Goal: Task Accomplishment & Management: Manage account settings

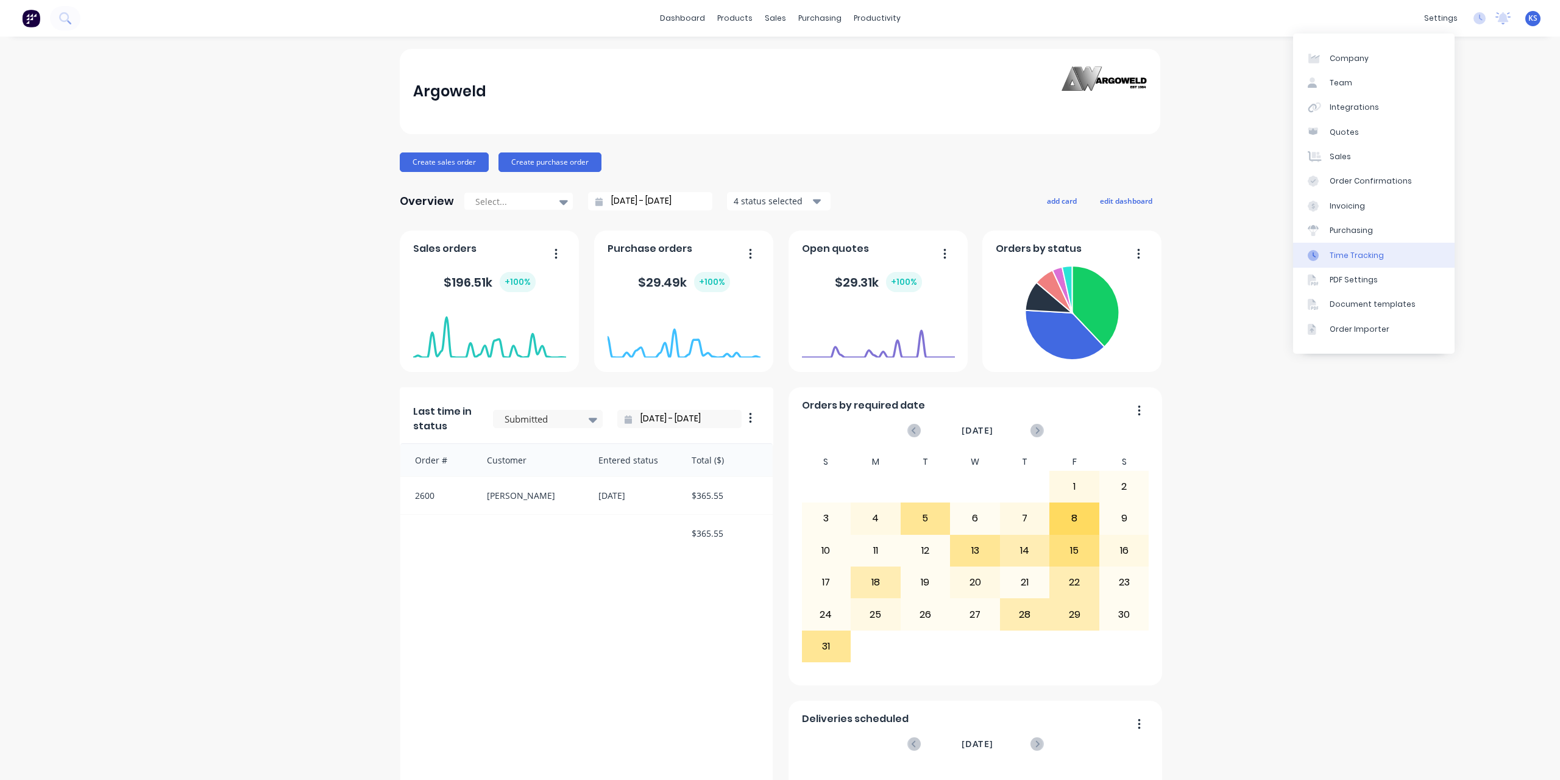
click at [1367, 251] on div "Time Tracking" at bounding box center [1357, 255] width 54 height 11
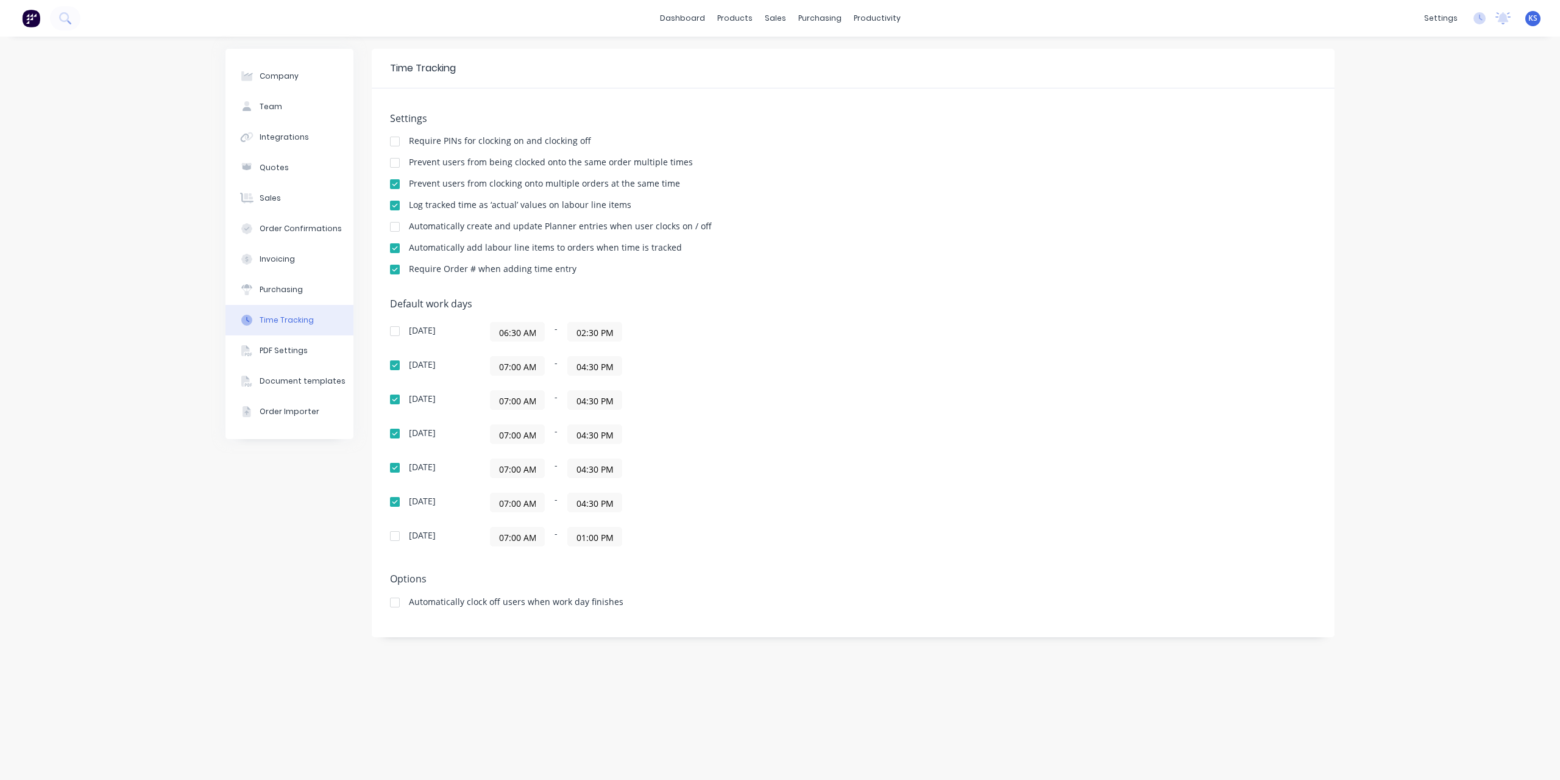
click at [401, 535] on div at bounding box center [395, 536] width 24 height 24
click at [584, 533] on input "01:00 PM" at bounding box center [595, 536] width 54 height 18
click at [599, 678] on div "04" at bounding box center [593, 682] width 30 height 21
click at [634, 657] on div "30" at bounding box center [626, 661] width 30 height 21
type input "04:30 PM"
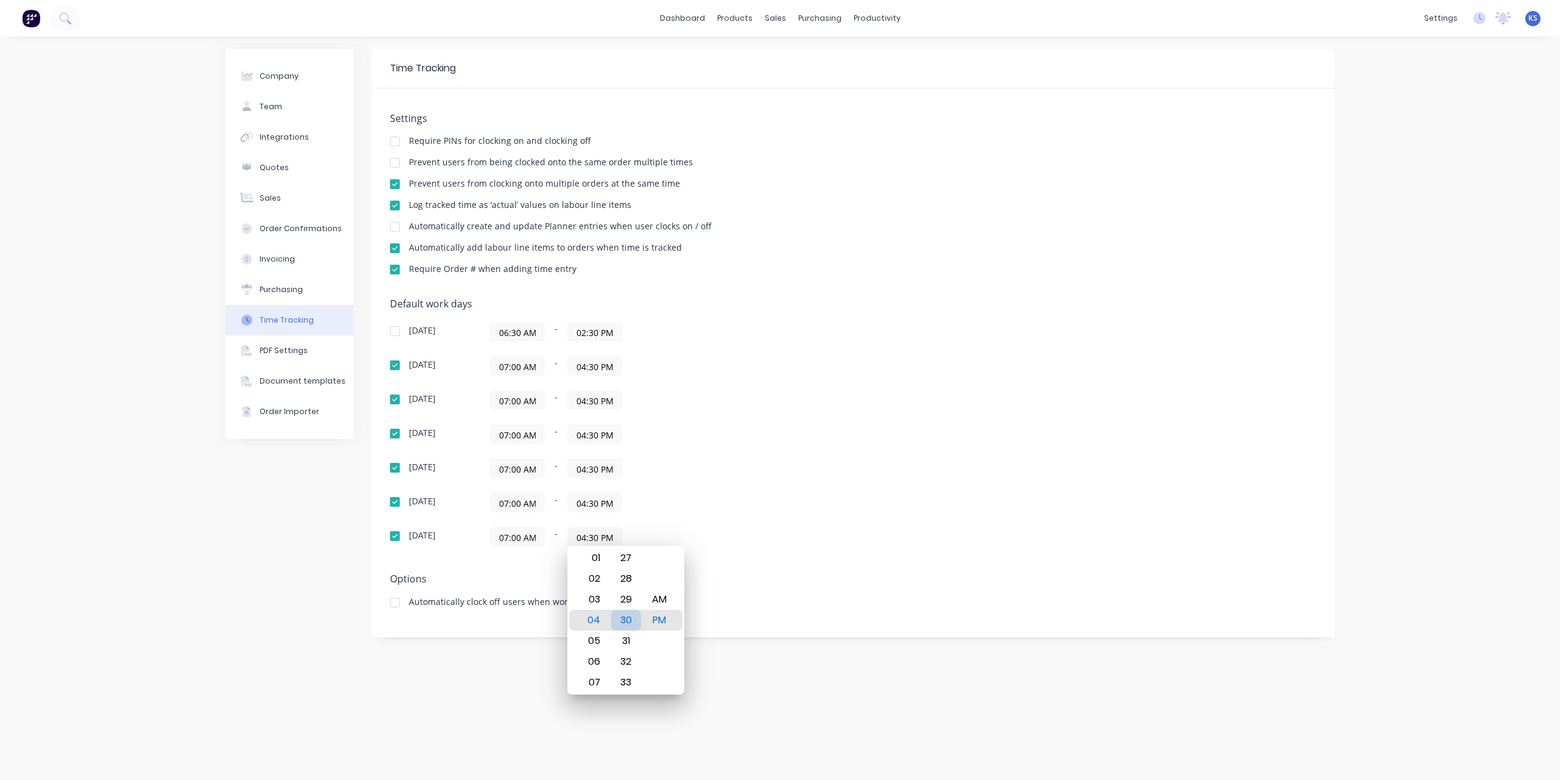
click at [623, 617] on div "30" at bounding box center [626, 620] width 30 height 21
click at [748, 608] on div "Options Automatically clock off users when work day finishes" at bounding box center [853, 595] width 927 height 45
click at [694, 557] on div "Default work days [DATE] 06:30 AM - 02:30 PM [DATE] 07:00 AM - 04:30 PM [DATE] …" at bounding box center [853, 429] width 927 height 263
click at [586, 364] on input "04:30 PM" at bounding box center [595, 366] width 54 height 18
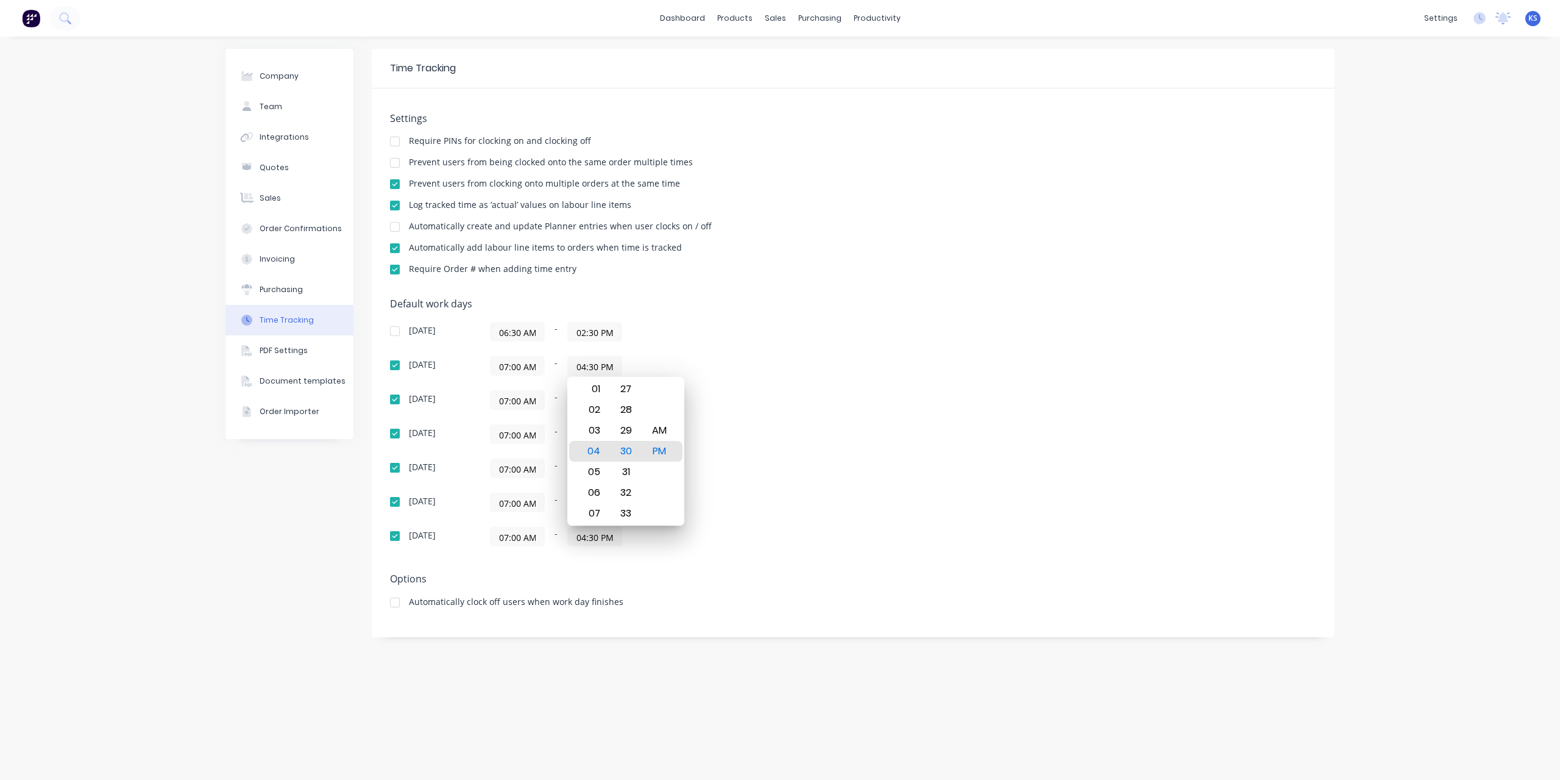
click at [649, 360] on div "07:00 AM - 04:30 PM" at bounding box center [642, 366] width 305 height 20
click at [580, 498] on input "04:30 PM" at bounding box center [595, 502] width 54 height 18
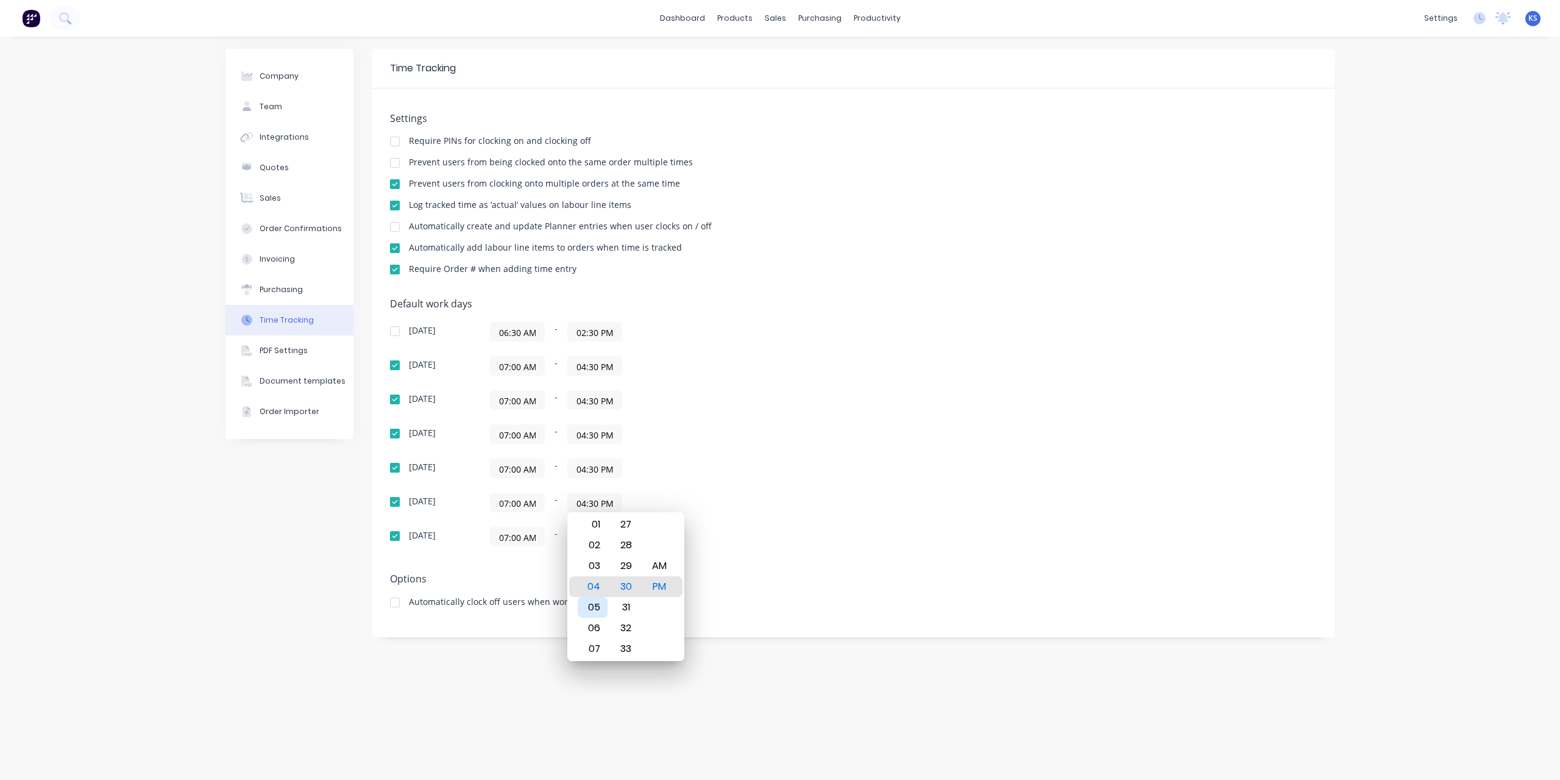
click at [600, 609] on div "05" at bounding box center [593, 607] width 30 height 21
type input "05:30 PM"
click at [580, 461] on input "04:30 PM" at bounding box center [595, 468] width 54 height 18
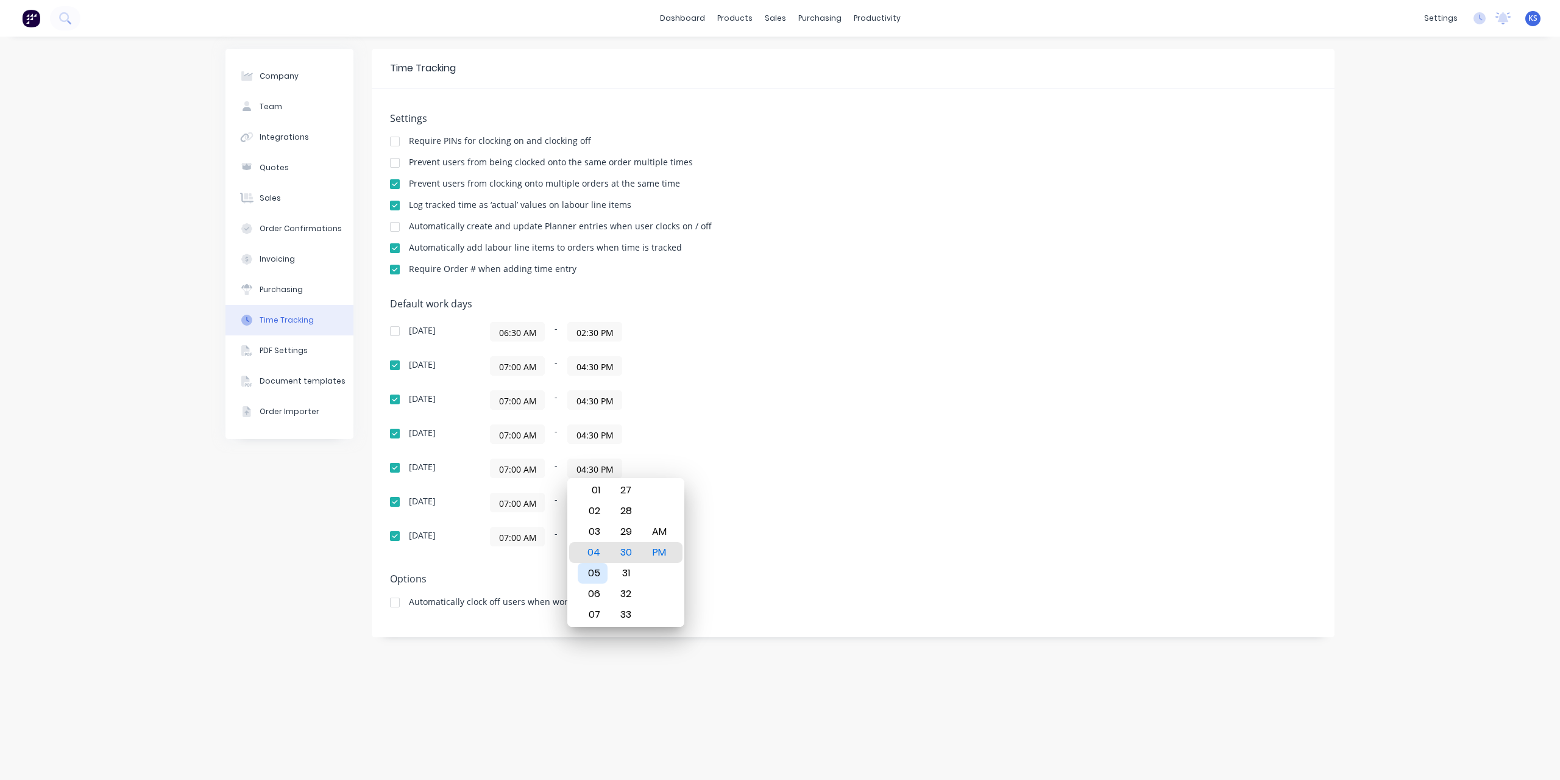
click at [587, 572] on div "05" at bounding box center [593, 573] width 30 height 21
type input "05:30 PM"
click at [583, 433] on input "04:30 PM" at bounding box center [595, 434] width 54 height 18
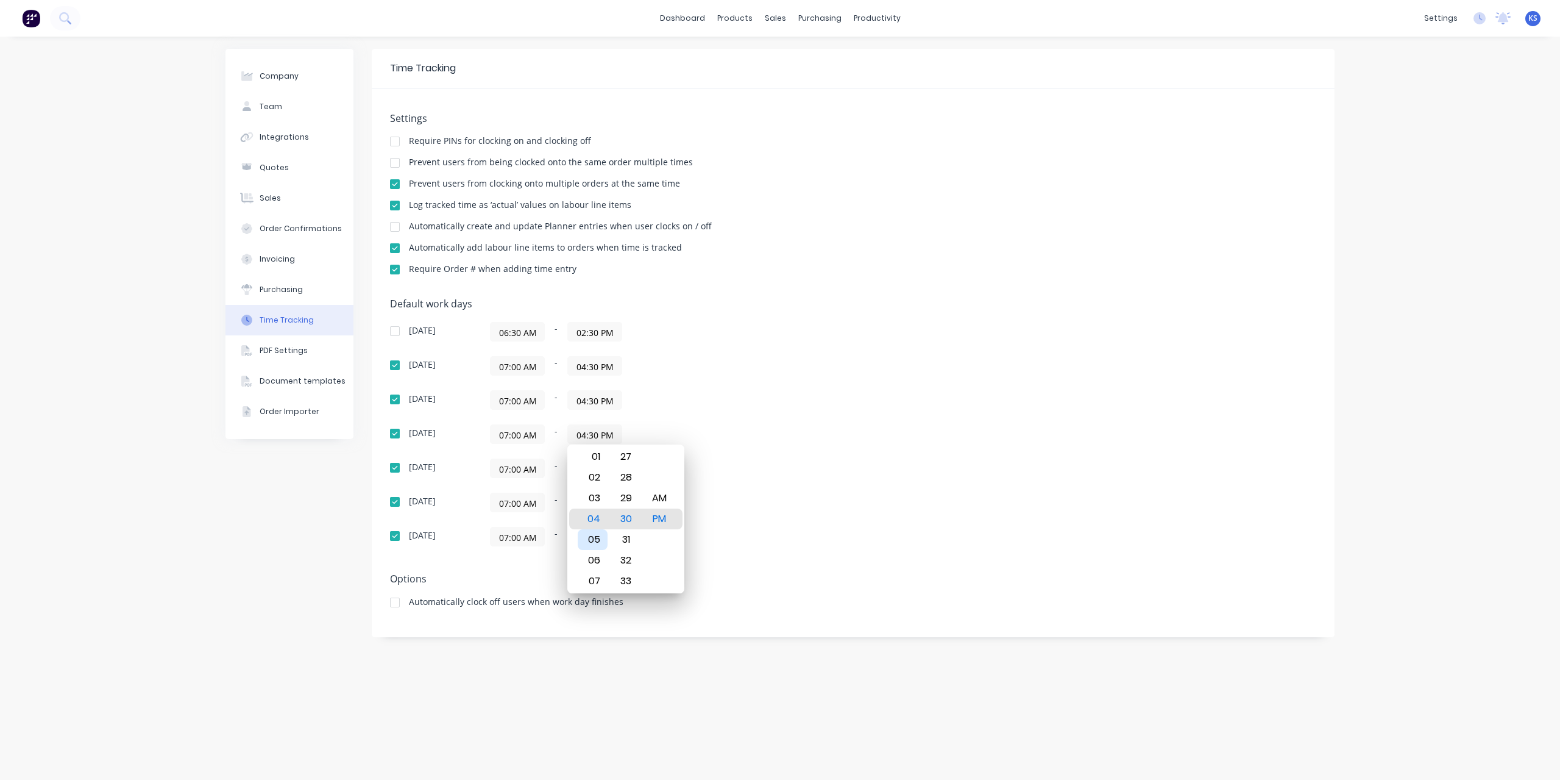
click at [592, 539] on div "05" at bounding box center [593, 539] width 30 height 21
type input "05:30 PM"
click at [586, 398] on input "04:30 PM" at bounding box center [595, 400] width 54 height 18
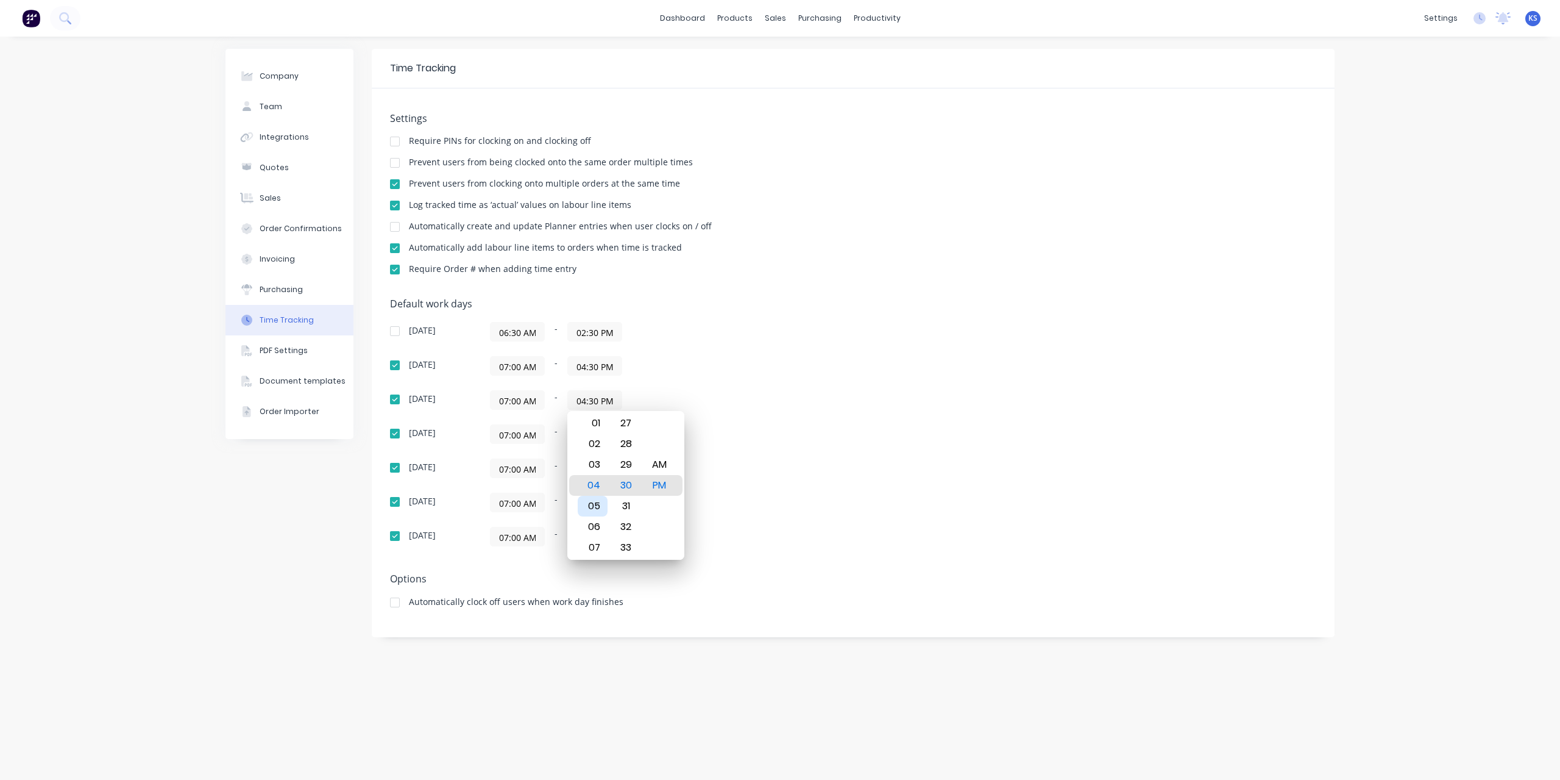
click at [596, 503] on div "05" at bounding box center [593, 506] width 30 height 21
type input "05:30 PM"
click at [584, 364] on input "04:30 PM" at bounding box center [595, 366] width 54 height 18
click at [596, 471] on div "05" at bounding box center [593, 471] width 30 height 21
click at [591, 365] on input "05:30 PM" at bounding box center [595, 366] width 54 height 18
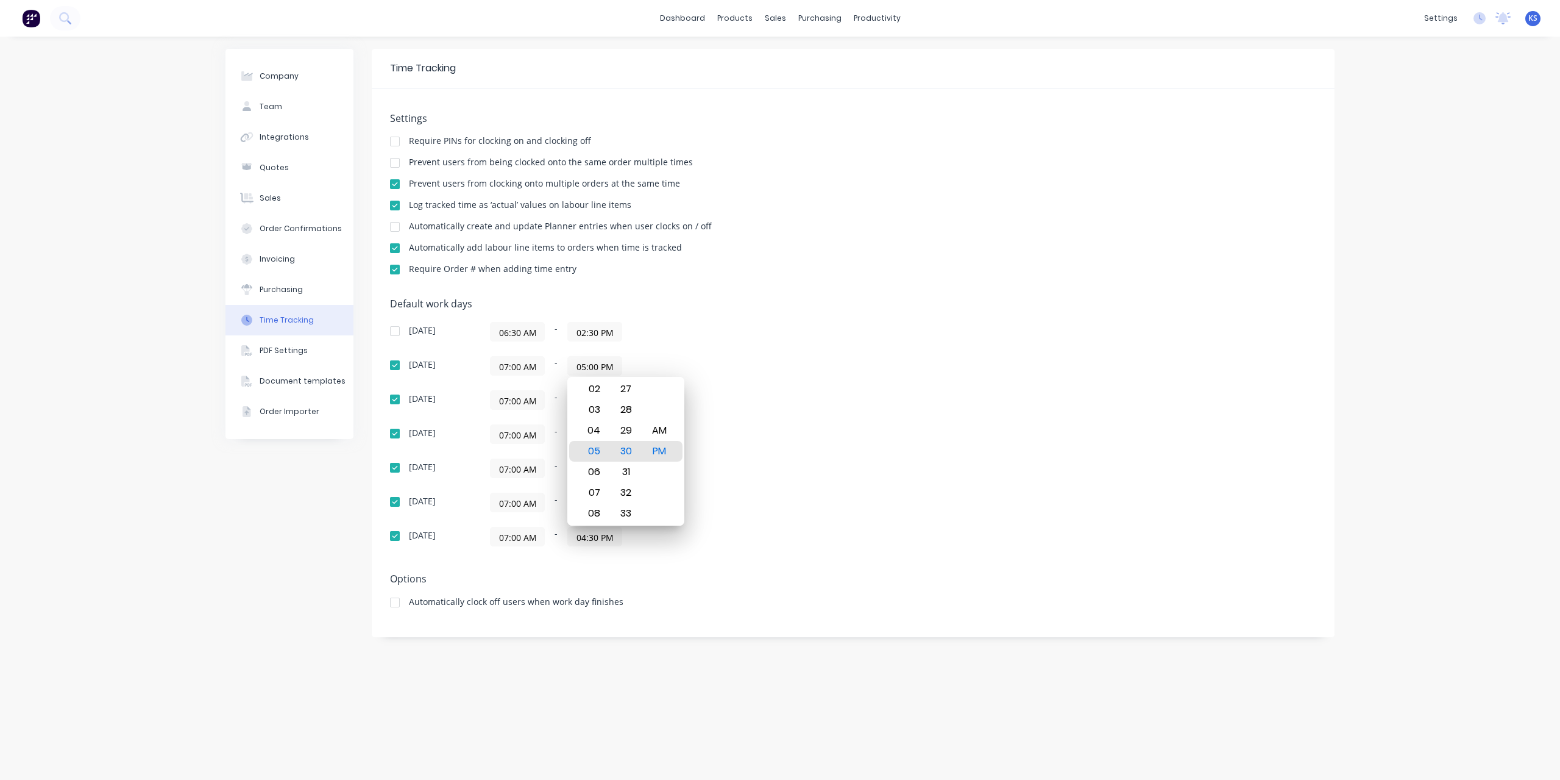
type input "05:00 PM"
click at [759, 332] on div "06:30 AM - 02:30 PM" at bounding box center [642, 332] width 305 height 20
click at [592, 396] on input "05:30 PM" at bounding box center [595, 400] width 54 height 18
type input "05:00 PM"
click at [678, 397] on div "07:00 AM - 05:00 PM" at bounding box center [642, 400] width 305 height 20
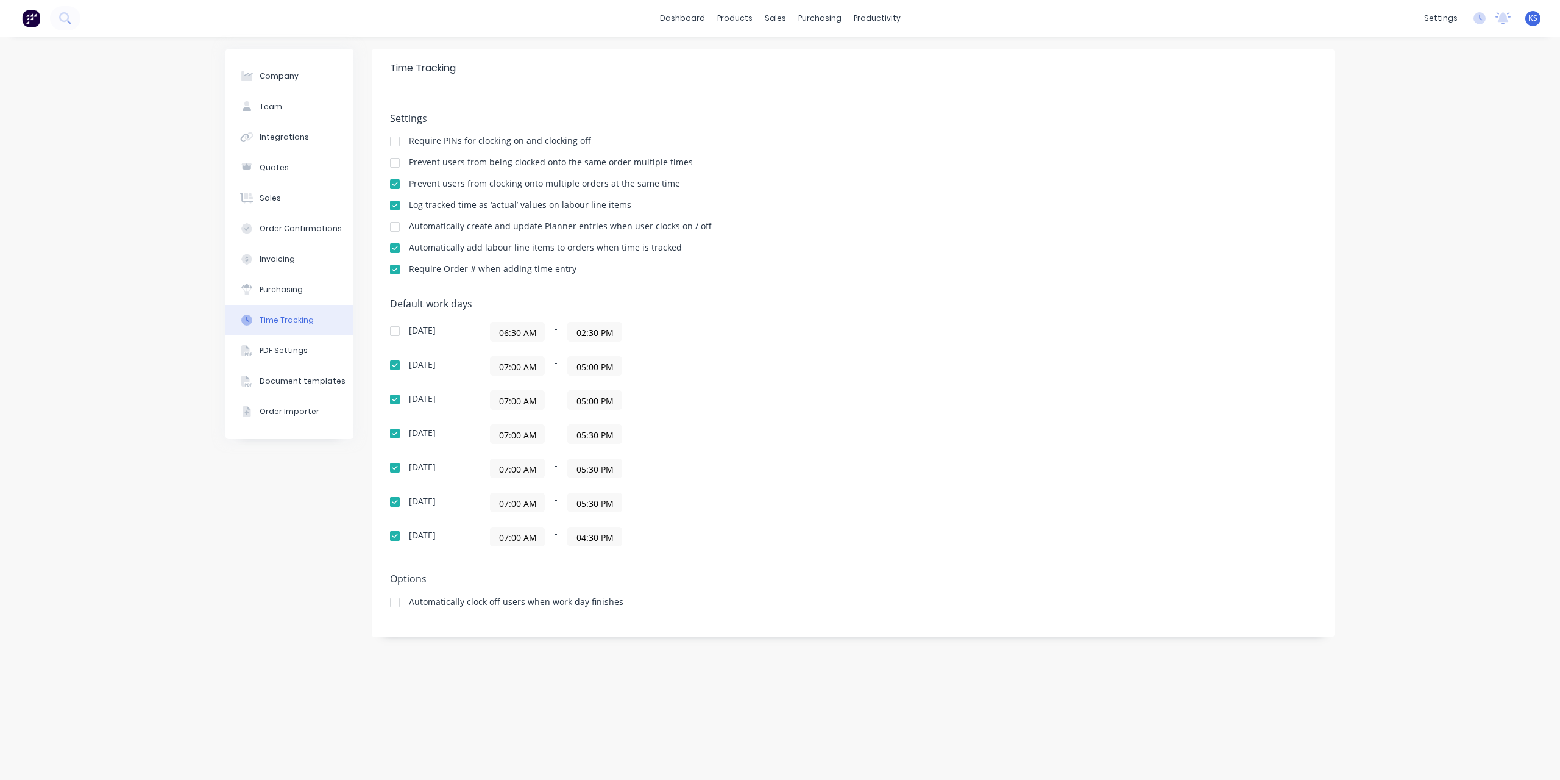
click at [589, 433] on input "05:30 PM" at bounding box center [595, 434] width 54 height 18
type input "05:00 PM"
click at [665, 407] on div "07:00 AM - 05:00 PM" at bounding box center [642, 400] width 305 height 20
click at [589, 463] on input "05:30 PM" at bounding box center [595, 468] width 54 height 18
type input "05:00 PM"
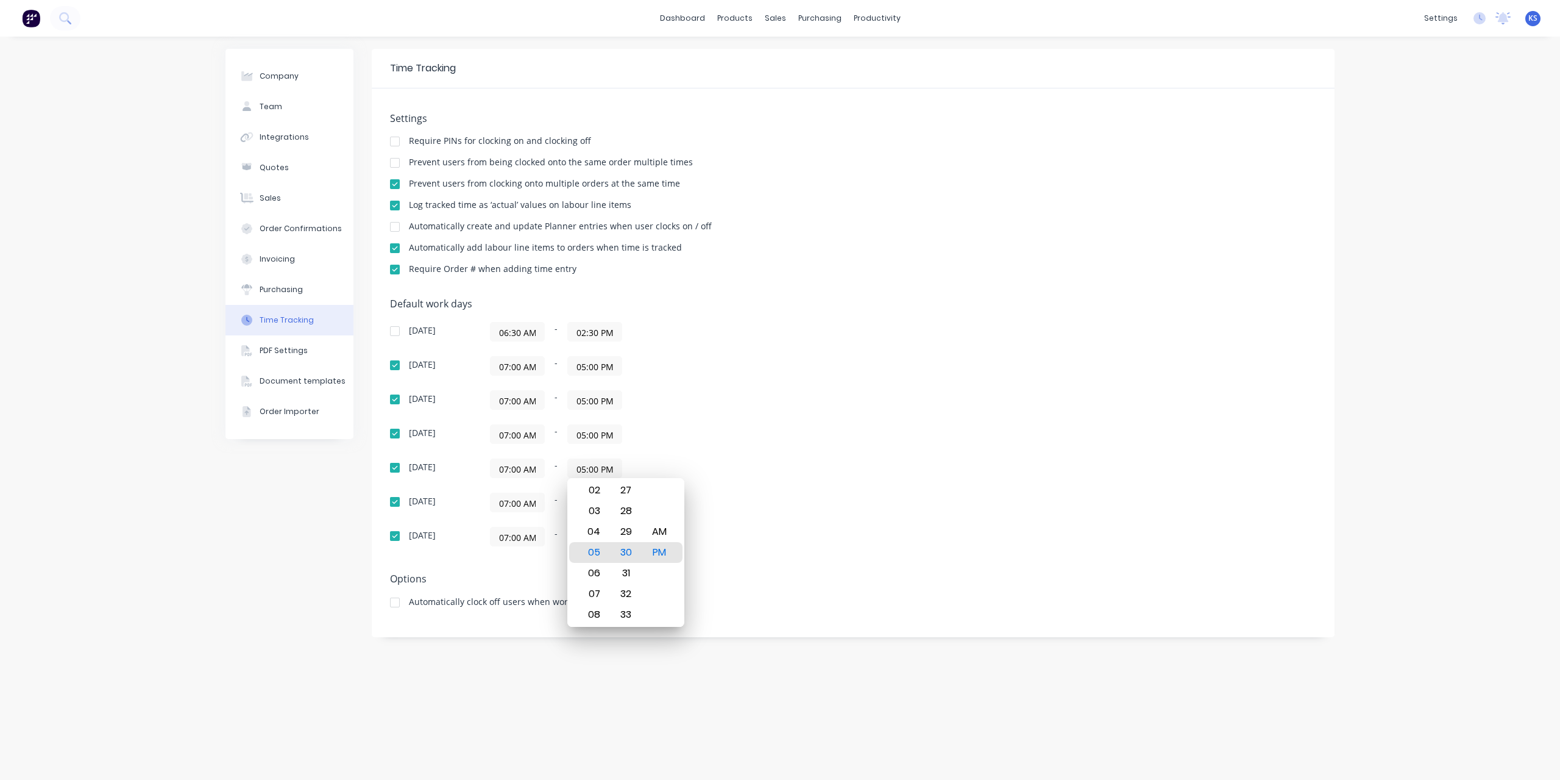
click at [689, 453] on div "[DATE] 06:30 AM - 02:30 PM [DATE] 07:00 AM - 05:00 PM [DATE] 07:00 AM - 05:00 P…" at bounding box center [603, 434] width 427 height 224
click at [590, 503] on input "05:30 PM" at bounding box center [595, 502] width 54 height 18
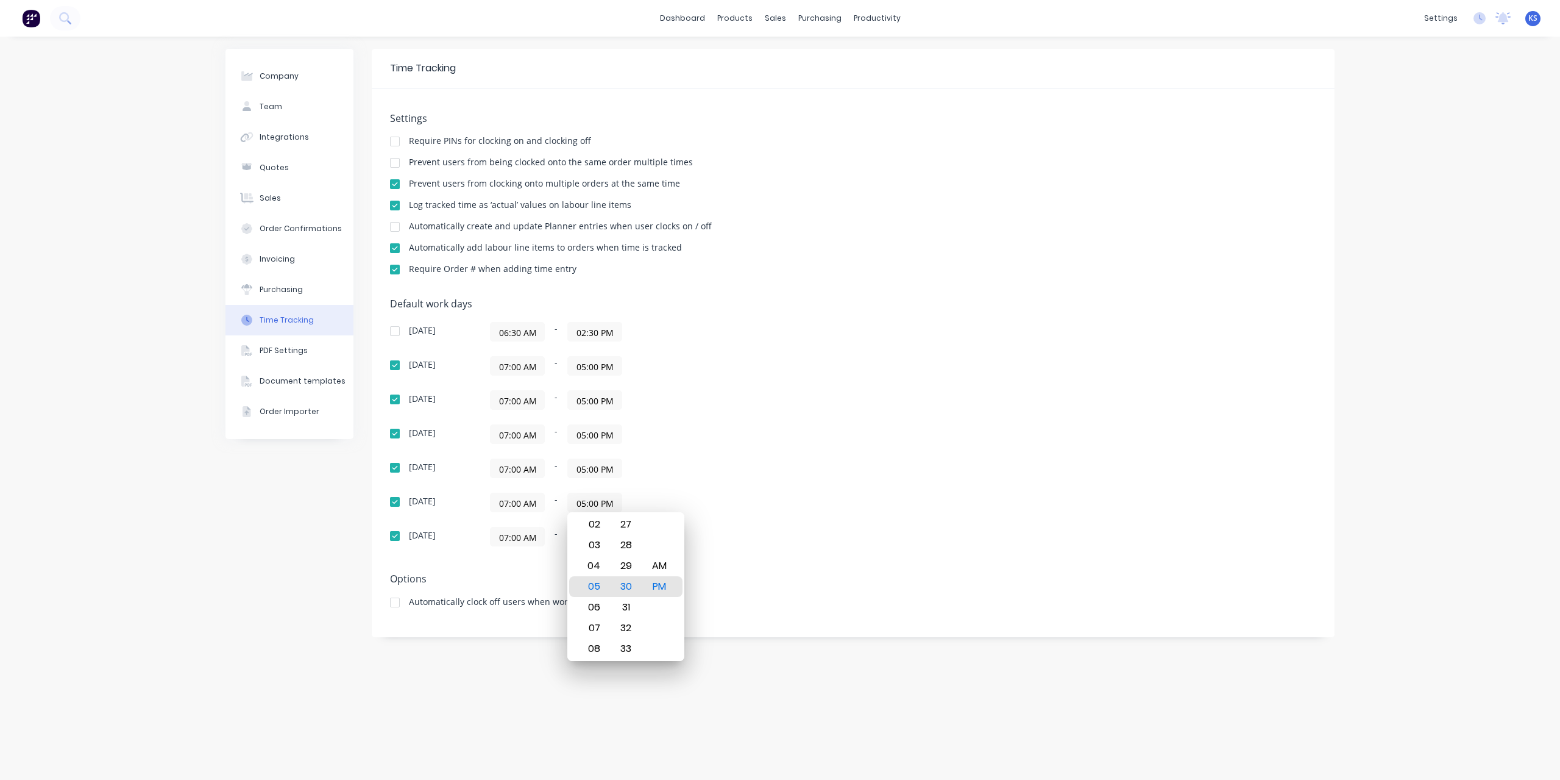
type input "05:00 PM"
click at [695, 489] on div "[DATE] 06:30 AM - 02:30 PM [DATE] 07:00 AM - 05:00 PM [DATE] 07:00 AM - 05:00 P…" at bounding box center [603, 434] width 427 height 224
click at [580, 532] on input "04:30 PM" at bounding box center [595, 536] width 54 height 18
click at [590, 639] on div "05" at bounding box center [593, 640] width 30 height 21
click at [591, 532] on input "05:30 PM" at bounding box center [595, 536] width 54 height 18
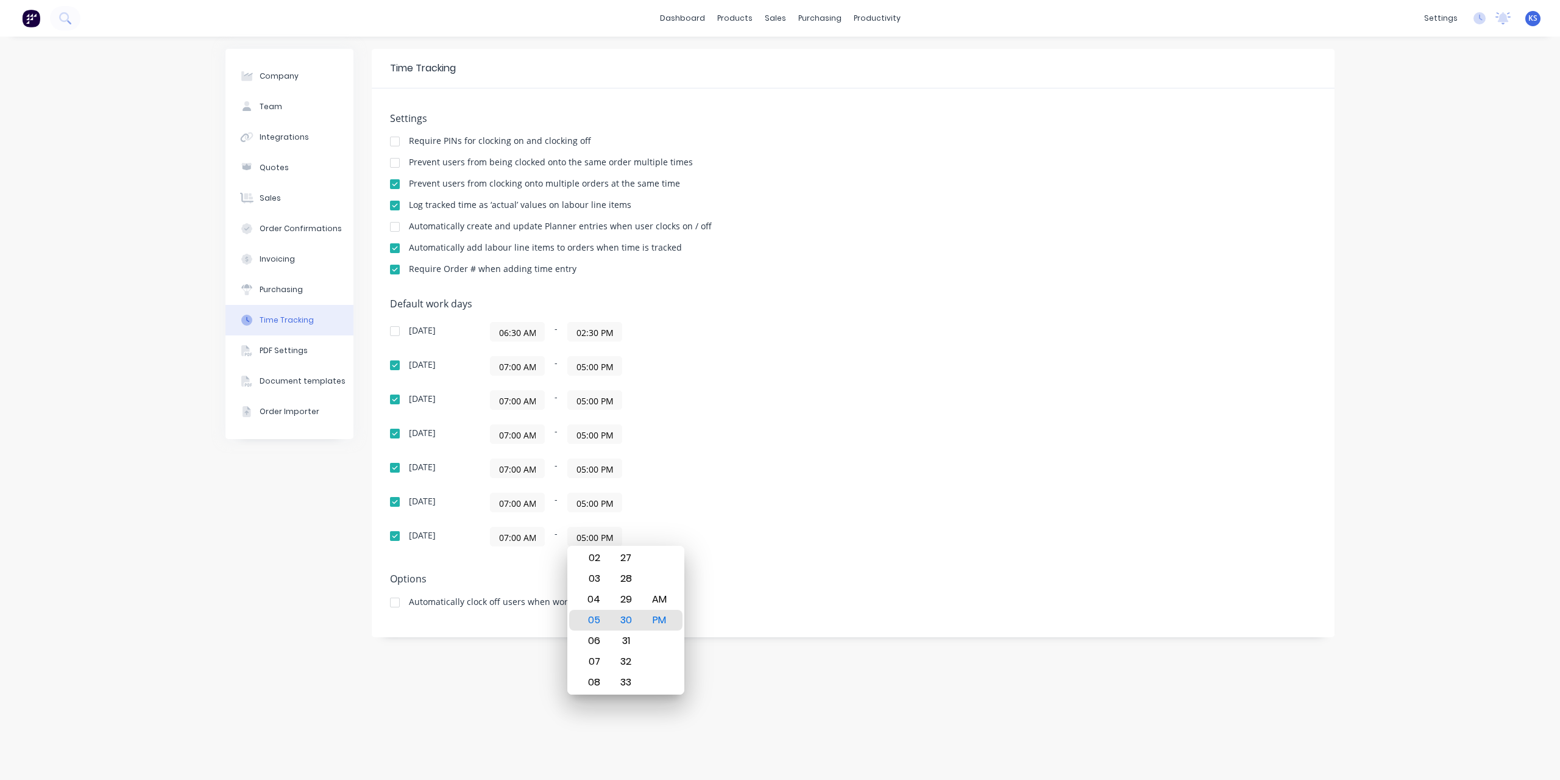
type input "05:00 PM"
click at [670, 514] on div "[DATE] 06:30 AM - 02:30 PM [DATE] 07:00 AM - 05:00 PM [DATE] 07:00 AM - 05:00 P…" at bounding box center [603, 434] width 427 height 224
click at [132, 319] on div "Company Team Integrations Quotes Sales Order Confirmations Invoicing Purchasing…" at bounding box center [780, 408] width 1560 height 743
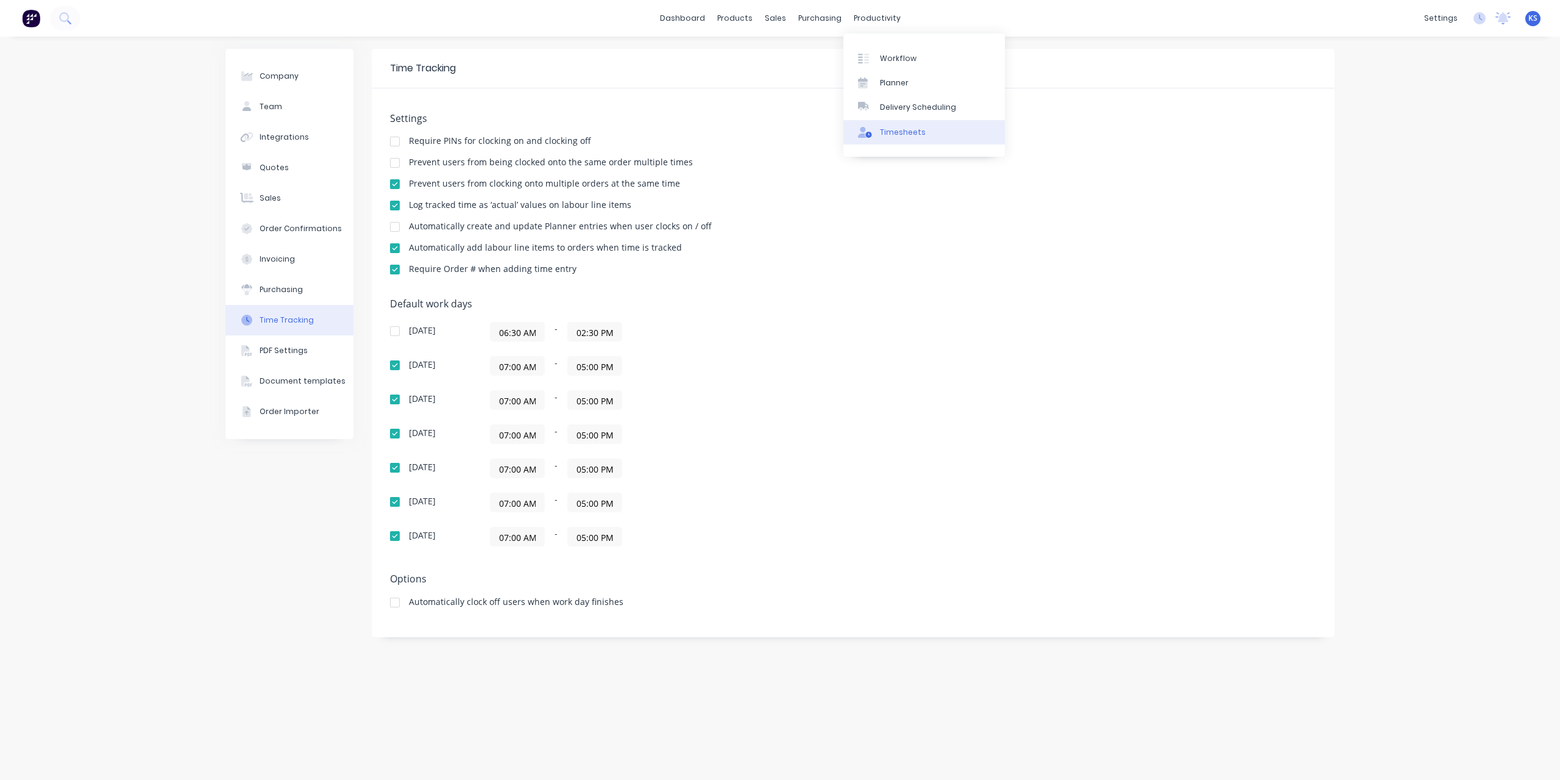
click at [899, 129] on div "Timesheets" at bounding box center [903, 132] width 46 height 11
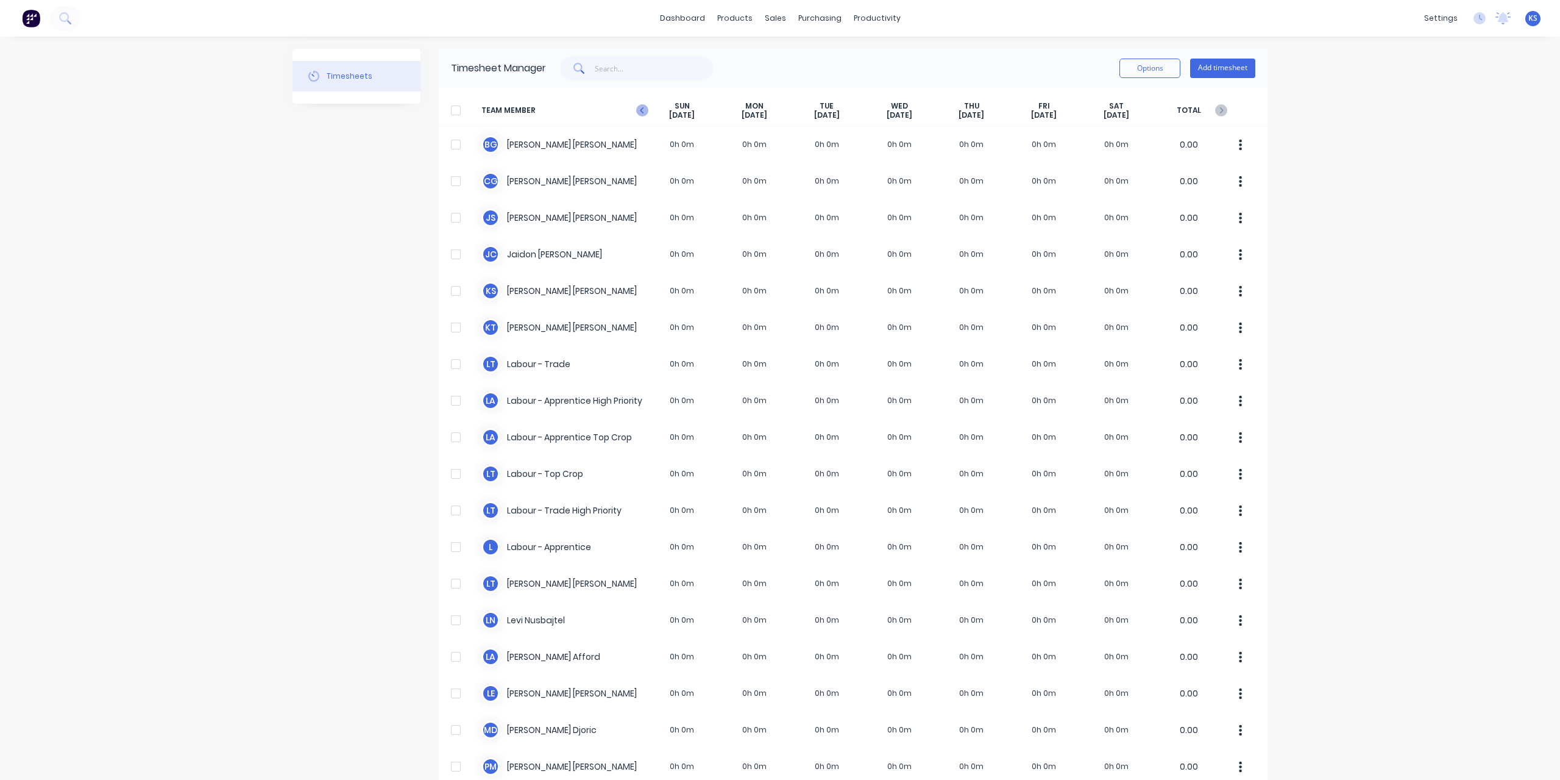
click at [646, 115] on div "[DATE]" at bounding box center [682, 110] width 73 height 19
click at [642, 110] on icon at bounding box center [642, 110] width 12 height 12
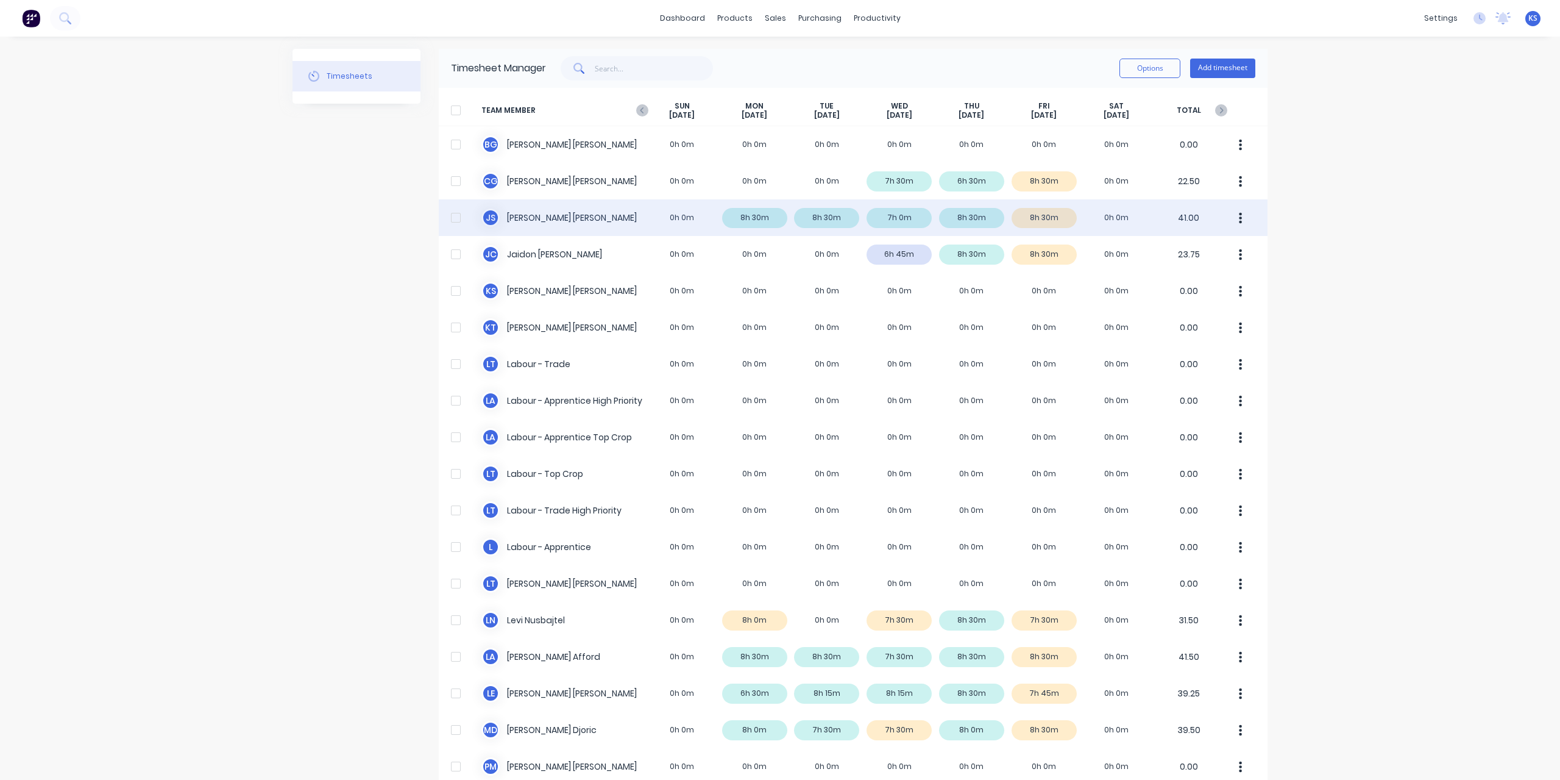
click at [545, 233] on div "J S [PERSON_NAME] 0h 0m 8h 30m 8h 30m 7h 0m 8h 30m 8h 30m 0h 0m 41.00" at bounding box center [853, 217] width 829 height 37
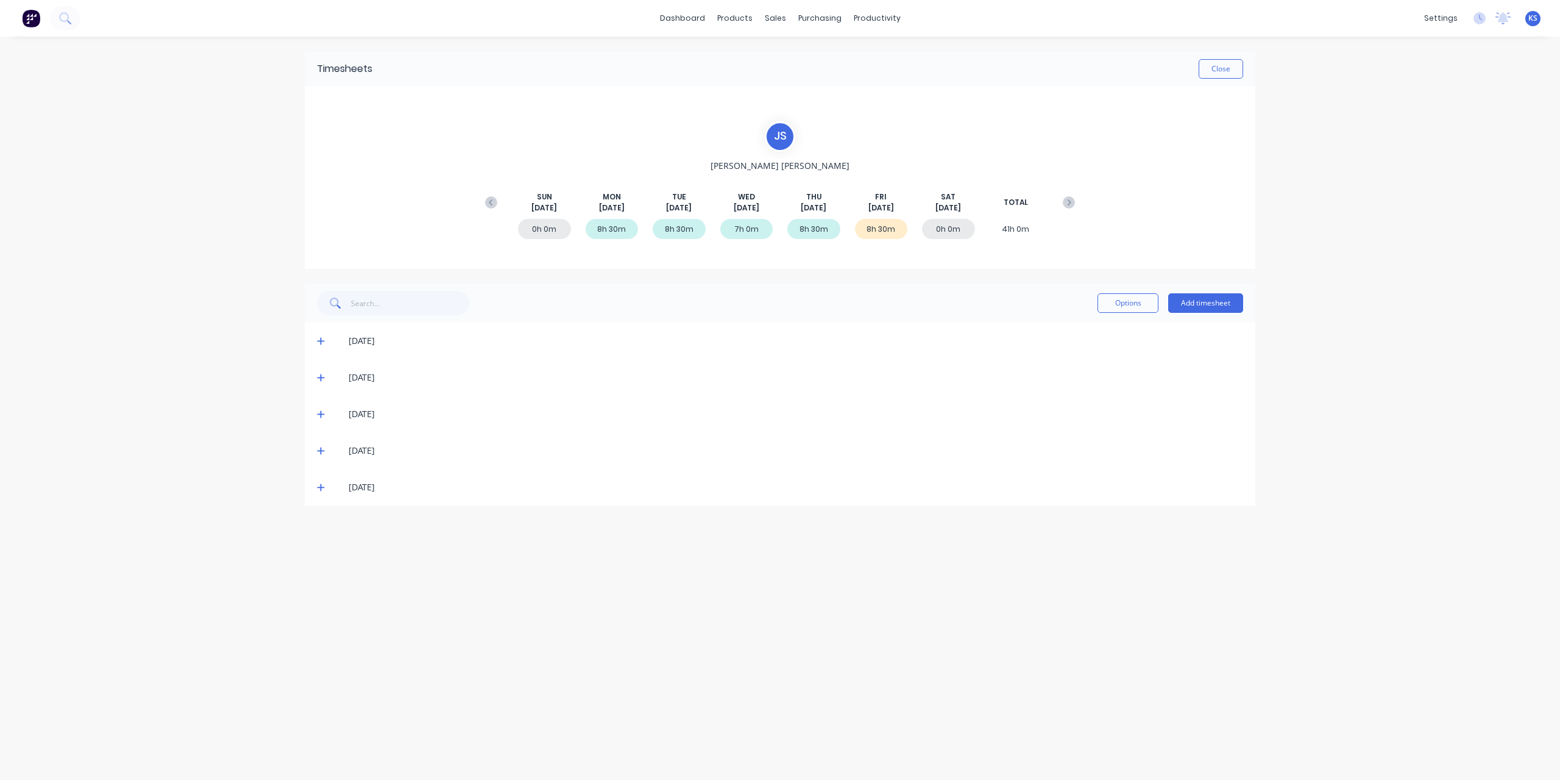
click at [324, 488] on icon at bounding box center [321, 487] width 8 height 9
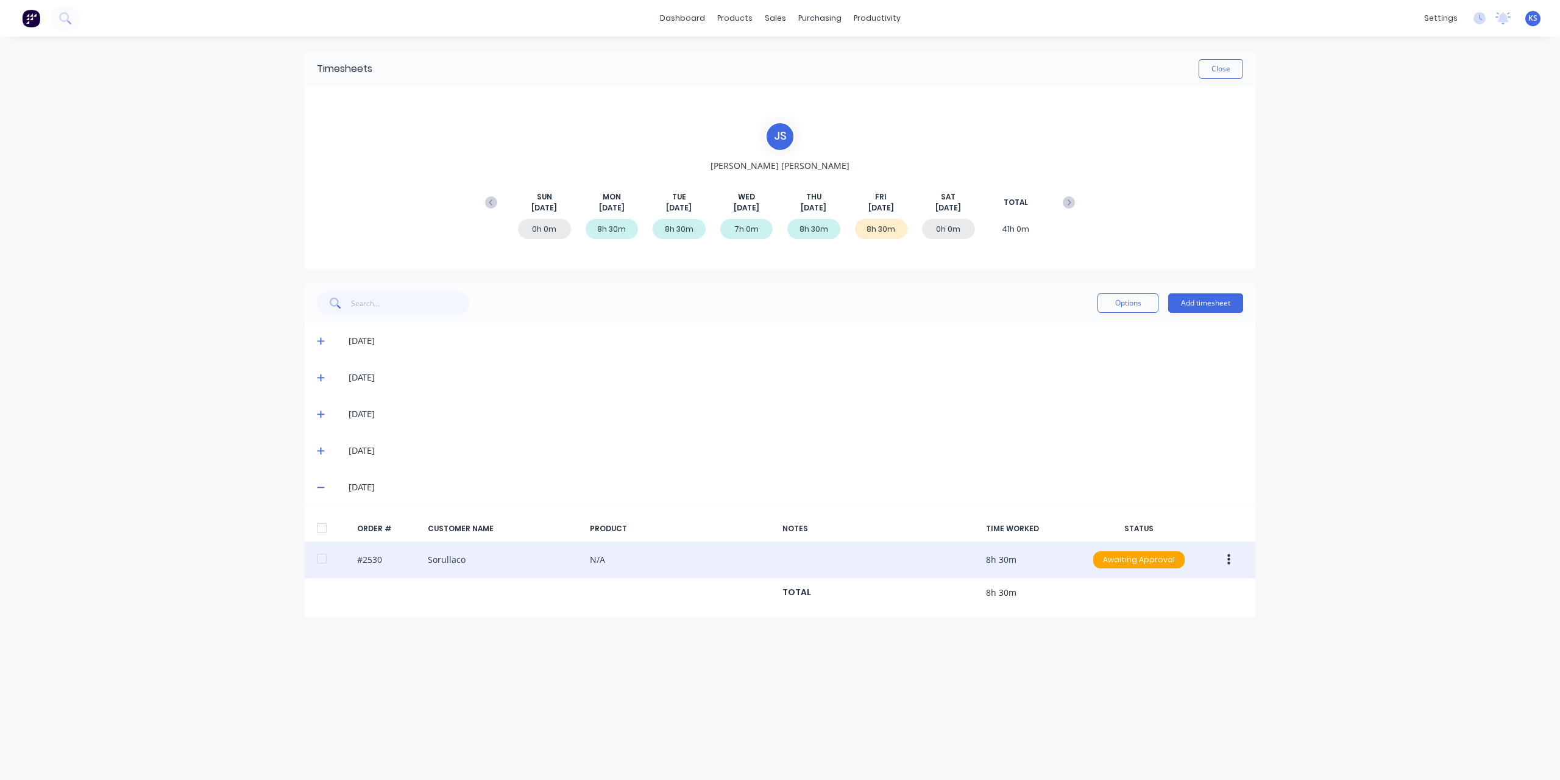
click at [319, 553] on div at bounding box center [322, 558] width 24 height 24
click at [1228, 557] on icon "button" at bounding box center [1229, 559] width 3 height 13
click at [1158, 601] on button "Approve" at bounding box center [1186, 592] width 116 height 24
click at [1219, 70] on button "Close" at bounding box center [1221, 69] width 44 height 20
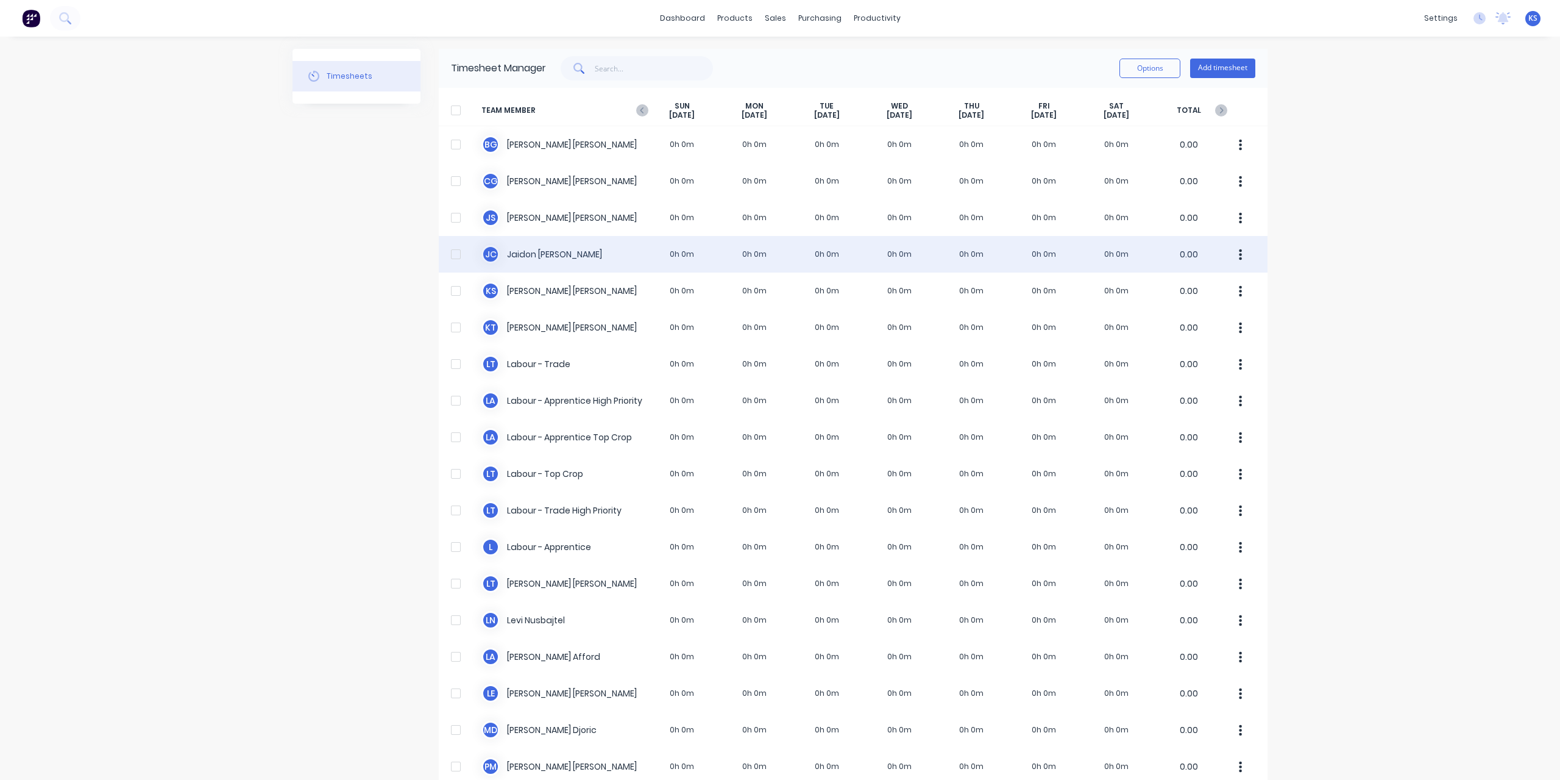
click at [542, 249] on div "[PERSON_NAME] [PERSON_NAME] 0h 0m 0h 0m 0h 0m 0h 0m 0h 0m 0h 0m 0h 0m 0.00" at bounding box center [853, 254] width 829 height 37
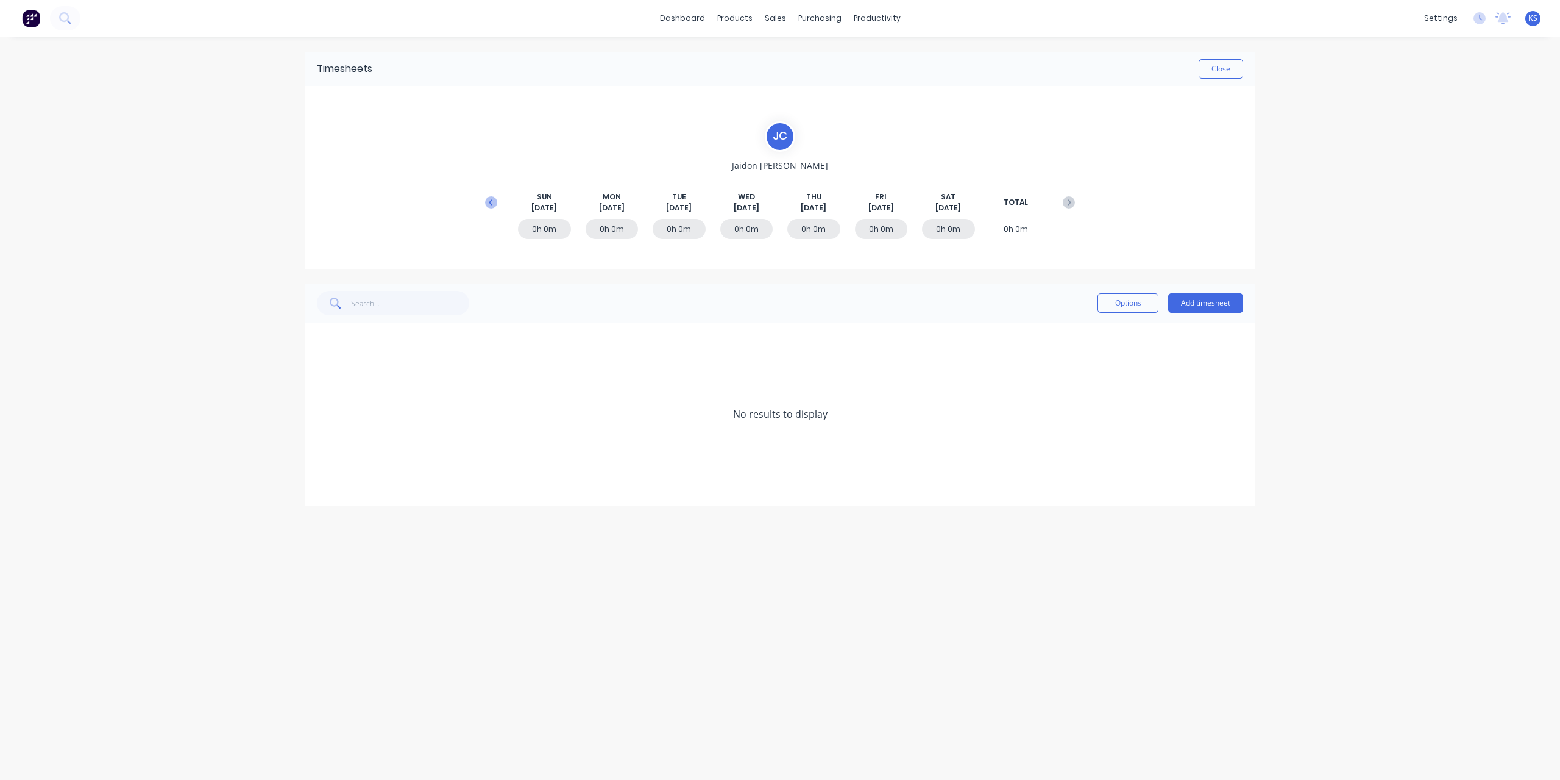
click at [497, 197] on button at bounding box center [491, 202] width 24 height 22
click at [315, 411] on div "[DATE]" at bounding box center [780, 414] width 951 height 37
click at [322, 416] on icon at bounding box center [321, 414] width 8 height 9
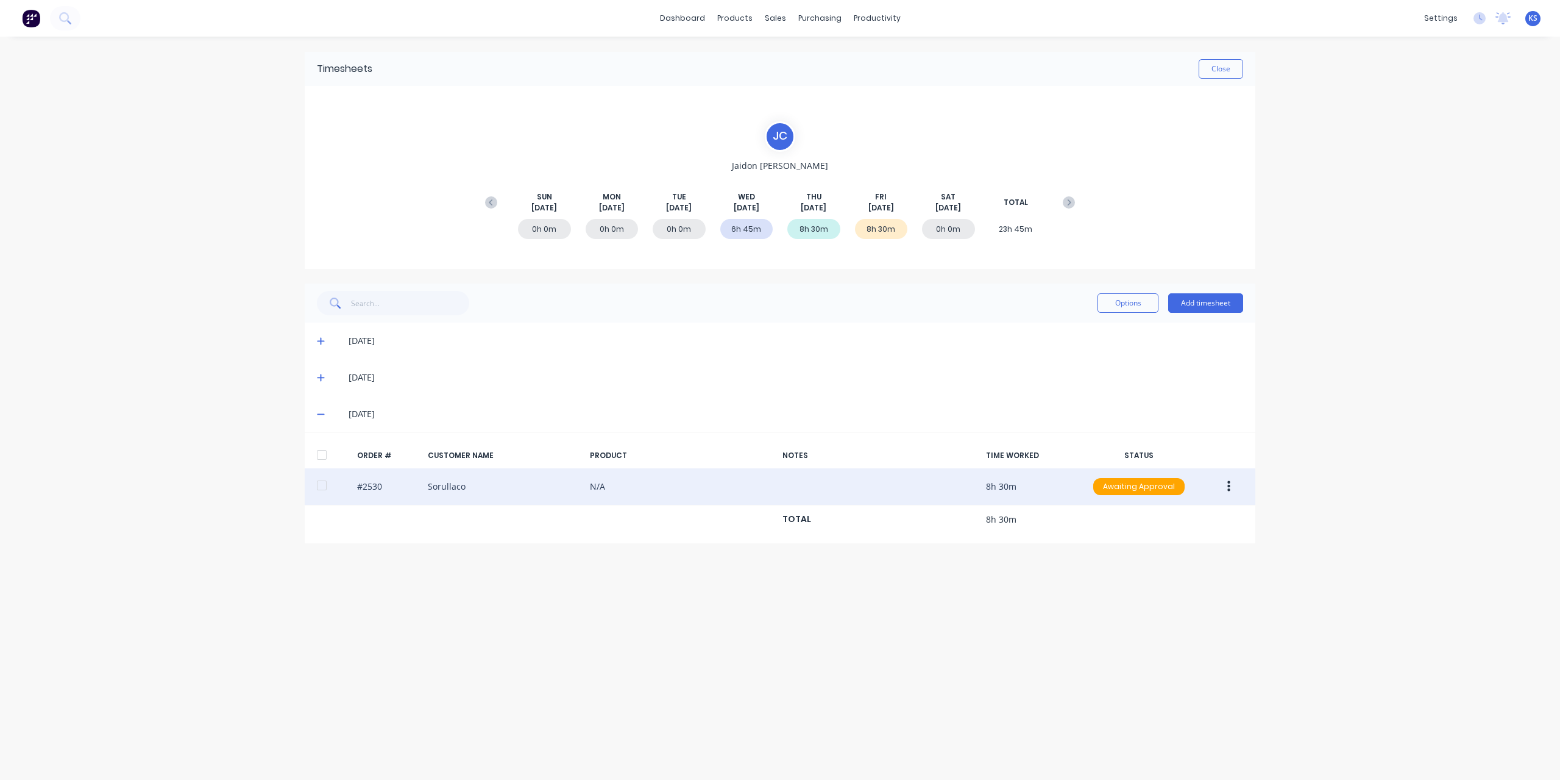
click at [324, 485] on div at bounding box center [322, 485] width 24 height 24
click at [1229, 489] on icon "button" at bounding box center [1229, 486] width 3 height 11
click at [1173, 524] on div "Approve" at bounding box center [1186, 519] width 94 height 18
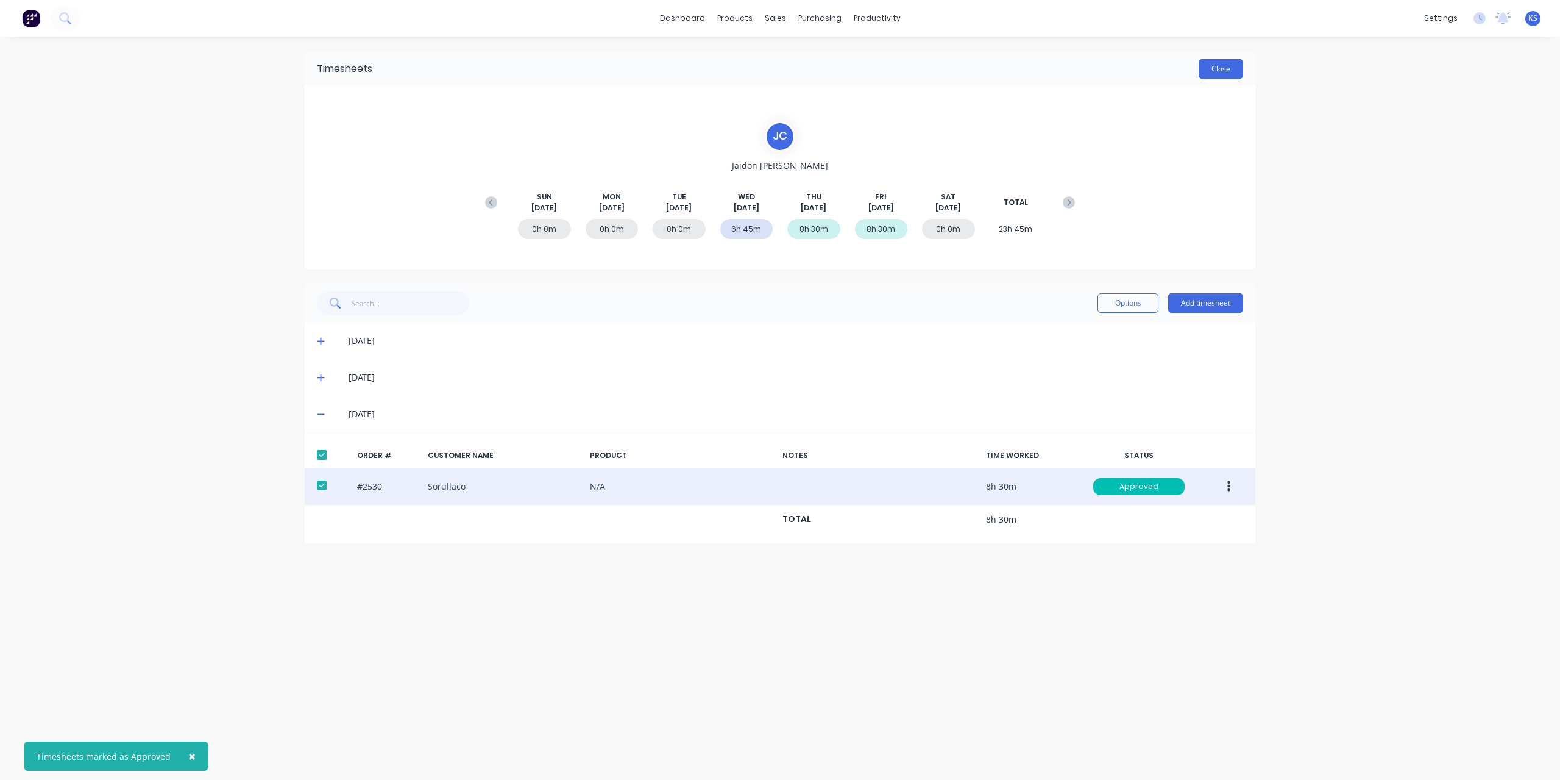
click at [1229, 64] on button "Close" at bounding box center [1221, 69] width 44 height 20
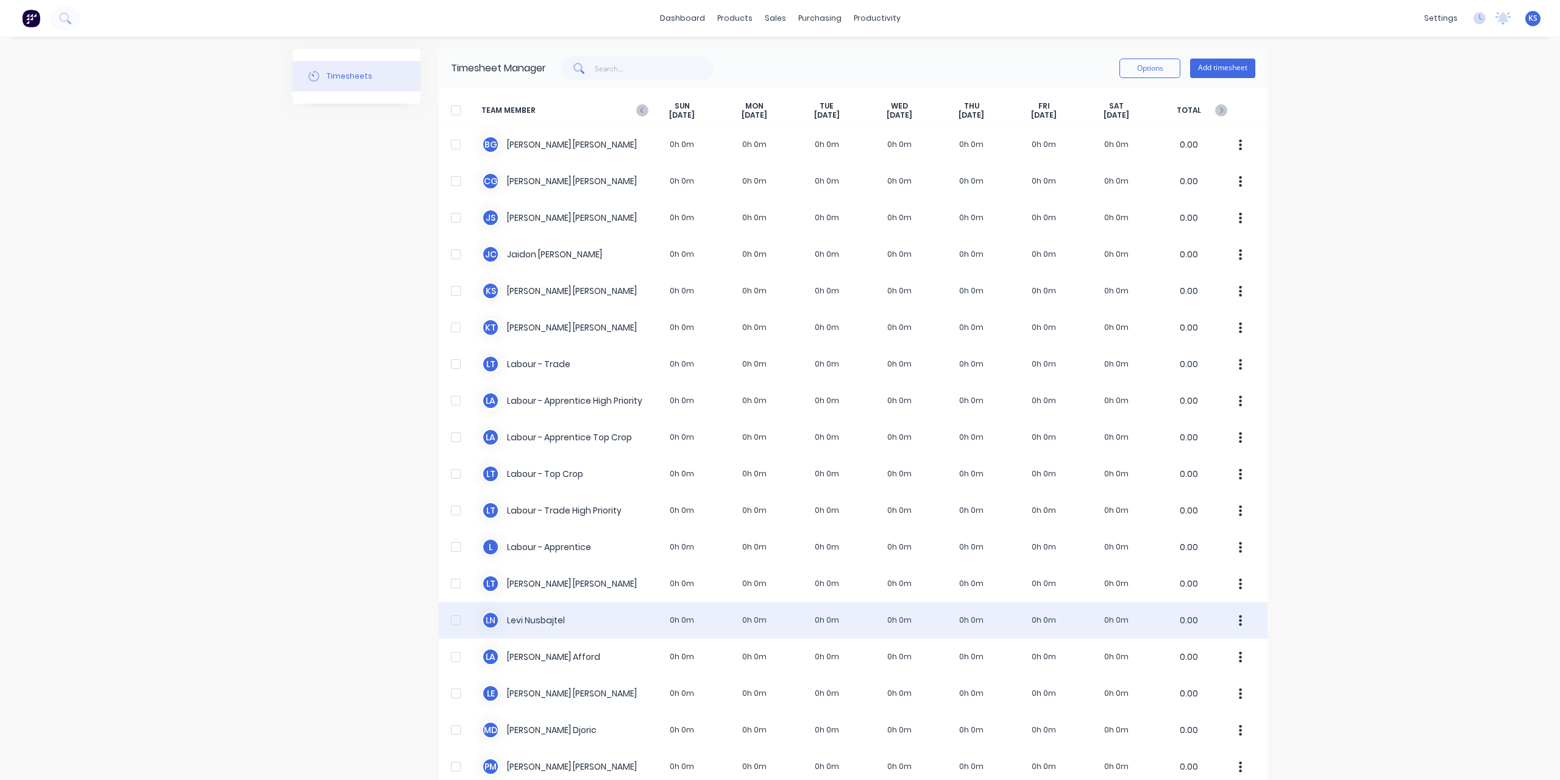
click at [520, 608] on div "[PERSON_NAME] Nusbajtel 0h 0m 0h 0m 0h 0m 0h 0m 0h 0m 0h 0m 0h 0m 0.00" at bounding box center [853, 620] width 829 height 37
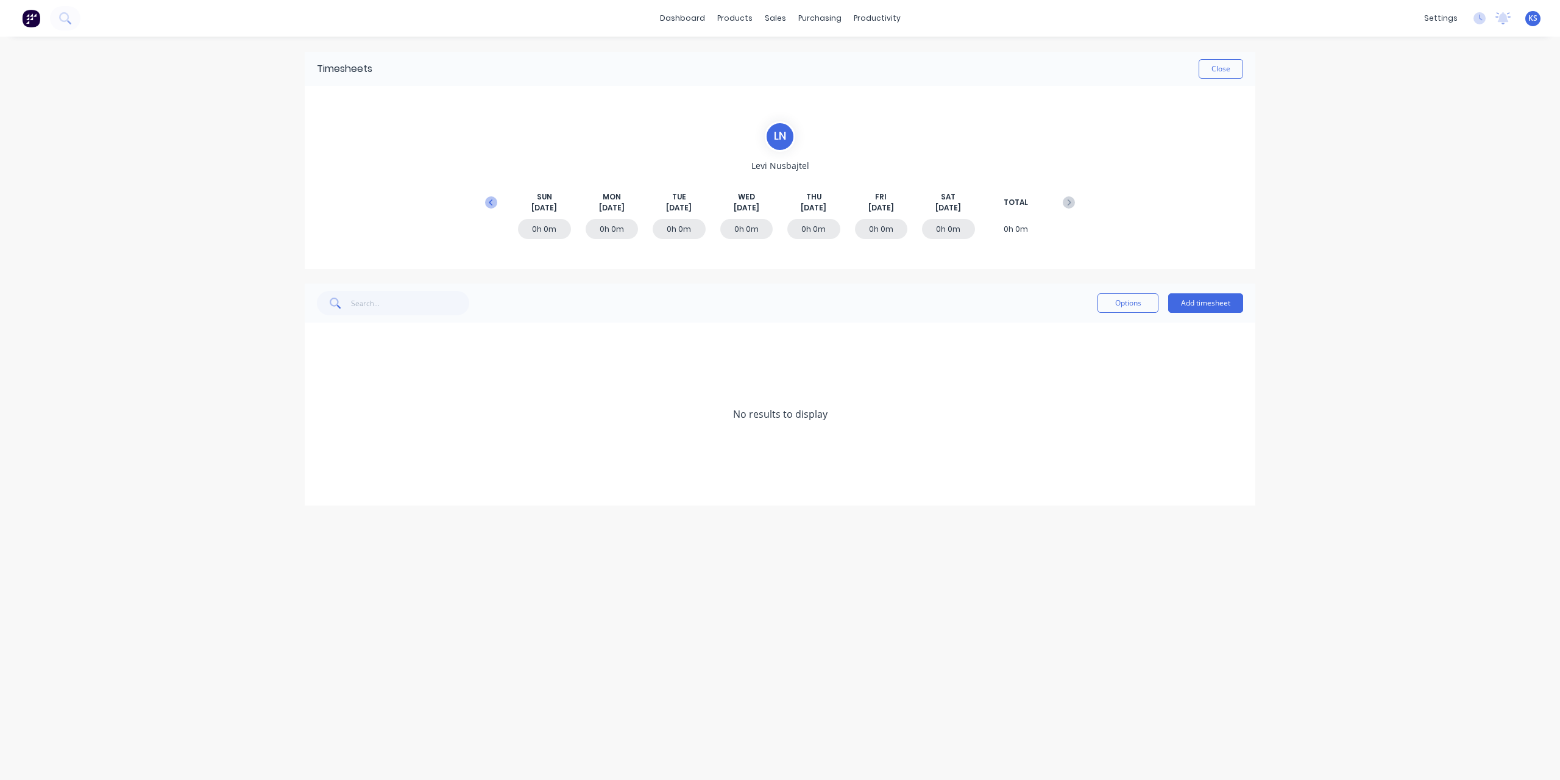
click at [488, 202] on icon at bounding box center [491, 202] width 12 height 12
click at [319, 448] on icon at bounding box center [321, 450] width 8 height 9
click at [324, 373] on icon at bounding box center [321, 377] width 8 height 9
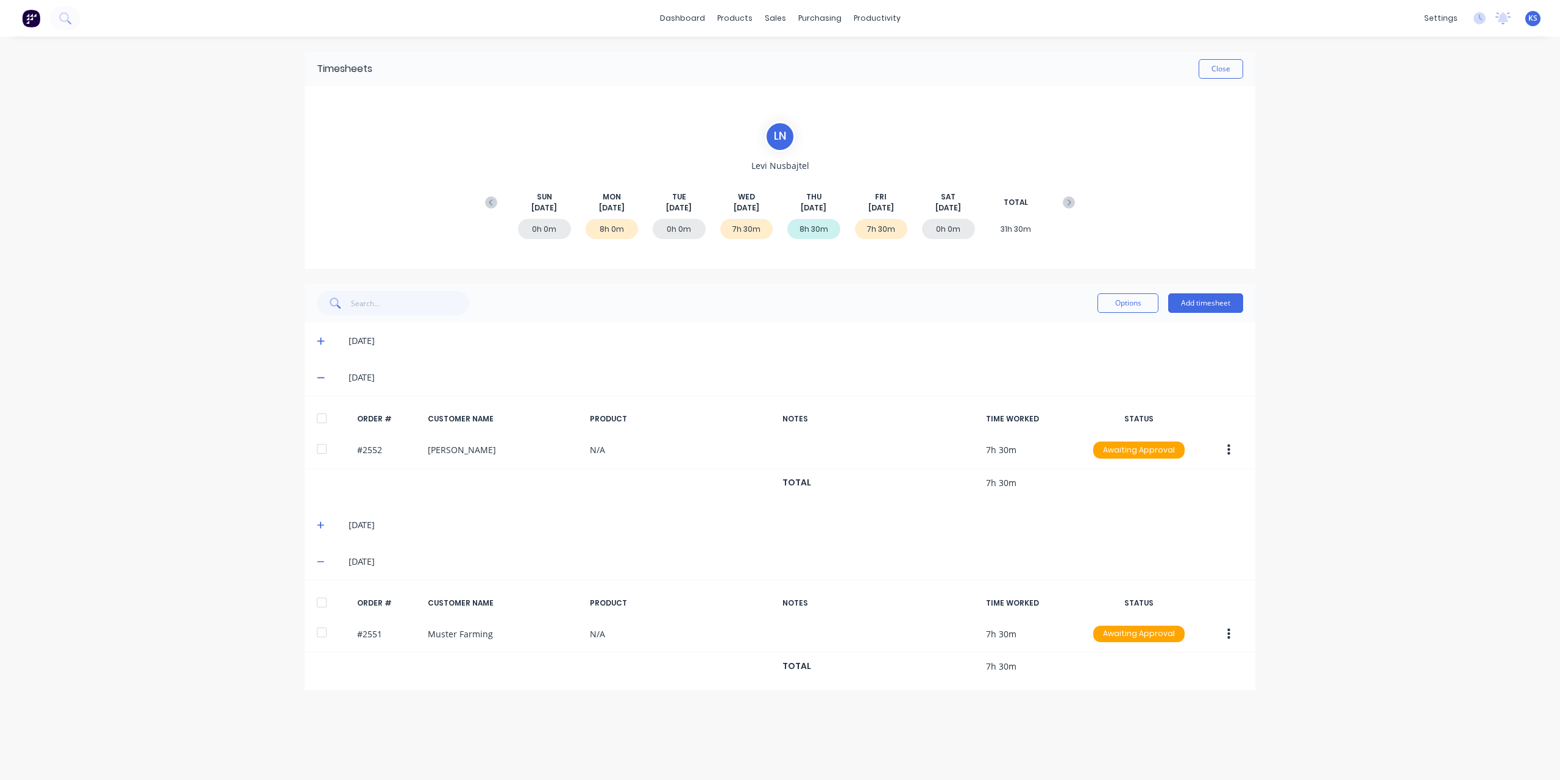
click at [320, 338] on icon at bounding box center [321, 340] width 8 height 9
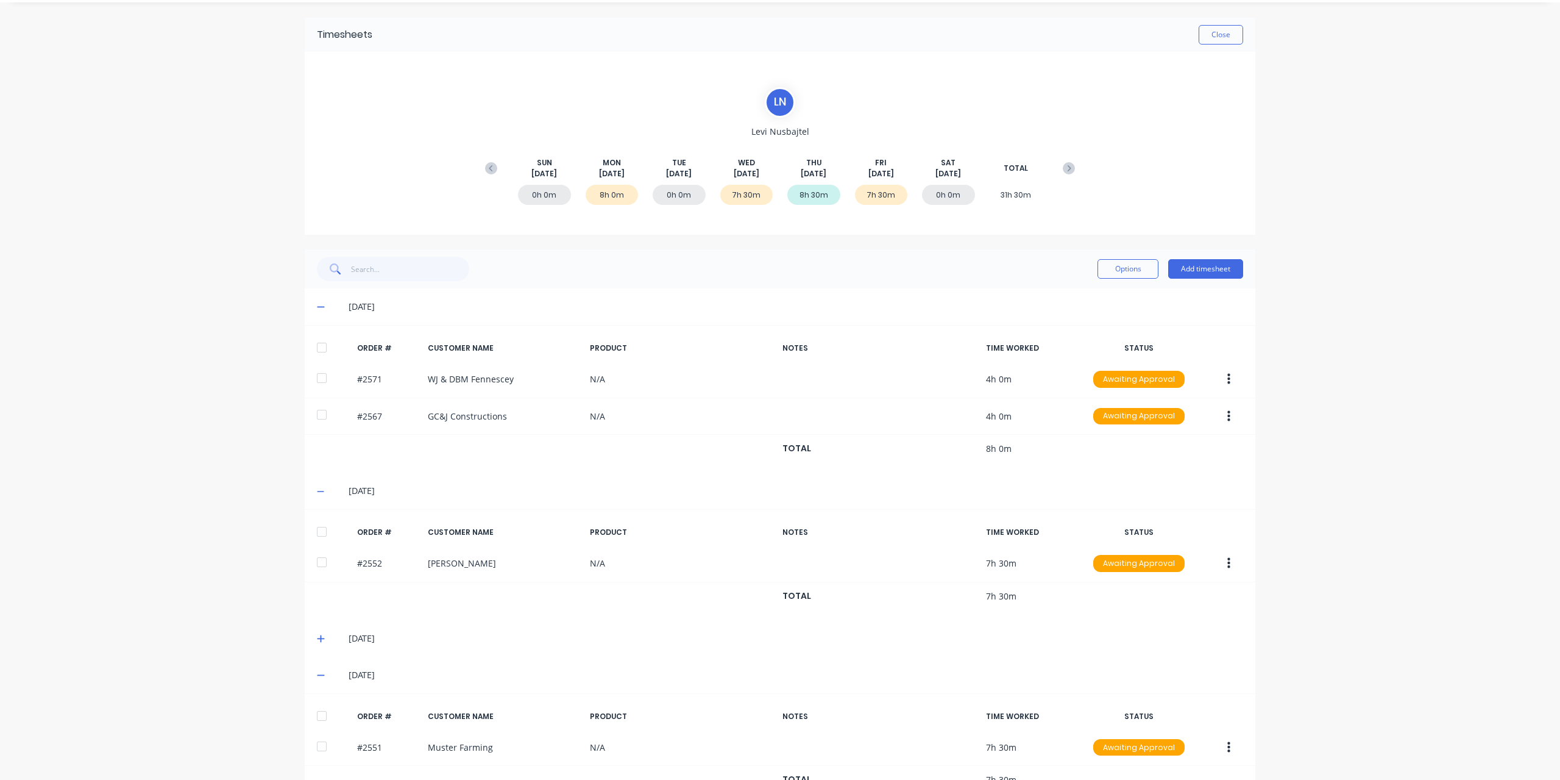
scroll to position [69, 0]
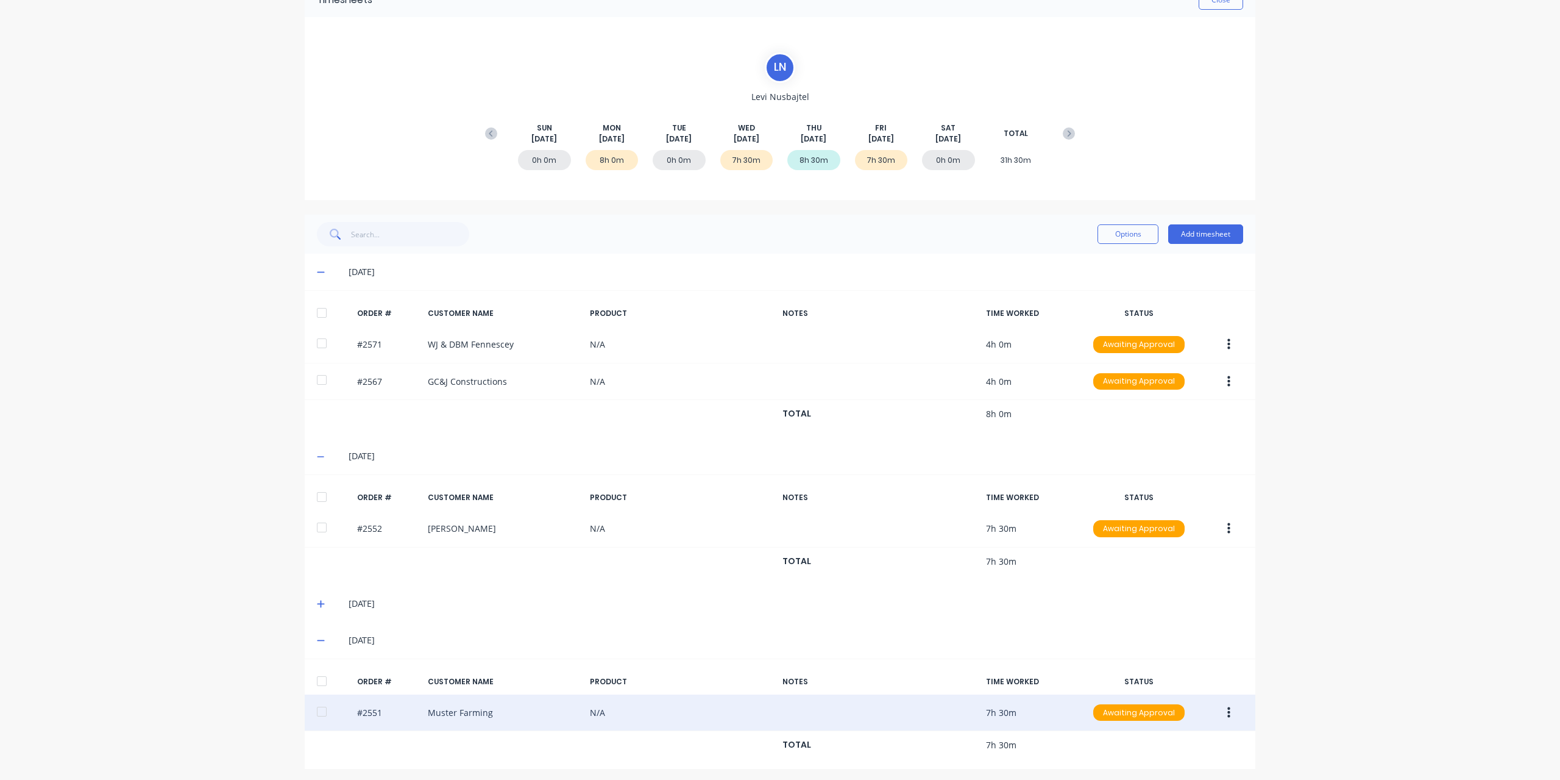
click at [319, 710] on div at bounding box center [322, 711] width 24 height 24
click at [1229, 719] on button "button" at bounding box center [1229, 713] width 29 height 22
click at [1139, 742] on div "Approve" at bounding box center [1186, 745] width 94 height 18
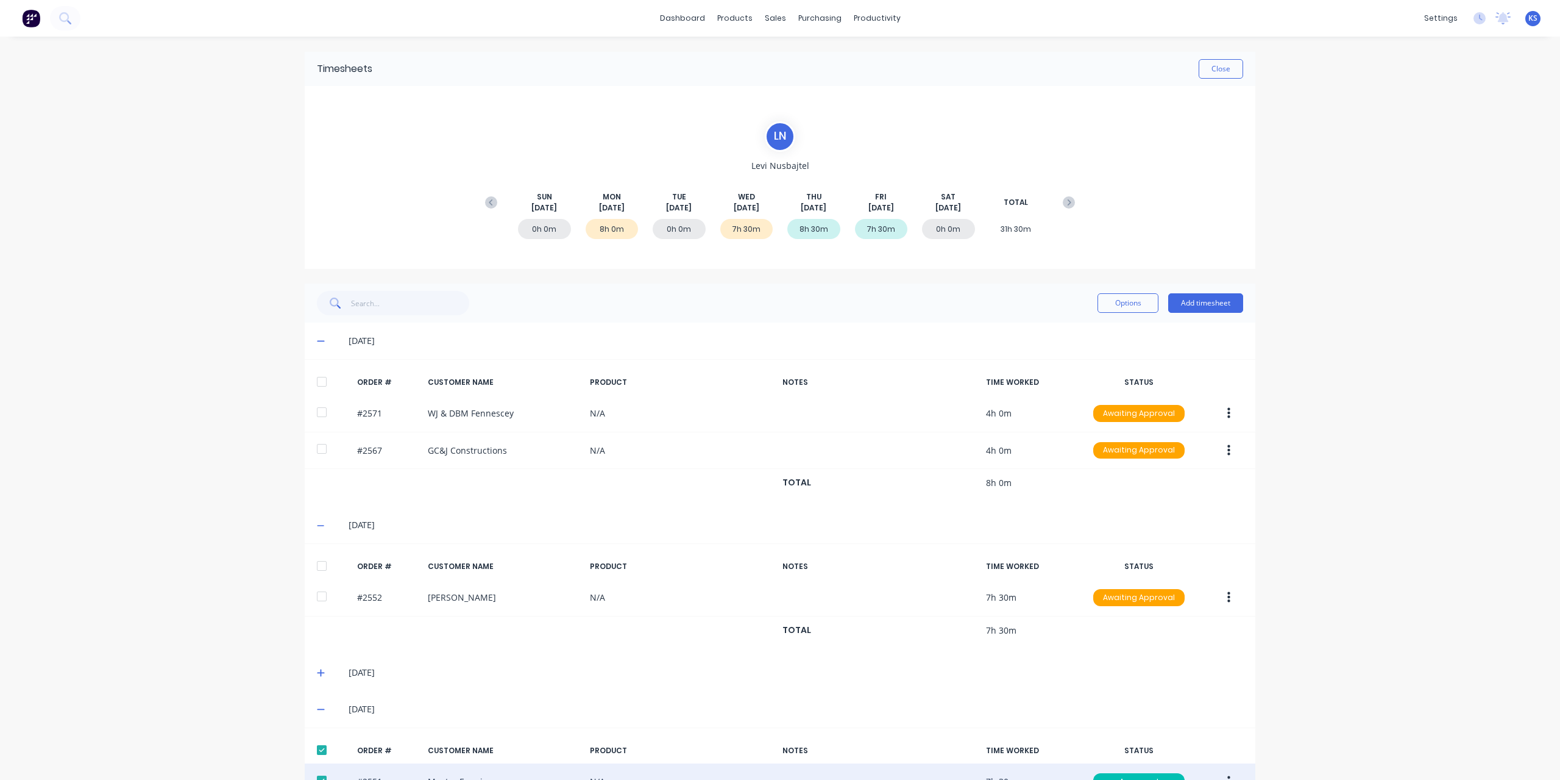
scroll to position [0, 0]
click at [1203, 68] on button "Close" at bounding box center [1221, 69] width 44 height 20
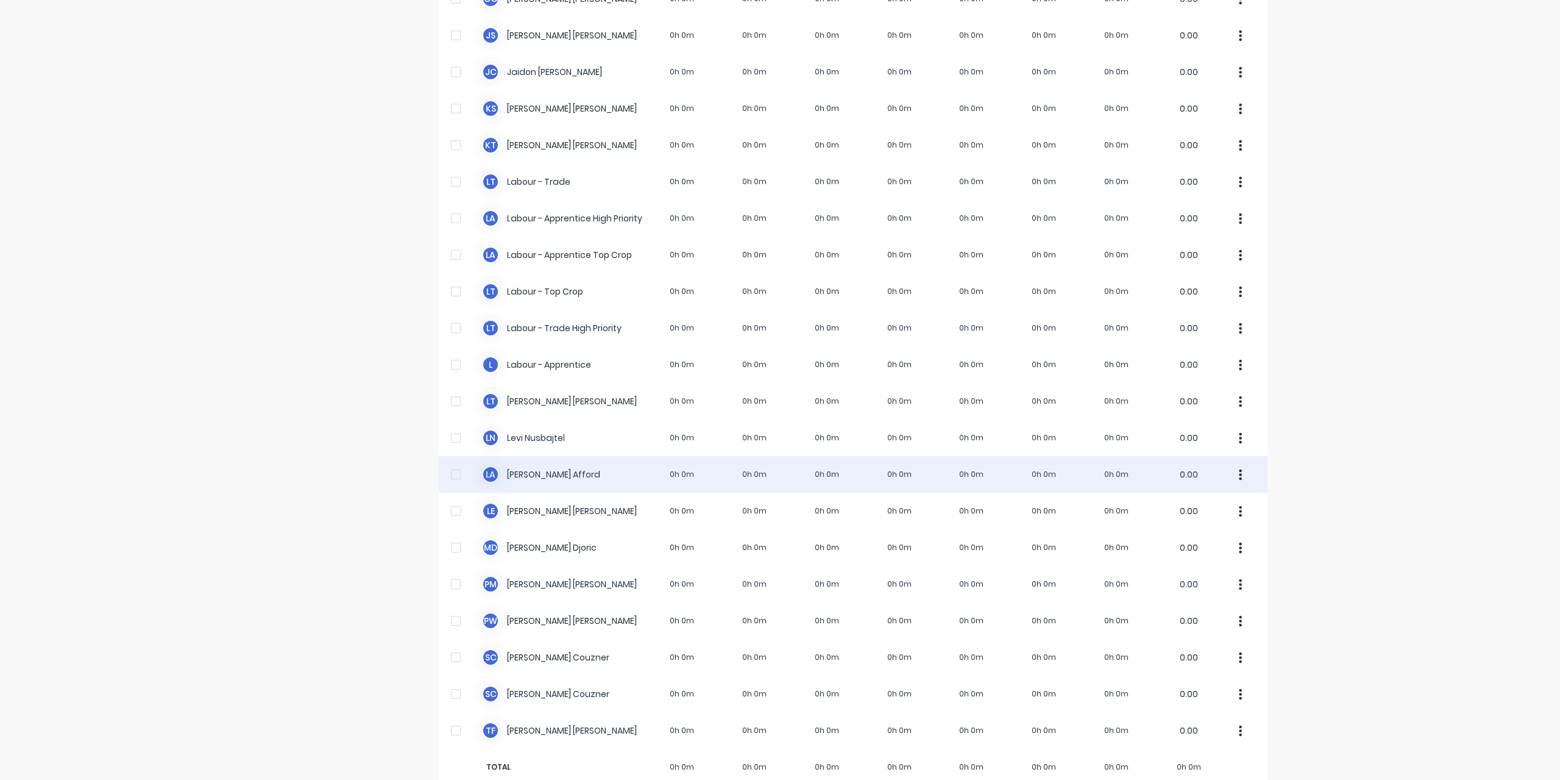
scroll to position [183, 0]
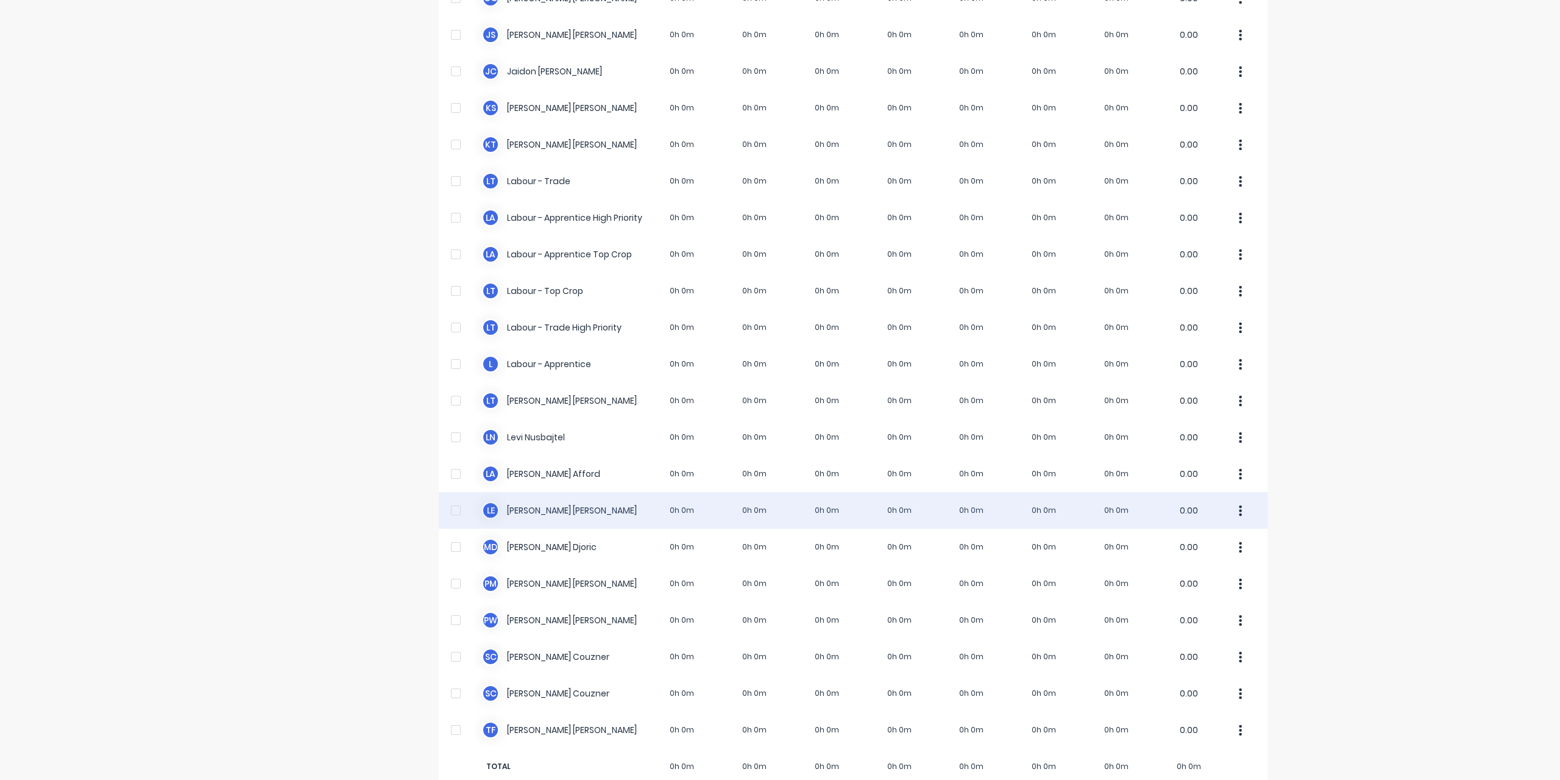
click at [528, 510] on div "L E [PERSON_NAME] 0h 0m 0h 0m 0h 0m 0h 0m 0h 0m 0h 0m 0h 0m 0.00" at bounding box center [853, 510] width 829 height 37
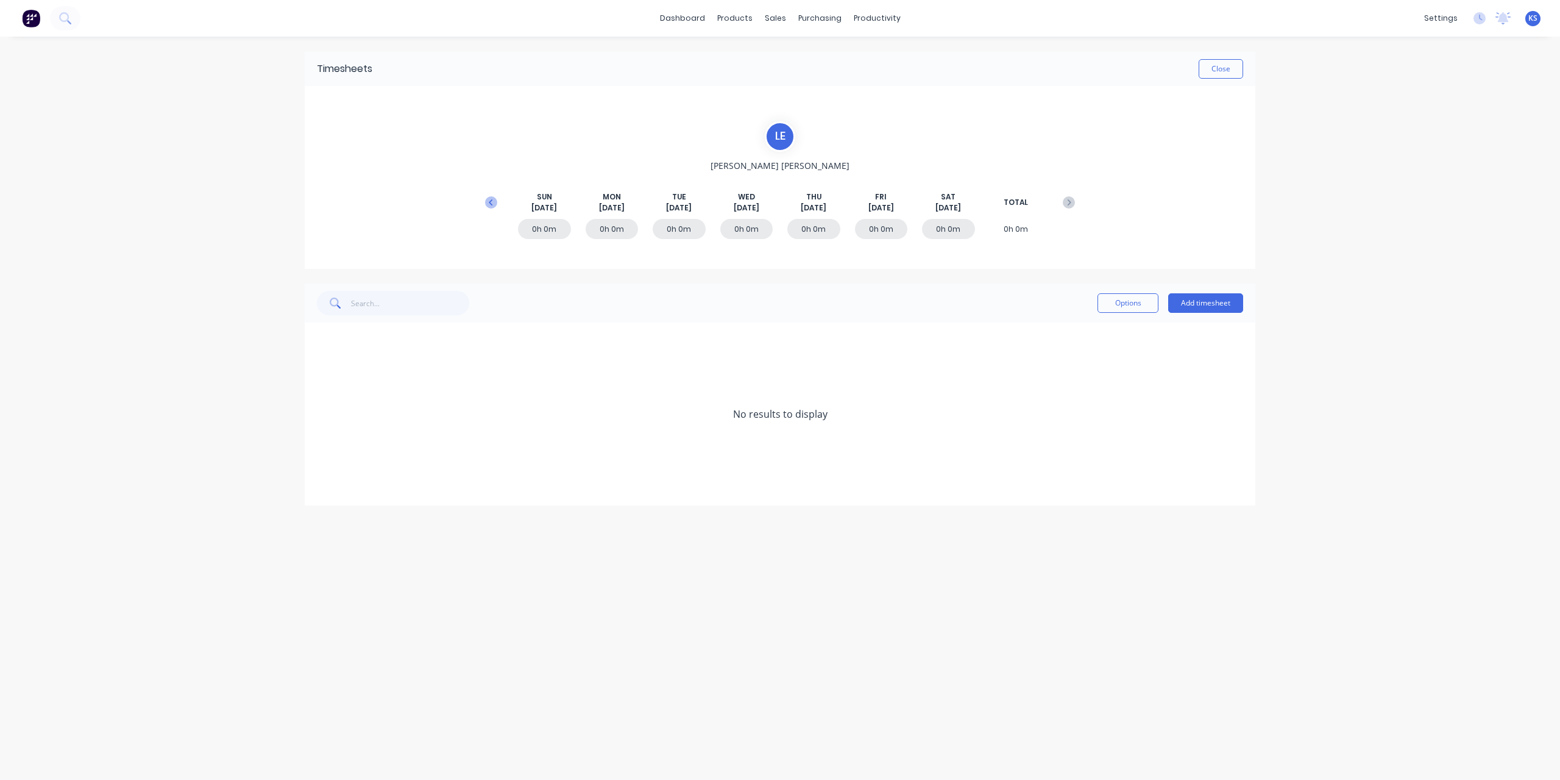
click at [489, 203] on icon at bounding box center [491, 202] width 12 height 12
click at [321, 485] on icon at bounding box center [320, 487] width 7 height 7
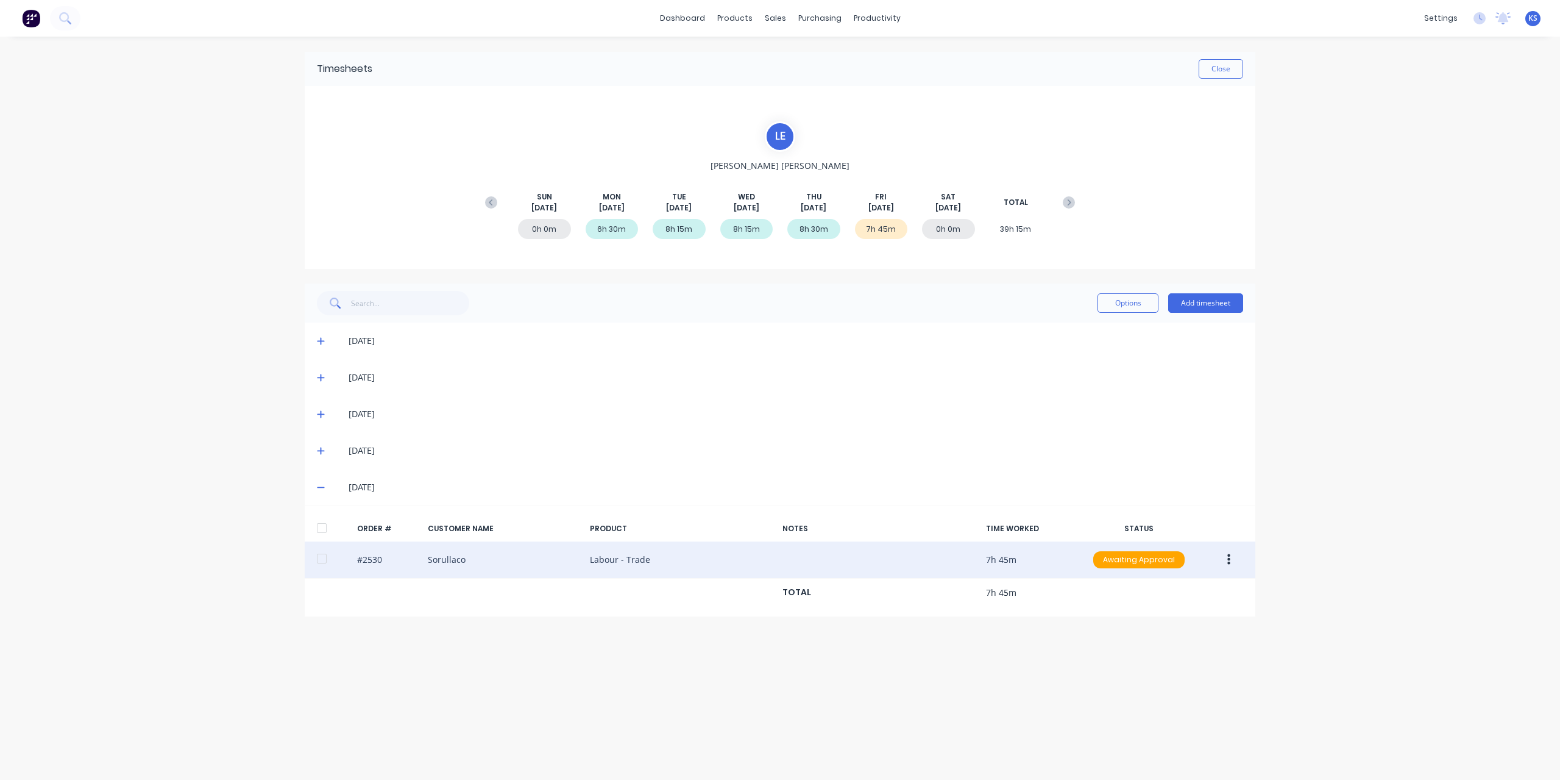
click at [321, 560] on div at bounding box center [322, 558] width 24 height 24
click at [1234, 564] on button "button" at bounding box center [1229, 560] width 29 height 22
click at [1190, 586] on div "Approve" at bounding box center [1186, 592] width 94 height 18
click at [1216, 64] on button "Close" at bounding box center [1221, 69] width 44 height 20
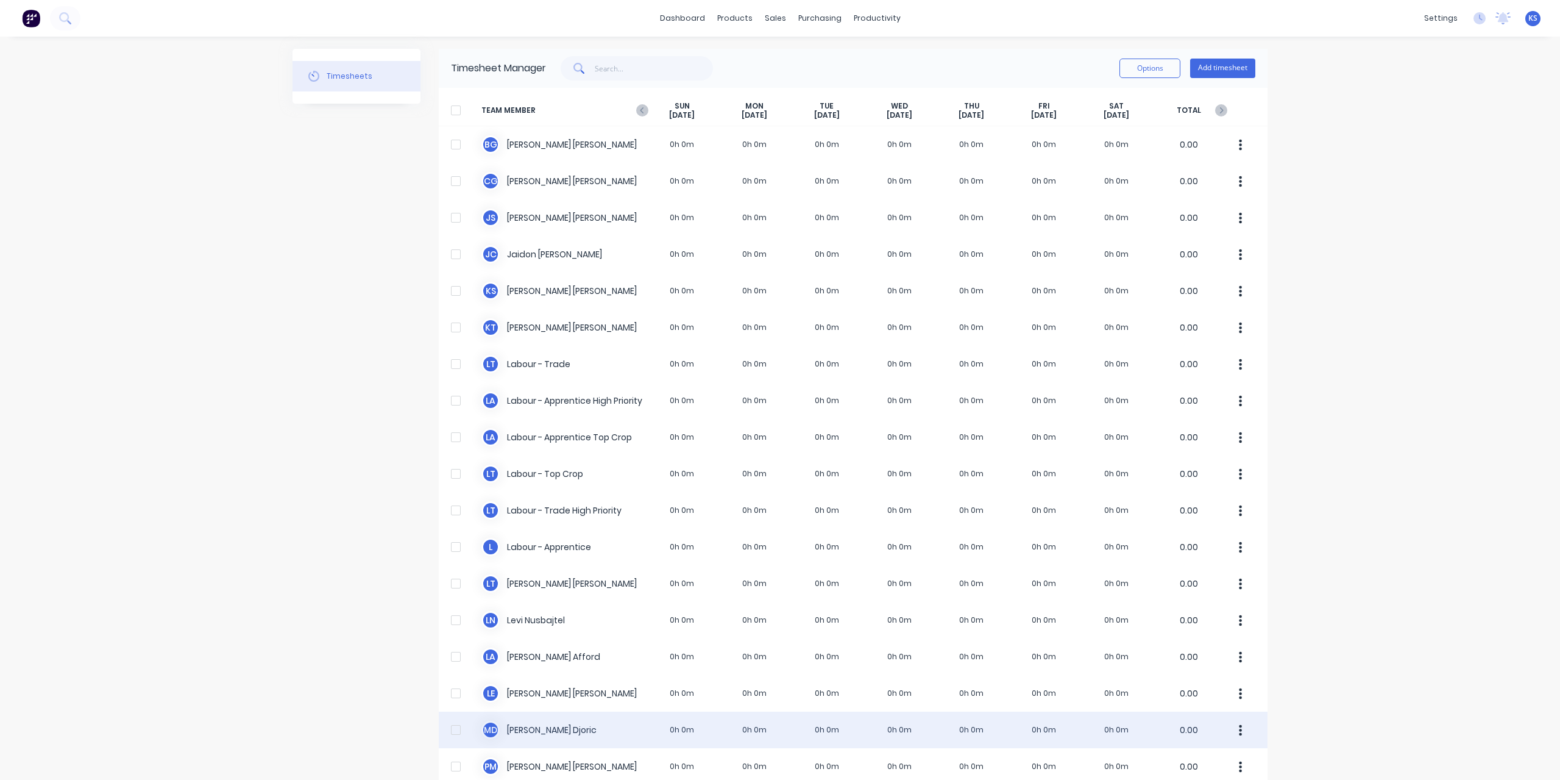
click at [524, 726] on div "M D [PERSON_NAME] 0h 0m 0h 0m 0h 0m 0h 0m 0h 0m 0h 0m 0h 0m 0.00" at bounding box center [853, 729] width 829 height 37
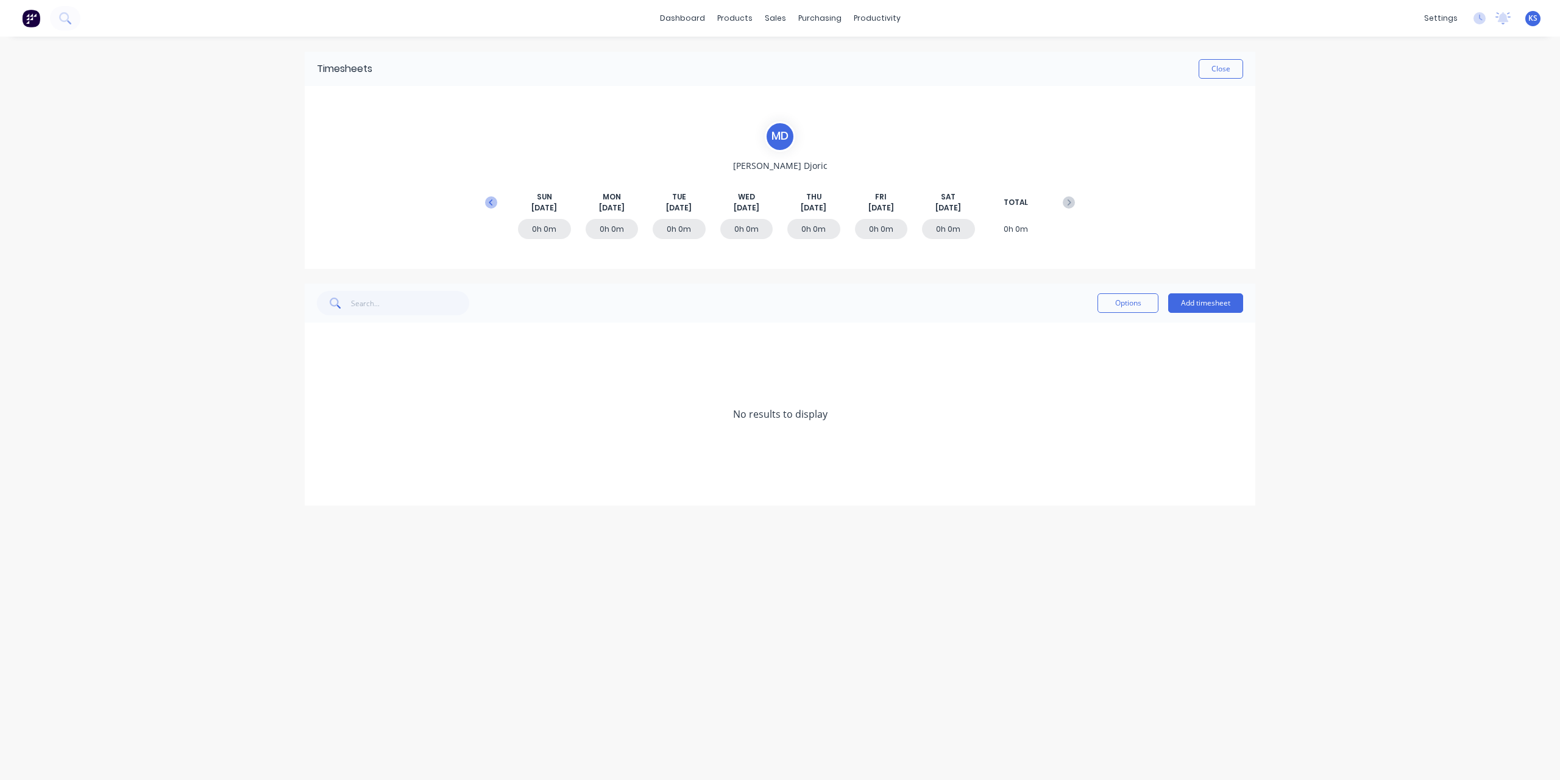
click at [490, 202] on icon at bounding box center [491, 202] width 4 height 6
click at [323, 485] on icon at bounding box center [321, 487] width 8 height 9
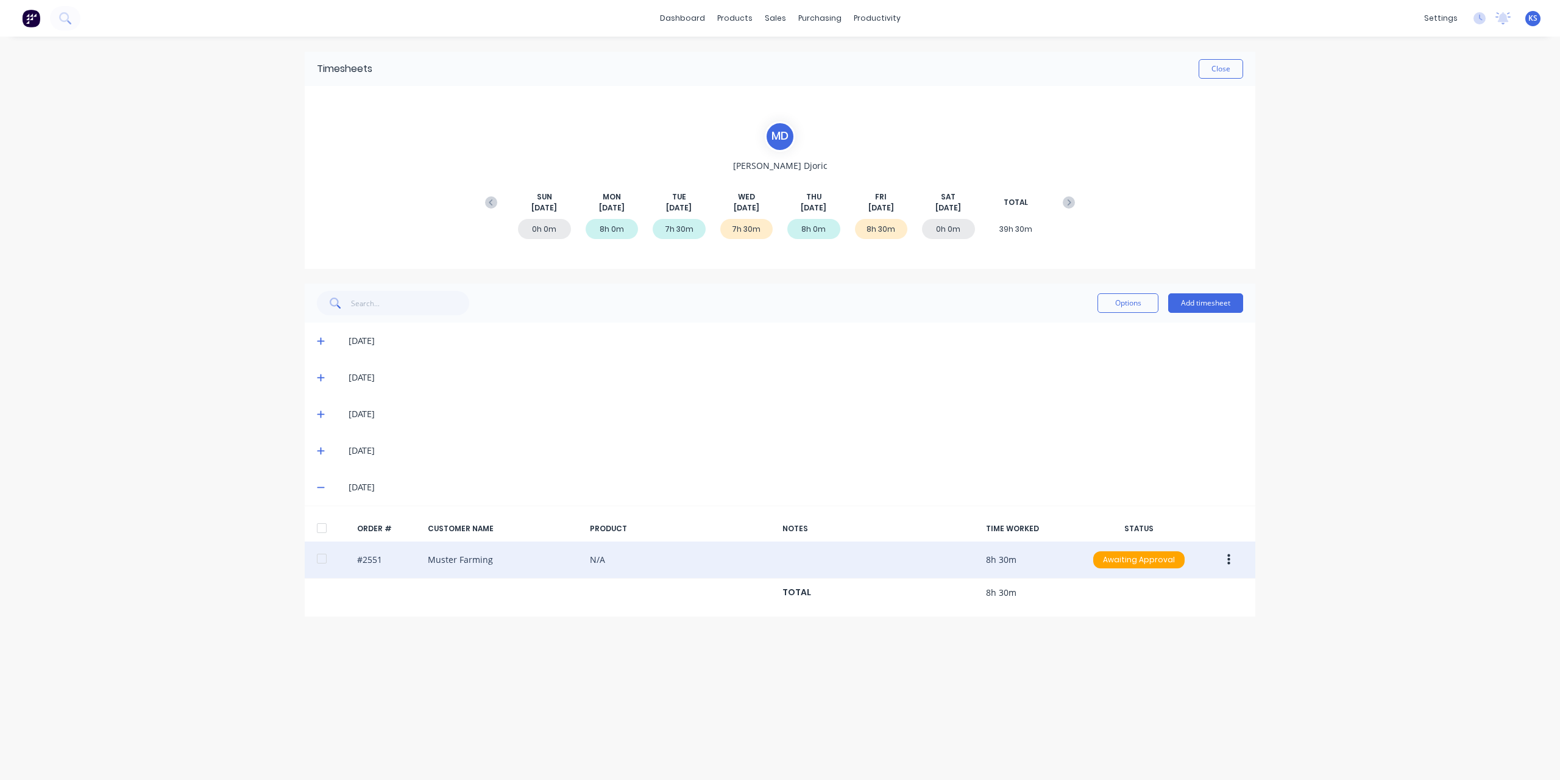
click at [322, 559] on div at bounding box center [322, 558] width 24 height 24
click at [1230, 565] on button "button" at bounding box center [1229, 560] width 29 height 22
click at [1170, 592] on div "Approve" at bounding box center [1186, 592] width 94 height 18
click at [1213, 74] on button "Close" at bounding box center [1221, 69] width 44 height 20
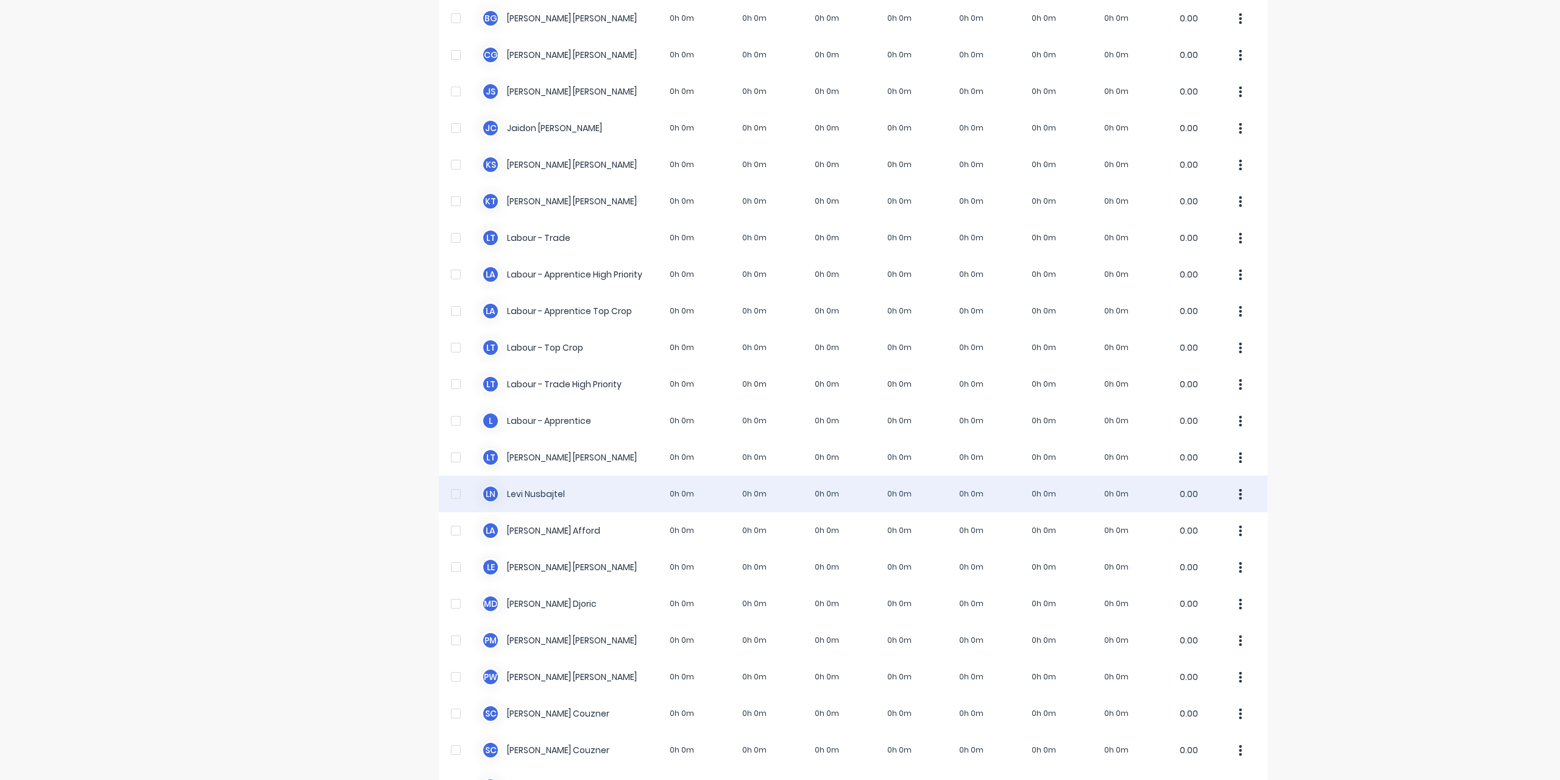
scroll to position [207, 0]
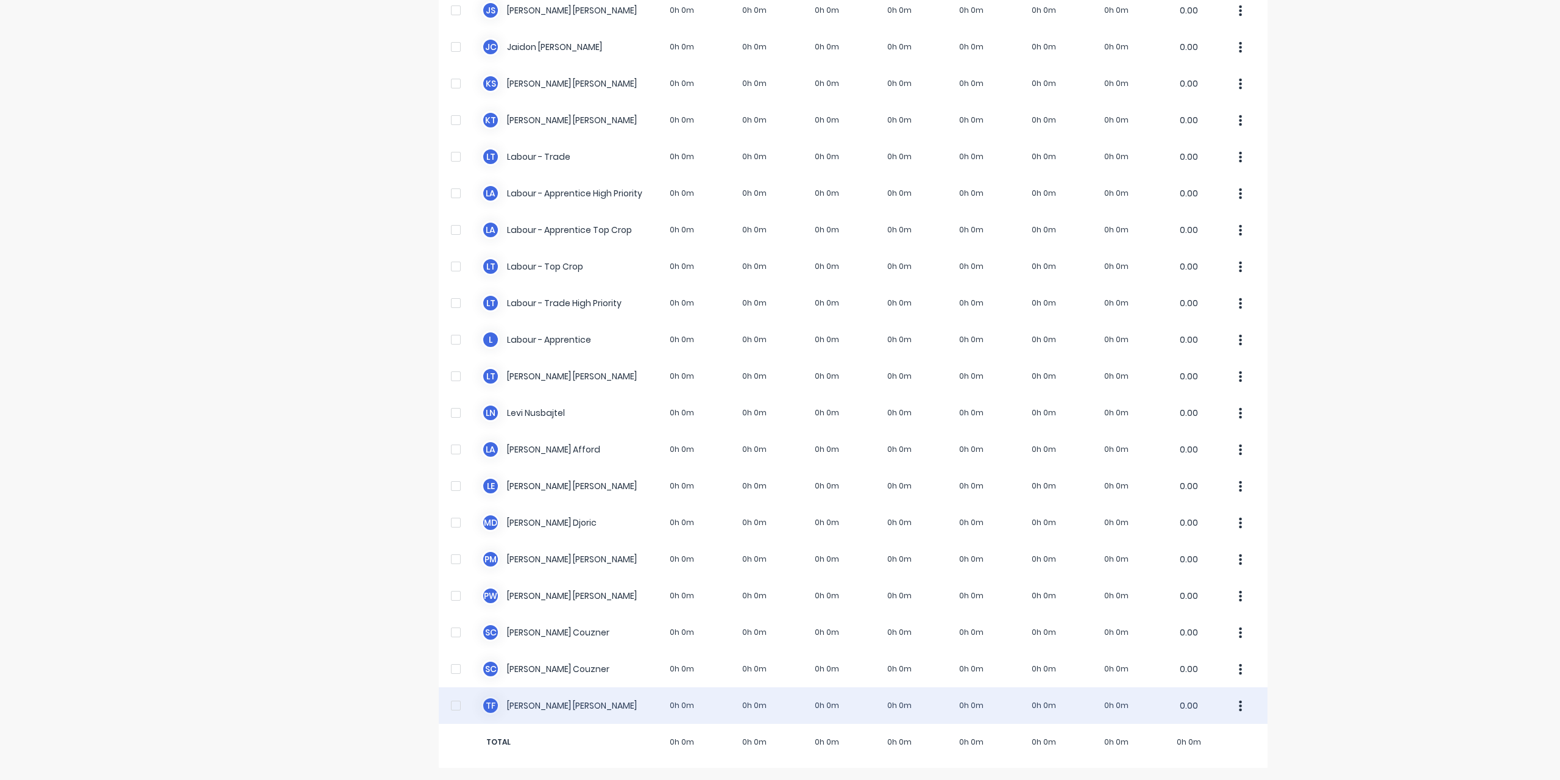
click at [544, 705] on div "T F [PERSON_NAME] 0h 0m 0h 0m 0h 0m 0h 0m 0h 0m 0h 0m 0h 0m 0.00" at bounding box center [853, 705] width 829 height 37
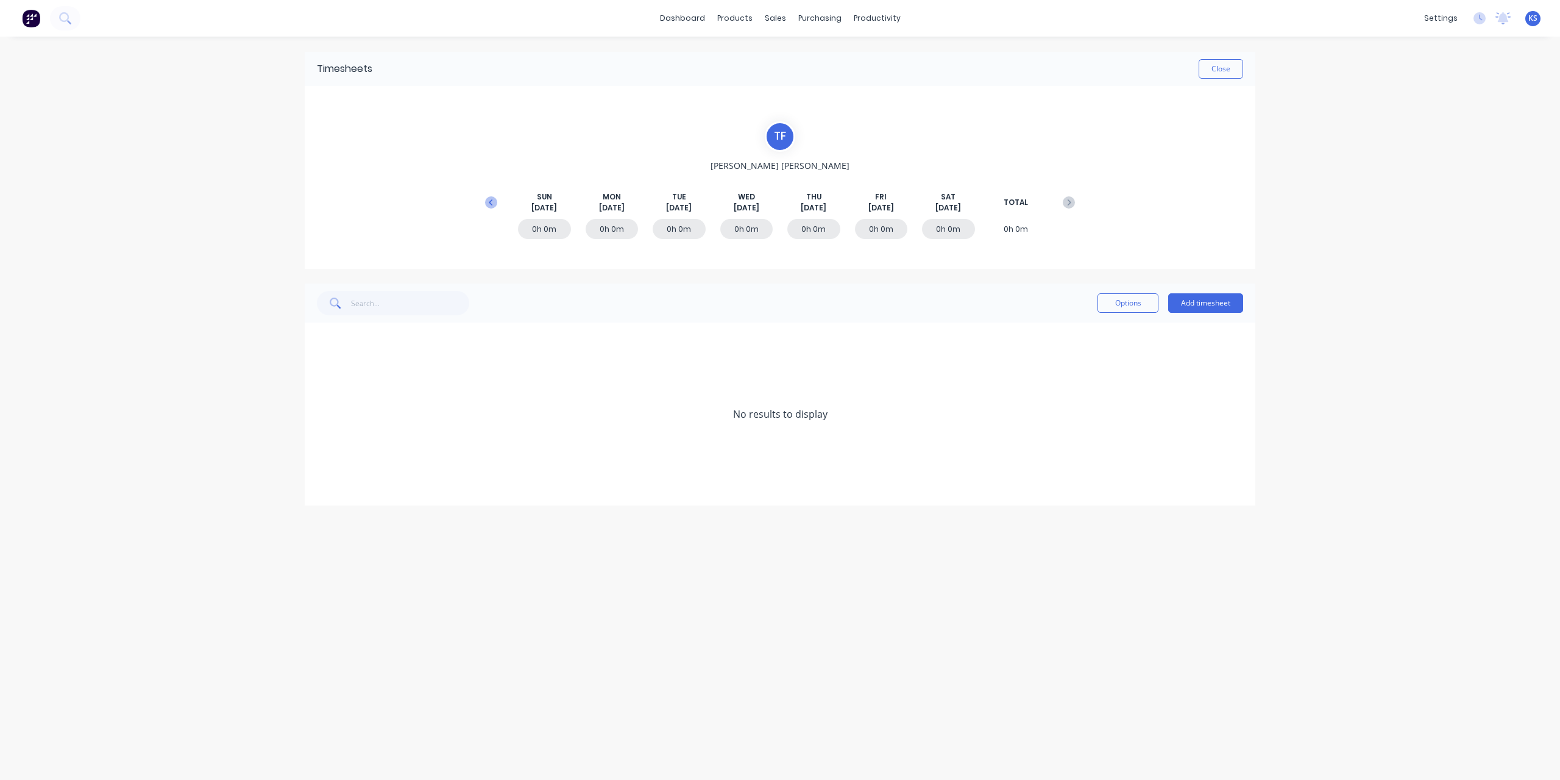
click at [488, 201] on icon at bounding box center [491, 202] width 12 height 12
click at [325, 447] on span at bounding box center [323, 450] width 12 height 12
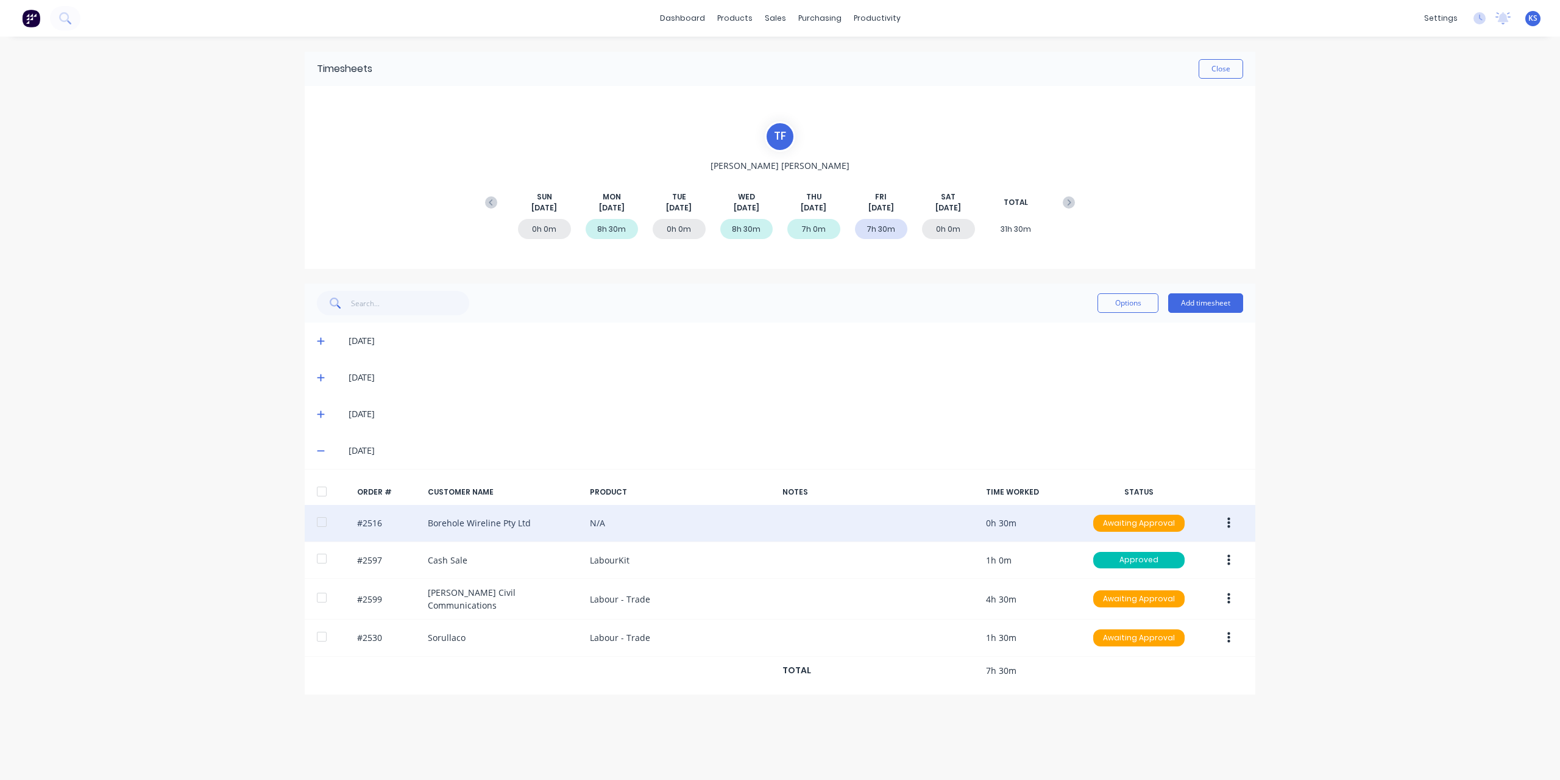
click at [317, 516] on div at bounding box center [322, 522] width 24 height 24
click at [1225, 526] on button "button" at bounding box center [1229, 523] width 29 height 22
click at [1188, 558] on div "Approve" at bounding box center [1186, 555] width 94 height 18
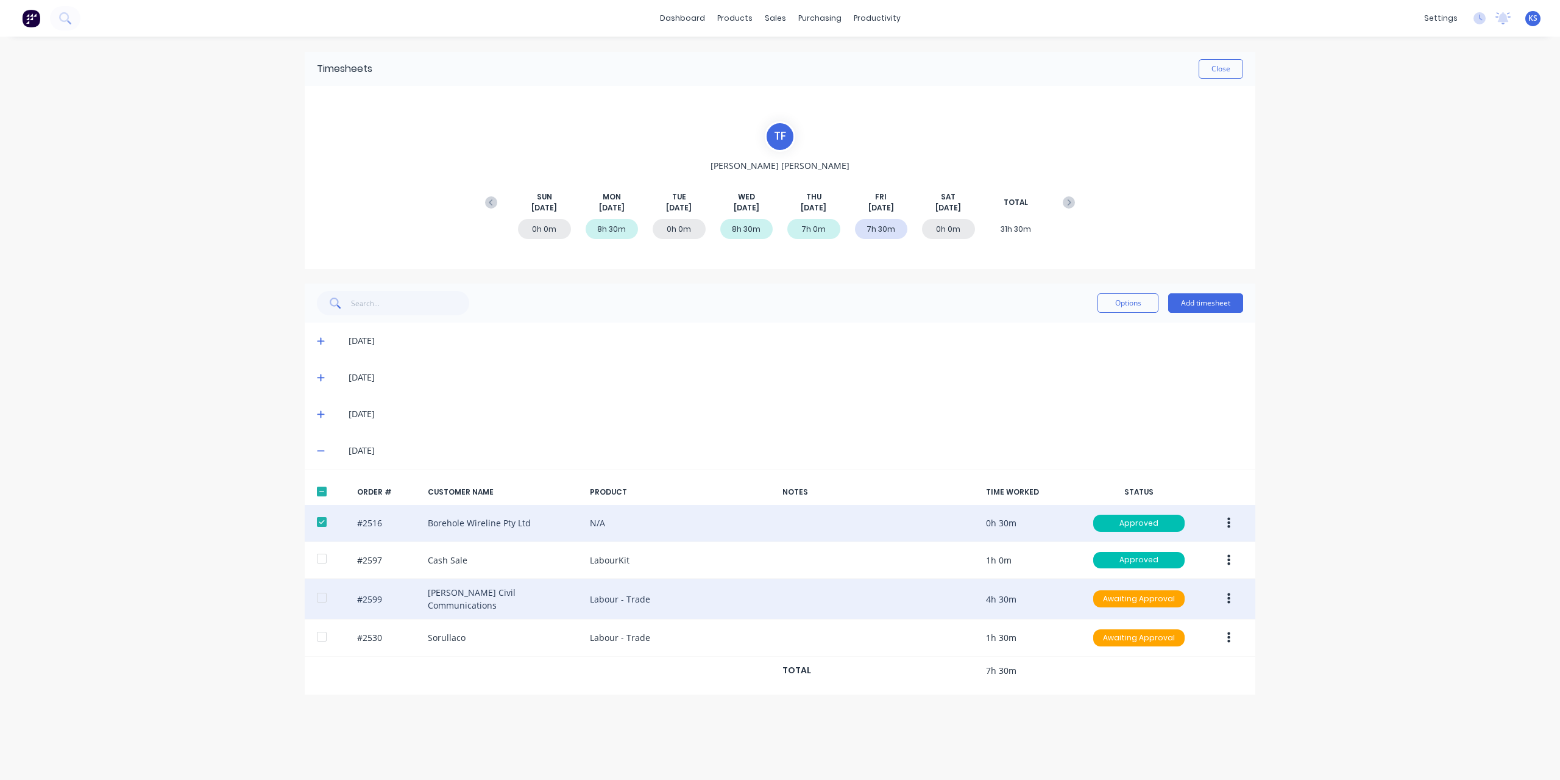
click at [324, 599] on div at bounding box center [322, 597] width 24 height 24
click at [1237, 597] on button "button" at bounding box center [1229, 599] width 29 height 22
click at [1173, 626] on div "Approve" at bounding box center [1186, 631] width 94 height 18
click at [324, 598] on div at bounding box center [322, 597] width 24 height 24
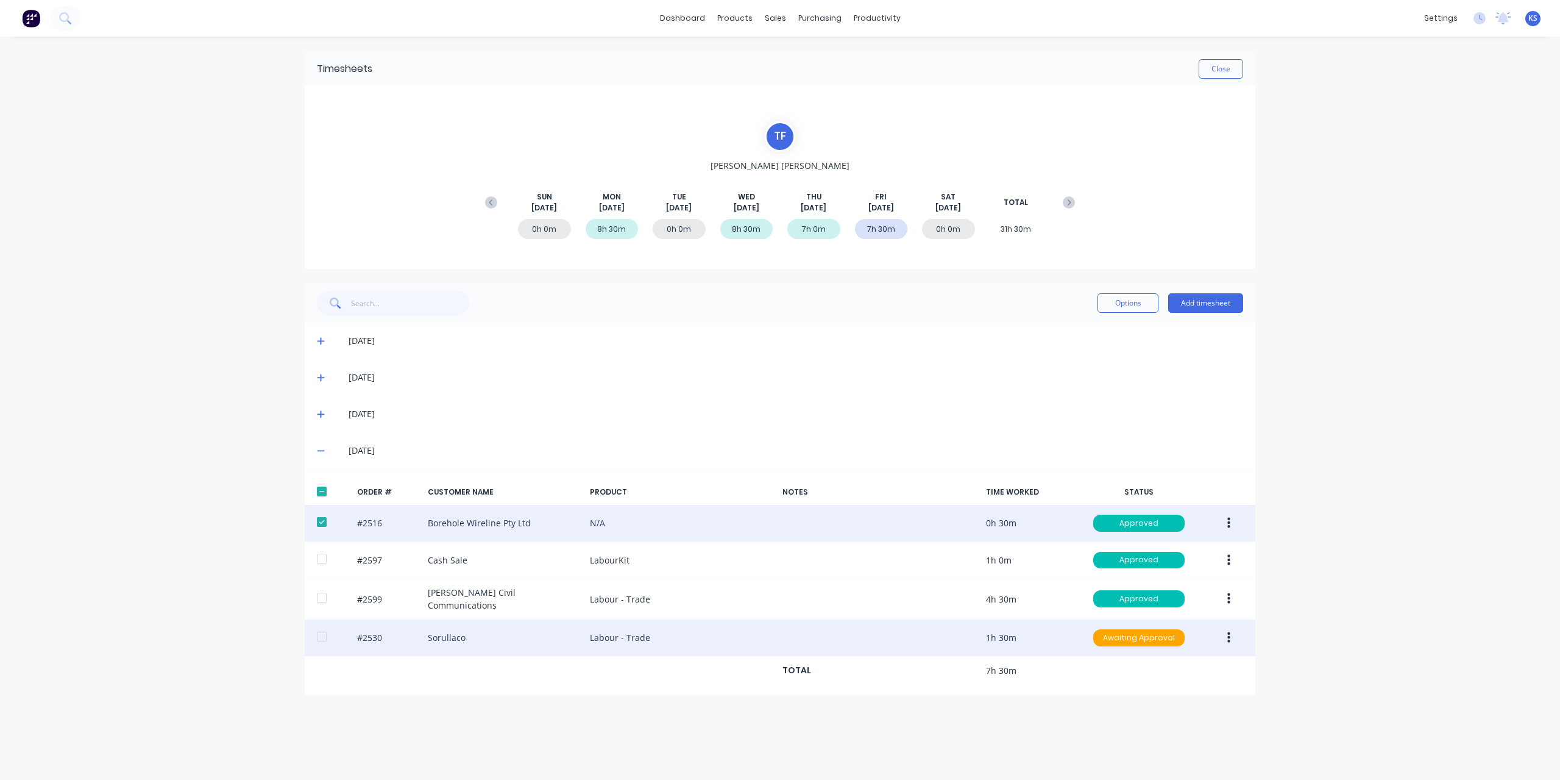
click at [324, 627] on div at bounding box center [322, 636] width 24 height 24
click at [1228, 633] on icon "button" at bounding box center [1229, 637] width 3 height 13
click at [1187, 667] on div "Approve" at bounding box center [1186, 670] width 94 height 18
click at [1209, 71] on button "Close" at bounding box center [1221, 69] width 44 height 20
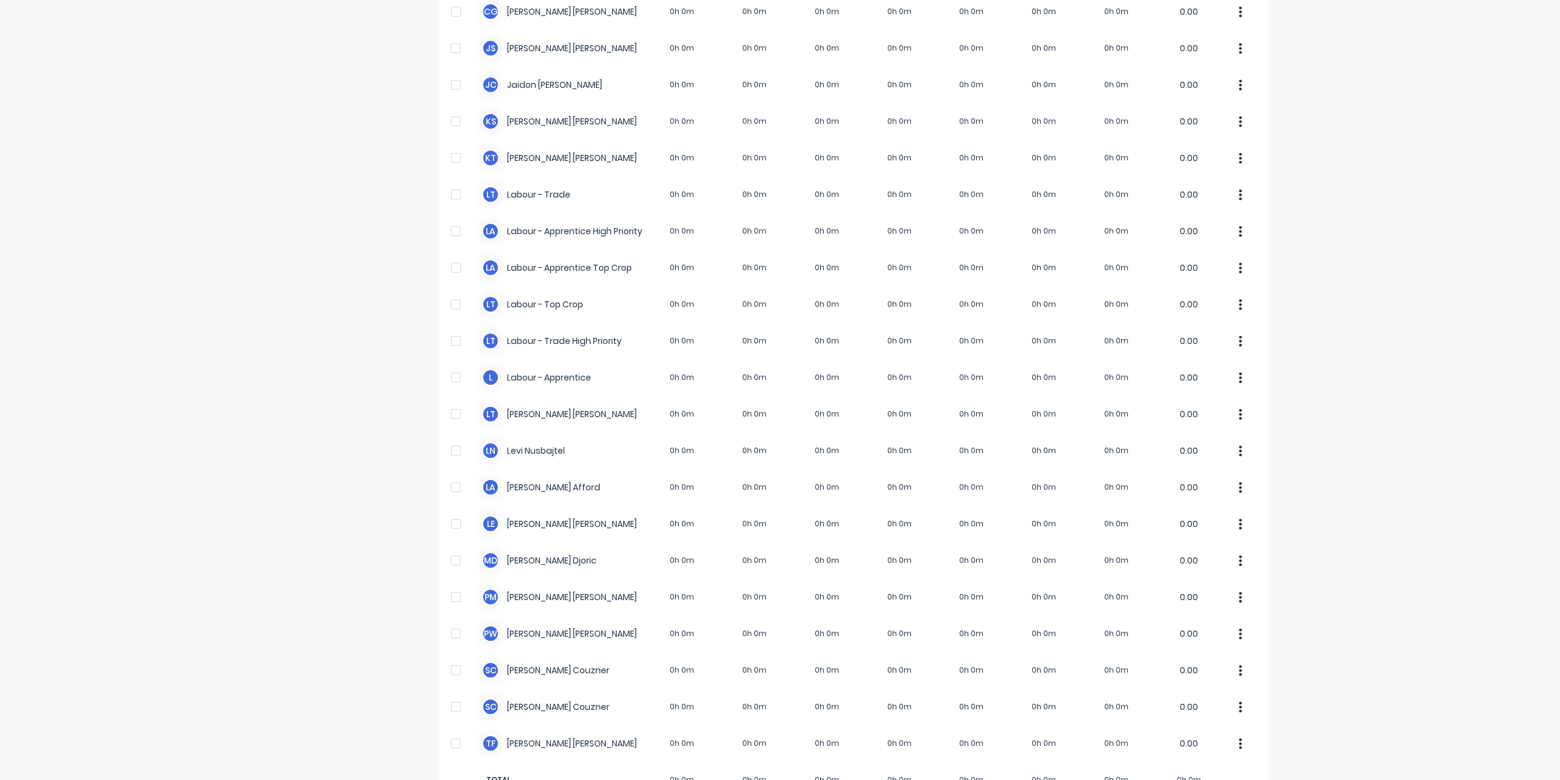
scroll to position [207, 0]
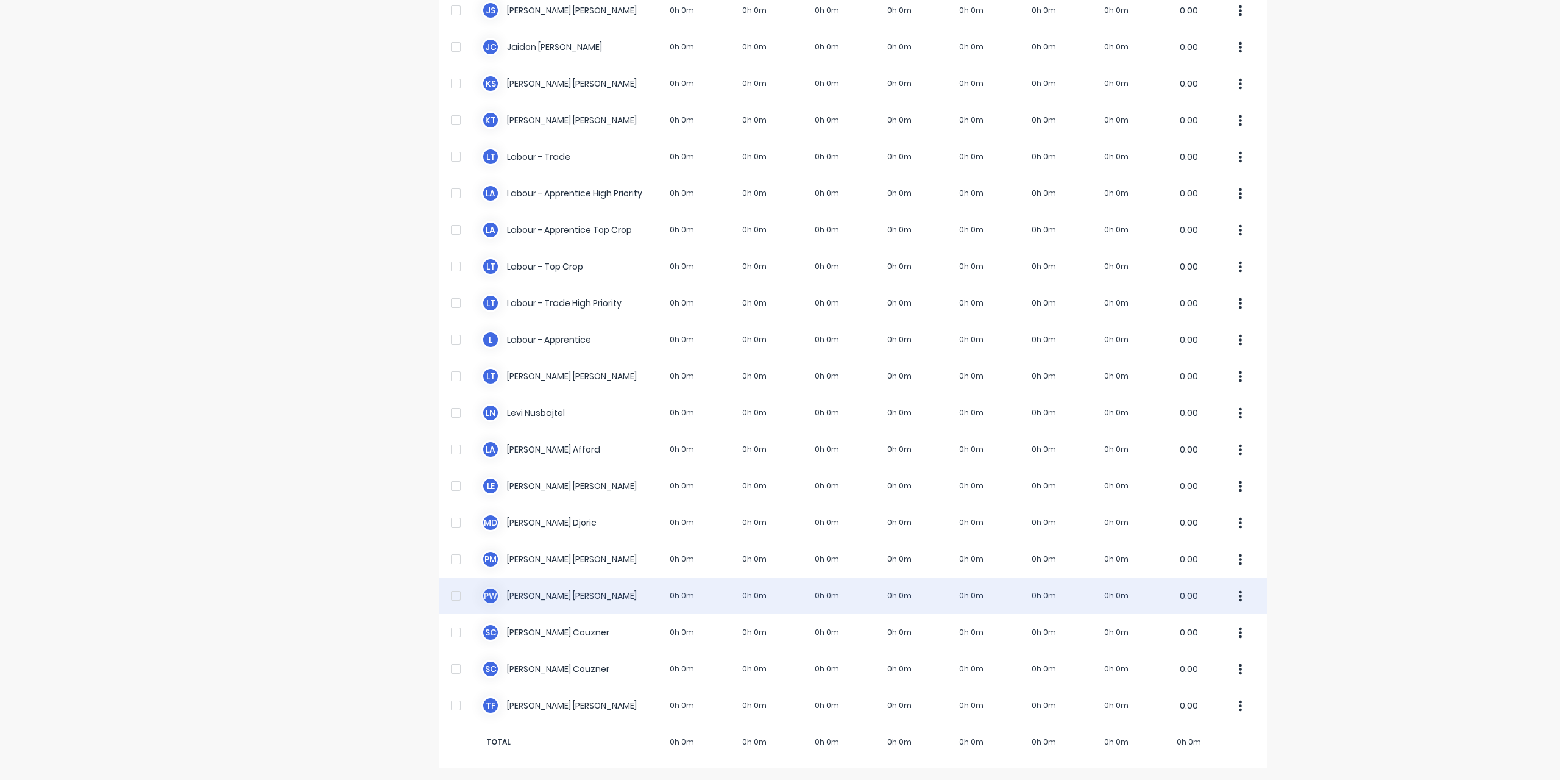
click at [530, 600] on div "P W [PERSON_NAME] 0h 0m 0h 0m 0h 0m 0h 0m 0h 0m 0h 0m 0h 0m 0.00" at bounding box center [853, 595] width 829 height 37
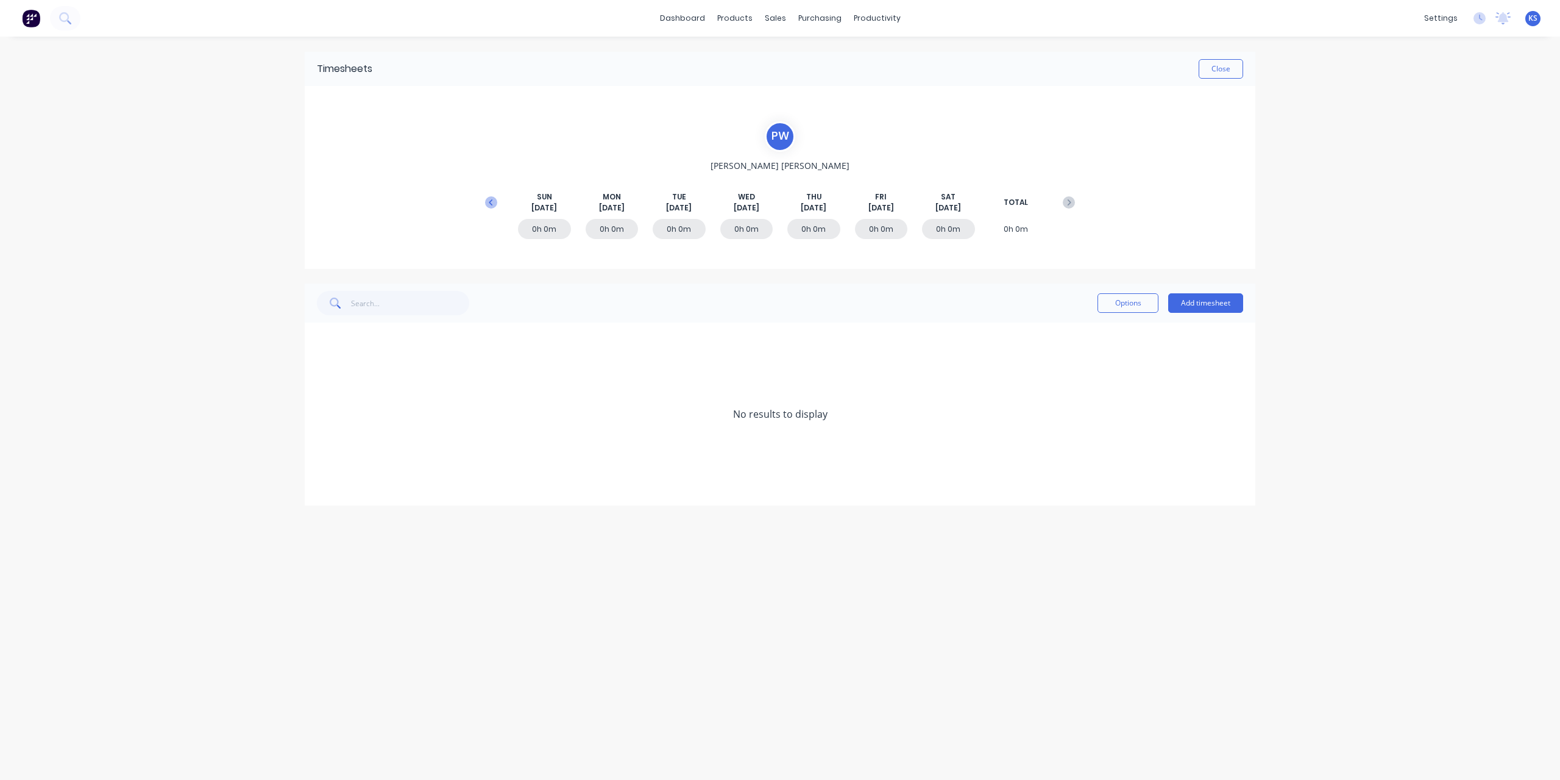
click at [488, 196] on icon at bounding box center [491, 202] width 12 height 12
click at [320, 486] on icon at bounding box center [321, 487] width 8 height 9
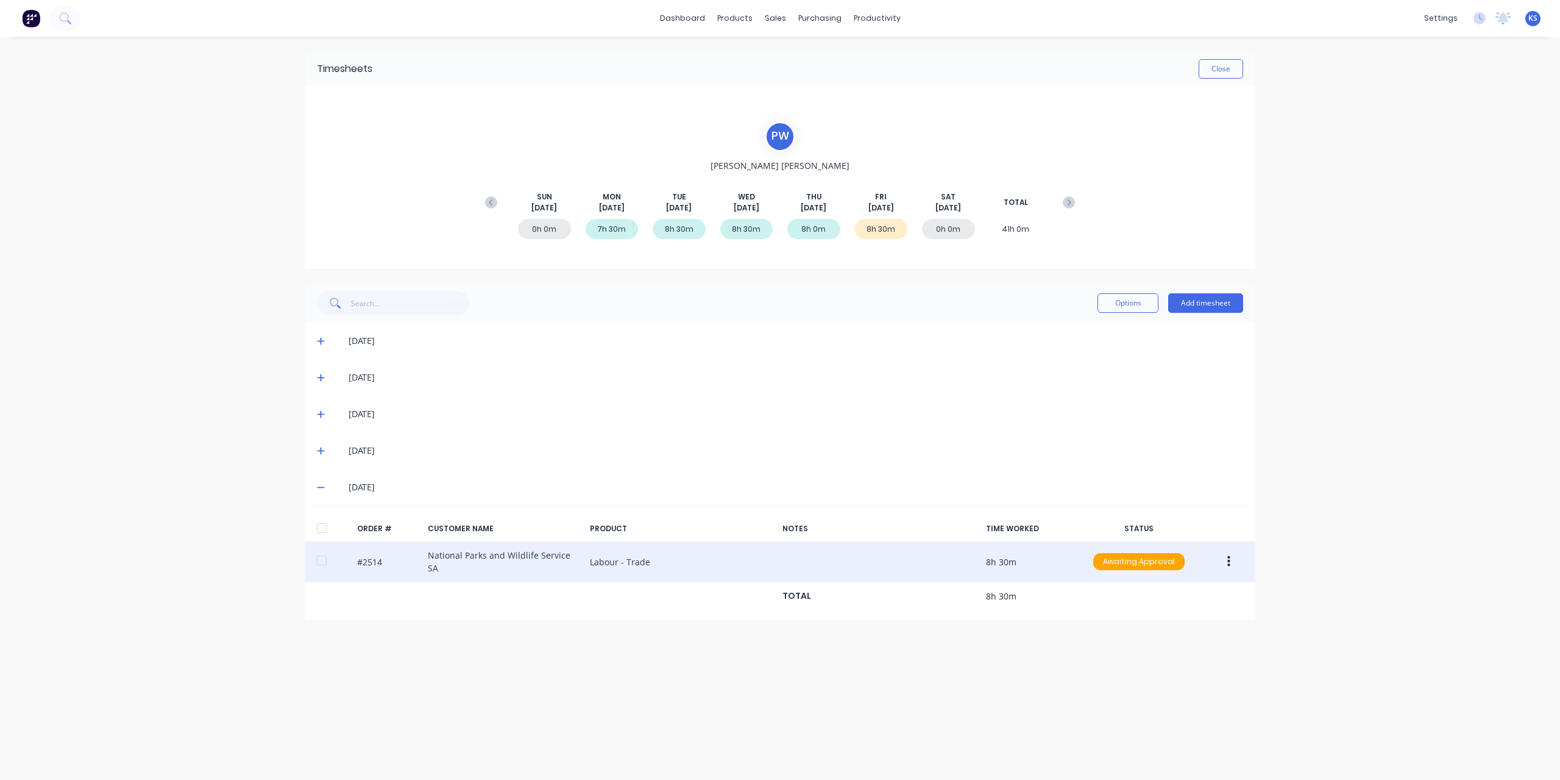
click at [326, 557] on div at bounding box center [322, 560] width 24 height 24
click at [1245, 562] on div "#2514 National Parks and Wildlife Service SA Labour - Trade 8h 30m Awaiting App…" at bounding box center [780, 561] width 951 height 41
click at [1234, 564] on button "button" at bounding box center [1229, 561] width 29 height 22
click at [1197, 585] on div "Approve" at bounding box center [1186, 594] width 94 height 18
click at [1228, 75] on button "Close" at bounding box center [1221, 69] width 44 height 20
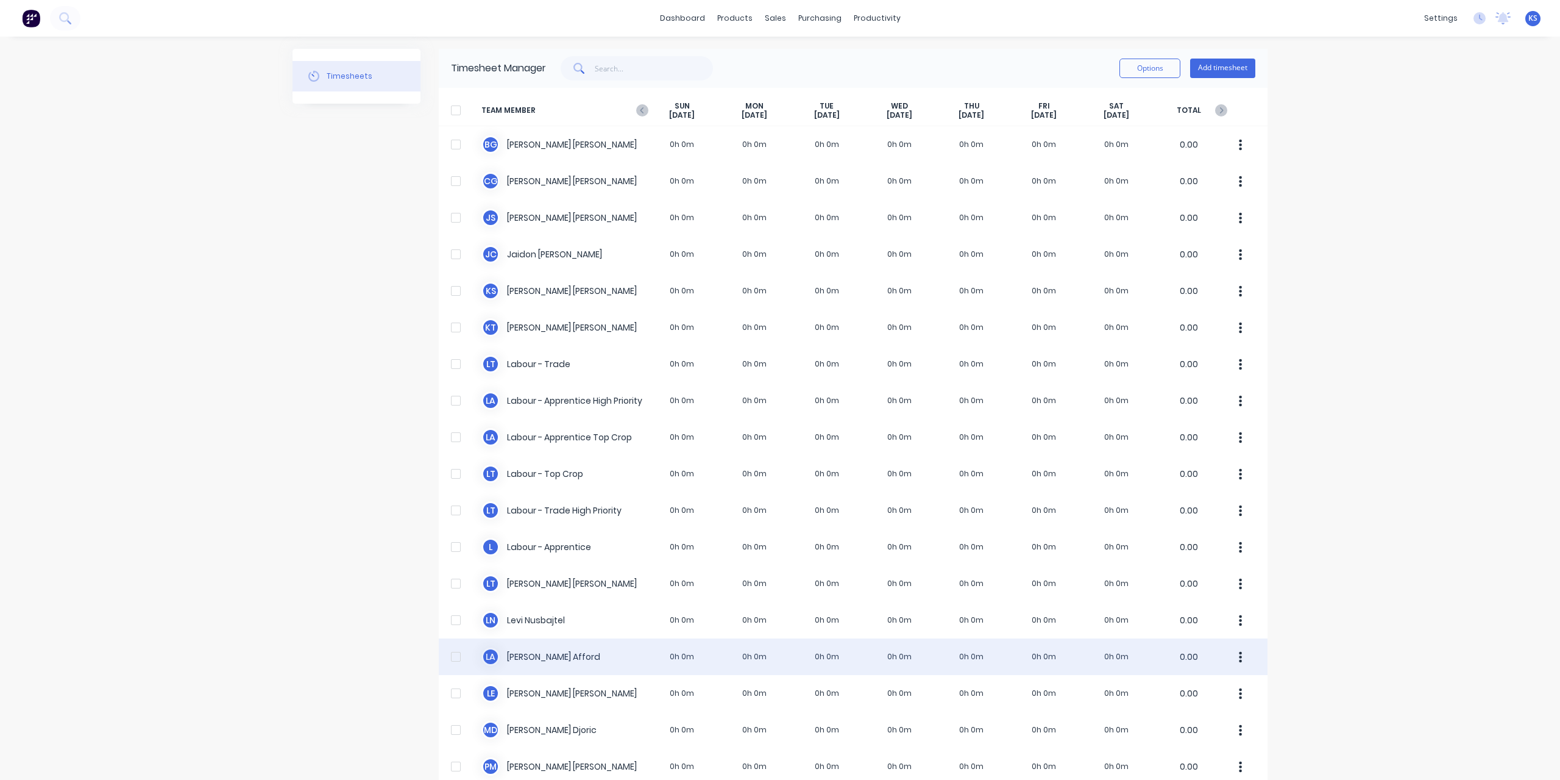
click at [525, 658] on div "[PERSON_NAME] 0h 0m 0h 0m 0h 0m 0h 0m 0h 0m 0h 0m 0h 0m 0.00" at bounding box center [853, 656] width 829 height 37
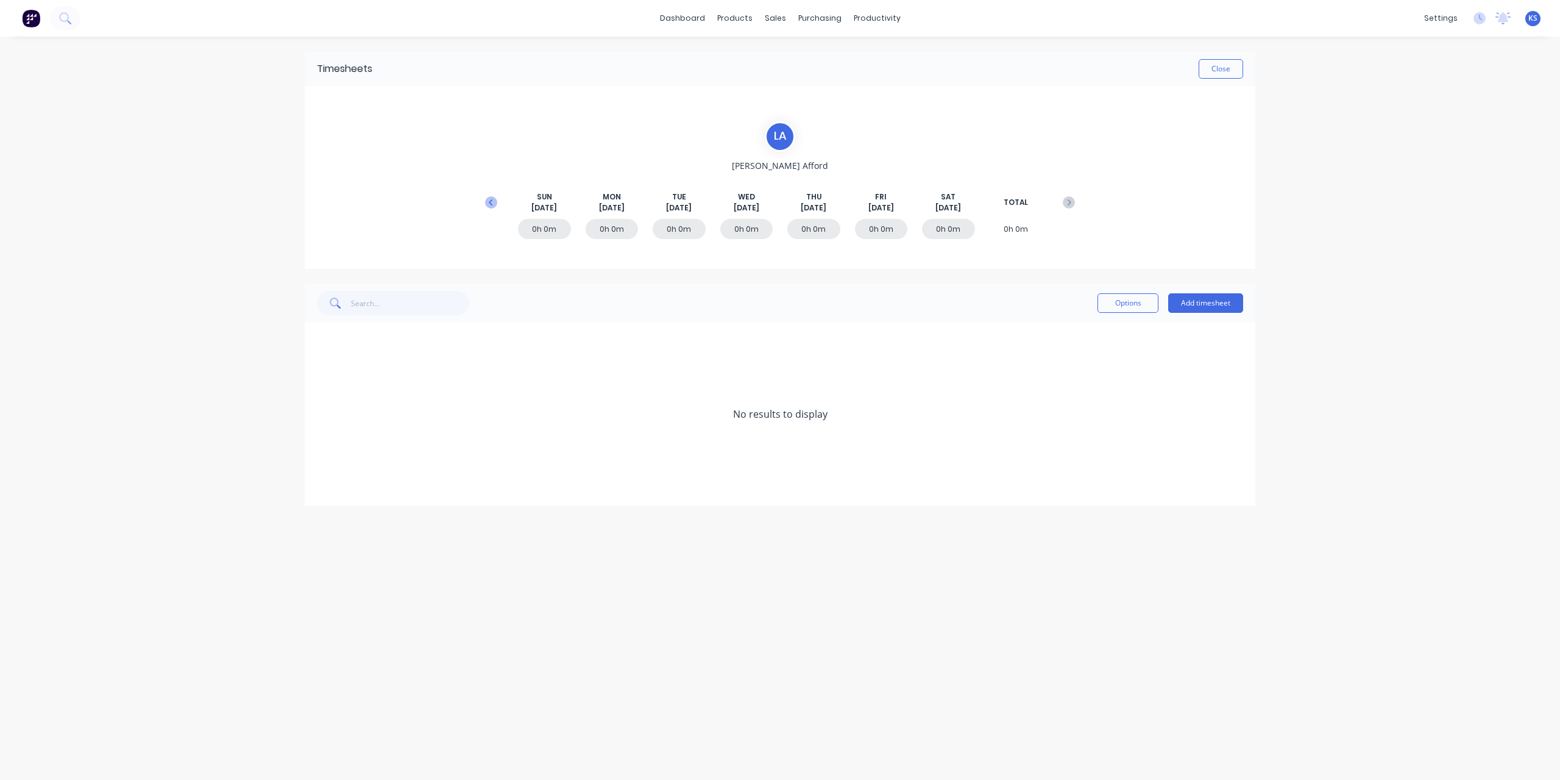
click at [489, 212] on button at bounding box center [491, 202] width 24 height 22
click at [316, 483] on div "[DATE]" at bounding box center [780, 487] width 951 height 37
click at [321, 489] on icon at bounding box center [320, 487] width 7 height 7
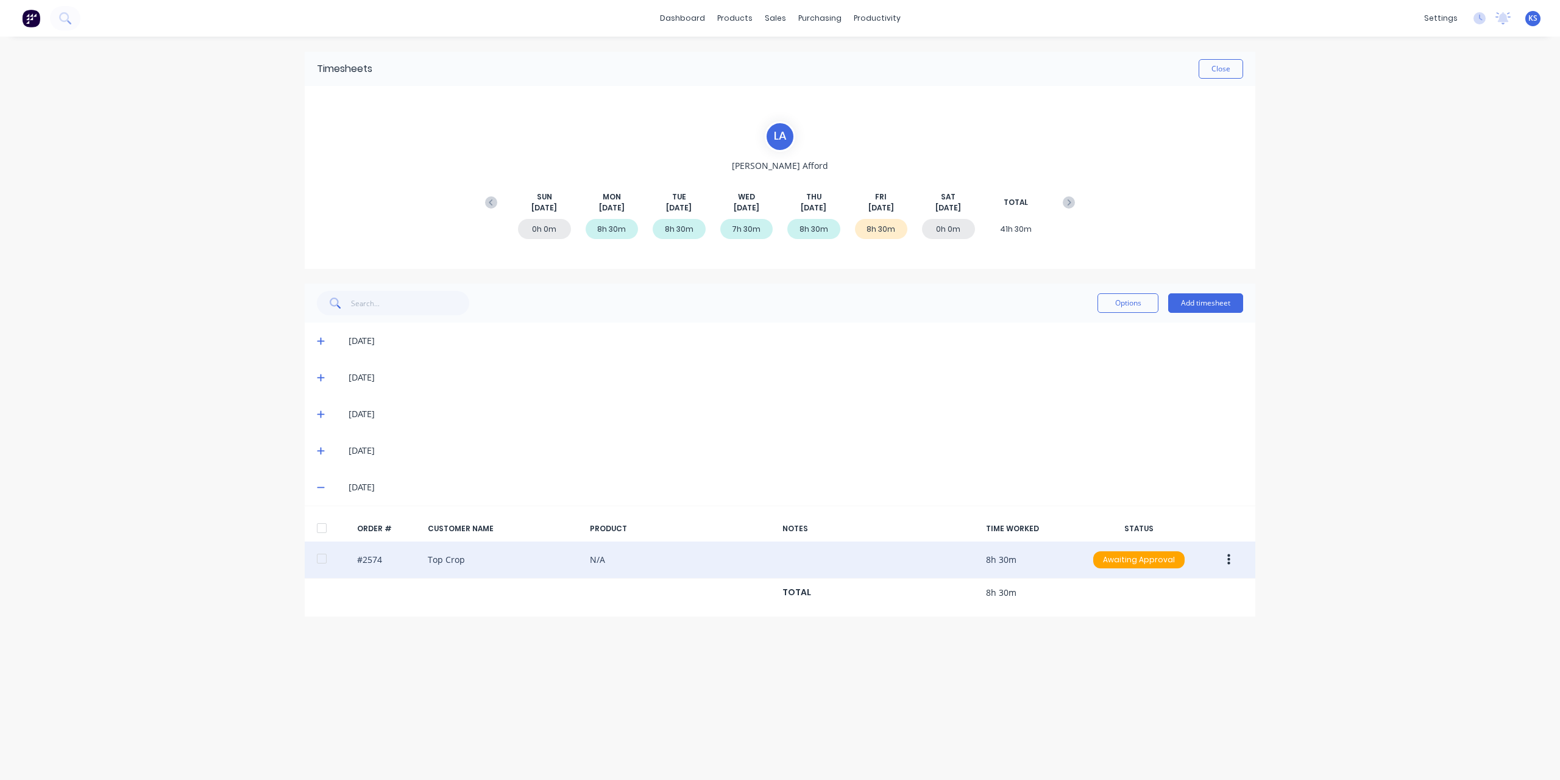
click at [329, 552] on div at bounding box center [322, 558] width 24 height 24
click at [1222, 555] on button "button" at bounding box center [1229, 560] width 29 height 22
click at [1203, 586] on div "Approve" at bounding box center [1186, 592] width 94 height 18
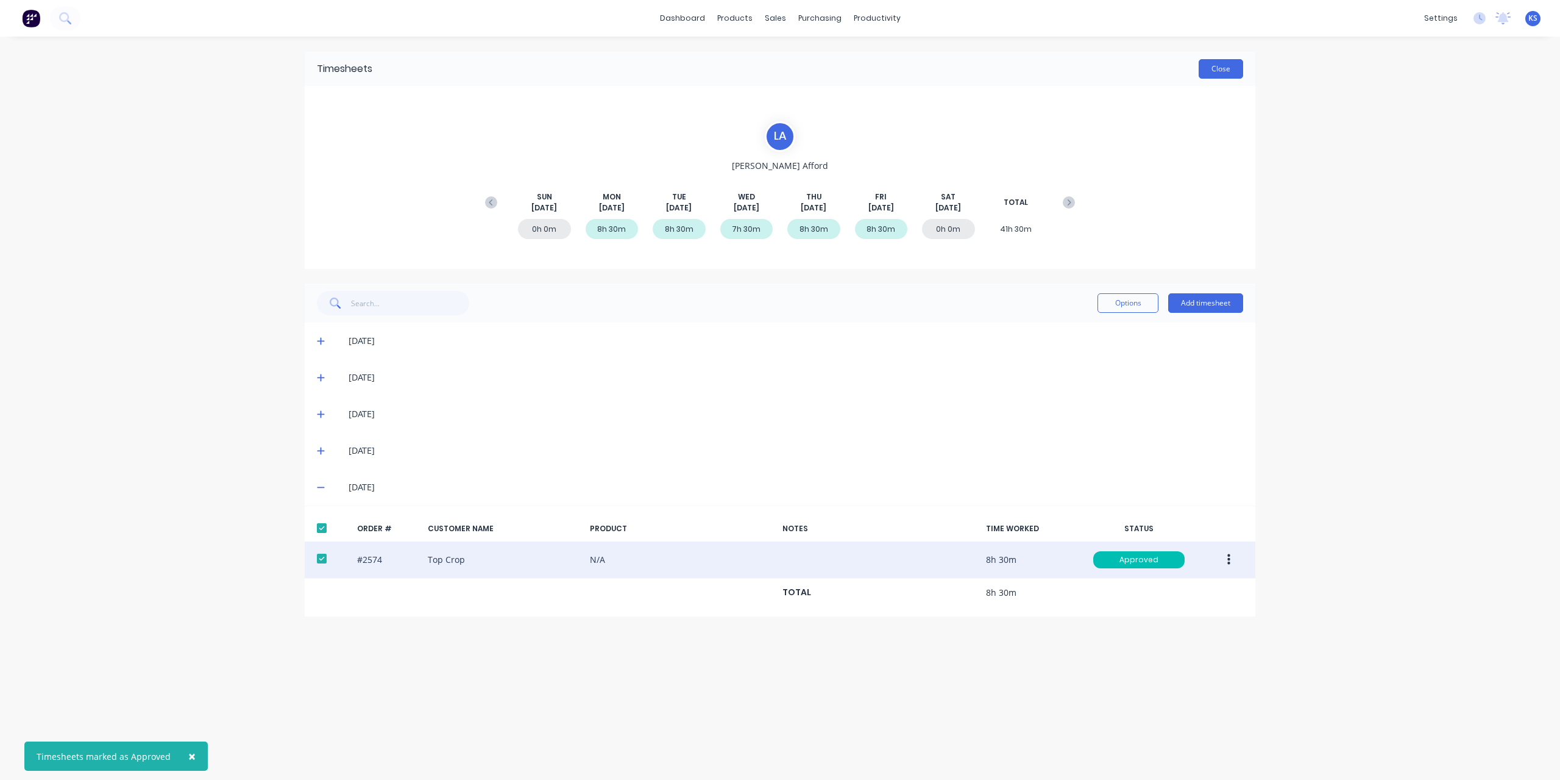
click at [1229, 66] on button "Close" at bounding box center [1221, 69] width 44 height 20
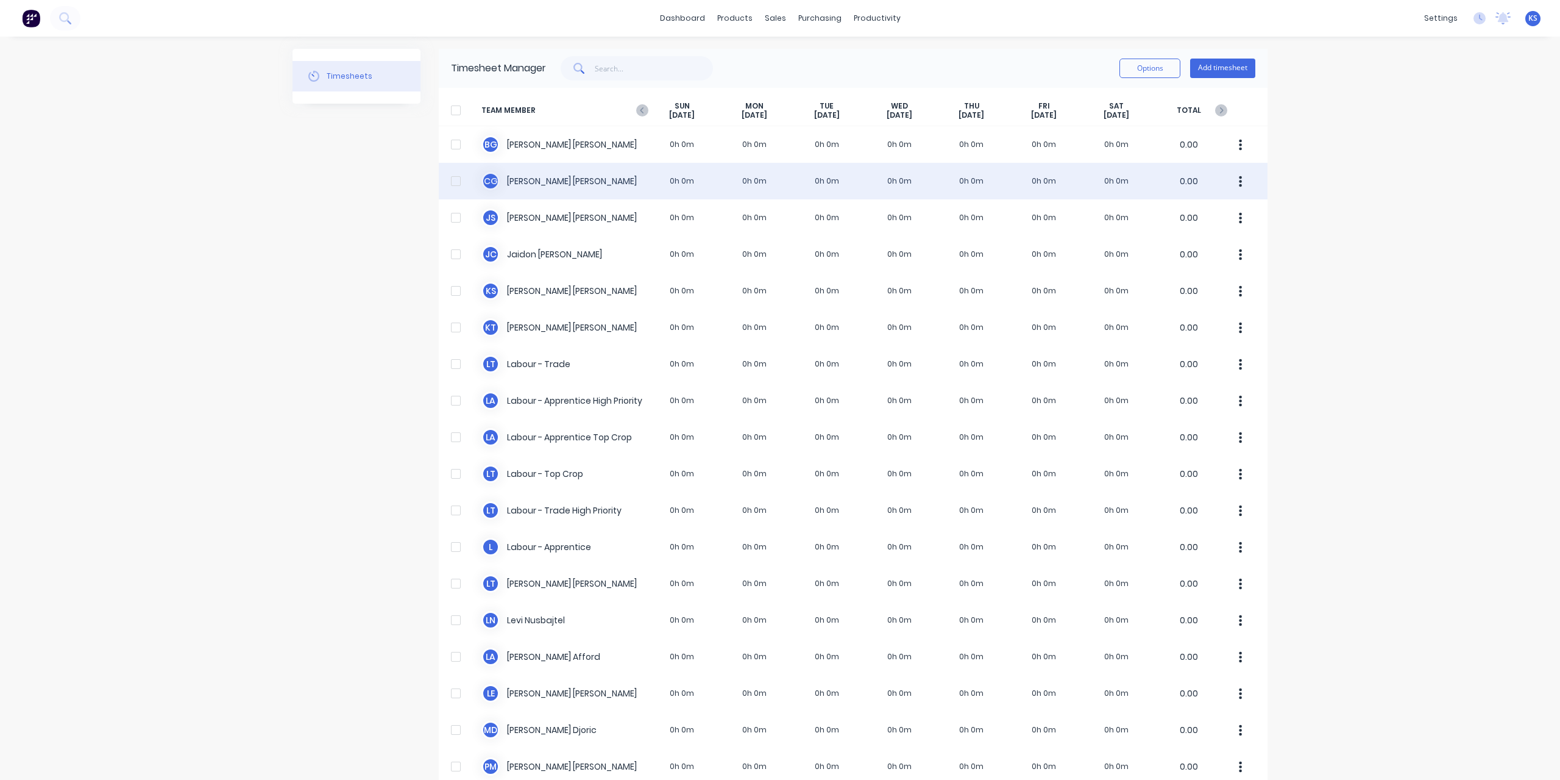
click at [519, 176] on div "C G [PERSON_NAME] 0h 0m 0h 0m 0h 0m 0h 0m 0h 0m 0h 0m 0h 0m 0.00" at bounding box center [853, 181] width 829 height 37
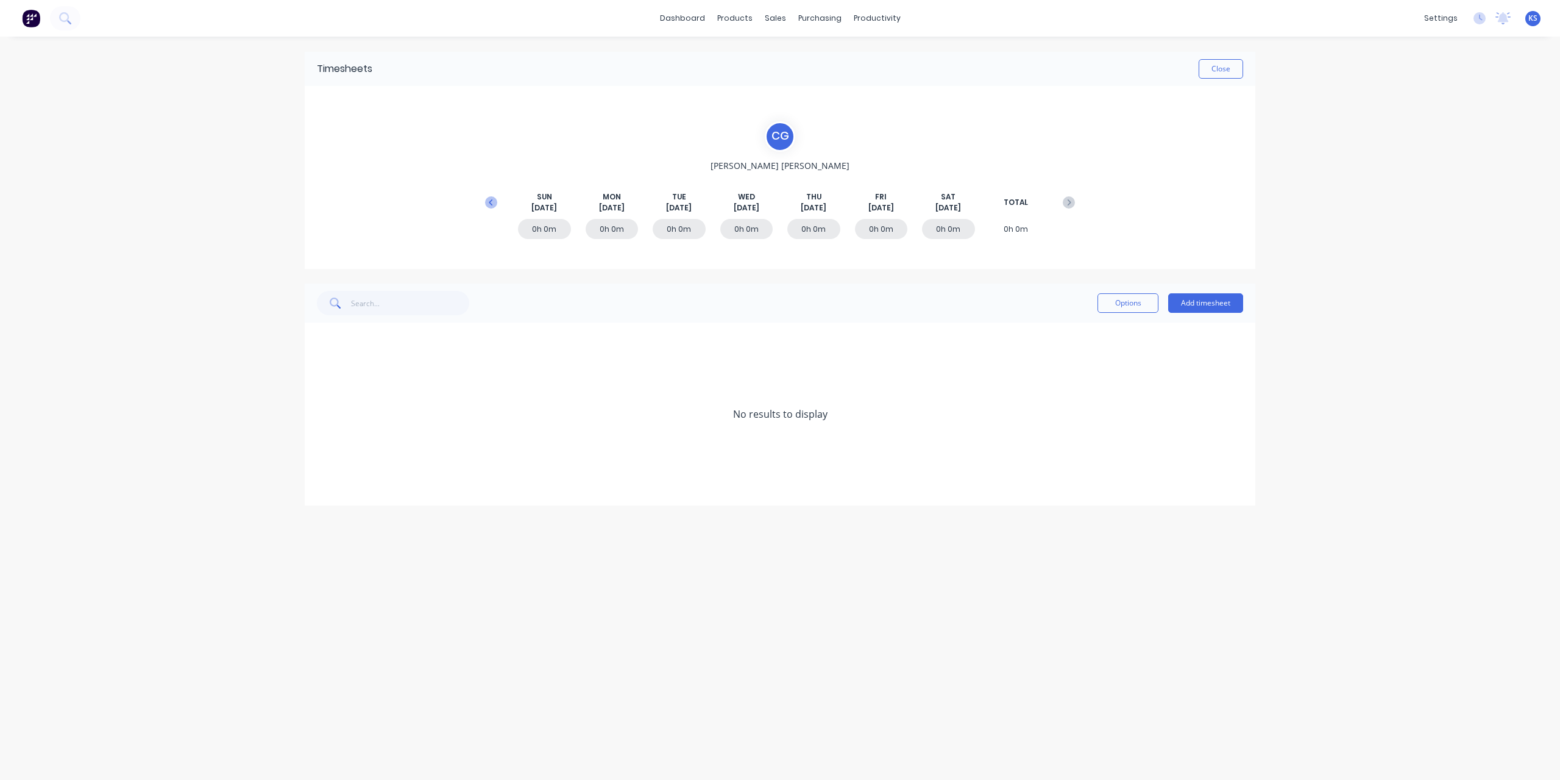
click at [489, 196] on icon at bounding box center [491, 202] width 12 height 12
click at [321, 414] on icon at bounding box center [321, 414] width 8 height 9
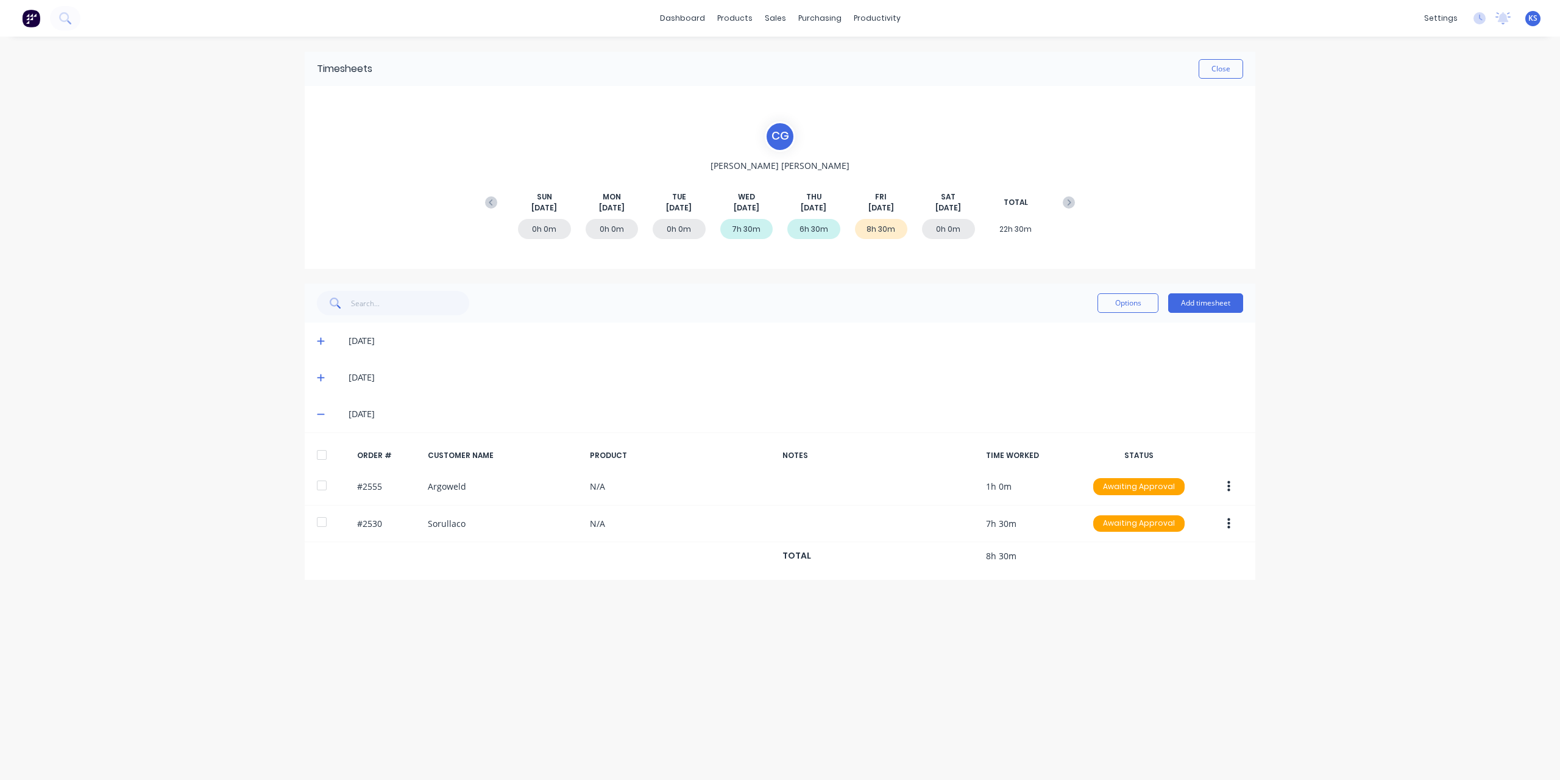
click at [304, 493] on div "Timesheets Close C G [PERSON_NAME] [DATE] [DATE] [DATE] [DATE] [DATE] [DATE] [D…" at bounding box center [780, 396] width 975 height 719
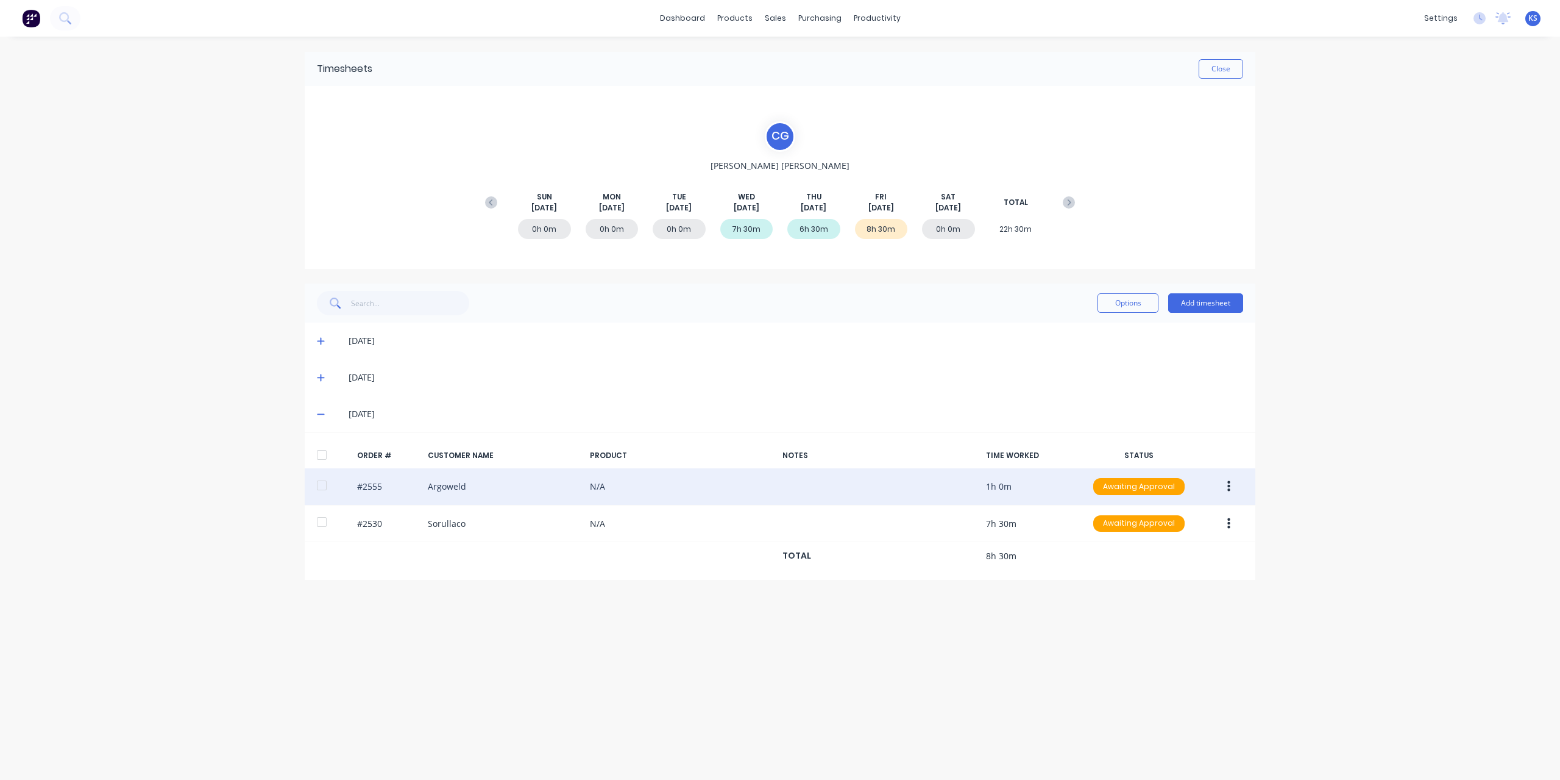
click at [321, 486] on div at bounding box center [322, 485] width 24 height 24
click at [1228, 486] on icon "button" at bounding box center [1229, 486] width 3 height 13
click at [1186, 510] on div "Approve" at bounding box center [1186, 519] width 94 height 18
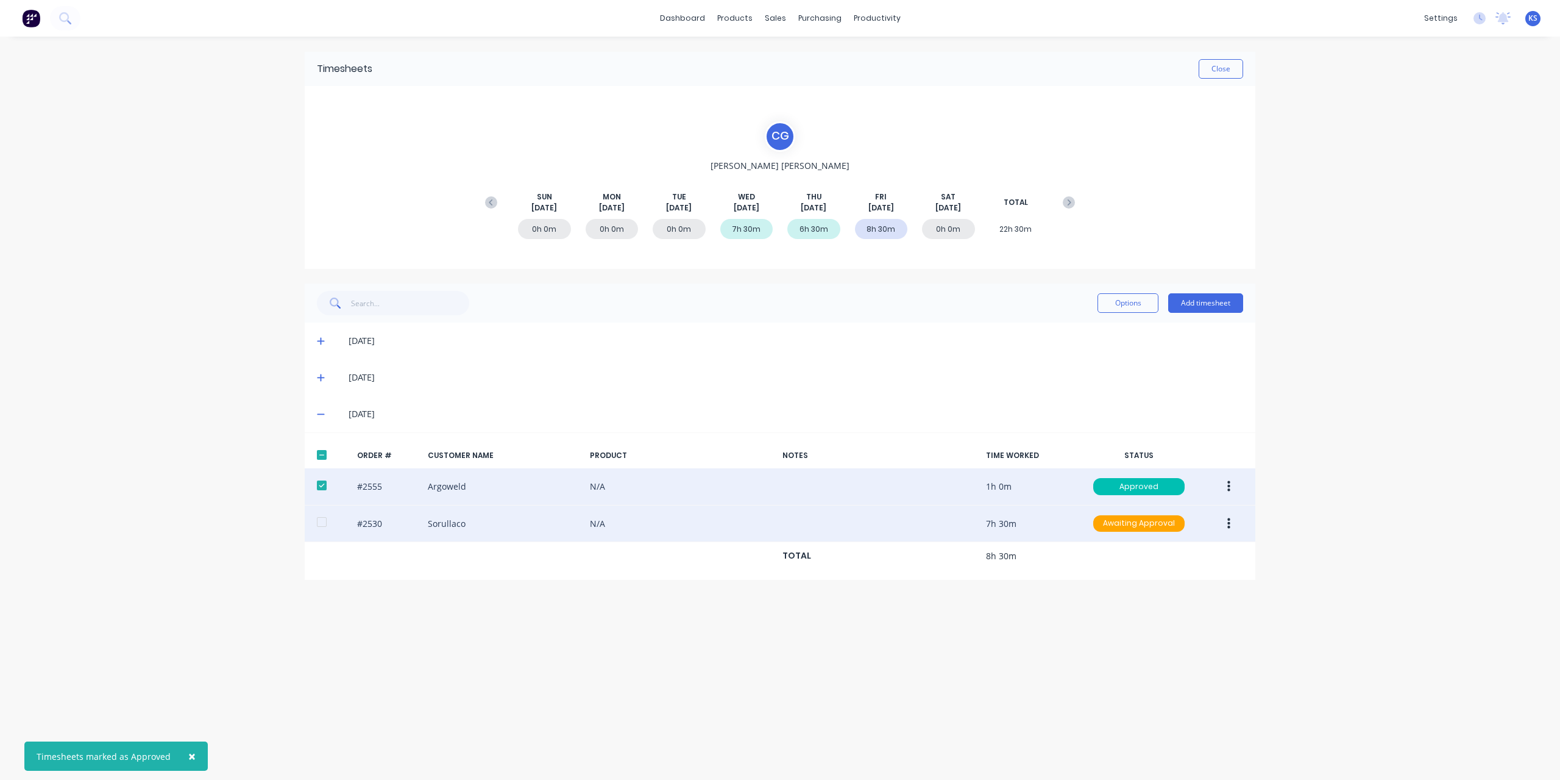
click at [317, 520] on div at bounding box center [322, 522] width 24 height 24
click at [1231, 522] on button "button" at bounding box center [1229, 524] width 29 height 22
click at [1183, 549] on div "Approve" at bounding box center [1186, 556] width 94 height 18
click at [1202, 71] on button "Close" at bounding box center [1221, 69] width 44 height 20
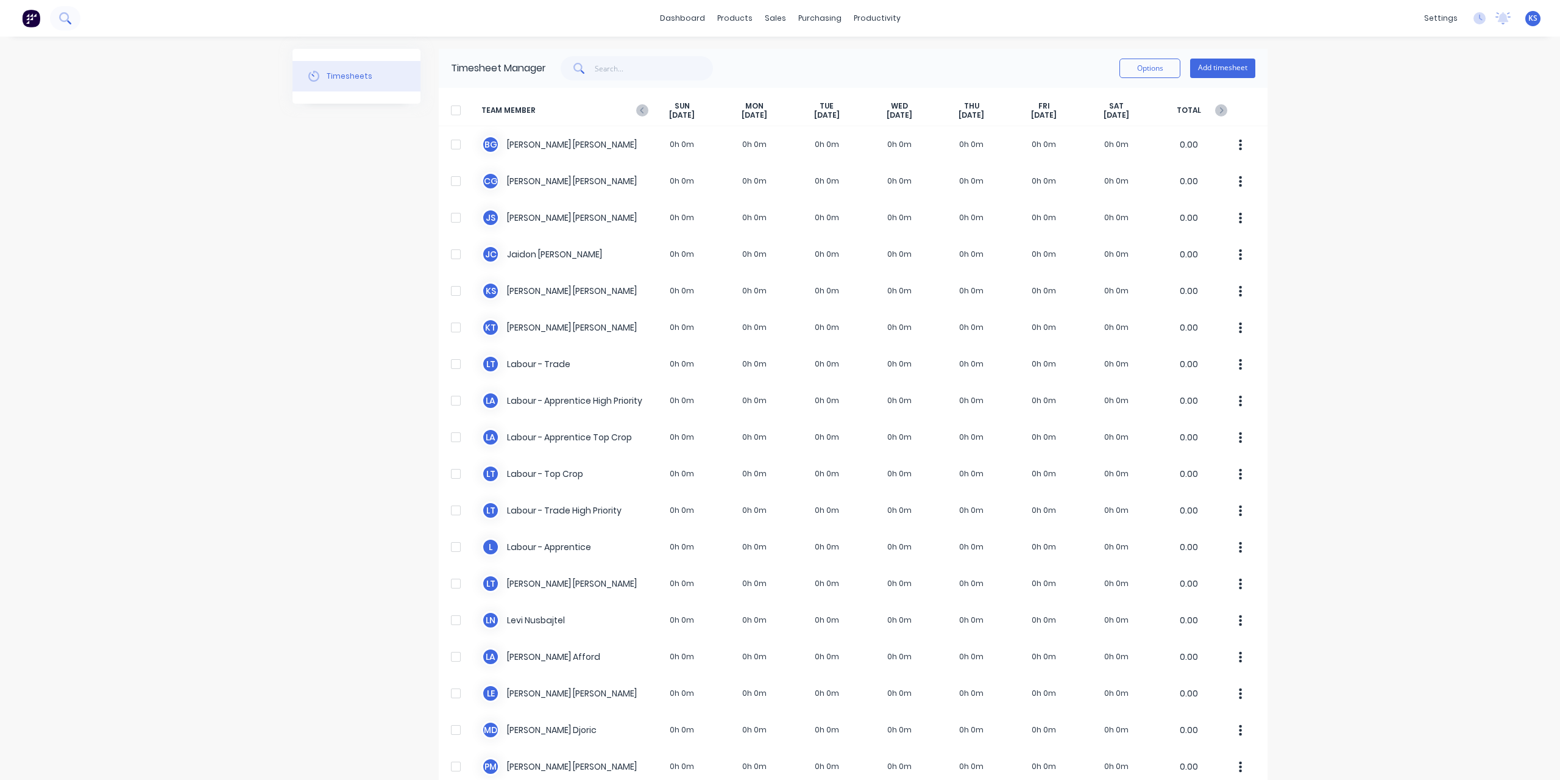
click at [67, 26] on button at bounding box center [65, 18] width 30 height 24
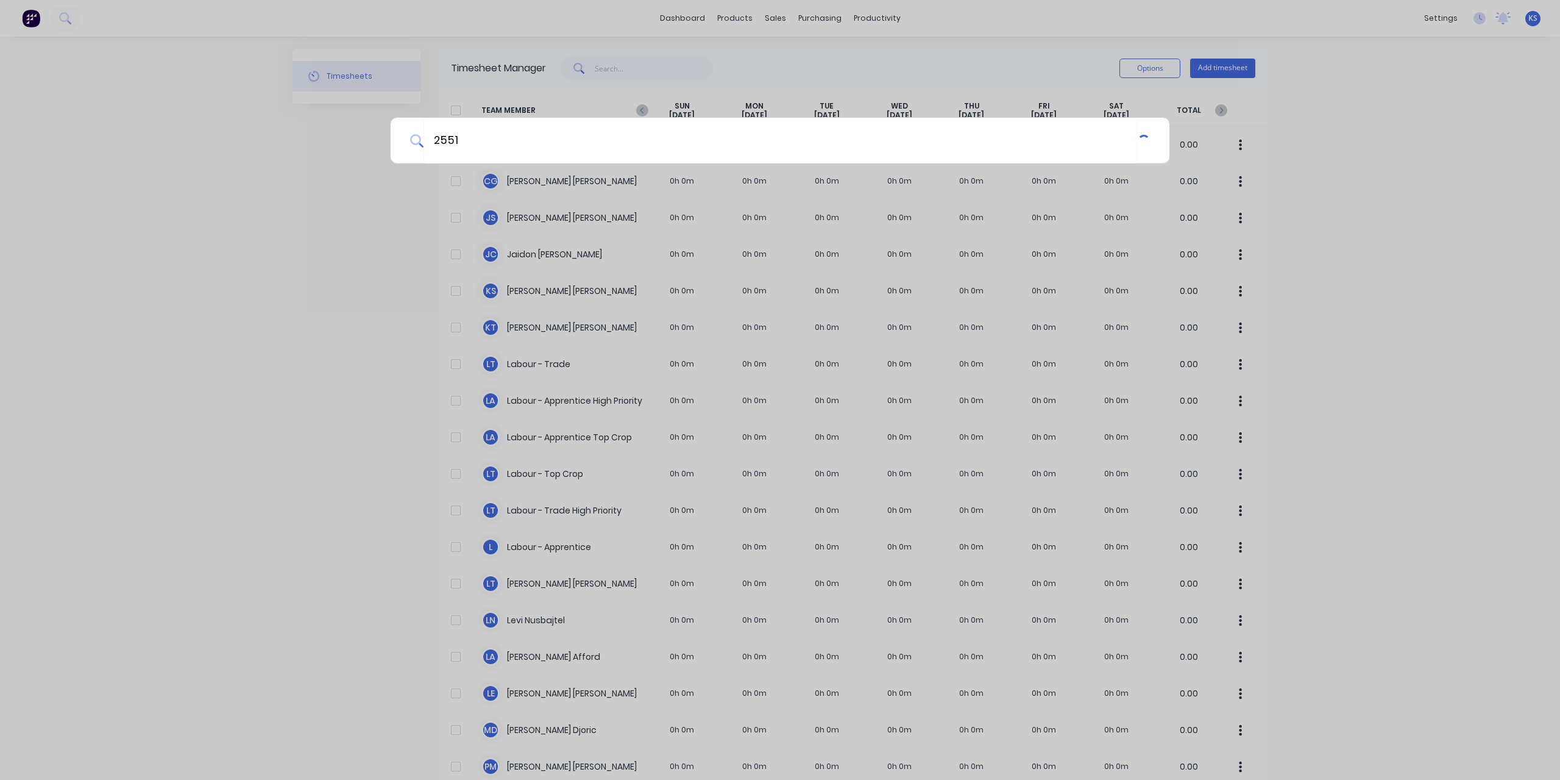
type input "2551"
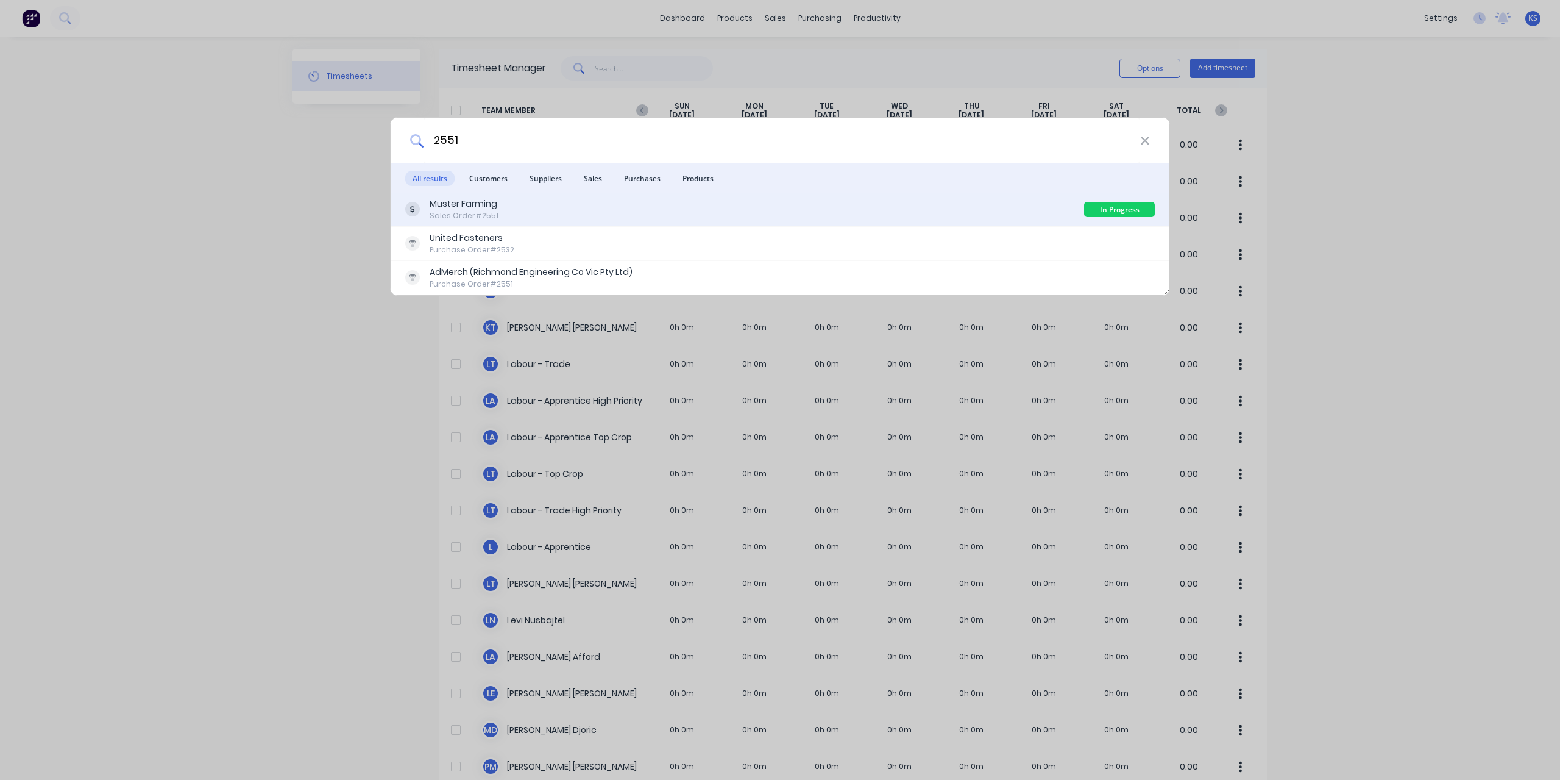
click at [482, 213] on div "Sales Order #2551" at bounding box center [464, 215] width 69 height 11
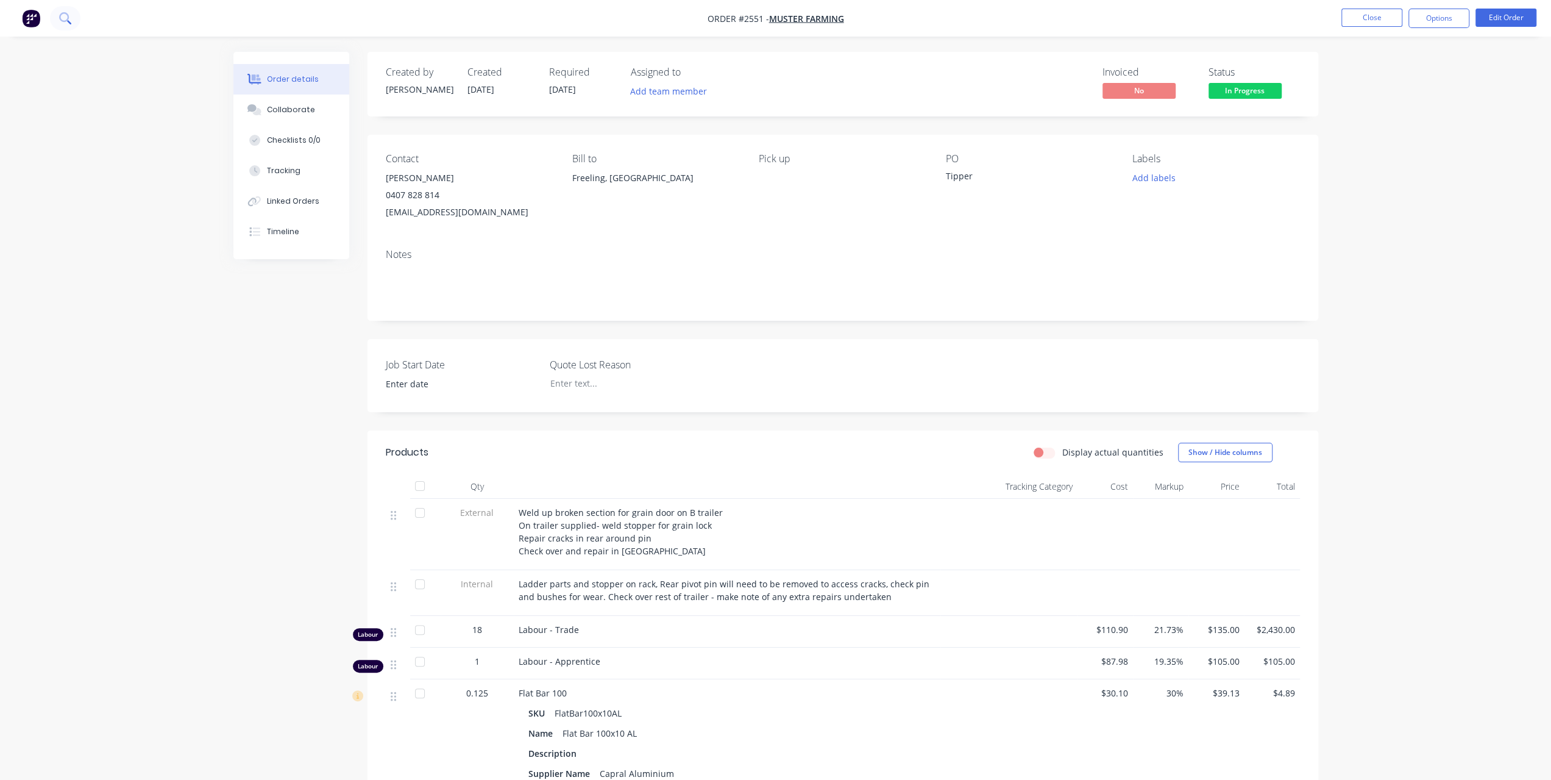
click at [65, 18] on icon at bounding box center [65, 18] width 12 height 12
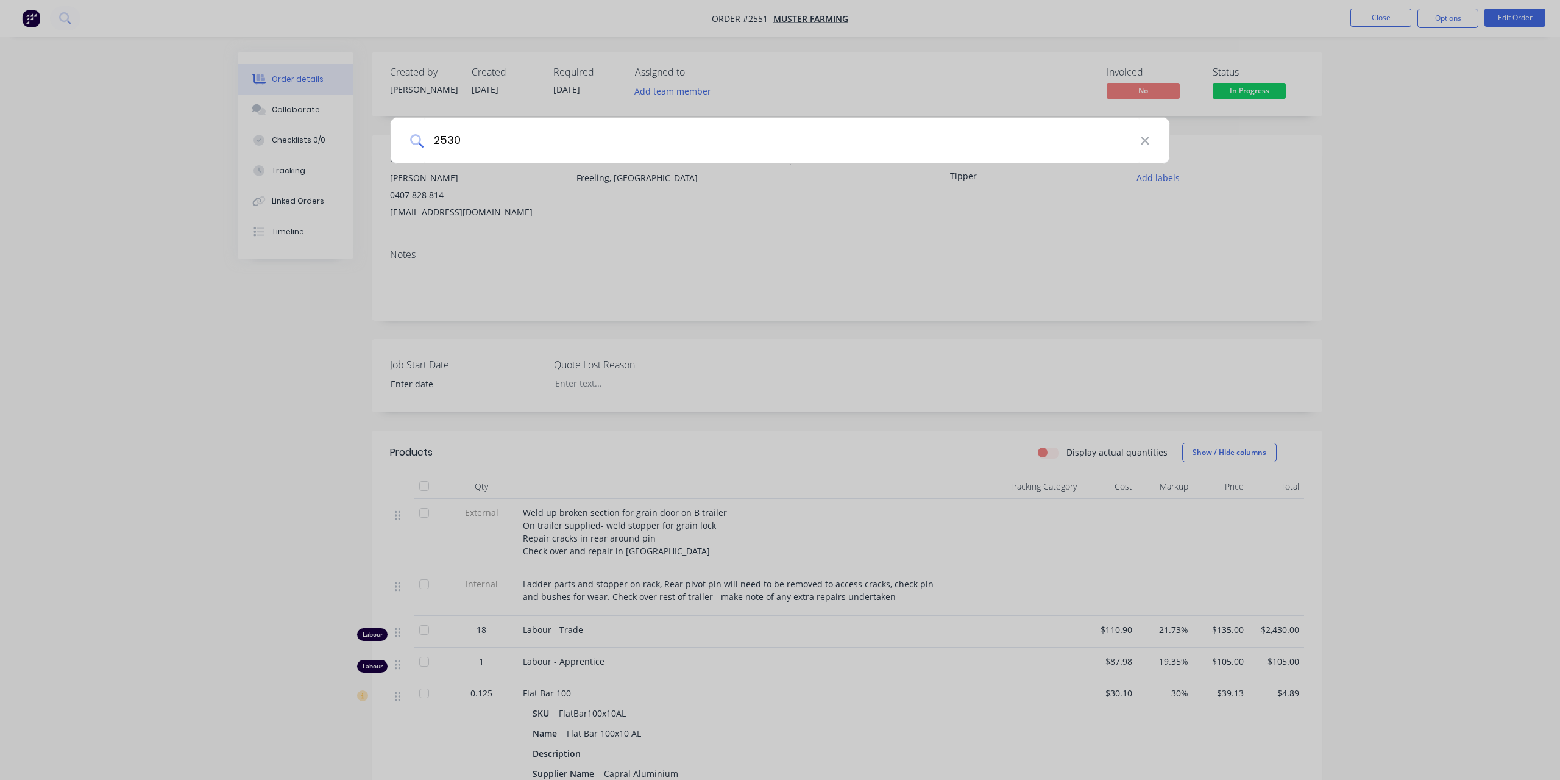
type input "2530"
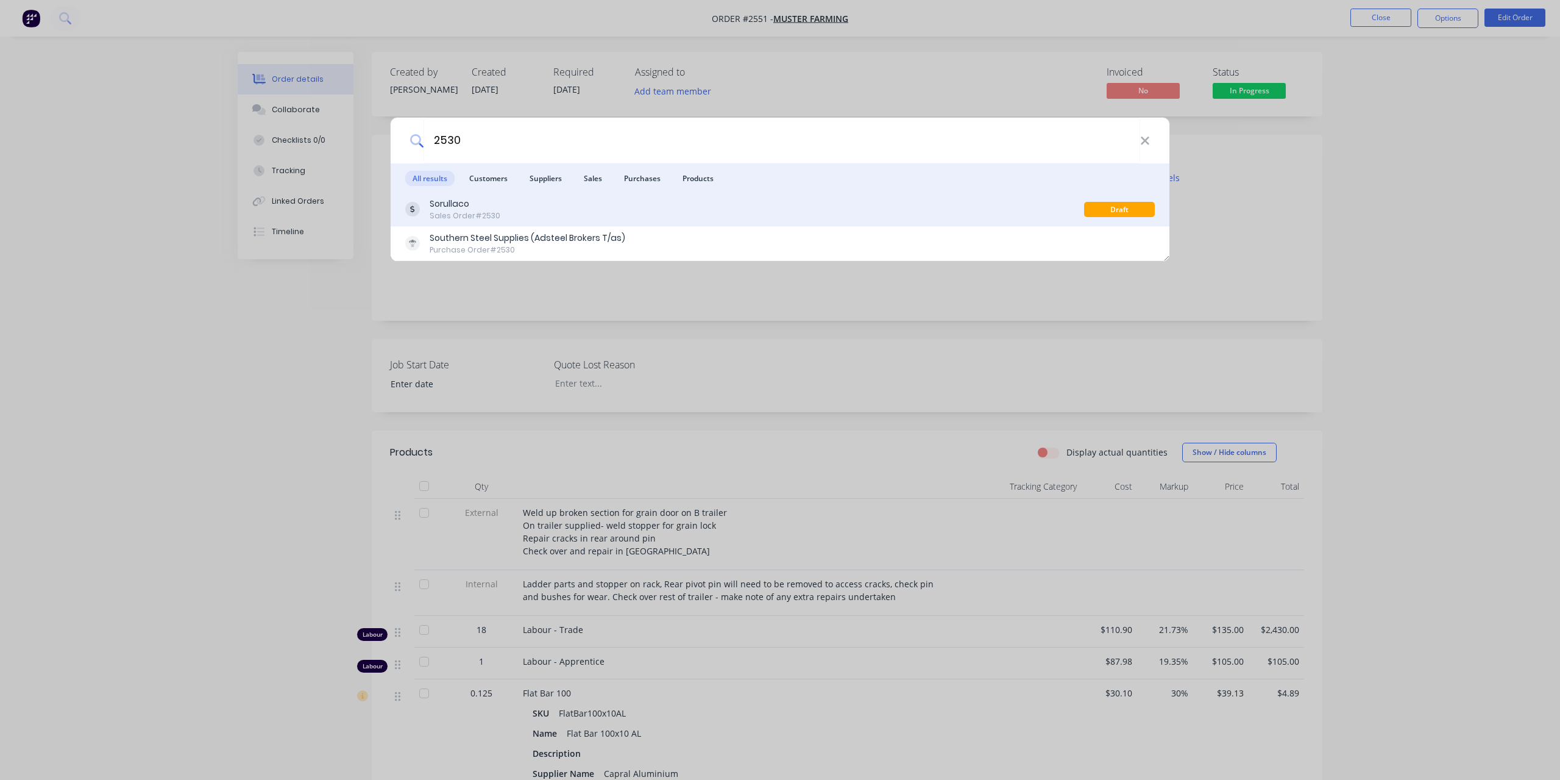
click at [485, 209] on div "Sorullaco" at bounding box center [465, 203] width 71 height 13
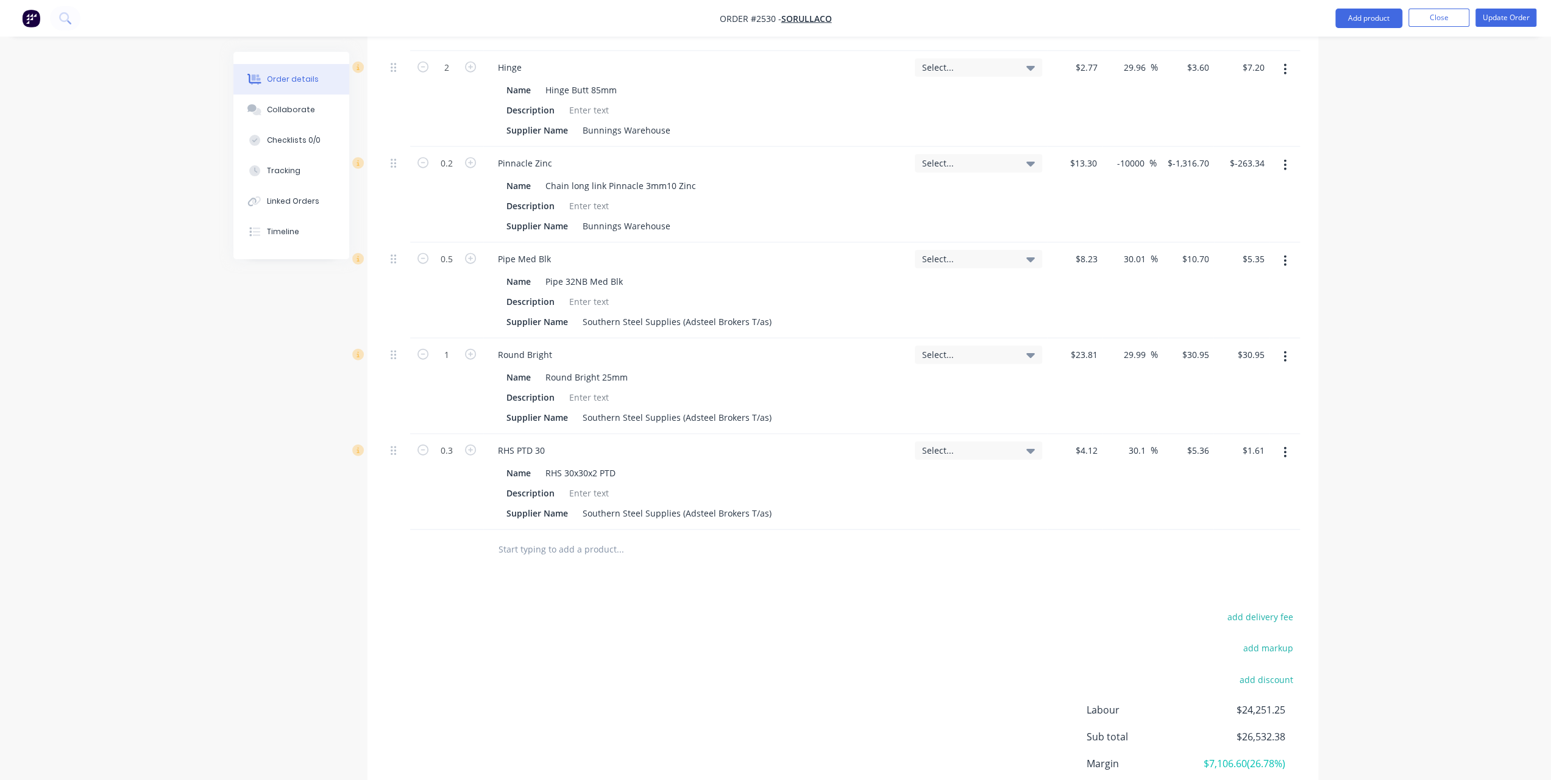
scroll to position [2955, 0]
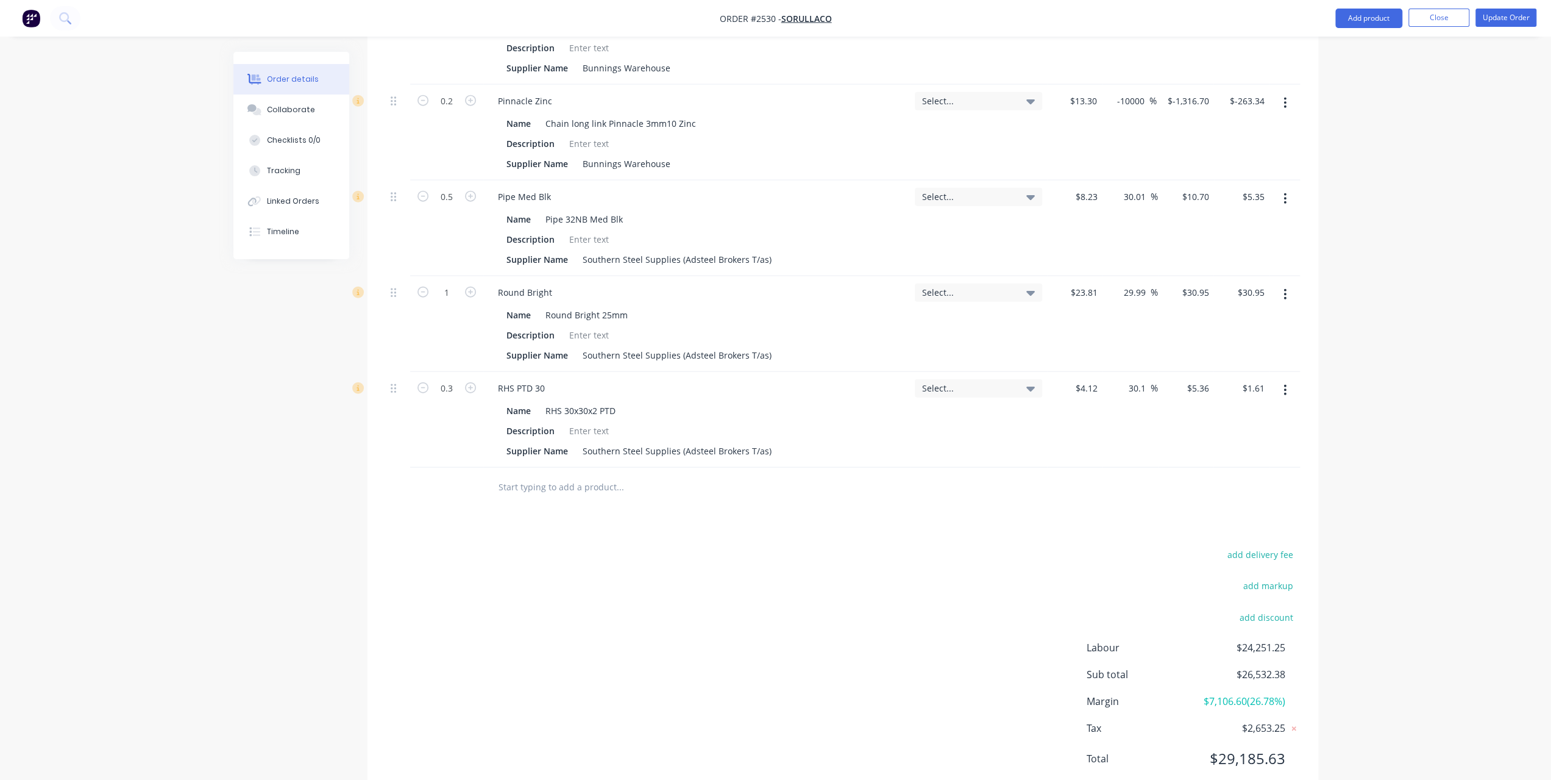
click at [560, 475] on input "text" at bounding box center [620, 487] width 244 height 24
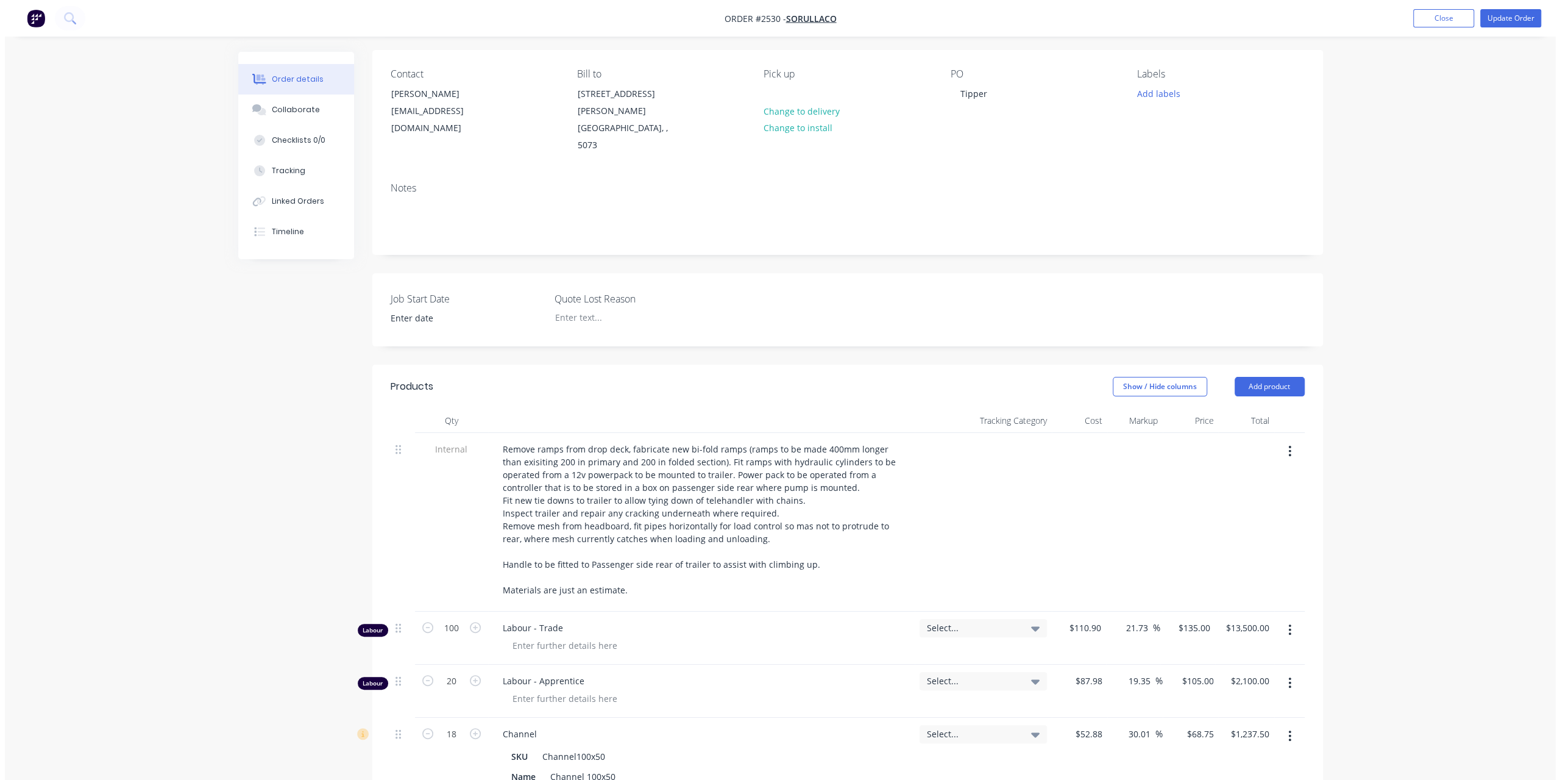
scroll to position [0, 0]
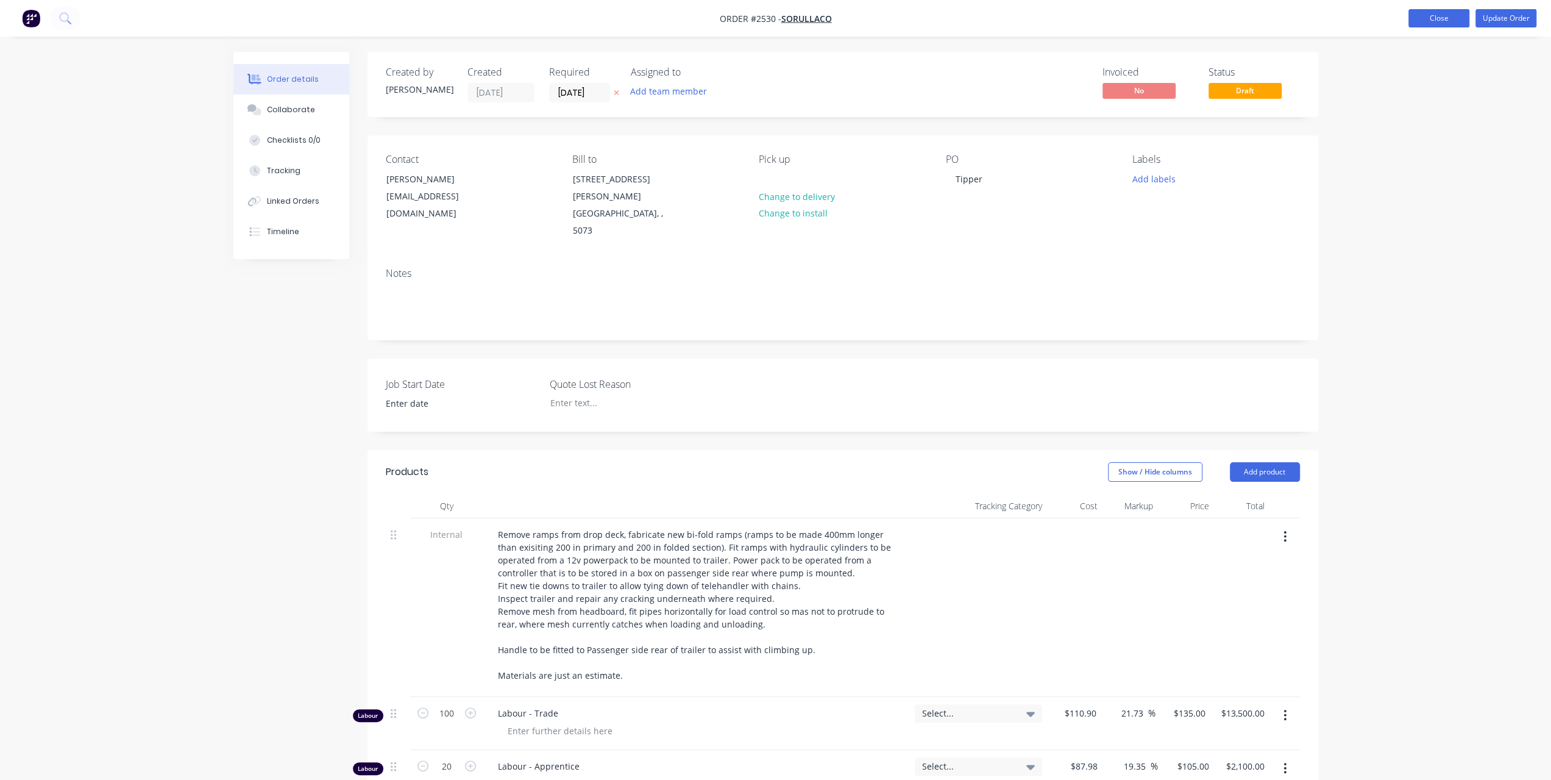
type input "t26d"
click at [1423, 23] on button "Close" at bounding box center [1439, 18] width 61 height 18
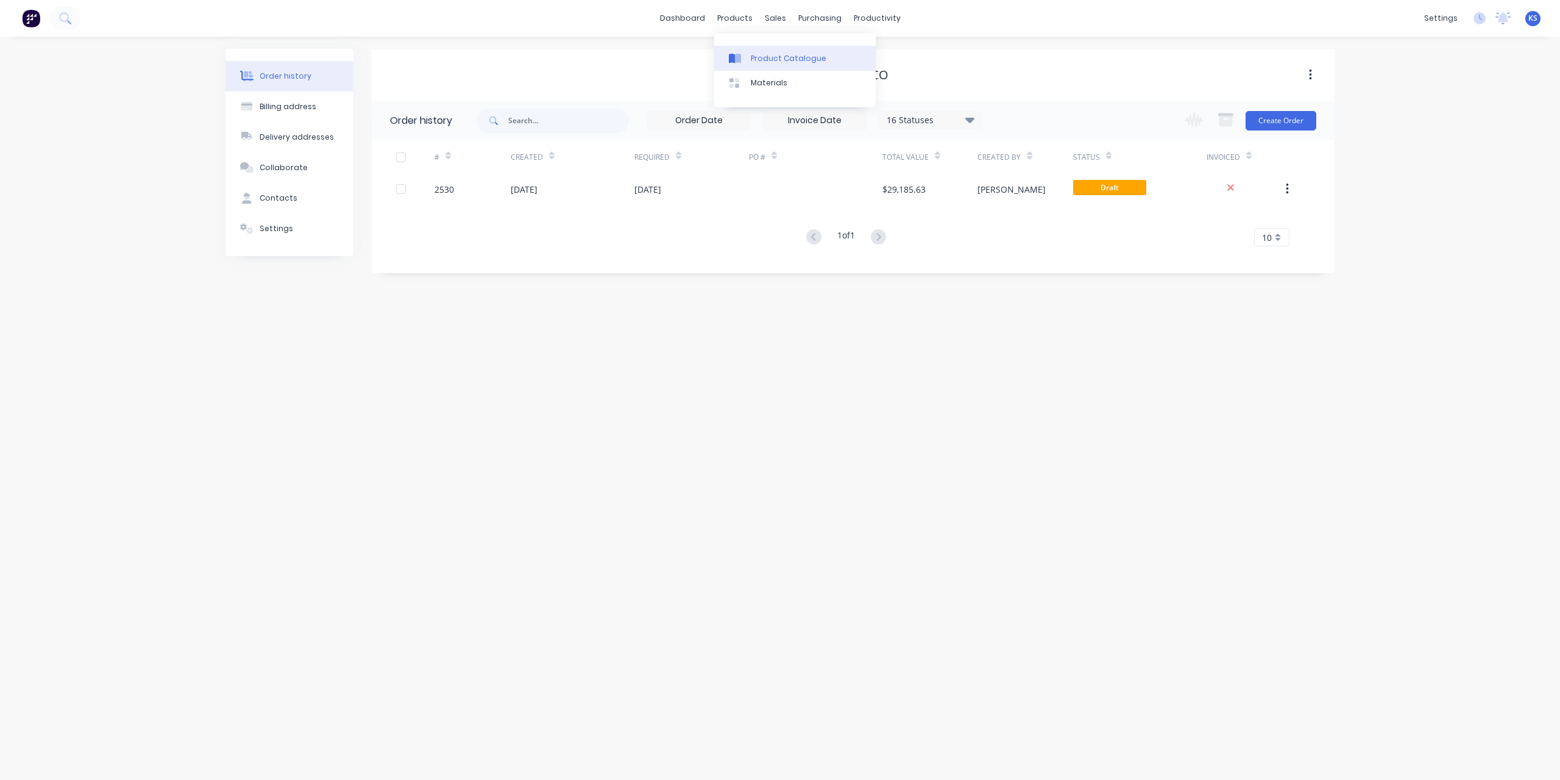
click at [750, 57] on link "Product Catalogue" at bounding box center [795, 58] width 162 height 24
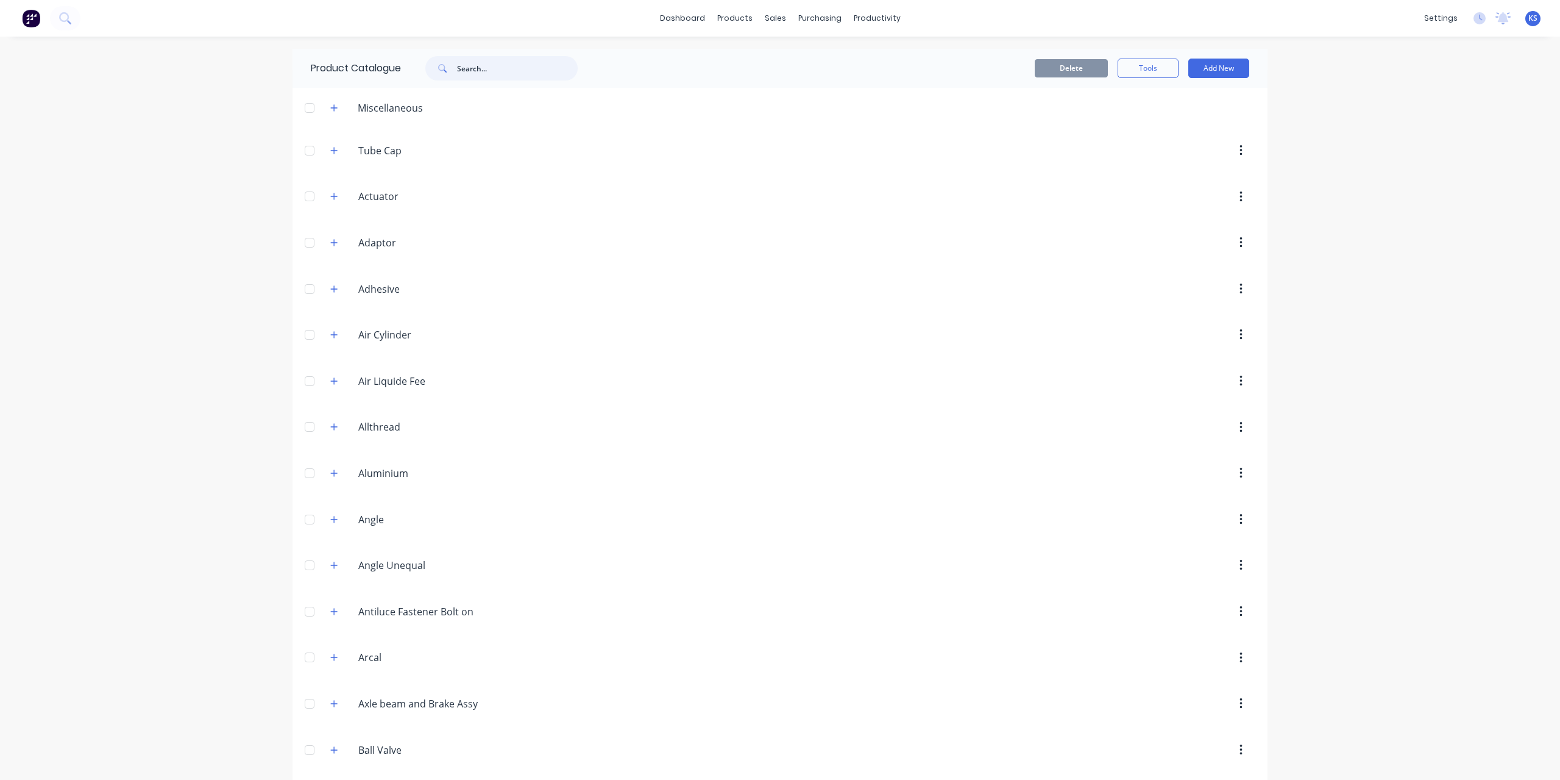
click at [571, 62] on input "text" at bounding box center [517, 68] width 121 height 24
type input "t26d"
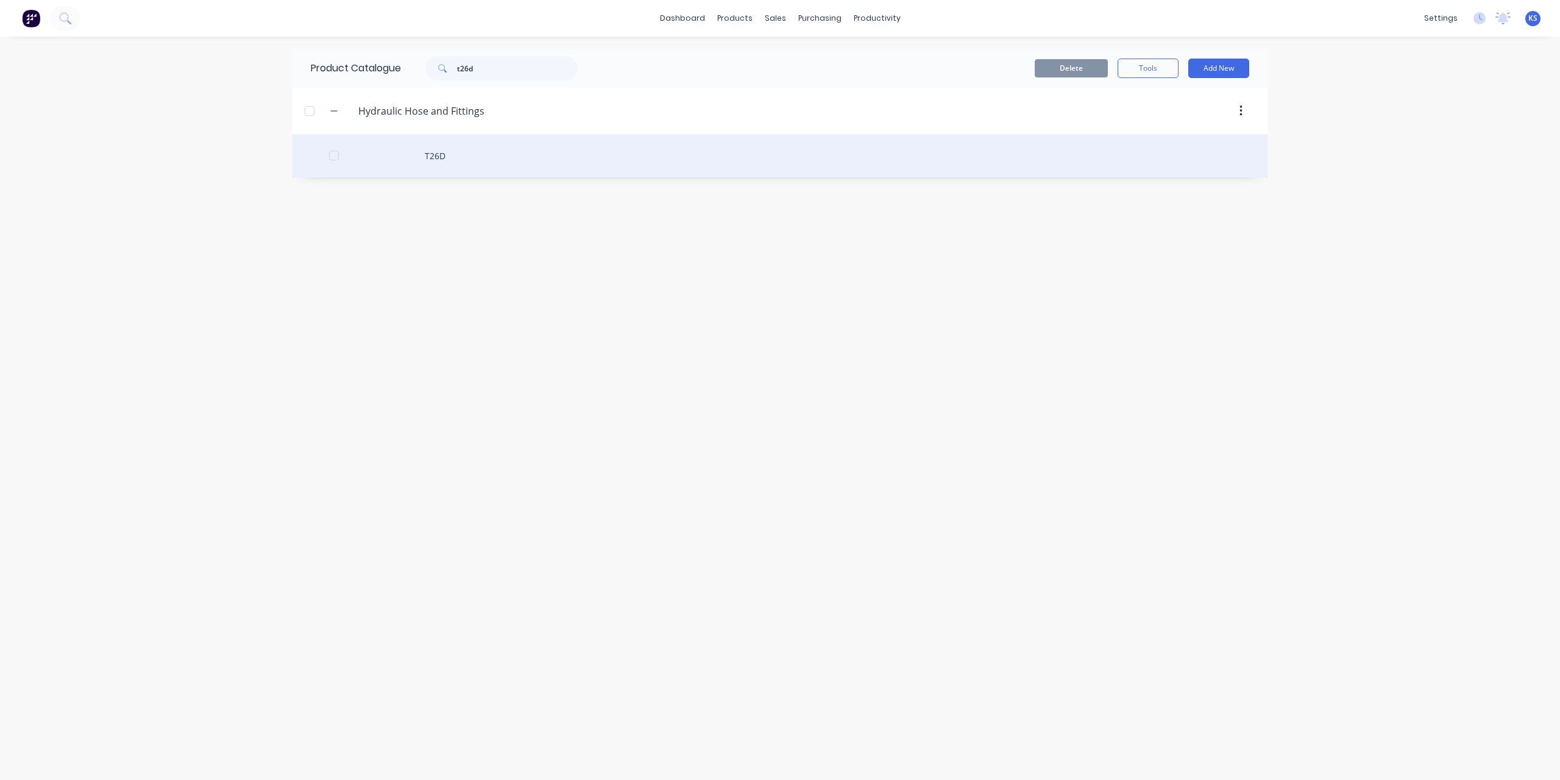
click at [438, 155] on div "T26D" at bounding box center [780, 155] width 975 height 43
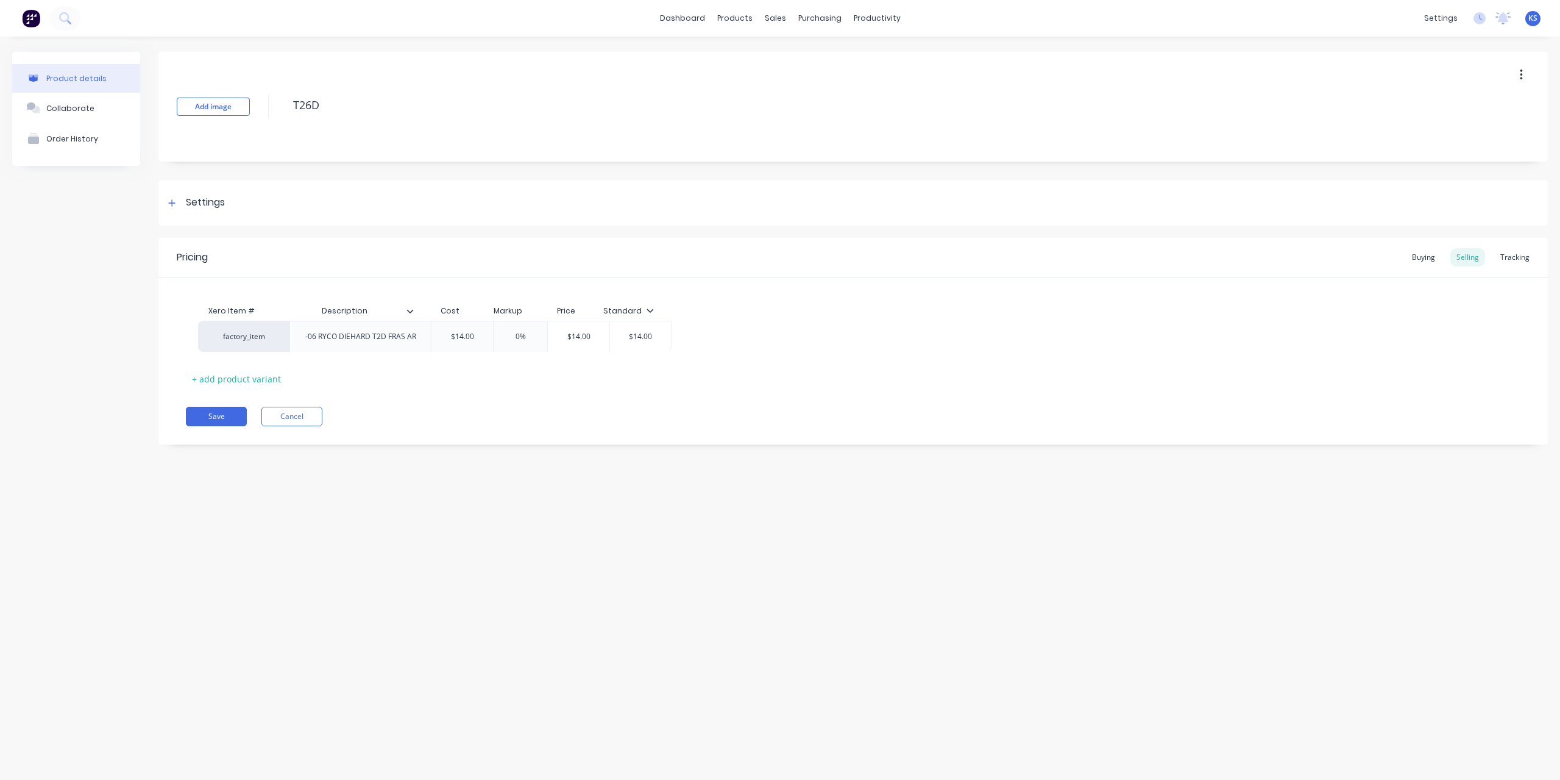
drag, startPoint x: 412, startPoint y: 350, endPoint x: 424, endPoint y: 347, distance: 12.1
click at [424, 347] on div "factory_item -06 RYCO DIEHARD T2D FRAS AR $14.00 0% $14.00 $14.00" at bounding box center [853, 341] width 1335 height 31
click at [109, 131] on button "Order History" at bounding box center [76, 138] width 128 height 30
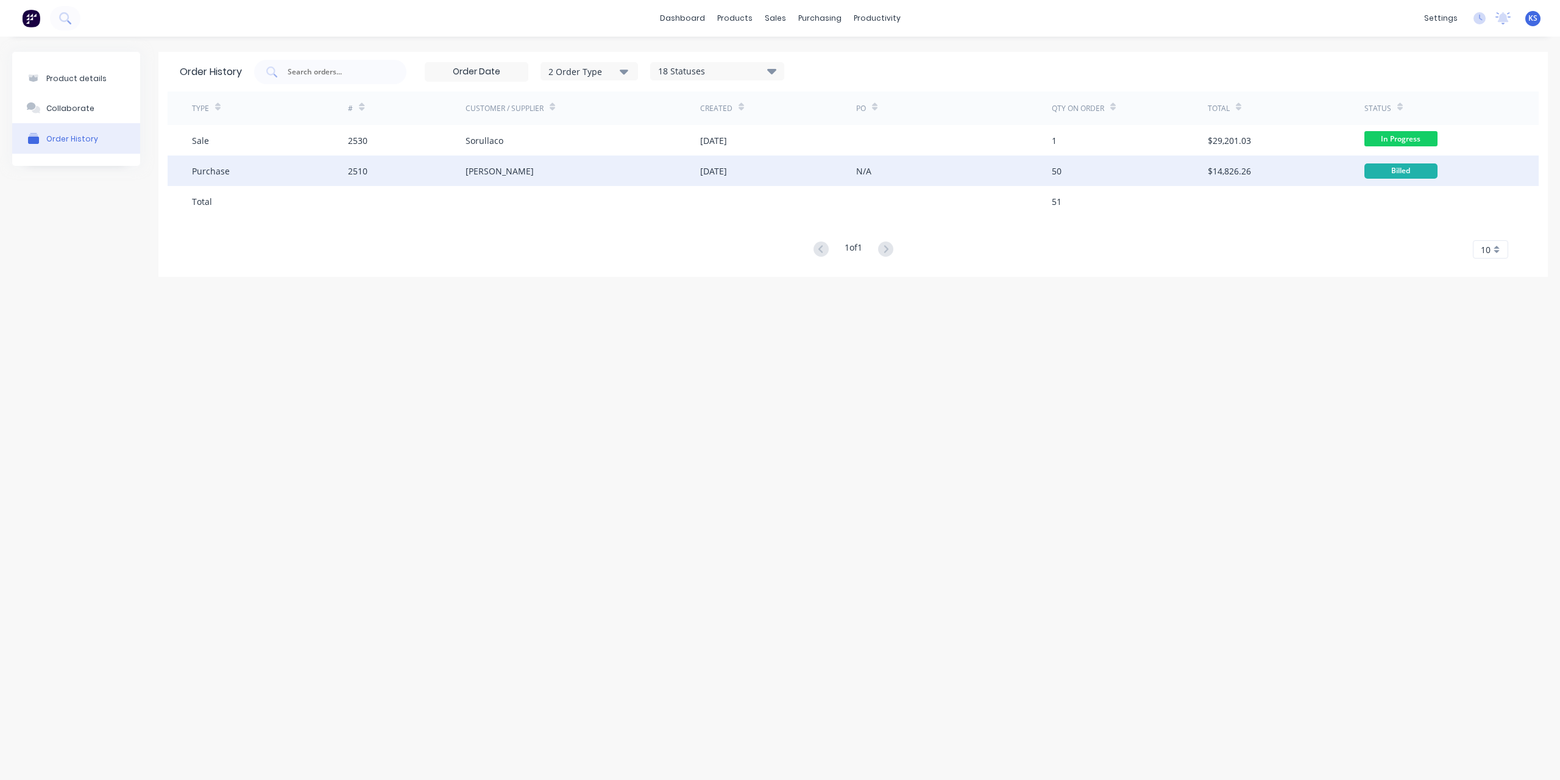
click at [222, 171] on div "Purchase" at bounding box center [211, 171] width 38 height 13
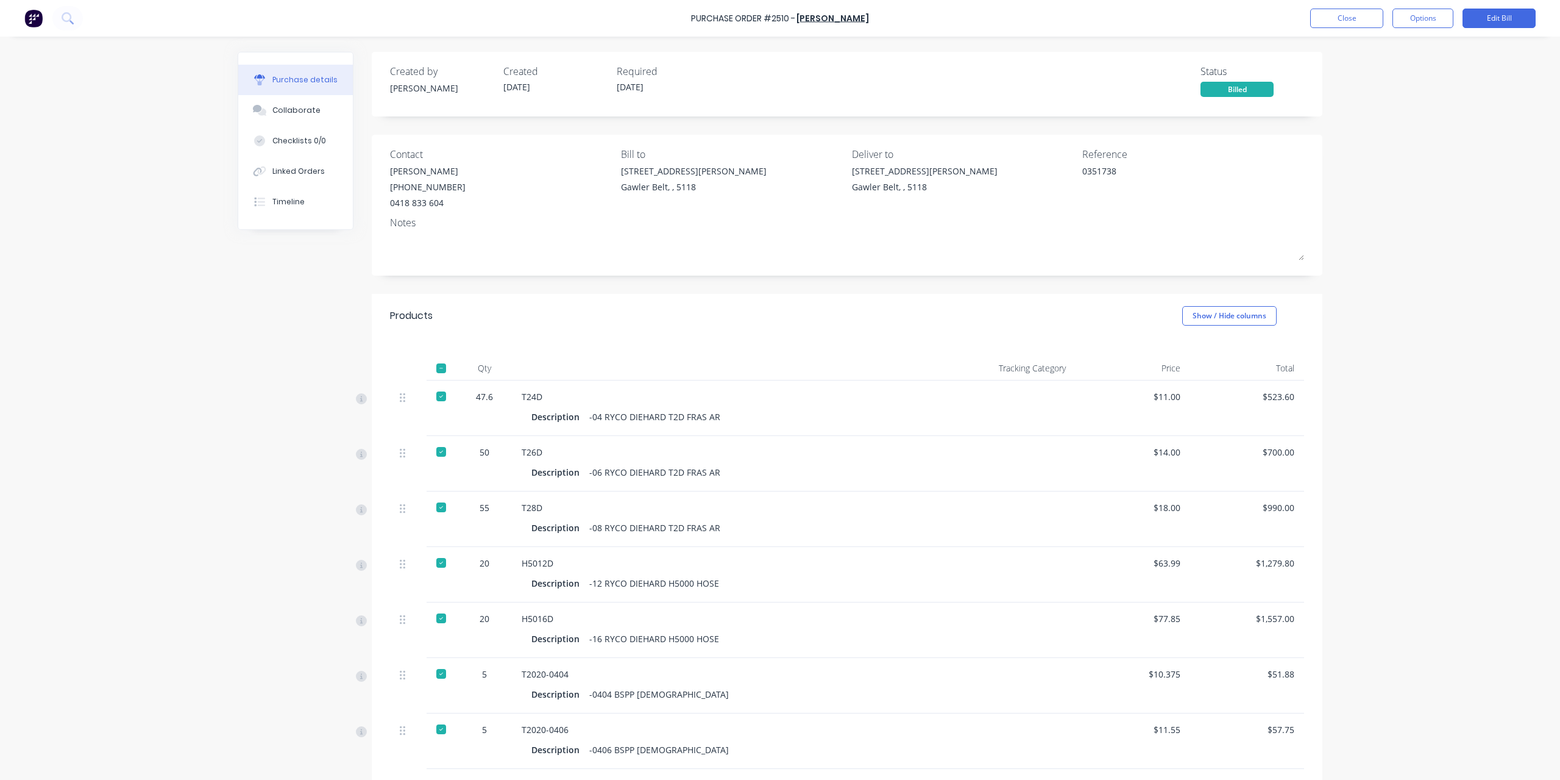
type textarea "x"
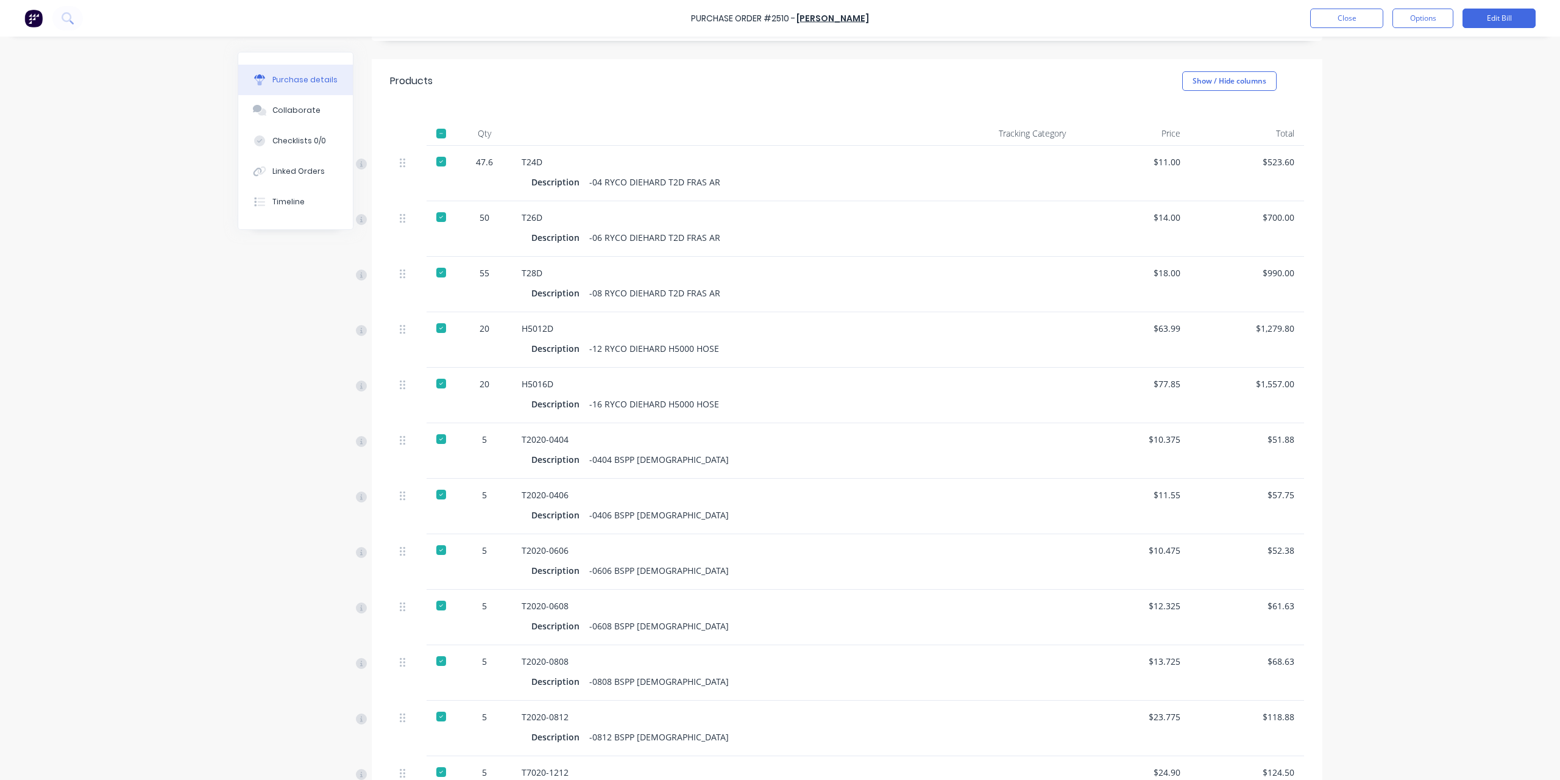
scroll to position [244, 0]
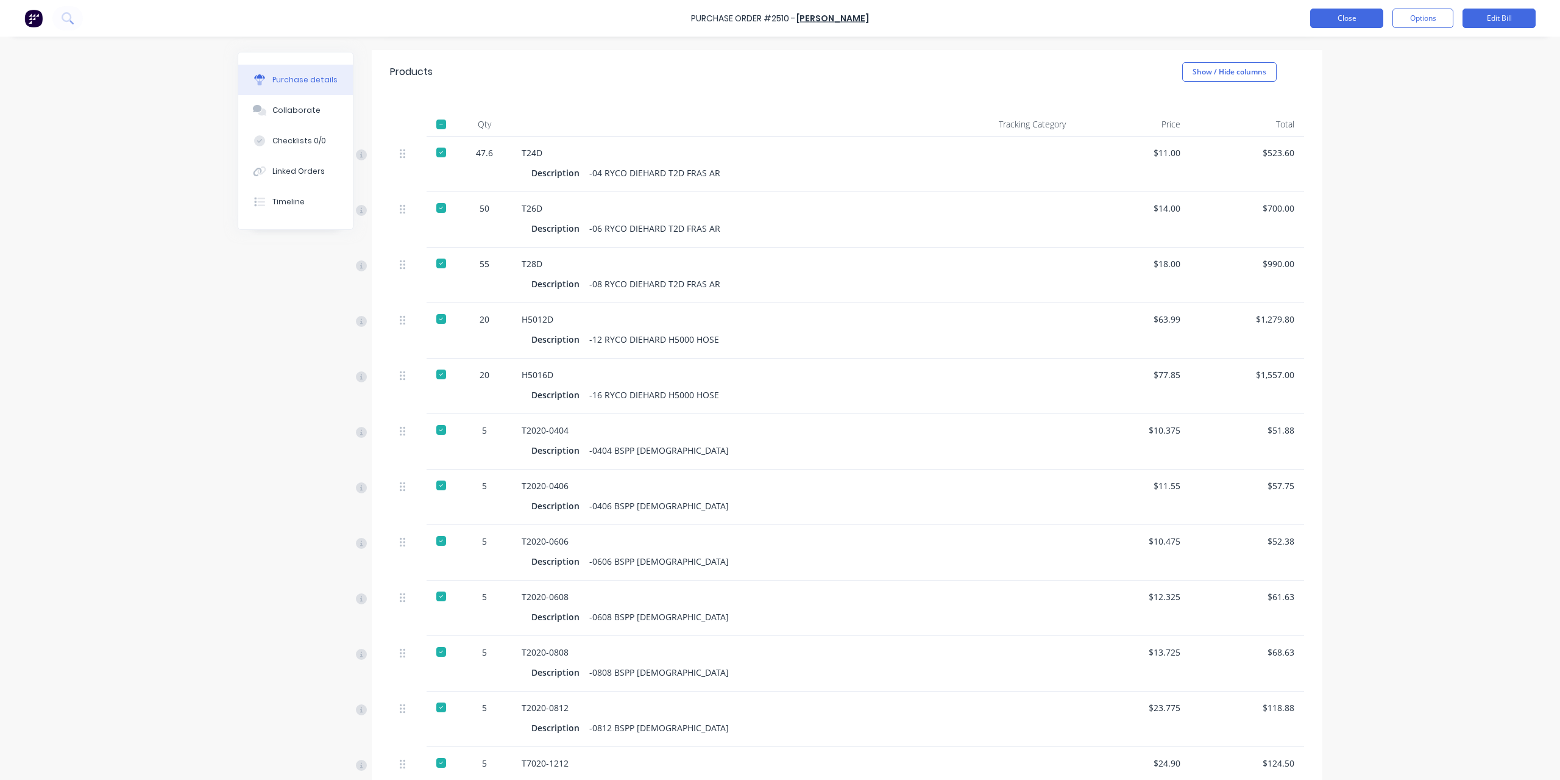
click at [1336, 21] on button "Close" at bounding box center [1347, 19] width 73 height 20
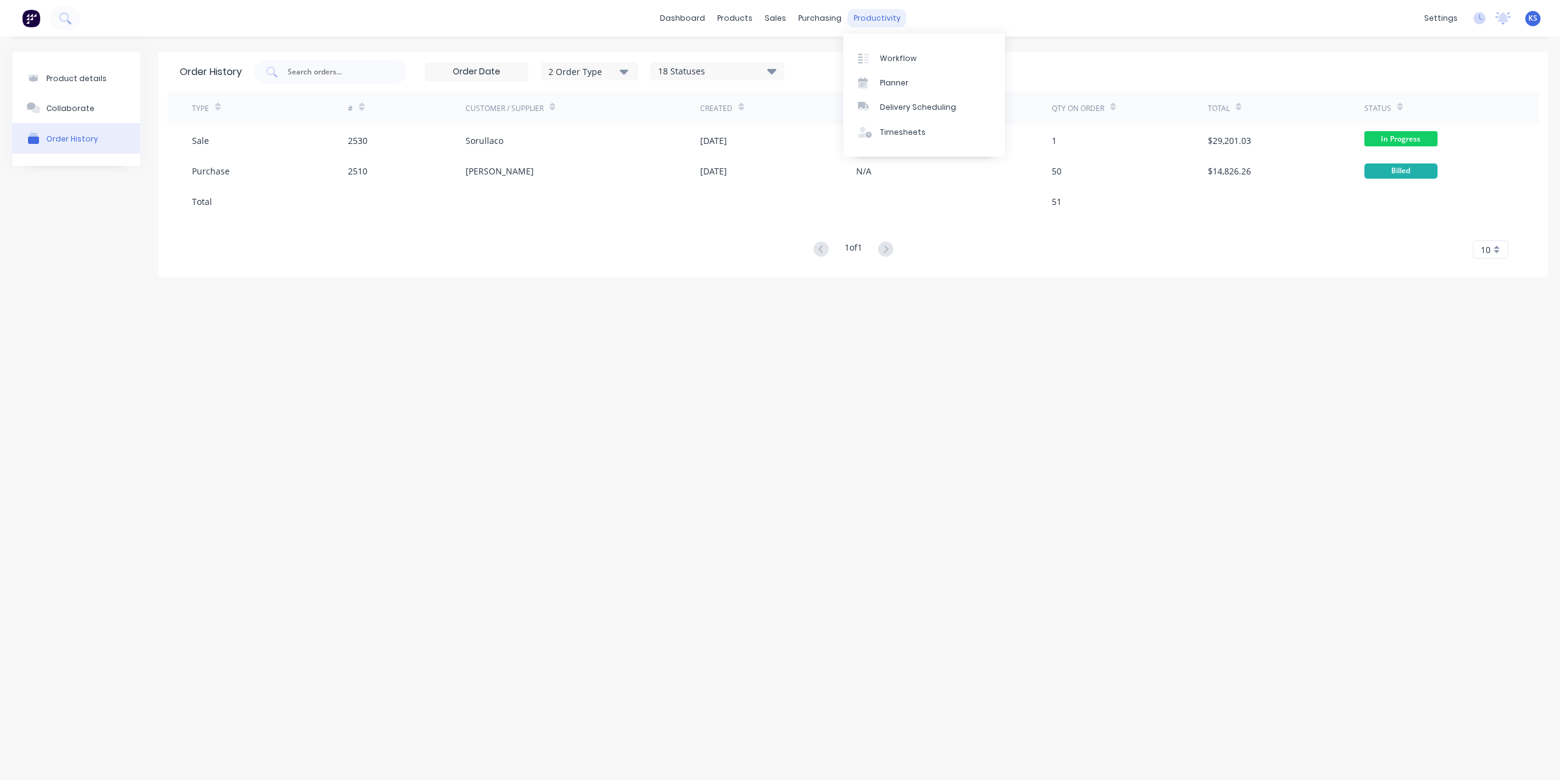
click at [863, 27] on div "productivity" at bounding box center [877, 18] width 59 height 18
click at [905, 129] on div "Timesheets" at bounding box center [903, 132] width 46 height 11
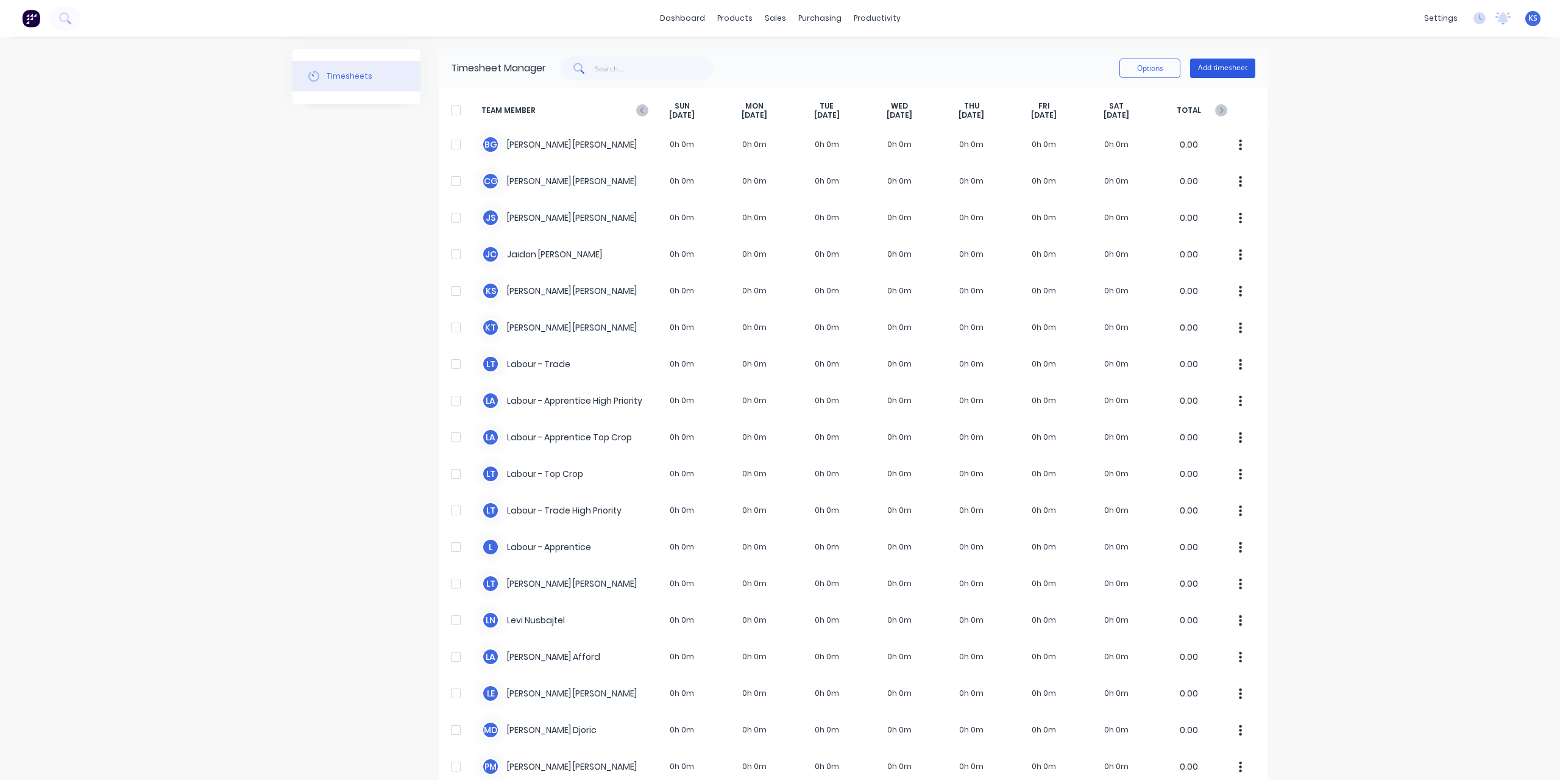
click at [1233, 63] on button "Add timesheet" at bounding box center [1222, 69] width 65 height 20
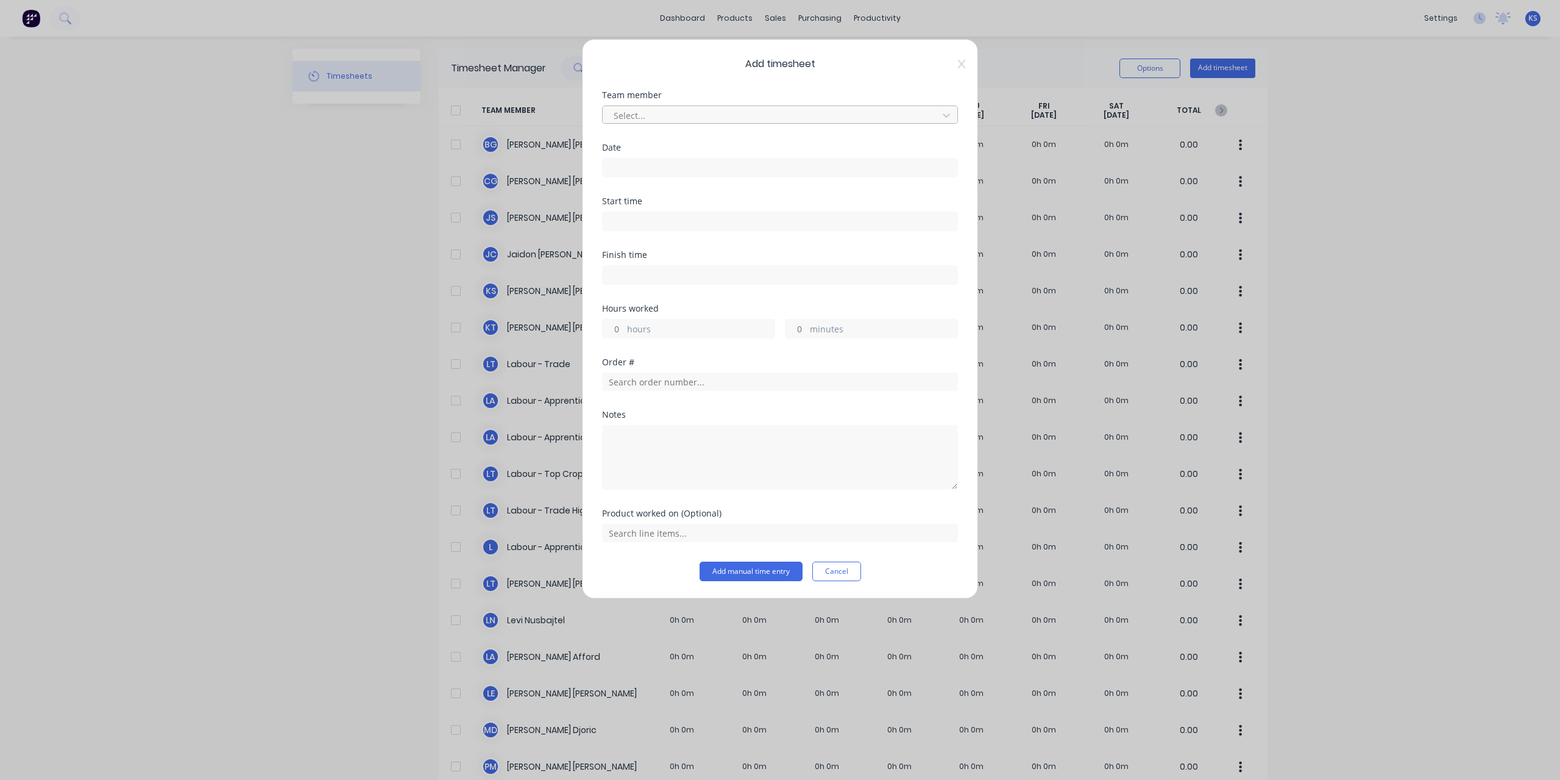
click at [714, 116] on div at bounding box center [772, 115] width 319 height 15
click at [702, 160] on div "[PERSON_NAME]" at bounding box center [780, 165] width 357 height 23
click at [680, 165] on input at bounding box center [780, 167] width 355 height 18
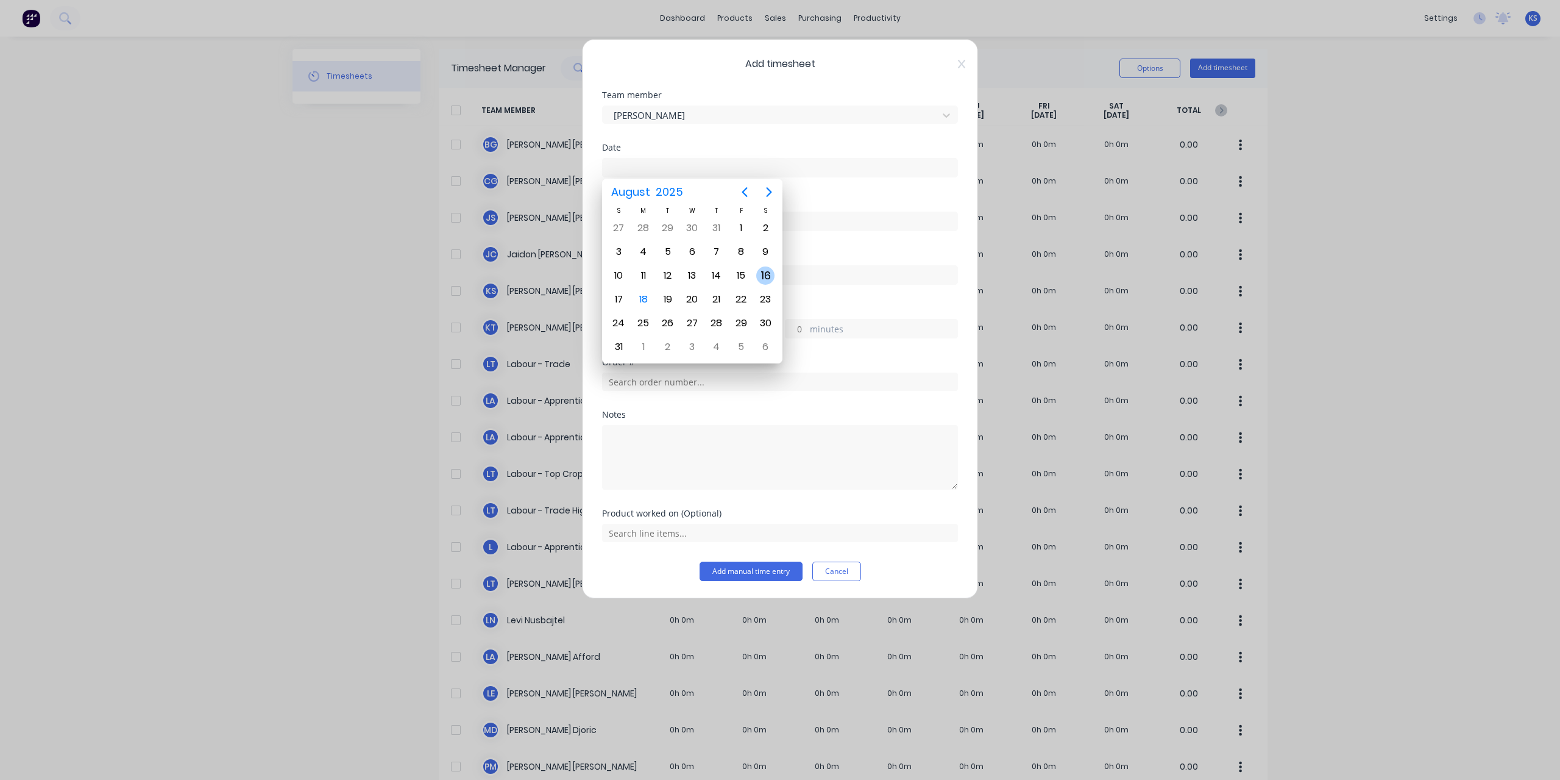
click at [764, 278] on div "16" at bounding box center [765, 275] width 18 height 18
type input "[DATE]"
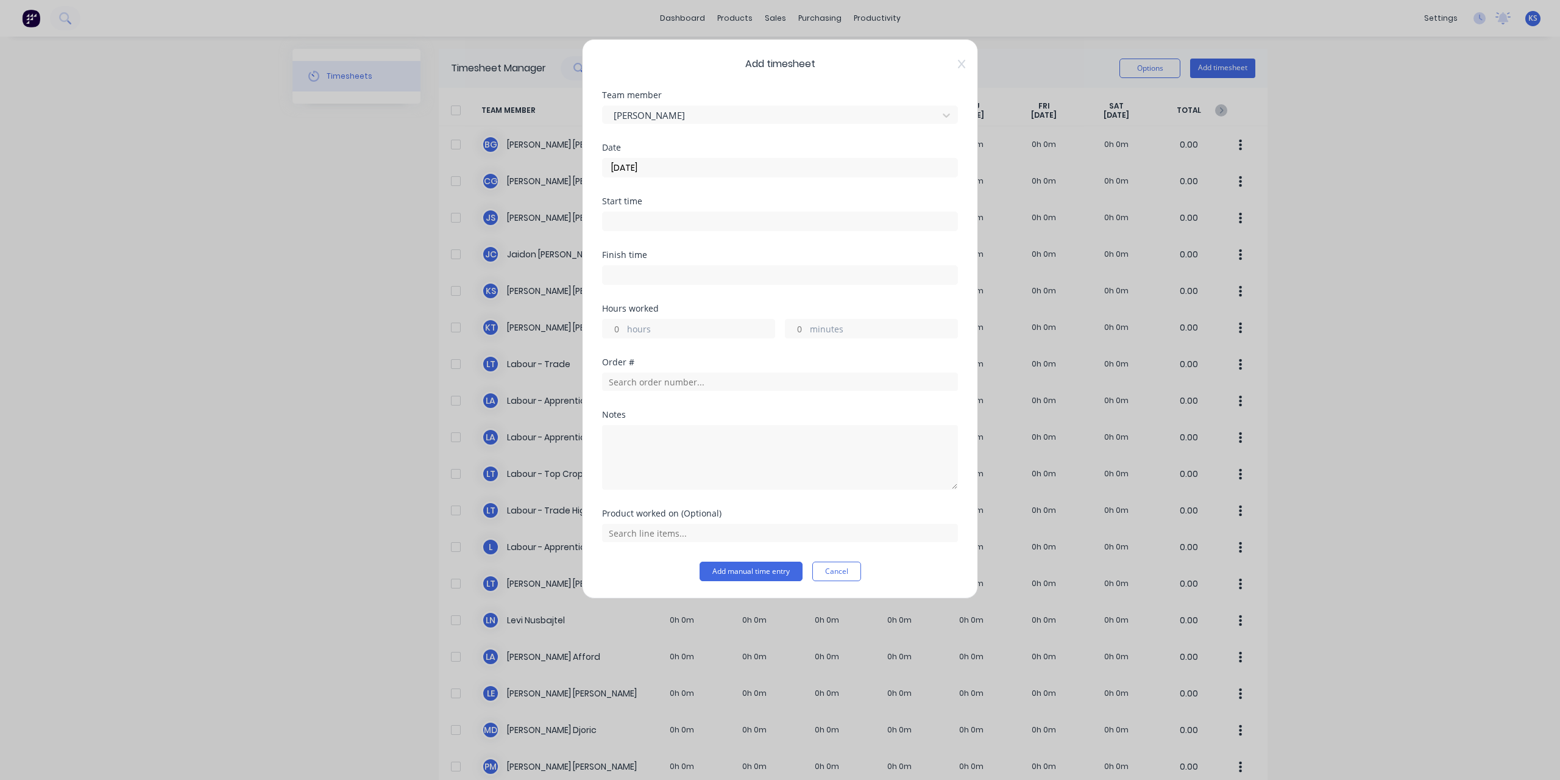
click at [618, 216] on input at bounding box center [780, 221] width 355 height 18
click at [628, 265] on div "07" at bounding box center [628, 265] width 30 height 21
click at [631, 220] on input "07:09 AM" at bounding box center [780, 221] width 355 height 18
type input "07:00 AM"
click at [838, 273] on input at bounding box center [780, 275] width 355 height 18
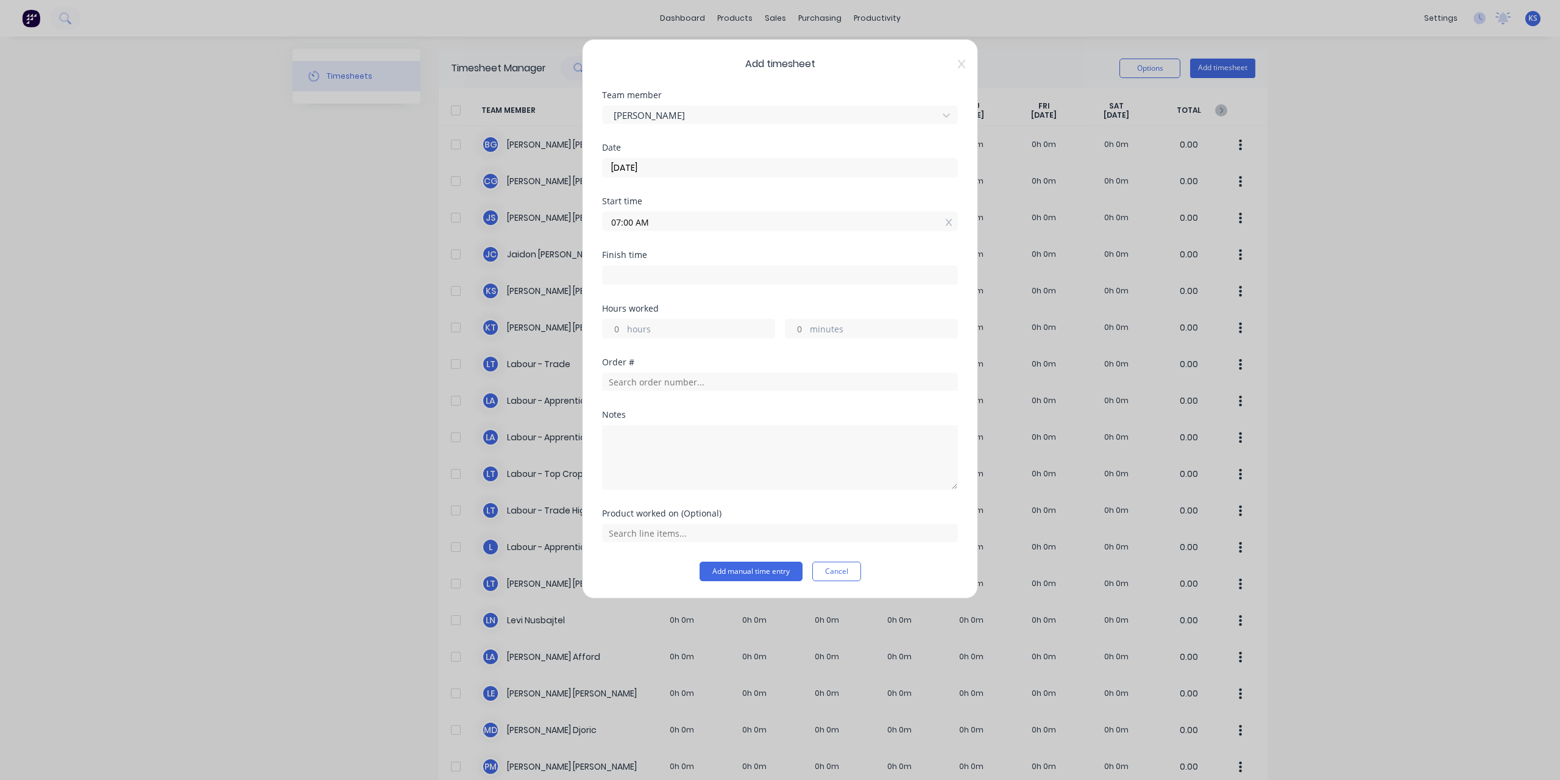
type input "09:09 AM"
type input "2"
type input "9"
drag, startPoint x: 783, startPoint y: 264, endPoint x: 501, endPoint y: 241, distance: 282.5
click at [501, 241] on div "Add timesheet Team member [PERSON_NAME] Date [DATE] Start time 07:00 AM Finish …" at bounding box center [780, 390] width 1560 height 780
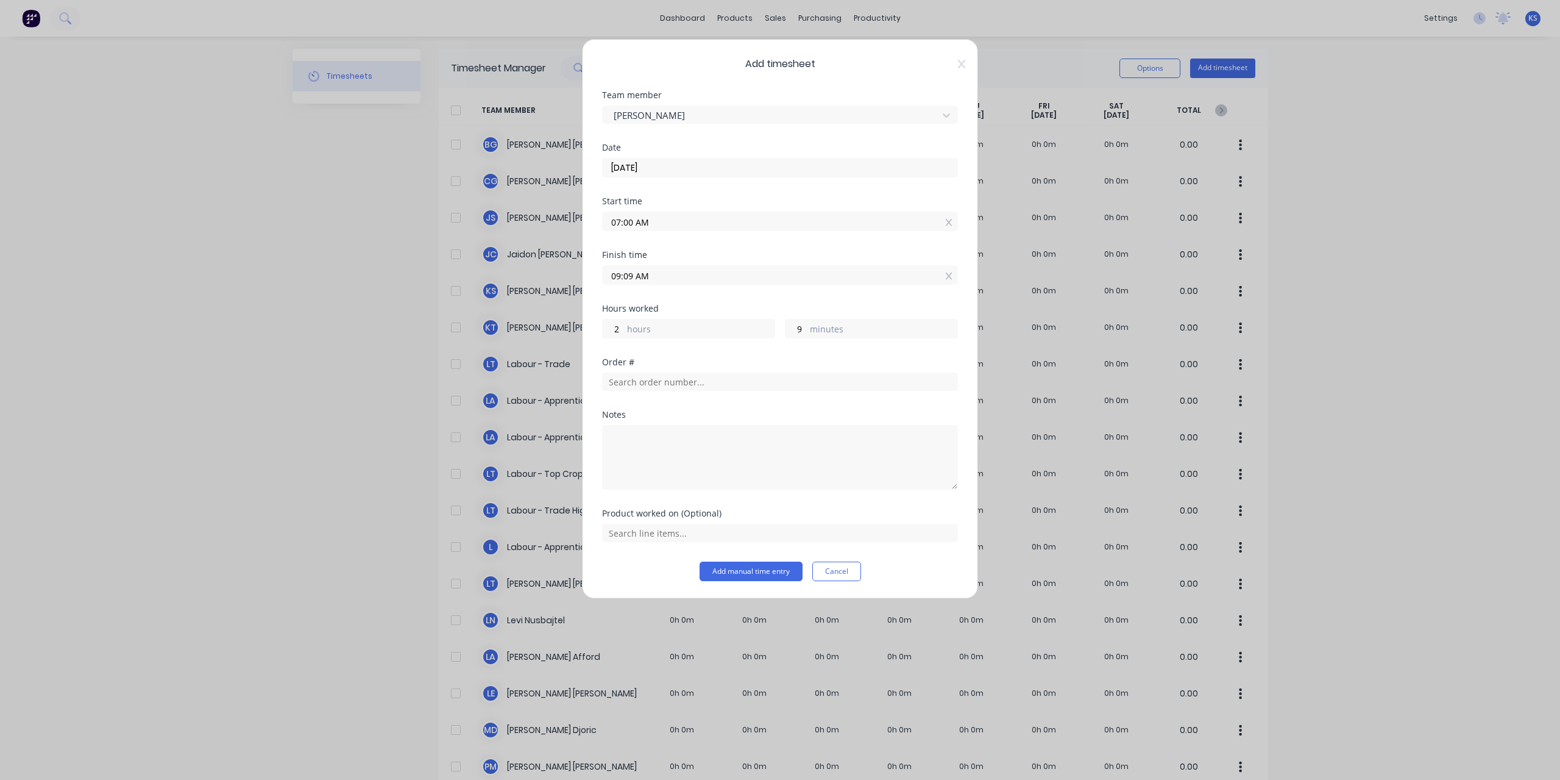
drag, startPoint x: 661, startPoint y: 279, endPoint x: 567, endPoint y: 261, distance: 96.0
click at [567, 261] on div "Add timesheet Team member [PERSON_NAME] Date [DATE] Start time 07:00 AM Finish …" at bounding box center [780, 390] width 1560 height 780
type input "03:30 AM"
type input "-3"
type input "-30"
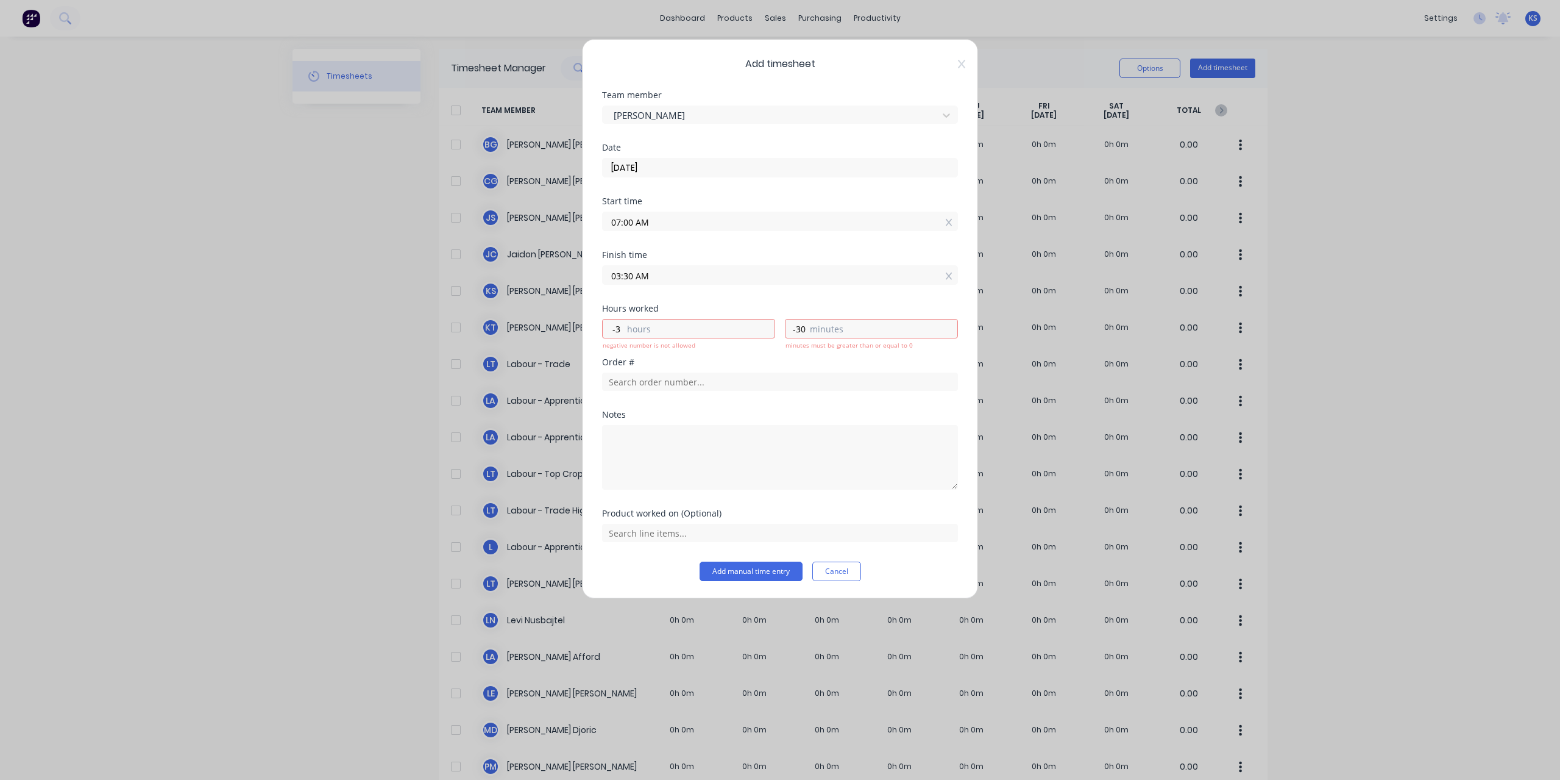
click at [644, 271] on input "03:30 AM" at bounding box center [780, 275] width 355 height 18
click at [695, 388] on div "PM" at bounding box center [695, 380] width 30 height 21
type input "03:30 PM"
type input "8"
type input "30"
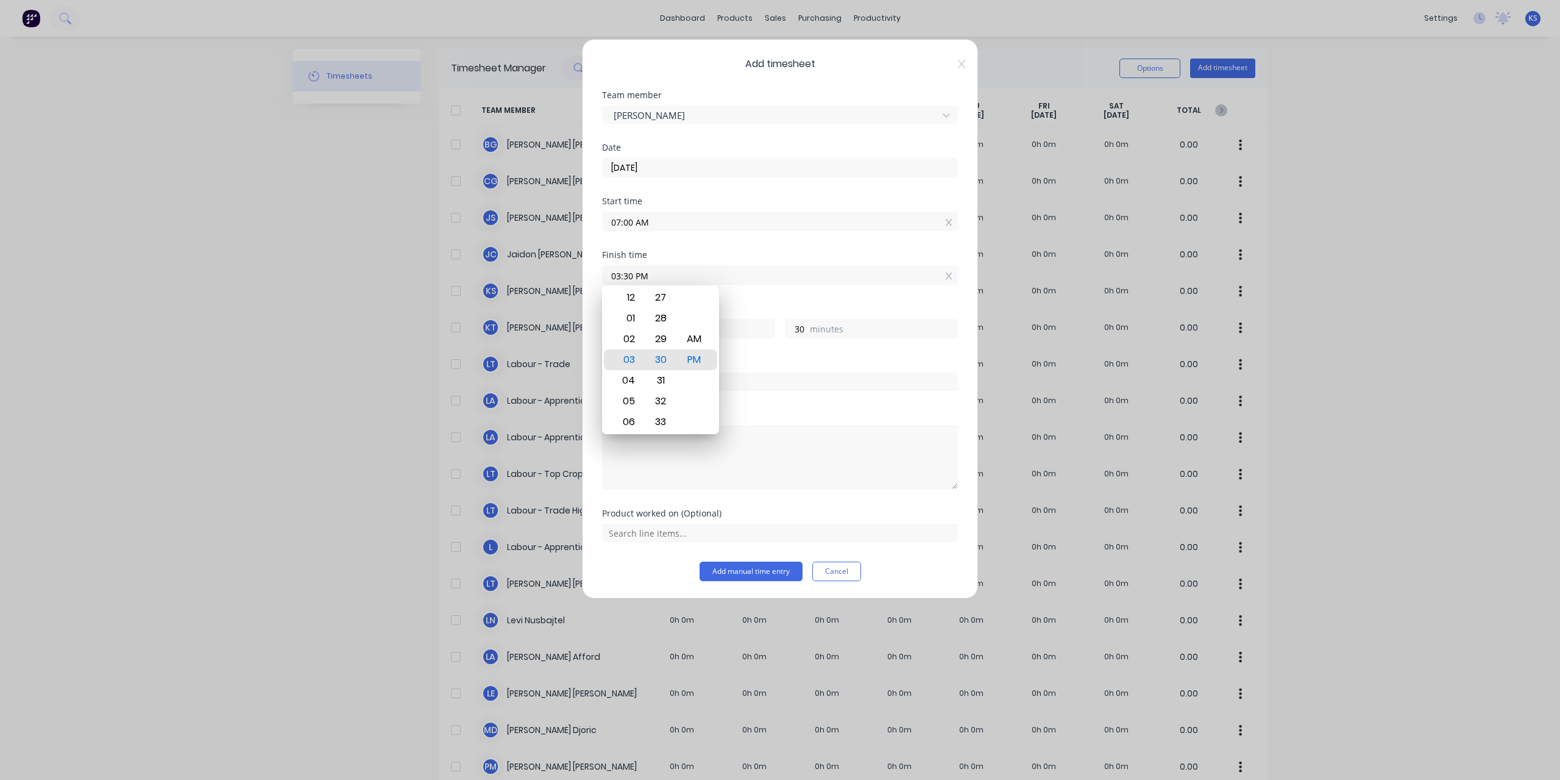
click at [714, 273] on input "03:30 PM" at bounding box center [780, 275] width 355 height 18
click at [859, 334] on label "minutes" at bounding box center [884, 329] width 148 height 15
click at [807, 334] on input "30" at bounding box center [796, 328] width 21 height 18
click at [710, 348] on div "Hours worked 8 hours 30 minutes" at bounding box center [780, 331] width 356 height 54
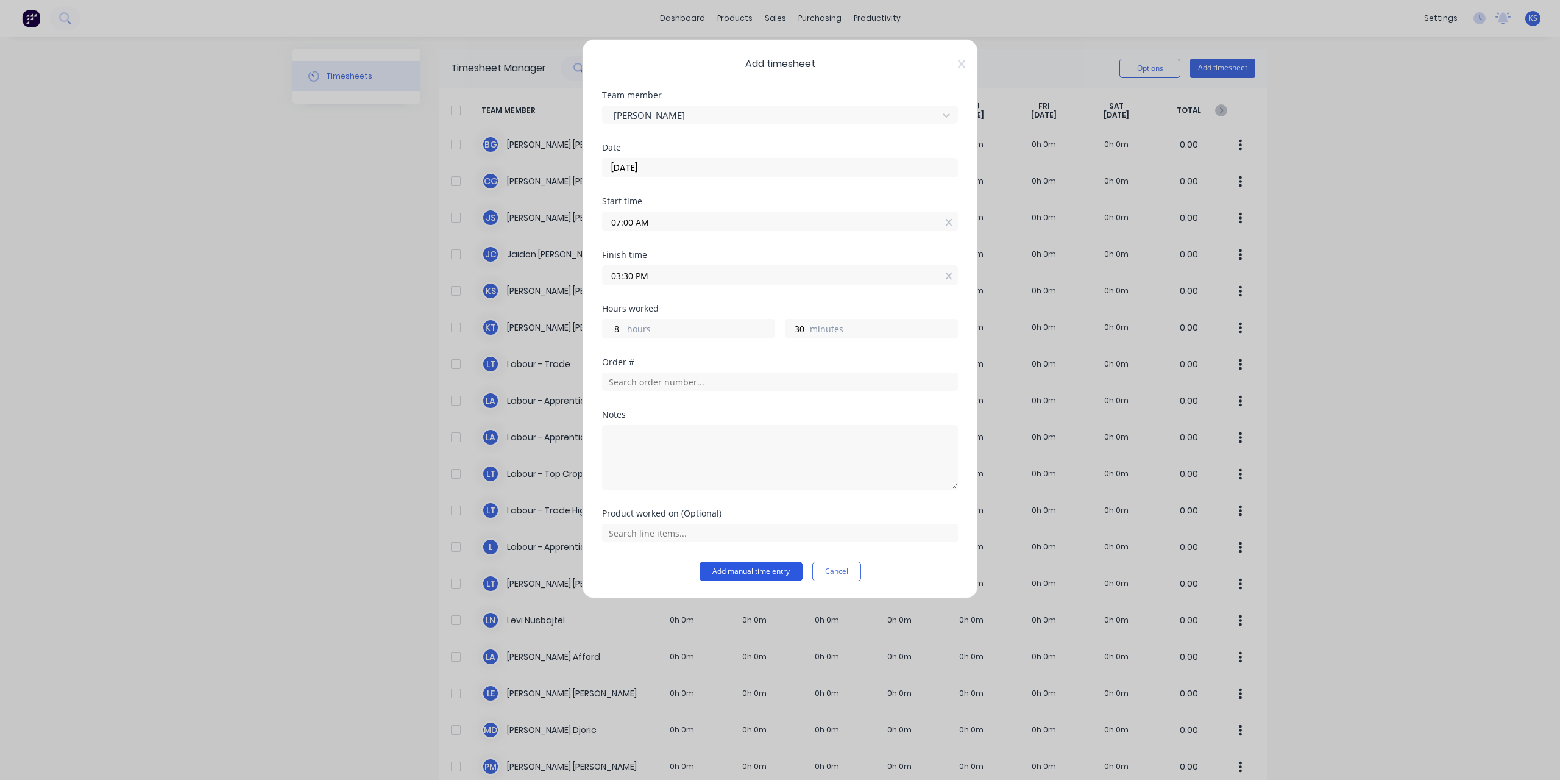
click at [744, 575] on button "Add manual time entry" at bounding box center [751, 571] width 103 height 20
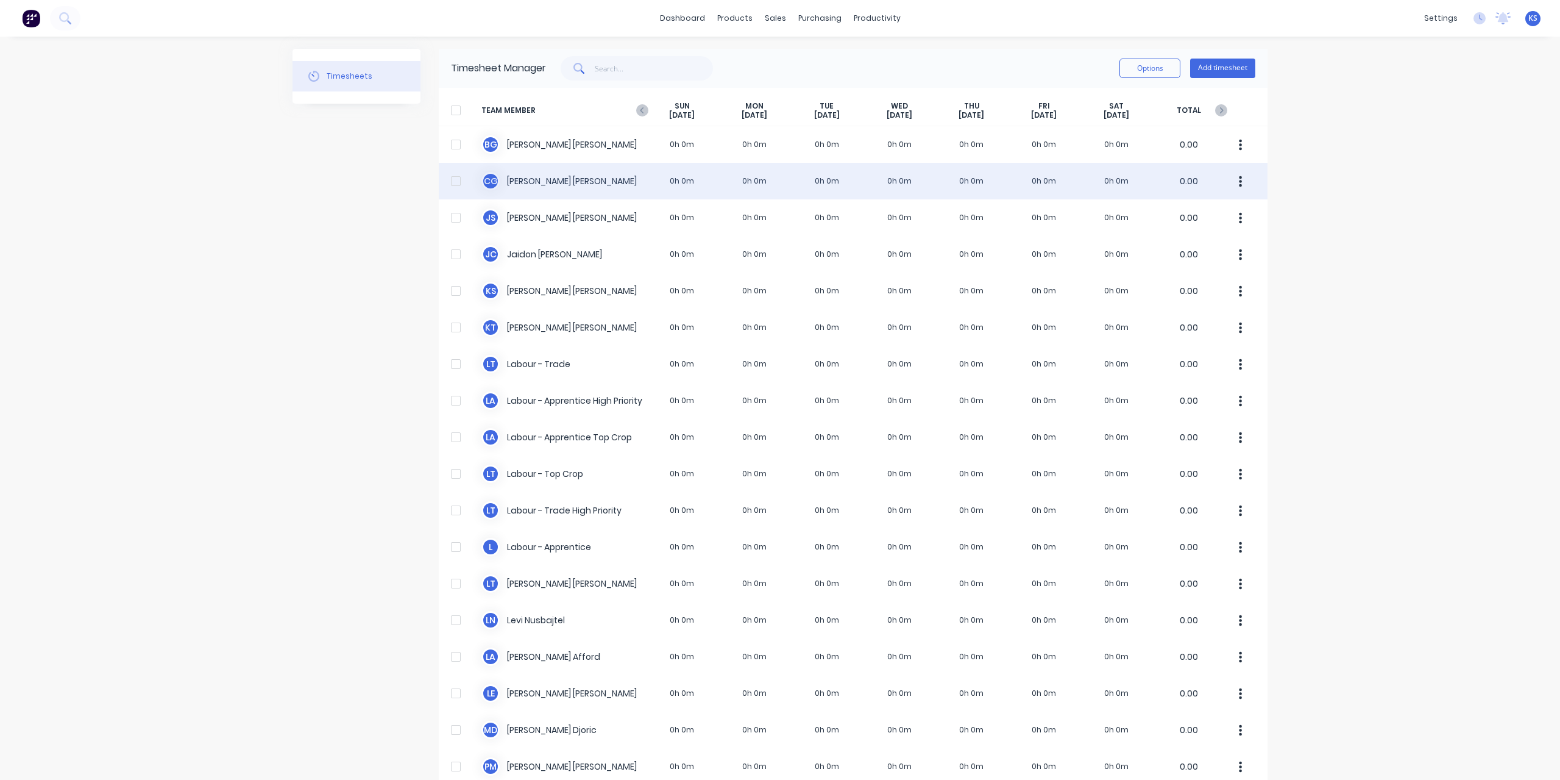
click at [558, 183] on div "C G [PERSON_NAME] 0h 0m 0h 0m 0h 0m 0h 0m 0h 0m 0h 0m 0h 0m 0.00" at bounding box center [853, 181] width 829 height 37
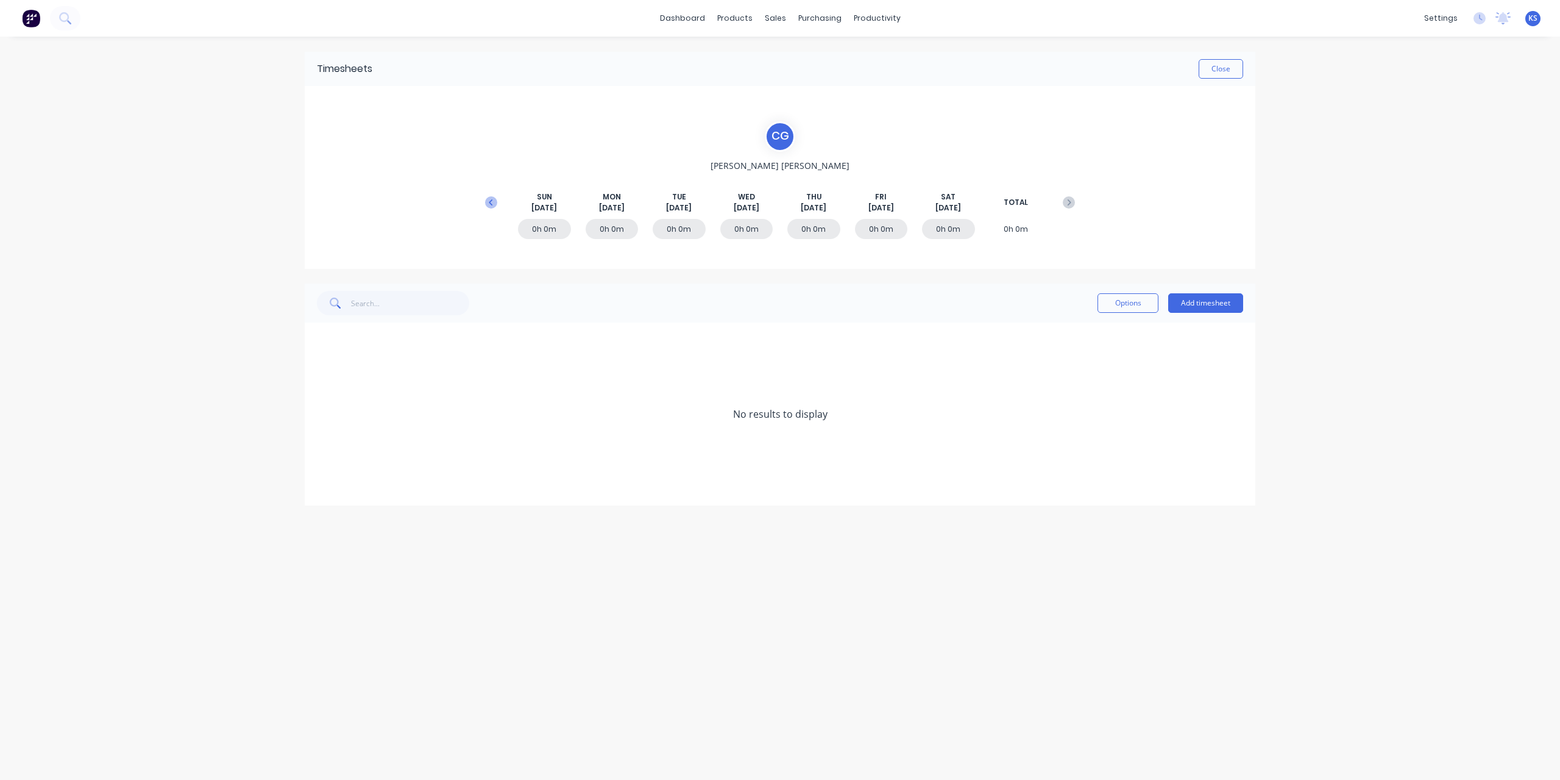
click at [489, 199] on icon at bounding box center [491, 202] width 12 height 12
click at [323, 450] on icon at bounding box center [320, 450] width 7 height 7
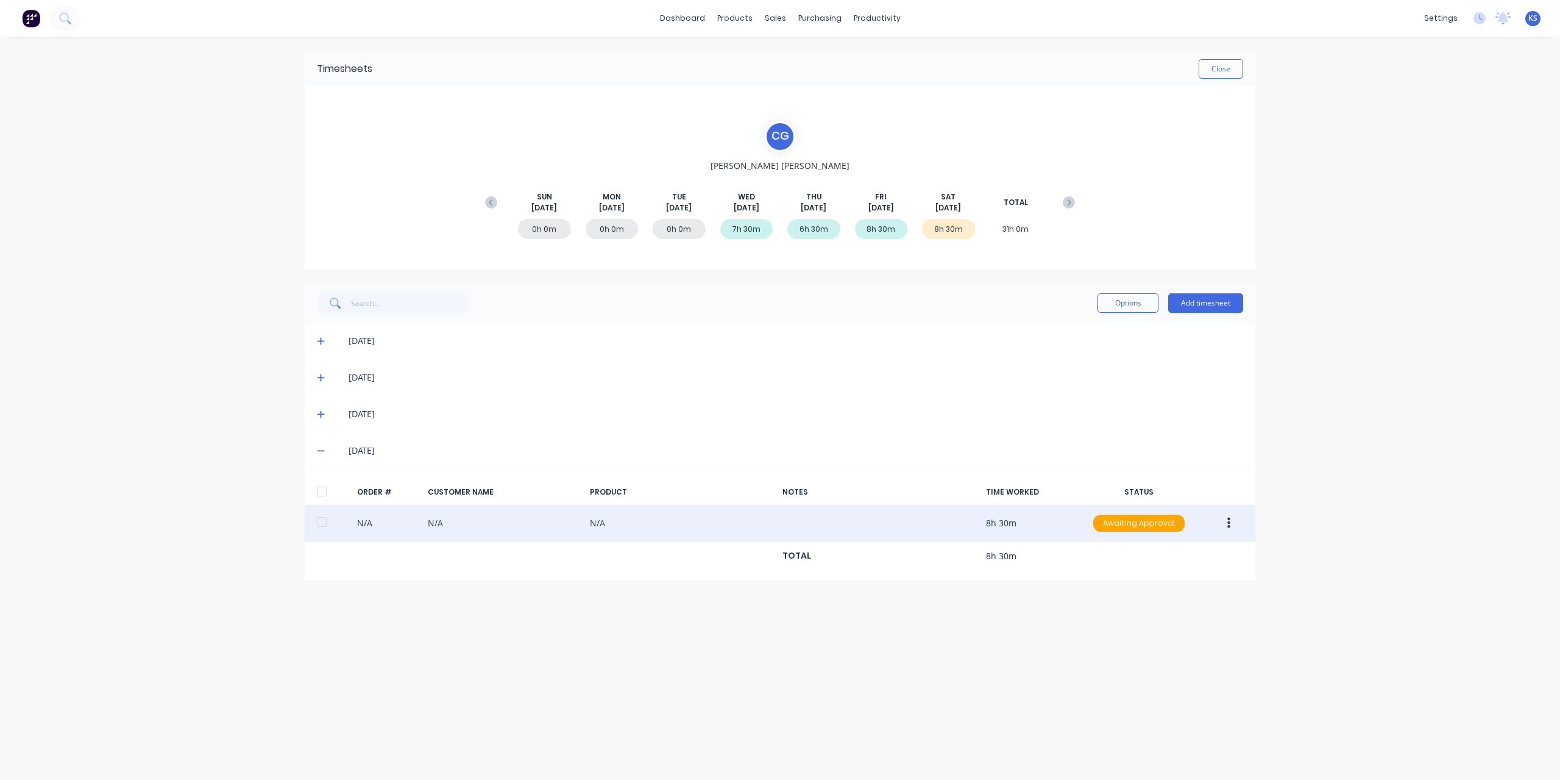
click at [1229, 526] on icon "button" at bounding box center [1229, 523] width 3 height 11
click at [1182, 558] on div "Approve" at bounding box center [1186, 555] width 94 height 18
click at [1228, 69] on button "Close" at bounding box center [1221, 69] width 44 height 20
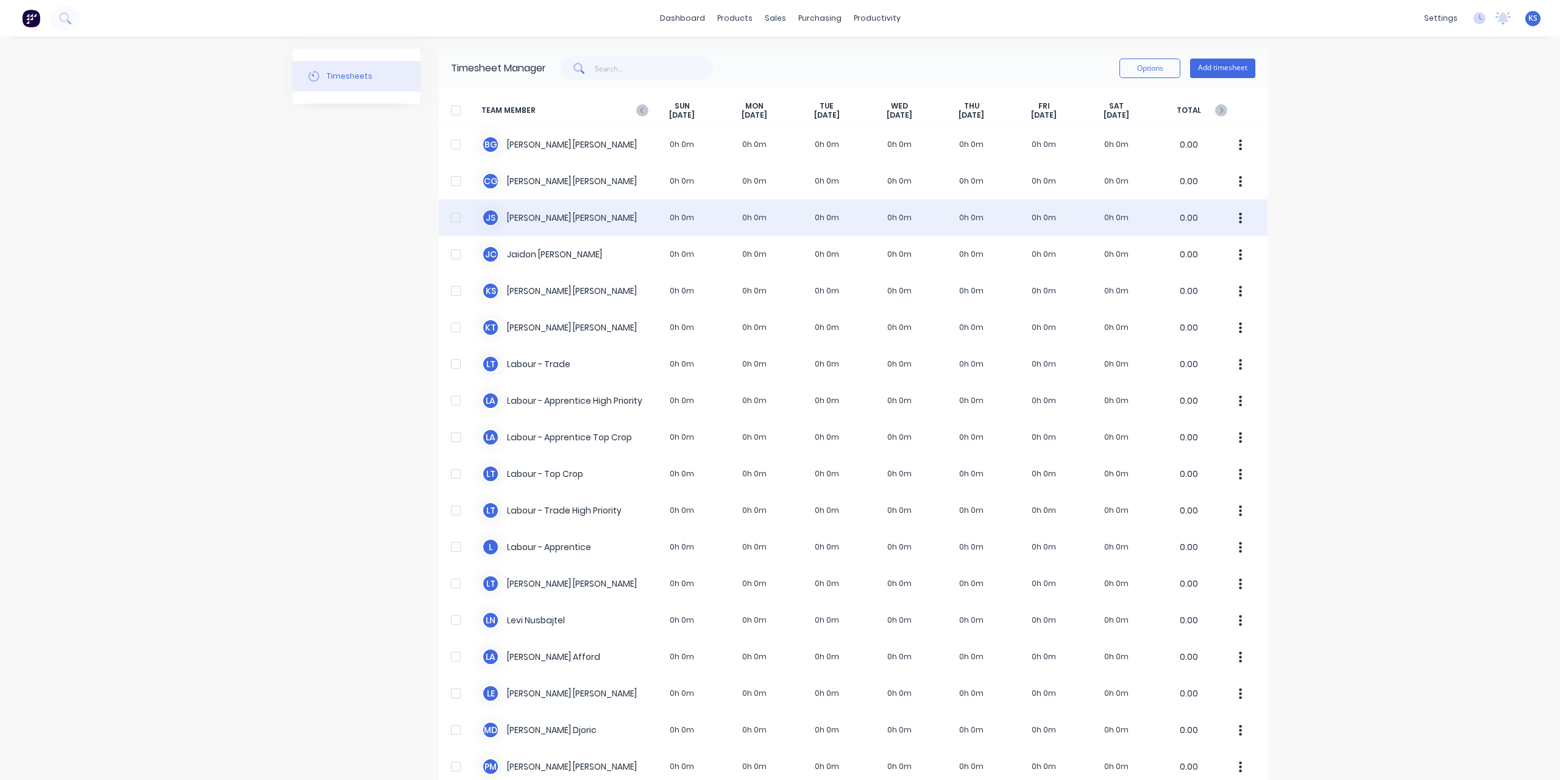
click at [561, 222] on div "J S [PERSON_NAME] 0h 0m 0h 0m 0h 0m 0h 0m 0h 0m 0h 0m 0h 0m 0.00" at bounding box center [853, 217] width 829 height 37
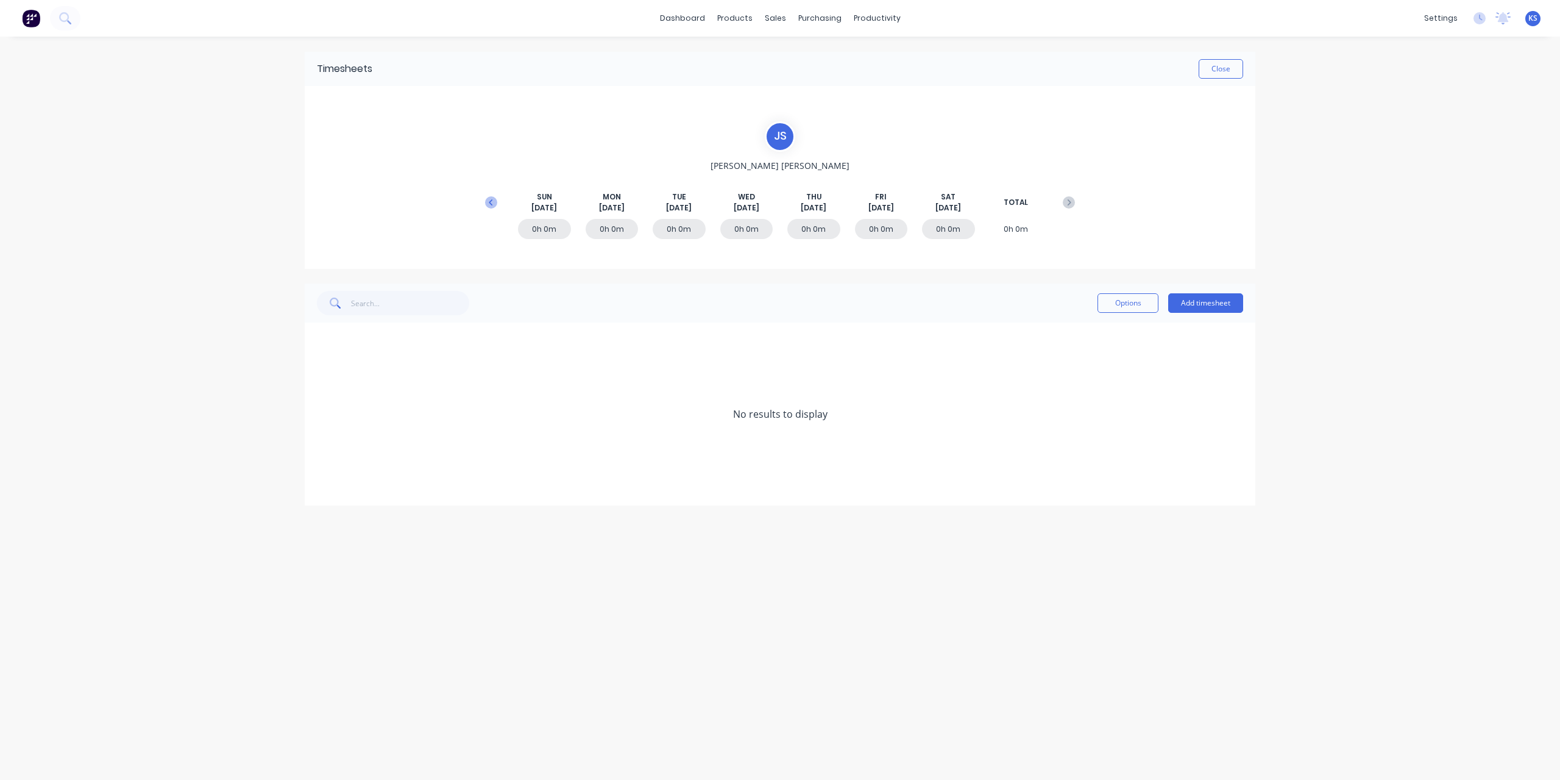
click at [488, 201] on icon at bounding box center [491, 202] width 12 height 12
click at [319, 523] on icon at bounding box center [320, 524] width 7 height 7
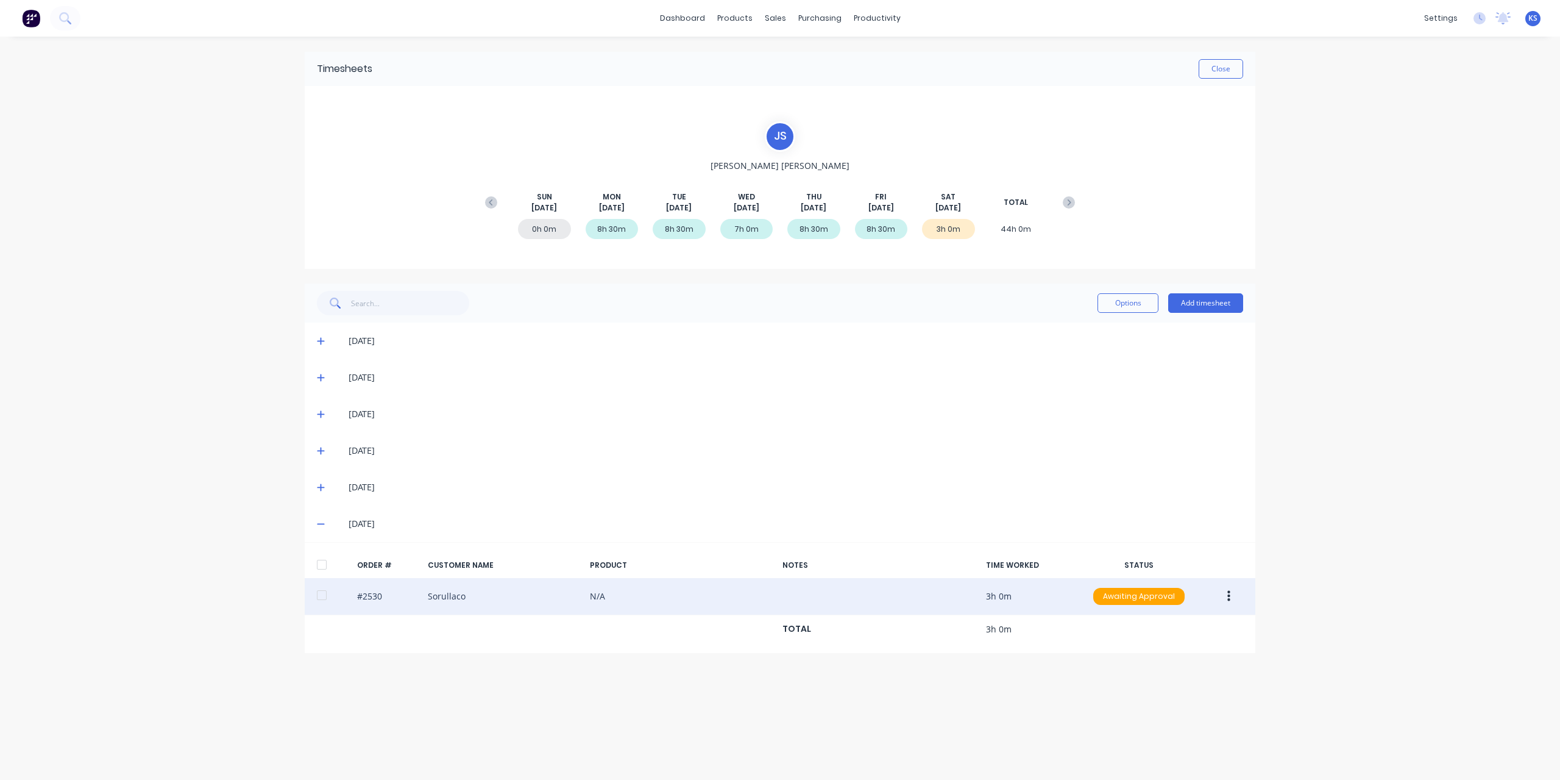
click at [1237, 599] on button "button" at bounding box center [1229, 596] width 29 height 22
click at [1144, 668] on div "Edit" at bounding box center [1186, 677] width 94 height 18
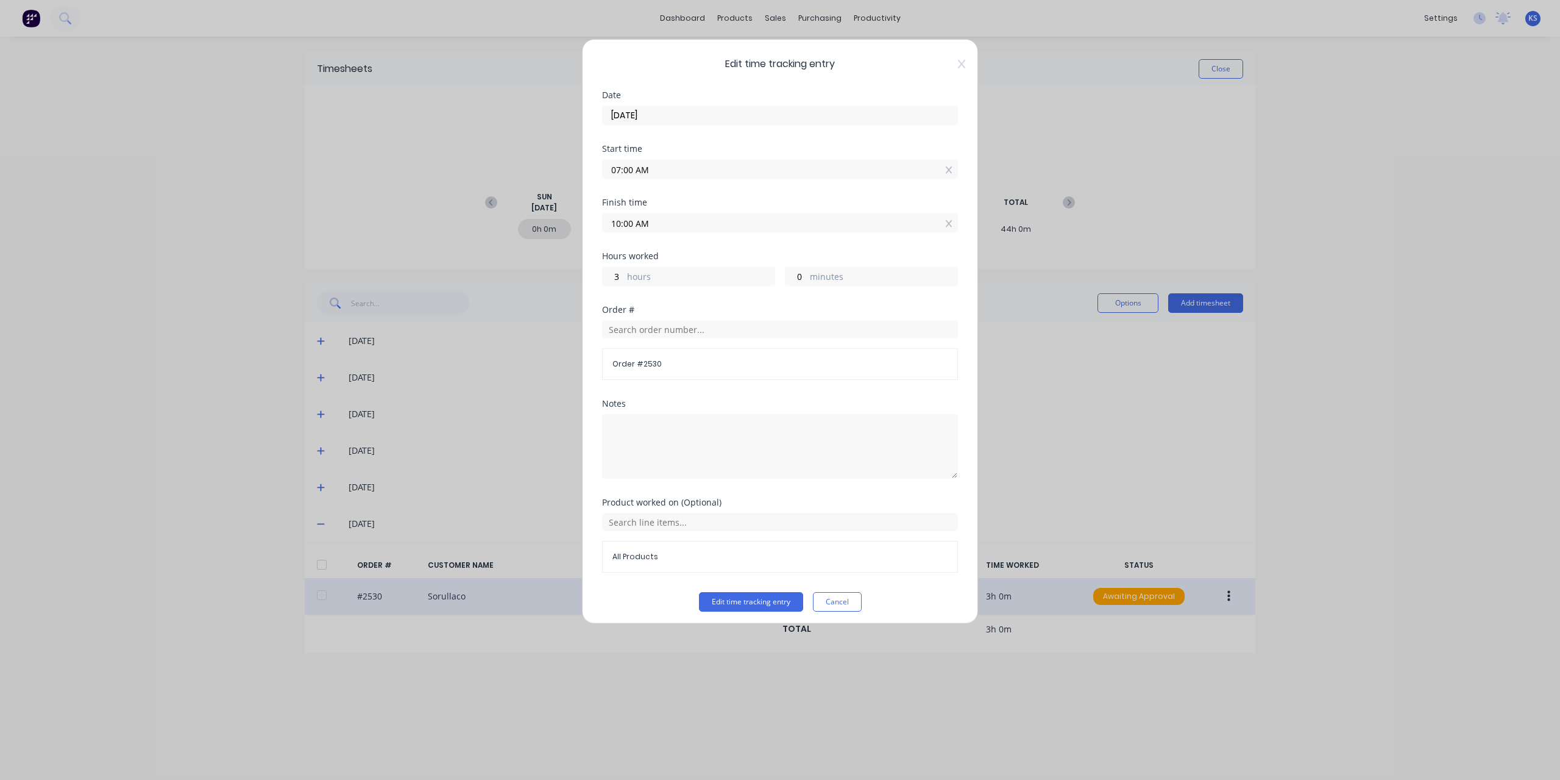
drag, startPoint x: 634, startPoint y: 225, endPoint x: 607, endPoint y: 219, distance: 27.4
click at [607, 219] on input "10:00 AM" at bounding box center [780, 222] width 355 height 18
type input "09:30 AM"
type input "2"
type input "30"
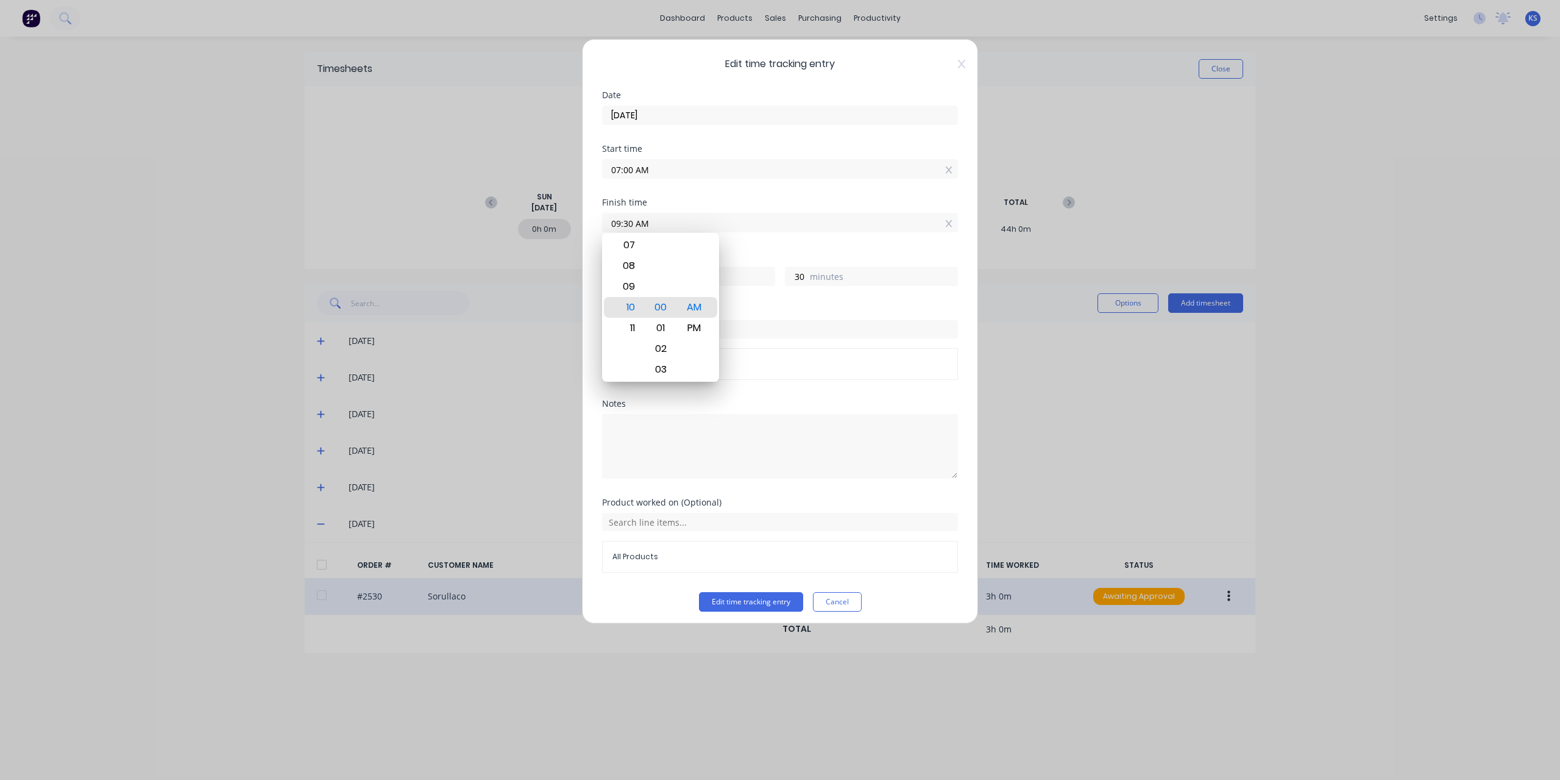
click at [848, 297] on div "Hours worked 2 hours 30 minutes" at bounding box center [780, 279] width 356 height 54
click at [766, 600] on button "Edit time tracking entry" at bounding box center [751, 602] width 104 height 20
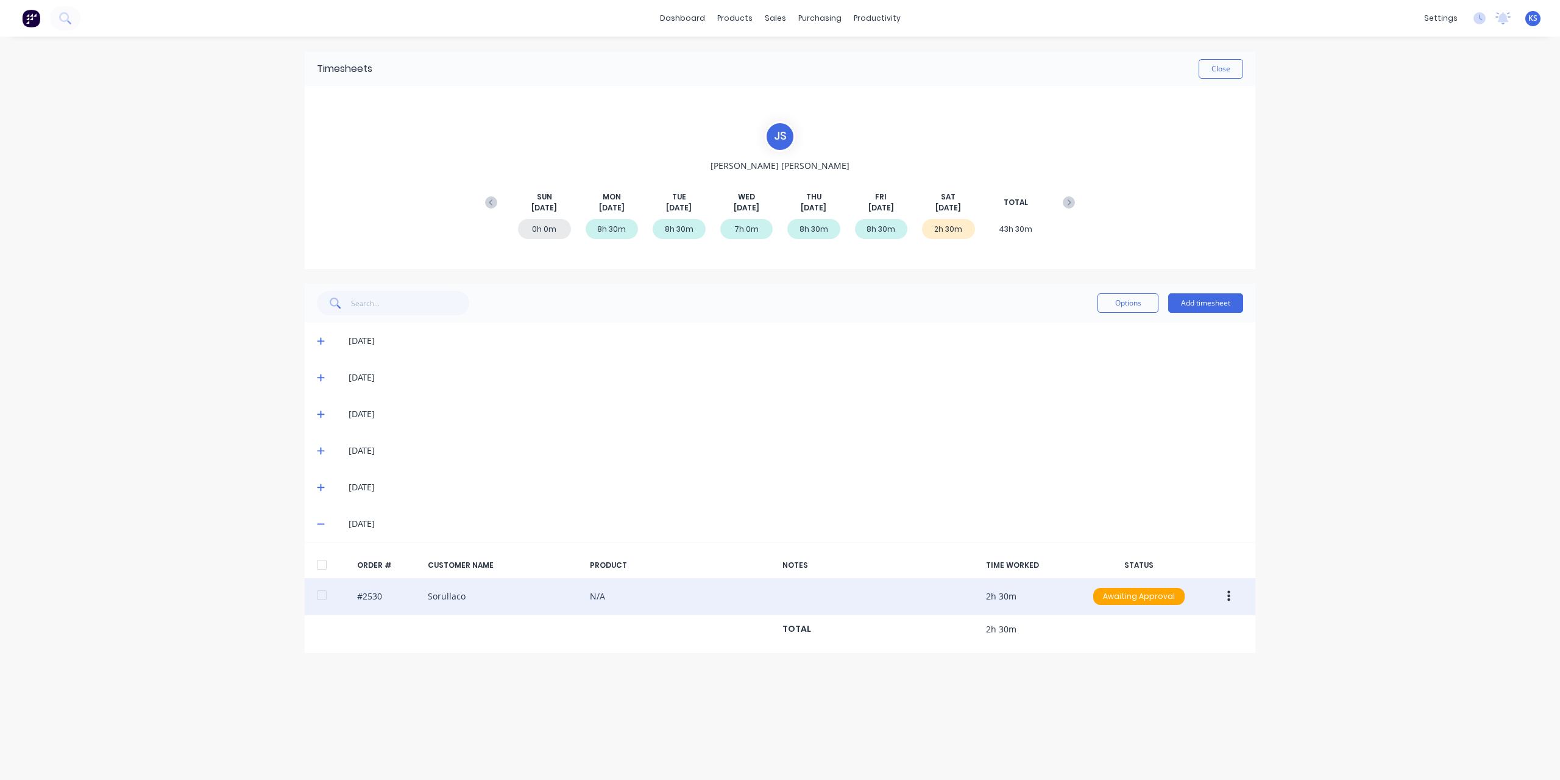
click at [1215, 592] on button "button" at bounding box center [1229, 596] width 29 height 22
click at [1166, 623] on div "Approve" at bounding box center [1186, 628] width 94 height 18
click at [1216, 298] on button "Add timesheet" at bounding box center [1205, 303] width 75 height 20
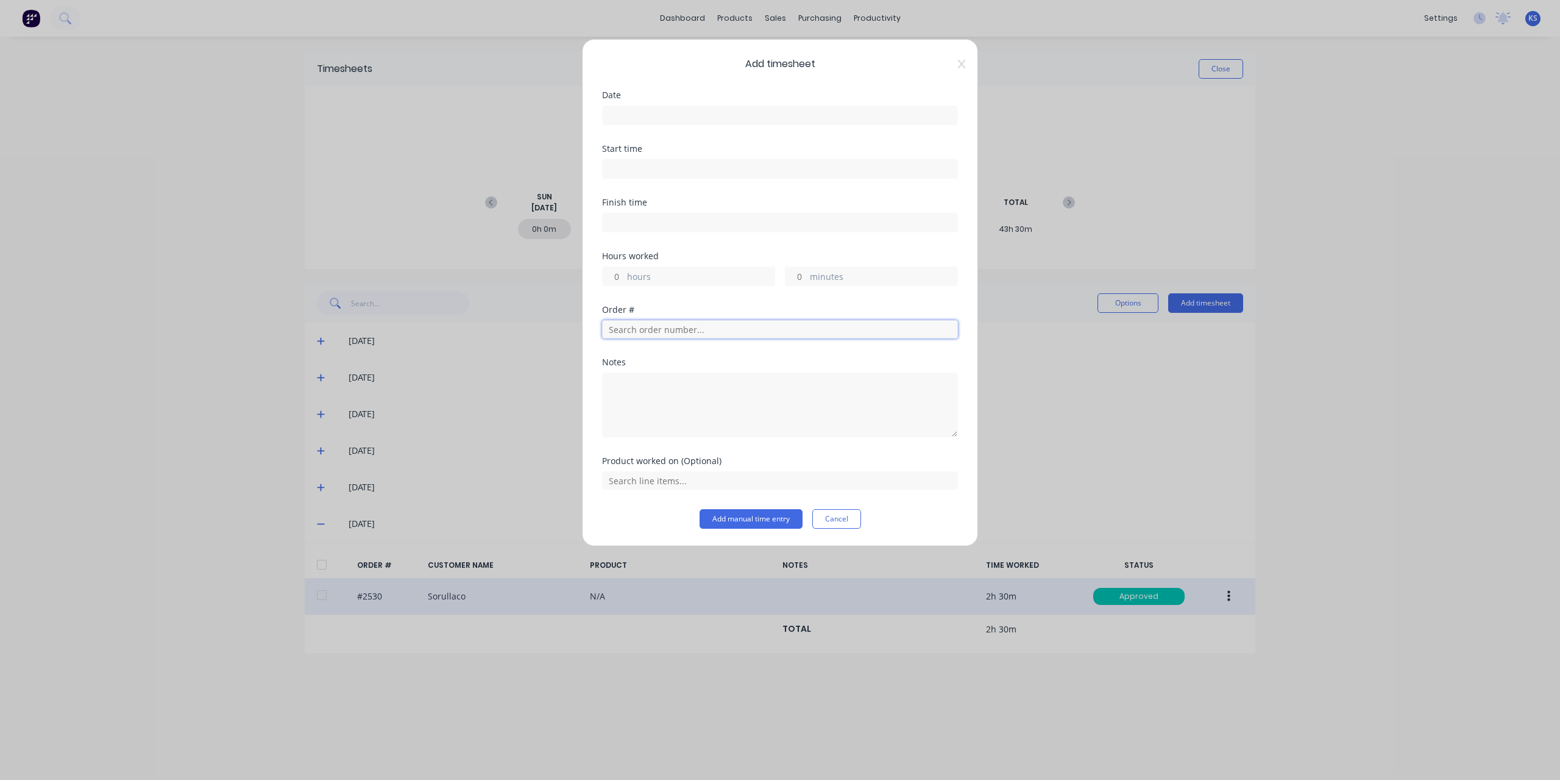
click at [646, 321] on input "text" at bounding box center [780, 329] width 356 height 18
type input "2514"
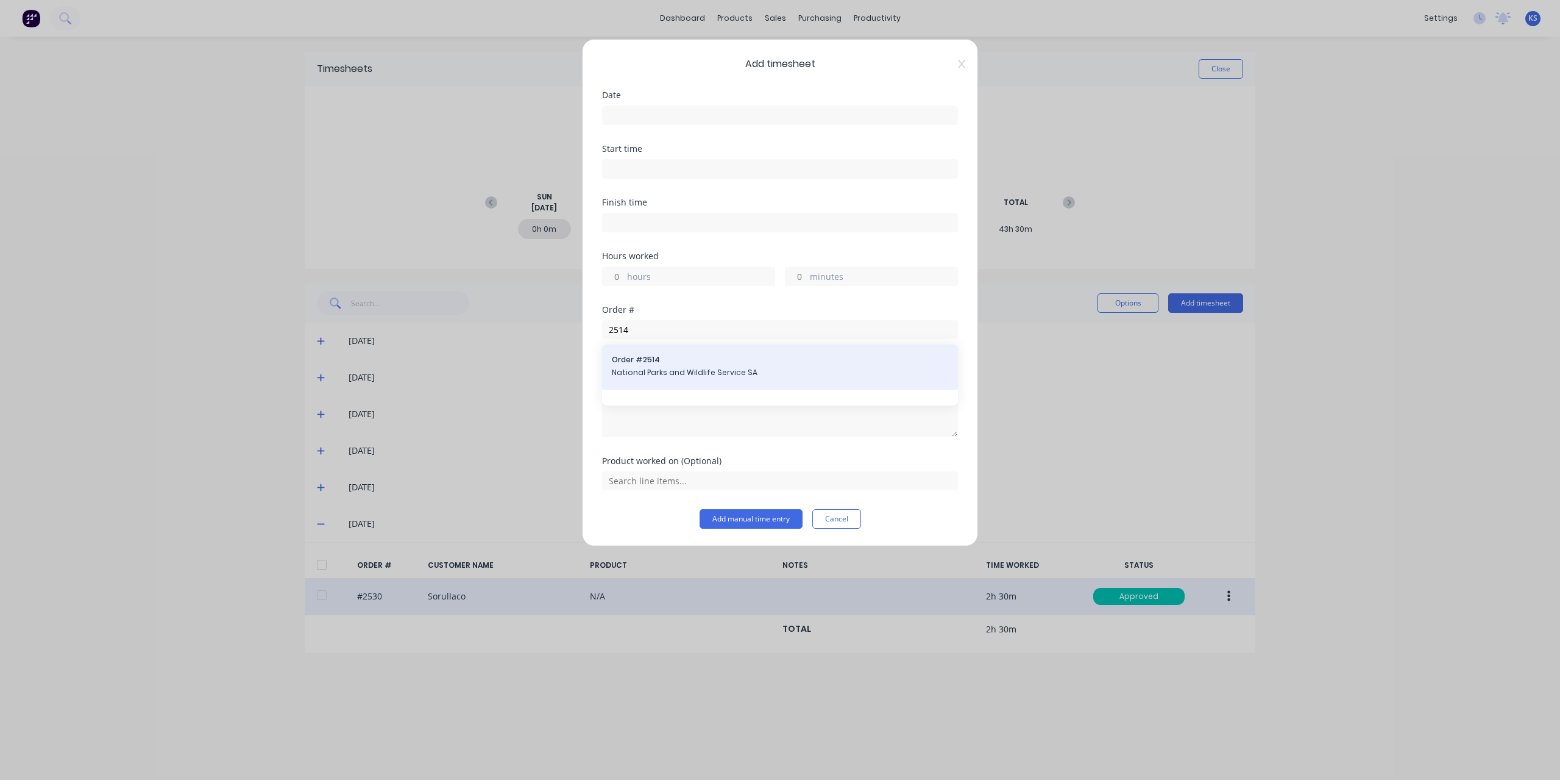
click at [650, 351] on div "Order # 2514 National Parks and Wildlife Service SA" at bounding box center [780, 366] width 356 height 45
click at [650, 372] on span "National Parks and Wildlife Service SA" at bounding box center [780, 372] width 336 height 11
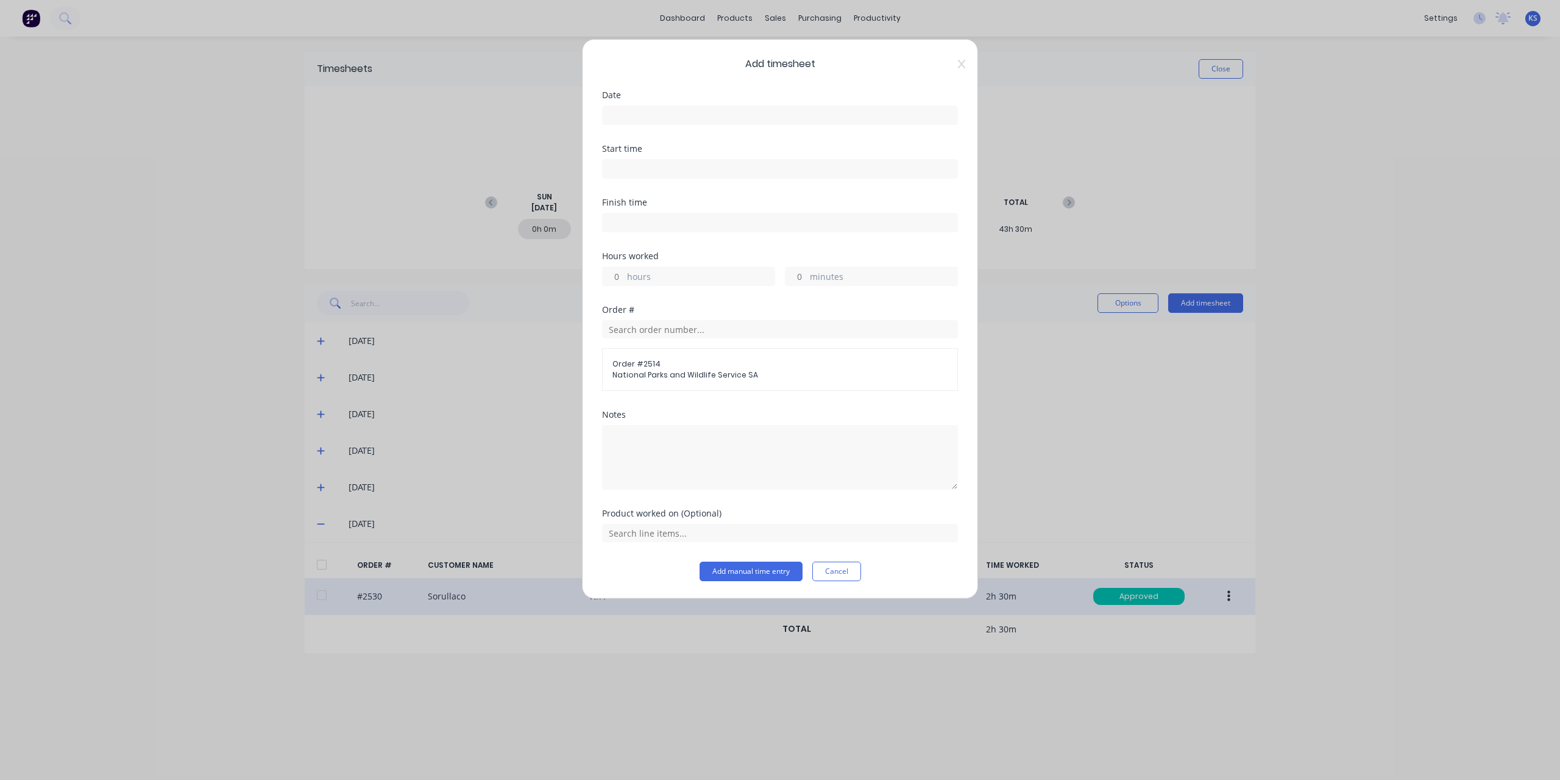
click at [652, 105] on label at bounding box center [780, 115] width 356 height 20
click at [652, 106] on input at bounding box center [780, 115] width 355 height 18
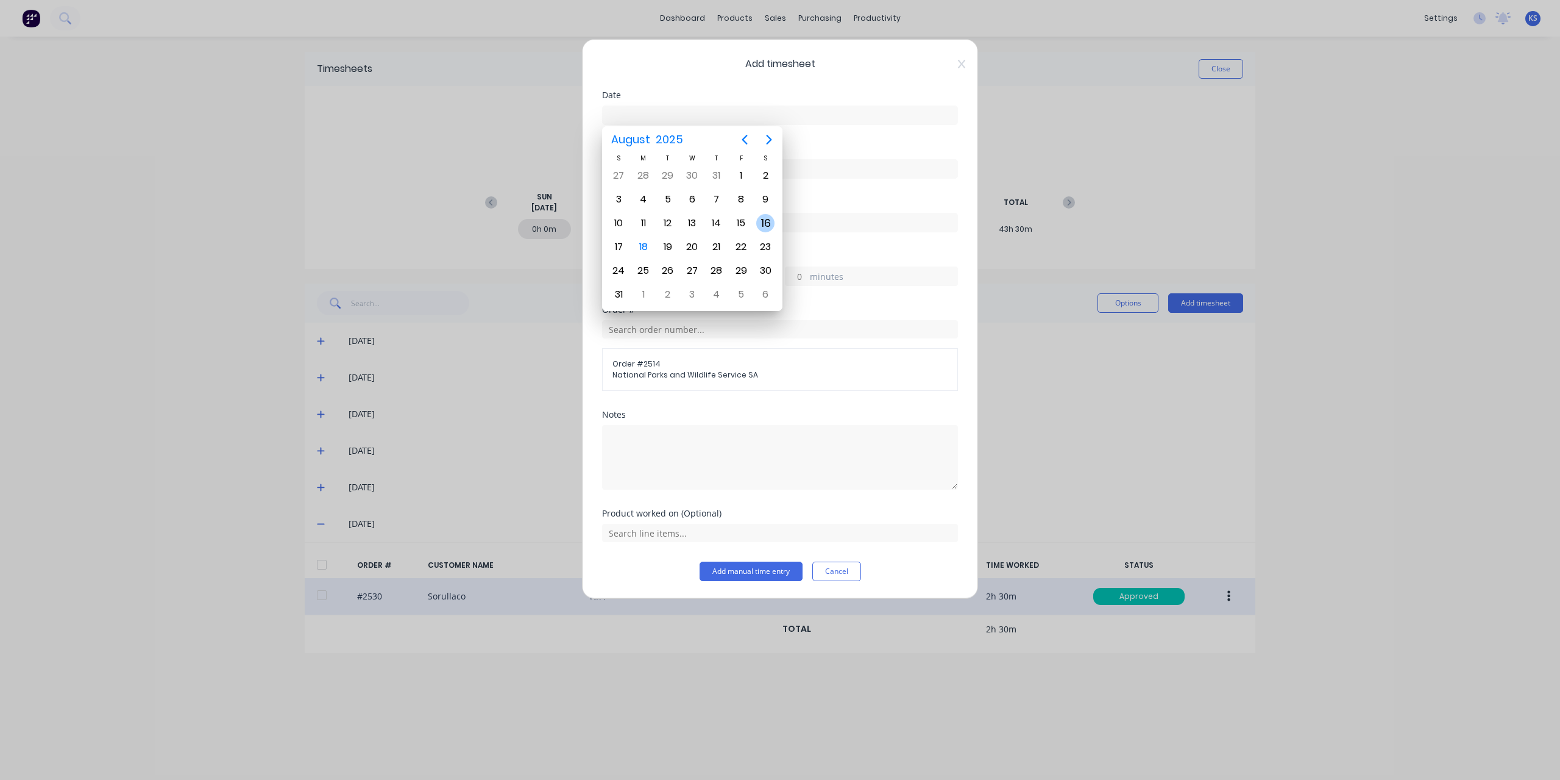
click at [760, 214] on div "16" at bounding box center [765, 223] width 18 height 18
type input "[DATE]"
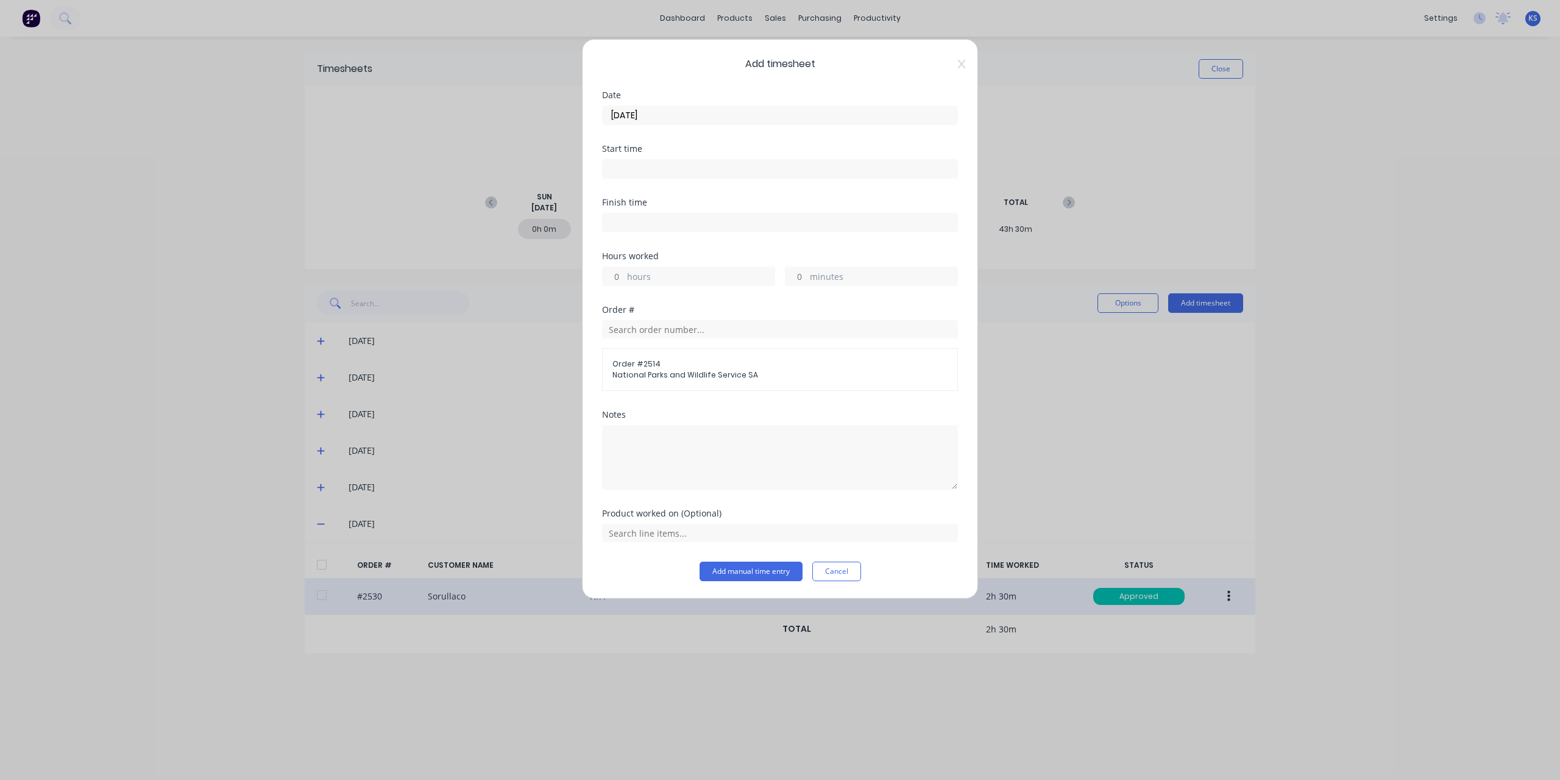
click at [650, 162] on input at bounding box center [780, 169] width 355 height 18
drag, startPoint x: 647, startPoint y: 168, endPoint x: 775, endPoint y: 146, distance: 130.5
click at [772, 165] on input "09:19 AM09:30" at bounding box center [780, 169] width 355 height 18
click at [667, 296] on div "30" at bounding box center [661, 295] width 30 height 21
type input "09:30 AM"
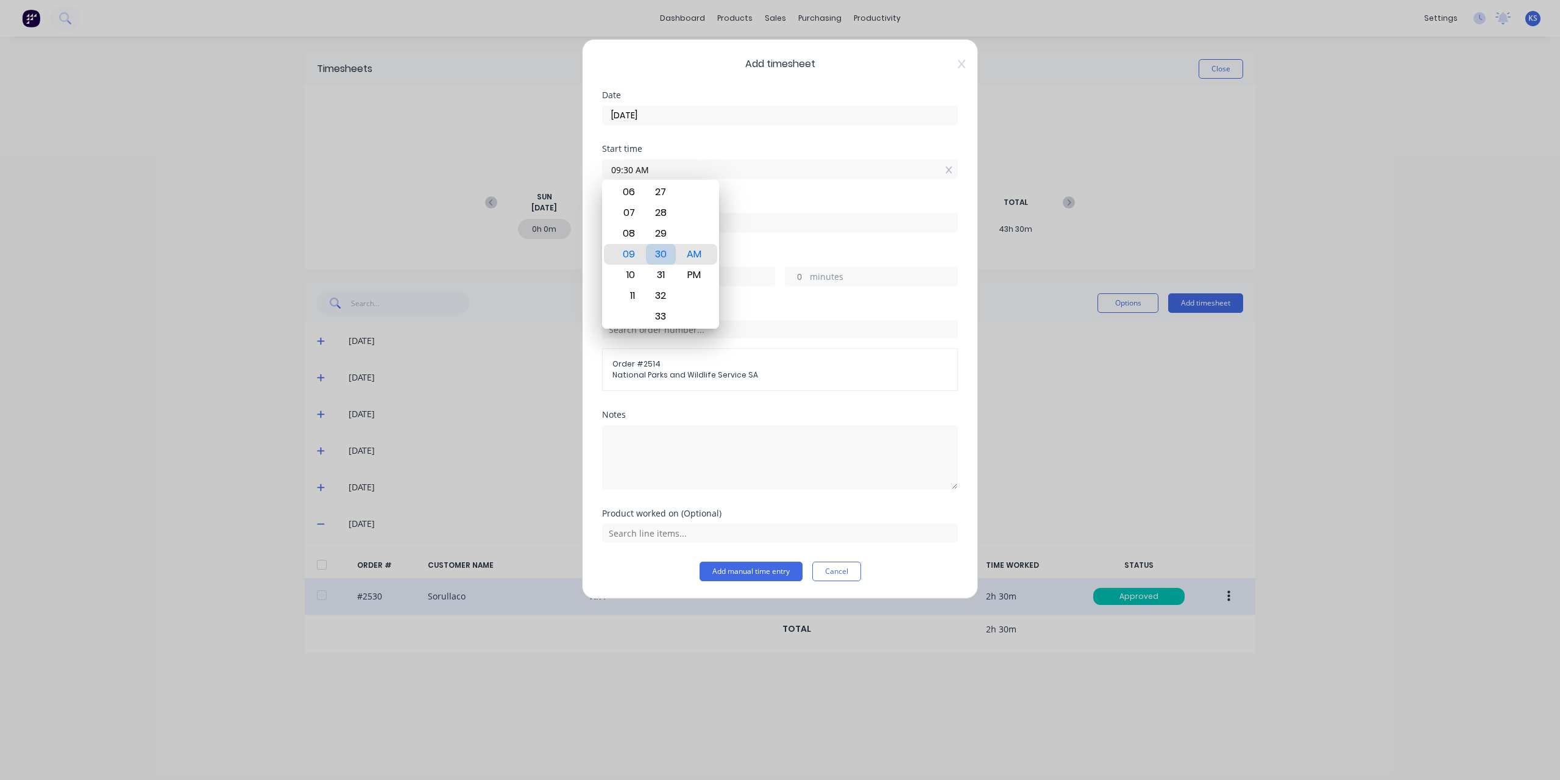
click at [661, 251] on div "30" at bounding box center [661, 254] width 30 height 21
click at [783, 228] on input at bounding box center [780, 222] width 355 height 18
type input "09:19 AM"
type input "0"
type input "-11"
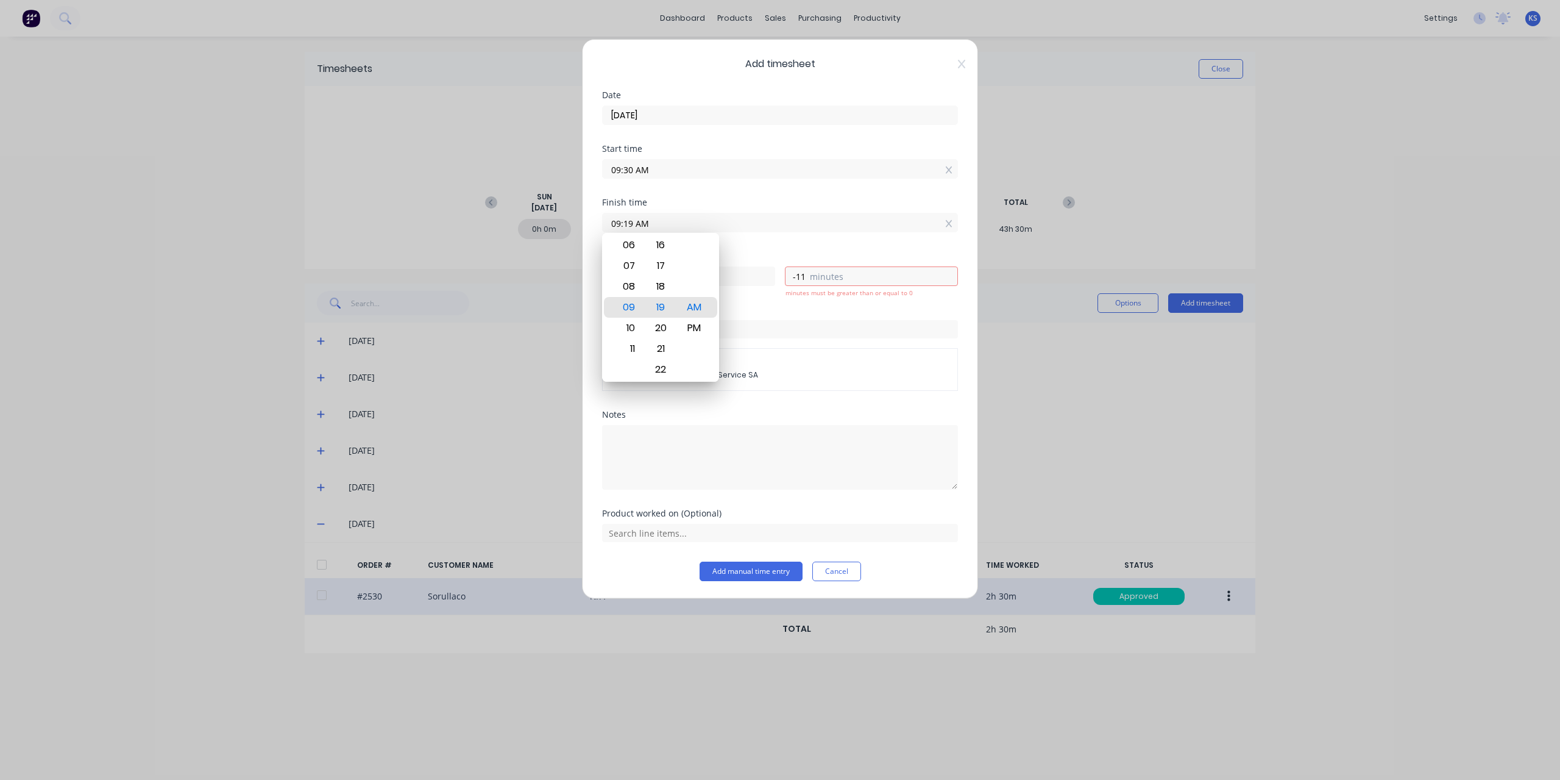
drag, startPoint x: 633, startPoint y: 220, endPoint x: 582, endPoint y: 212, distance: 51.8
click at [582, 212] on div "Add timesheet Date [DATE] Start time 09:30 AM Finish time 09:19 AM Hours worked…" at bounding box center [780, 319] width 396 height 560
type input "10:00 AM"
type input "30"
click at [699, 233] on div "Finish time 10:00 AM" at bounding box center [780, 225] width 356 height 54
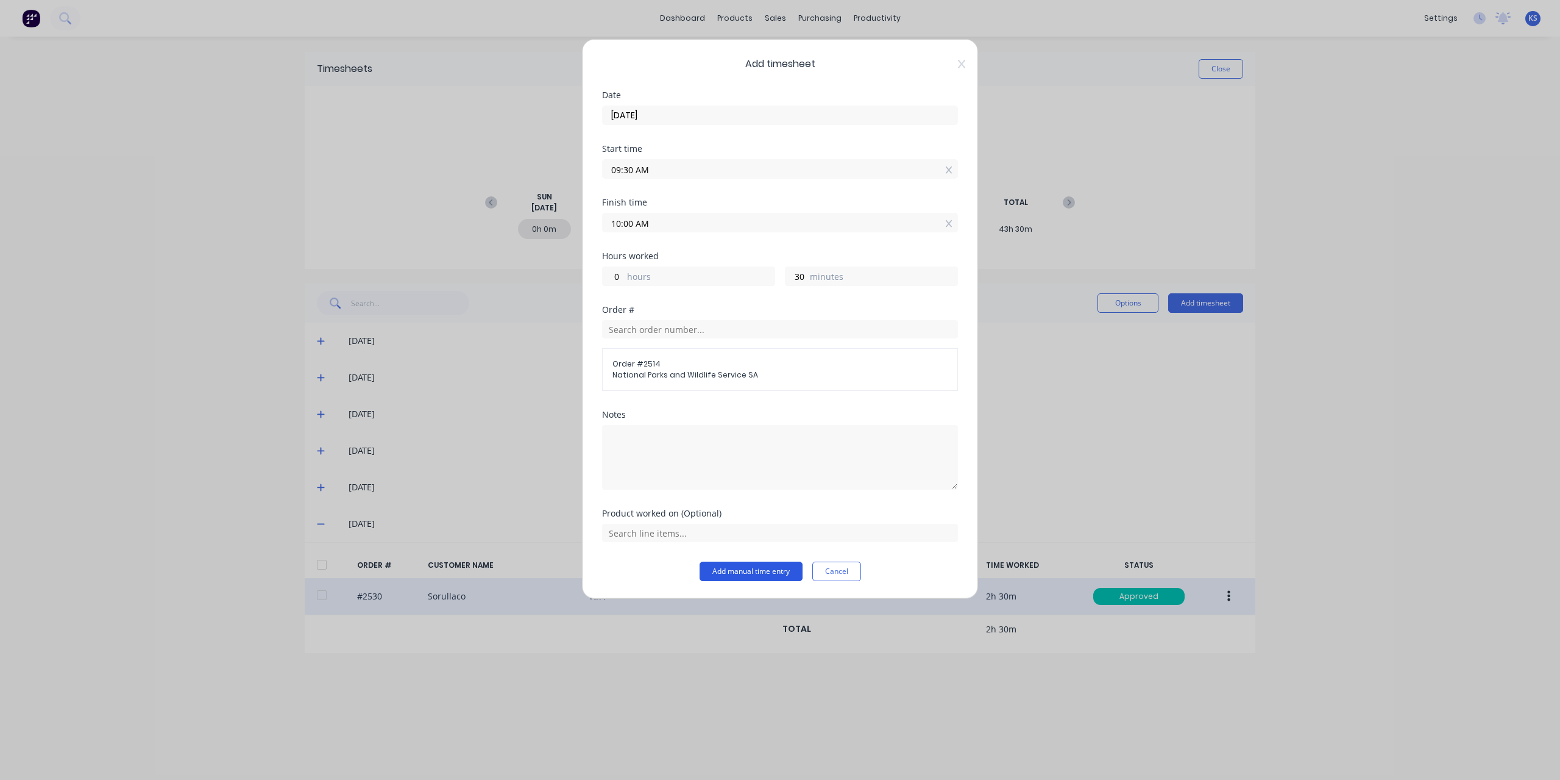
click at [766, 572] on button "Add manual time entry" at bounding box center [751, 571] width 103 height 20
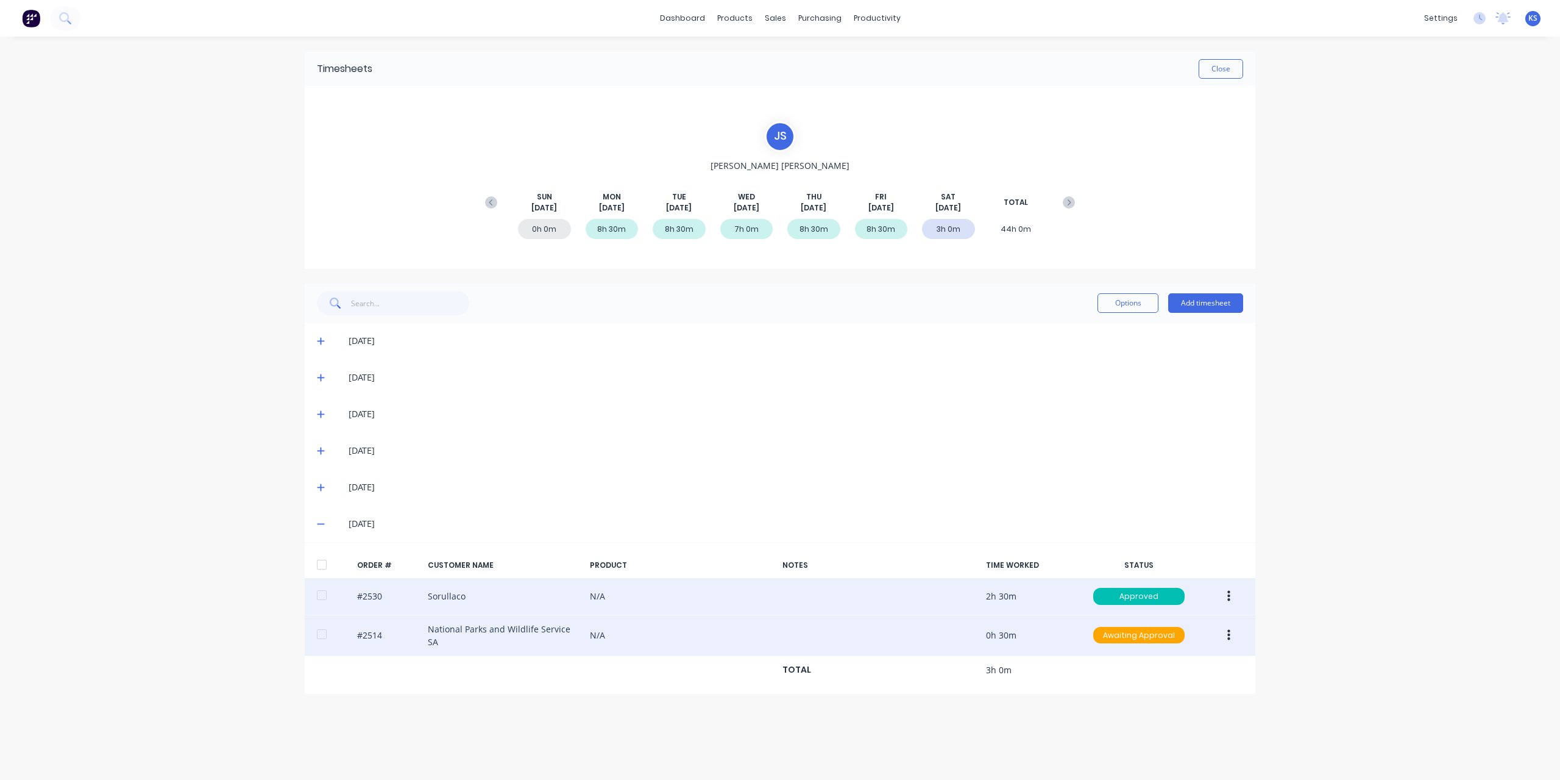
click at [1226, 633] on button "button" at bounding box center [1229, 635] width 29 height 22
click at [1160, 658] on div "Approve" at bounding box center [1186, 667] width 94 height 18
click at [1225, 73] on button "Close" at bounding box center [1221, 69] width 44 height 20
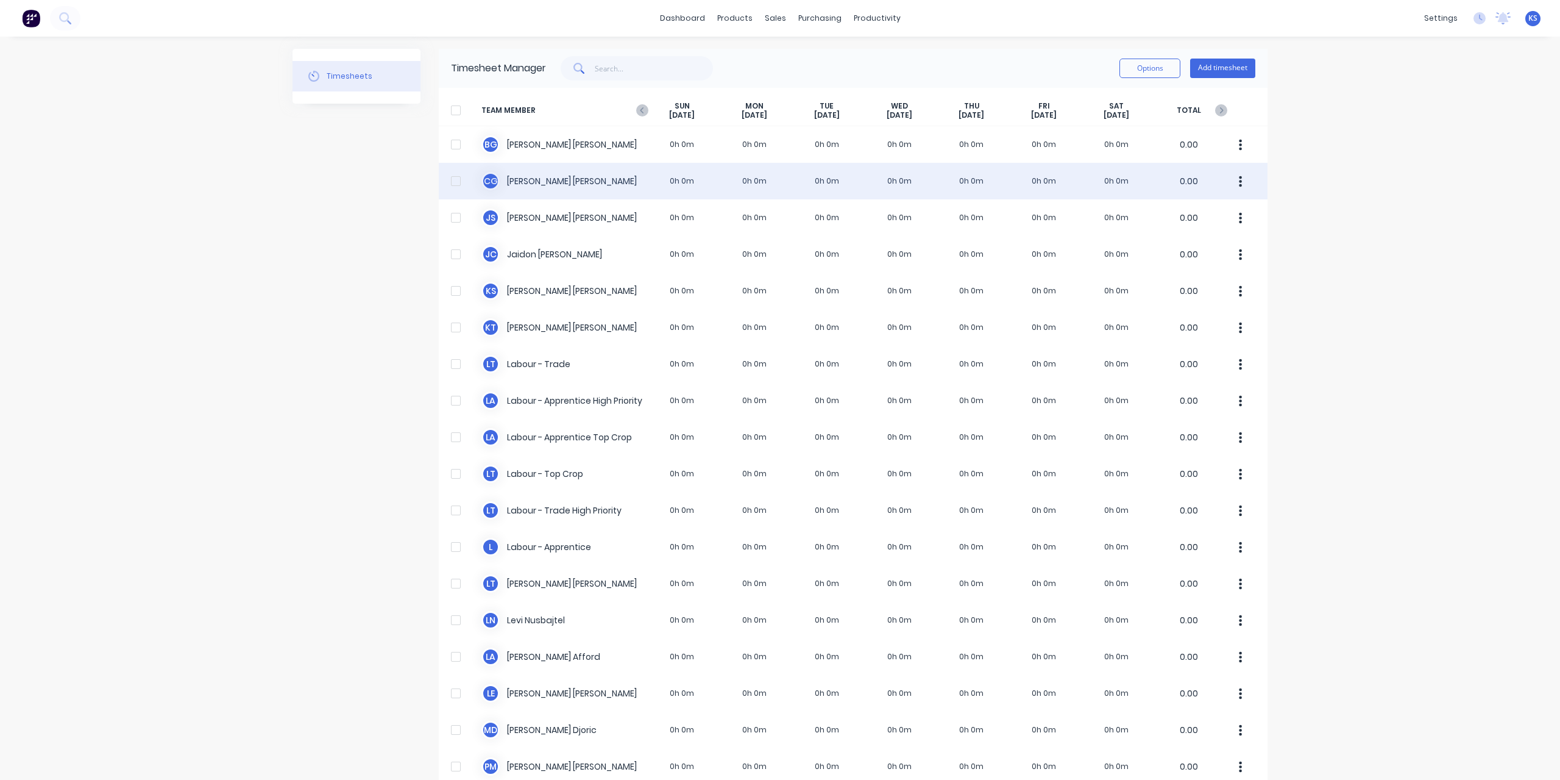
click at [521, 174] on div "C G [PERSON_NAME] 0h 0m 0h 0m 0h 0m 0h 0m 0h 0m 0h 0m 0h 0m 0.00" at bounding box center [853, 181] width 829 height 37
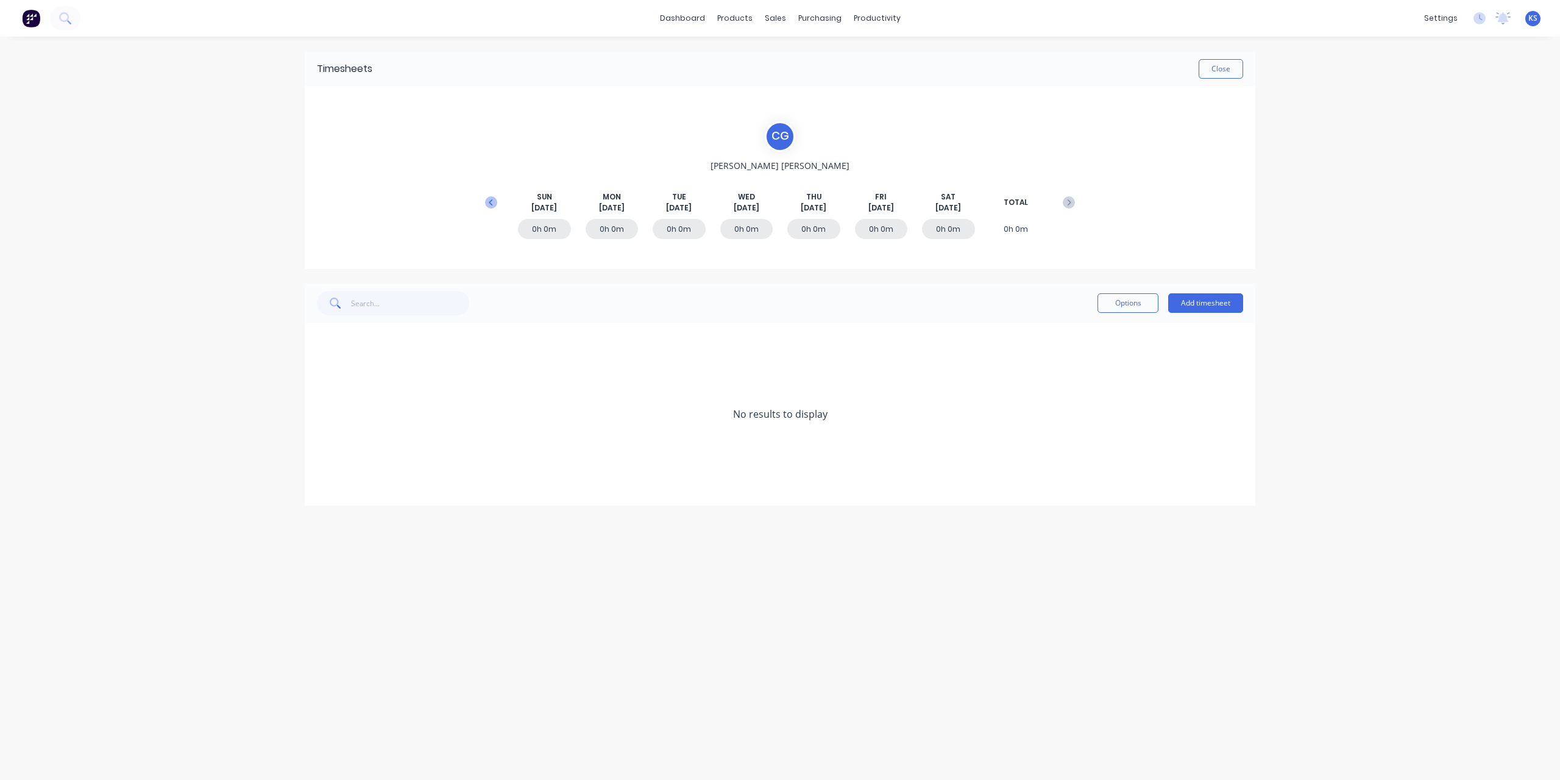
click at [488, 203] on icon at bounding box center [491, 202] width 12 height 12
click at [316, 449] on div "[DATE]" at bounding box center [780, 450] width 951 height 37
click at [321, 452] on icon at bounding box center [320, 450] width 7 height 7
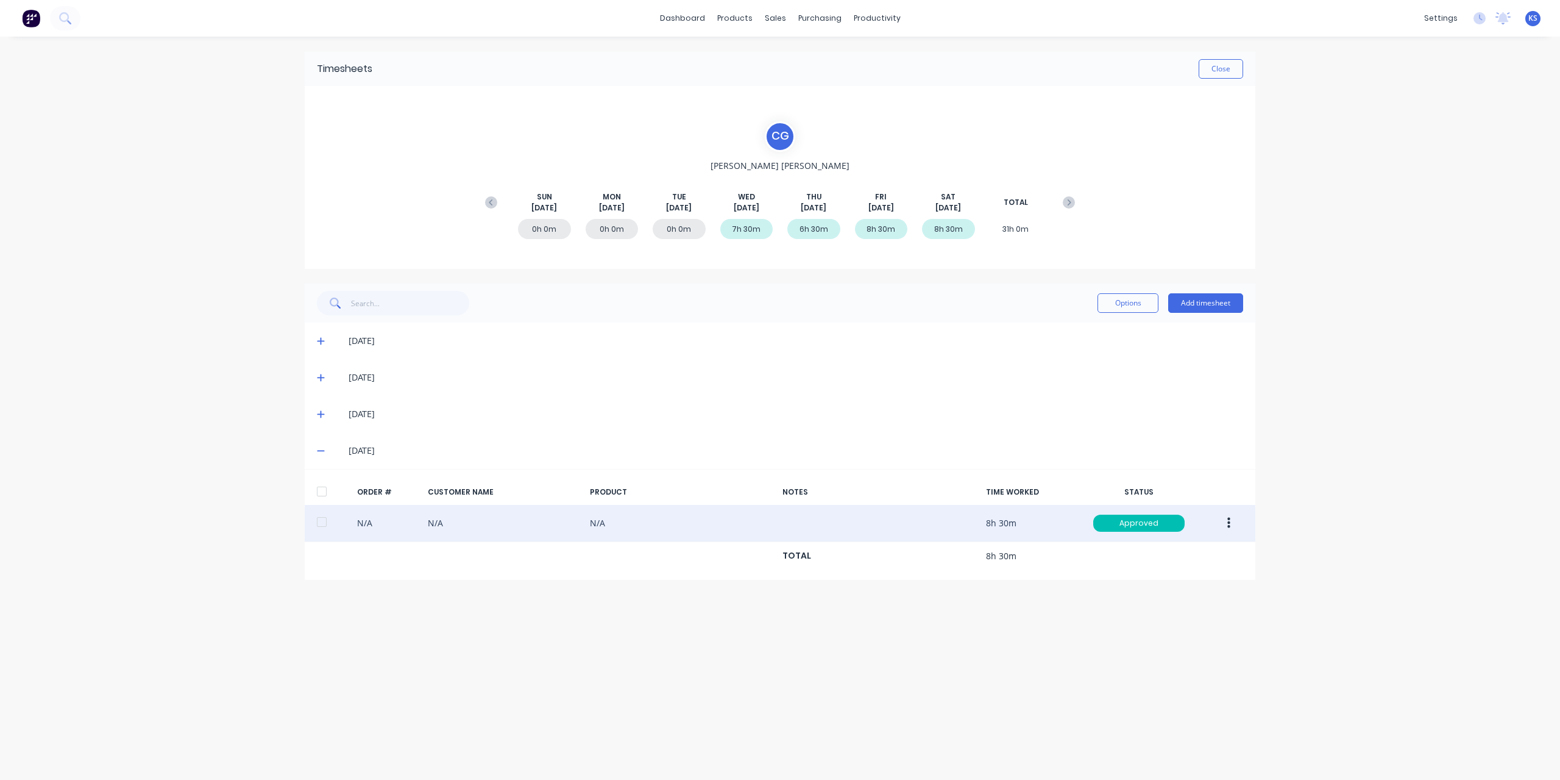
click at [412, 524] on div "N/A N/A N/A 8h 30m Approved" at bounding box center [780, 523] width 951 height 37
click at [1225, 521] on button "button" at bounding box center [1229, 523] width 29 height 22
click at [1147, 599] on div "Edit" at bounding box center [1186, 604] width 94 height 18
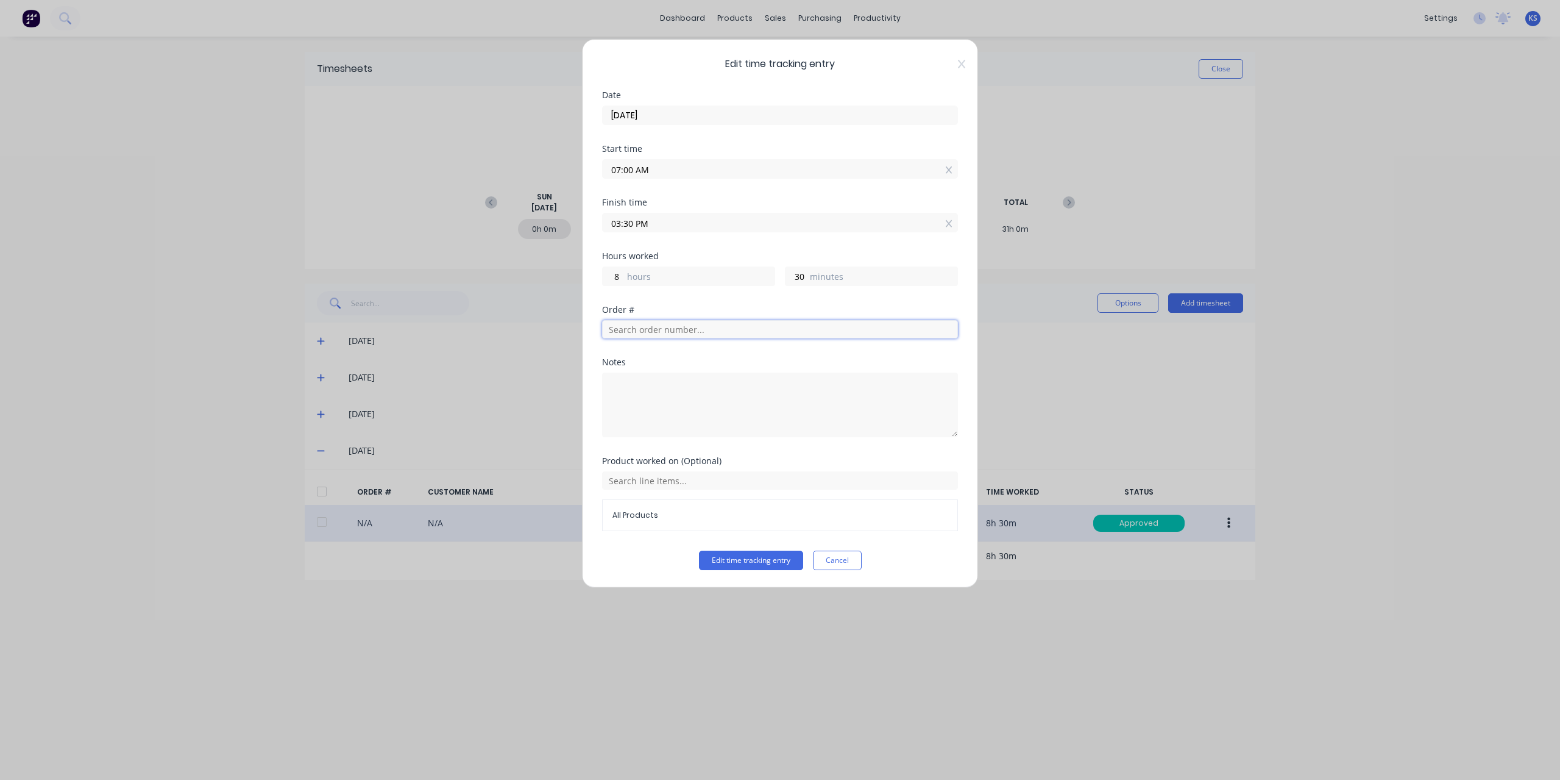
click at [637, 324] on input "text" at bounding box center [780, 329] width 356 height 18
type input "2530"
click at [699, 550] on button "Edit time tracking entry" at bounding box center [751, 560] width 104 height 20
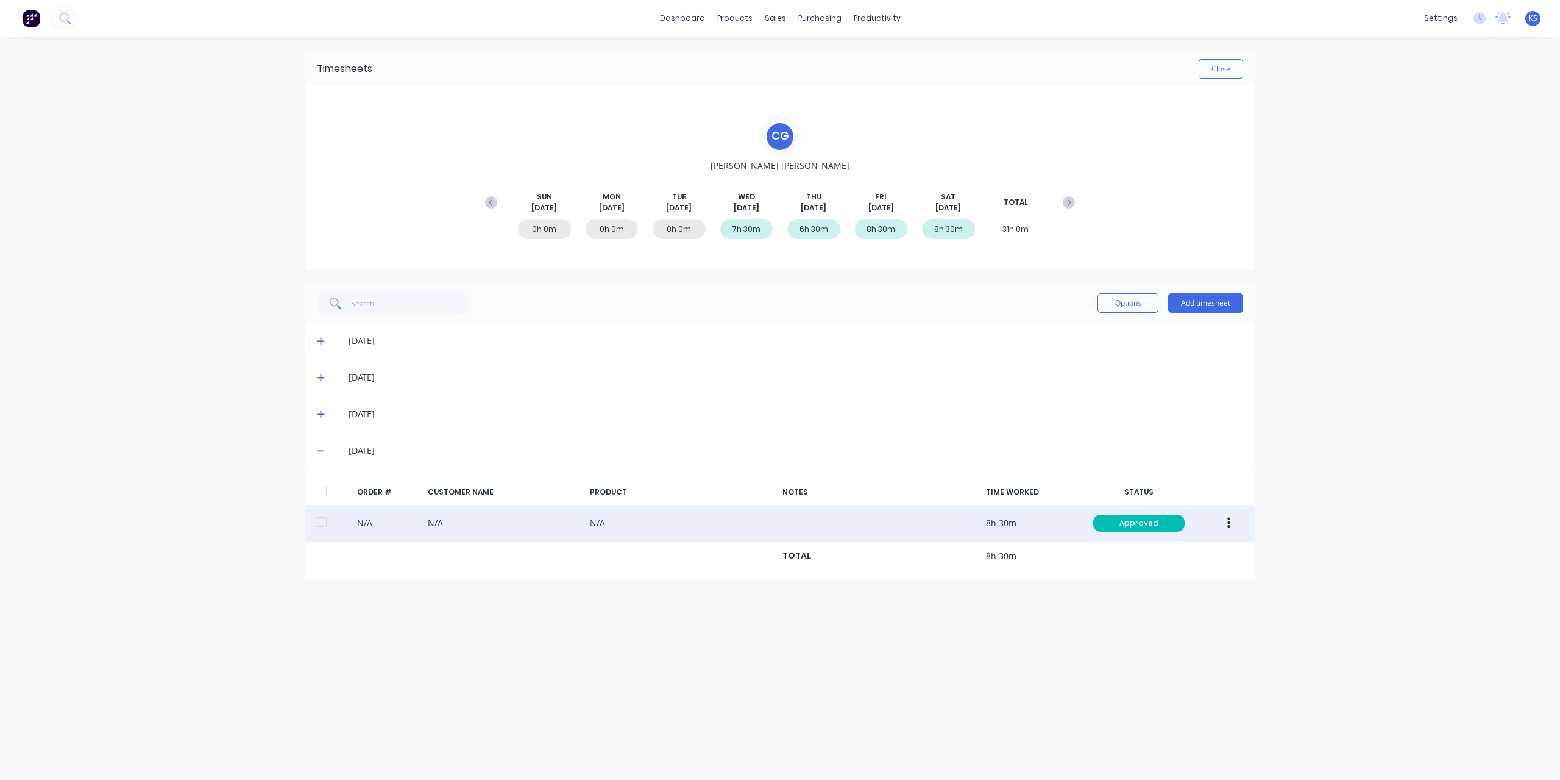
click at [1232, 523] on button "button" at bounding box center [1229, 523] width 29 height 22
click at [1153, 611] on div "Edit" at bounding box center [1186, 604] width 94 height 18
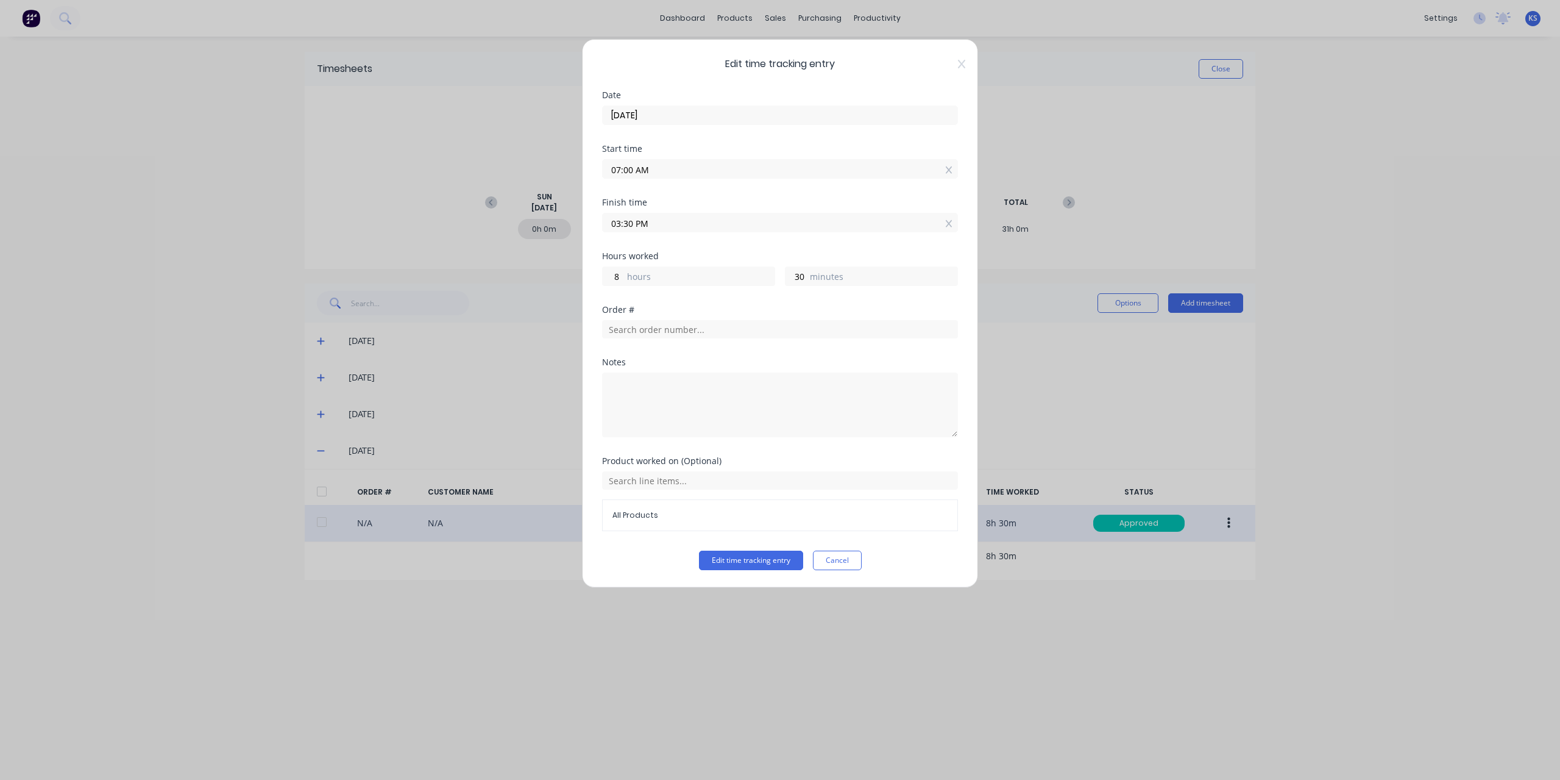
click at [669, 337] on div "Order #" at bounding box center [780, 331] width 356 height 52
click at [670, 321] on input "text" at bounding box center [780, 329] width 356 height 18
click at [738, 559] on button "Edit time tracking entry" at bounding box center [751, 560] width 104 height 20
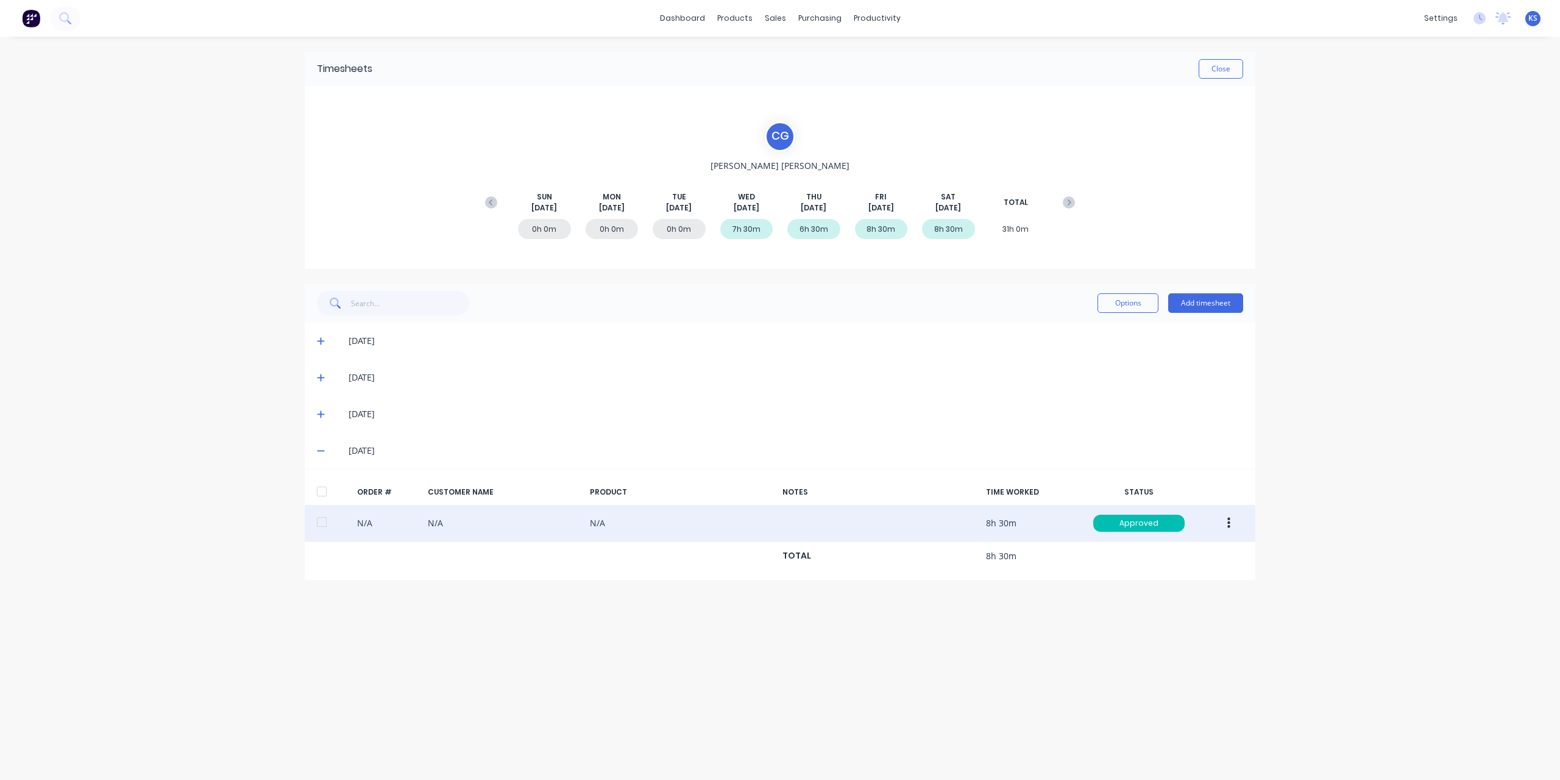
click at [1231, 526] on button "button" at bounding box center [1229, 523] width 29 height 22
click at [1148, 603] on div "Edit" at bounding box center [1186, 604] width 94 height 18
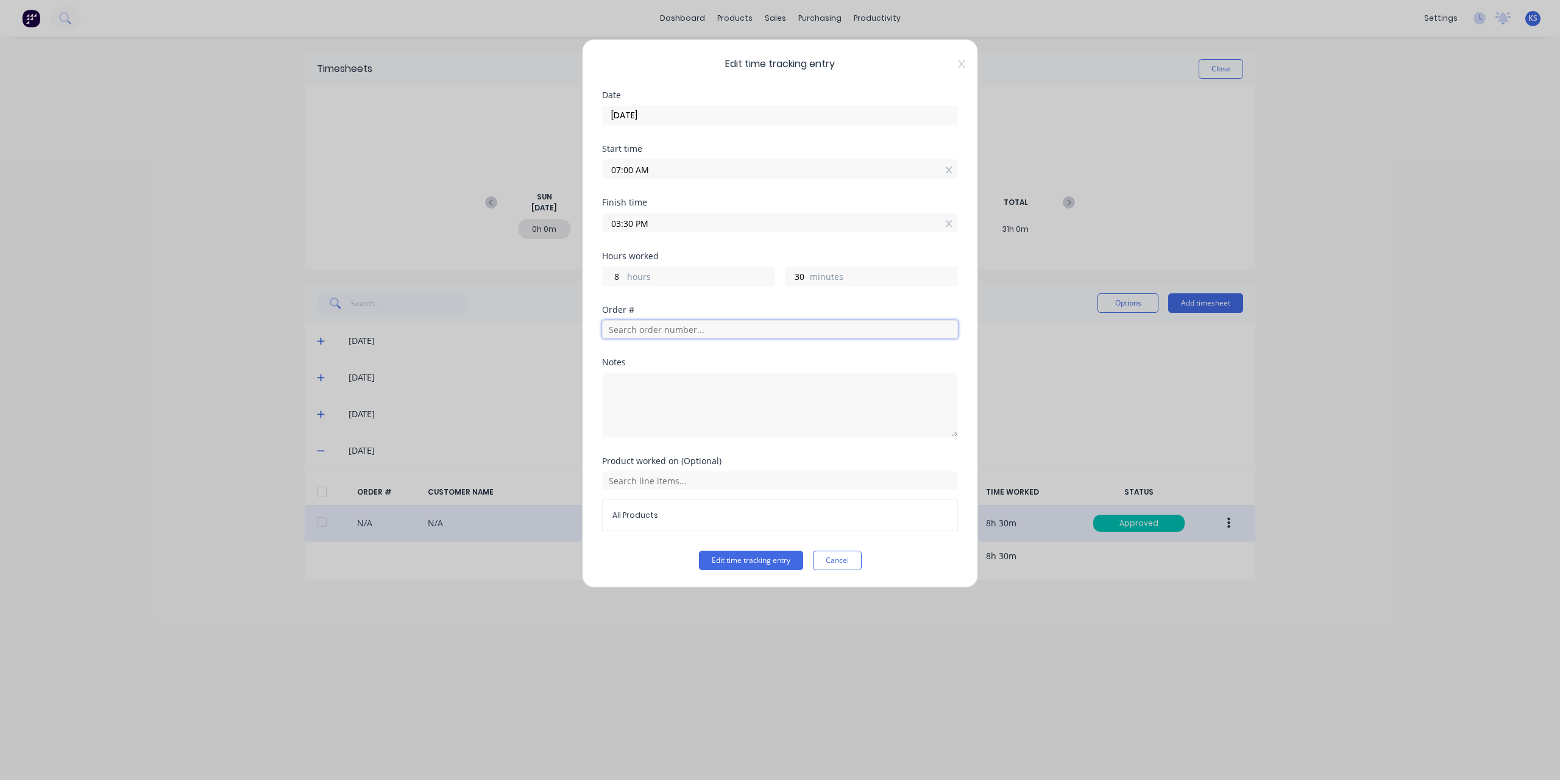
drag, startPoint x: 628, startPoint y: 323, endPoint x: 629, endPoint y: 299, distance: 24.4
click at [628, 322] on input "text" at bounding box center [780, 329] width 356 height 18
type input "2530"
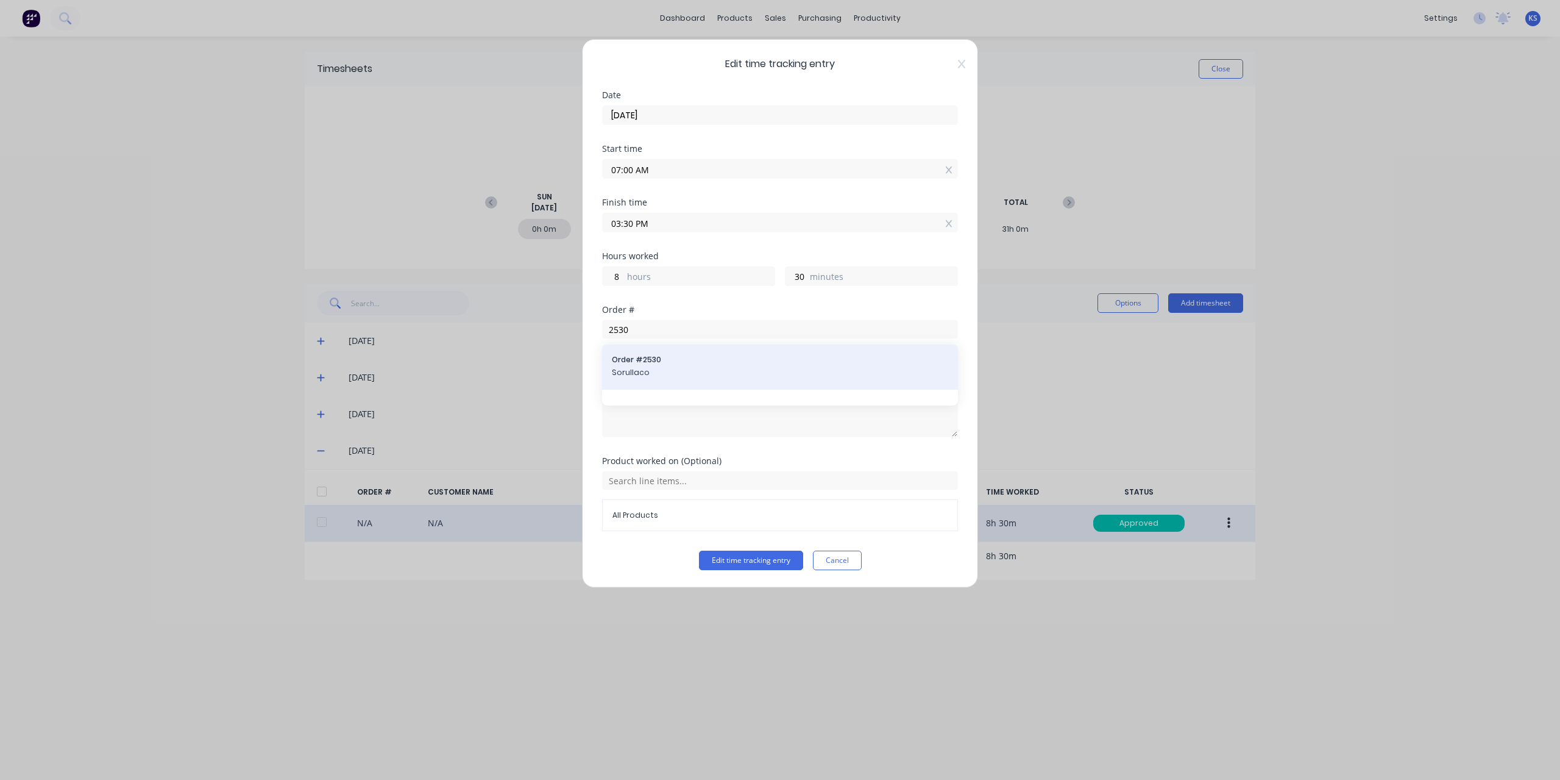
click at [641, 372] on span "Sorullaco" at bounding box center [780, 372] width 336 height 11
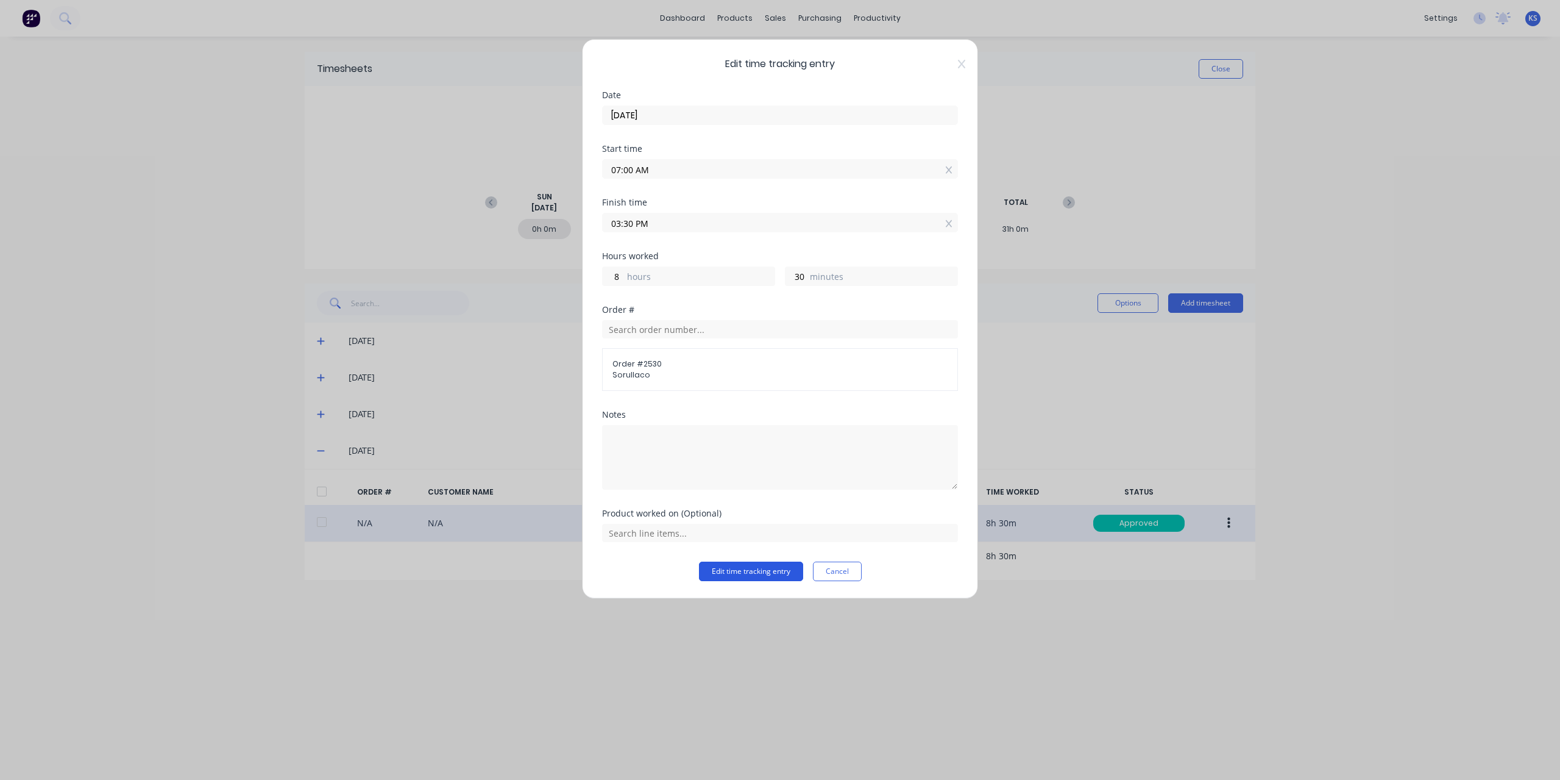
click at [779, 566] on button "Edit time tracking entry" at bounding box center [751, 571] width 104 height 20
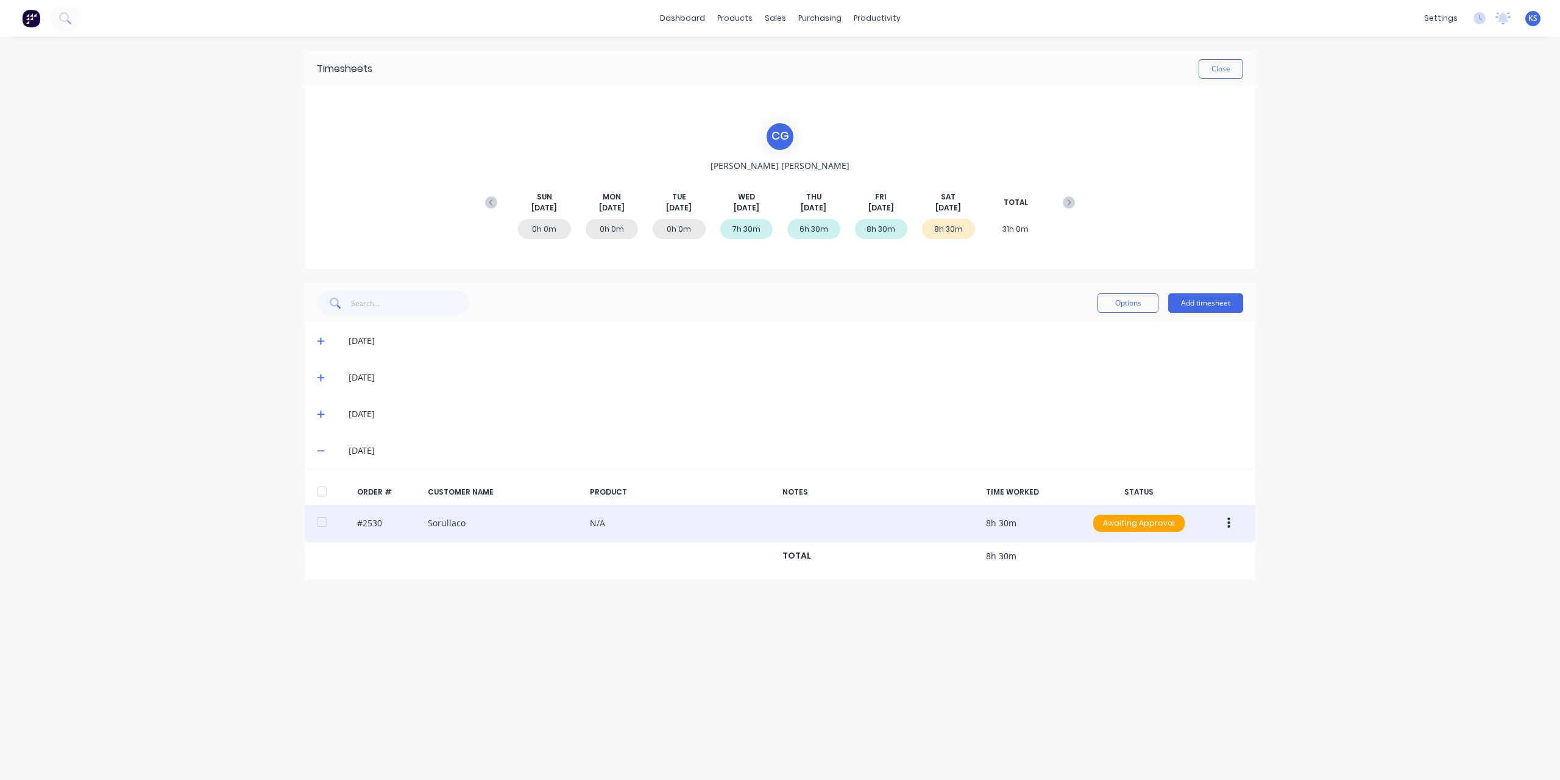
click at [1236, 522] on button "button" at bounding box center [1229, 523] width 29 height 22
click at [1162, 553] on div "Approve" at bounding box center [1186, 555] width 94 height 18
click at [1114, 693] on div "Timesheets Close C G [PERSON_NAME] [DATE] [DATE] [DATE] [DATE] [DATE] [DATE] [D…" at bounding box center [780, 396] width 975 height 719
click at [1216, 76] on button "Close" at bounding box center [1221, 69] width 44 height 20
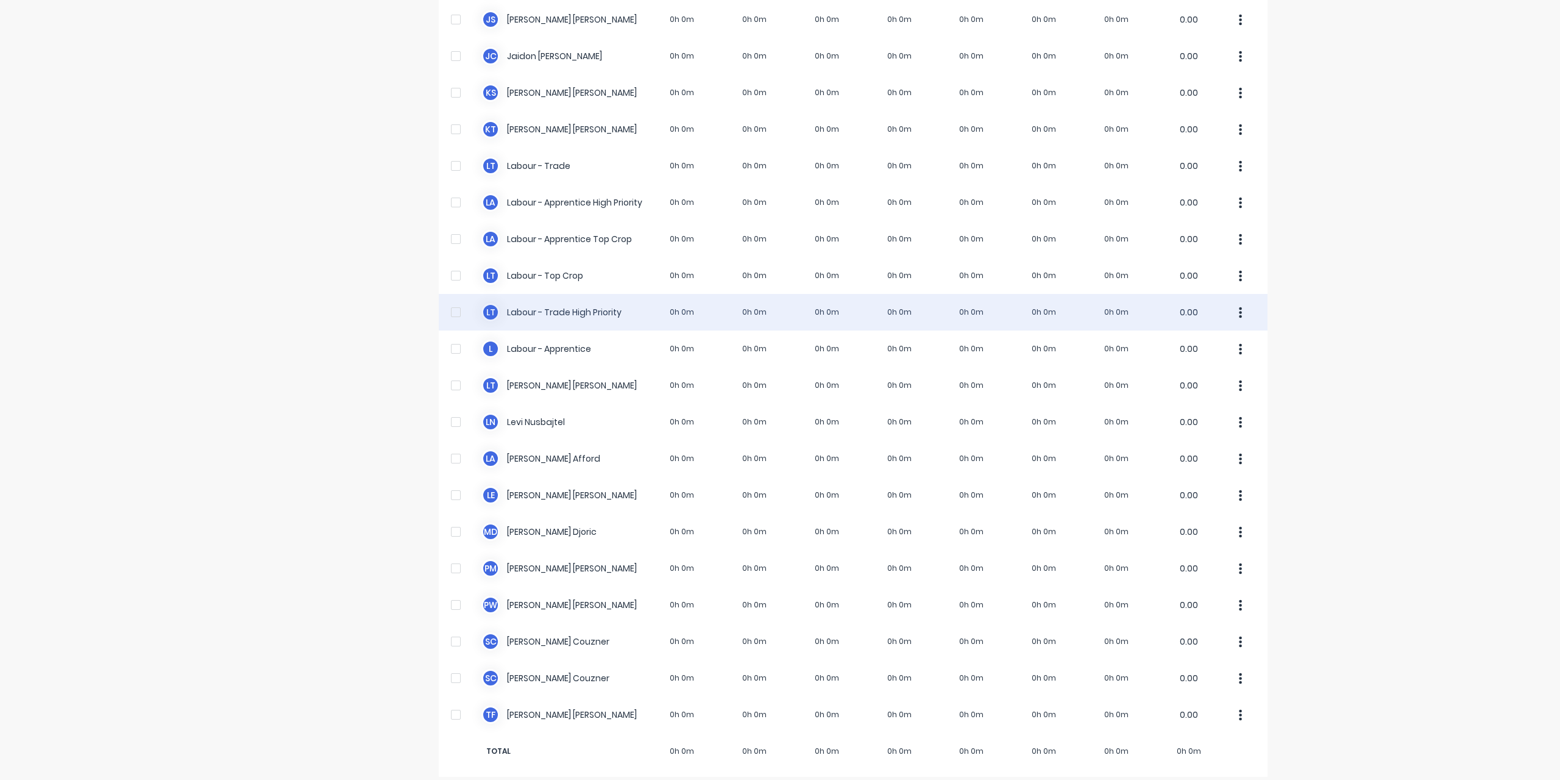
scroll to position [207, 0]
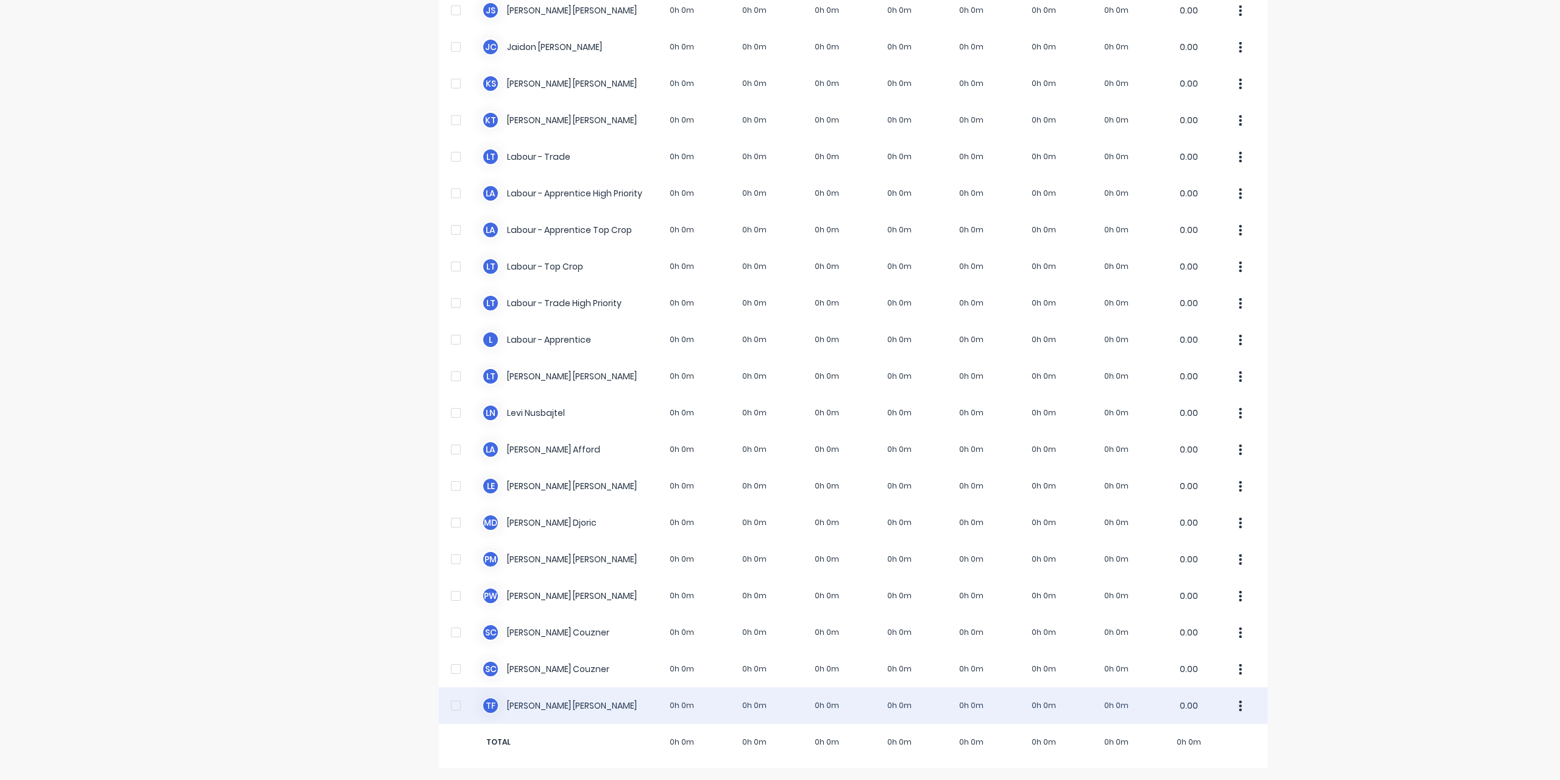
click at [532, 709] on div "T F [PERSON_NAME] 0h 0m 0h 0m 0h 0m 0h 0m 0h 0m 0h 0m 0h 0m 0.00" at bounding box center [853, 705] width 829 height 37
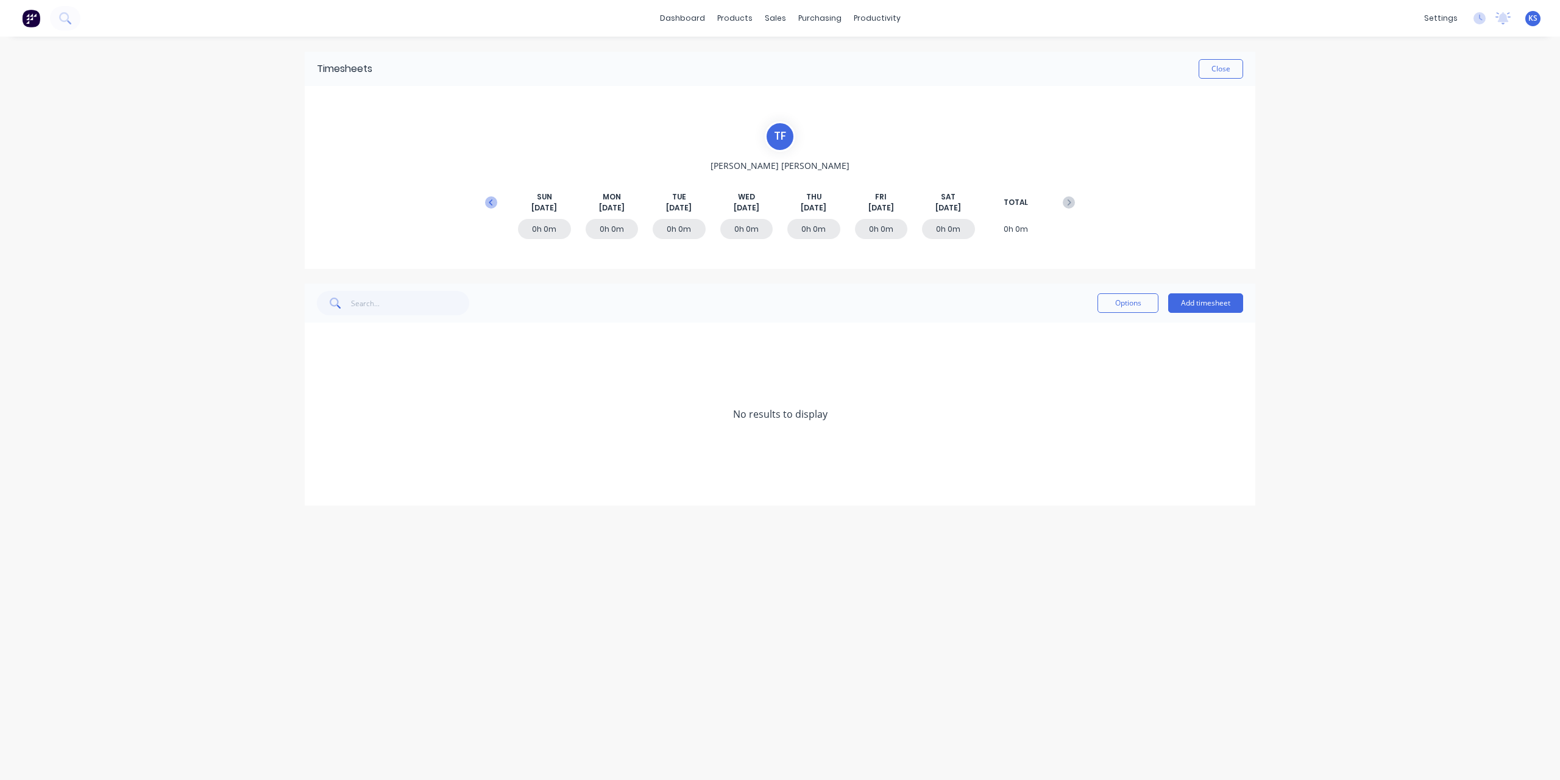
click at [490, 207] on icon at bounding box center [491, 202] width 12 height 12
click at [1207, 304] on button "Add timesheet" at bounding box center [1205, 303] width 75 height 20
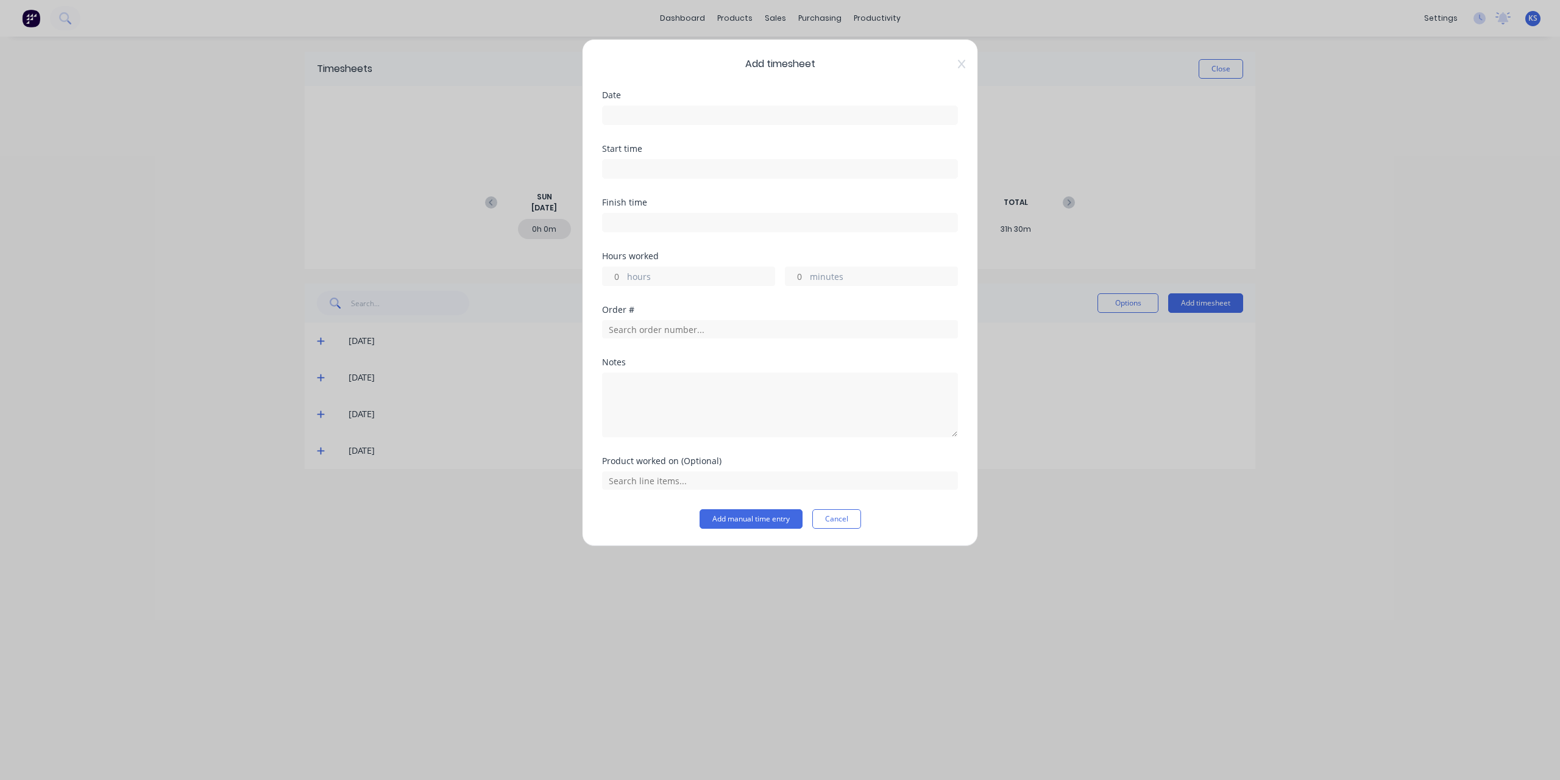
click at [675, 105] on label at bounding box center [780, 115] width 356 height 20
click at [675, 106] on input at bounding box center [780, 115] width 355 height 18
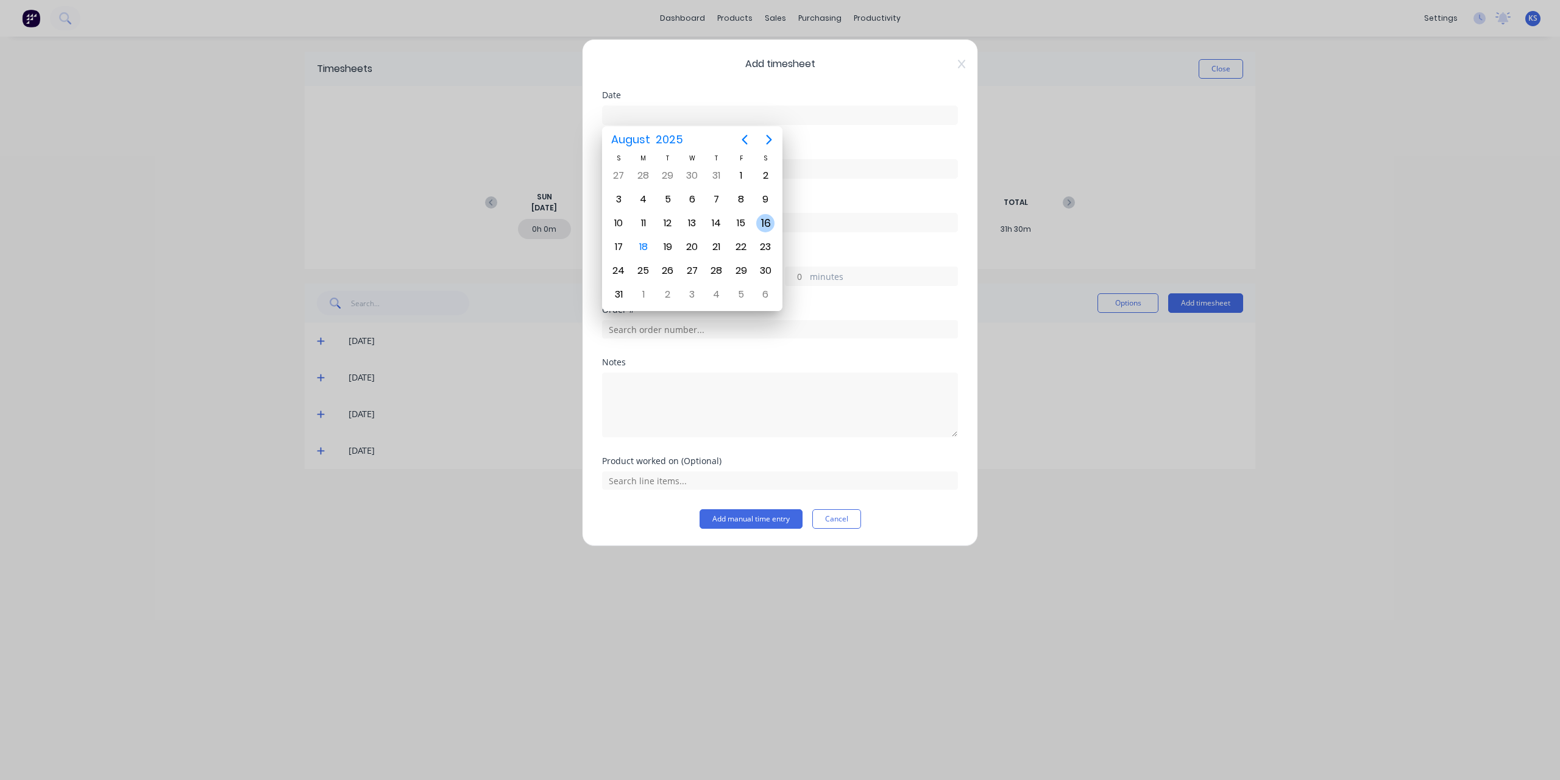
click at [774, 220] on div "16" at bounding box center [765, 223] width 18 height 18
type input "[DATE]"
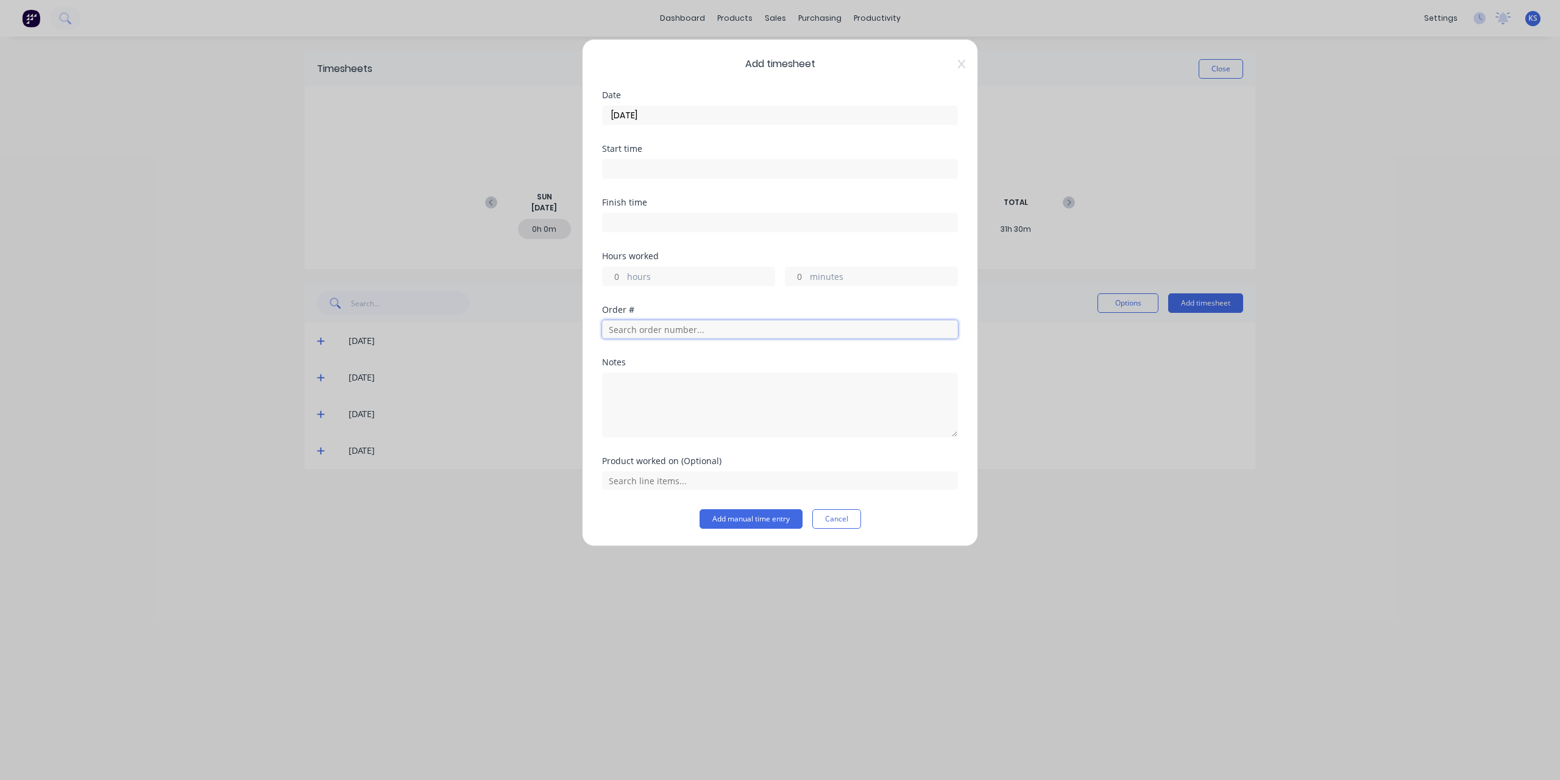
click at [635, 335] on input "text" at bounding box center [780, 329] width 356 height 18
type input "2530"
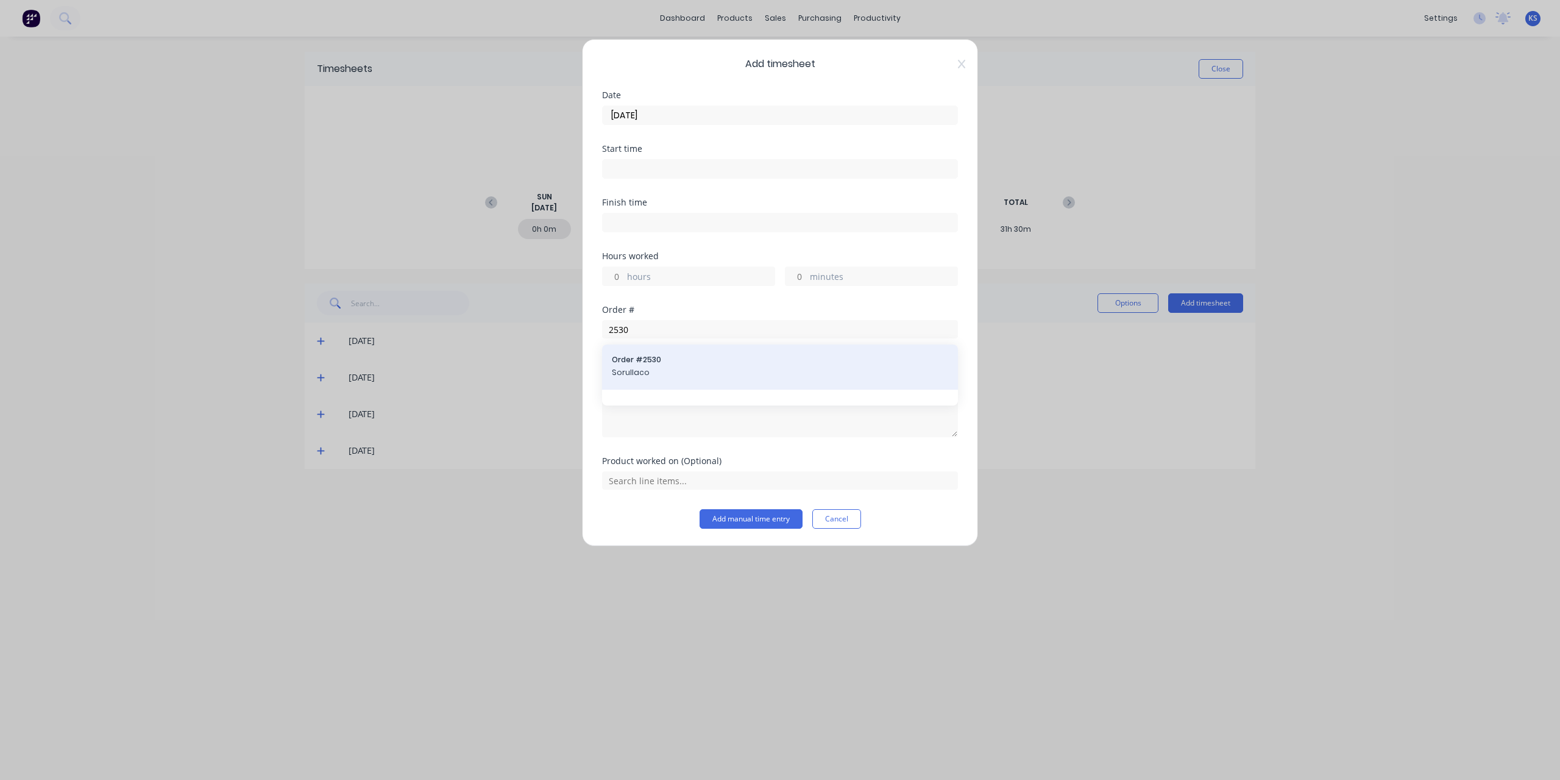
click at [642, 363] on span "Order # 2530" at bounding box center [780, 359] width 336 height 11
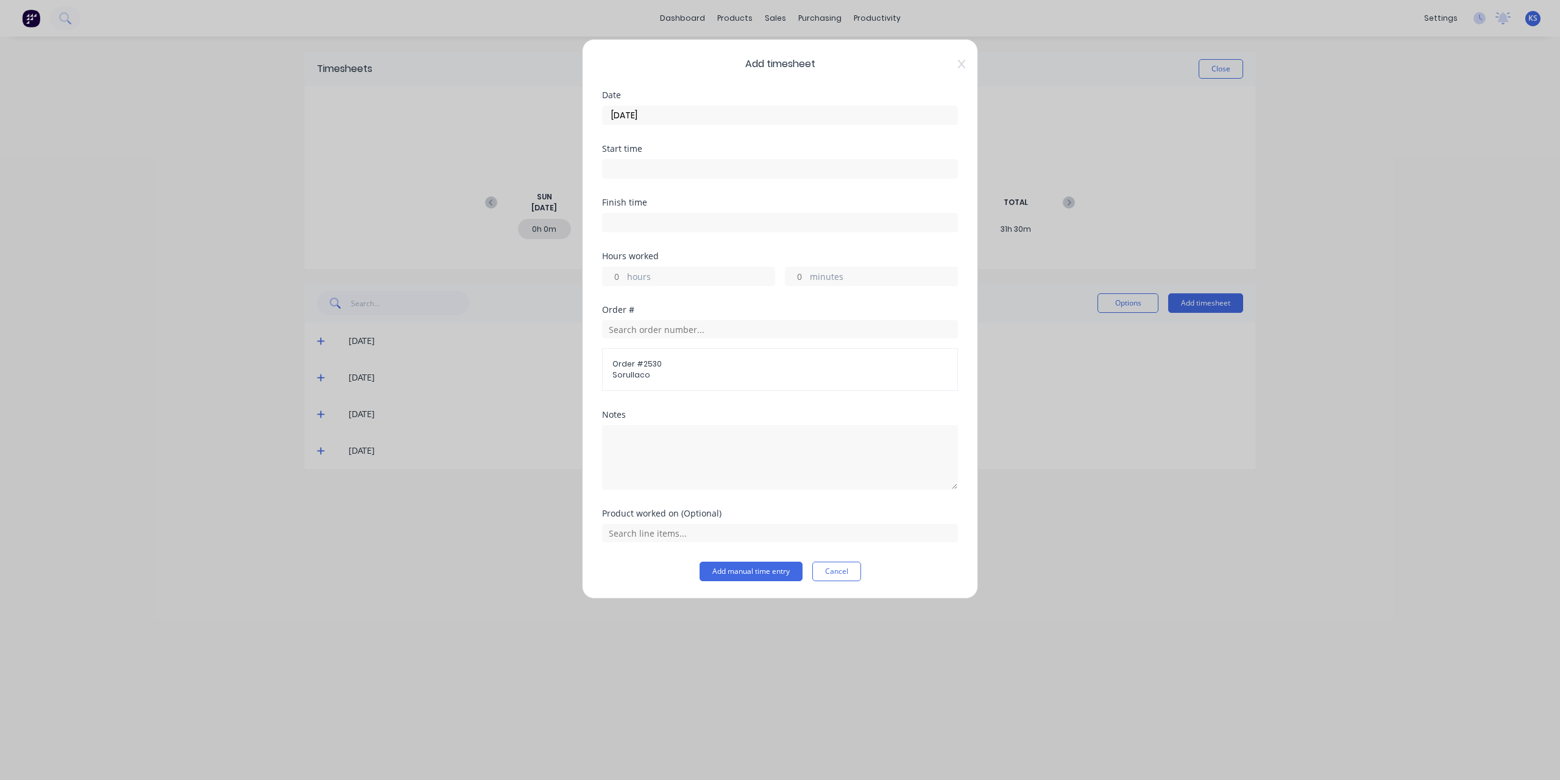
click at [657, 164] on input at bounding box center [780, 169] width 355 height 18
click at [632, 213] on div "07" at bounding box center [628, 212] width 30 height 21
drag, startPoint x: 632, startPoint y: 168, endPoint x: 624, endPoint y: 168, distance: 7.9
click at [624, 168] on input "07:21 AM" at bounding box center [780, 169] width 355 height 18
type input "07:00 AM"
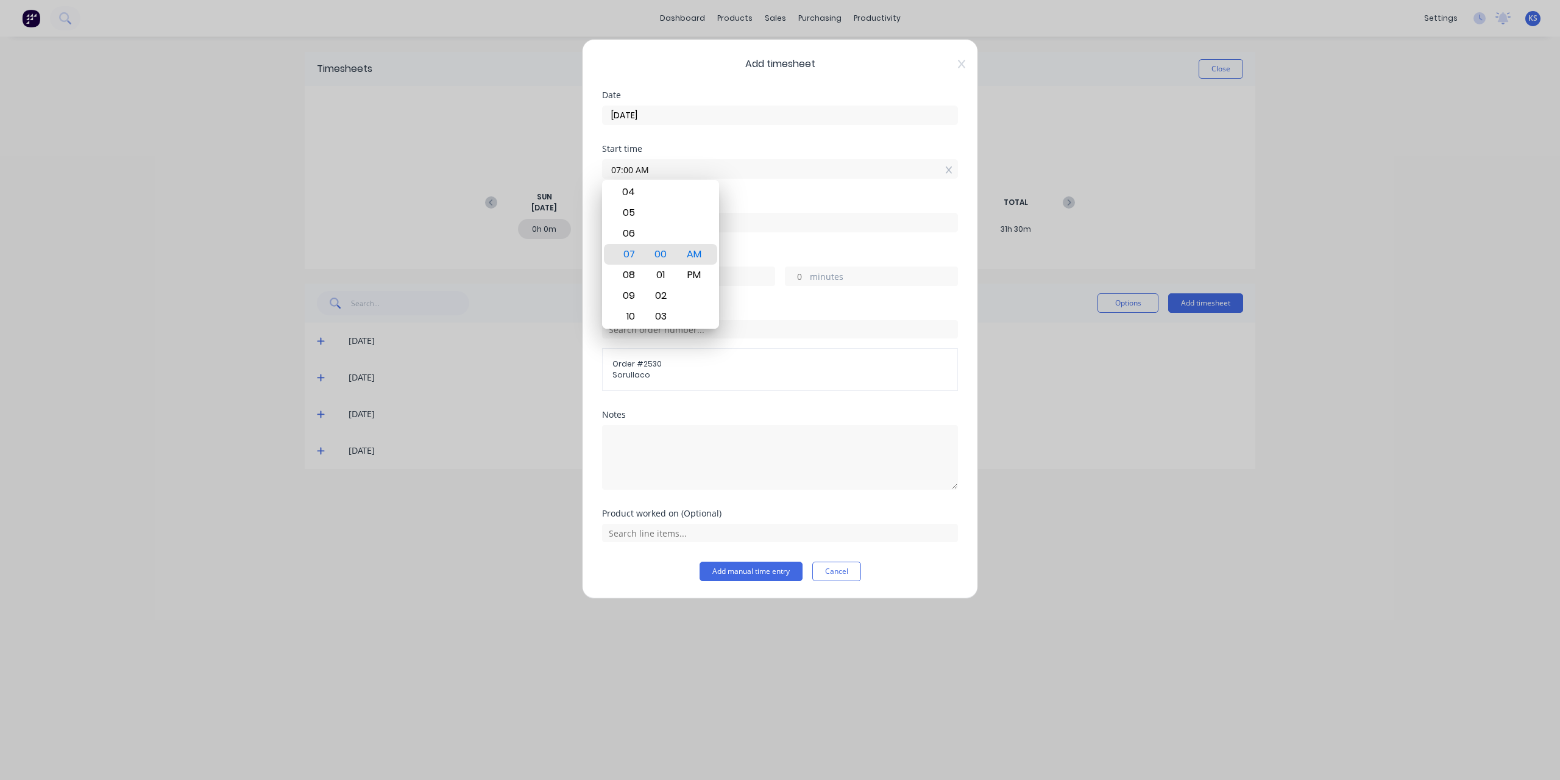
click at [788, 199] on div "Finish time" at bounding box center [780, 202] width 356 height 9
click at [633, 221] on input at bounding box center [780, 222] width 355 height 18
type input "09:21 AM"
type input "2"
type input "21"
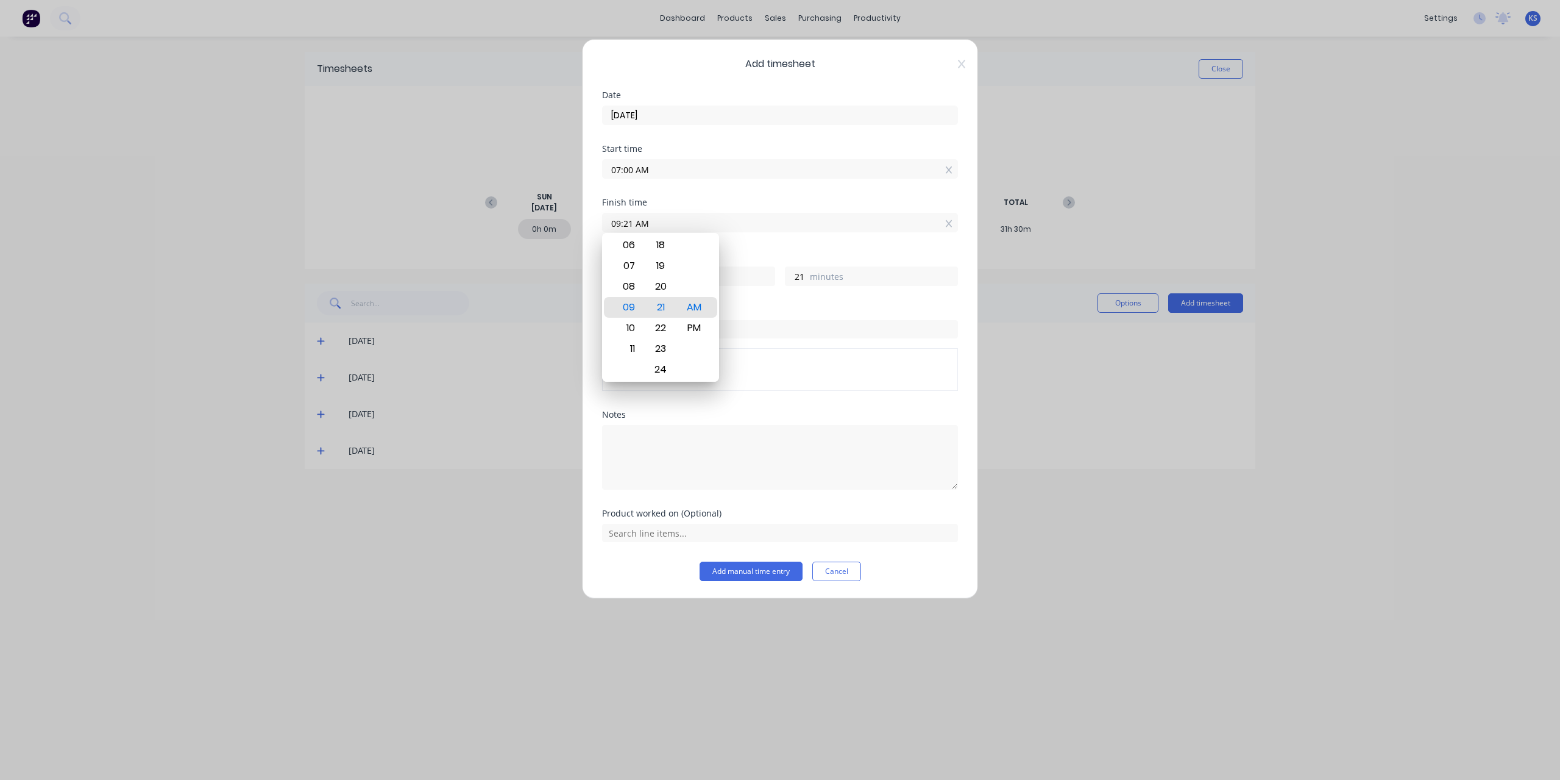
drag, startPoint x: 652, startPoint y: 214, endPoint x: 498, endPoint y: 204, distance: 154.5
click at [498, 204] on div "Add timesheet Date [DATE] Start time 07:00 AM Finish time 09:21 AM Hours worked…" at bounding box center [780, 390] width 1560 height 780
type input "04:30 AM"
type input "-2"
type input "-30"
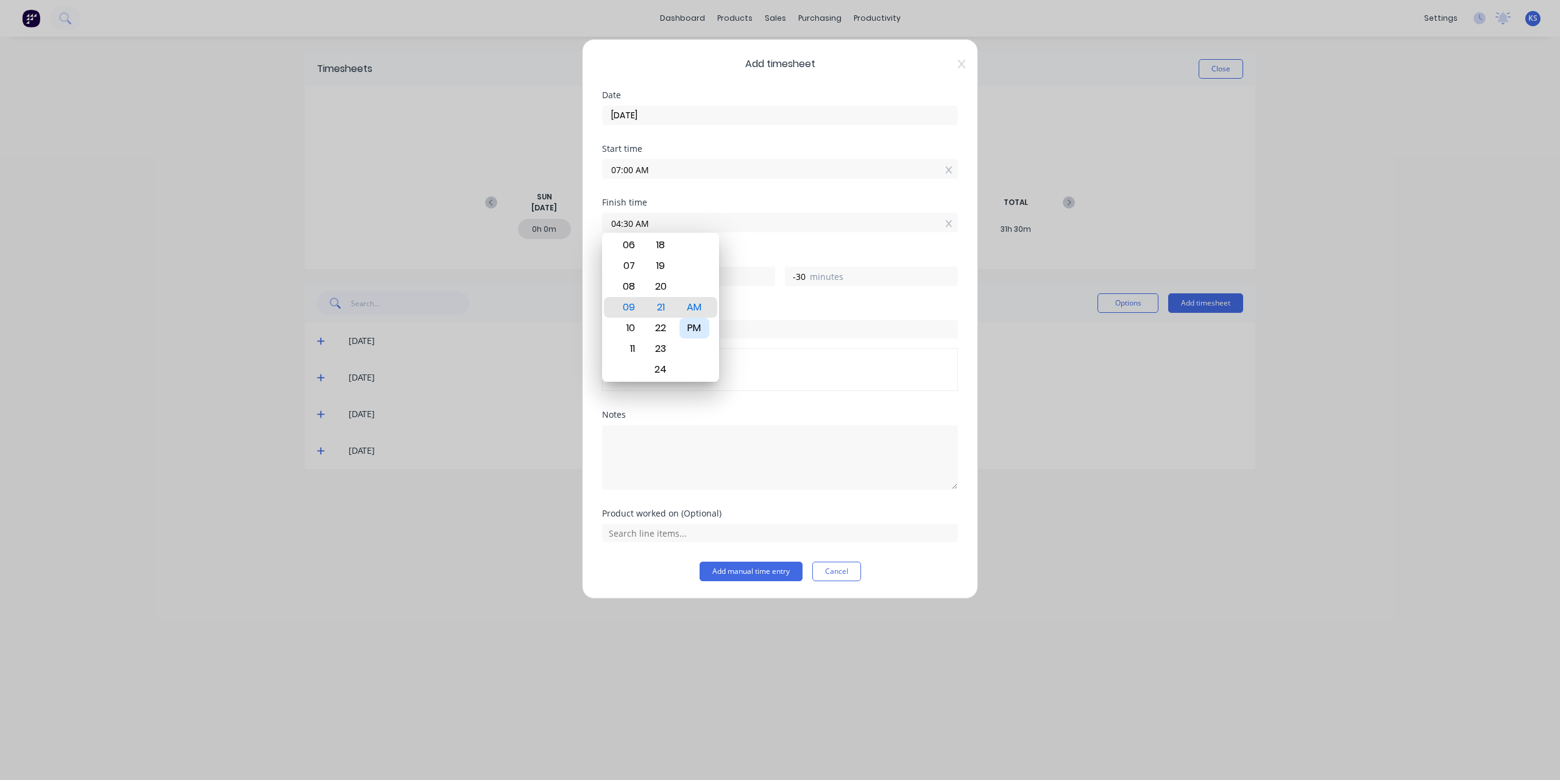
click at [699, 322] on div "PM" at bounding box center [695, 328] width 30 height 21
type input "04:30 PM"
type input "9"
type input "30"
click at [760, 261] on div "Hours worked 9 hours 30 minutes" at bounding box center [780, 269] width 356 height 34
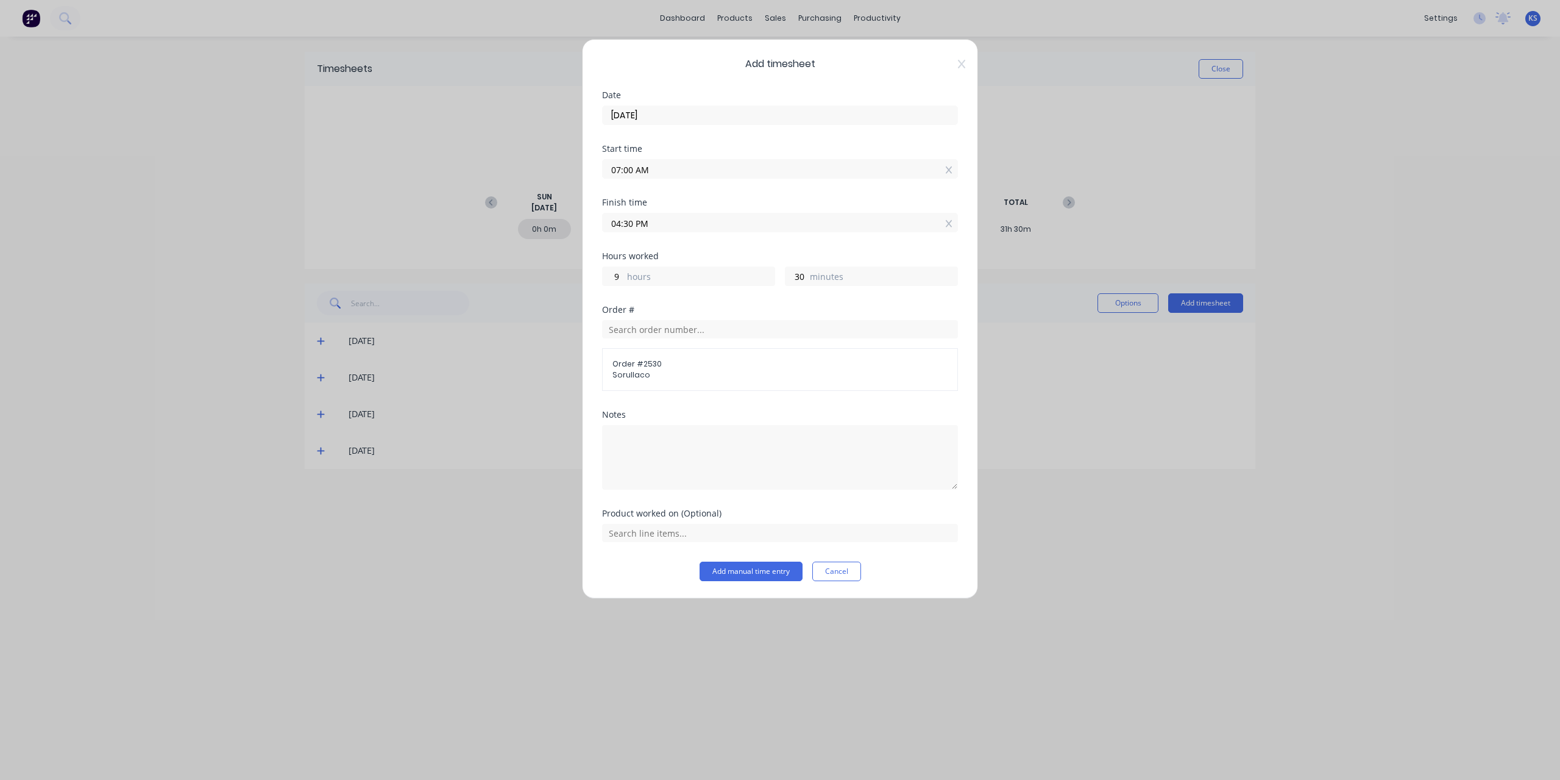
click at [623, 222] on input "04:30 PM" at bounding box center [780, 222] width 355 height 18
type input "04:00 PM"
type input "0"
click at [819, 418] on div "Notes" at bounding box center [780, 449] width 356 height 79
click at [778, 566] on button "Add manual time entry" at bounding box center [751, 571] width 103 height 20
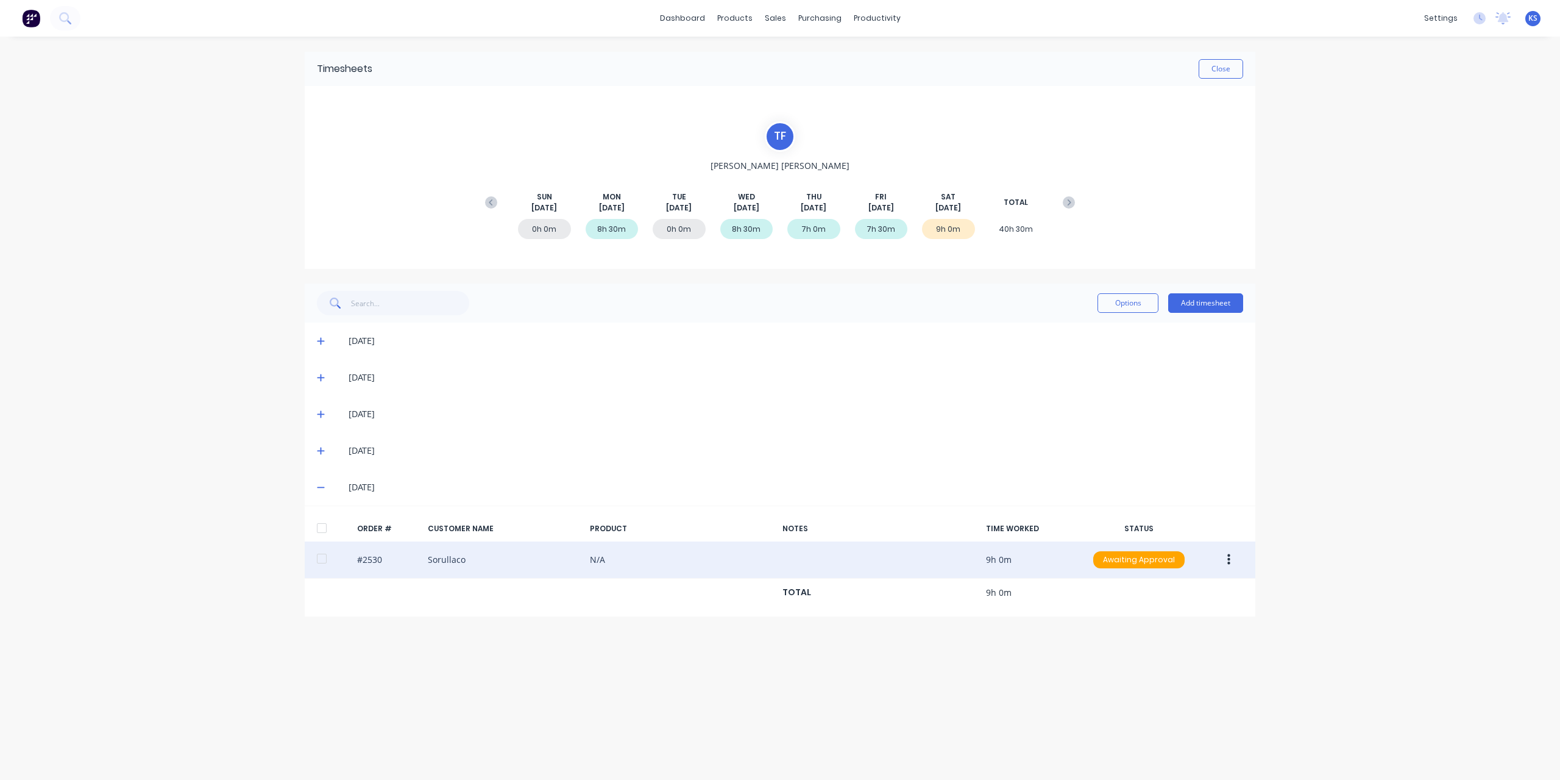
click at [1223, 563] on button "button" at bounding box center [1229, 560] width 29 height 22
click at [1200, 588] on div "Approve" at bounding box center [1186, 592] width 94 height 18
click at [1209, 66] on button "Close" at bounding box center [1221, 69] width 44 height 20
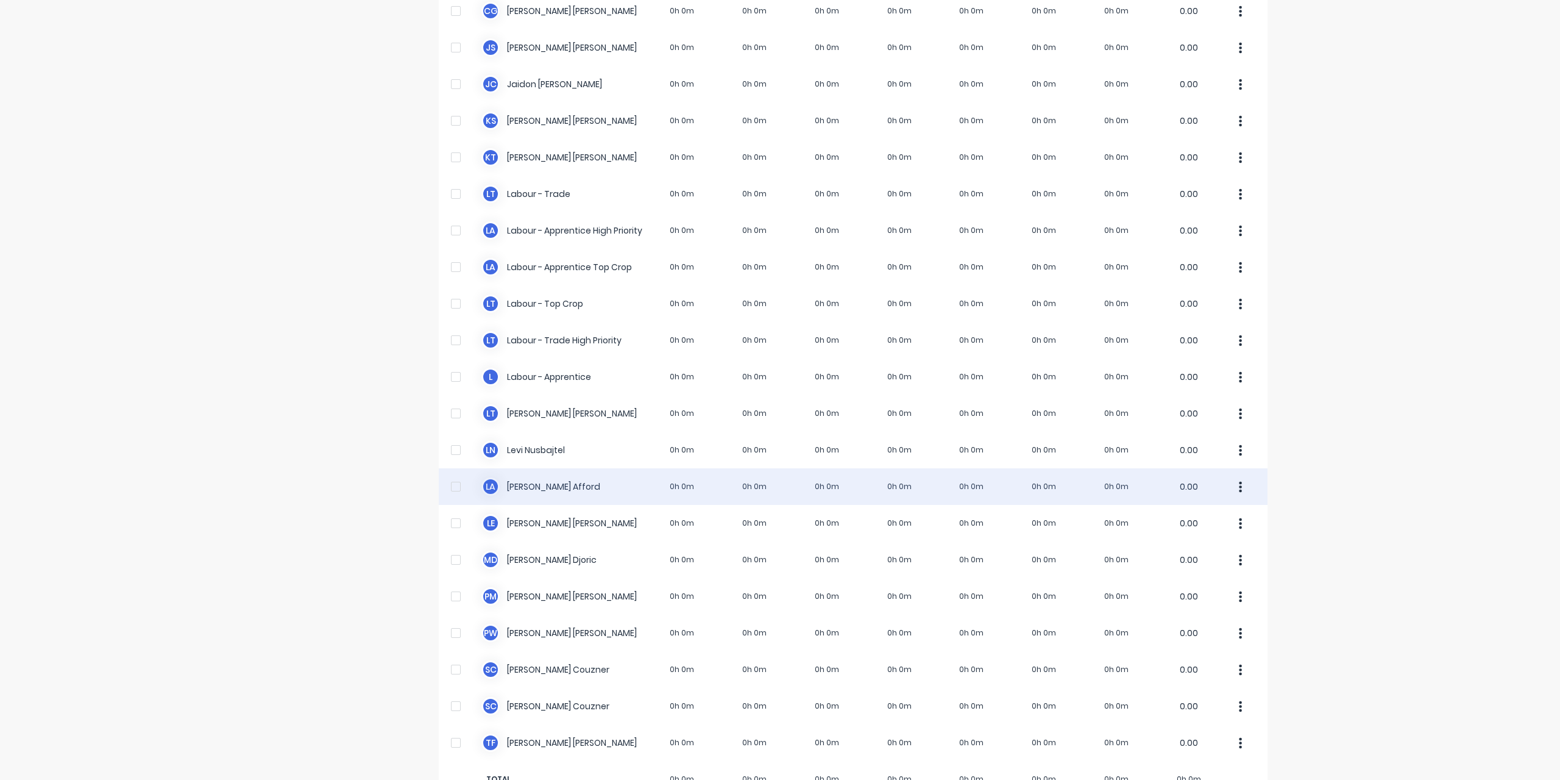
scroll to position [207, 0]
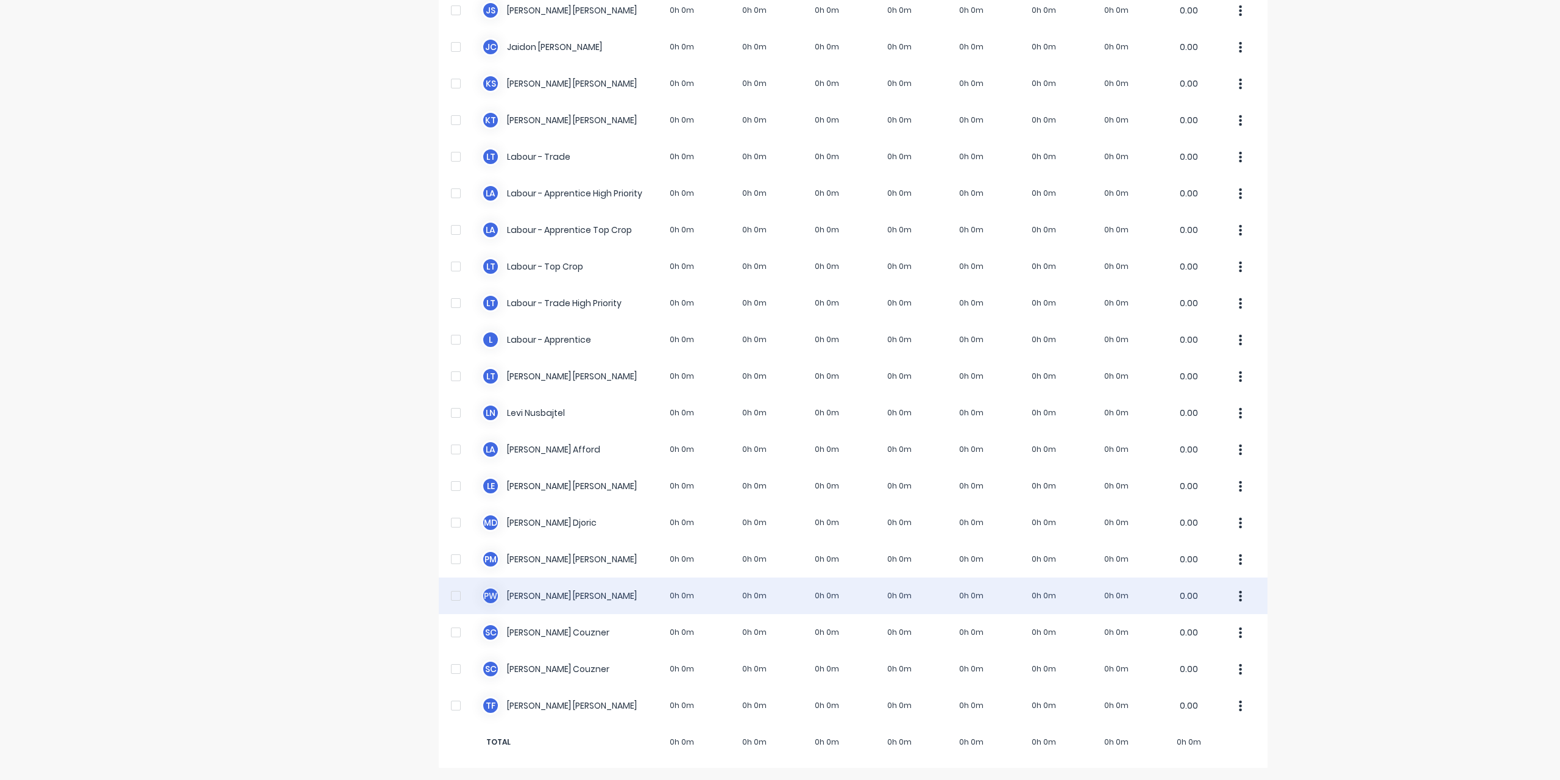
click at [517, 599] on div "P W [PERSON_NAME] 0h 0m 0h 0m 0h 0m 0h 0m 0h 0m 0h 0m 0h 0m 0.00" at bounding box center [853, 595] width 829 height 37
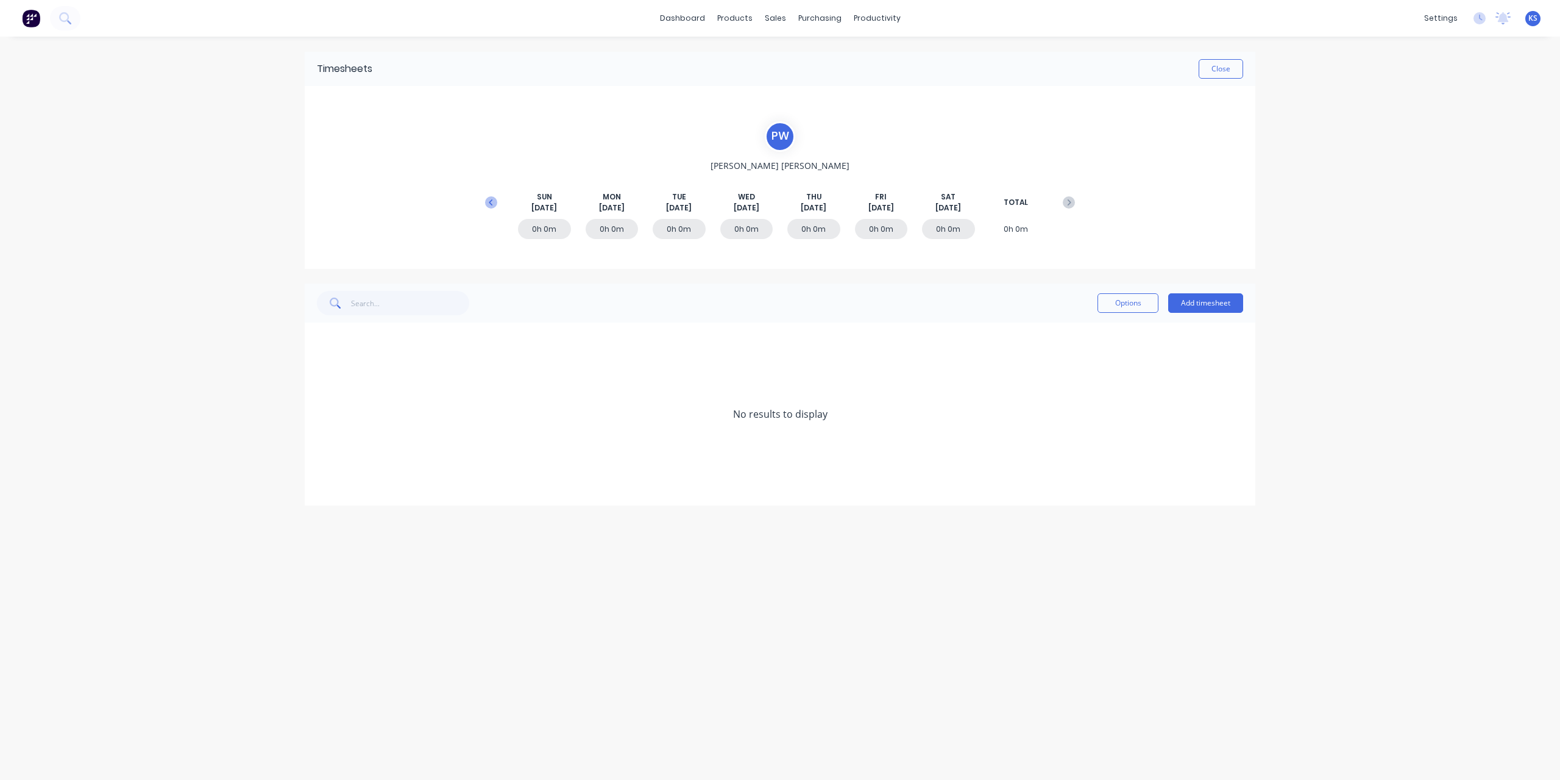
click at [493, 202] on g at bounding box center [491, 202] width 12 height 12
click at [1206, 311] on button "Add timesheet" at bounding box center [1205, 303] width 75 height 20
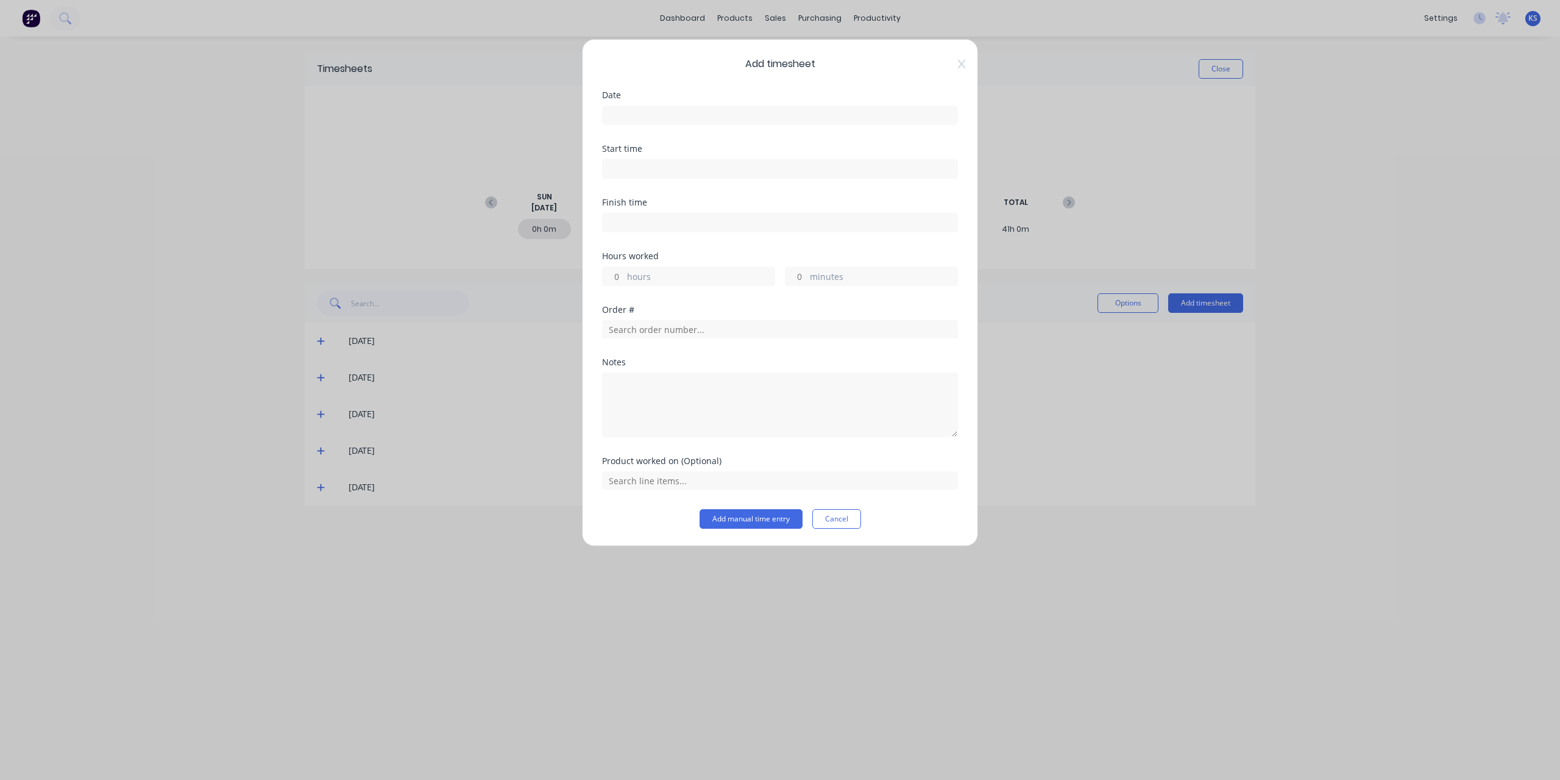
click at [642, 116] on input at bounding box center [780, 115] width 355 height 18
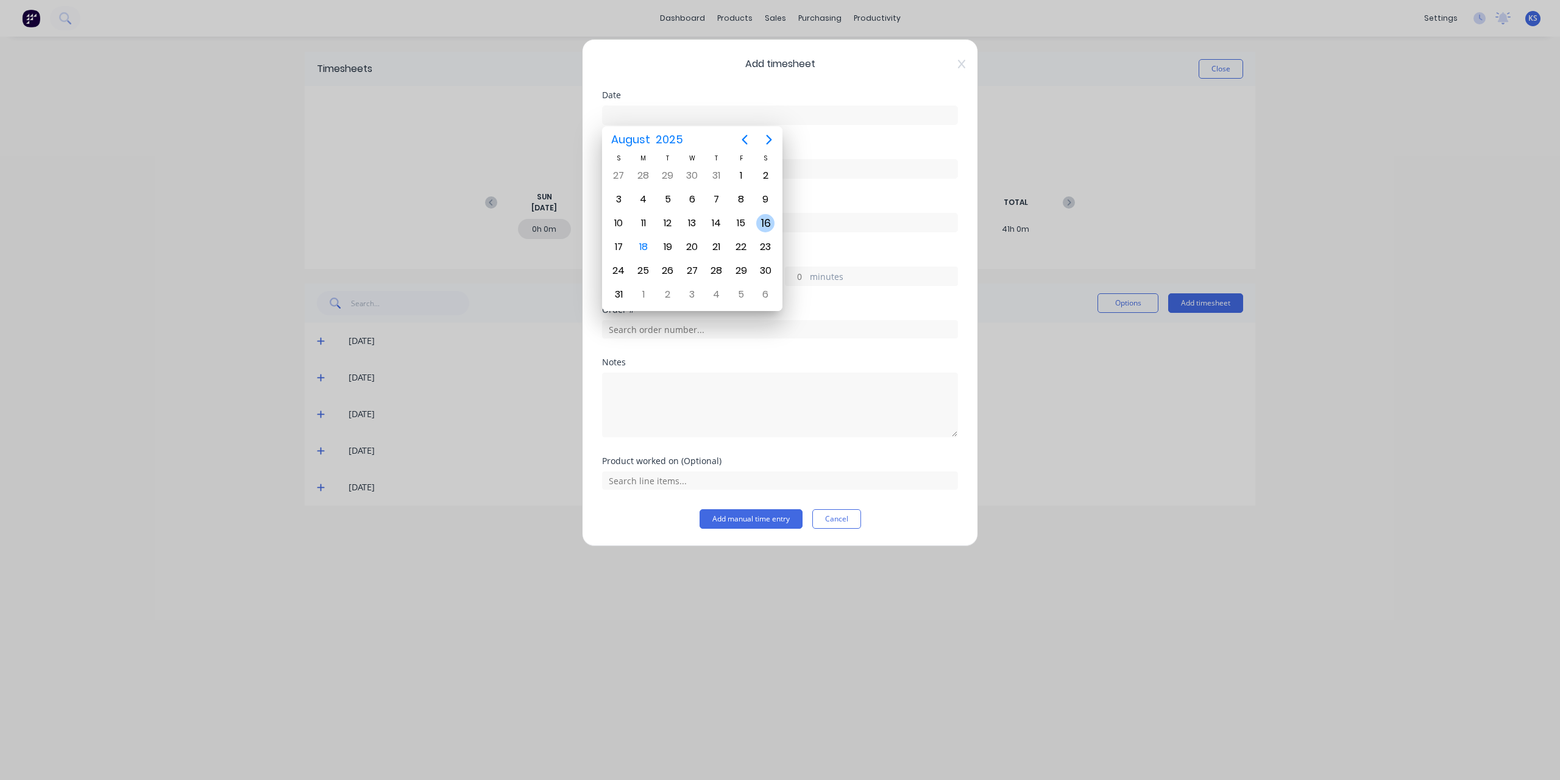
click at [773, 219] on div "16" at bounding box center [765, 223] width 18 height 18
type input "[DATE]"
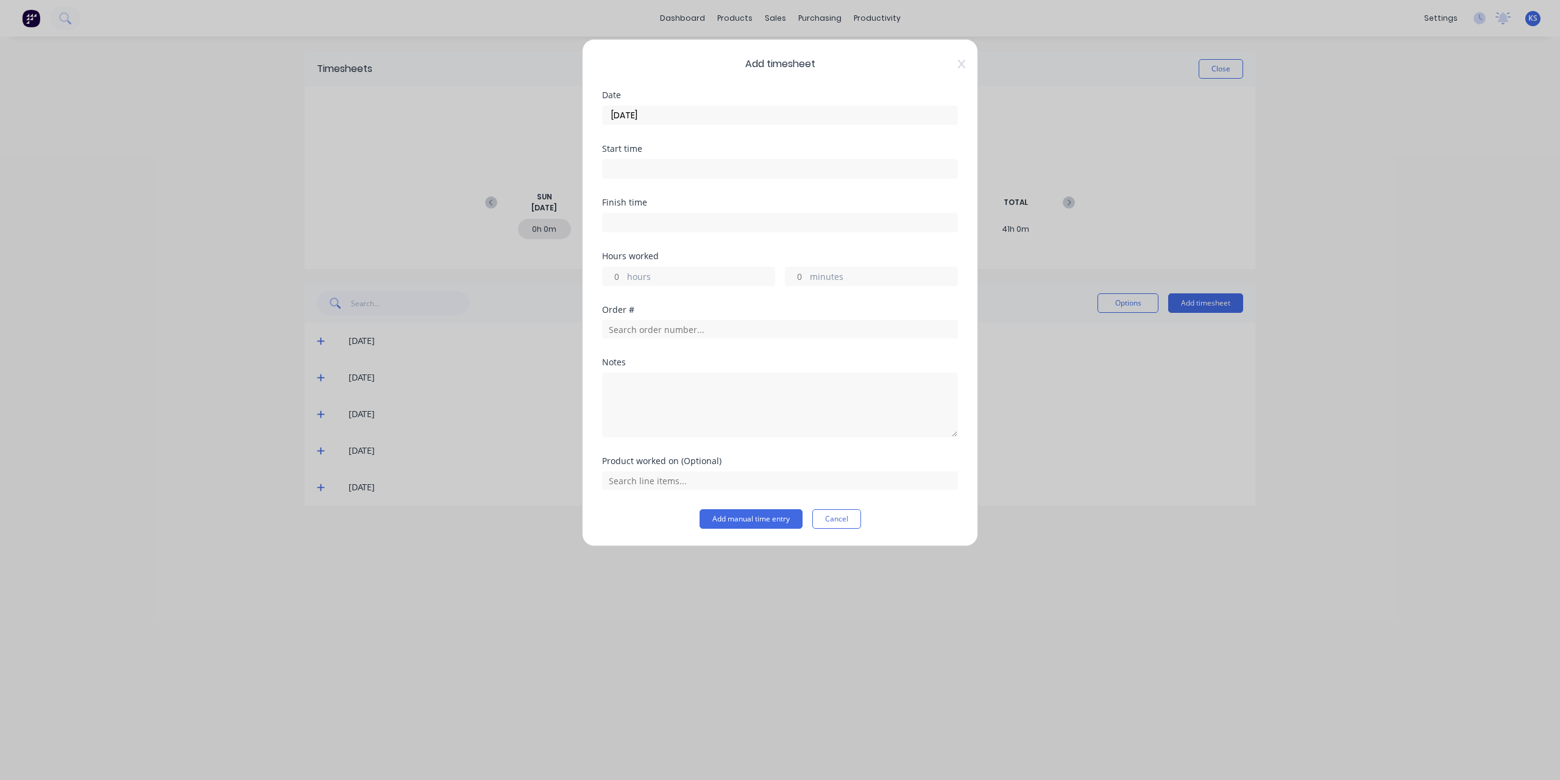
click at [719, 164] on input at bounding box center [780, 169] width 355 height 18
click at [625, 212] on div "07" at bounding box center [628, 212] width 30 height 21
click at [631, 166] on input "07:22 AM" at bounding box center [780, 169] width 355 height 18
type input "07:00 AM"
click at [755, 222] on input at bounding box center [780, 222] width 355 height 18
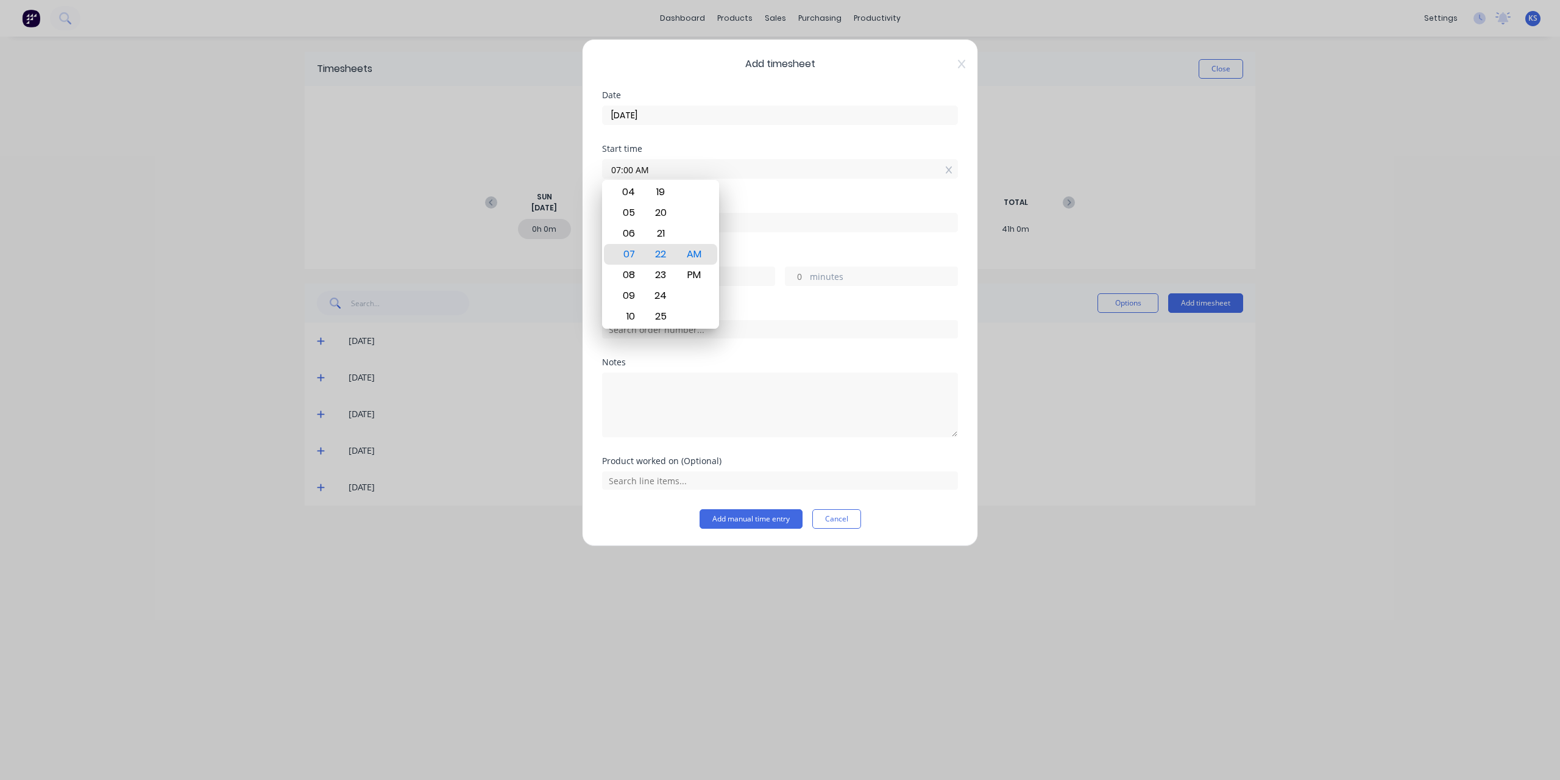
type input "09:22 AM"
type input "2"
type input "22"
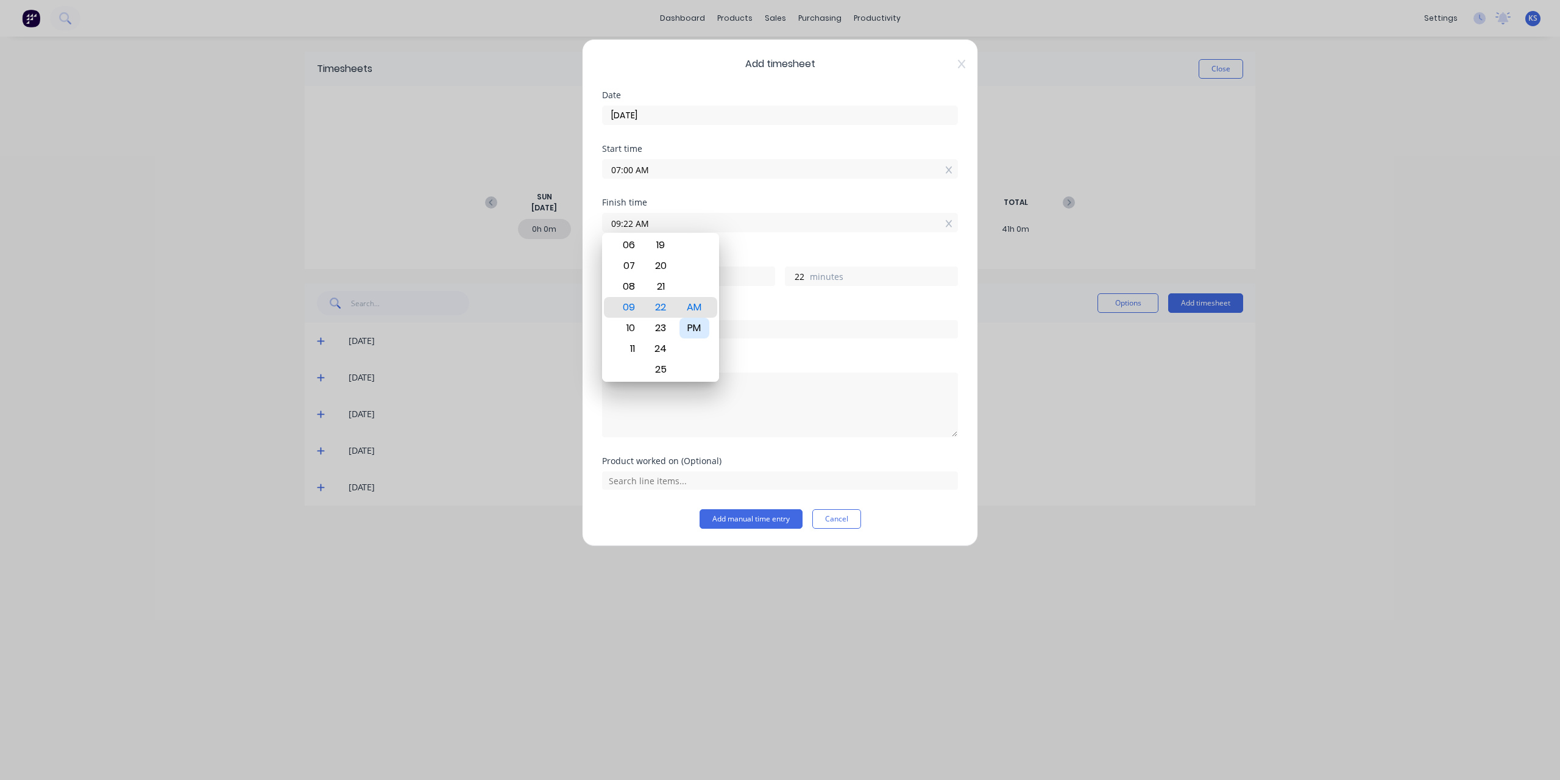
click at [698, 327] on div "PM" at bounding box center [695, 328] width 30 height 21
type input "09:22 PM"
type input "14"
drag, startPoint x: 633, startPoint y: 221, endPoint x: 582, endPoint y: 216, distance: 51.4
click at [582, 216] on div "Add timesheet Date [DATE] Start time 07:00 AM Finish time 09:22 PM Hours worked…" at bounding box center [780, 292] width 396 height 507
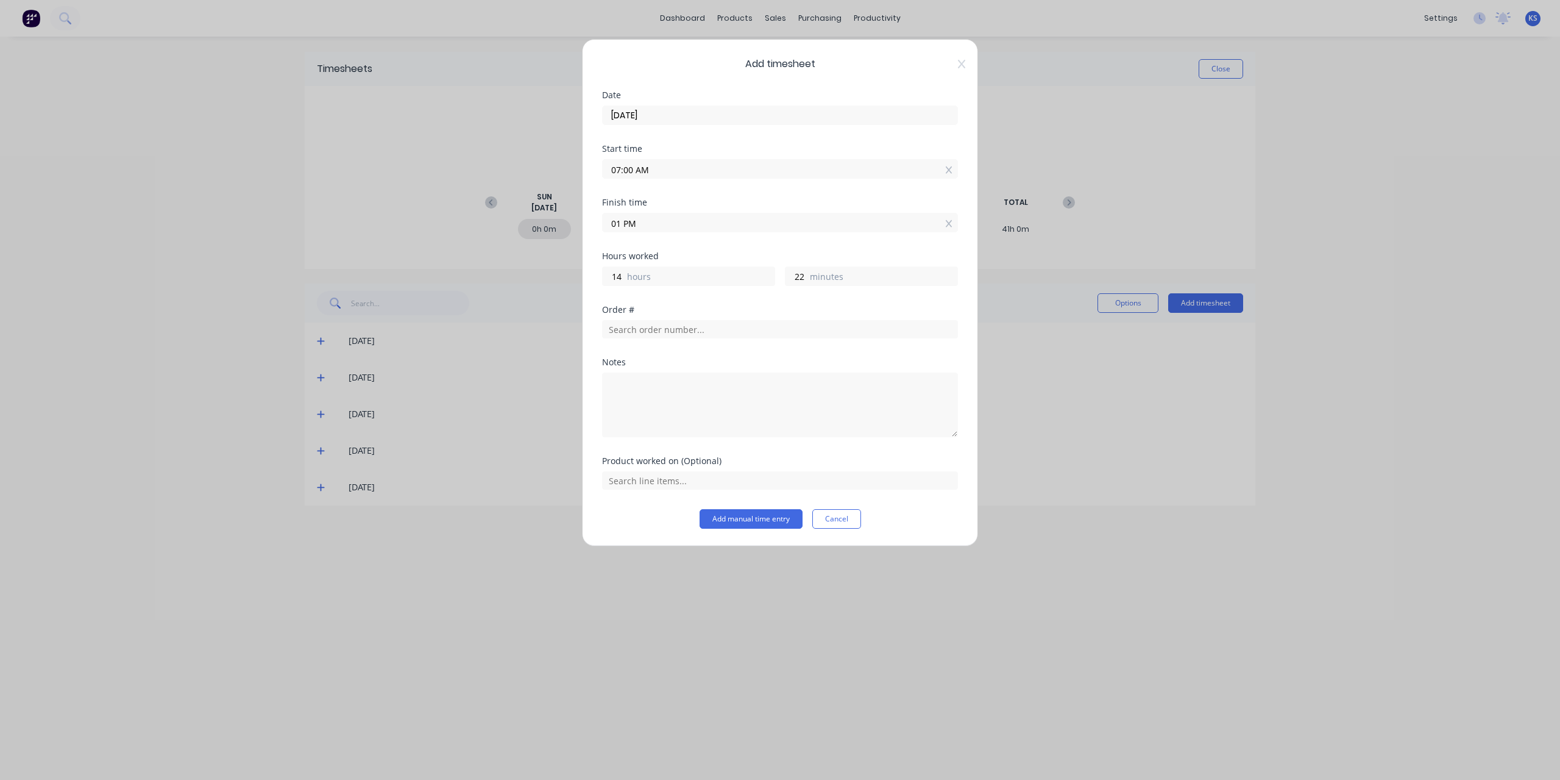
type input "01:00 AM"
type input "-6"
type input "0"
click at [651, 294] on div "Hours worked -6 hours 0 minutes" at bounding box center [780, 279] width 356 height 54
click at [633, 218] on input "01:00 AM" at bounding box center [780, 222] width 355 height 18
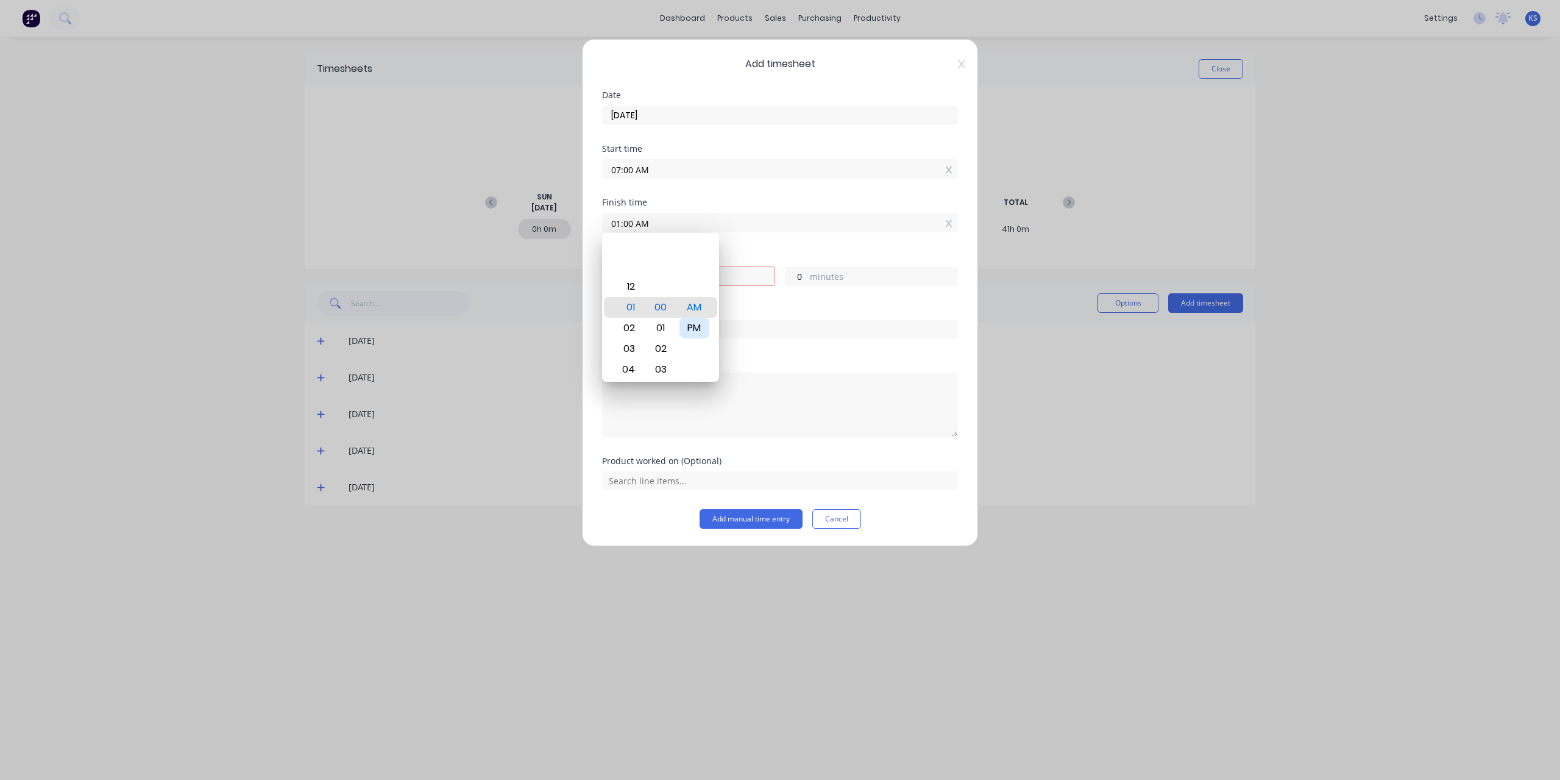
click at [703, 336] on div "PM" at bounding box center [695, 328] width 30 height 21
type input "01:00 PM"
type input "6"
click at [769, 237] on div "Finish time 01:00 PM" at bounding box center [780, 225] width 356 height 54
click at [630, 220] on input "01:00 PM" at bounding box center [780, 222] width 355 height 18
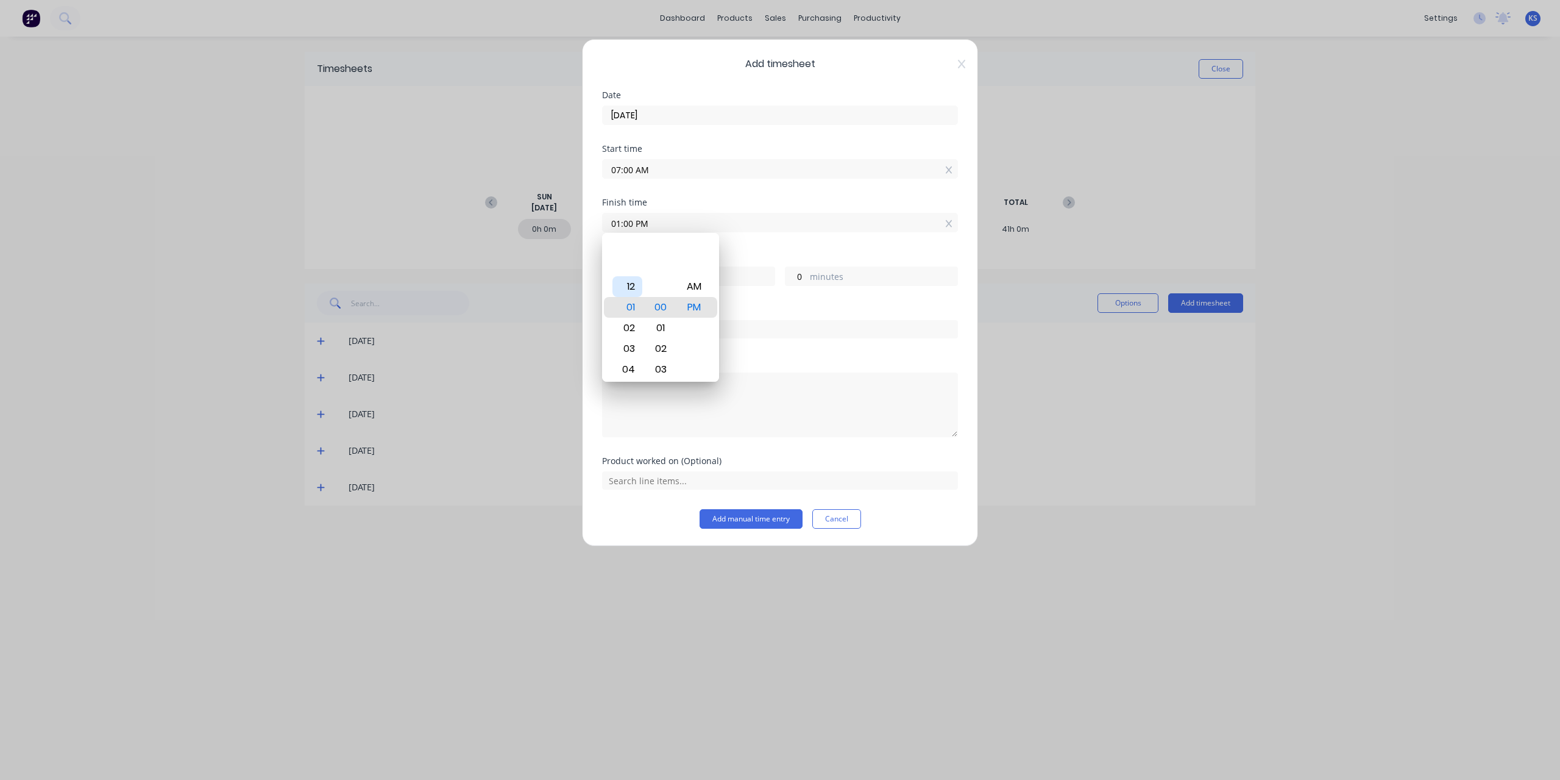
click at [629, 289] on div "12" at bounding box center [628, 286] width 30 height 21
type input "12:00 PM"
type input "5"
type input "12:03 PM"
type input "3"
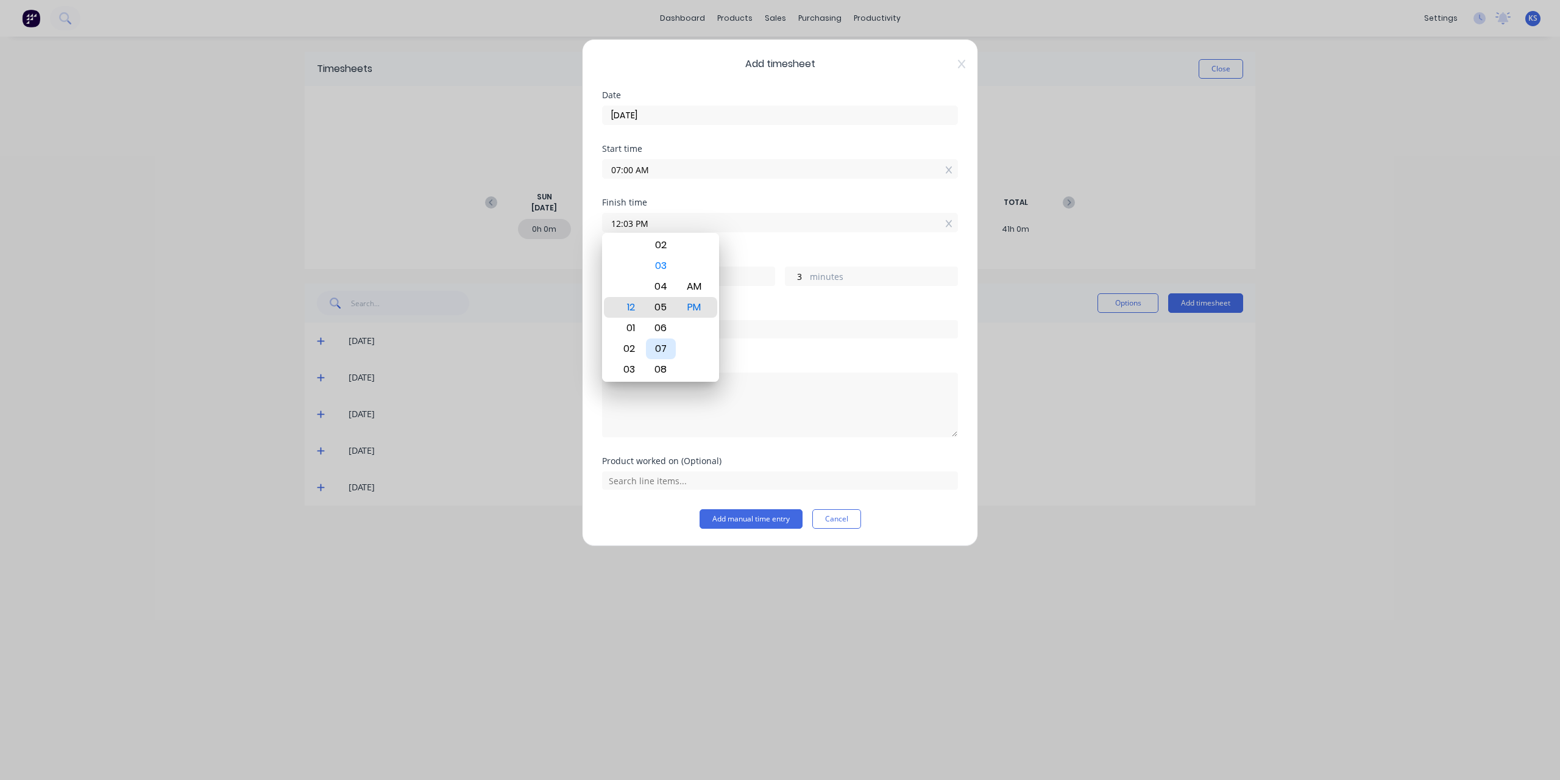
type input "12:05 PM"
type input "5"
type input "12:09 PM"
type input "9"
type input "12:14 PM"
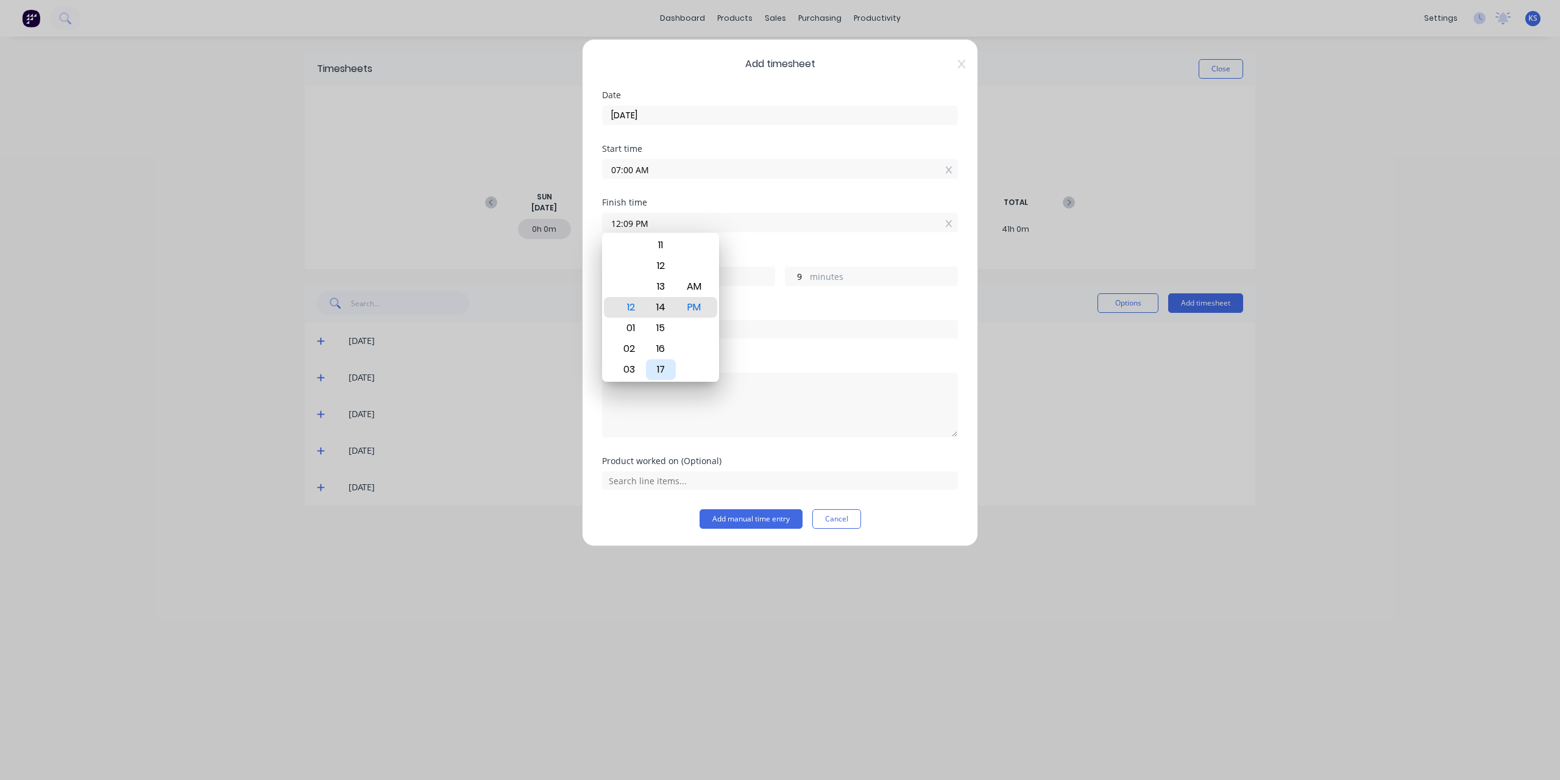
type input "14"
type input "12:17 PM"
type input "17"
type input "12:20 PM"
type input "20"
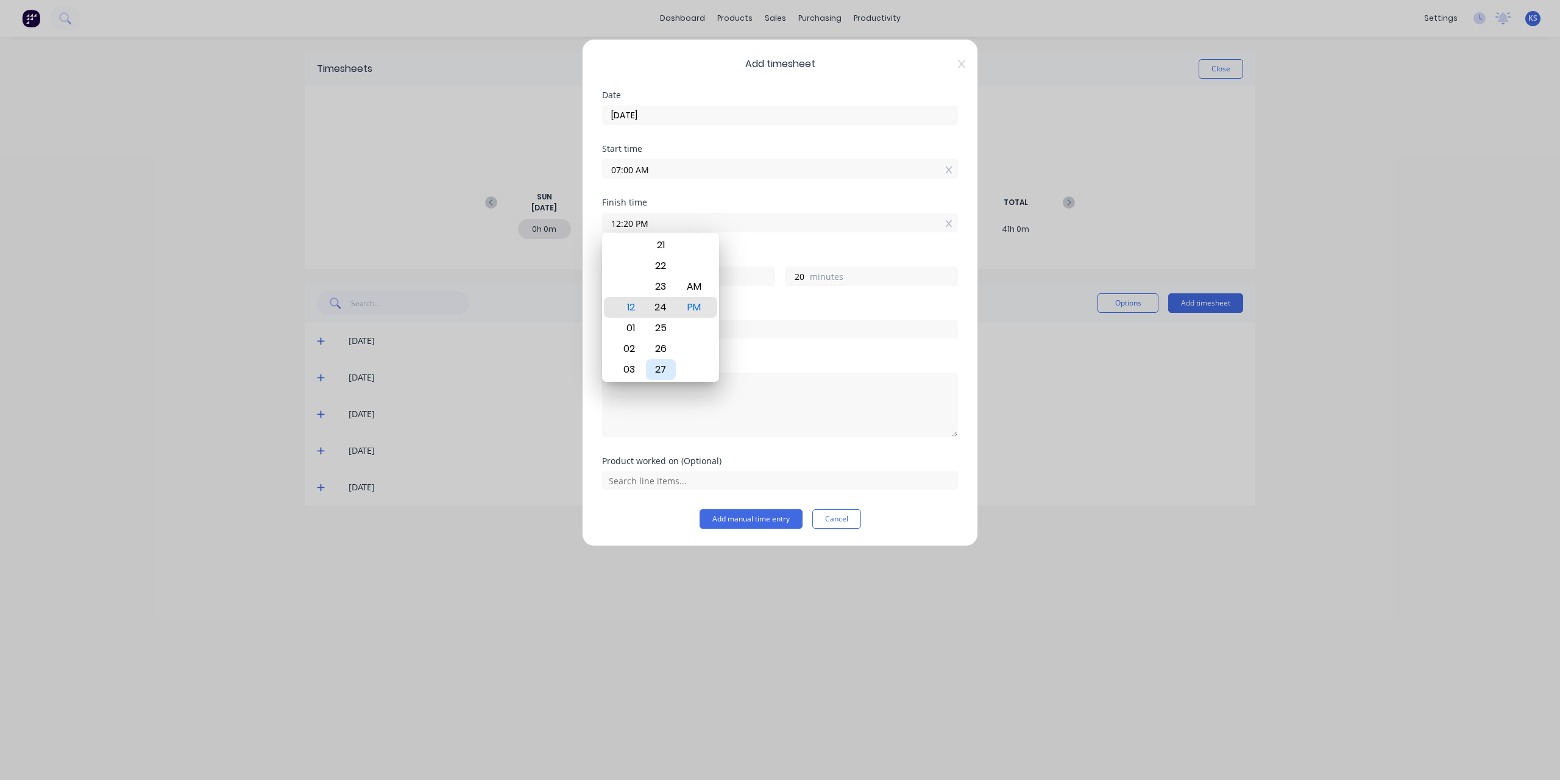
type input "12:24 PM"
type input "24"
type input "12:27 PM"
type input "27"
click at [667, 363] on div "30" at bounding box center [661, 369] width 30 height 21
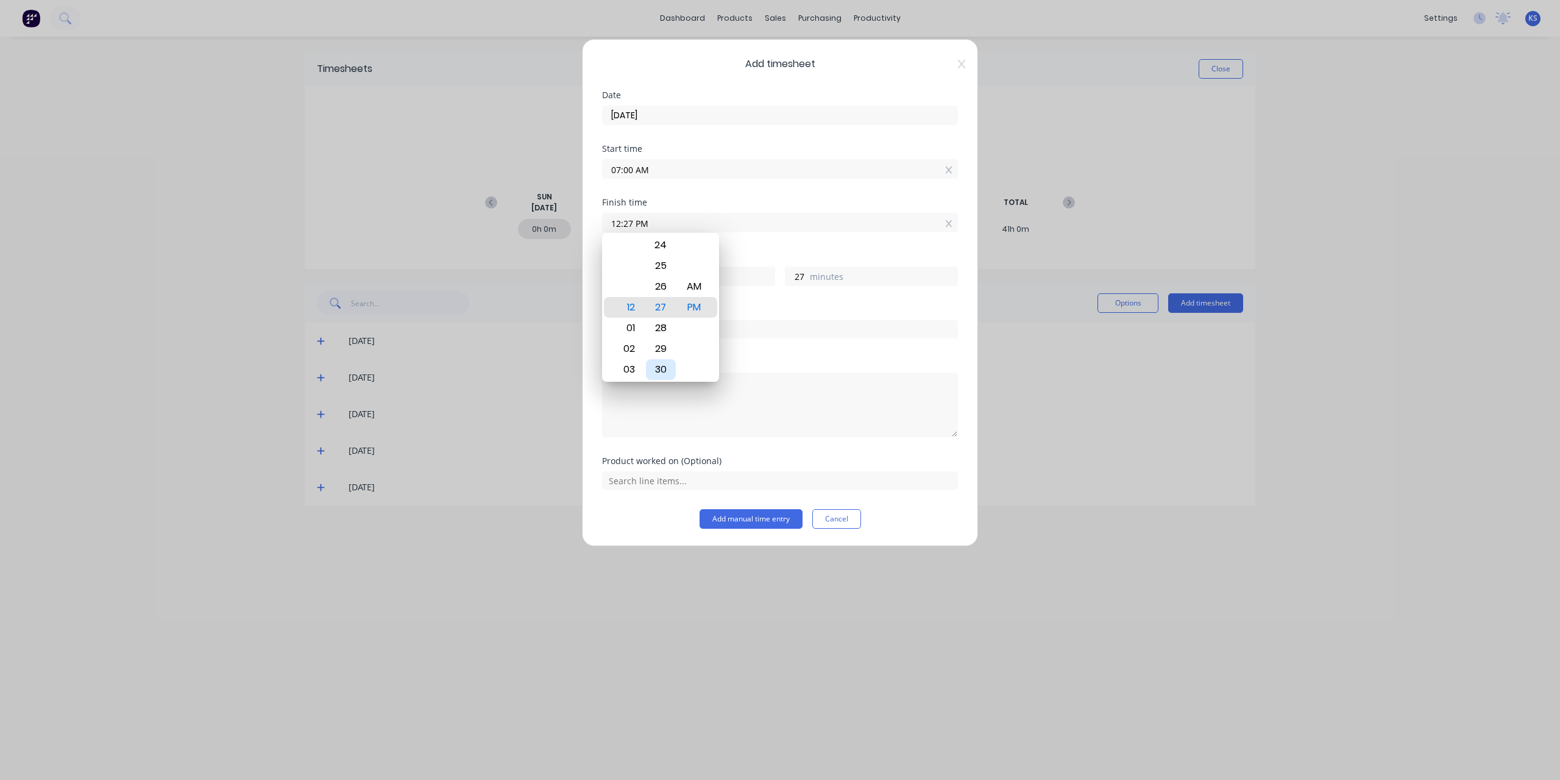
type input "12:30 PM"
type input "30"
click at [700, 309] on div "PM" at bounding box center [695, 307] width 30 height 21
click at [663, 307] on div "30" at bounding box center [661, 307] width 30 height 21
click at [848, 301] on div "Hours worked 5 hours 30 minutes" at bounding box center [780, 279] width 356 height 54
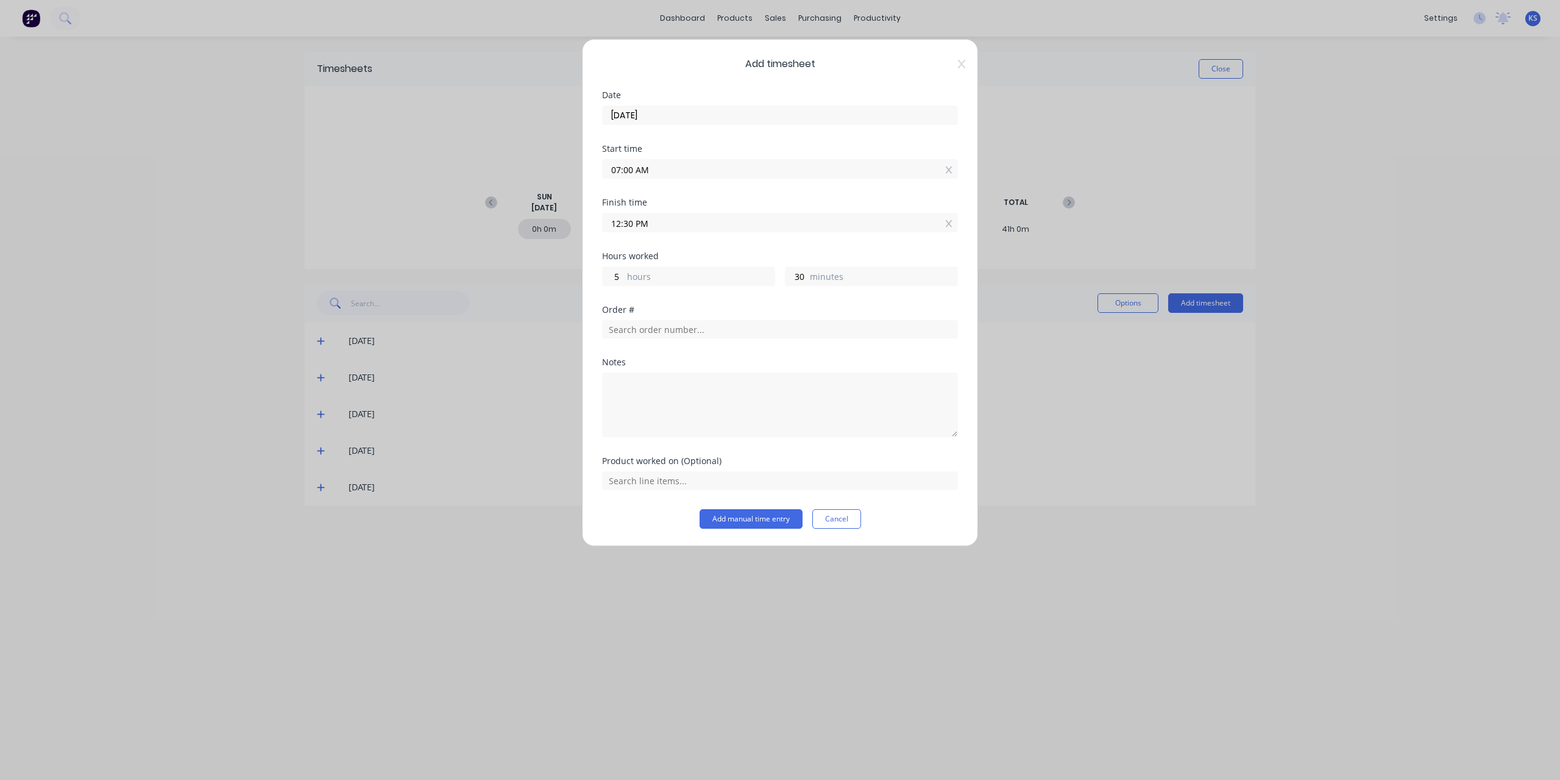
click at [661, 307] on div "Order #" at bounding box center [780, 309] width 356 height 9
click at [662, 321] on input "text" at bounding box center [780, 329] width 356 height 18
type input "2514"
click at [700, 509] on button "Add manual time entry" at bounding box center [751, 519] width 103 height 20
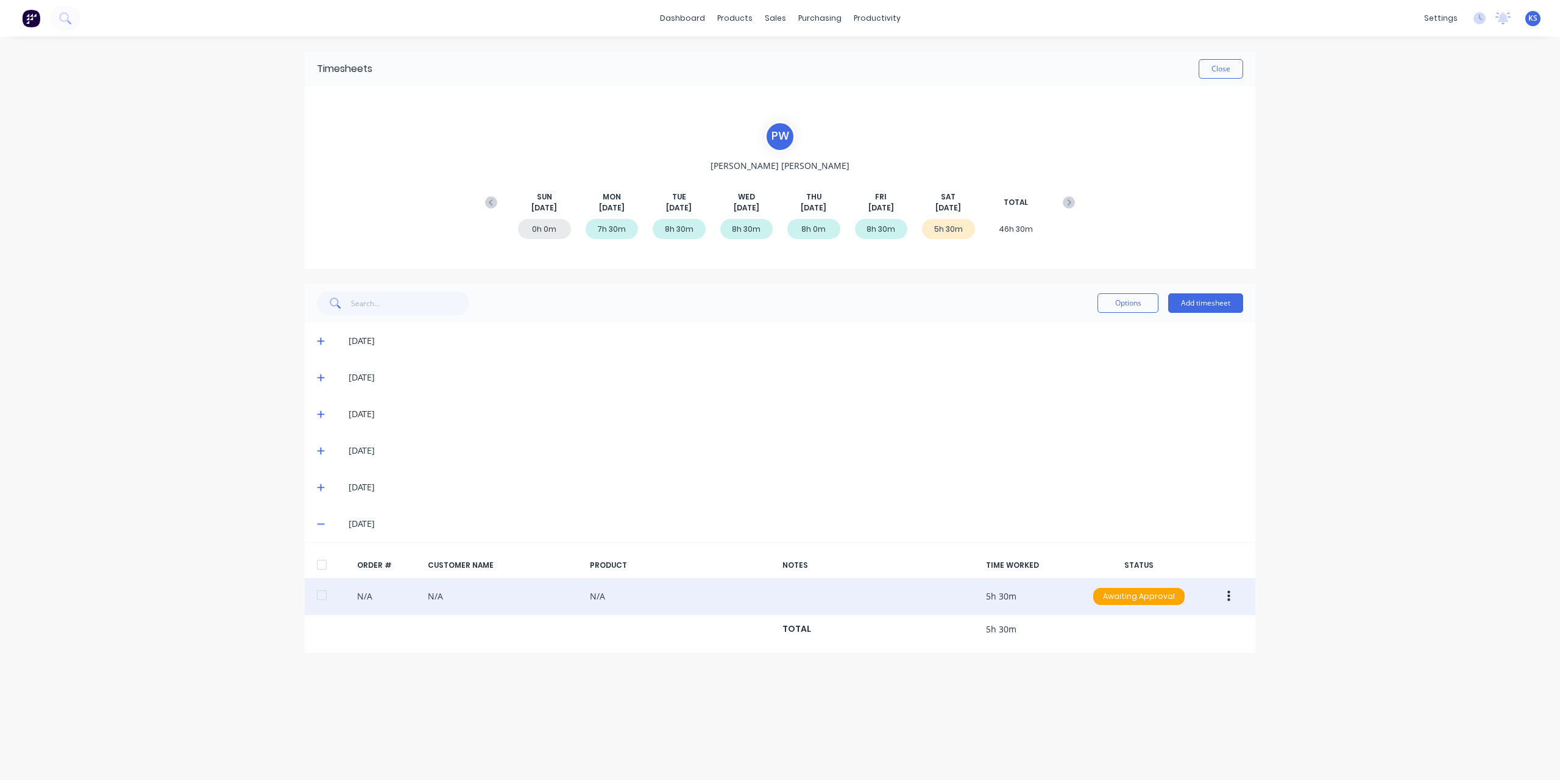
click at [1228, 591] on icon "button" at bounding box center [1229, 595] width 3 height 13
click at [1161, 674] on div "Edit" at bounding box center [1186, 677] width 94 height 18
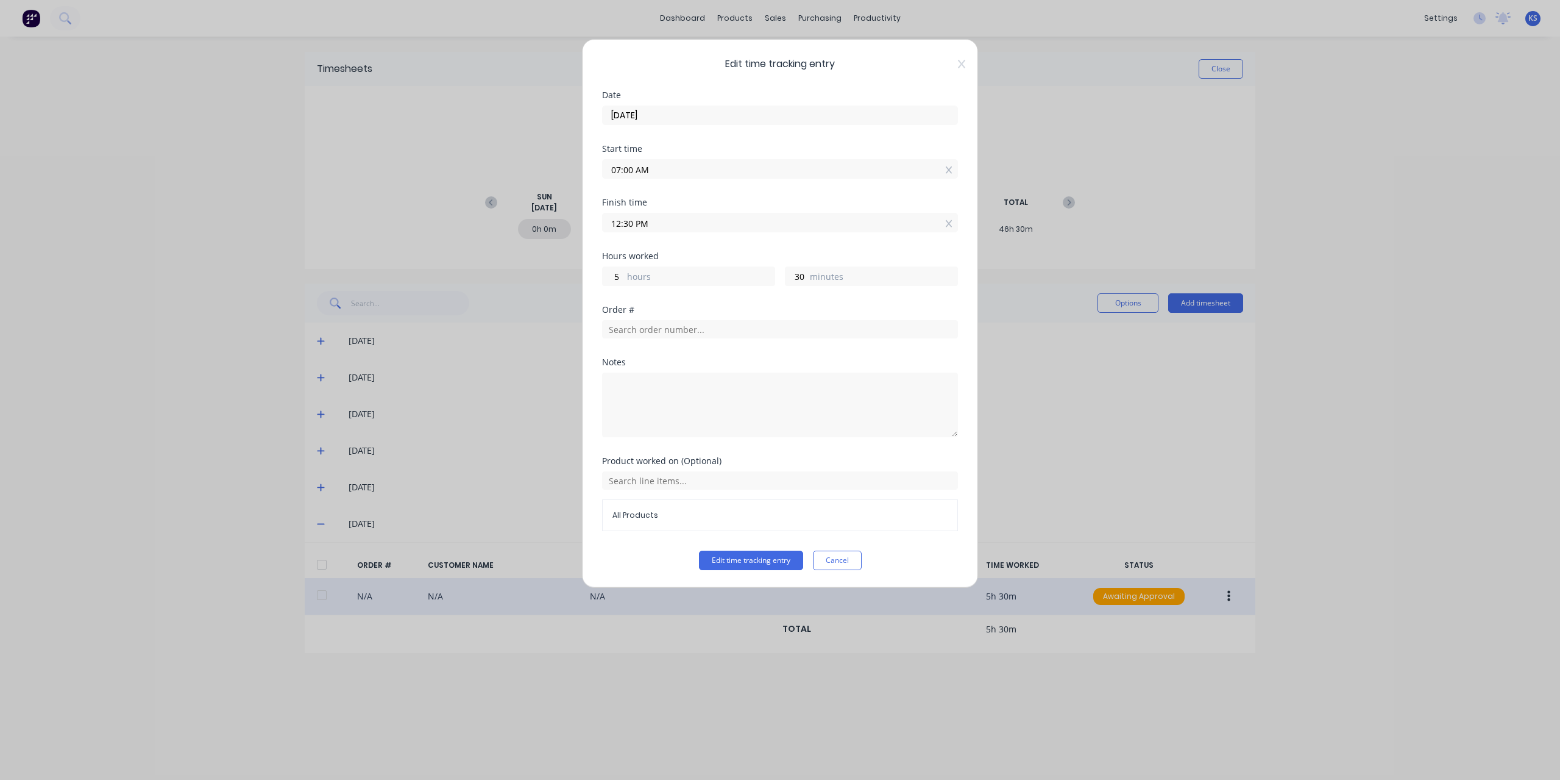
click at [665, 311] on div "Order #" at bounding box center [780, 309] width 356 height 9
click at [668, 339] on div "Order #" at bounding box center [780, 331] width 356 height 52
click at [668, 333] on input "text" at bounding box center [780, 329] width 356 height 18
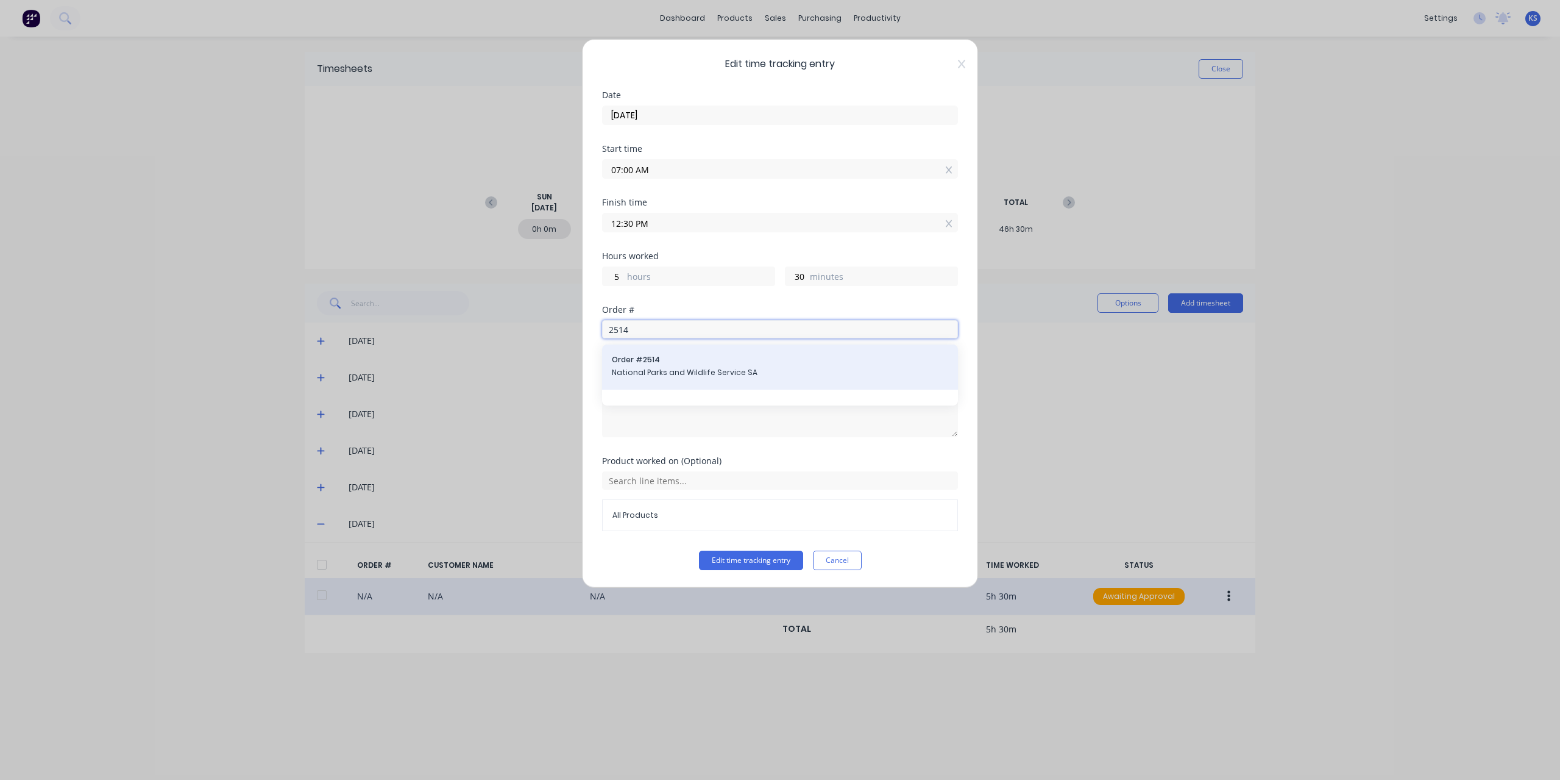
type input "2514"
click at [681, 358] on span "Order # 2514" at bounding box center [780, 359] width 336 height 11
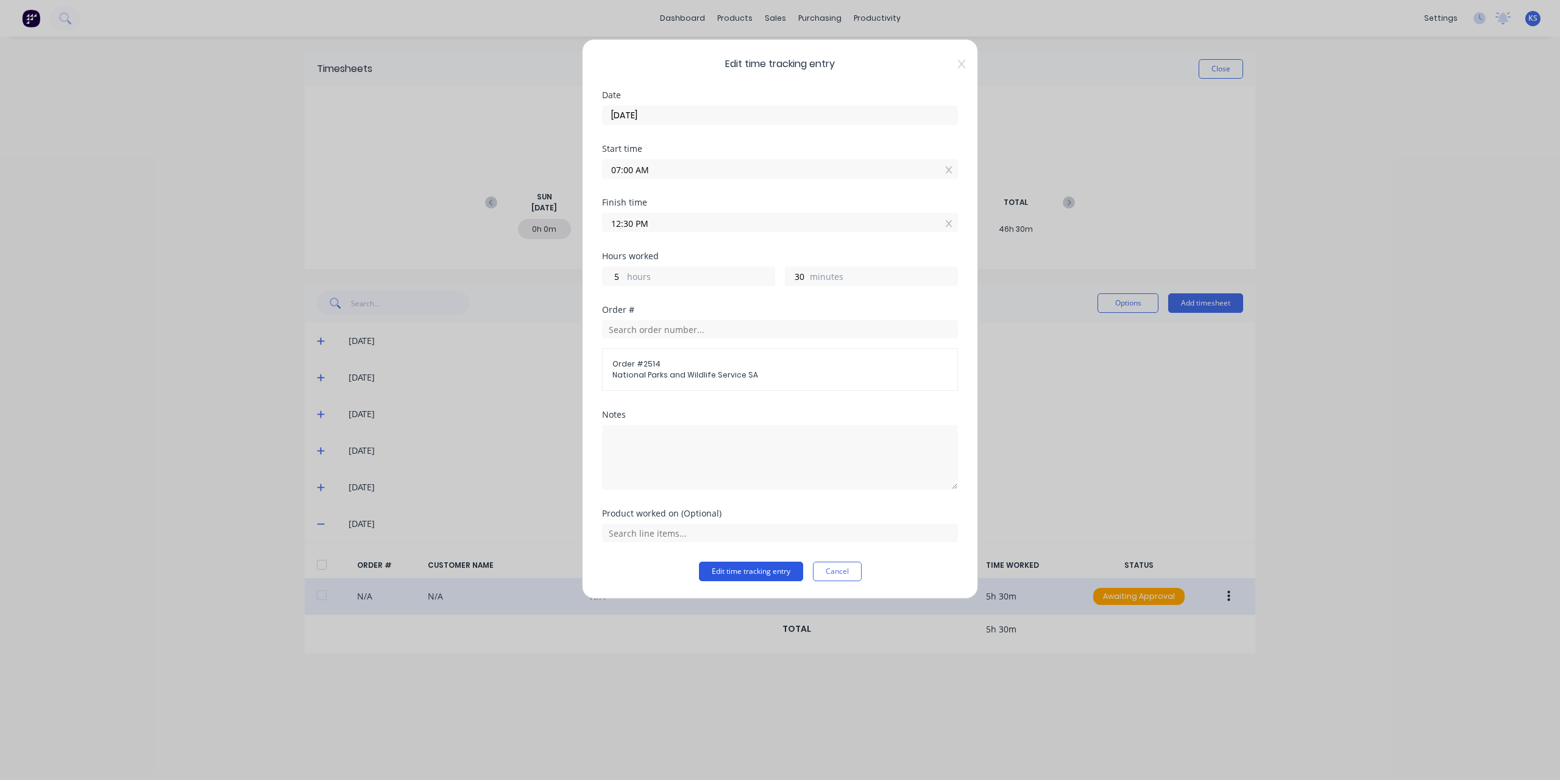
click at [740, 570] on button "Edit time tracking entry" at bounding box center [751, 571] width 104 height 20
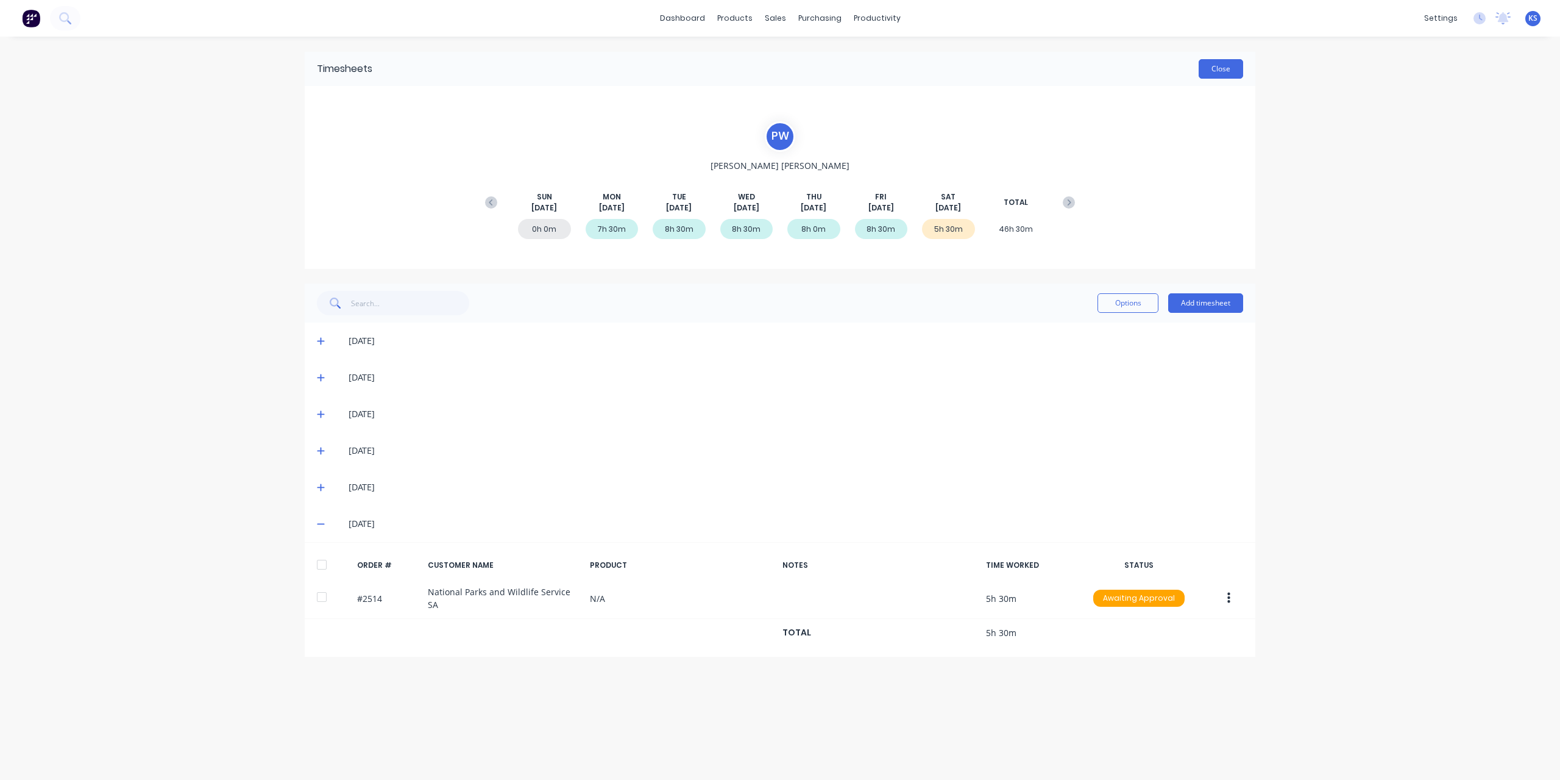
click at [1228, 71] on button "Close" at bounding box center [1221, 69] width 44 height 20
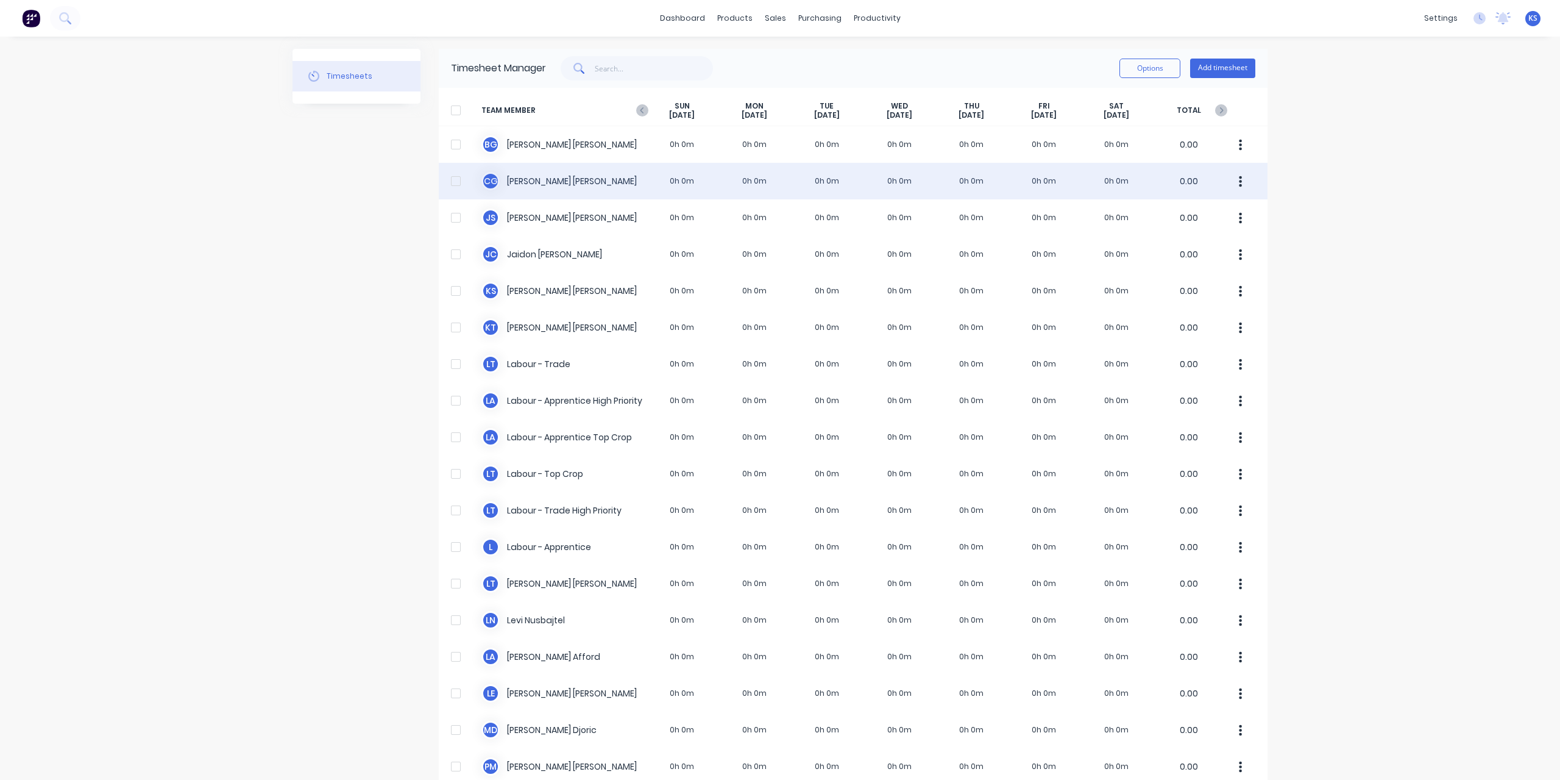
click at [571, 177] on div "C G [PERSON_NAME] 0h 0m 0h 0m 0h 0m 0h 0m 0h 0m 0h 0m 0h 0m 0.00" at bounding box center [853, 181] width 829 height 37
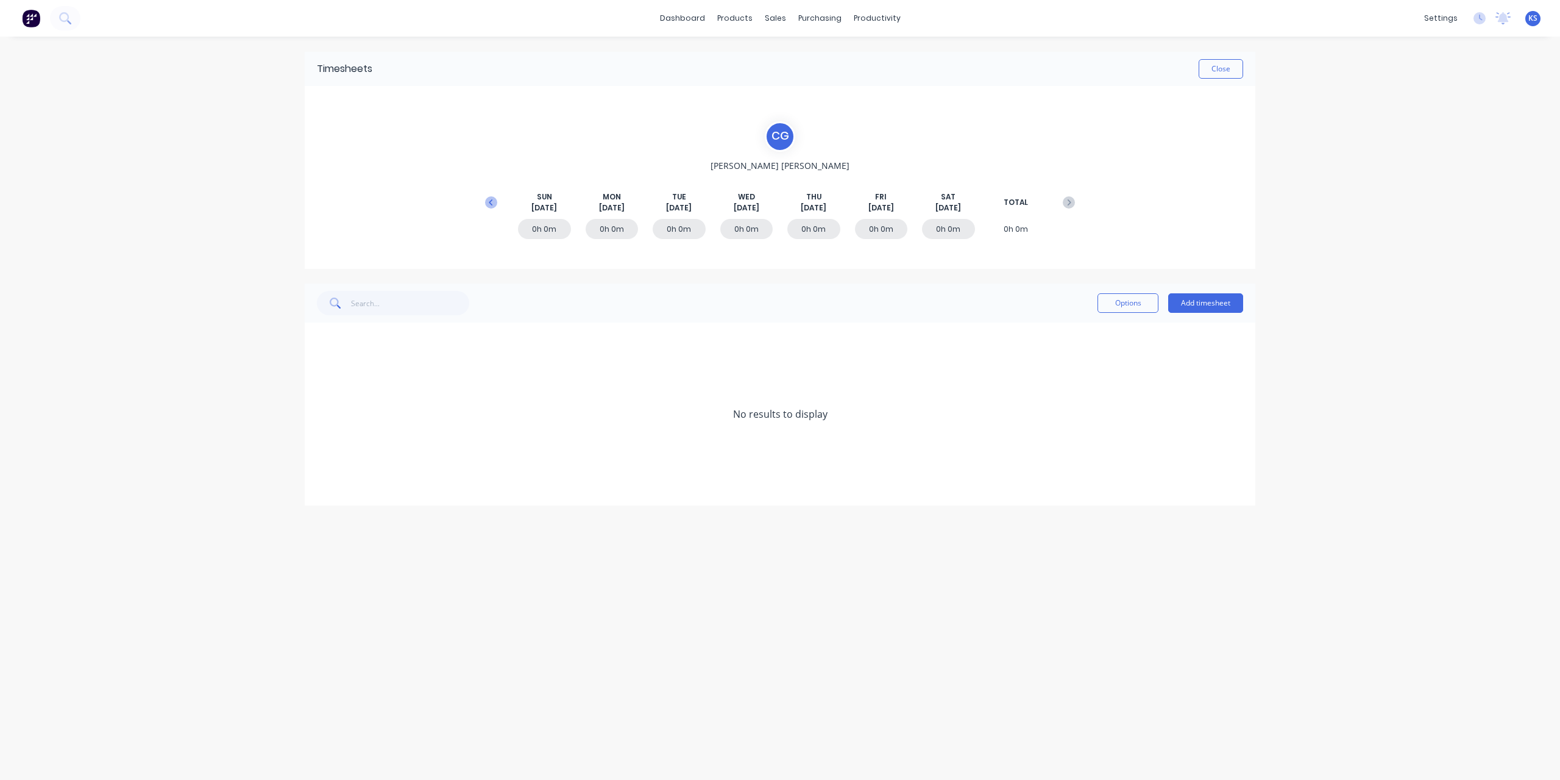
click at [493, 207] on icon at bounding box center [491, 202] width 12 height 12
click at [318, 451] on icon at bounding box center [321, 450] width 8 height 9
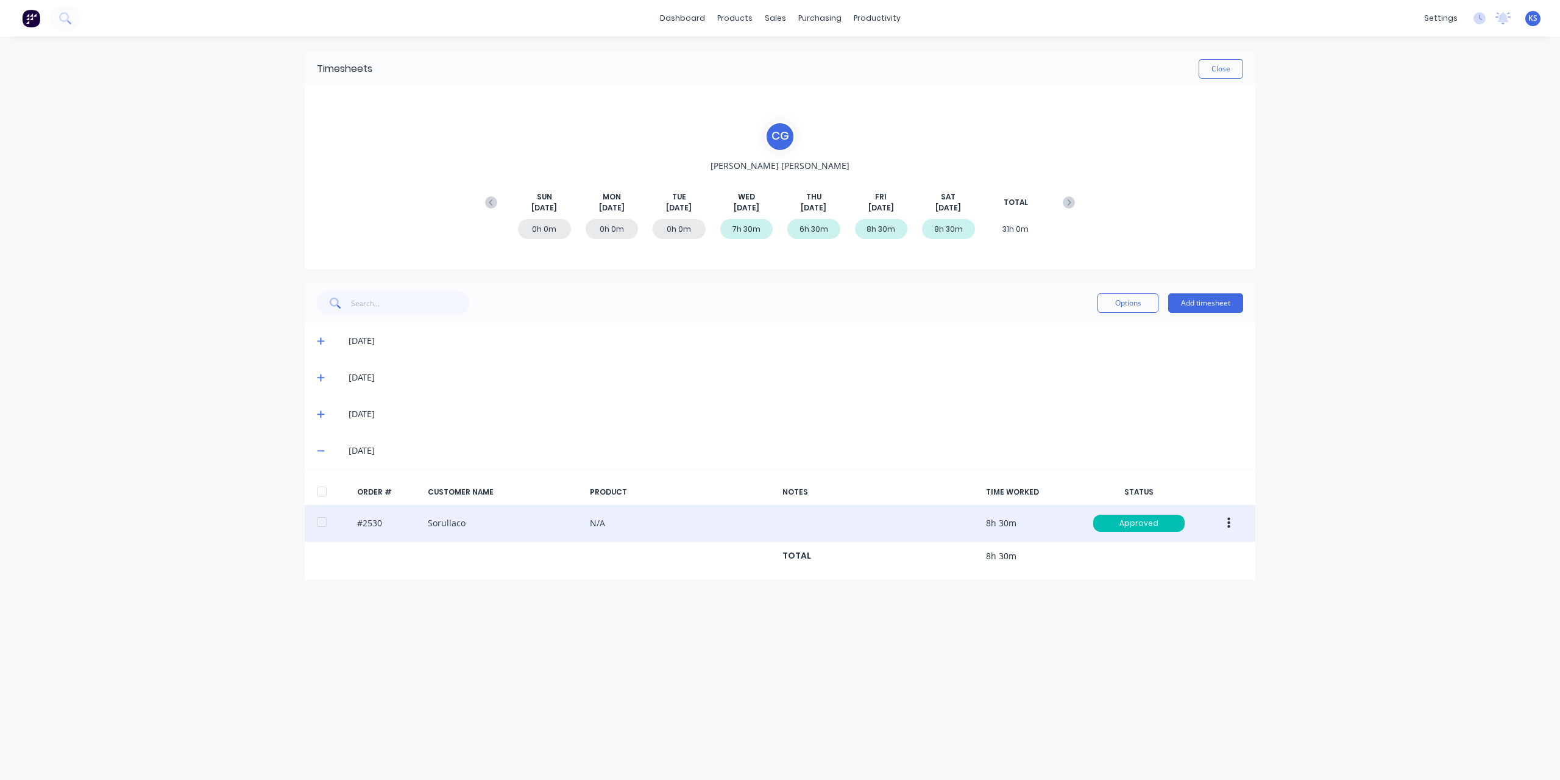
click at [378, 513] on div "#2530 Sorullaco N/A 8h 30m Approved" at bounding box center [780, 523] width 951 height 37
click at [1241, 523] on button "button" at bounding box center [1229, 523] width 29 height 22
click at [1147, 620] on div "Duplicate" at bounding box center [1186, 628] width 94 height 18
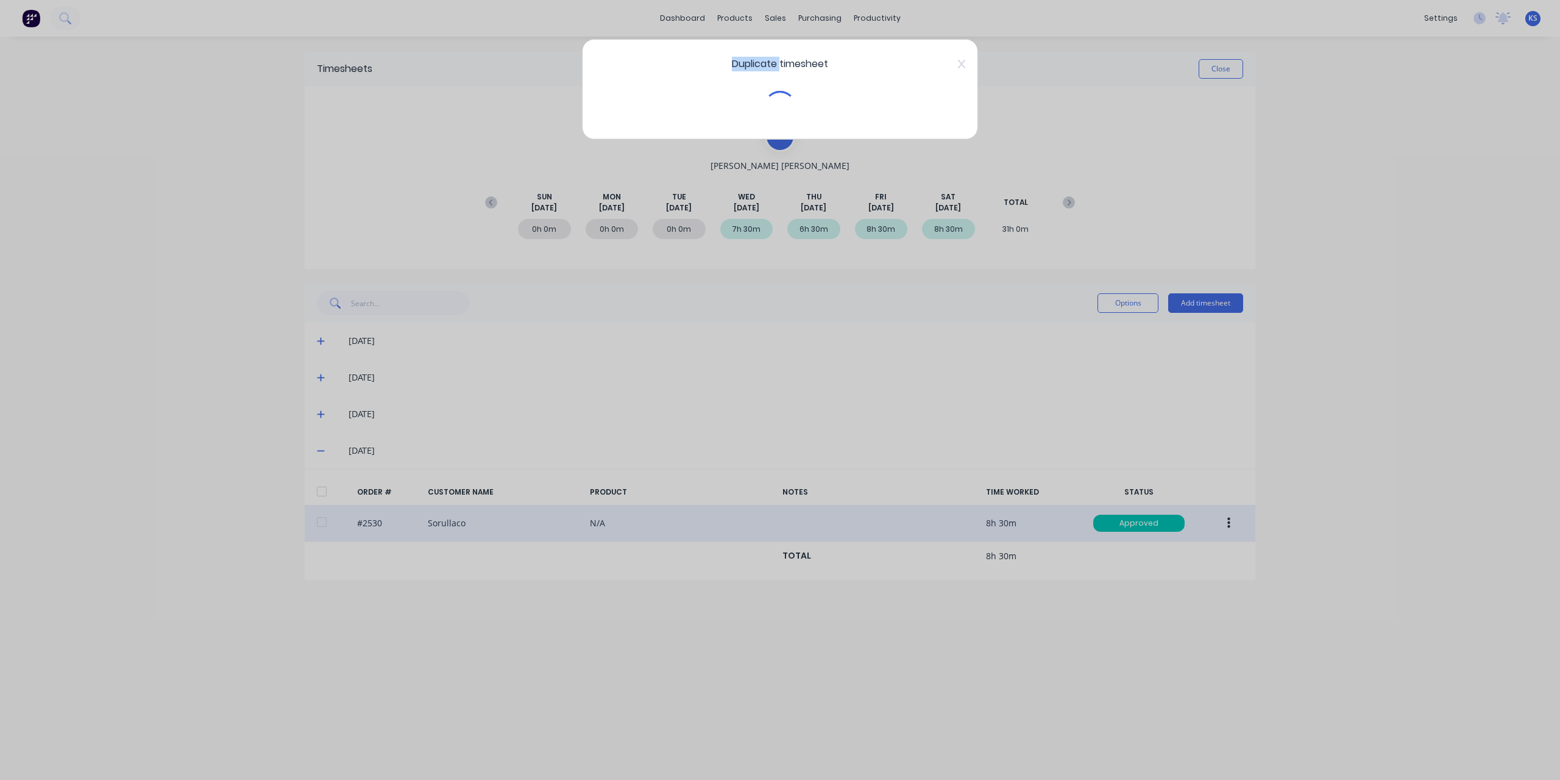
click at [1147, 620] on div "Duplicate timesheet" at bounding box center [780, 390] width 1560 height 780
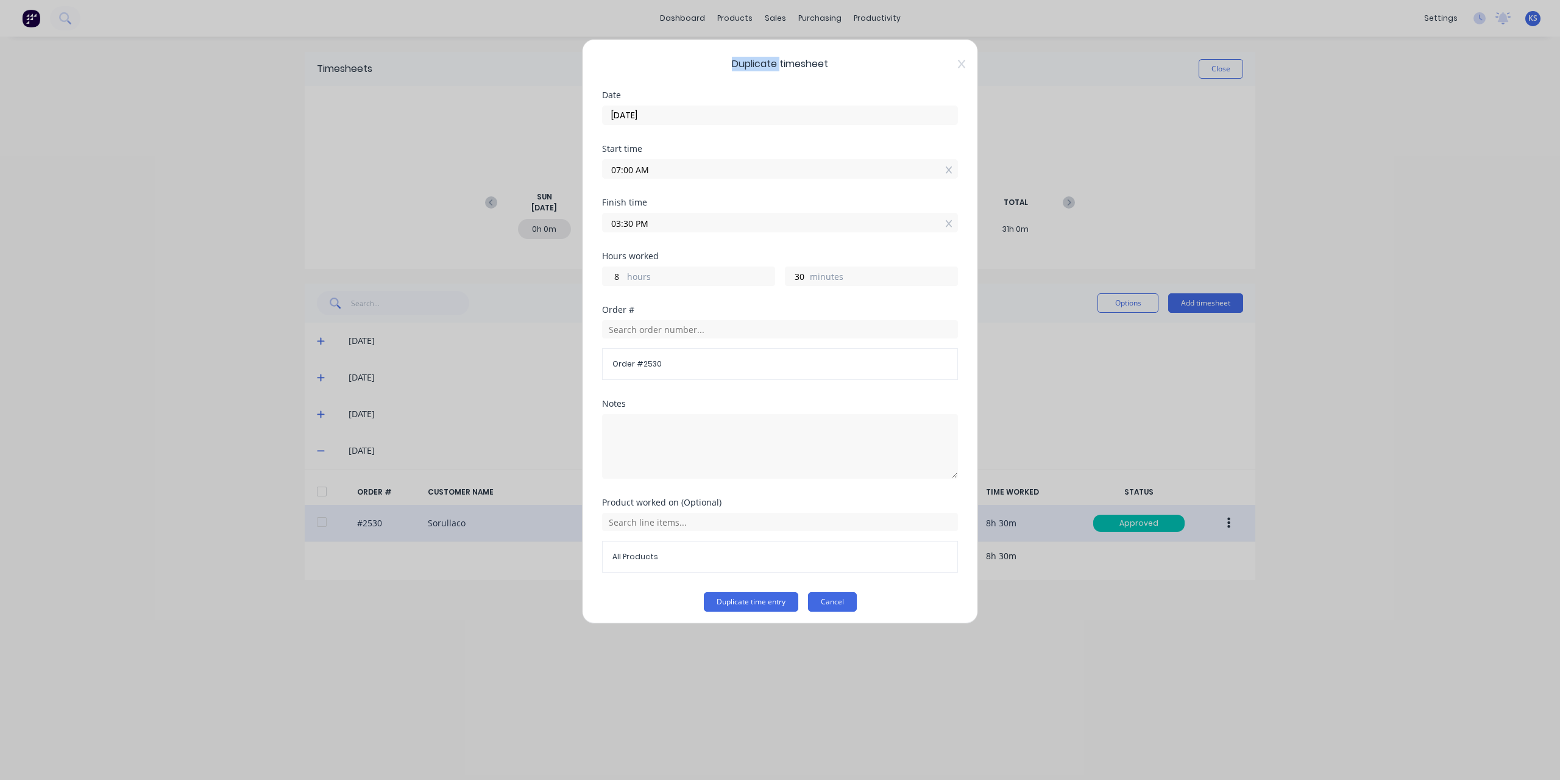
click at [842, 600] on button "Cancel" at bounding box center [832, 602] width 49 height 20
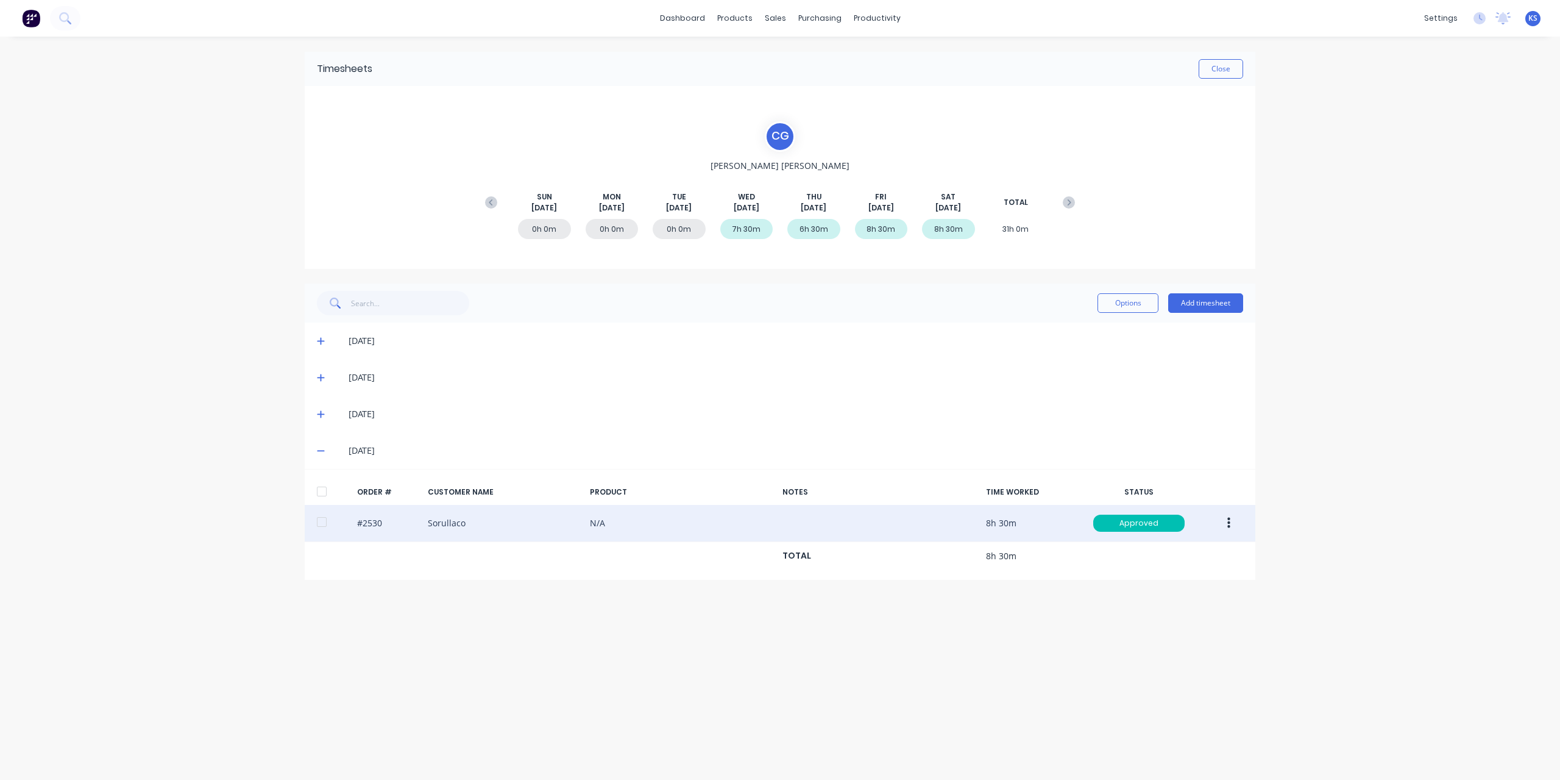
click at [1231, 518] on button "button" at bounding box center [1229, 523] width 29 height 22
click at [1142, 598] on div "Edit" at bounding box center [1186, 604] width 94 height 18
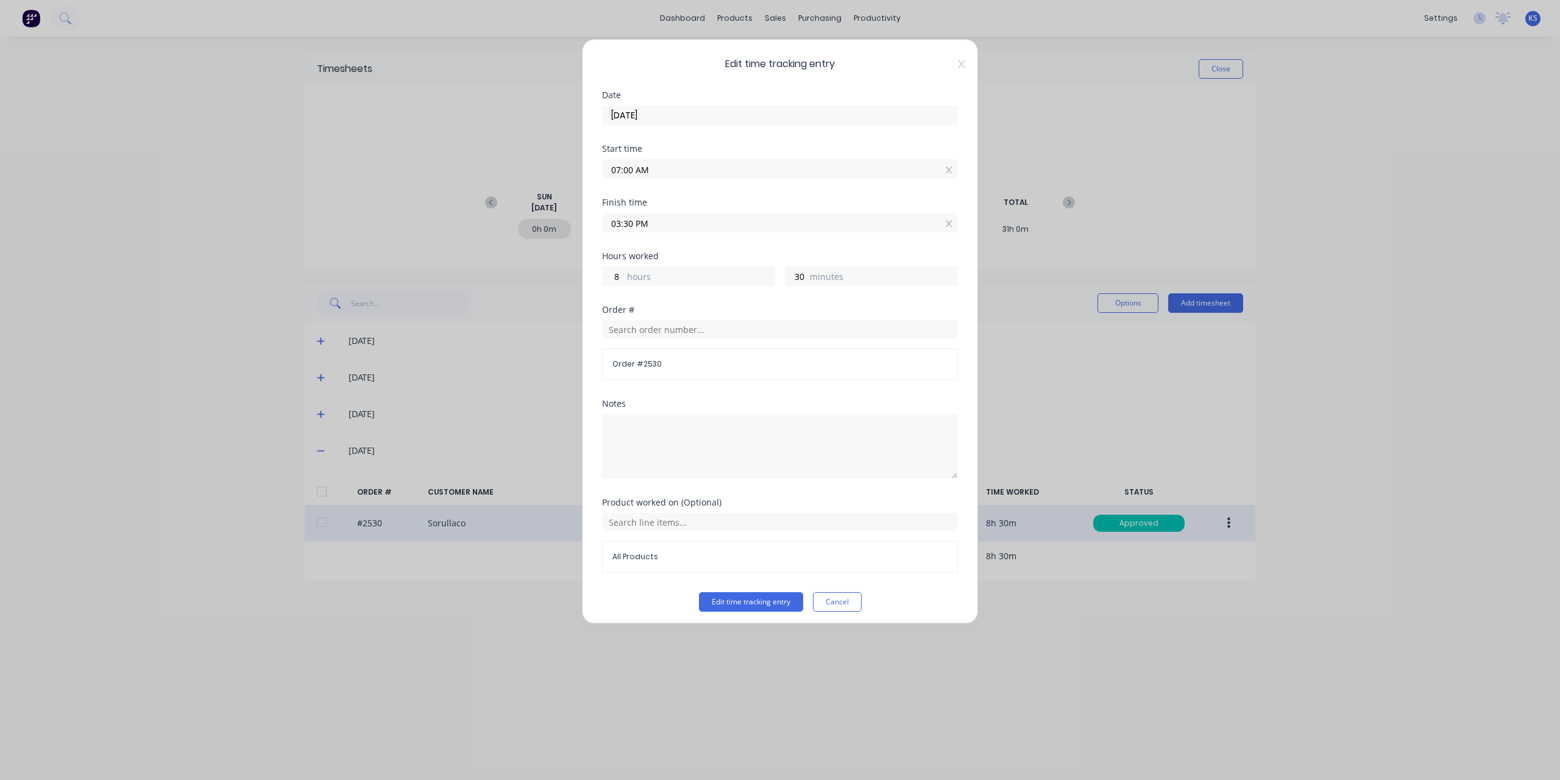
drag, startPoint x: 635, startPoint y: 222, endPoint x: 496, endPoint y: 222, distance: 139.6
click at [496, 222] on div "Edit time tracking entry Date [DATE] Start time 07:00 AM Finish time 03:30 PM H…" at bounding box center [780, 390] width 1560 height 780
type input "04:00 AM"
type input "-3"
type input "0"
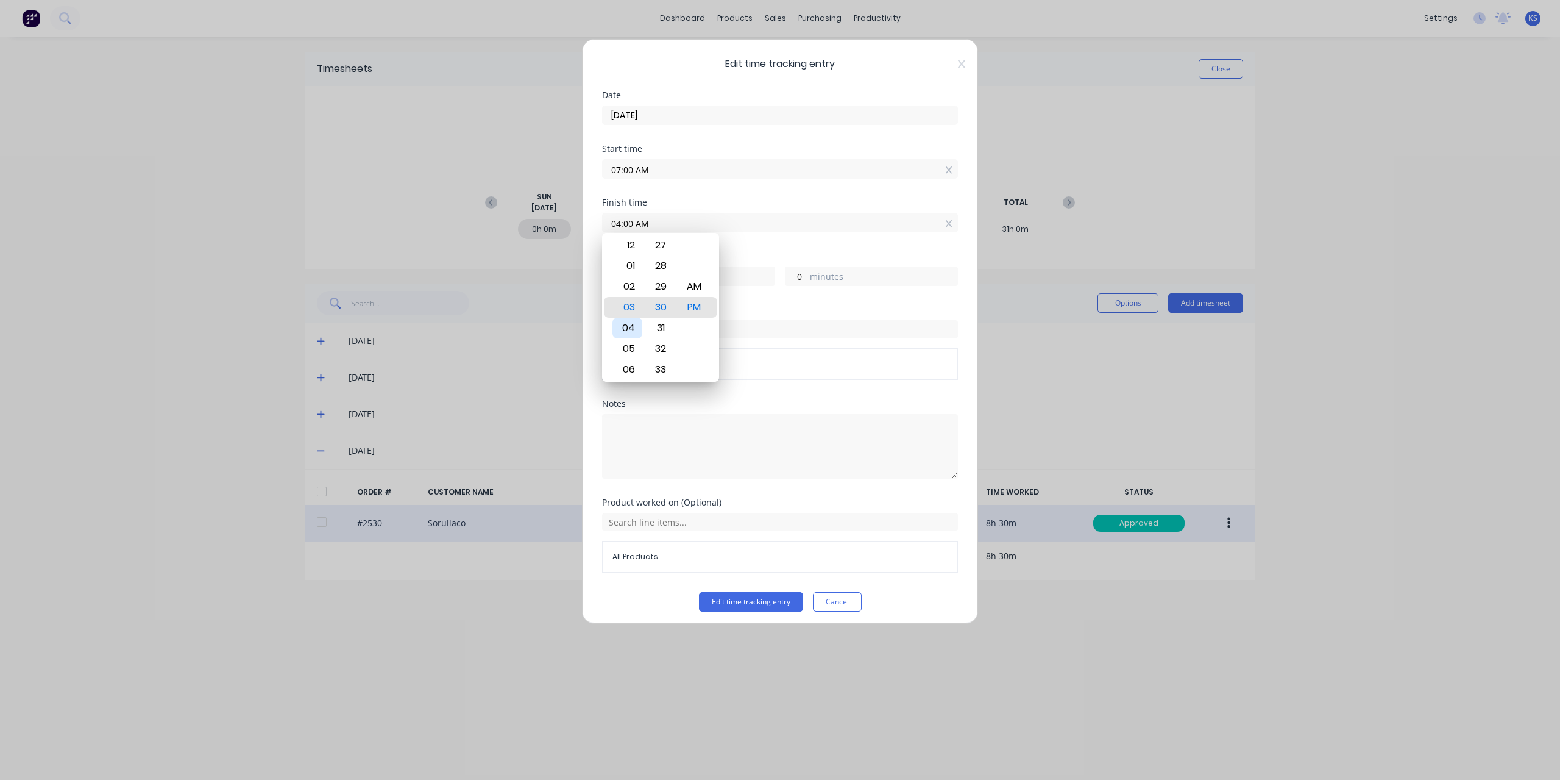
click at [618, 329] on div "04" at bounding box center [628, 328] width 30 height 21
click at [689, 322] on div "PM" at bounding box center [695, 328] width 30 height 21
type input "04:00 PM"
type input "9"
click at [788, 322] on input "text" at bounding box center [780, 329] width 356 height 18
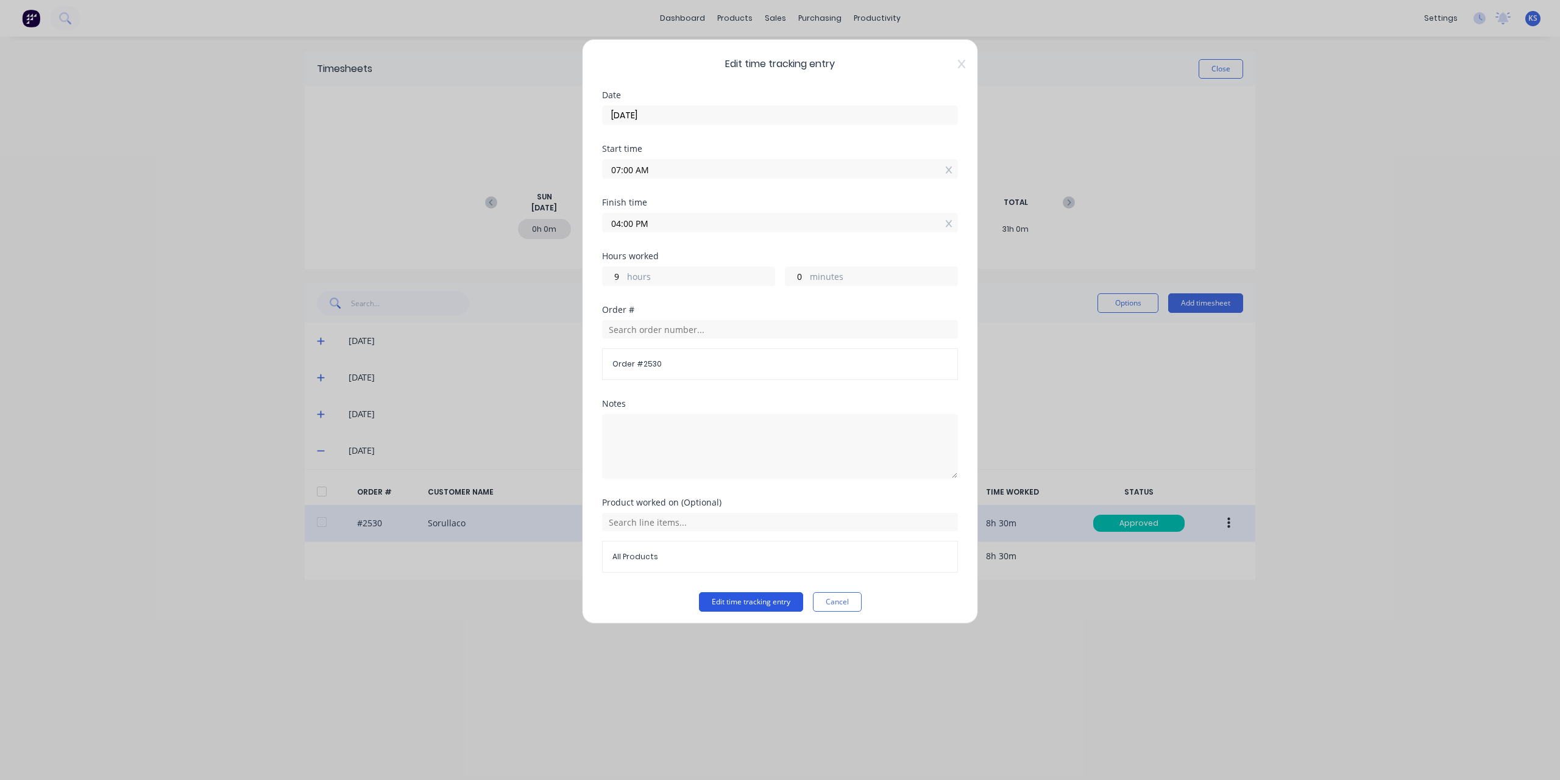
click at [786, 597] on button "Edit time tracking entry" at bounding box center [751, 602] width 104 height 20
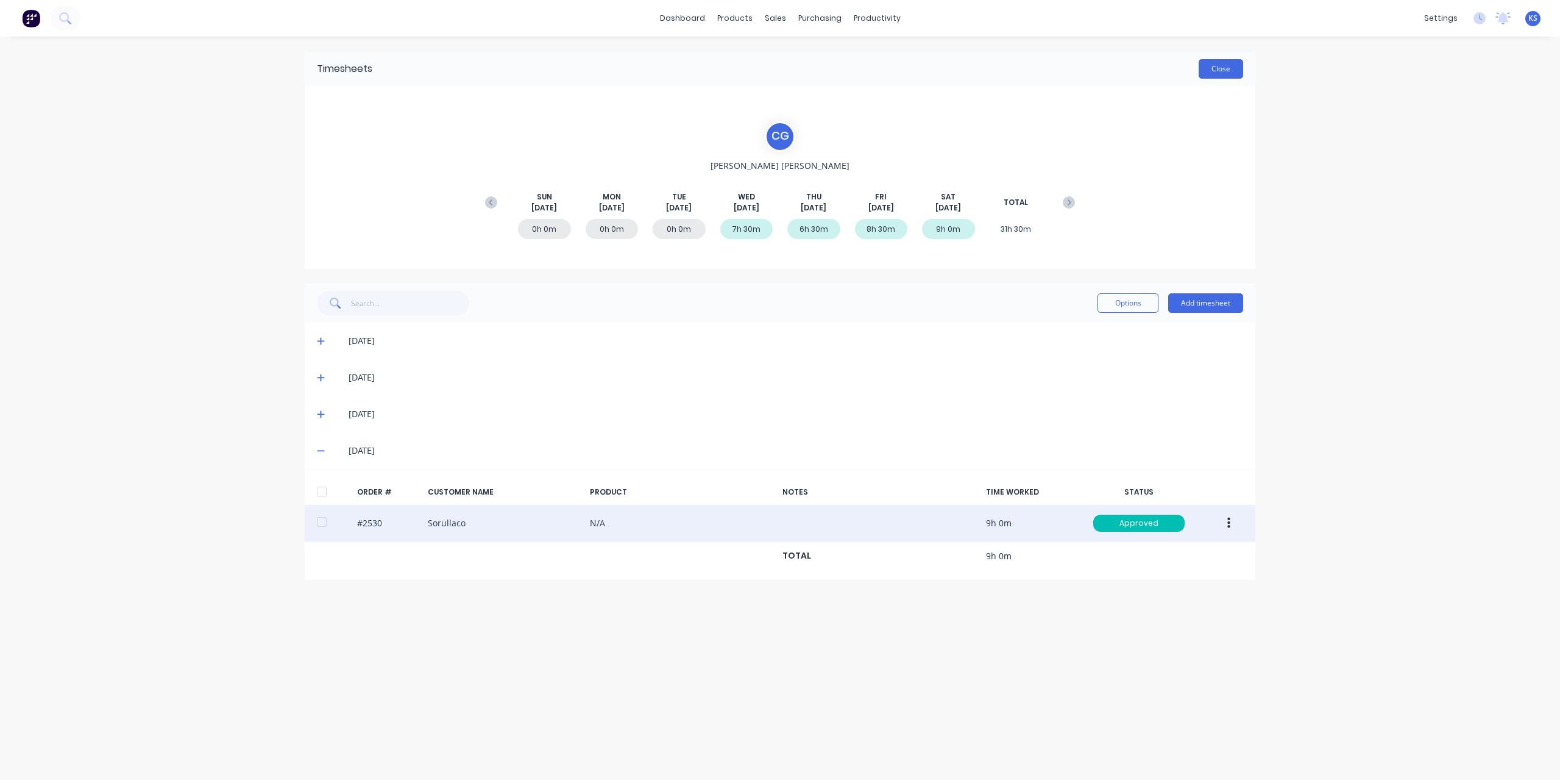
click at [1237, 64] on button "Close" at bounding box center [1221, 69] width 44 height 20
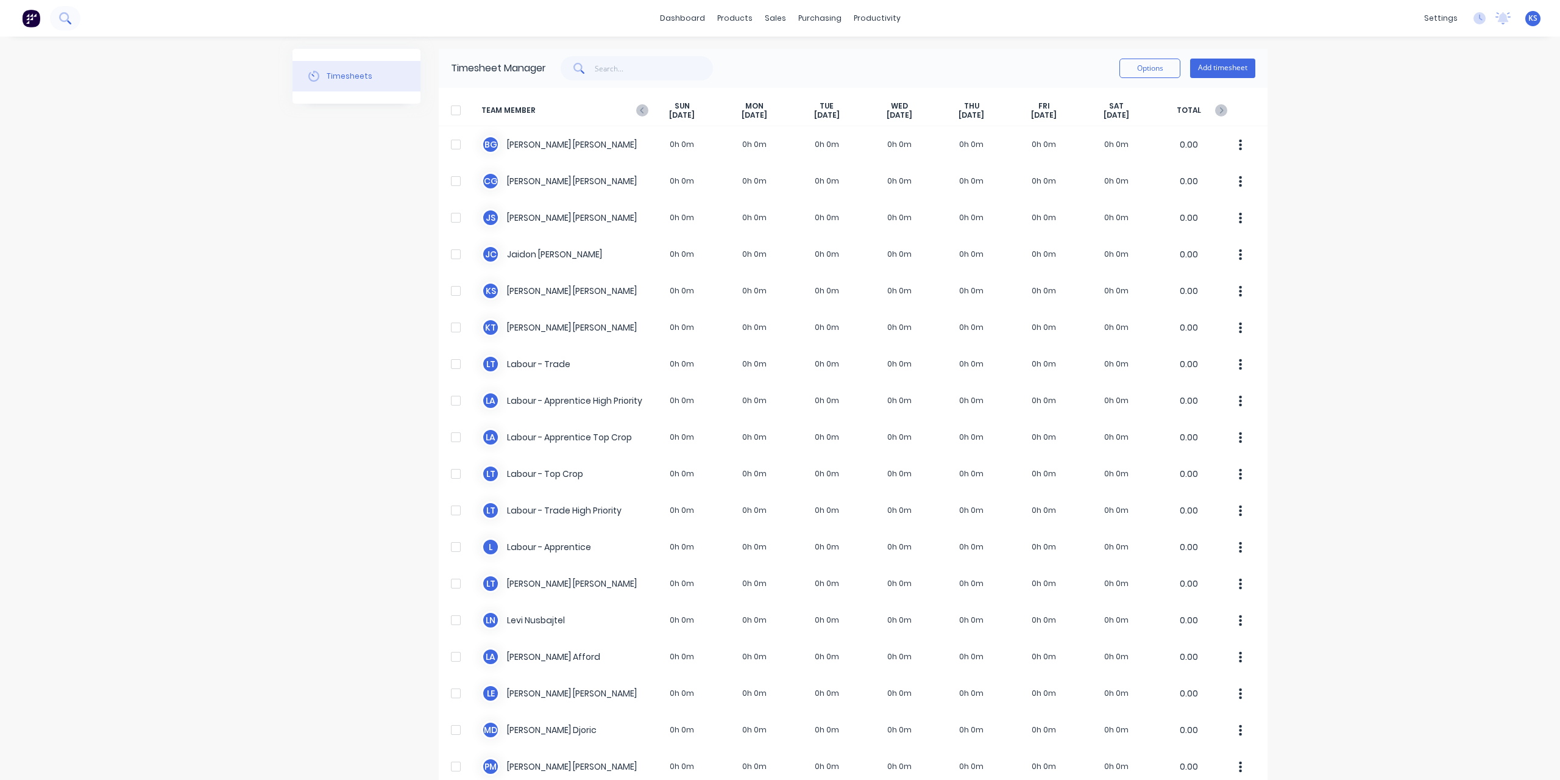
click at [71, 13] on button at bounding box center [65, 18] width 30 height 24
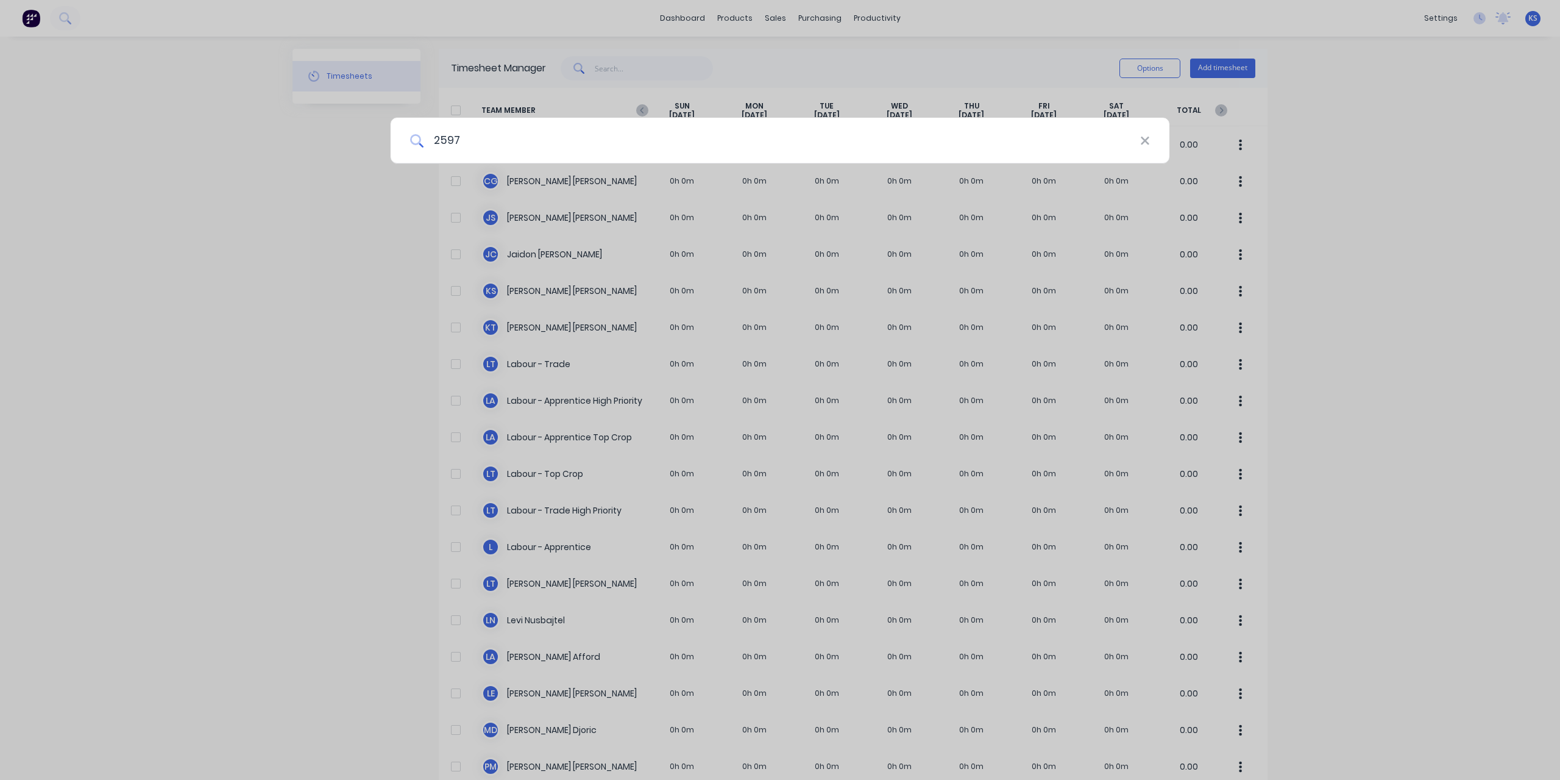
type input "2597"
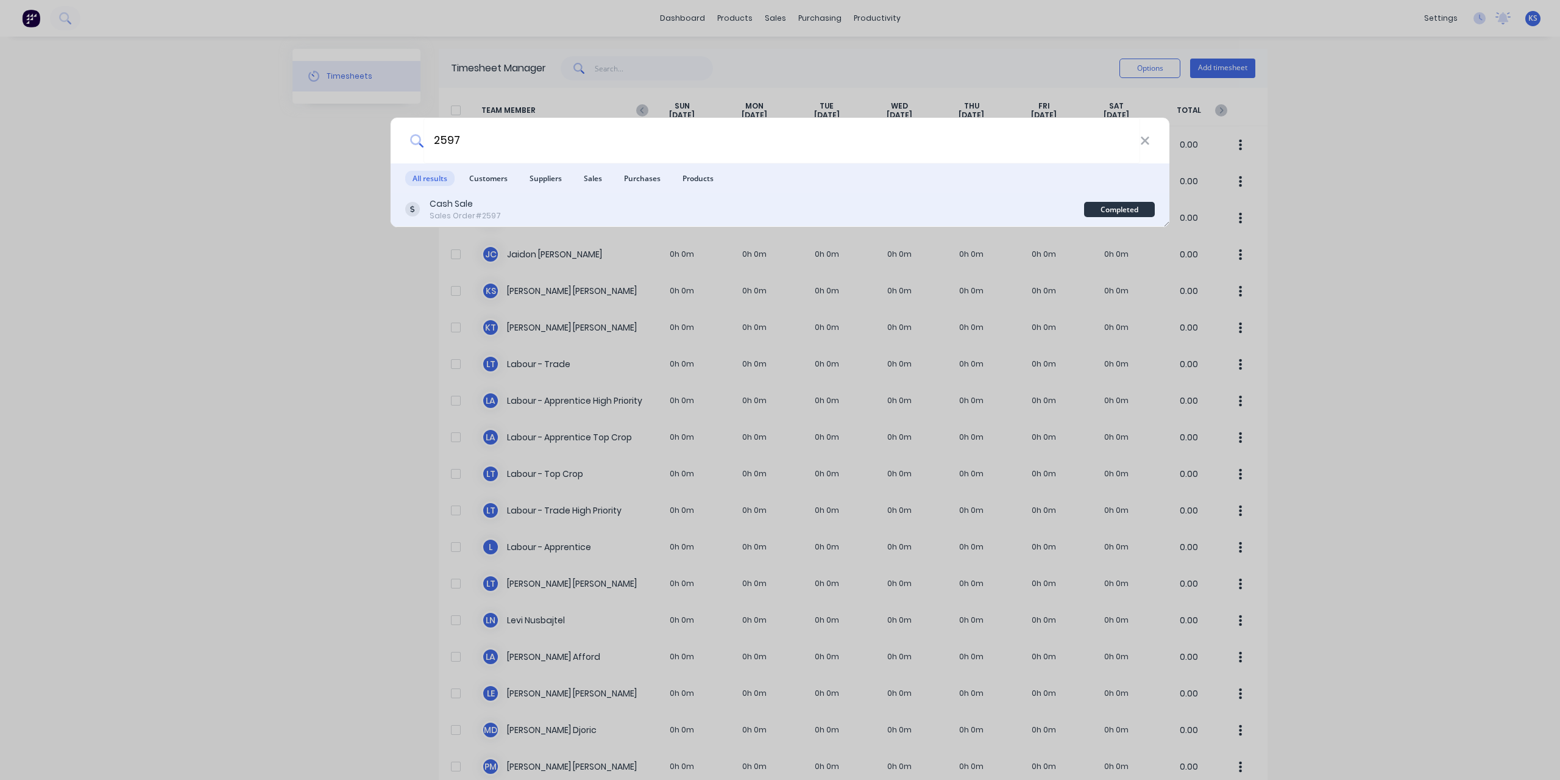
click at [454, 221] on div "Cash Sale Sales Order #2597 Completed" at bounding box center [780, 210] width 779 height 34
click at [452, 198] on div "Cash Sale" at bounding box center [465, 203] width 71 height 13
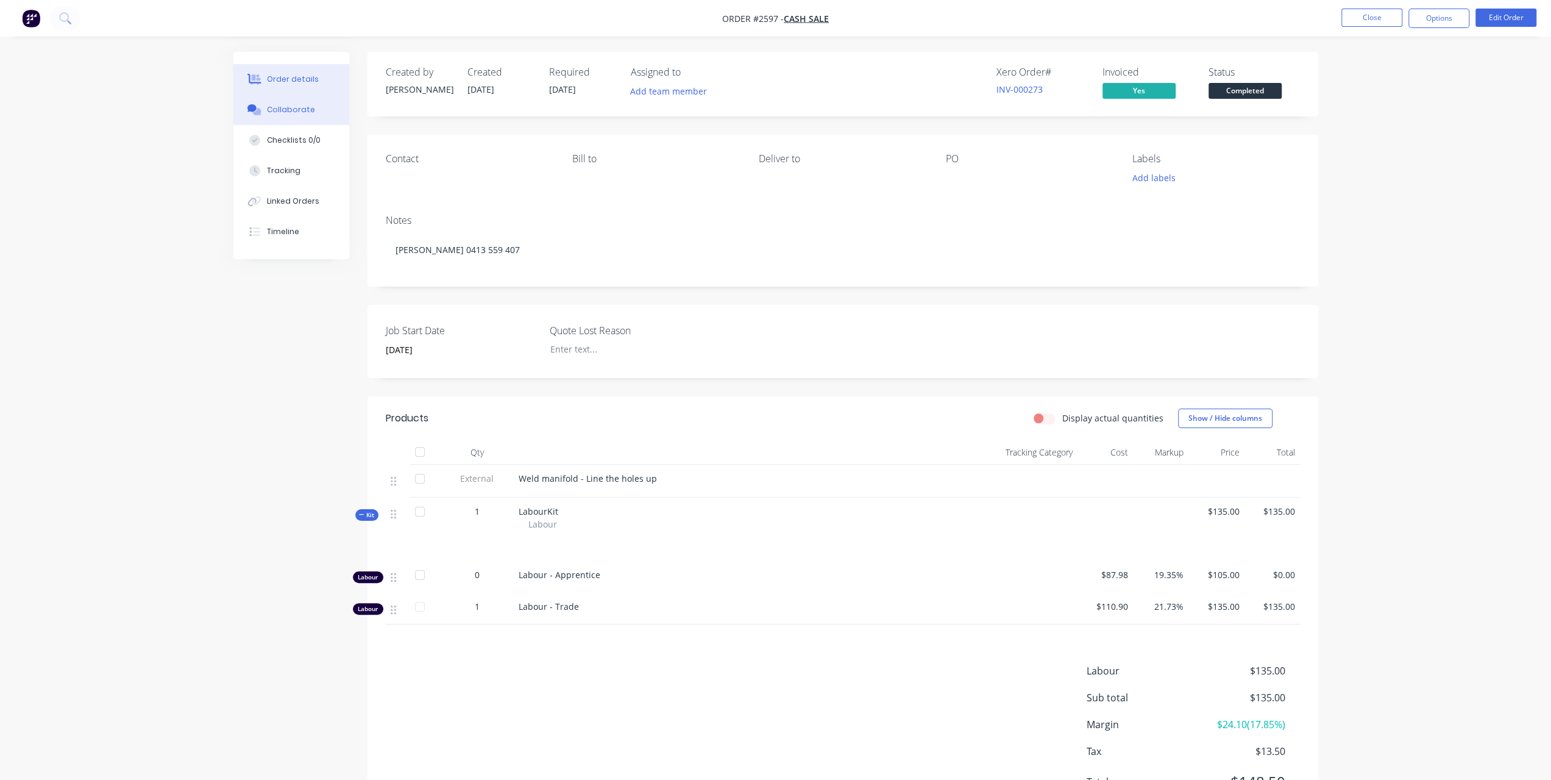
click at [304, 120] on button "Collaborate" at bounding box center [291, 109] width 116 height 30
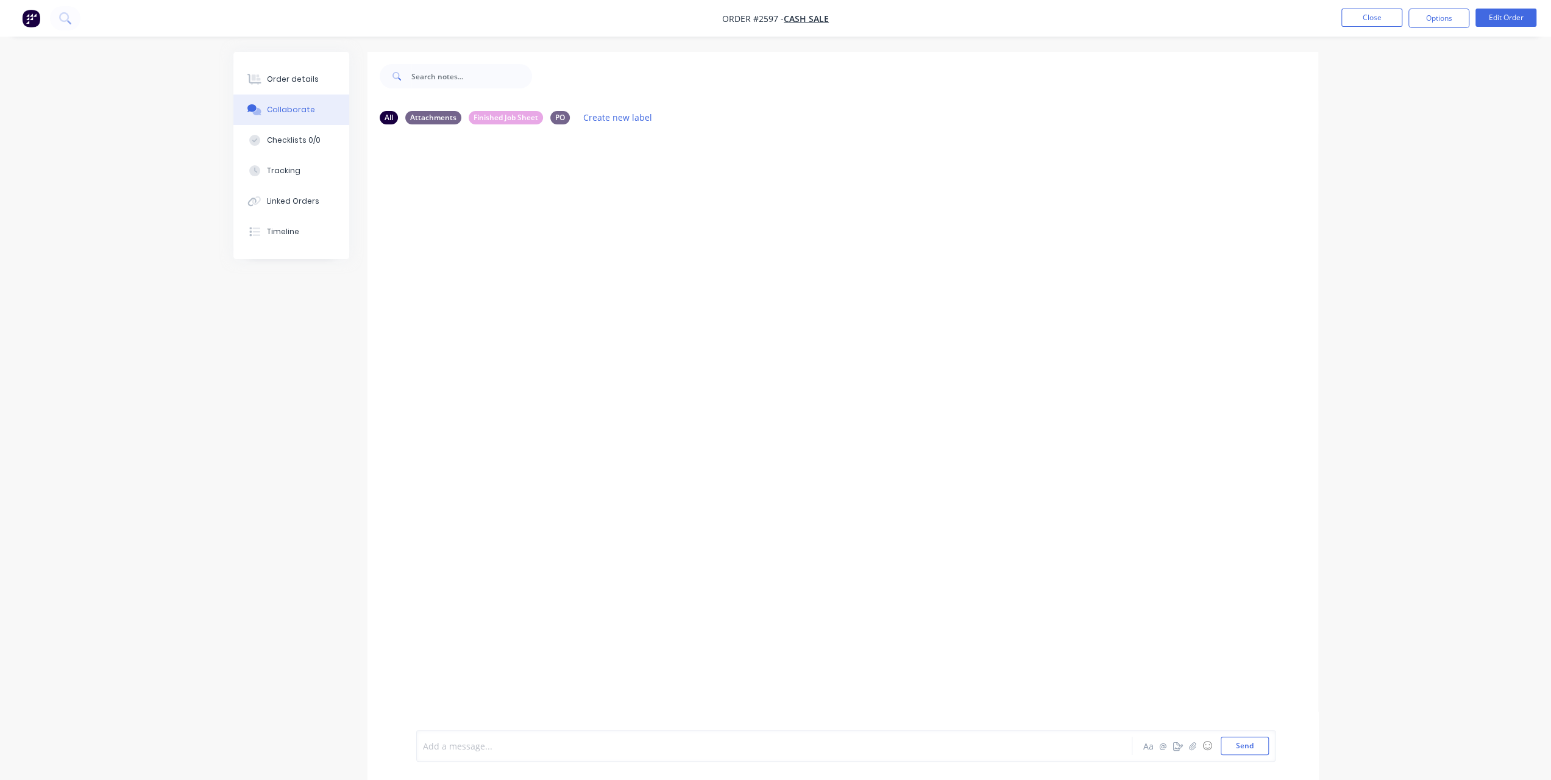
click at [477, 750] on div at bounding box center [741, 745] width 634 height 13
click at [1192, 748] on icon "button" at bounding box center [1192, 745] width 7 height 9
click at [1262, 743] on button "Send" at bounding box center [1245, 745] width 48 height 18
click at [302, 71] on button "Order details" at bounding box center [291, 79] width 116 height 30
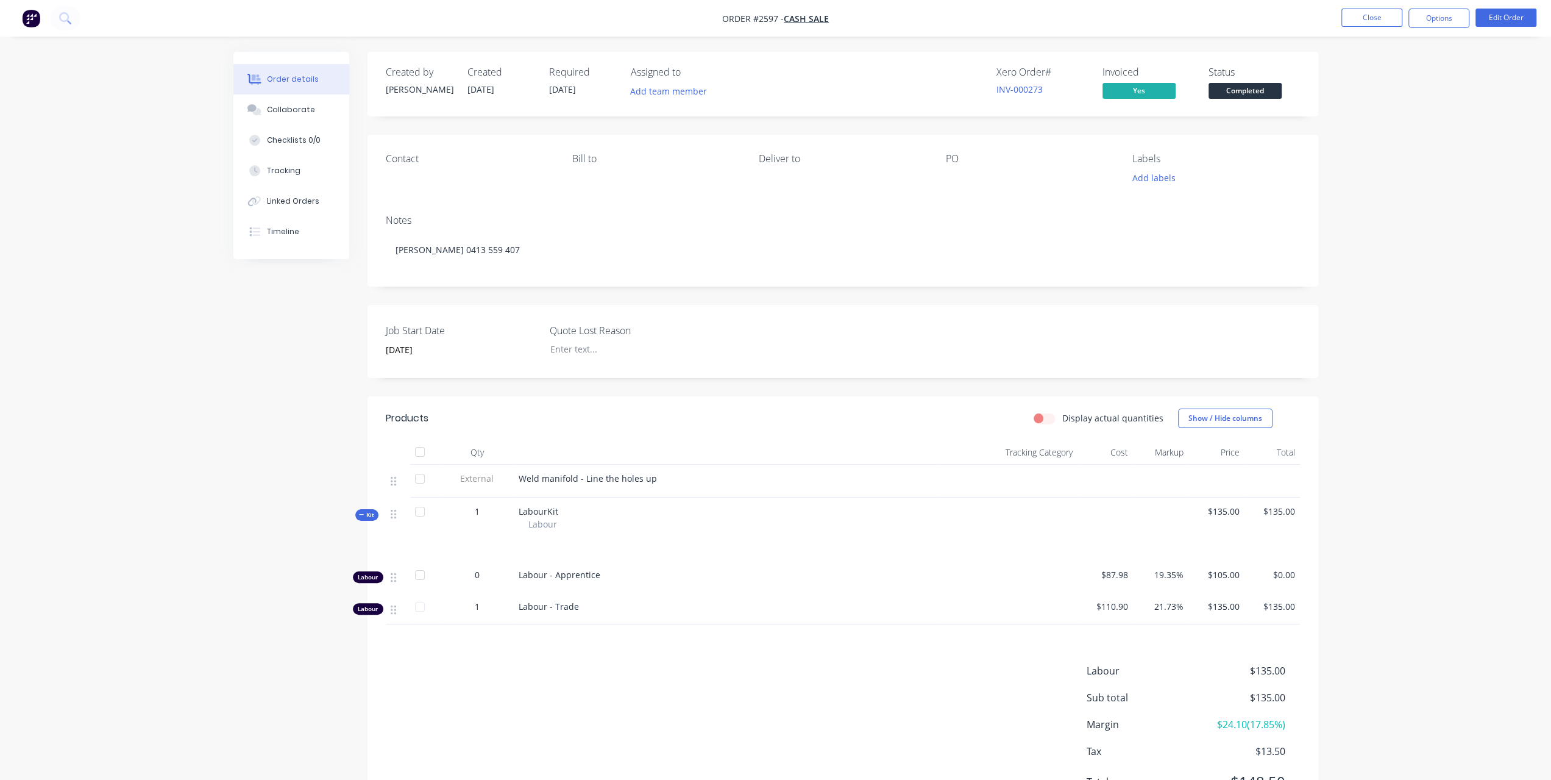
click at [1247, 92] on span "Completed" at bounding box center [1245, 90] width 73 height 15
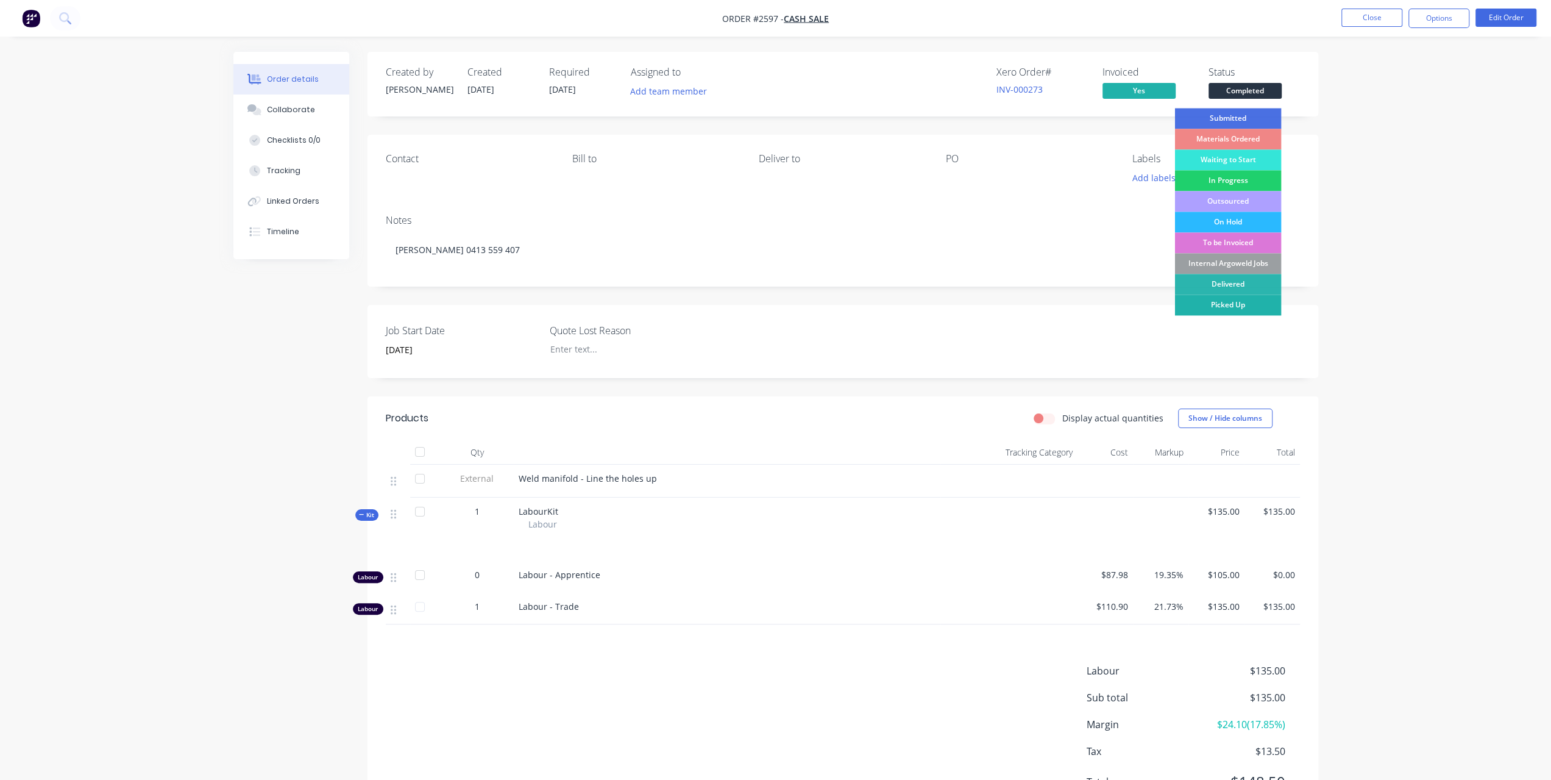
click at [1218, 299] on div "Picked Up" at bounding box center [1228, 304] width 107 height 21
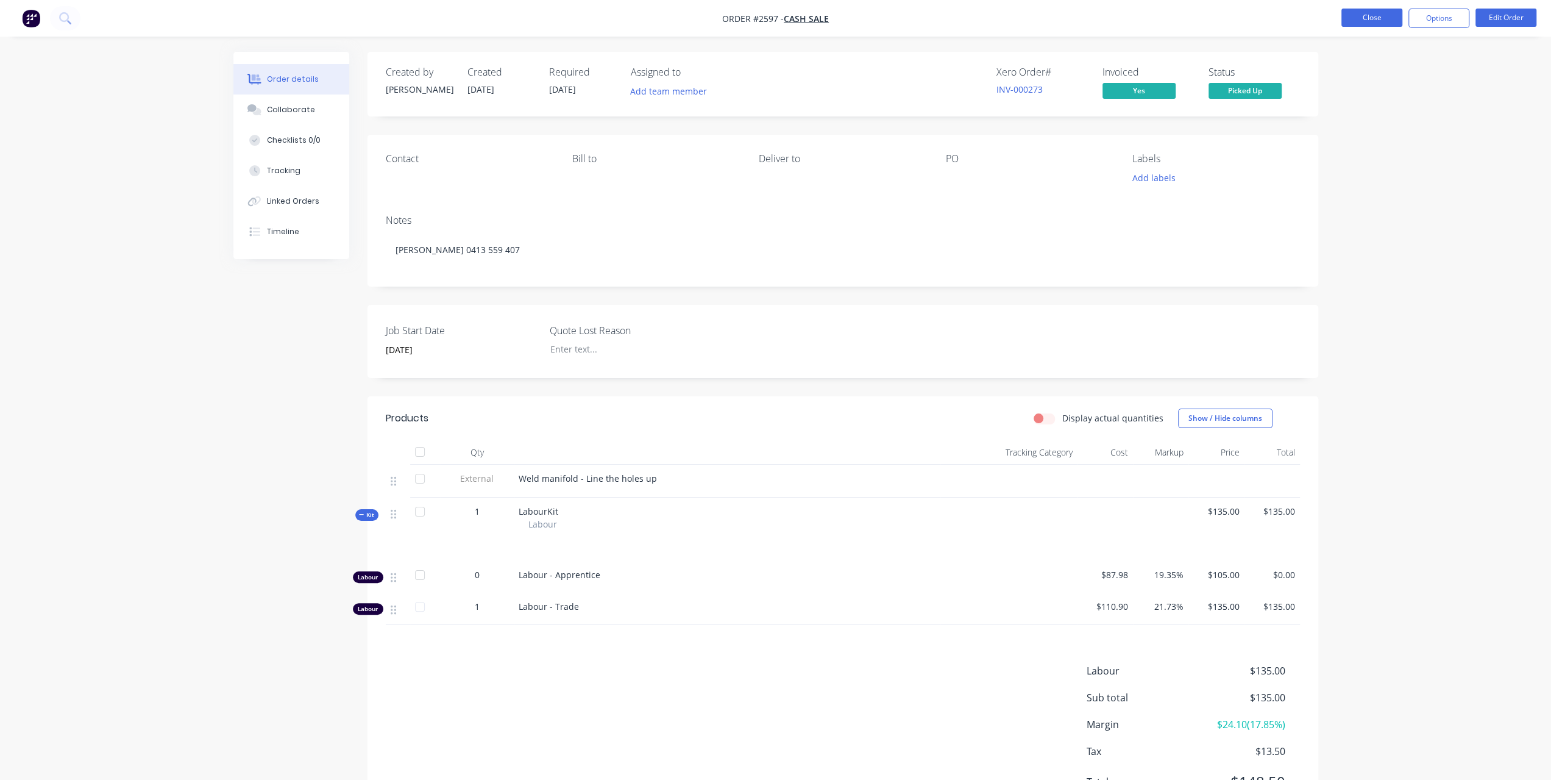
click at [1378, 20] on button "Close" at bounding box center [1372, 18] width 61 height 18
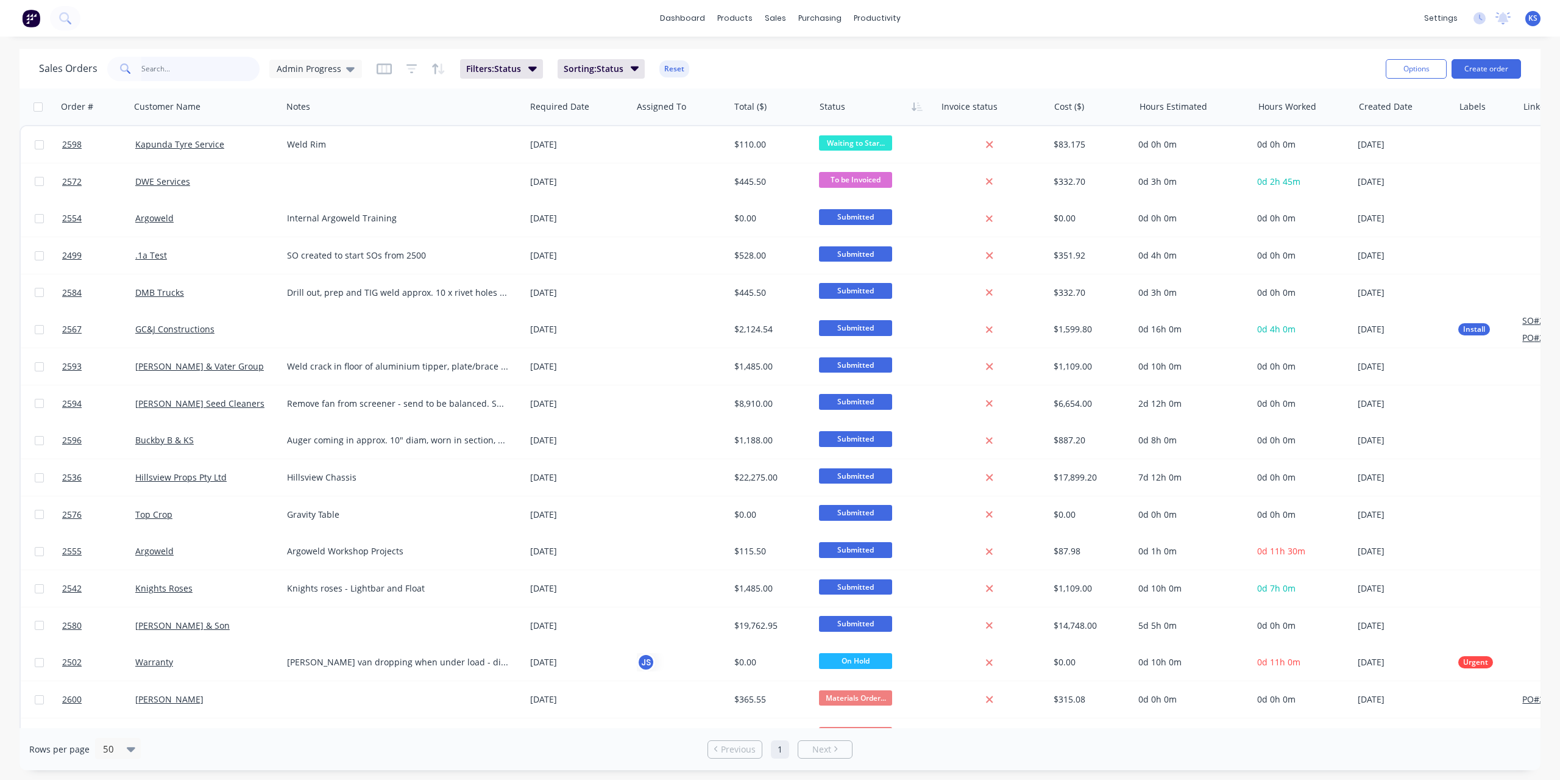
click at [213, 70] on input "text" at bounding box center [200, 69] width 119 height 24
type input "2599"
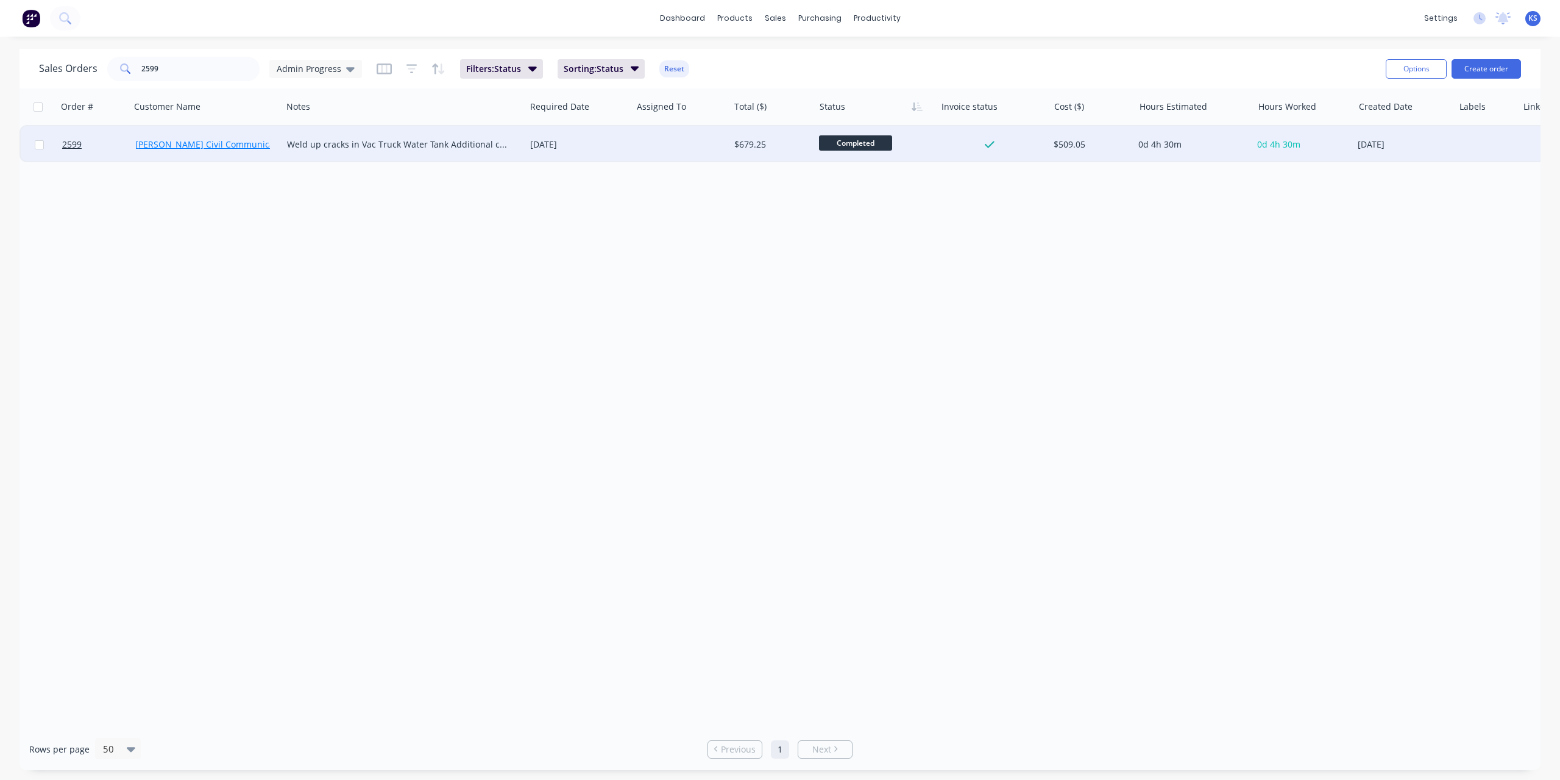
click at [208, 149] on link "[PERSON_NAME] Civil Communications" at bounding box center [214, 144] width 159 height 12
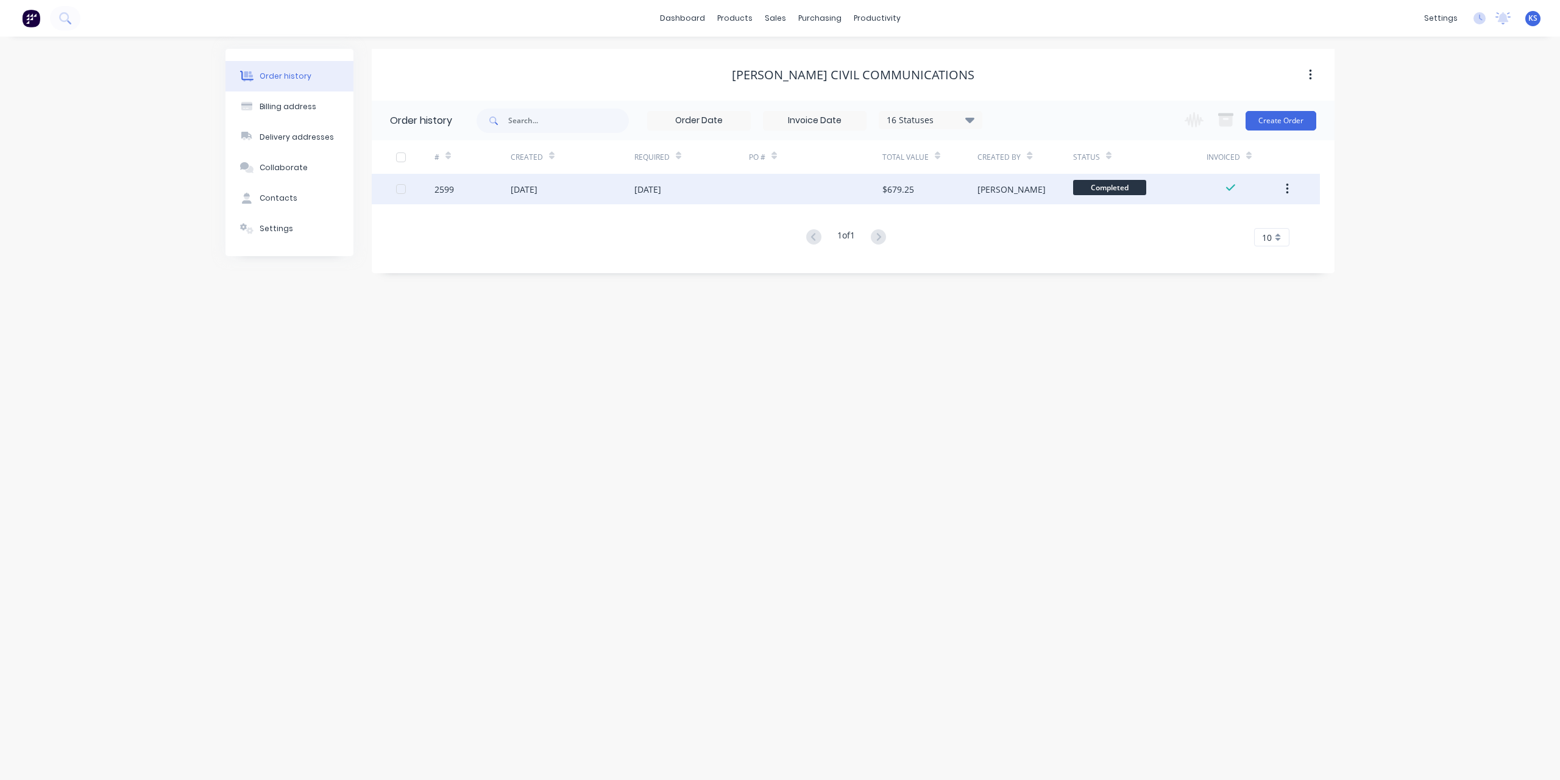
click at [538, 187] on div "[DATE]" at bounding box center [524, 189] width 27 height 13
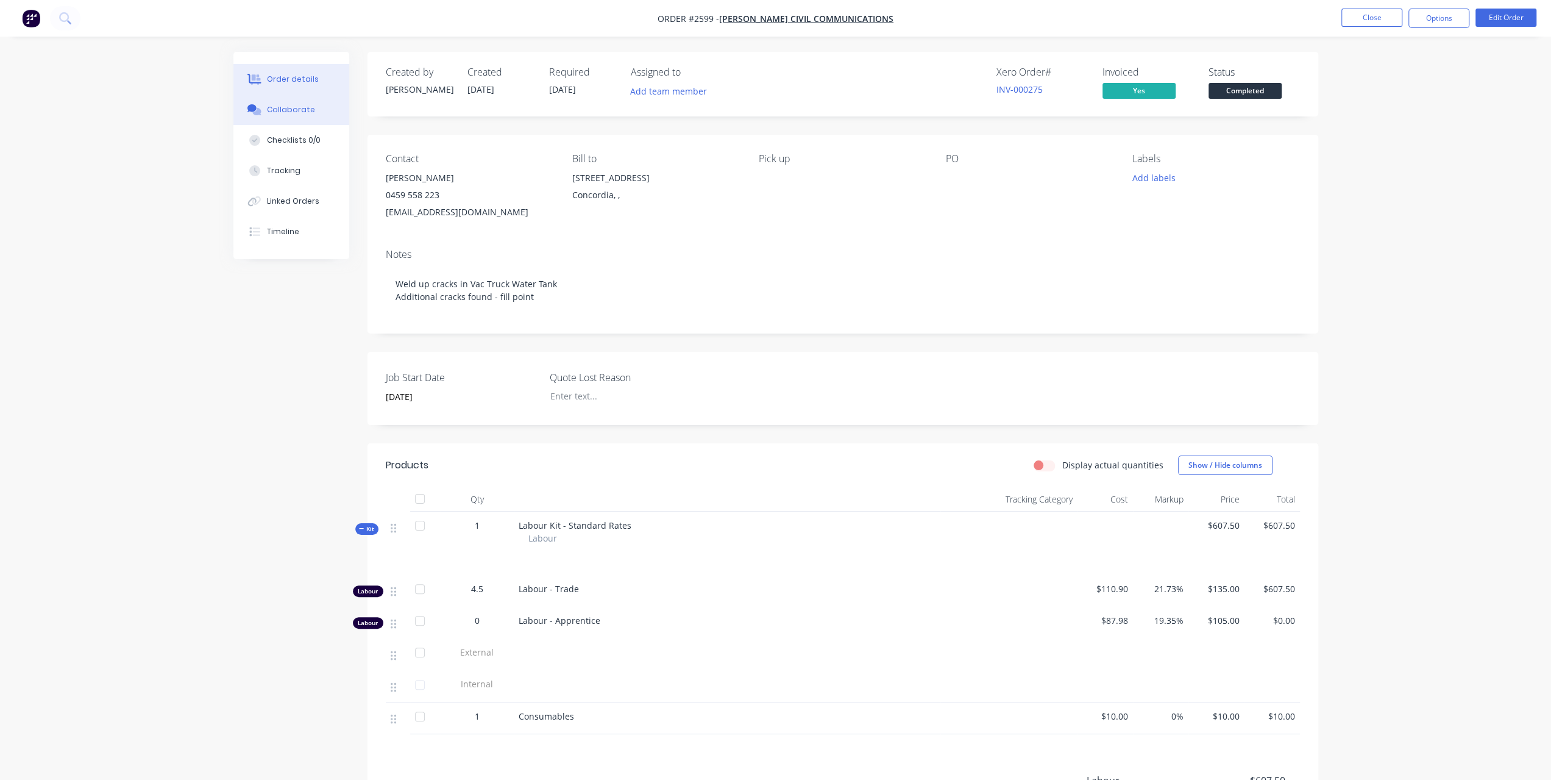
click at [316, 107] on button "Collaborate" at bounding box center [291, 109] width 116 height 30
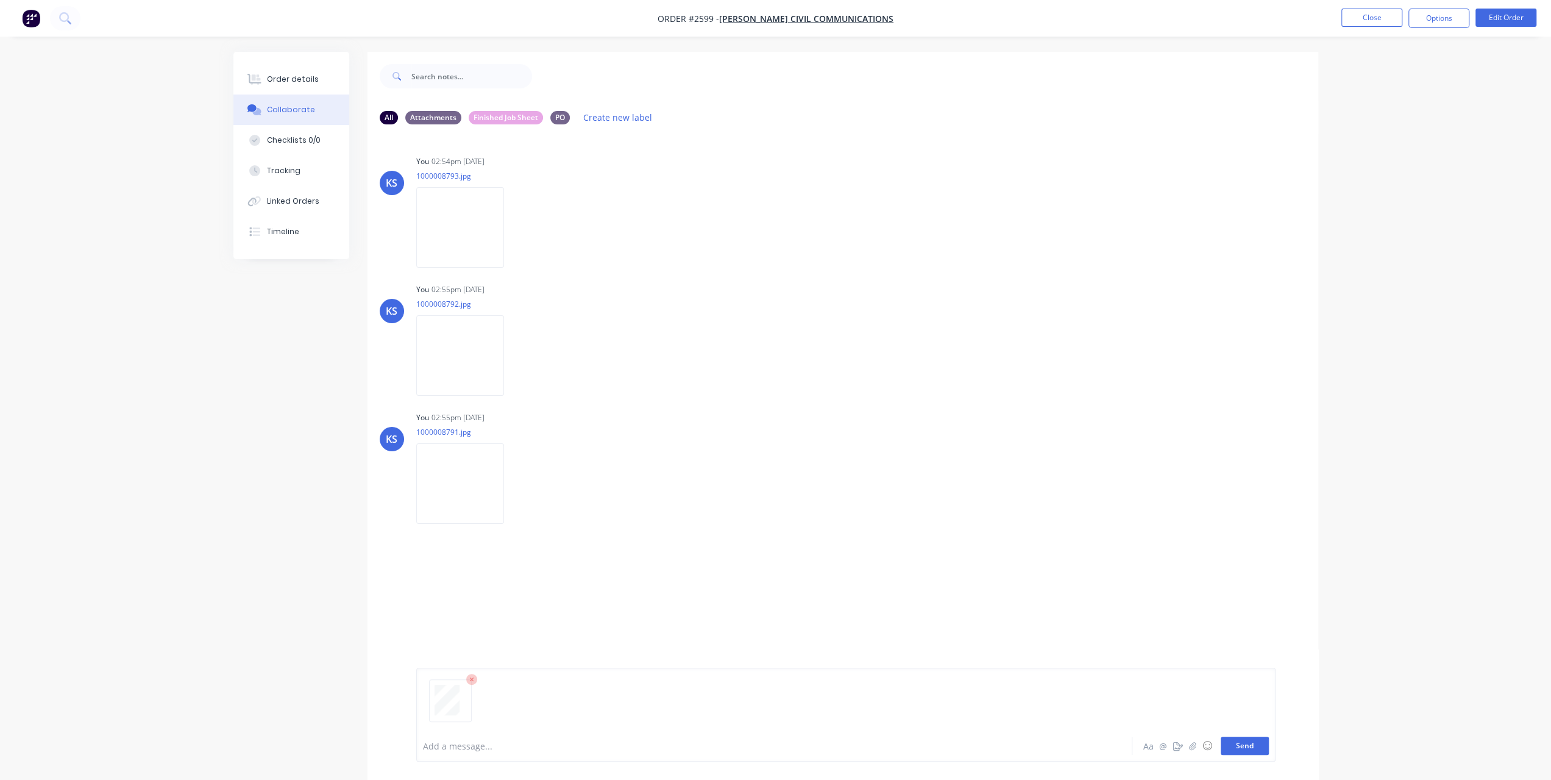
click at [1264, 742] on button "Send" at bounding box center [1245, 745] width 48 height 18
click at [1365, 16] on button "Close" at bounding box center [1372, 18] width 61 height 18
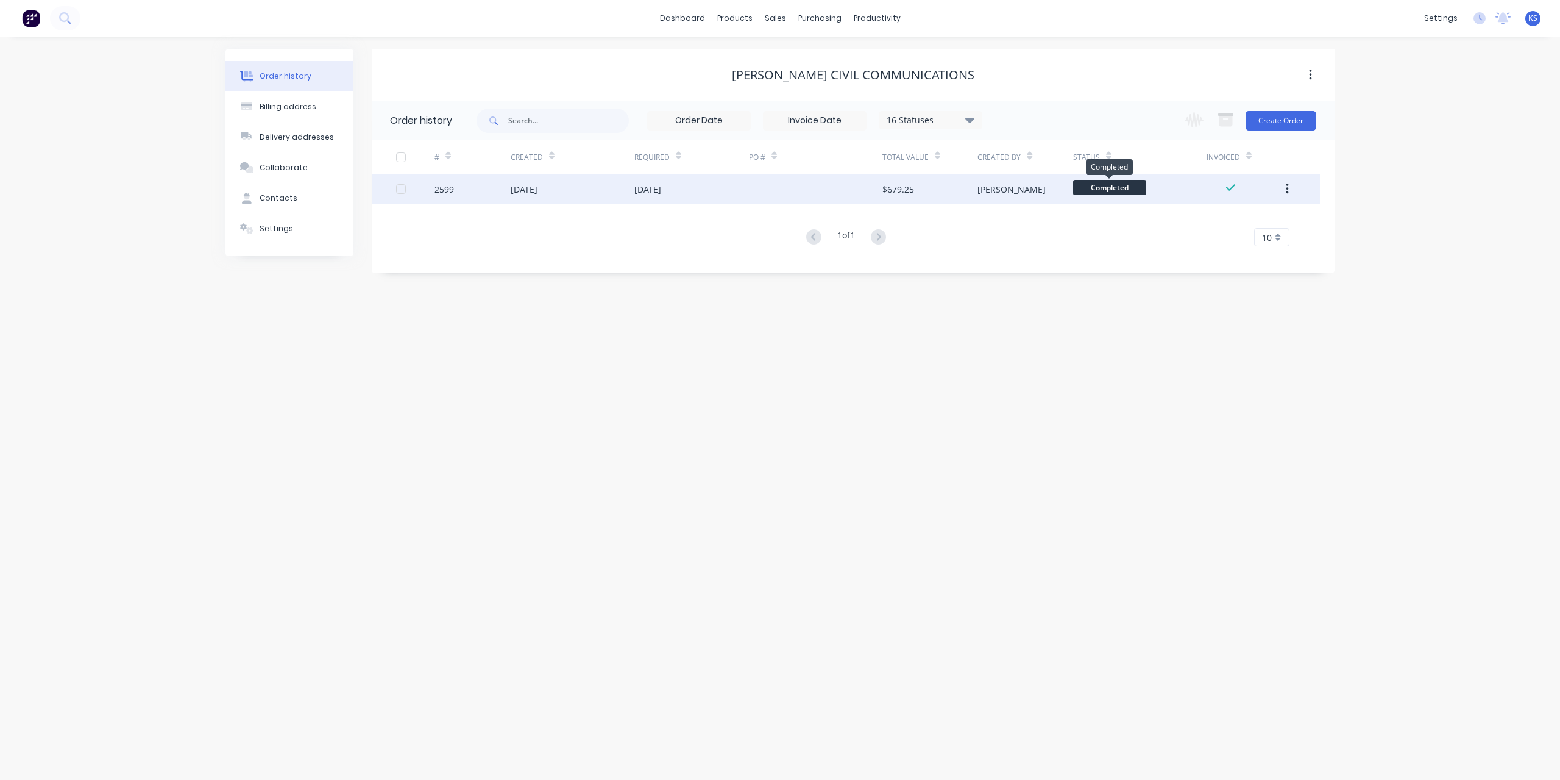
click at [1125, 187] on span "Completed" at bounding box center [1109, 187] width 73 height 15
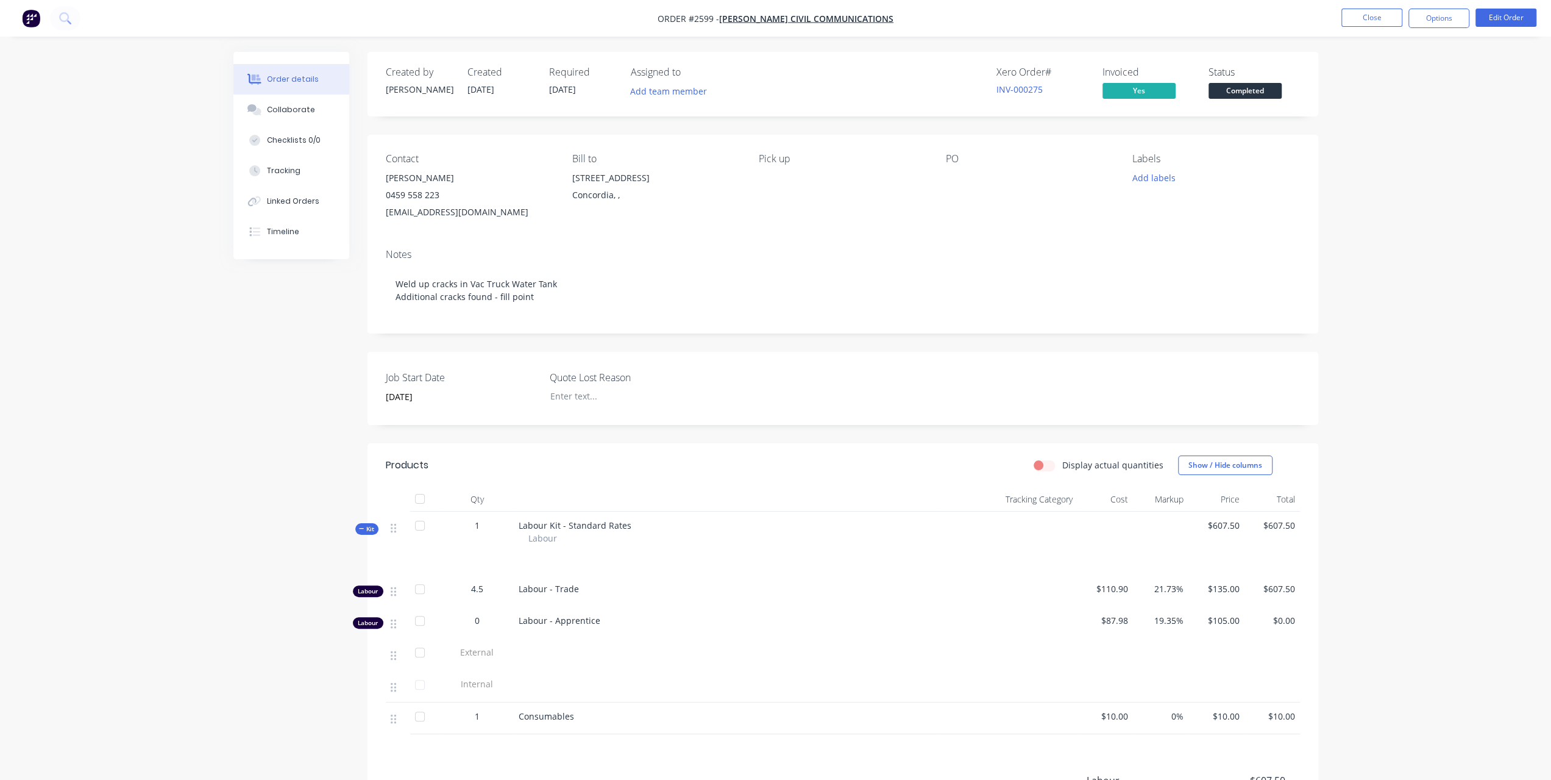
click at [1238, 79] on div "Status Completed" at bounding box center [1254, 83] width 91 height 35
click at [1240, 87] on span "Completed" at bounding box center [1245, 90] width 73 height 15
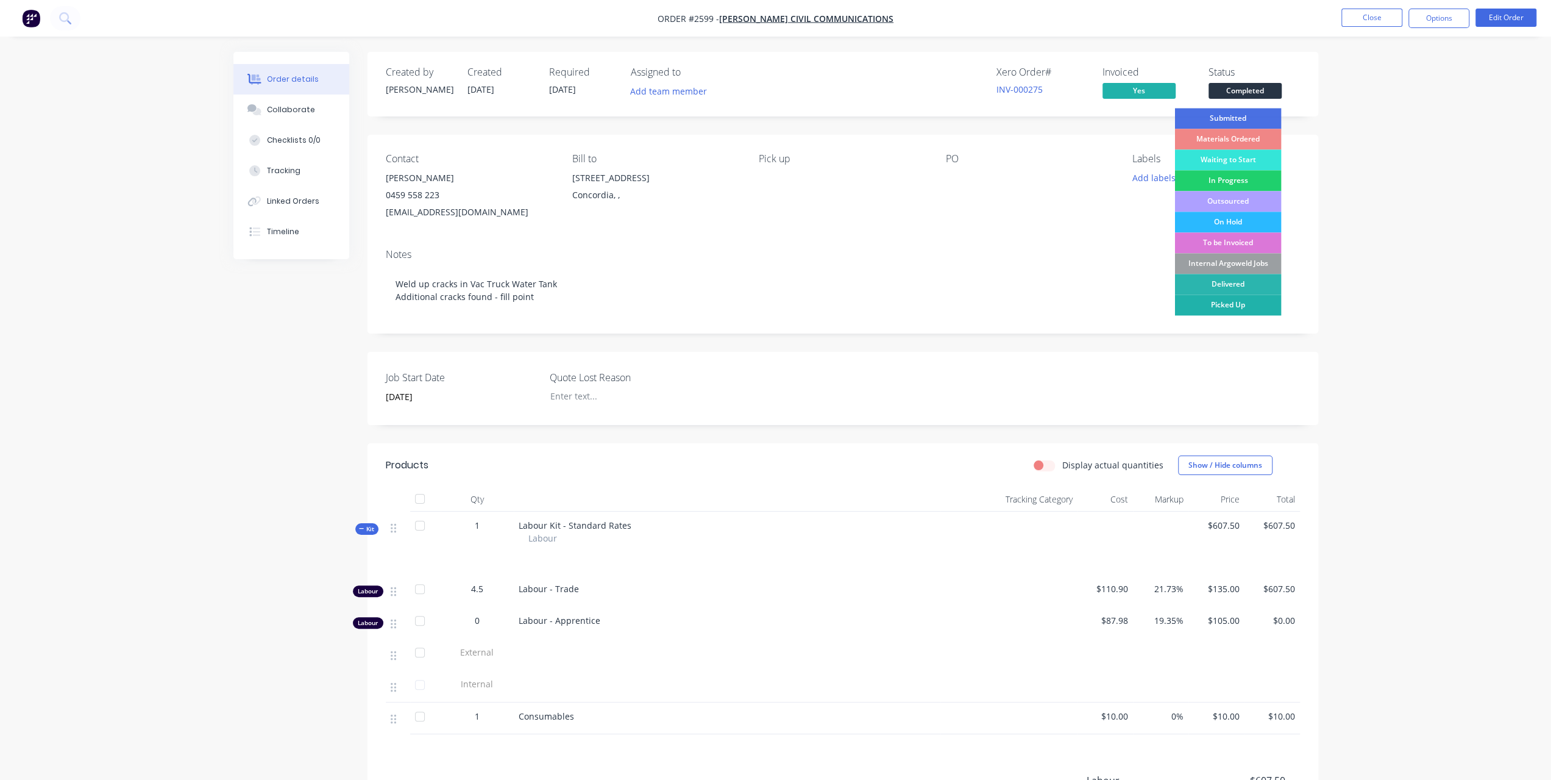
click at [1209, 294] on div "Picked Up" at bounding box center [1228, 304] width 107 height 21
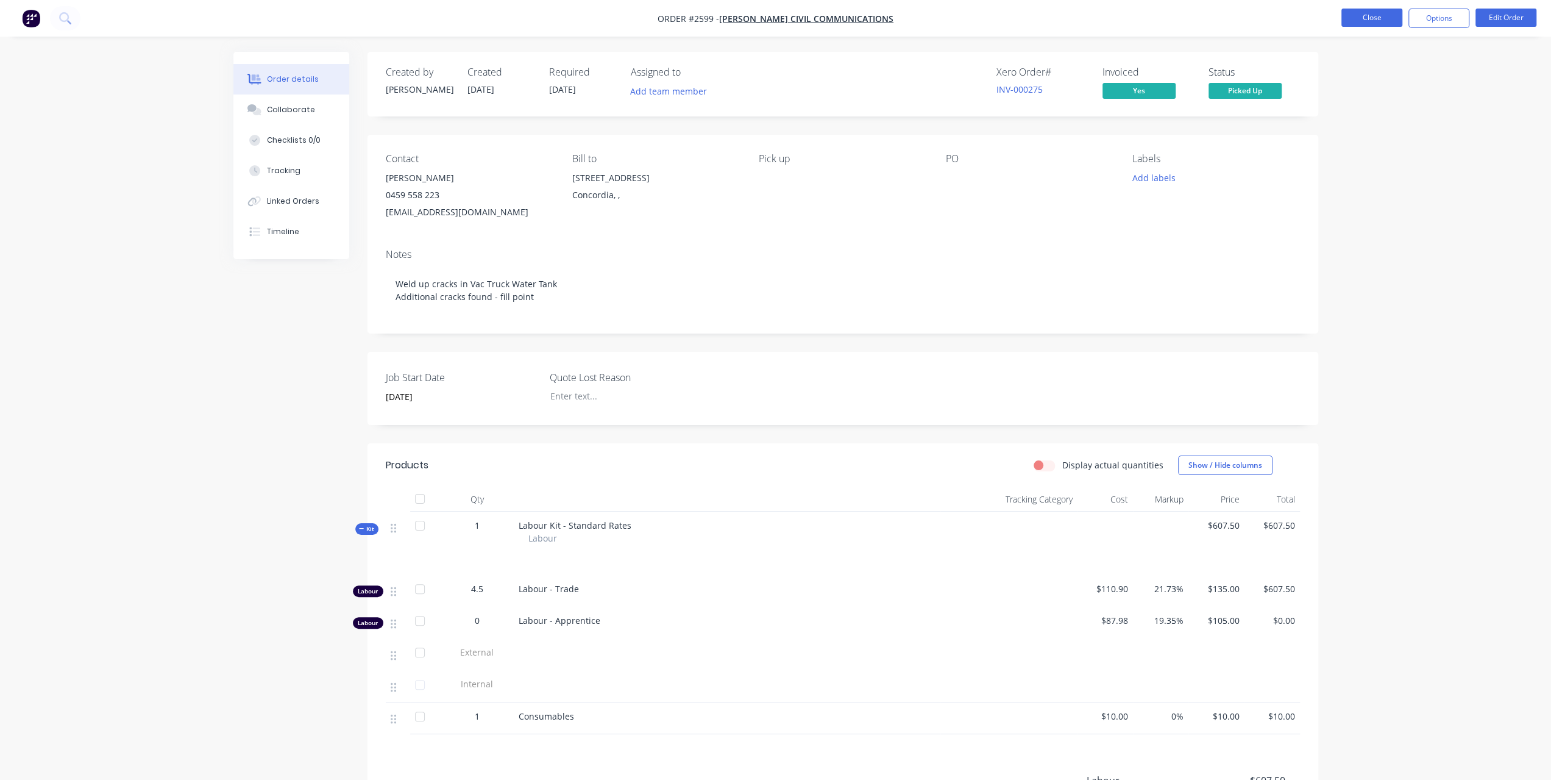
click at [1379, 18] on button "Close" at bounding box center [1372, 18] width 61 height 18
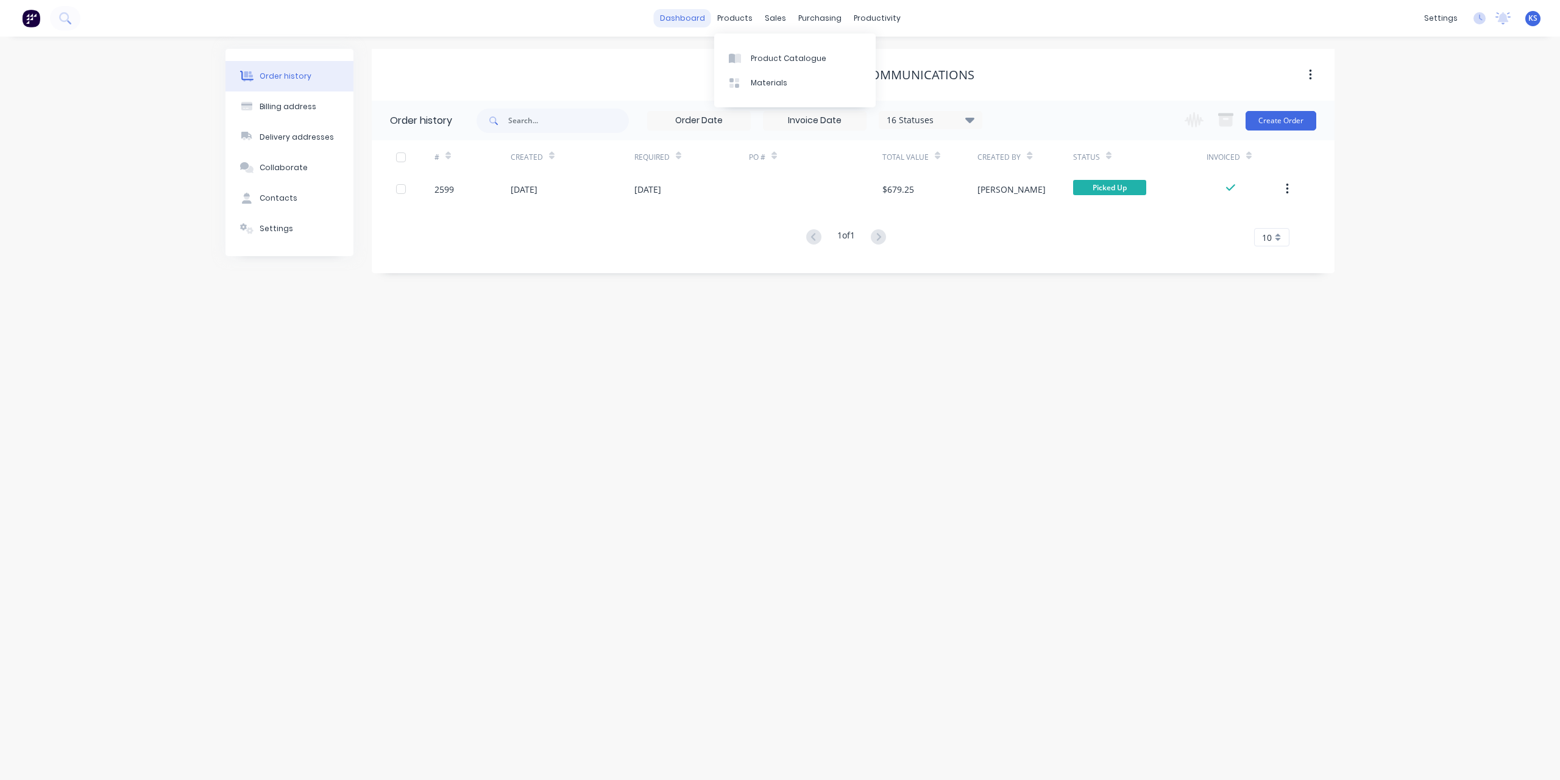
click at [678, 16] on link "dashboard" at bounding box center [682, 18] width 57 height 18
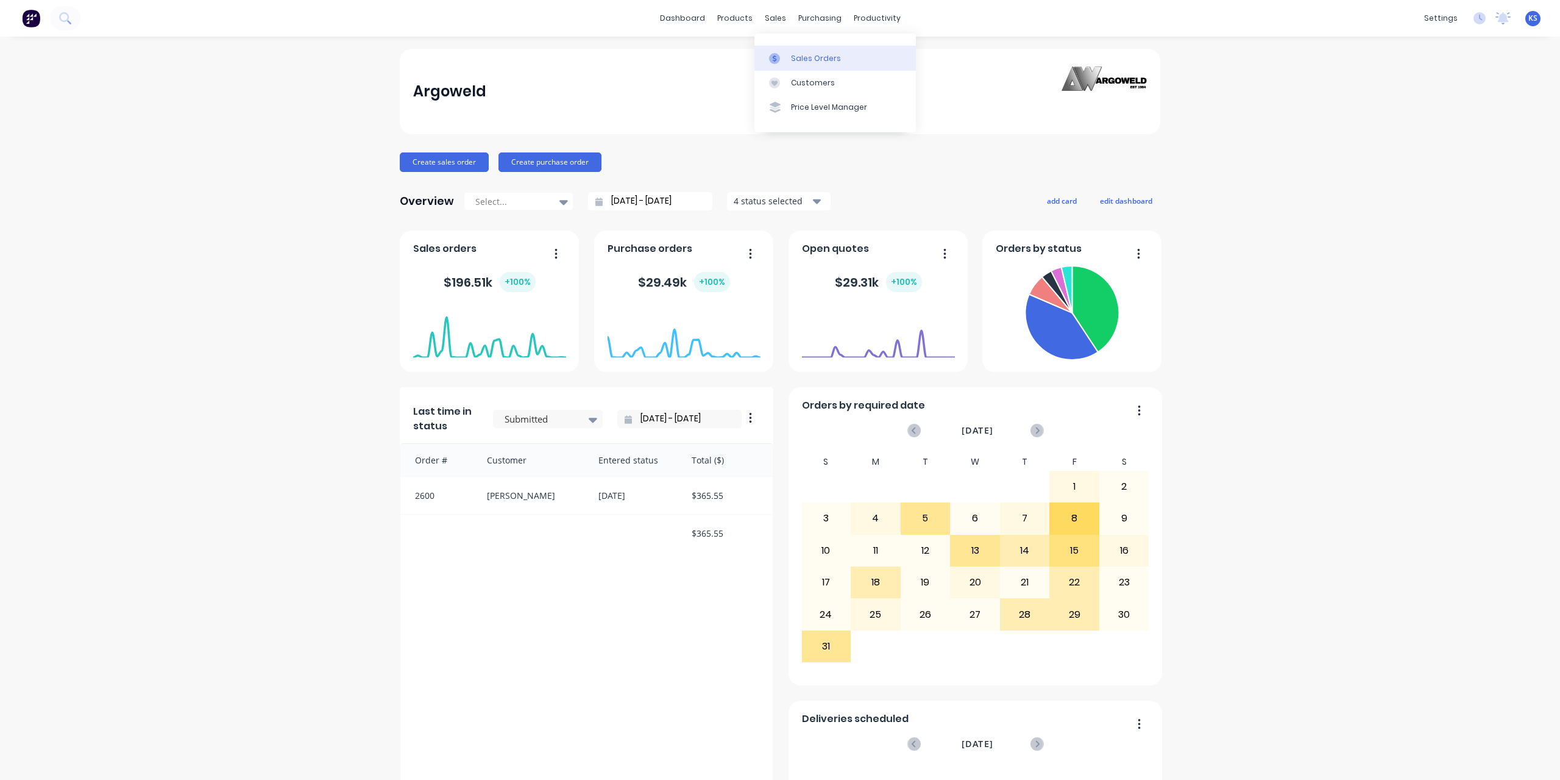
click at [792, 62] on div "Sales Orders" at bounding box center [816, 58] width 50 height 11
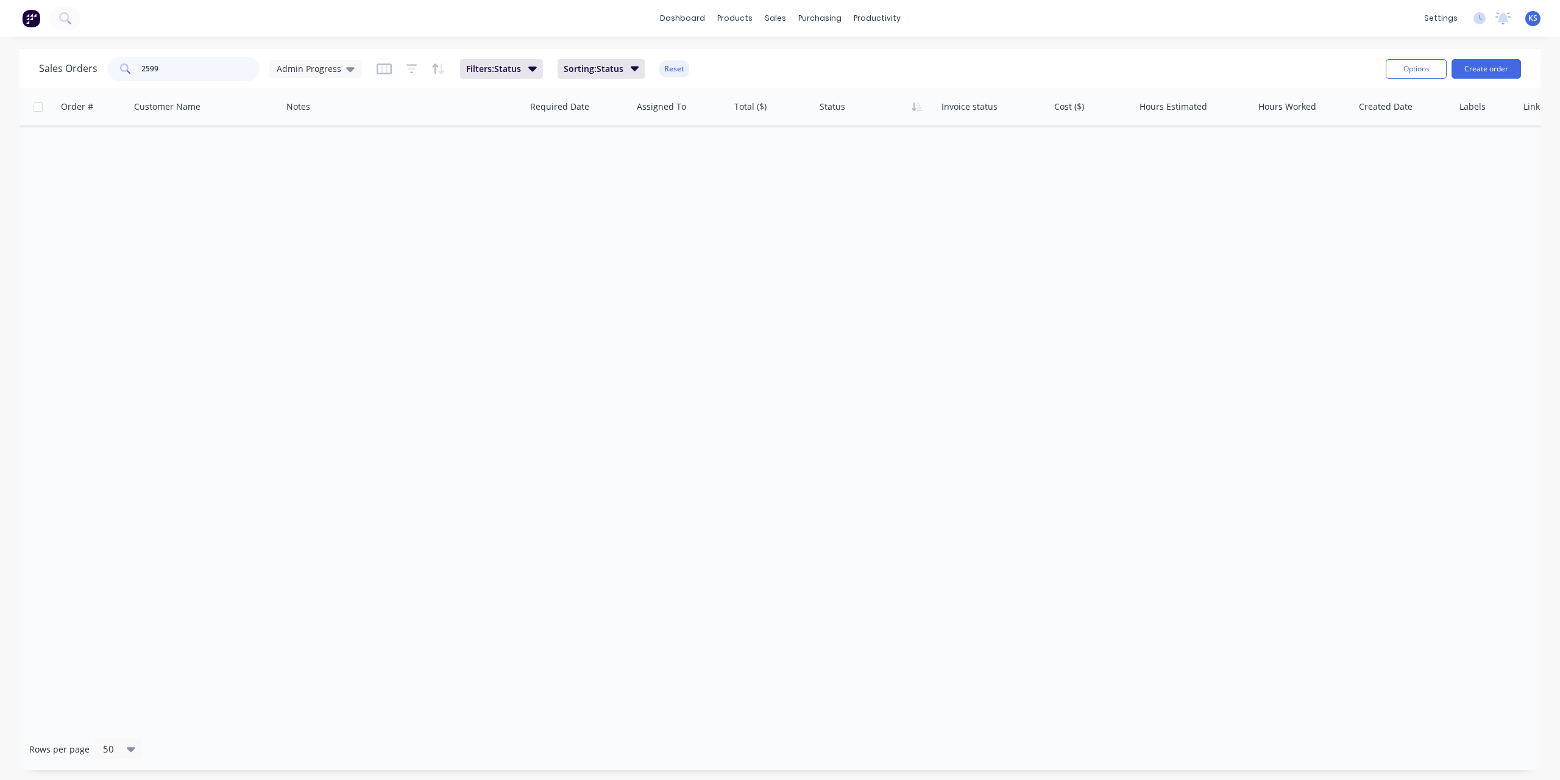
drag, startPoint x: 213, startPoint y: 66, endPoint x: 103, endPoint y: 64, distance: 109.7
click at [103, 64] on div "Sales Orders 2599 Admin Progress" at bounding box center [200, 69] width 323 height 24
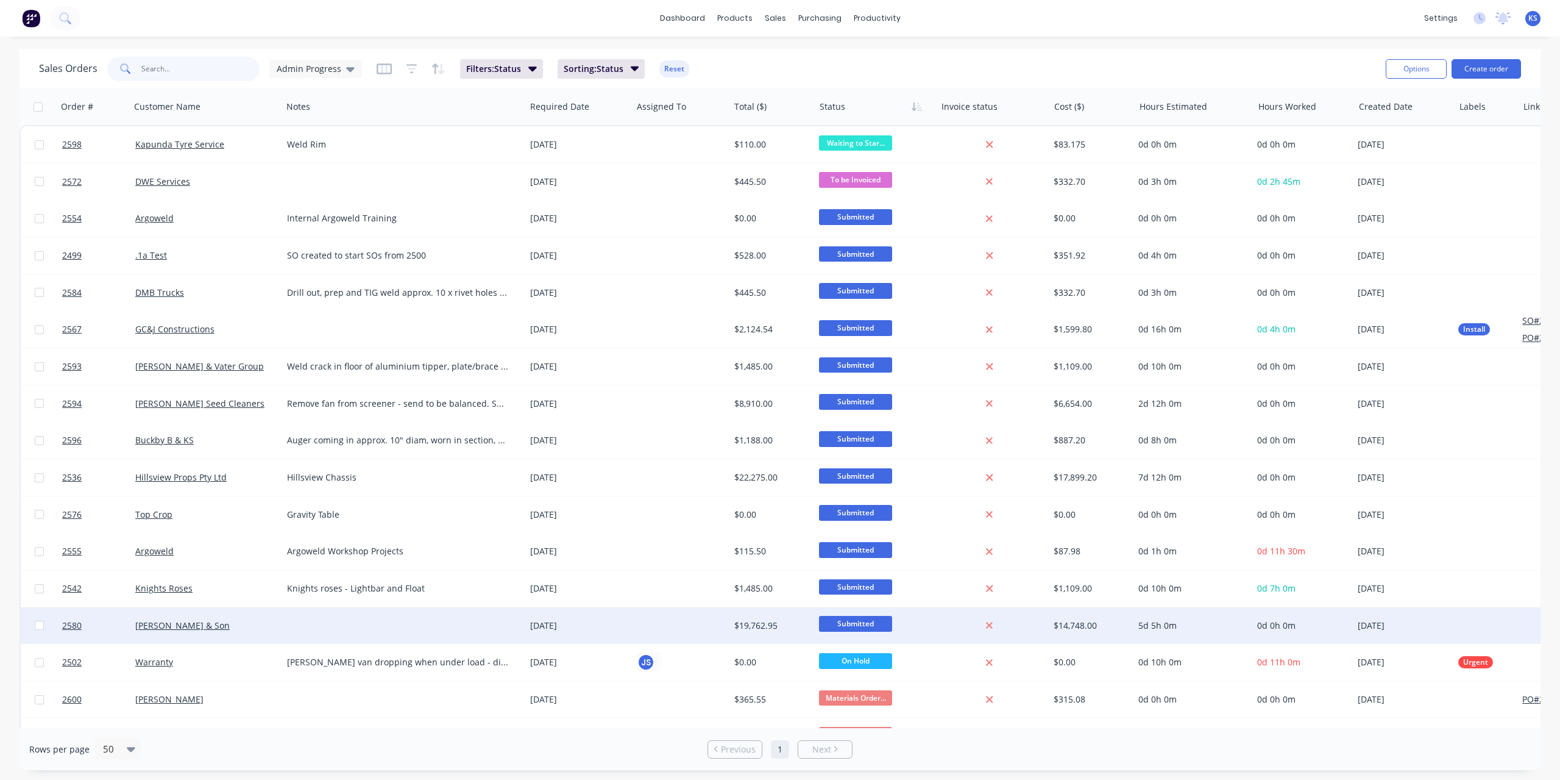
scroll to position [122, 0]
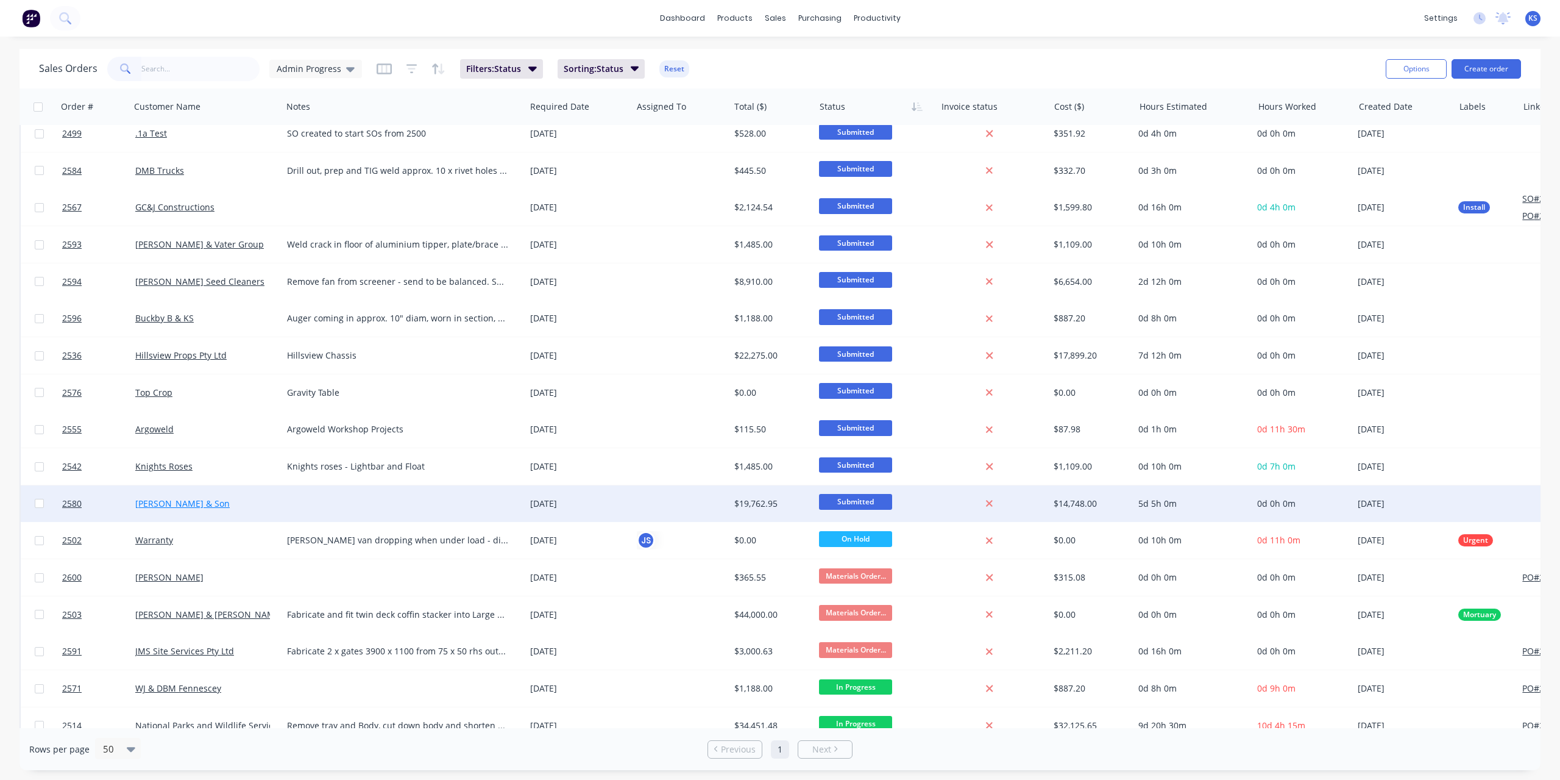
click at [172, 503] on link "[PERSON_NAME] & Son" at bounding box center [182, 503] width 94 height 12
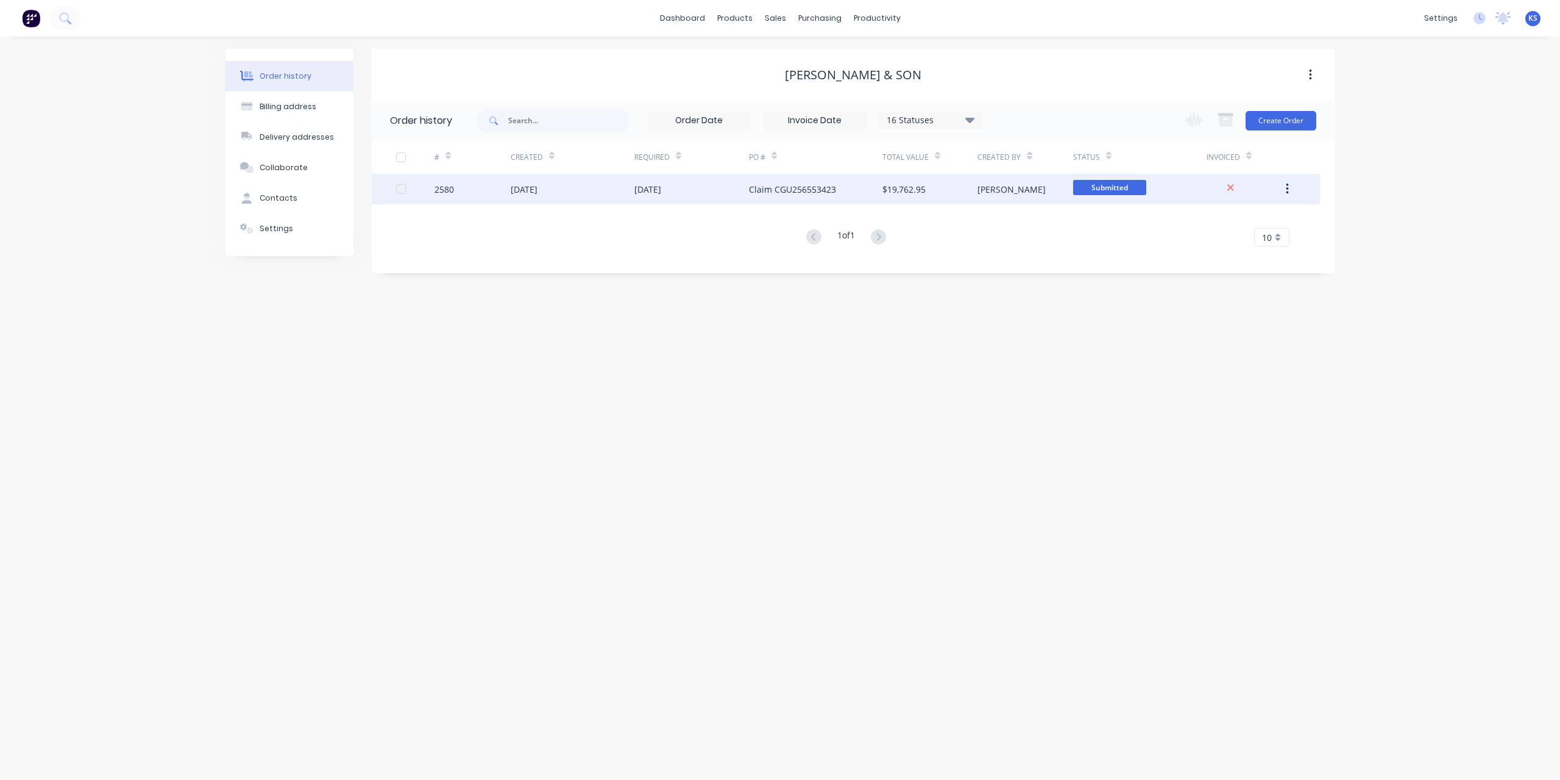
click at [538, 193] on div "[DATE]" at bounding box center [524, 189] width 27 height 13
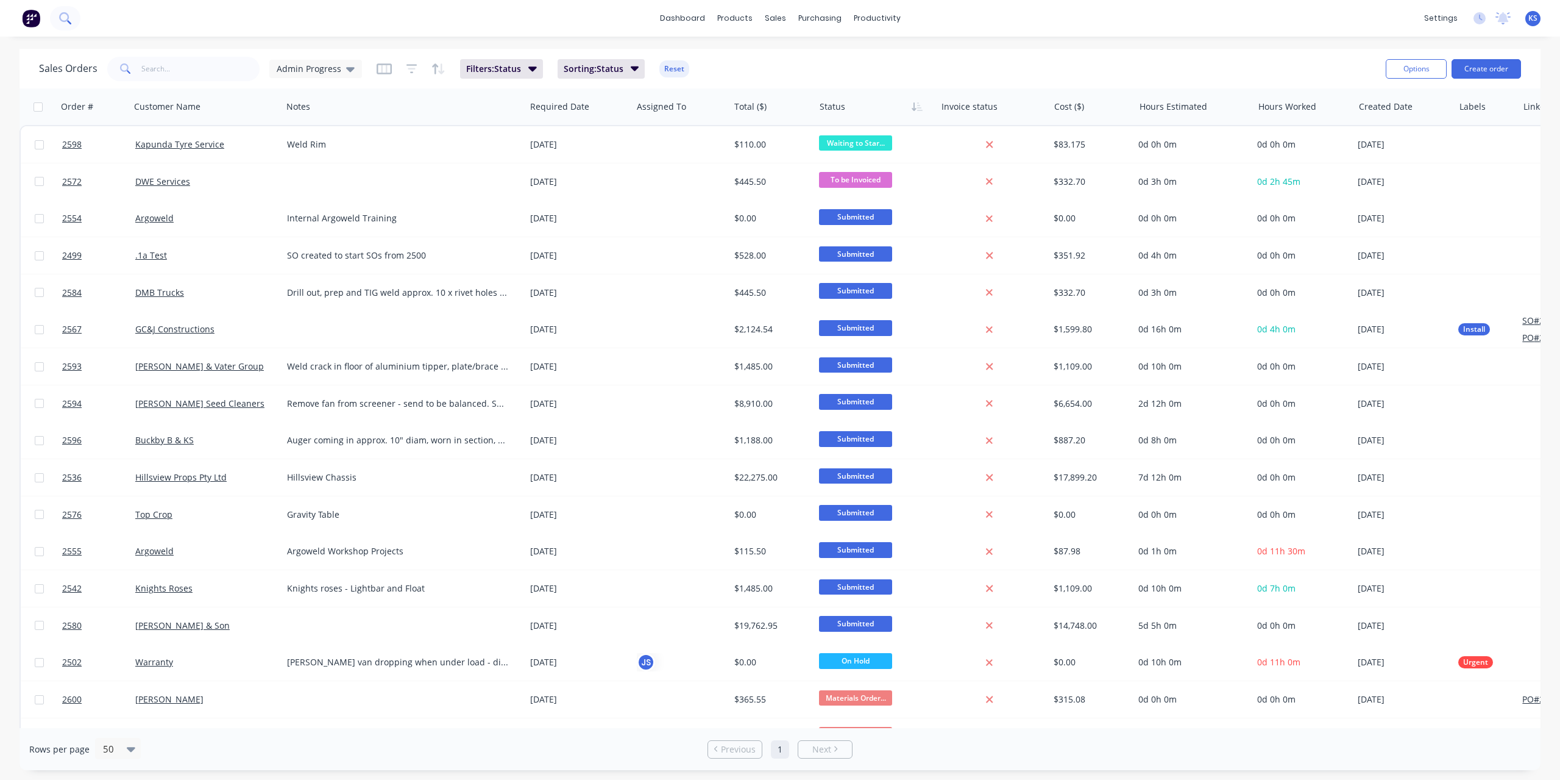
click at [70, 18] on icon at bounding box center [65, 18] width 12 height 12
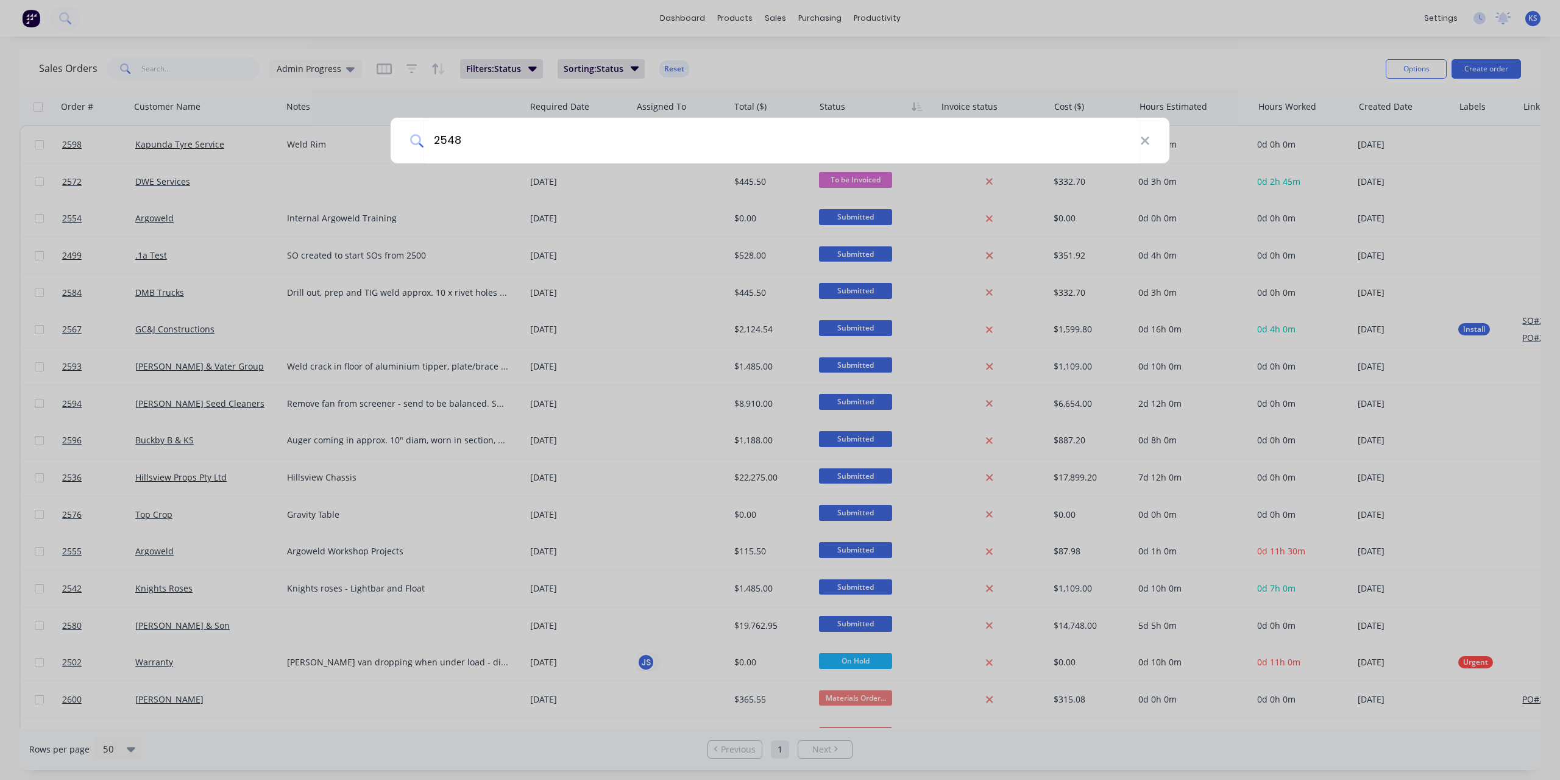
type input "2548"
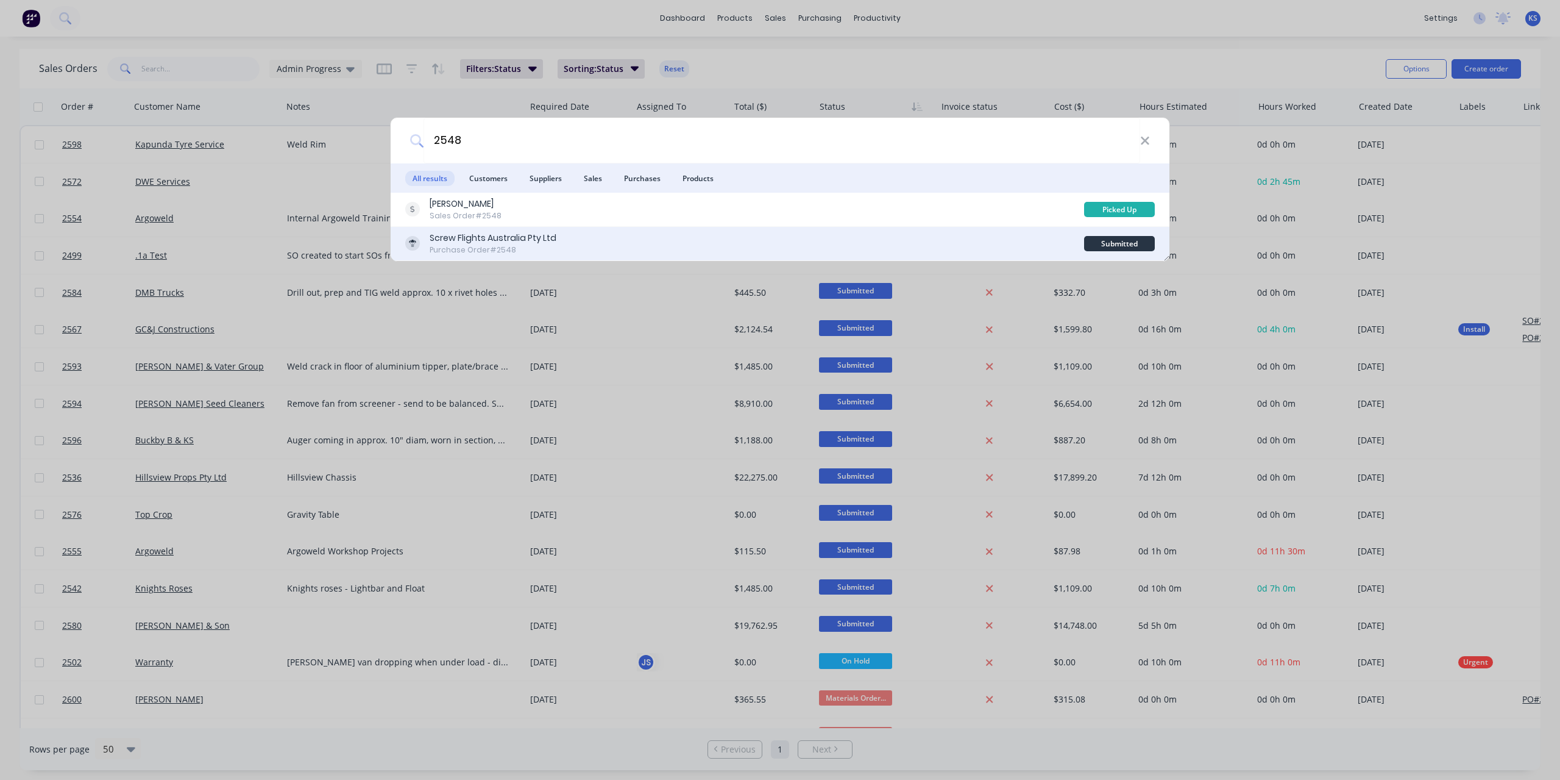
click at [519, 239] on div "Screw Flights Australia Pty Ltd" at bounding box center [493, 238] width 127 height 13
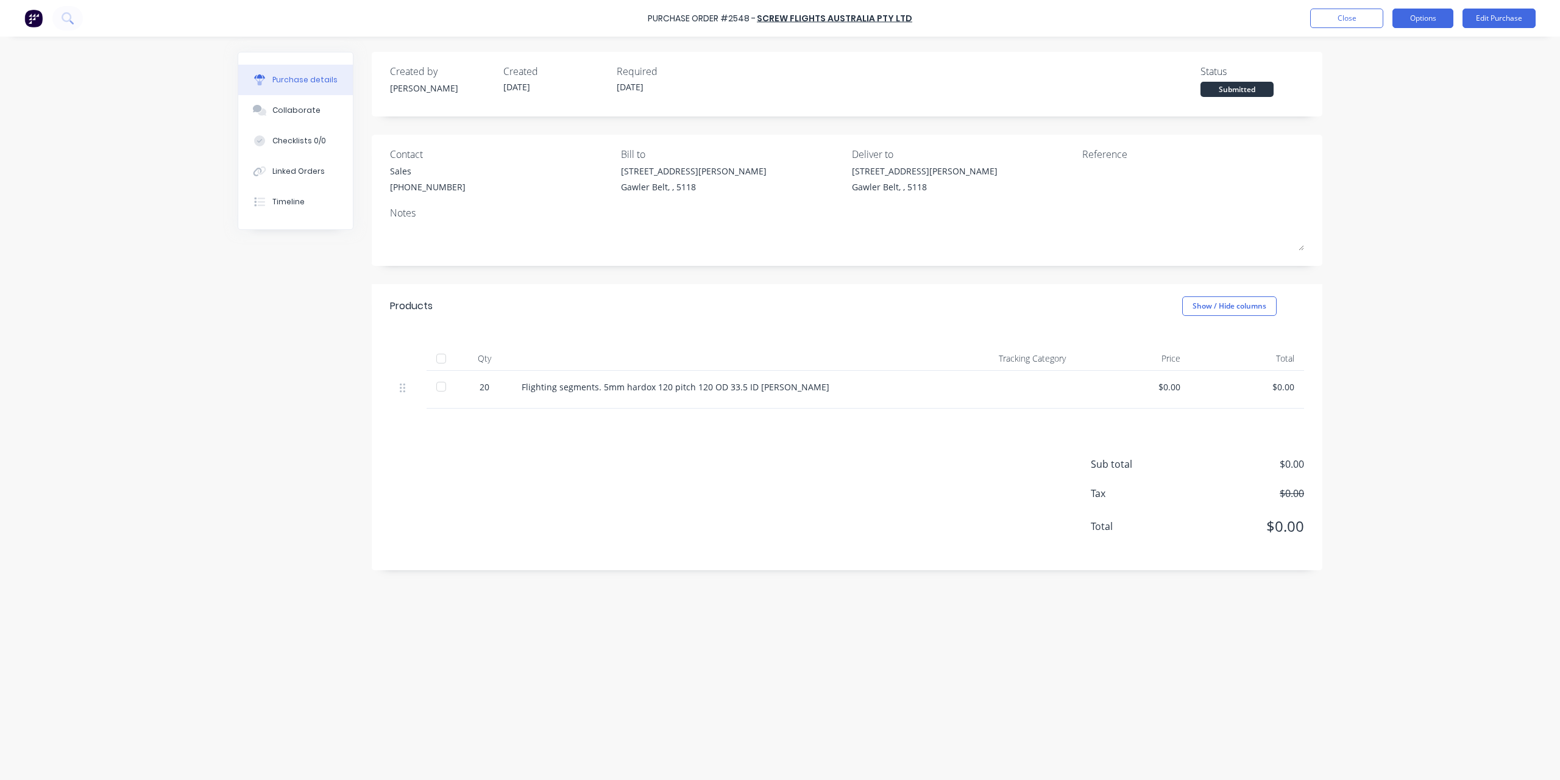
click at [1438, 18] on button "Options" at bounding box center [1423, 19] width 61 height 20
click at [1390, 71] on div "Convert to Bill" at bounding box center [1396, 74] width 94 height 18
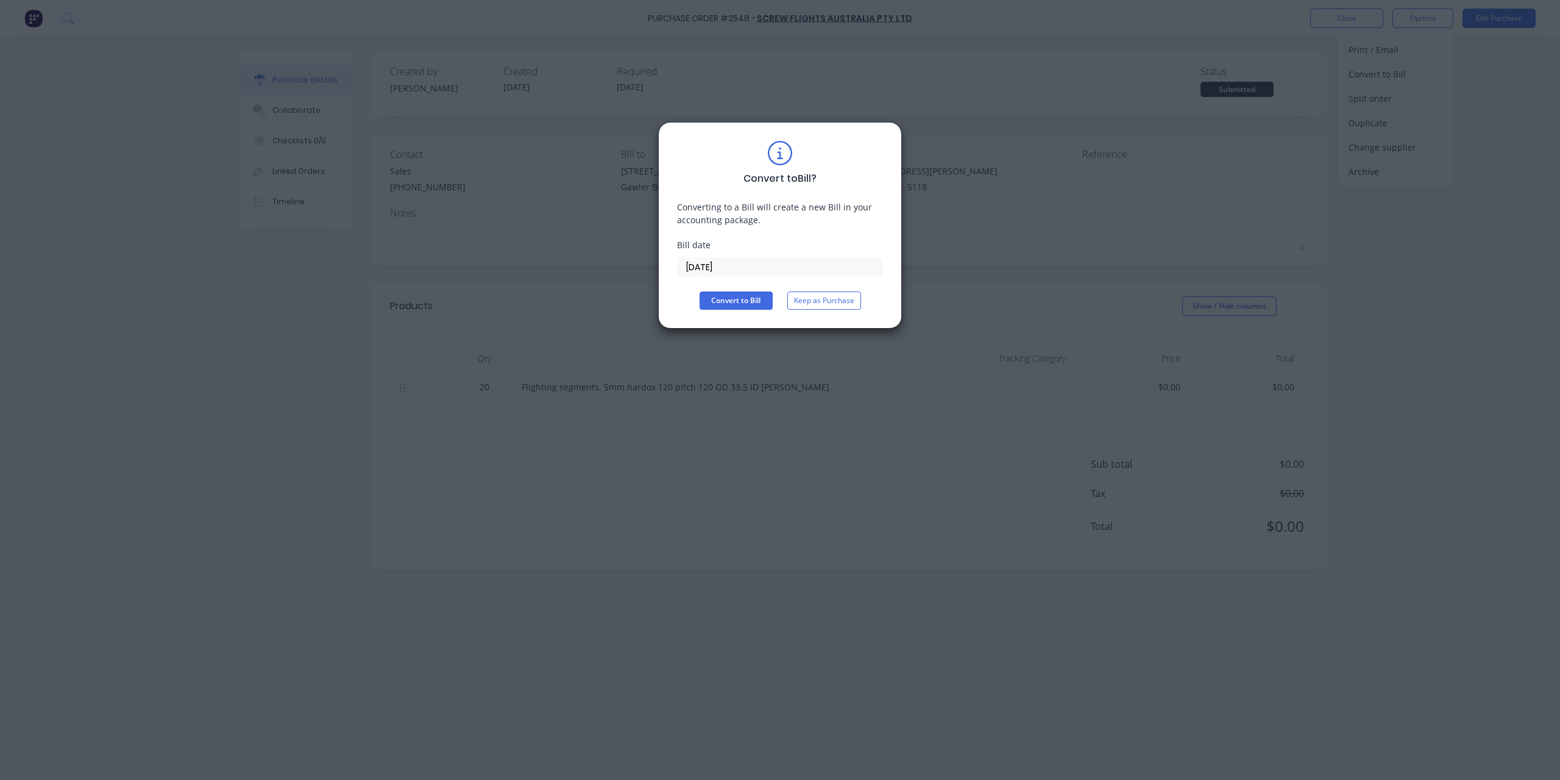
click at [747, 274] on input "[DATE]" at bounding box center [780, 267] width 205 height 18
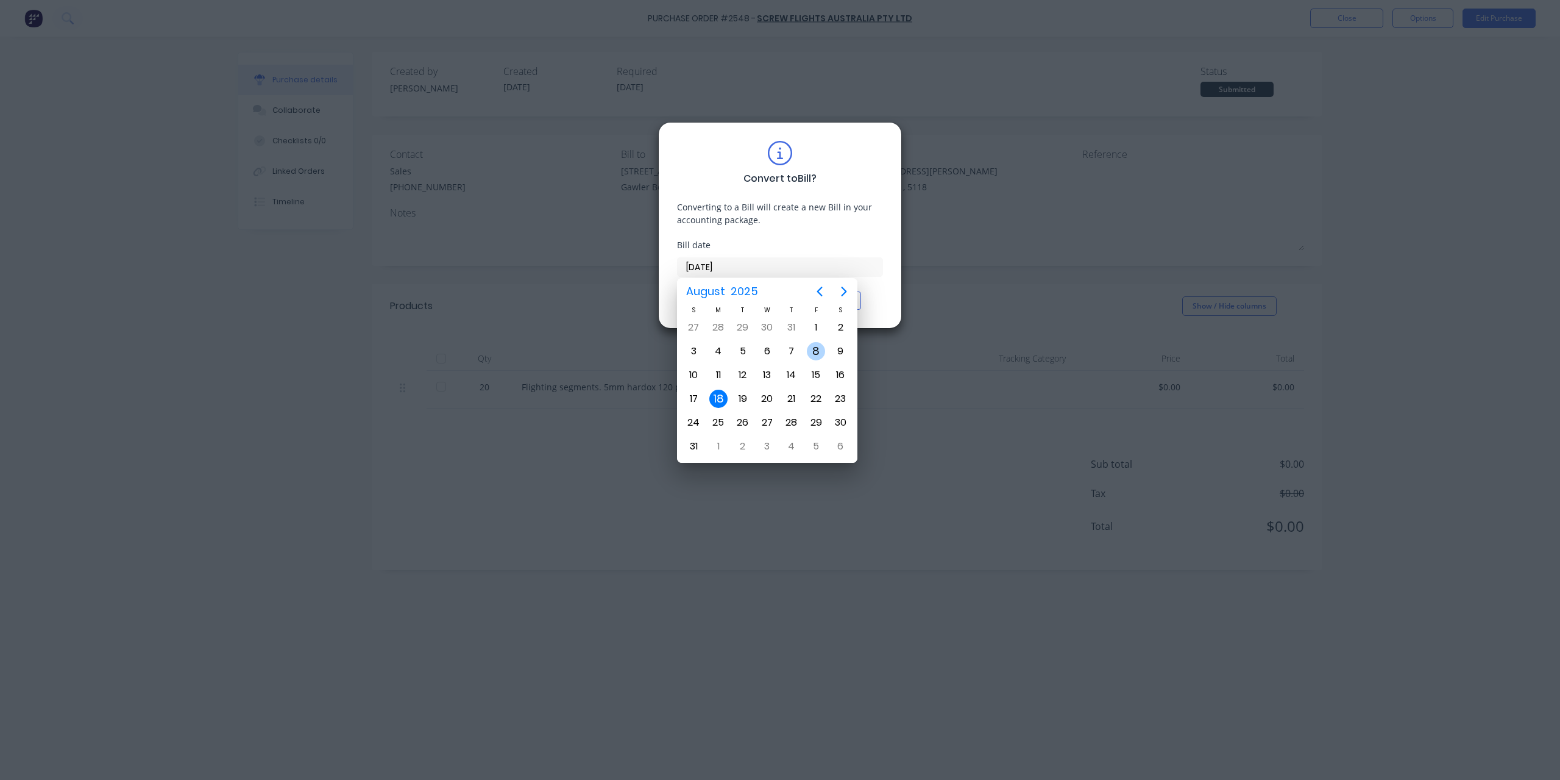
click at [816, 348] on div "8" at bounding box center [816, 351] width 18 height 18
type input "[DATE]"
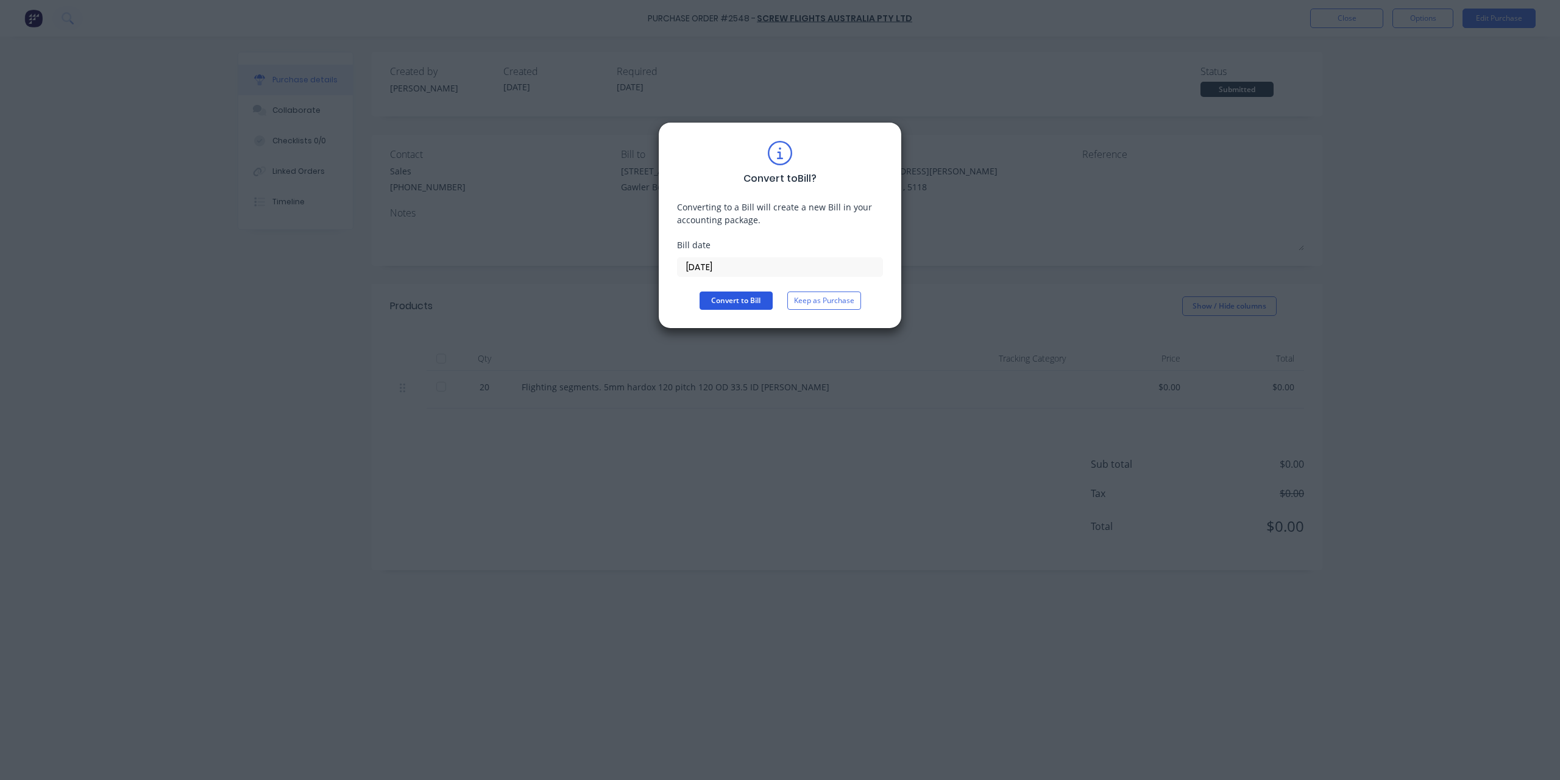
click at [731, 298] on button "Convert to Bill" at bounding box center [736, 300] width 73 height 18
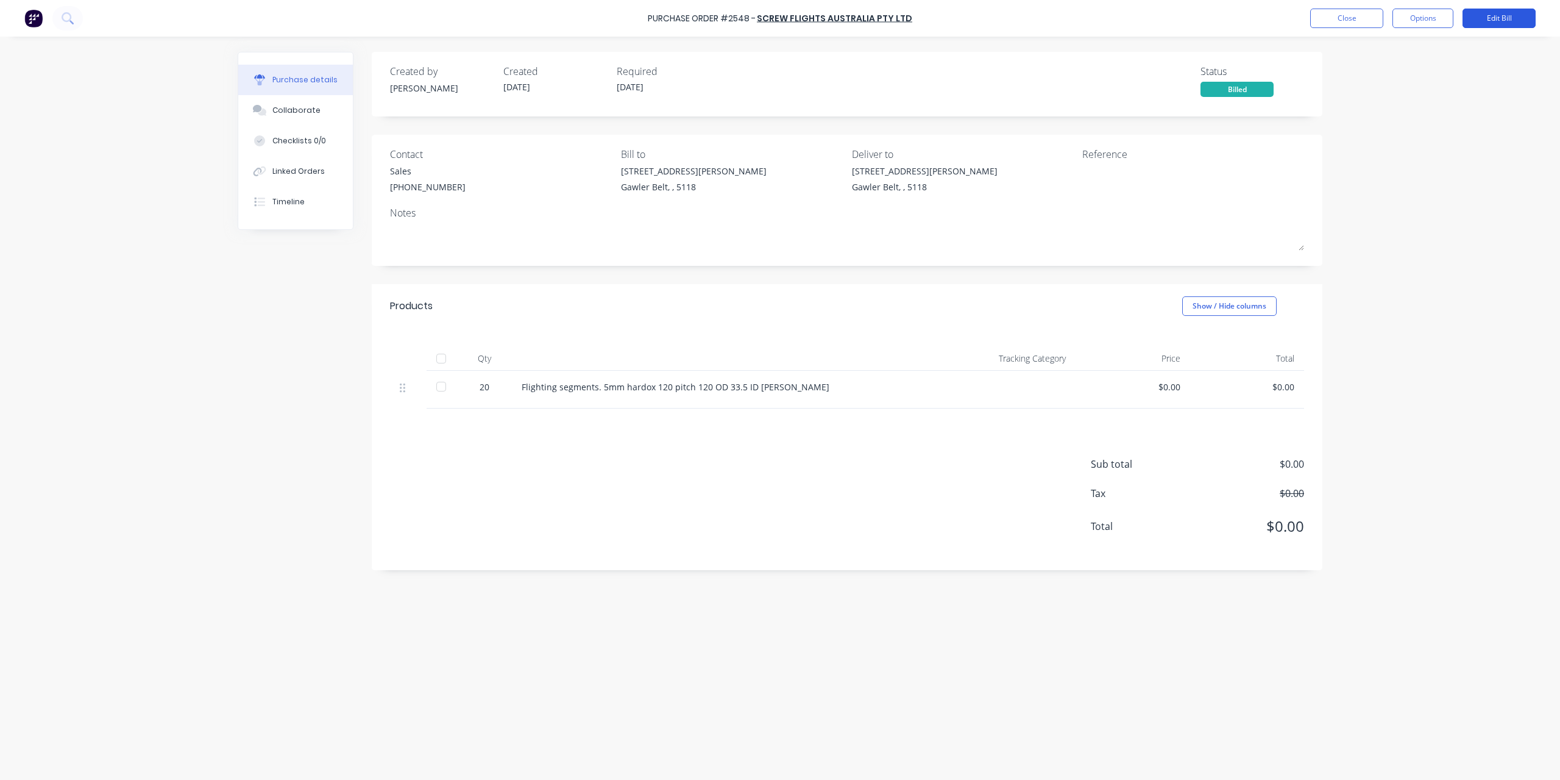
click at [1498, 16] on button "Edit Bill" at bounding box center [1499, 19] width 73 height 20
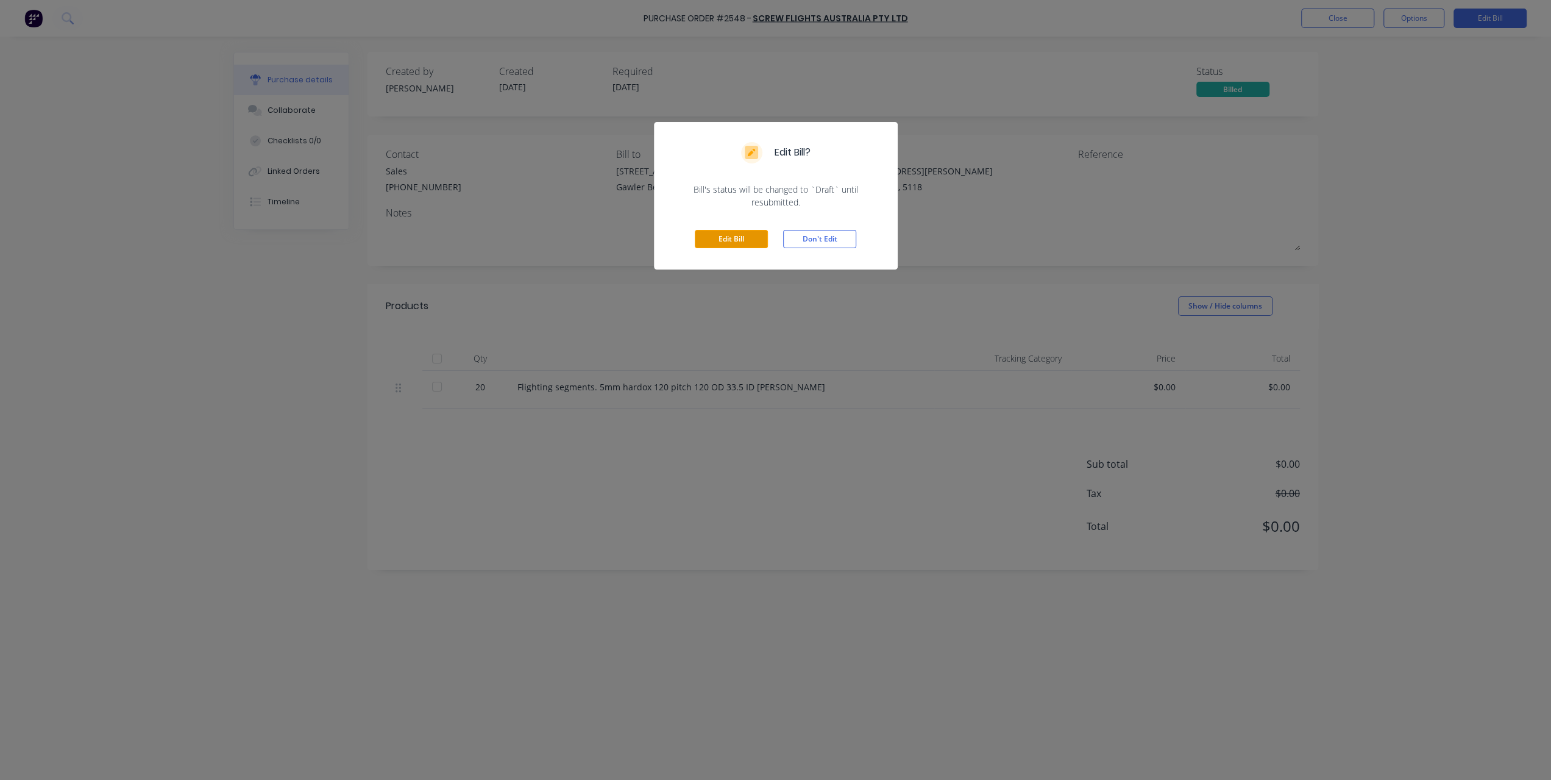
click at [745, 241] on button "Edit Bill" at bounding box center [731, 239] width 73 height 18
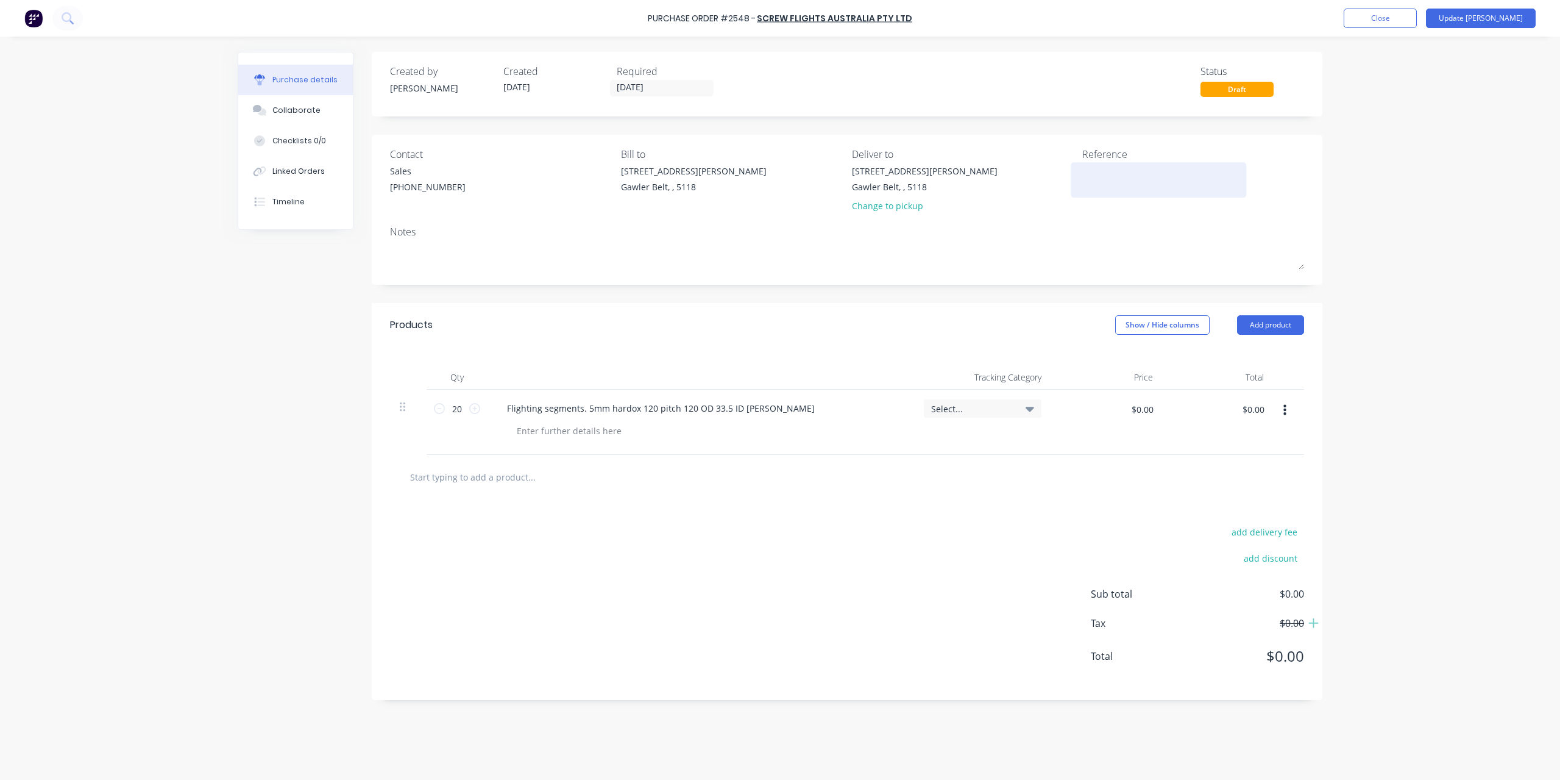
click at [1109, 174] on textarea at bounding box center [1159, 178] width 152 height 27
type textarea "13435"
type textarea "x"
type textarea "13435"
click at [1147, 395] on div "$0.00 $0.00" at bounding box center [1107, 421] width 112 height 65
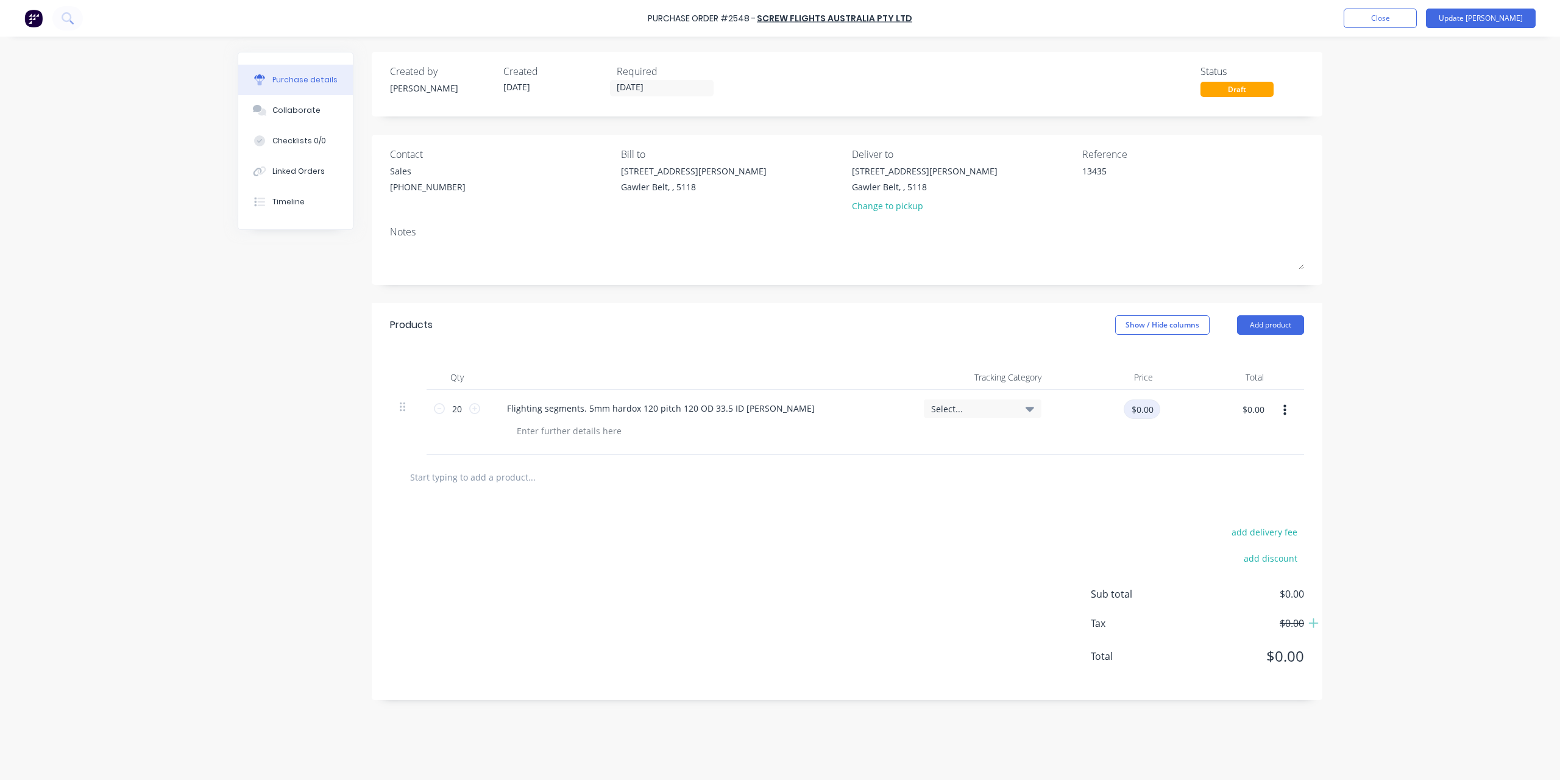
type textarea "x"
click at [1139, 405] on input "$0.00" at bounding box center [1142, 409] width 37 height 20
type input "25"
type textarea "x"
type input "$25.00"
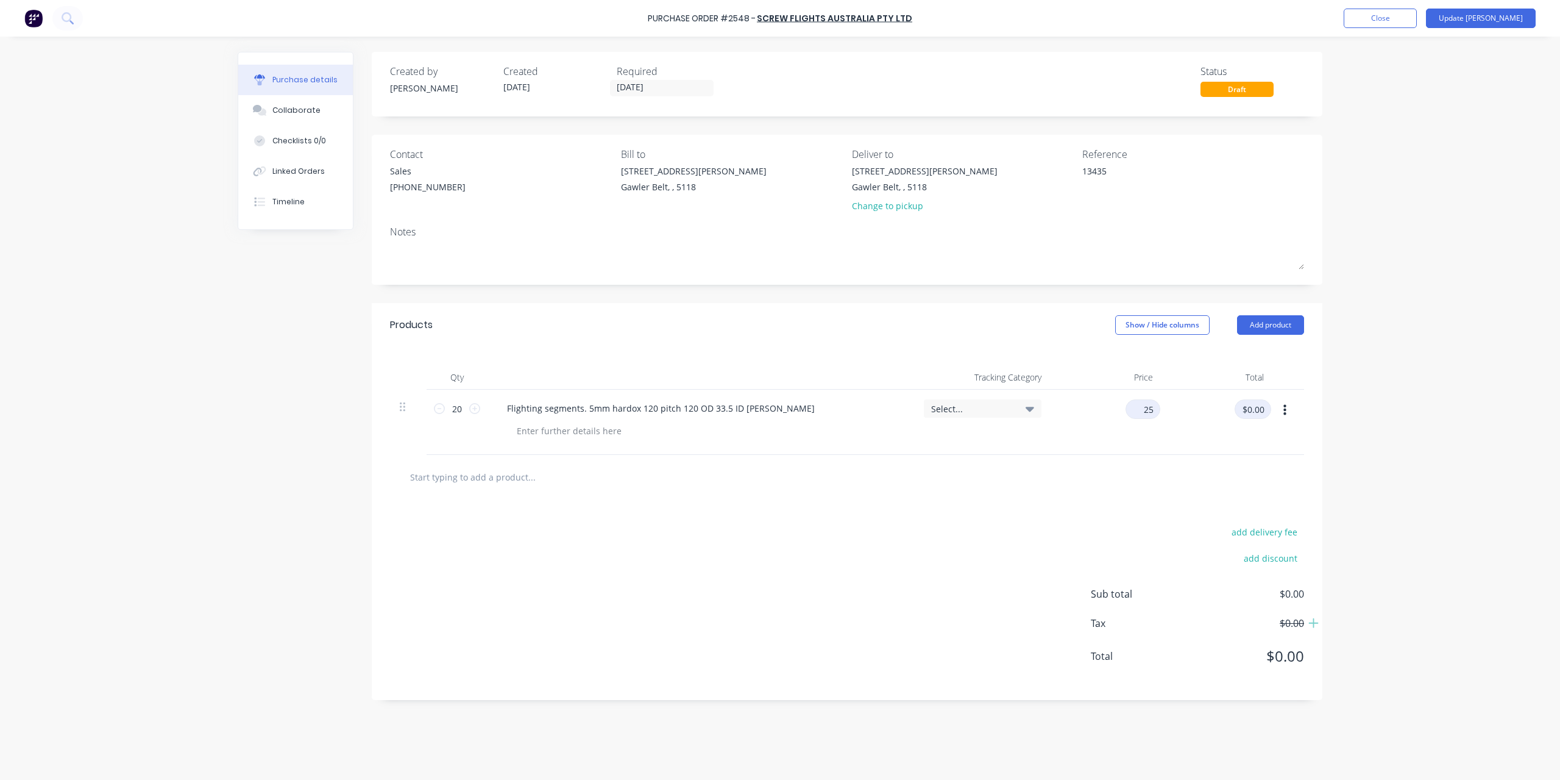
type input "$500.00"
type textarea "x"
click at [1246, 528] on button "add delivery fee" at bounding box center [1265, 532] width 80 height 16
type input "55"
type textarea "x"
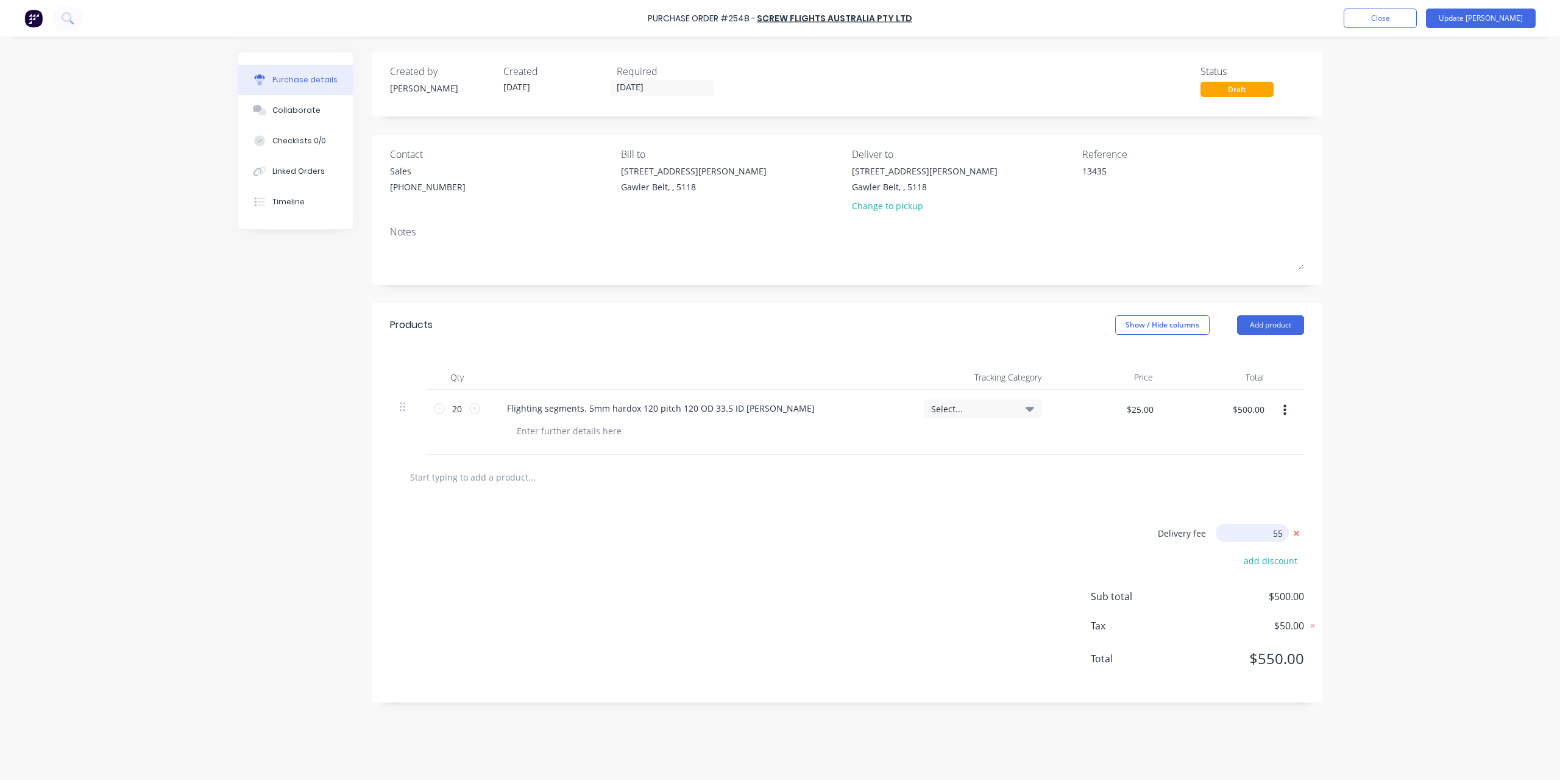
type input "$55.00"
click at [1506, 22] on button "Update [PERSON_NAME]" at bounding box center [1481, 19] width 110 height 20
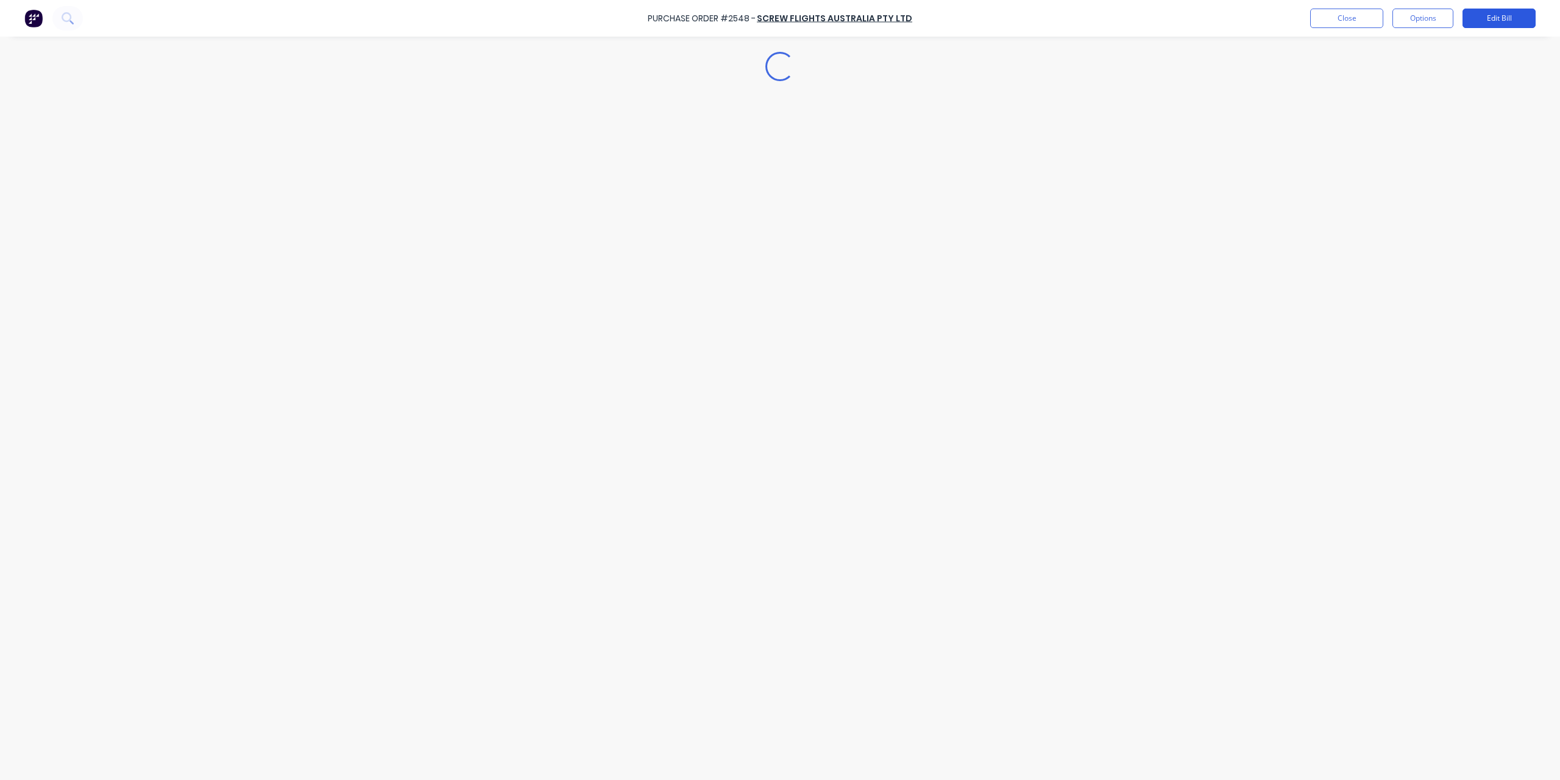
type textarea "x"
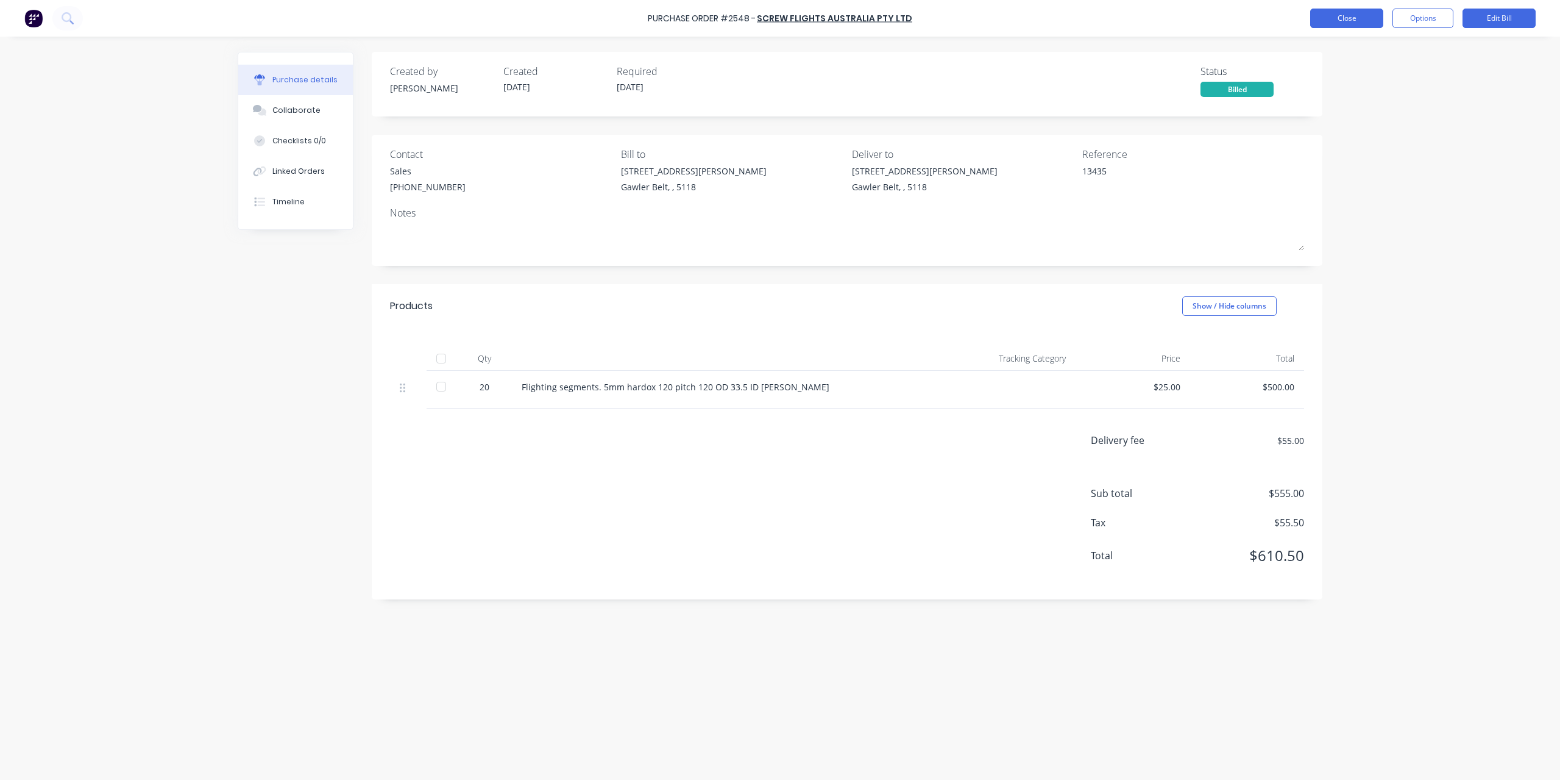
click at [1331, 13] on button "Close" at bounding box center [1347, 19] width 73 height 20
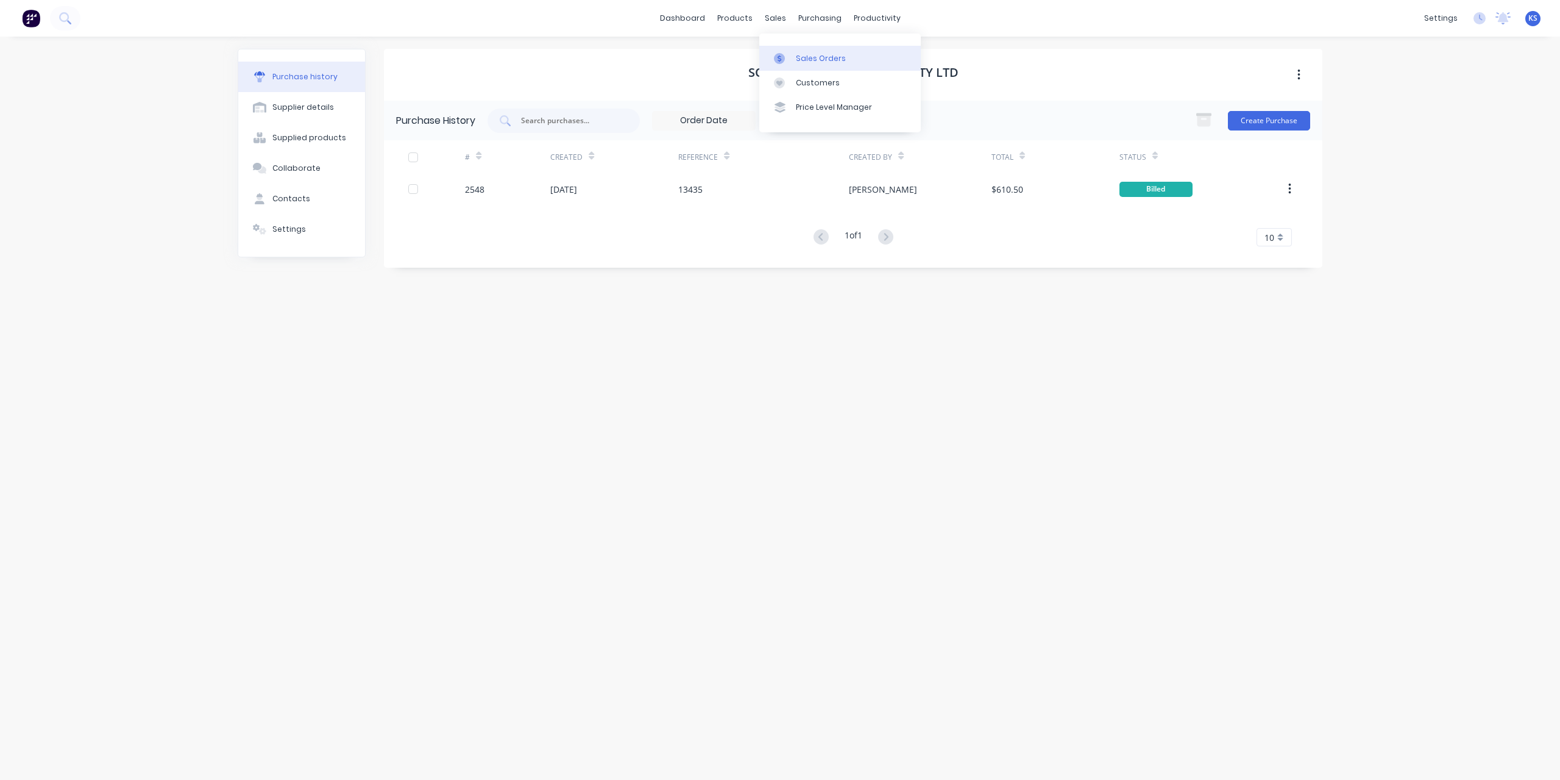
click at [808, 64] on link "Sales Orders" at bounding box center [840, 58] width 162 height 24
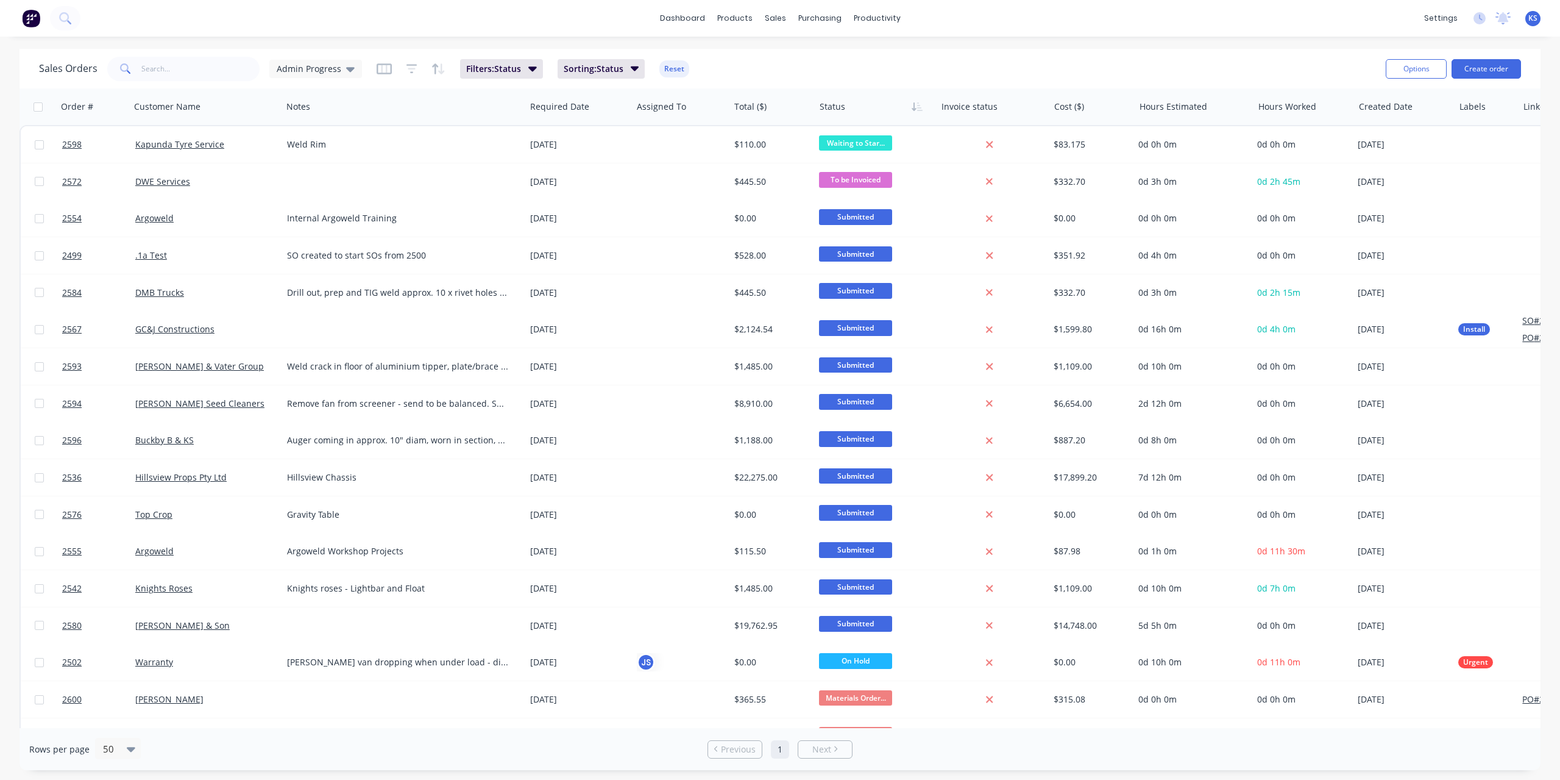
click at [174, 25] on div "dashboard products sales purchasing productivity dashboard products Product Cat…" at bounding box center [780, 18] width 1560 height 37
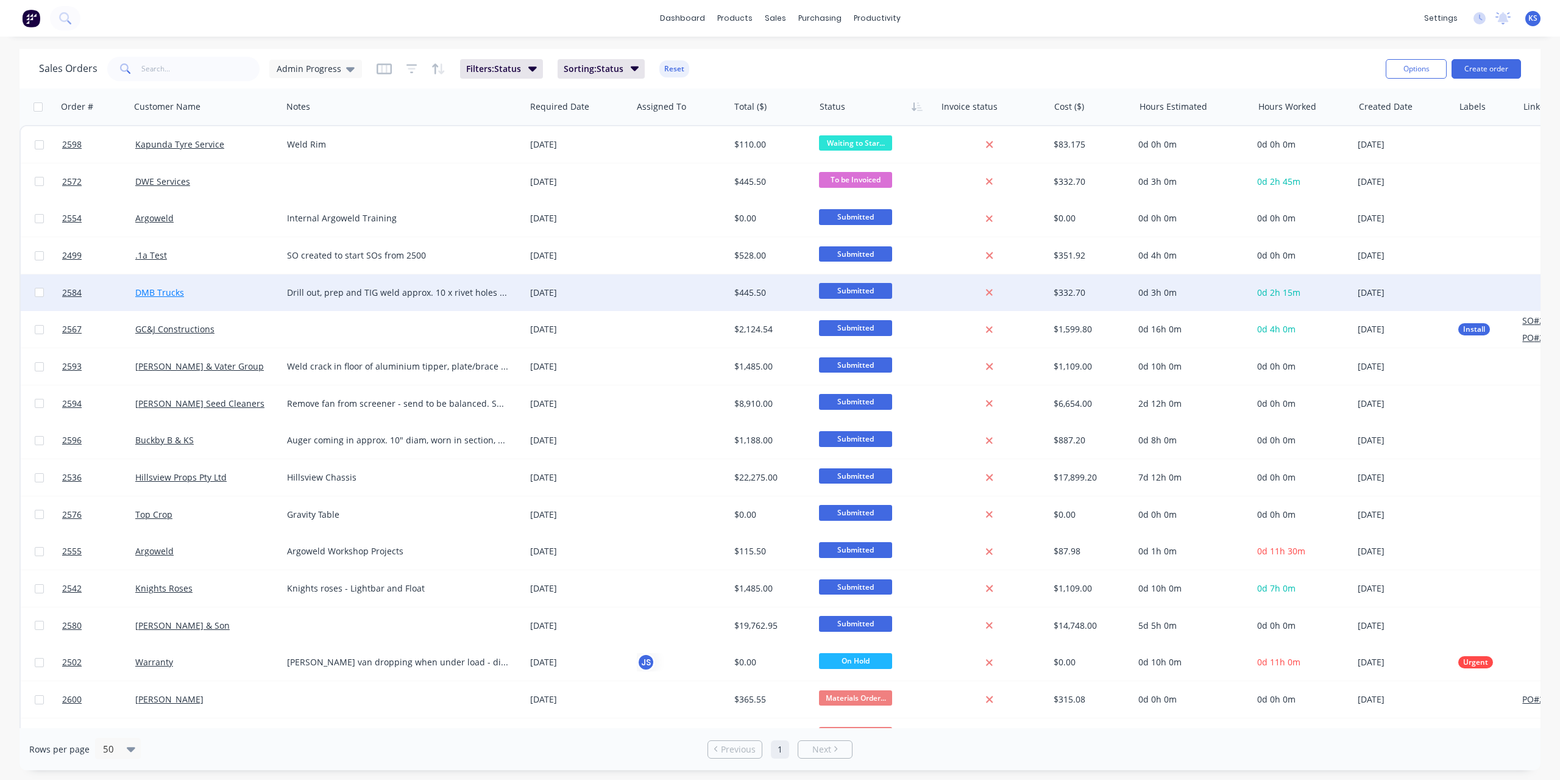
click at [162, 295] on link "DMB Trucks" at bounding box center [159, 292] width 49 height 12
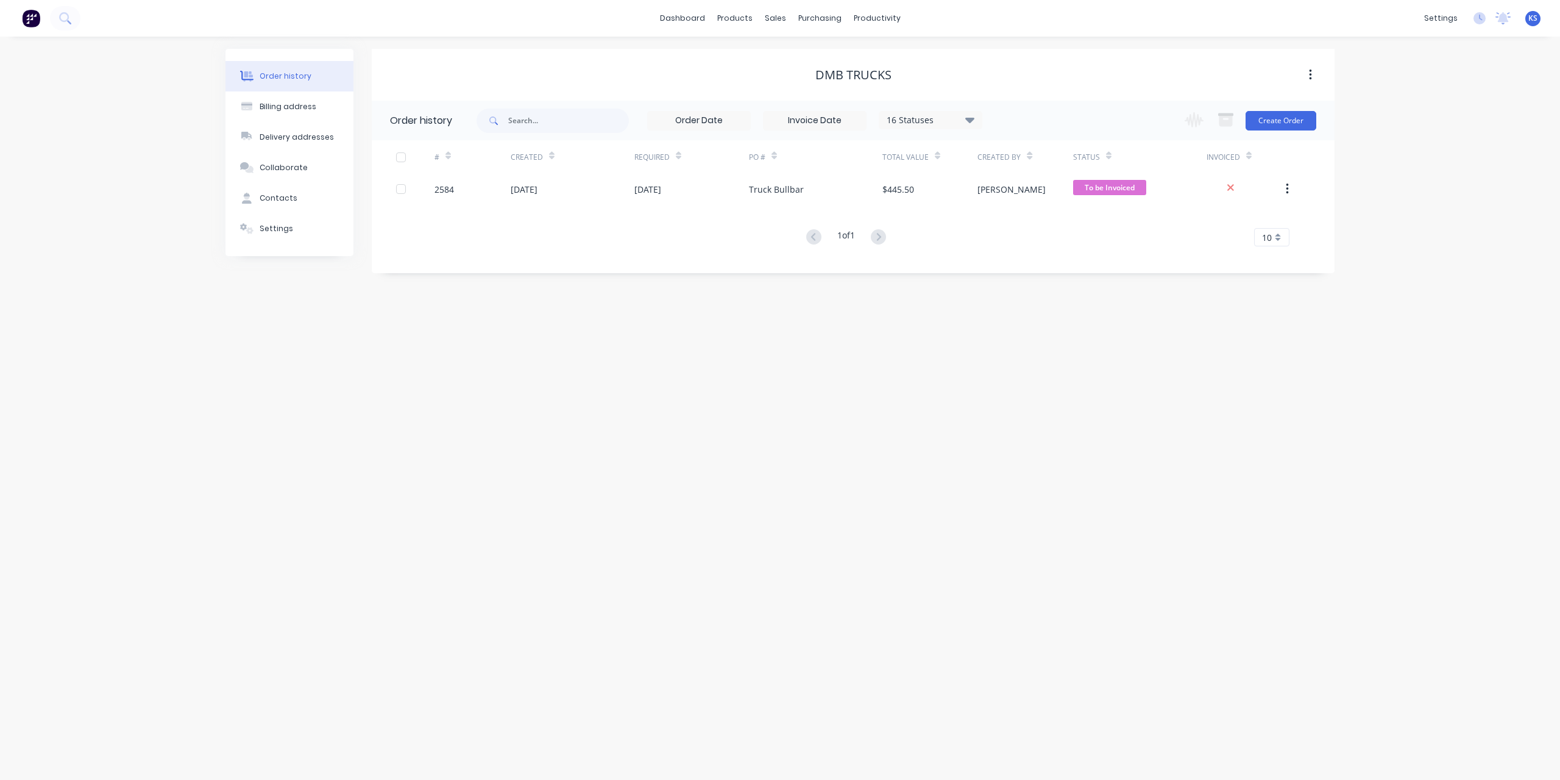
click at [1320, 69] on button "button" at bounding box center [1311, 75] width 29 height 22
click at [1313, 69] on button "button" at bounding box center [1311, 75] width 29 height 22
click at [93, 76] on div "Order history Billing address Delivery addresses Collaborate Contacts Settings …" at bounding box center [780, 408] width 1560 height 743
click at [108, 241] on div "Order history Billing address Delivery addresses Collaborate Contacts Settings …" at bounding box center [780, 408] width 1560 height 743
drag, startPoint x: 913, startPoint y: 74, endPoint x: 799, endPoint y: 74, distance: 114.0
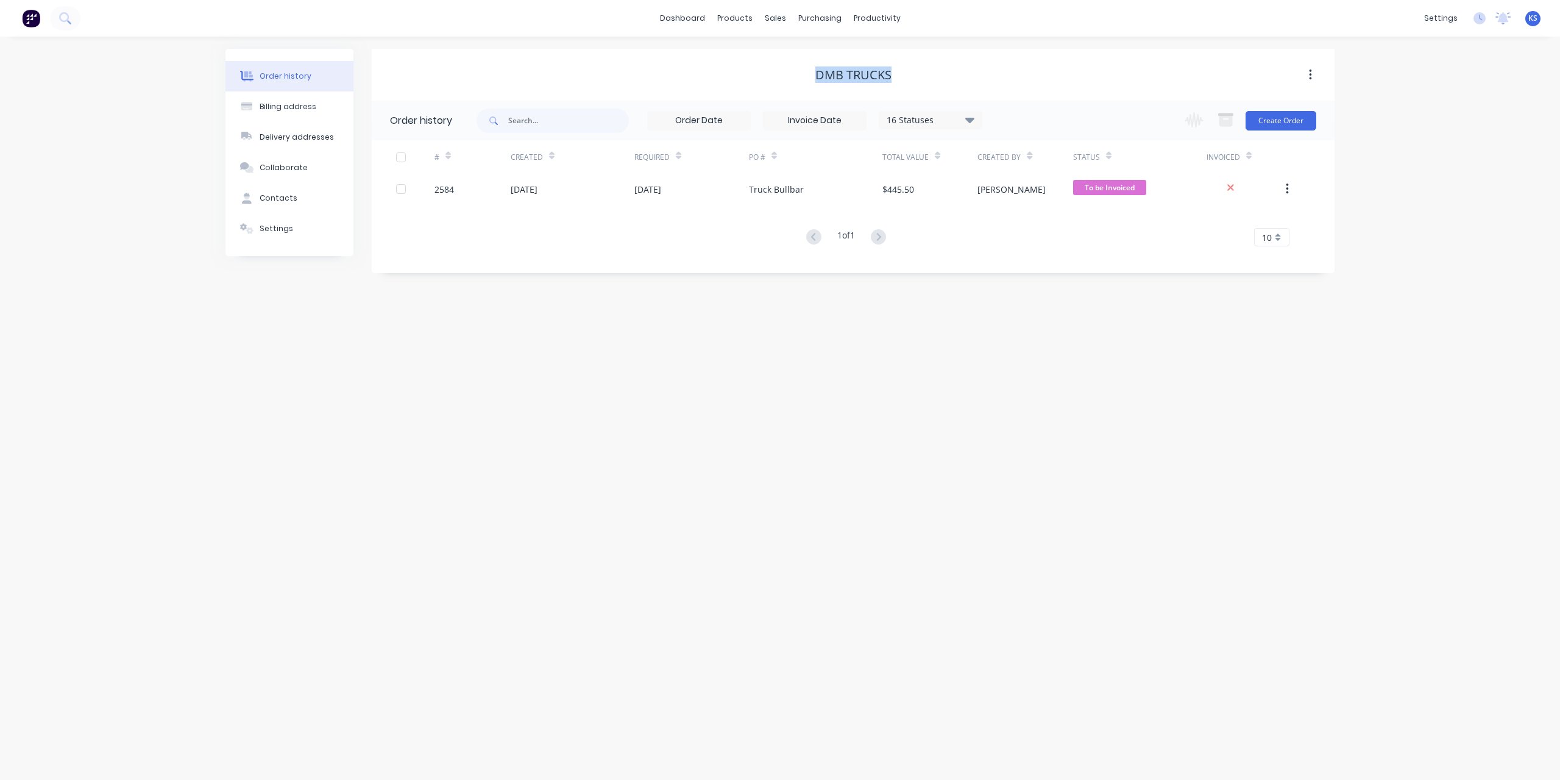
click at [799, 74] on div "DMB Trucks" at bounding box center [853, 75] width 963 height 15
copy div "DMB Trucks"
click at [66, 23] on icon at bounding box center [65, 18] width 12 height 12
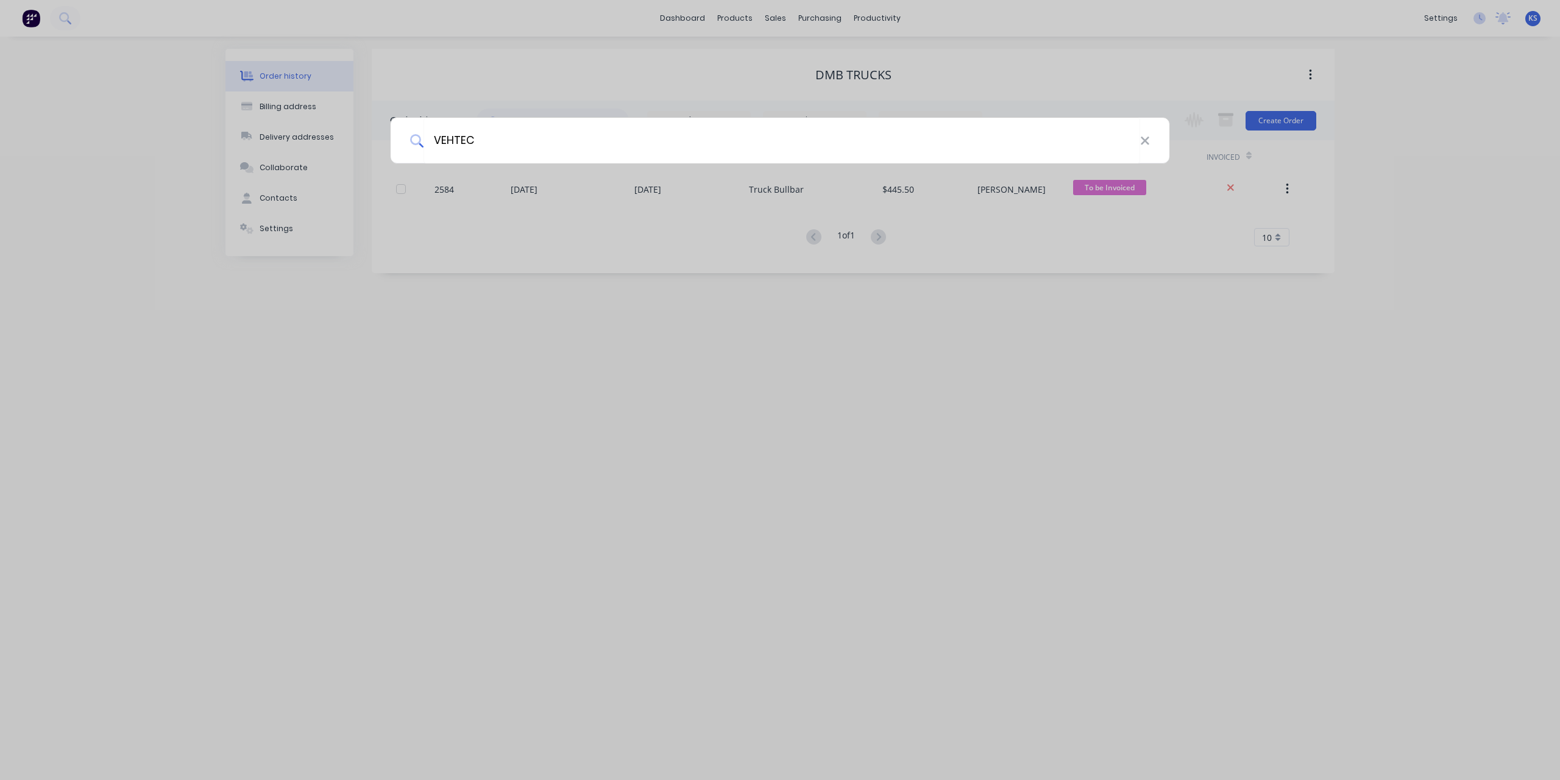
type input "VEHTEC"
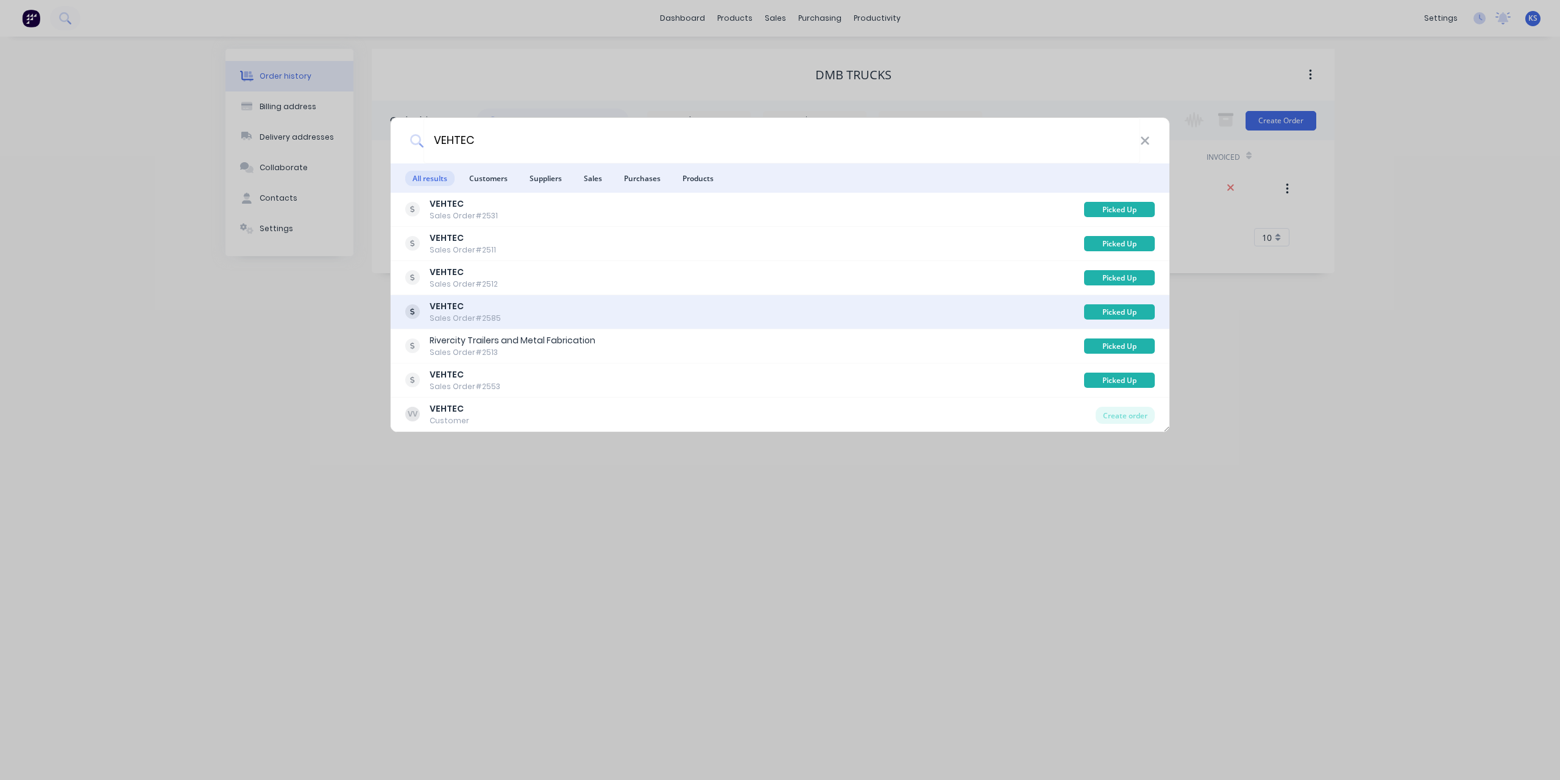
click at [450, 305] on b "VEHTEC" at bounding box center [447, 306] width 34 height 12
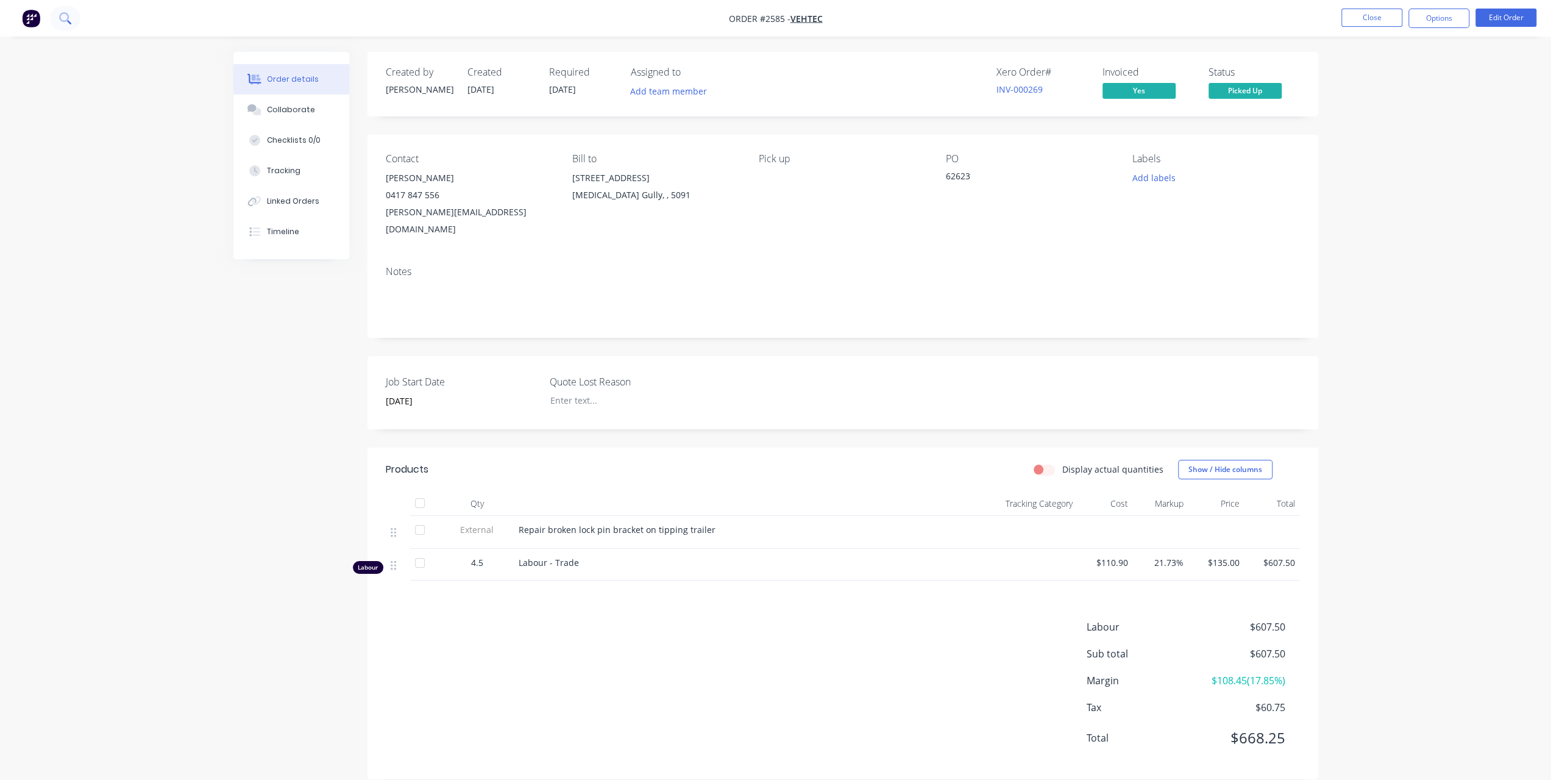
click at [67, 15] on icon at bounding box center [64, 17] width 10 height 10
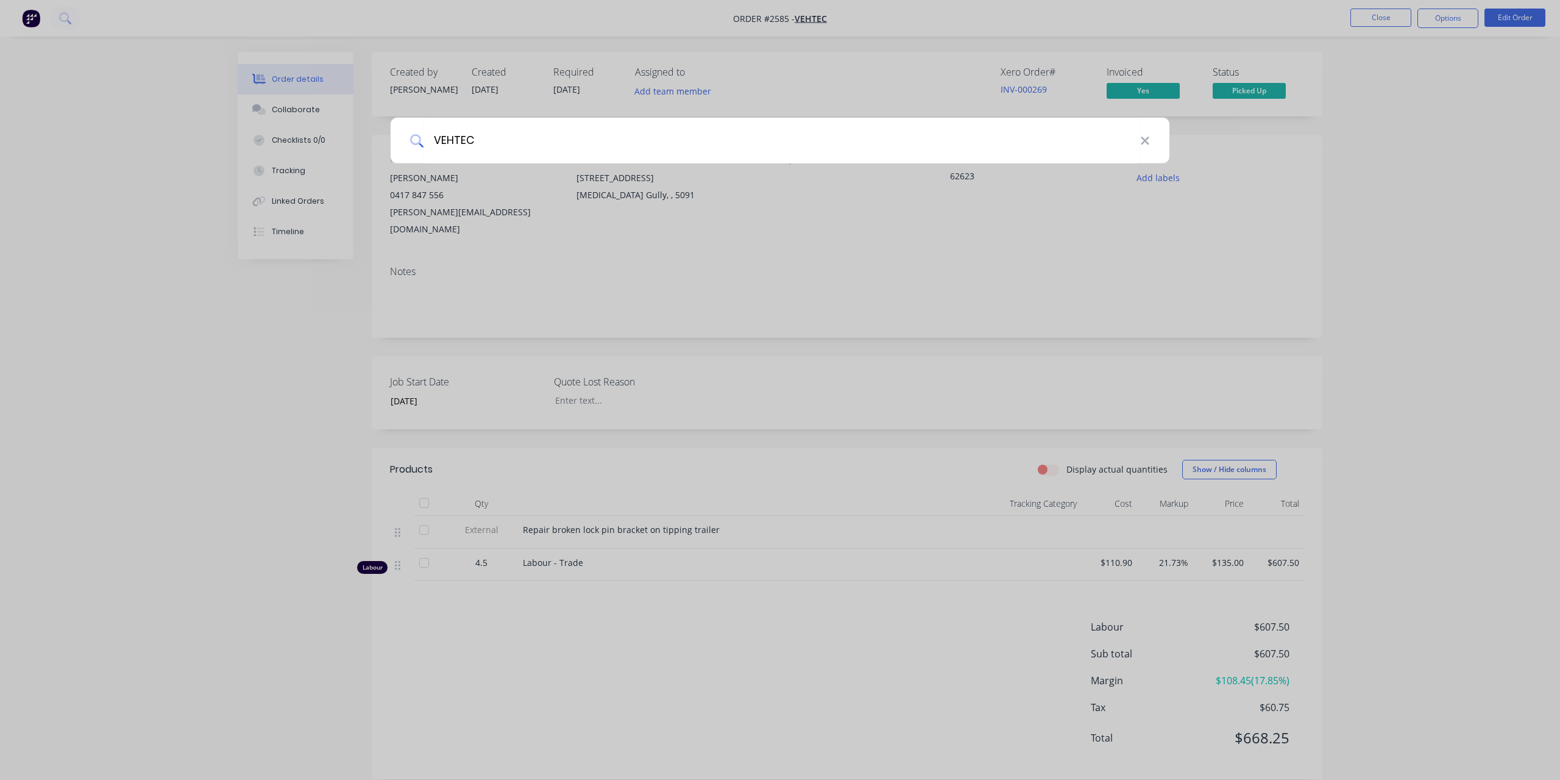
type input "VEHTEC"
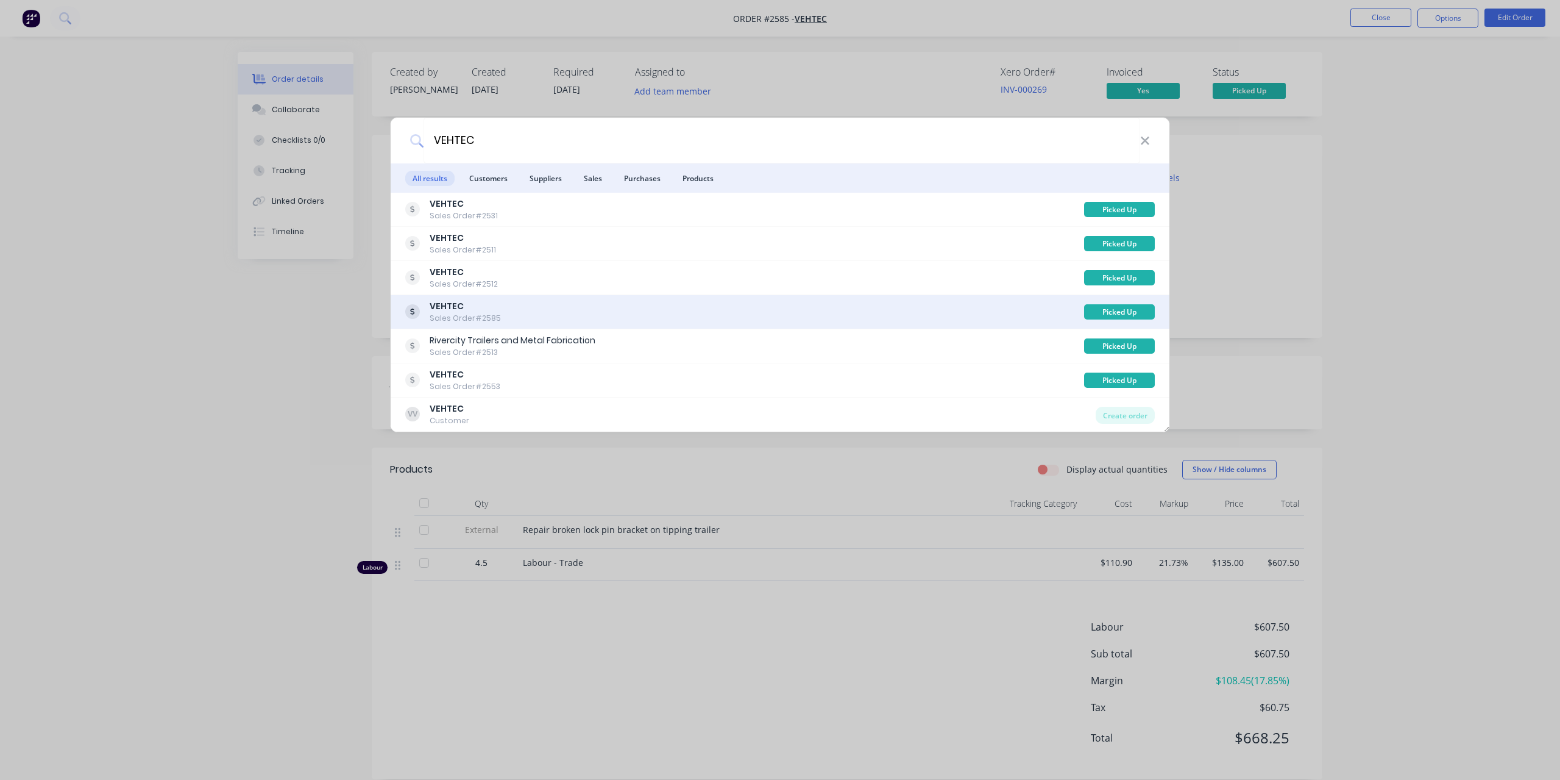
click at [442, 313] on div "Sales Order #2585" at bounding box center [465, 318] width 71 height 11
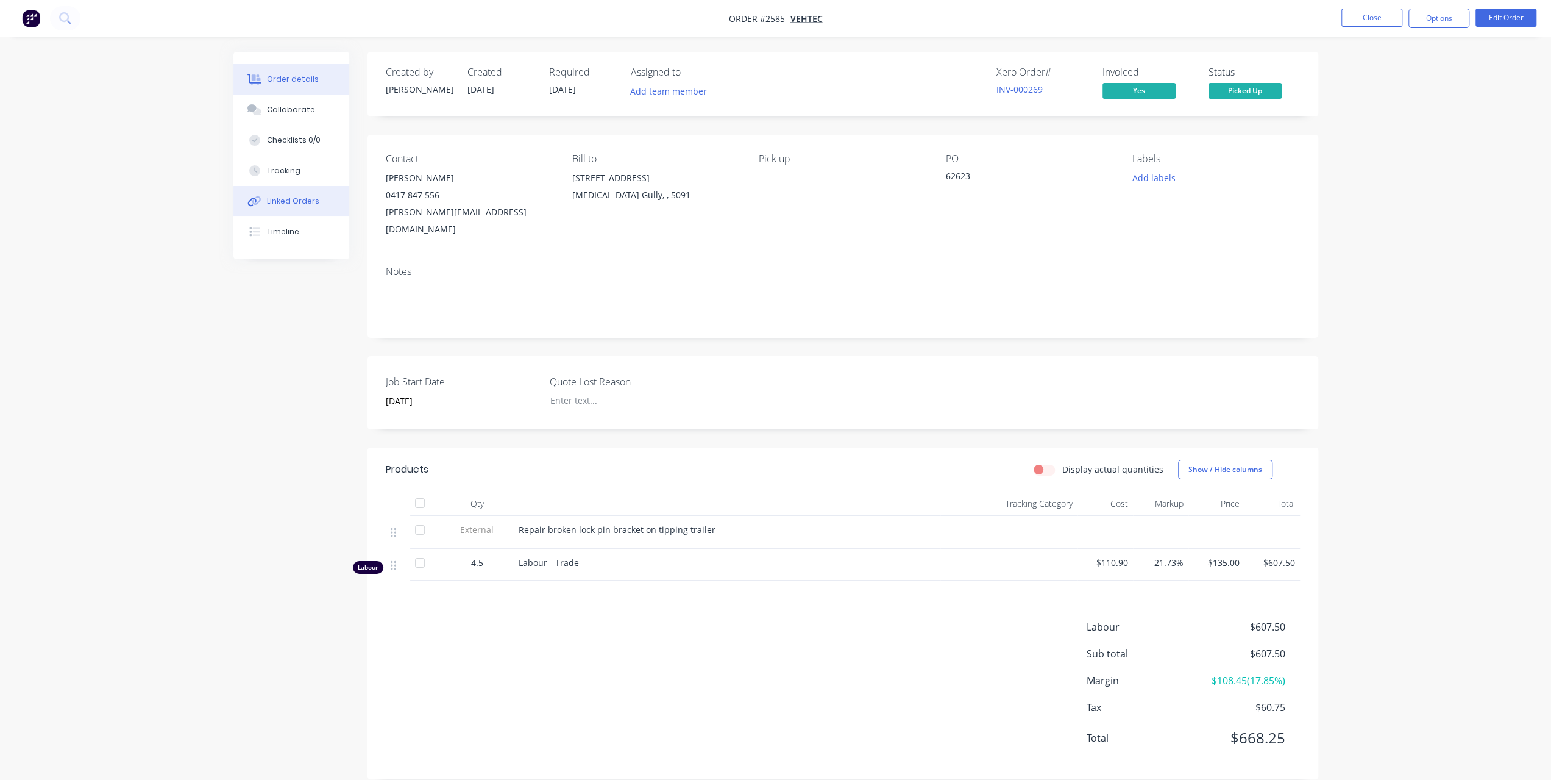
click at [302, 201] on div "Linked Orders" at bounding box center [293, 201] width 52 height 11
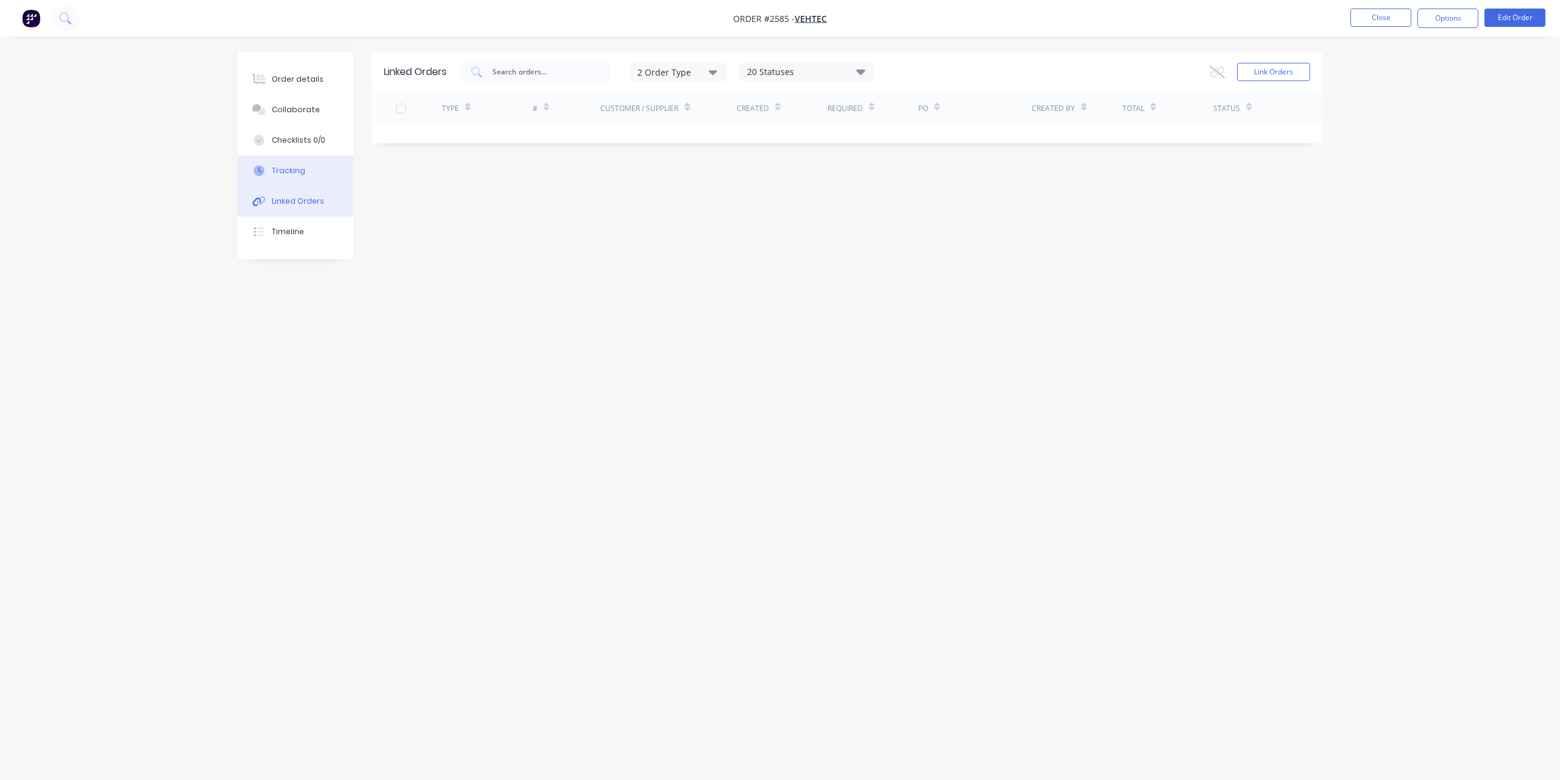
click at [301, 170] on div "Tracking" at bounding box center [289, 170] width 34 height 11
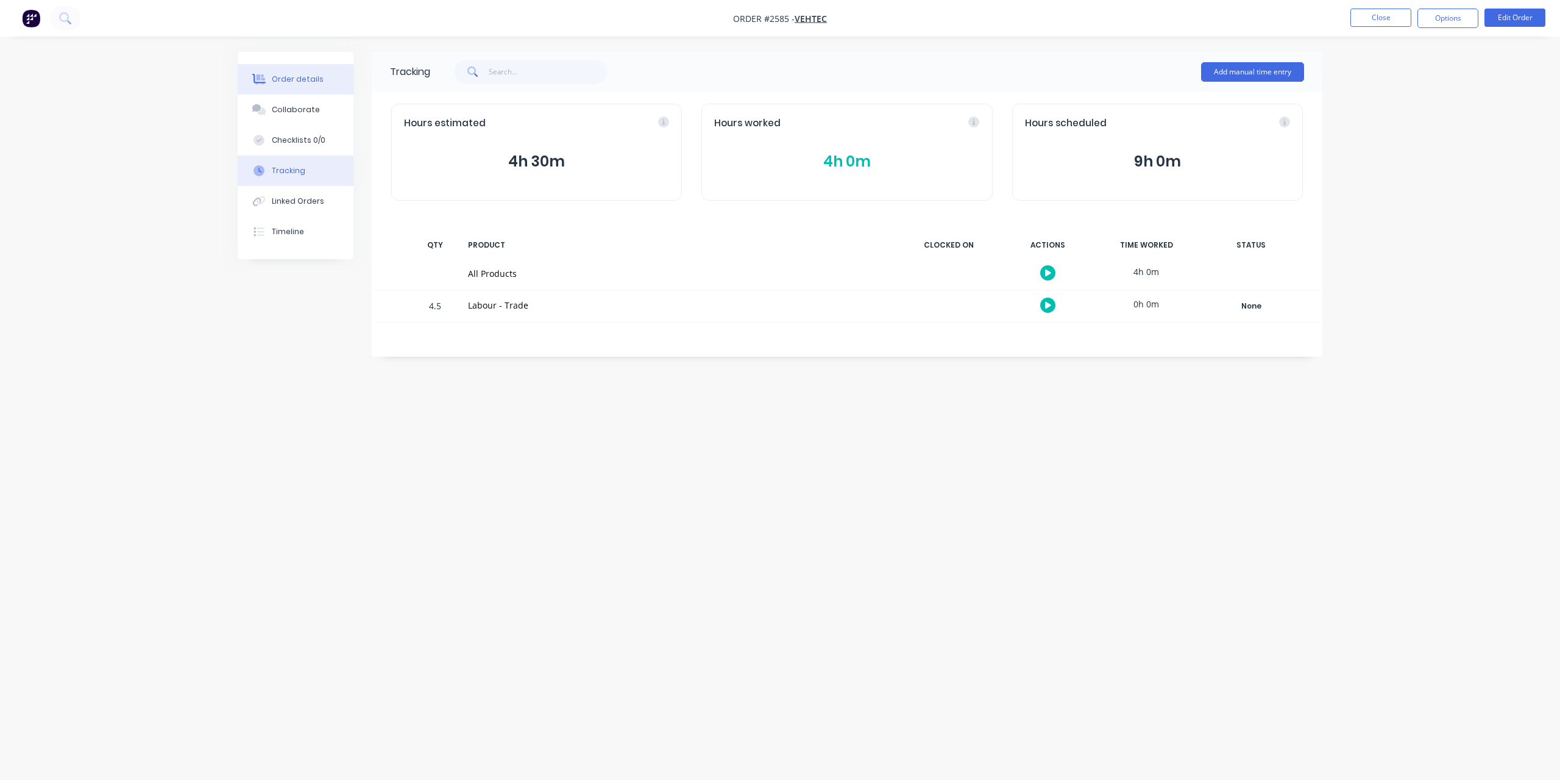
click at [291, 79] on div "Order details" at bounding box center [298, 79] width 52 height 11
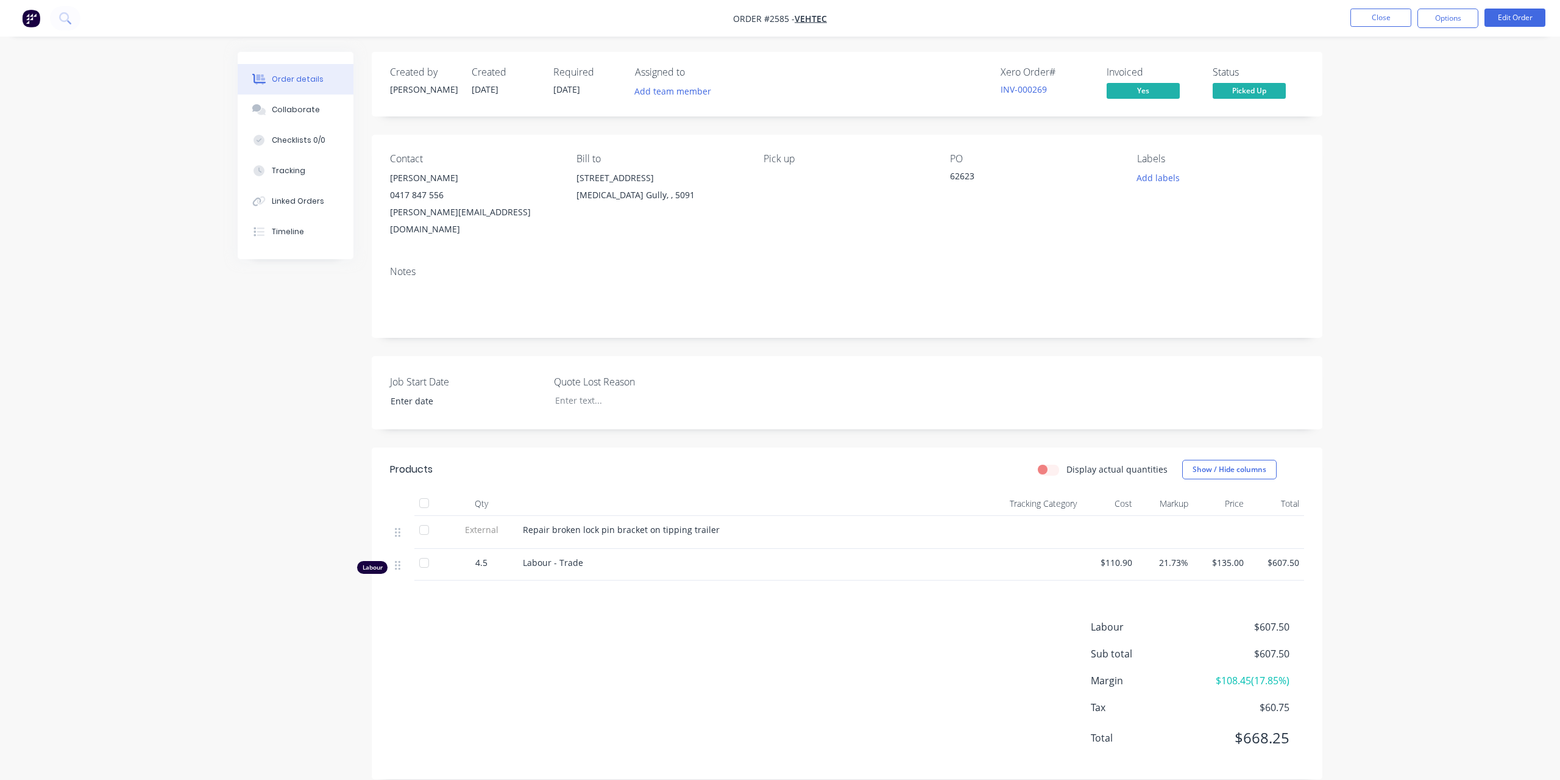
type input "[DATE]"
click at [1387, 23] on button "Close" at bounding box center [1372, 18] width 61 height 18
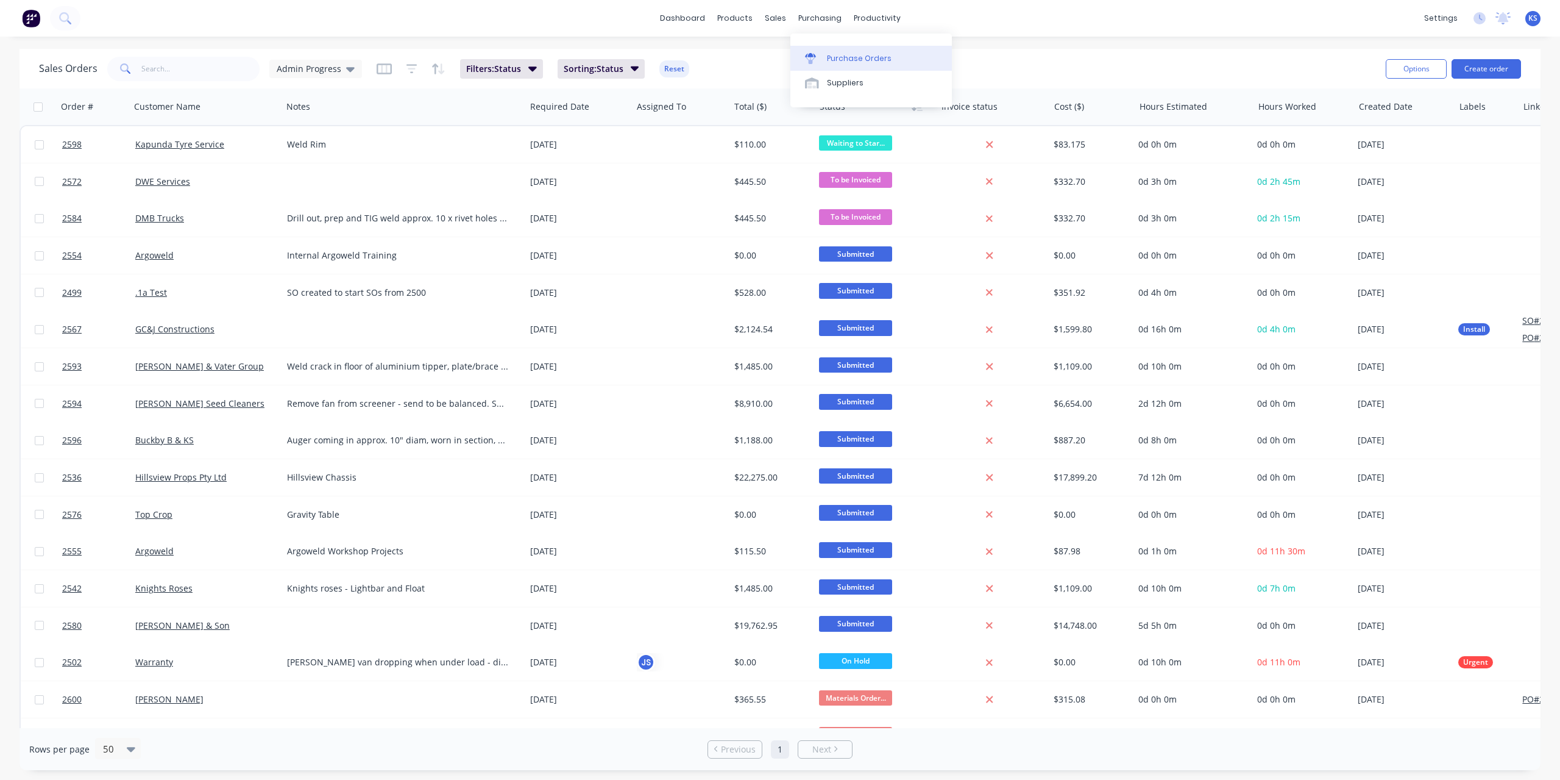
click at [824, 65] on link "Purchase Orders" at bounding box center [872, 58] width 162 height 24
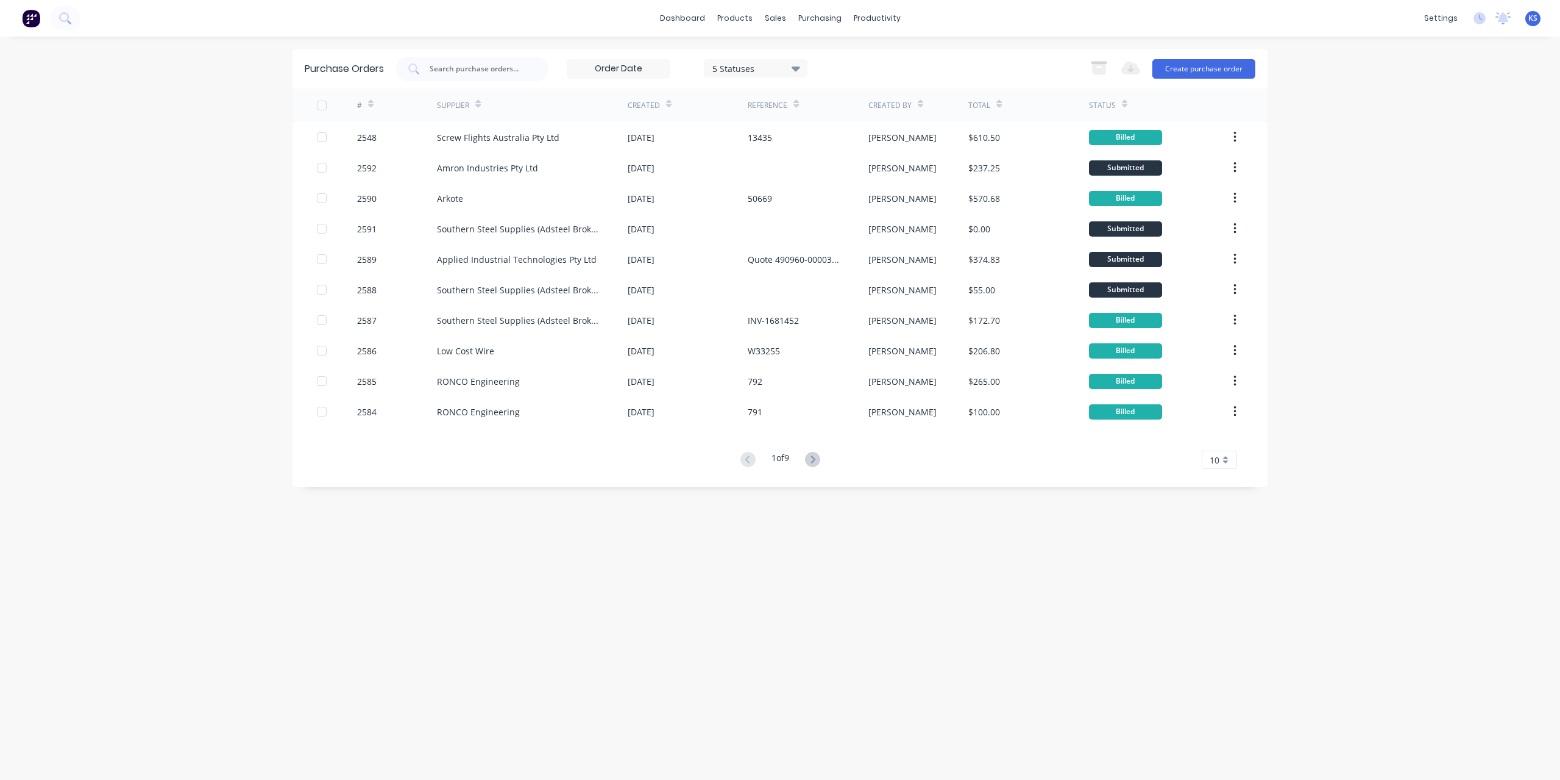
click at [1124, 108] on div at bounding box center [1124, 103] width 5 height 18
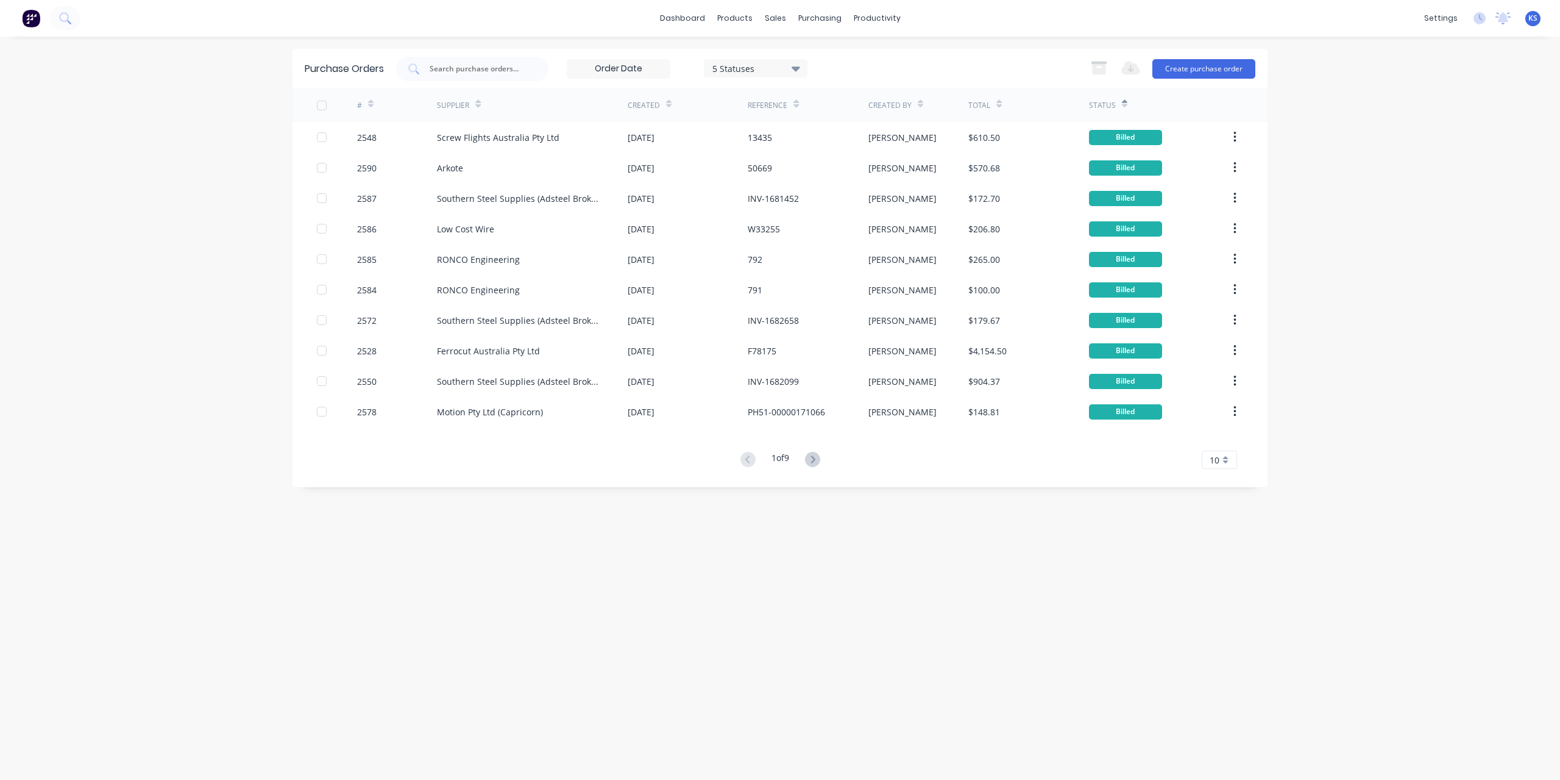
click at [1124, 108] on div at bounding box center [1124, 103] width 5 height 18
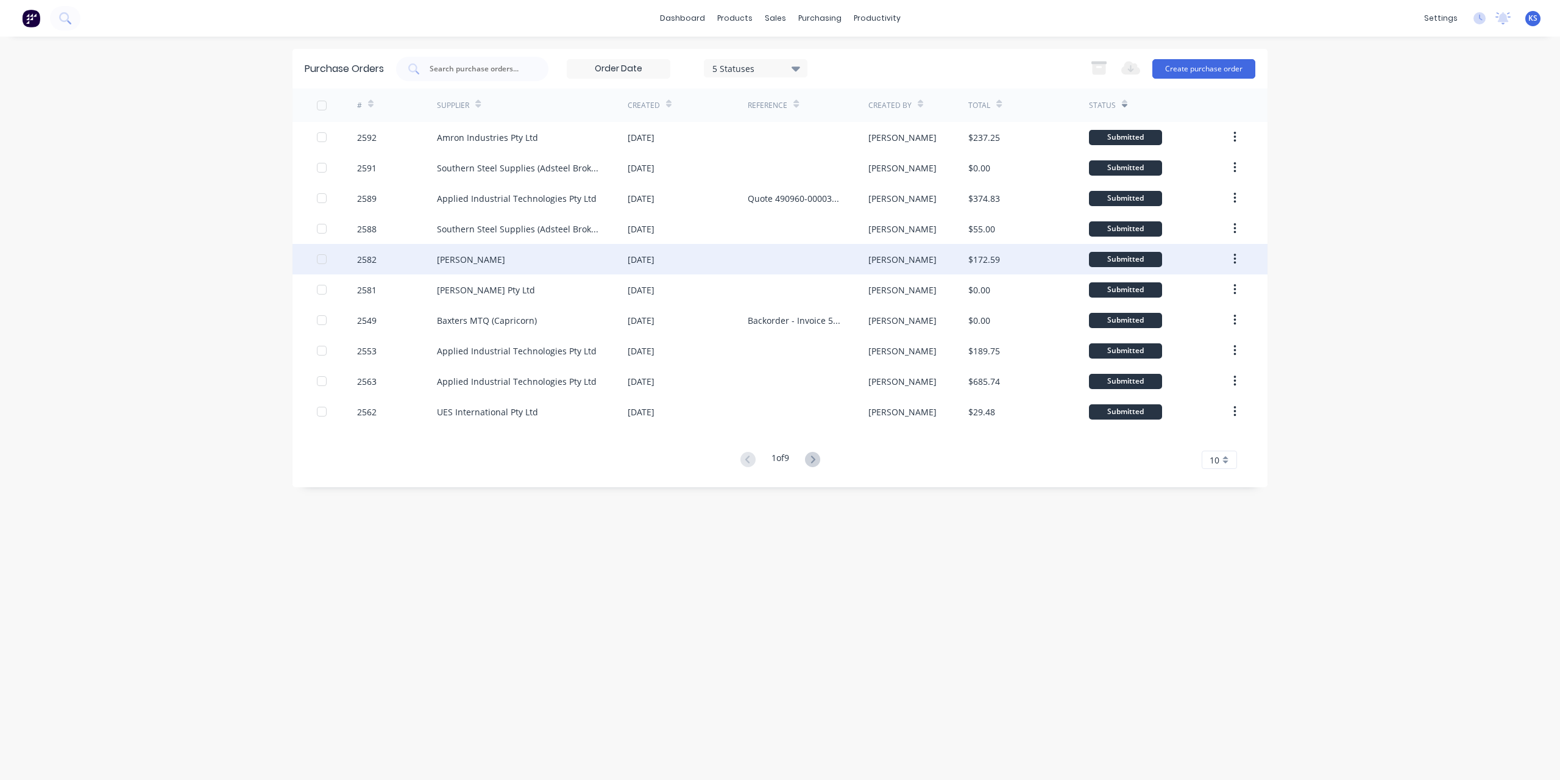
click at [441, 260] on div "[PERSON_NAME]" at bounding box center [471, 259] width 68 height 13
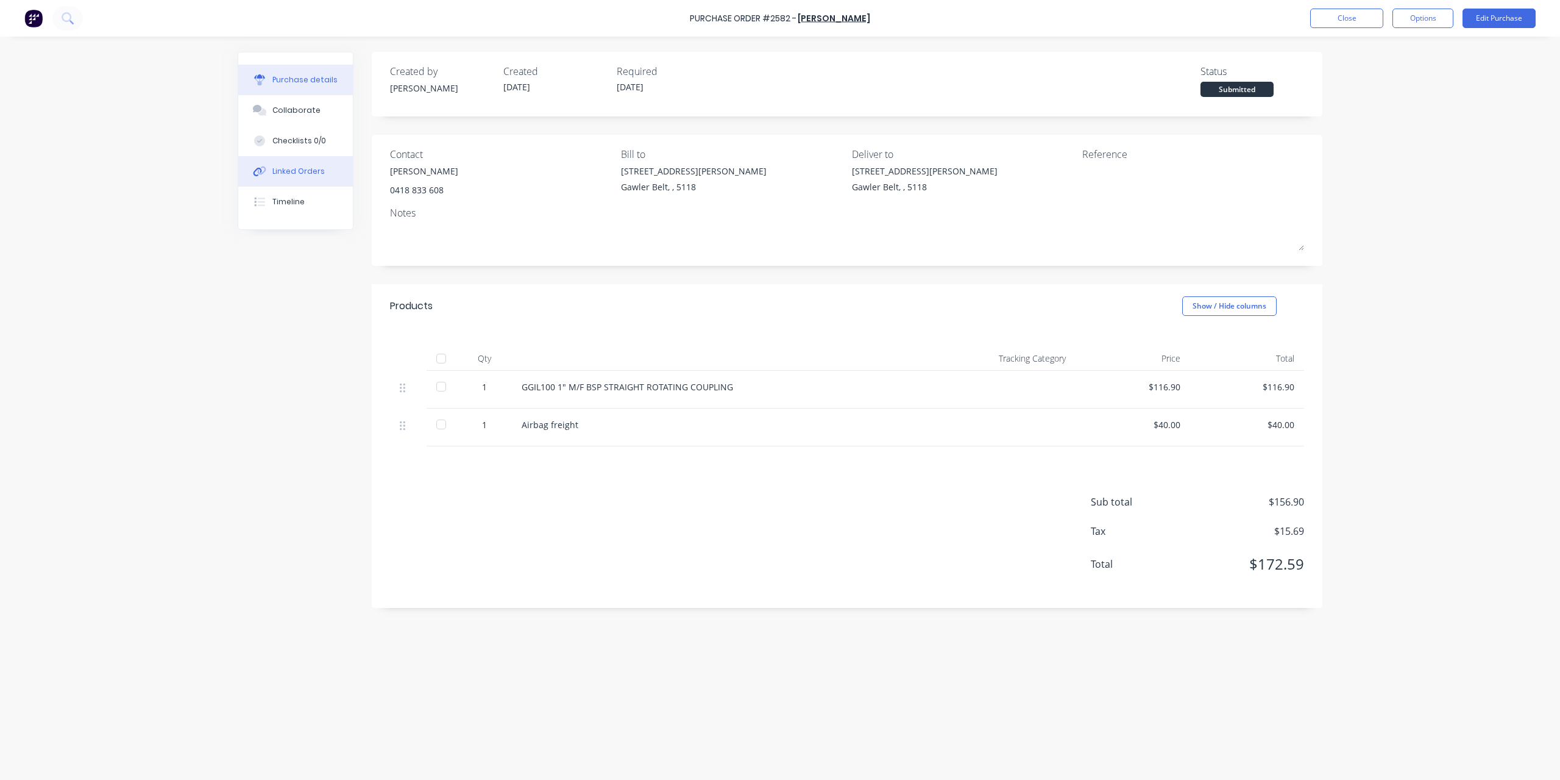
click at [322, 170] on button "Linked Orders" at bounding box center [295, 171] width 115 height 30
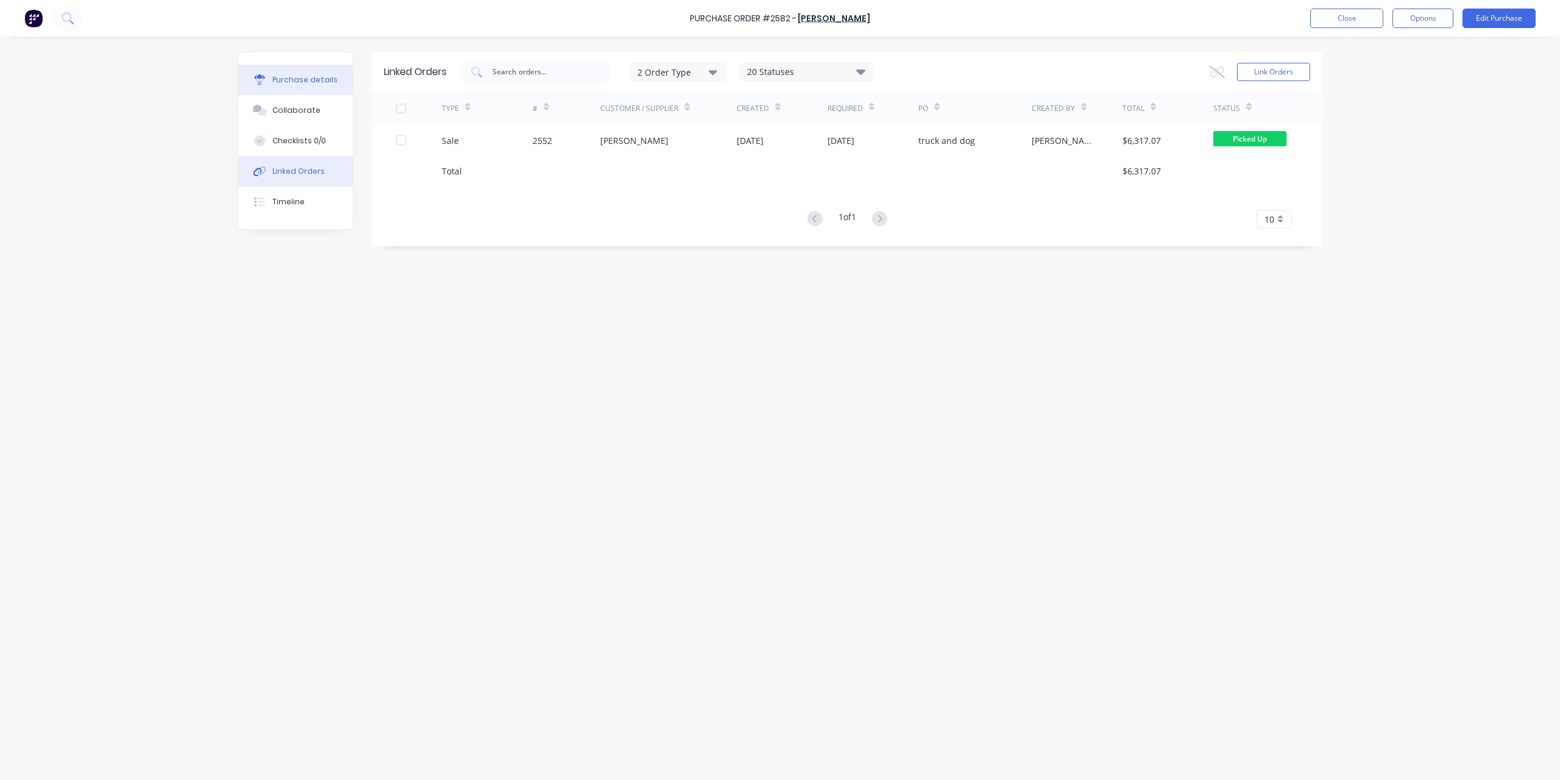
click at [288, 88] on button "Purchase details" at bounding box center [295, 80] width 115 height 30
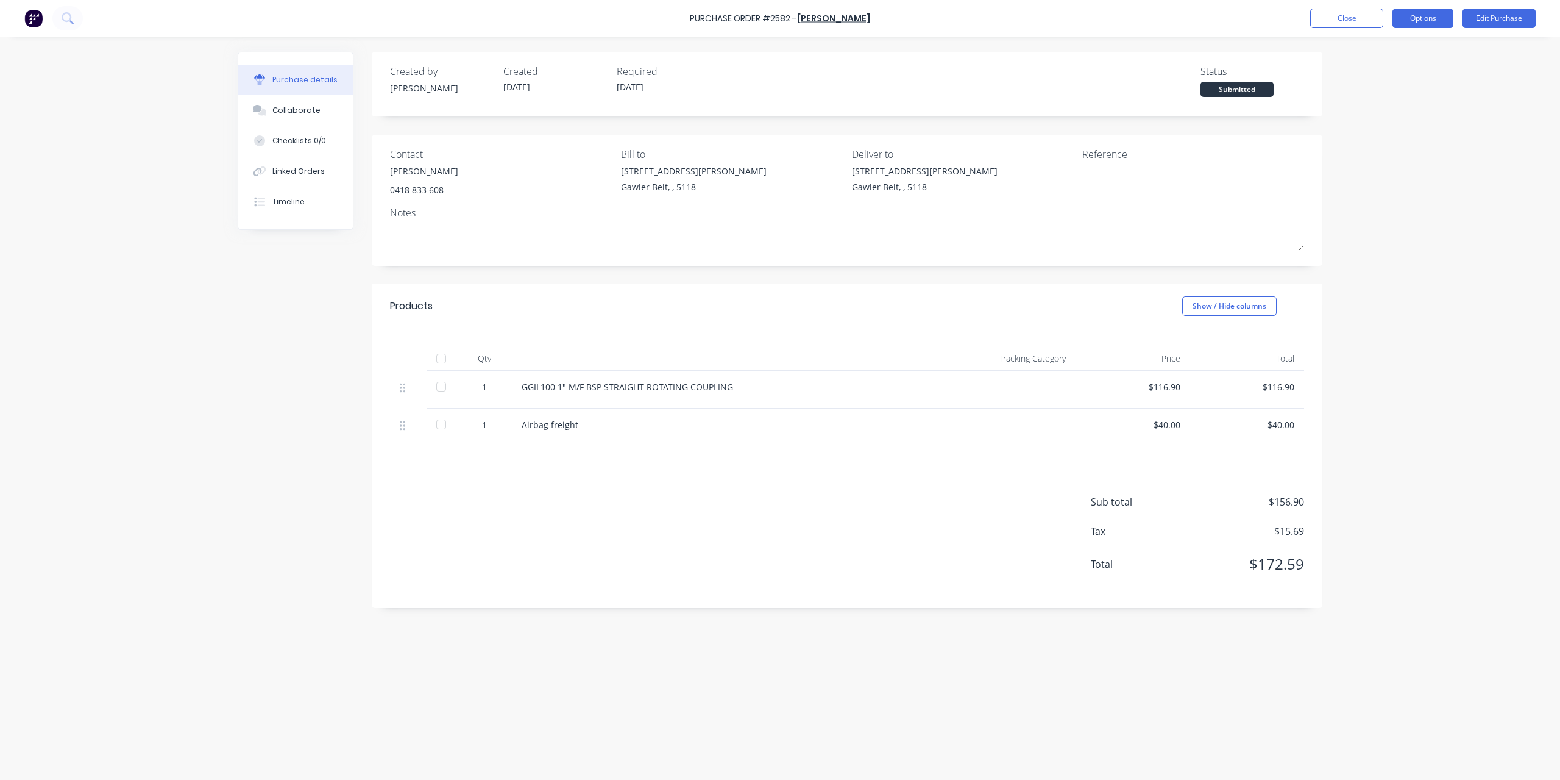
click at [1429, 19] on button "Options" at bounding box center [1423, 19] width 61 height 20
click at [1393, 80] on div "Convert to Bill" at bounding box center [1396, 74] width 94 height 18
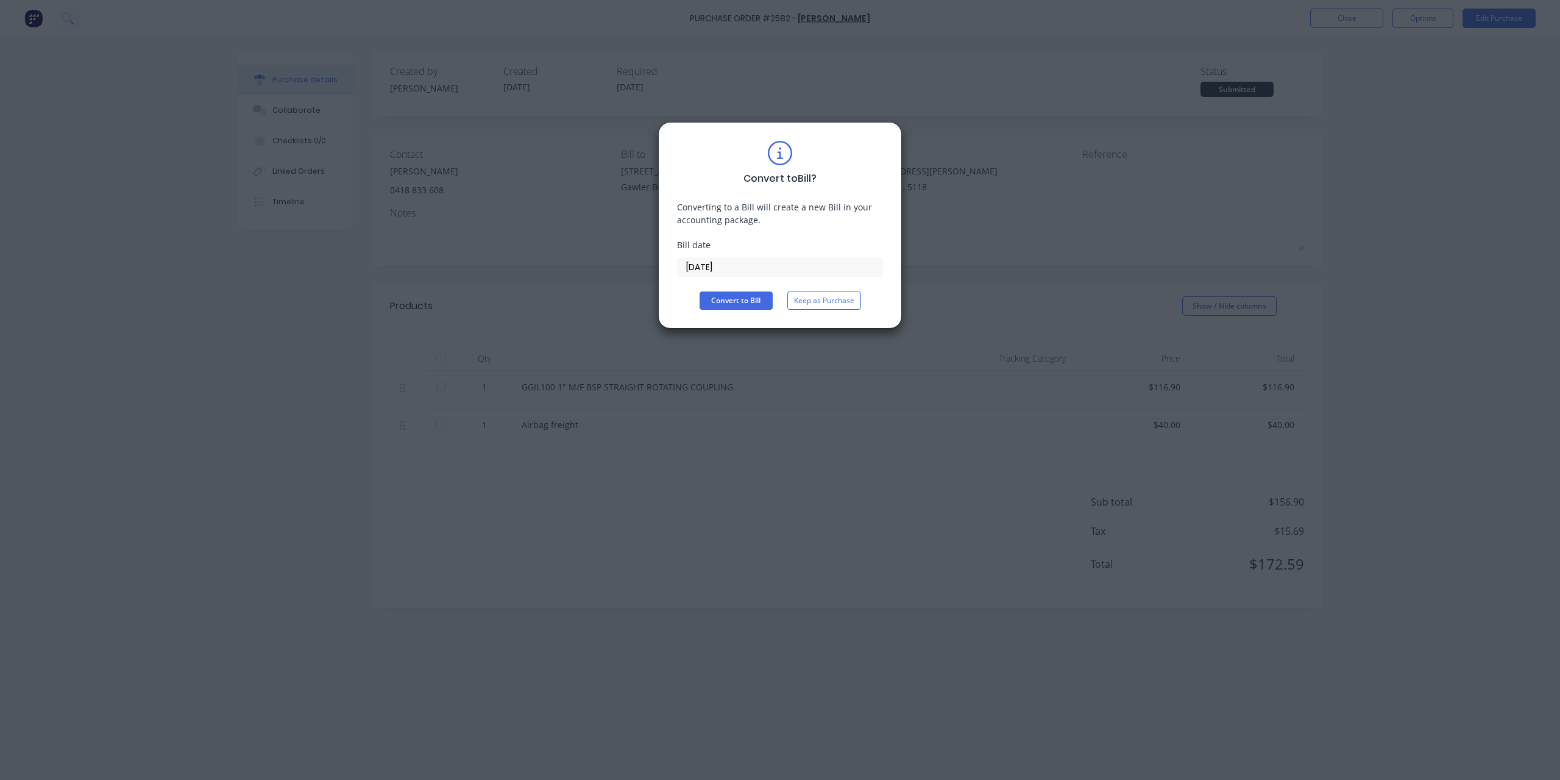
click at [765, 271] on input "[DATE]" at bounding box center [780, 267] width 205 height 18
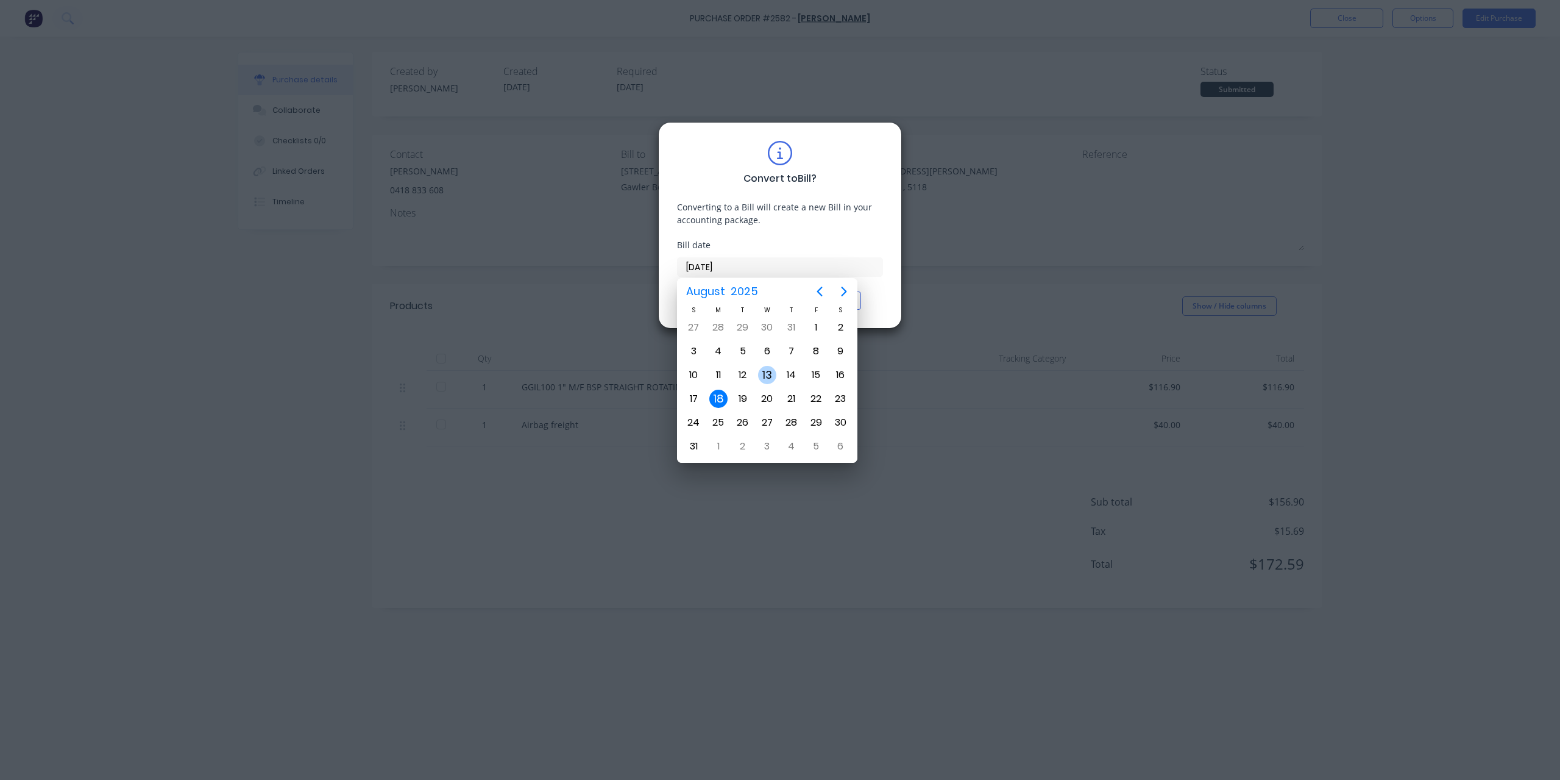
click at [755, 378] on div "13" at bounding box center [767, 374] width 24 height 23
type input "[DATE]"
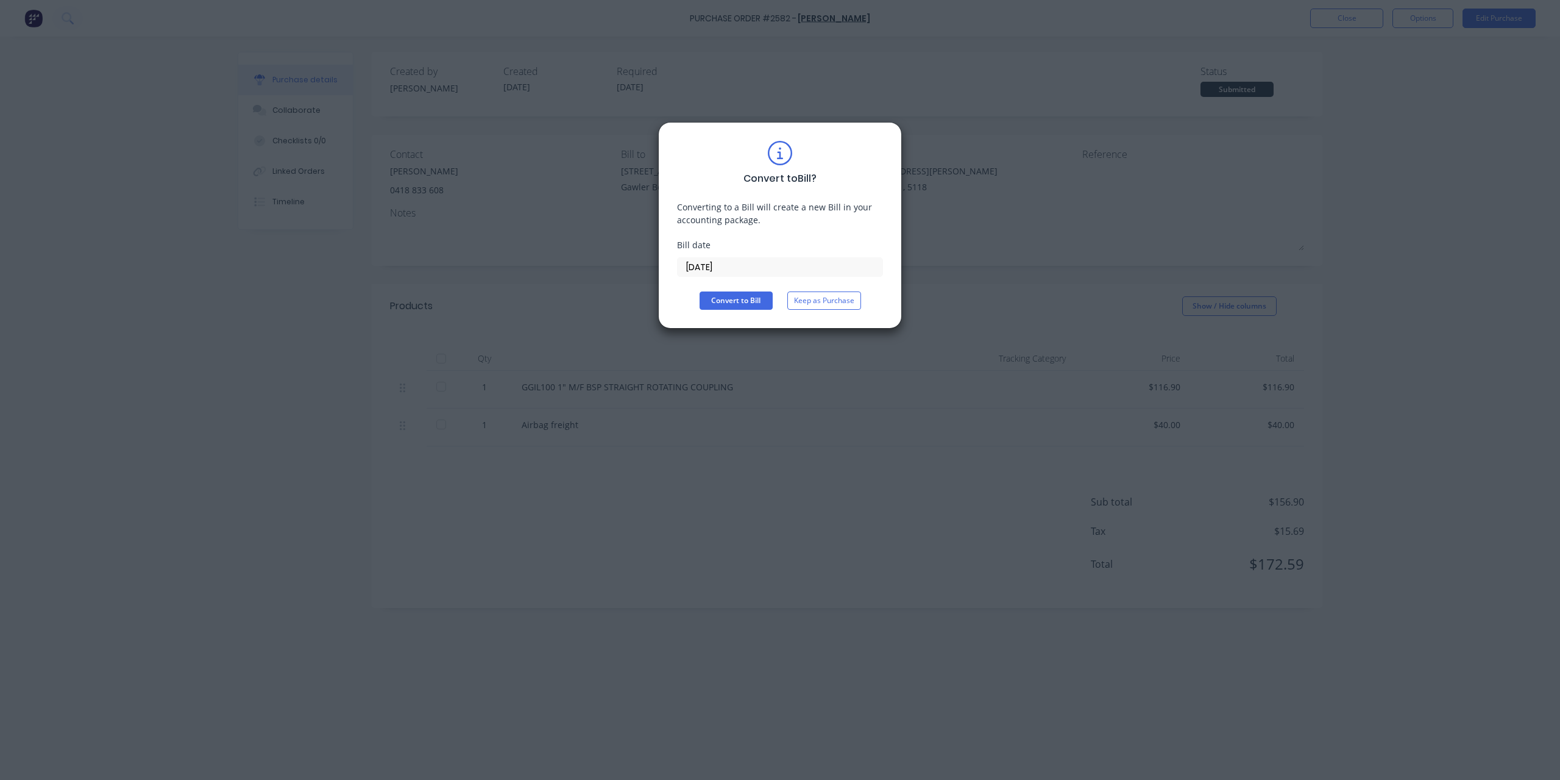
click at [752, 312] on div "Convert to Bill ? Converting to a Bill will create a new Bill in your accountin…" at bounding box center [780, 225] width 244 height 207
click at [756, 303] on button "Convert to Bill" at bounding box center [736, 300] width 73 height 18
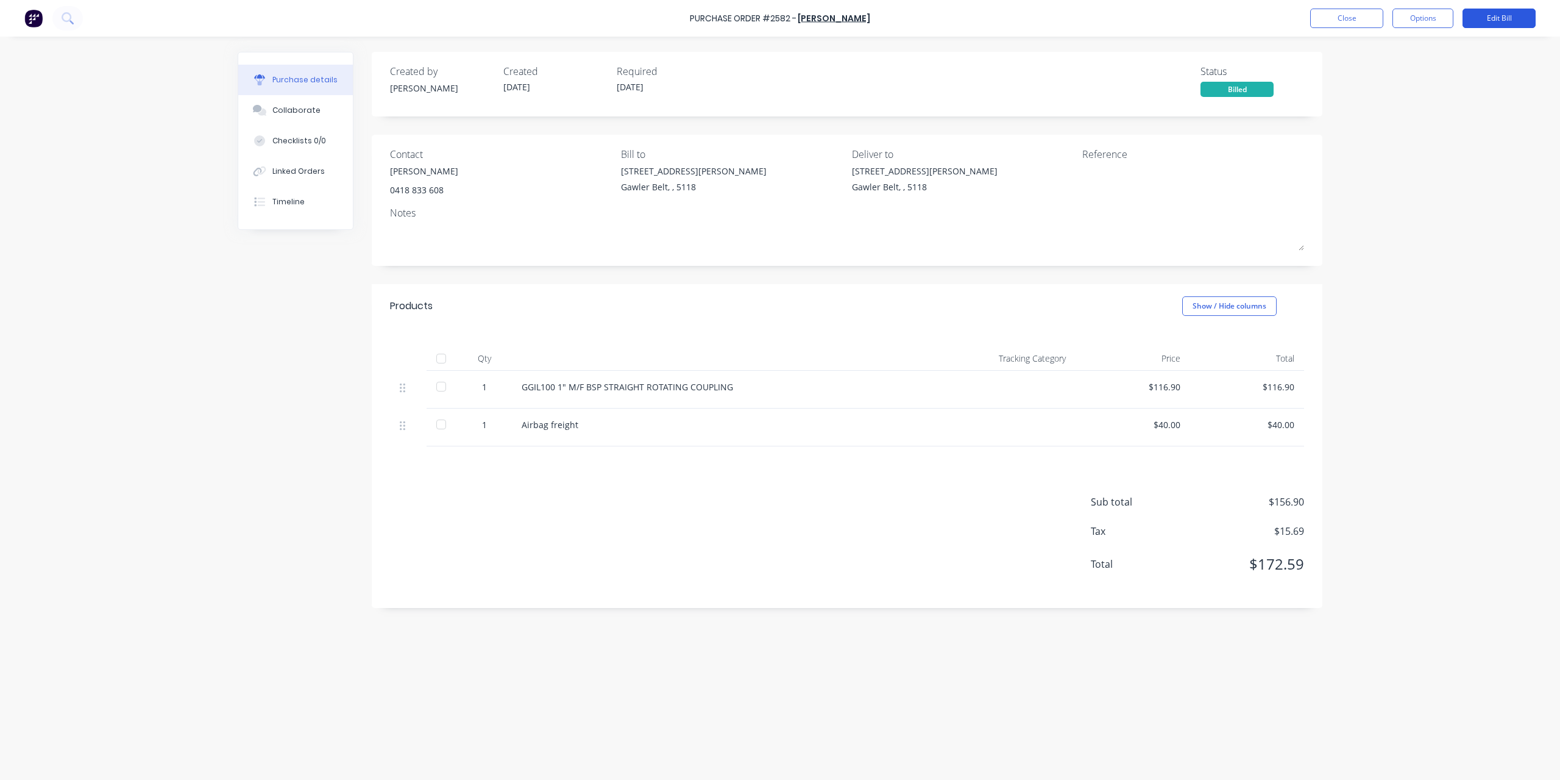
click at [1503, 15] on button "Edit Bill" at bounding box center [1499, 19] width 73 height 20
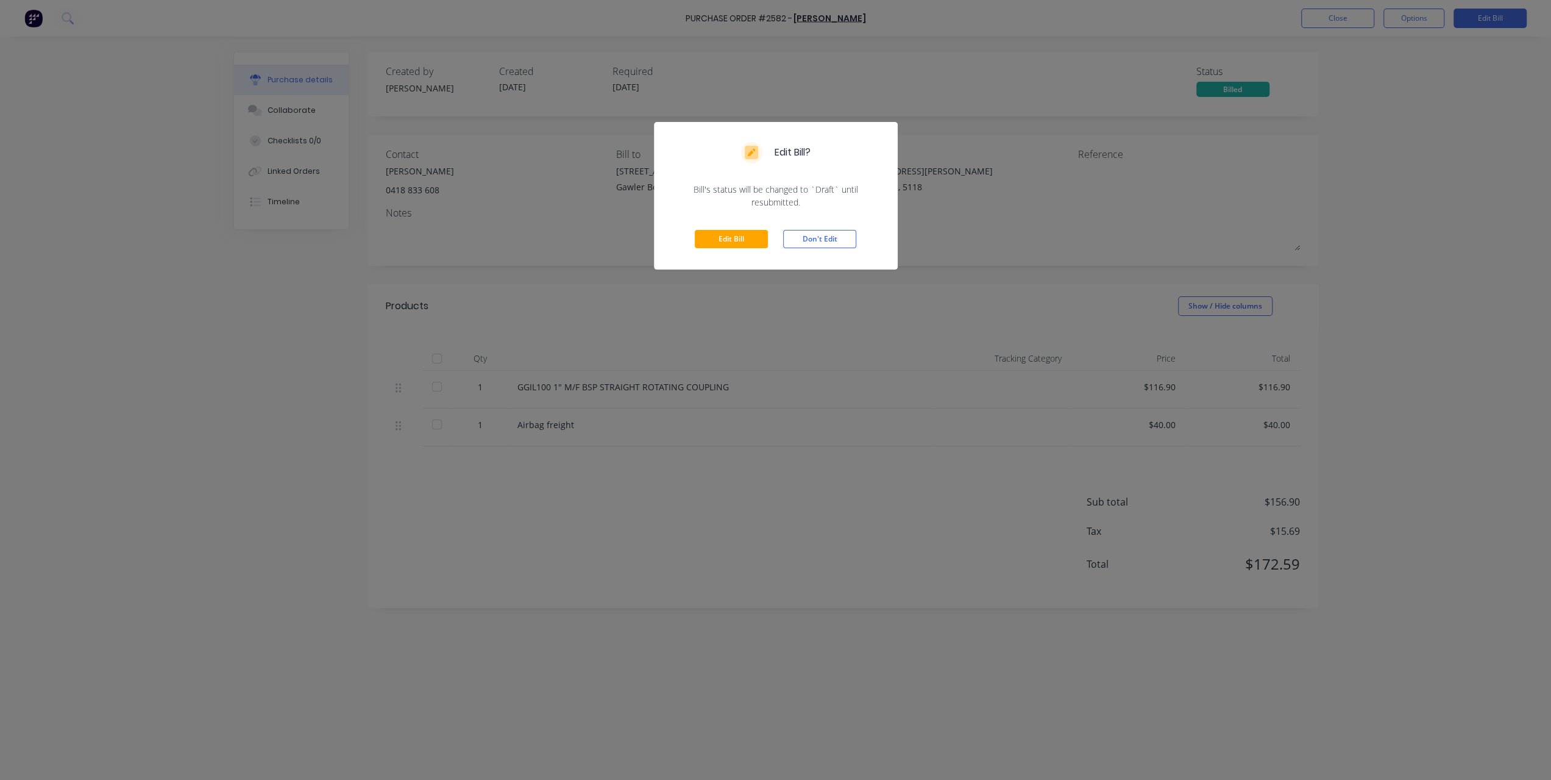
click at [744, 253] on div "Edit Bill Don't Edit" at bounding box center [776, 238] width 244 height 61
click at [711, 232] on button "Edit Bill" at bounding box center [731, 239] width 73 height 18
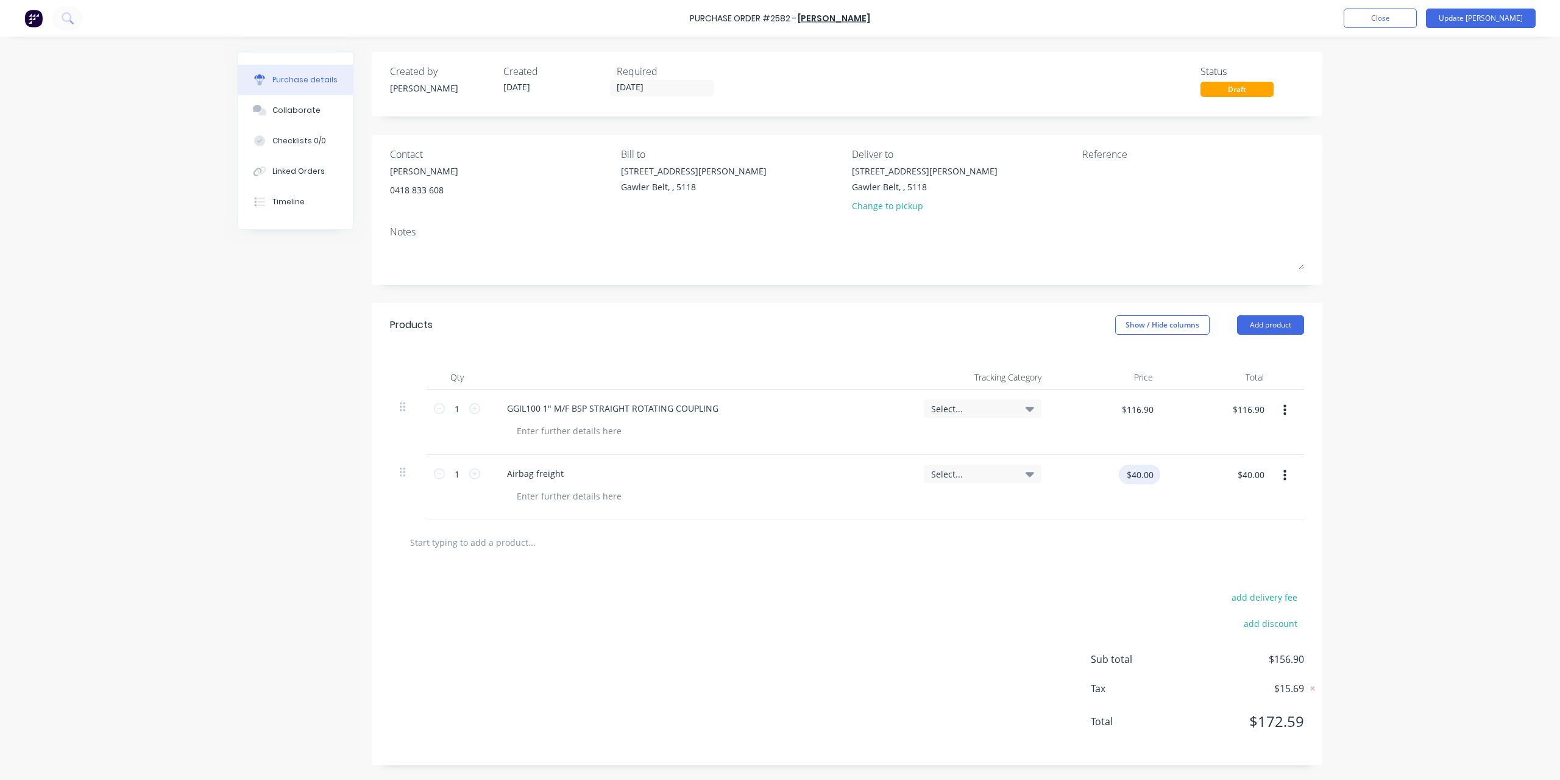
click at [1130, 474] on input "$40.00" at bounding box center [1139, 474] width 41 height 20
type input "$35.00"
click at [1100, 180] on textarea at bounding box center [1159, 178] width 152 height 27
type textarea "0353038"
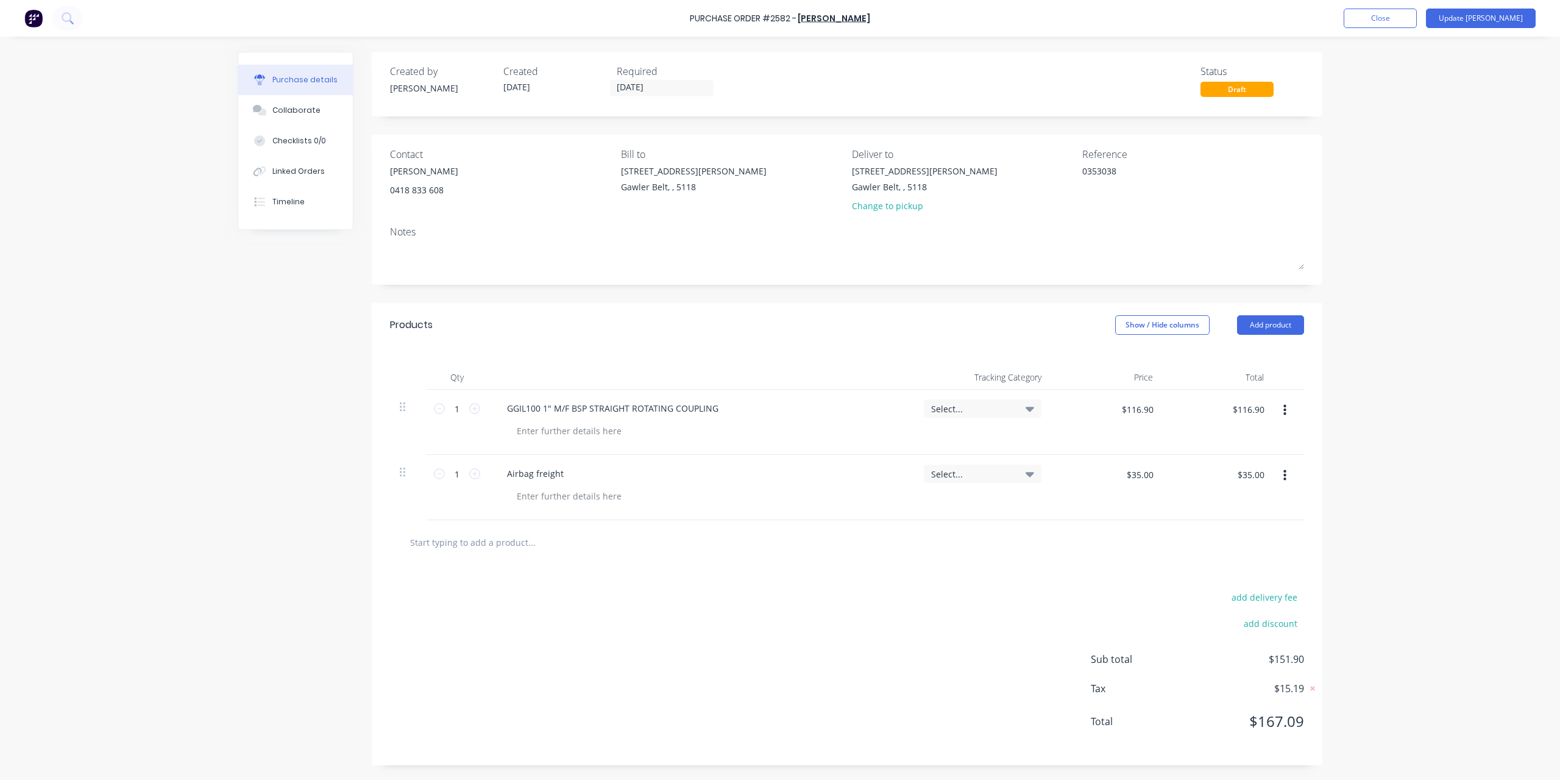
type textarea "x"
type textarea "0353038"
click at [1557, 260] on div "Purchase Order #2582 - [PERSON_NAME] Add product Close Update Bill Purchase det…" at bounding box center [780, 390] width 1560 height 780
click at [1503, 9] on button "Update [PERSON_NAME]" at bounding box center [1481, 19] width 110 height 20
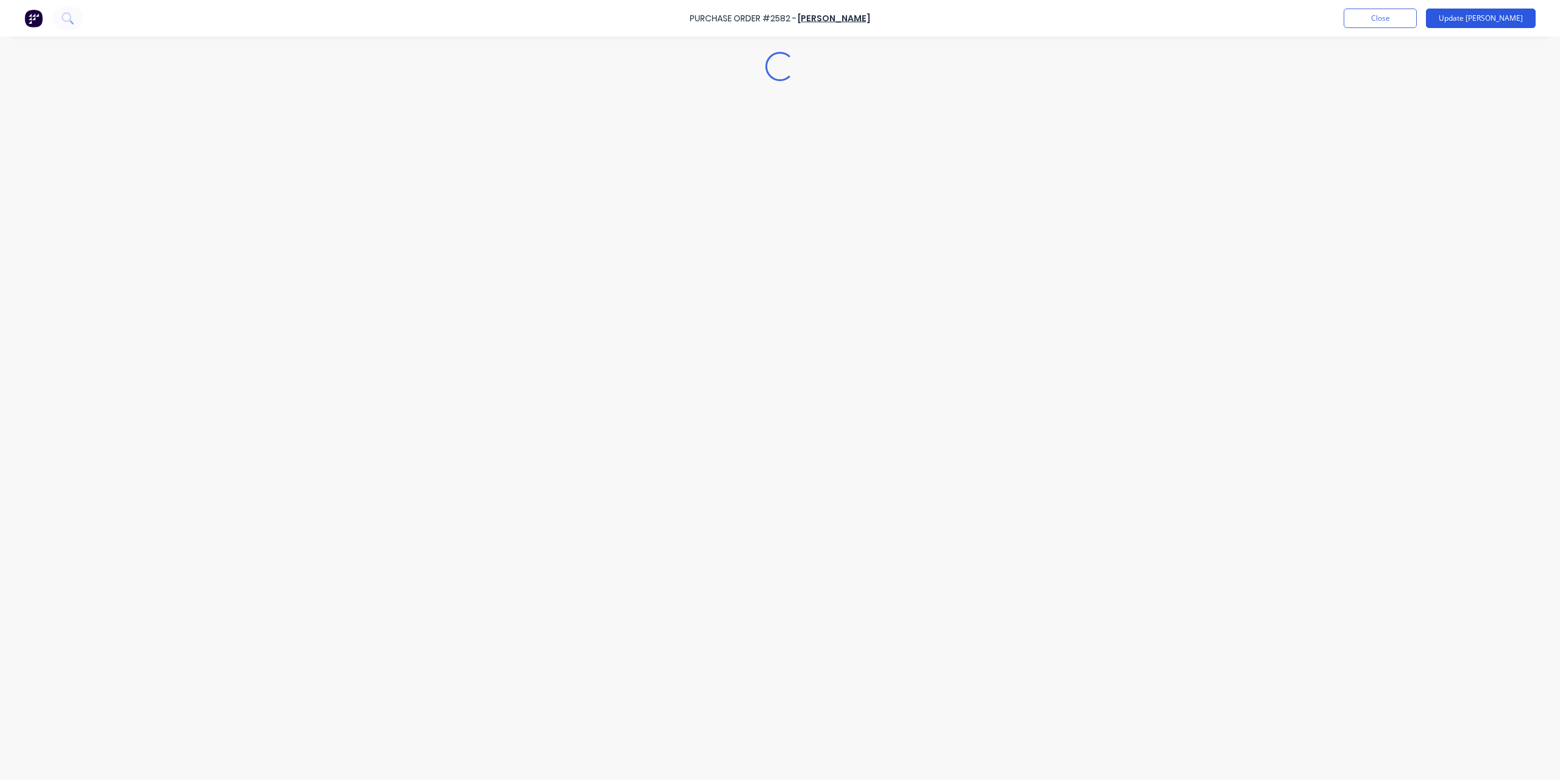
type textarea "x"
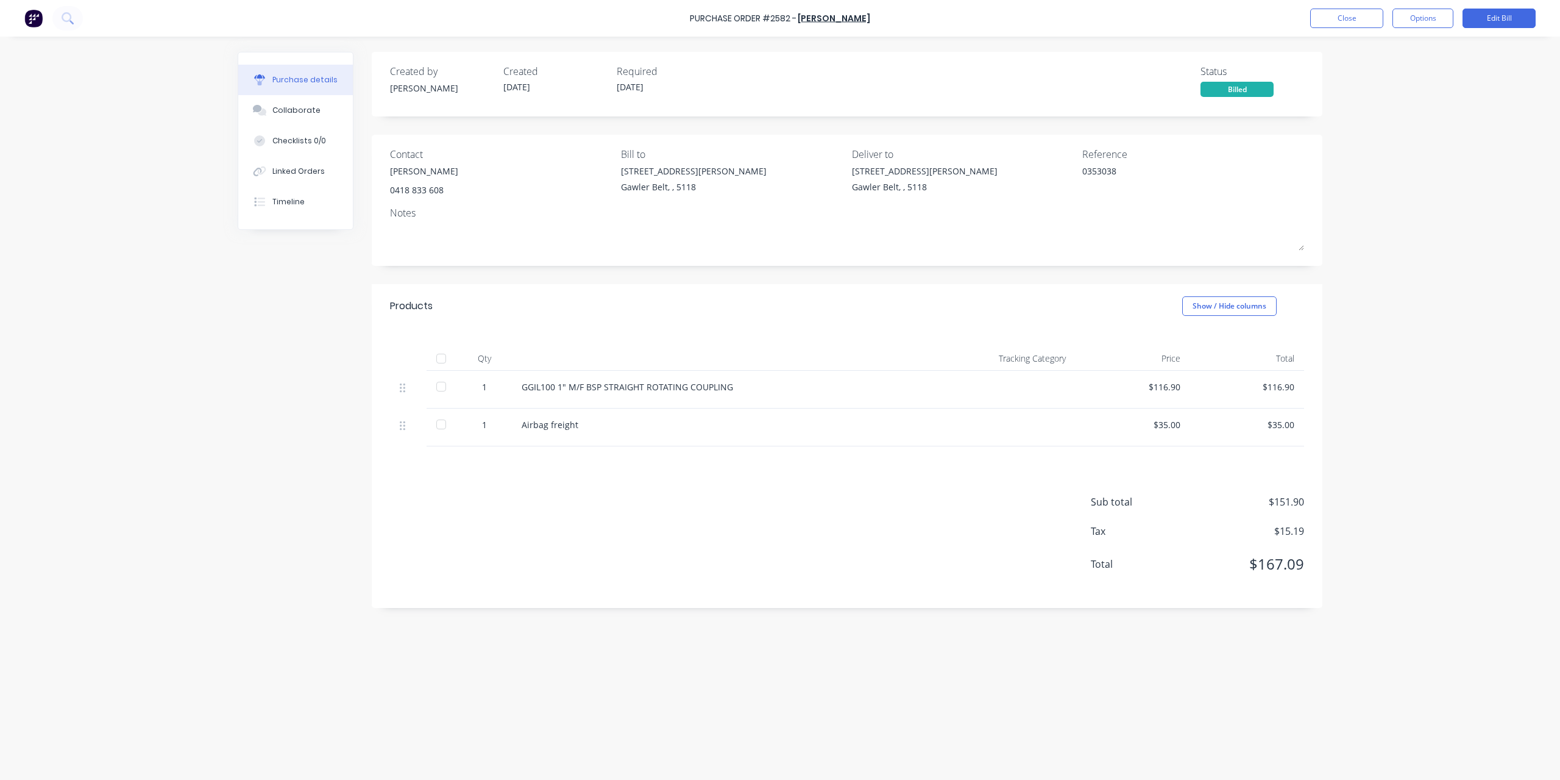
click at [1348, 27] on button "Close" at bounding box center [1347, 19] width 73 height 20
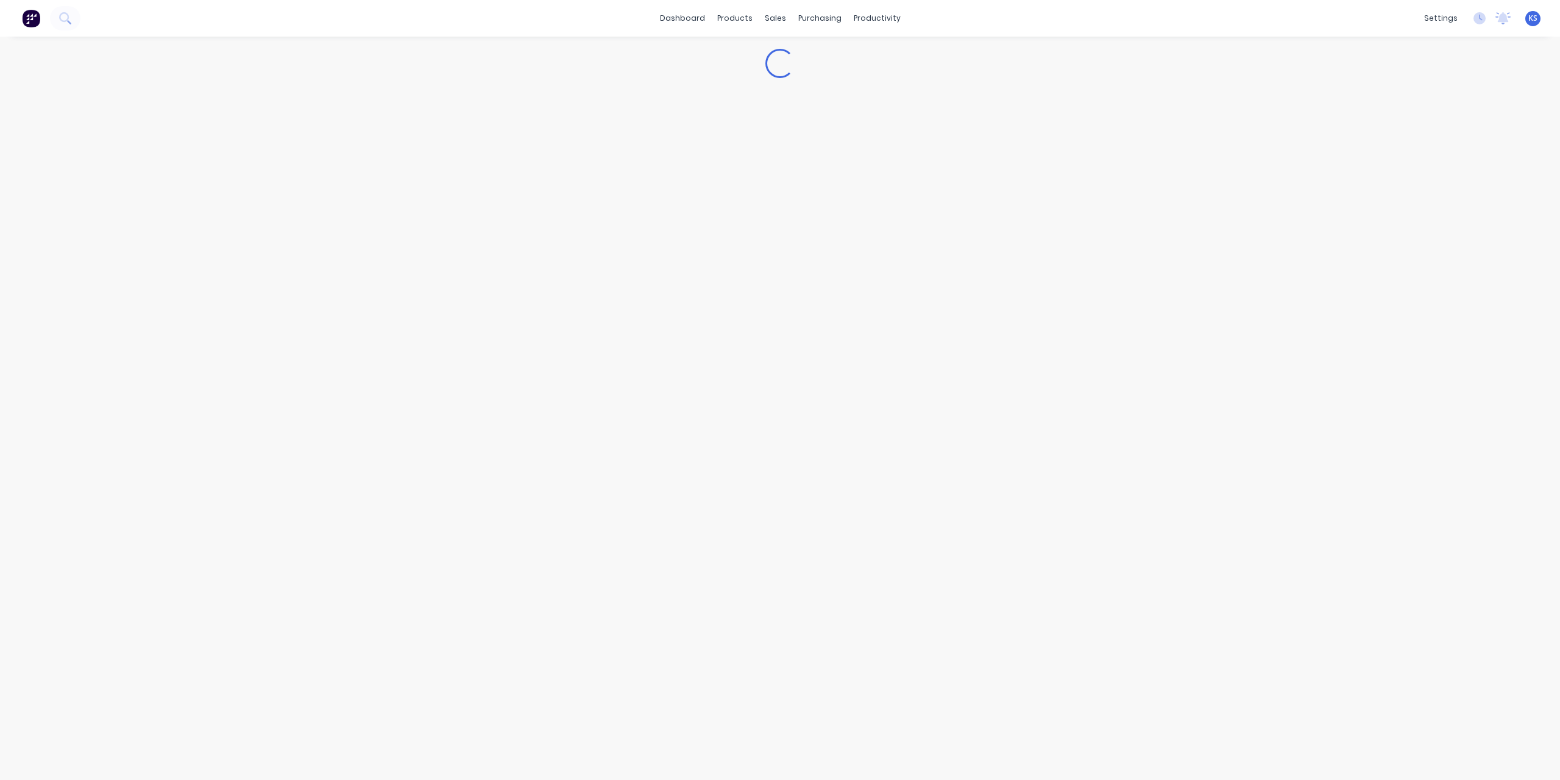
click at [1348, 19] on div "dashboard products sales purchasing productivity dashboard products Product Cat…" at bounding box center [780, 18] width 1560 height 37
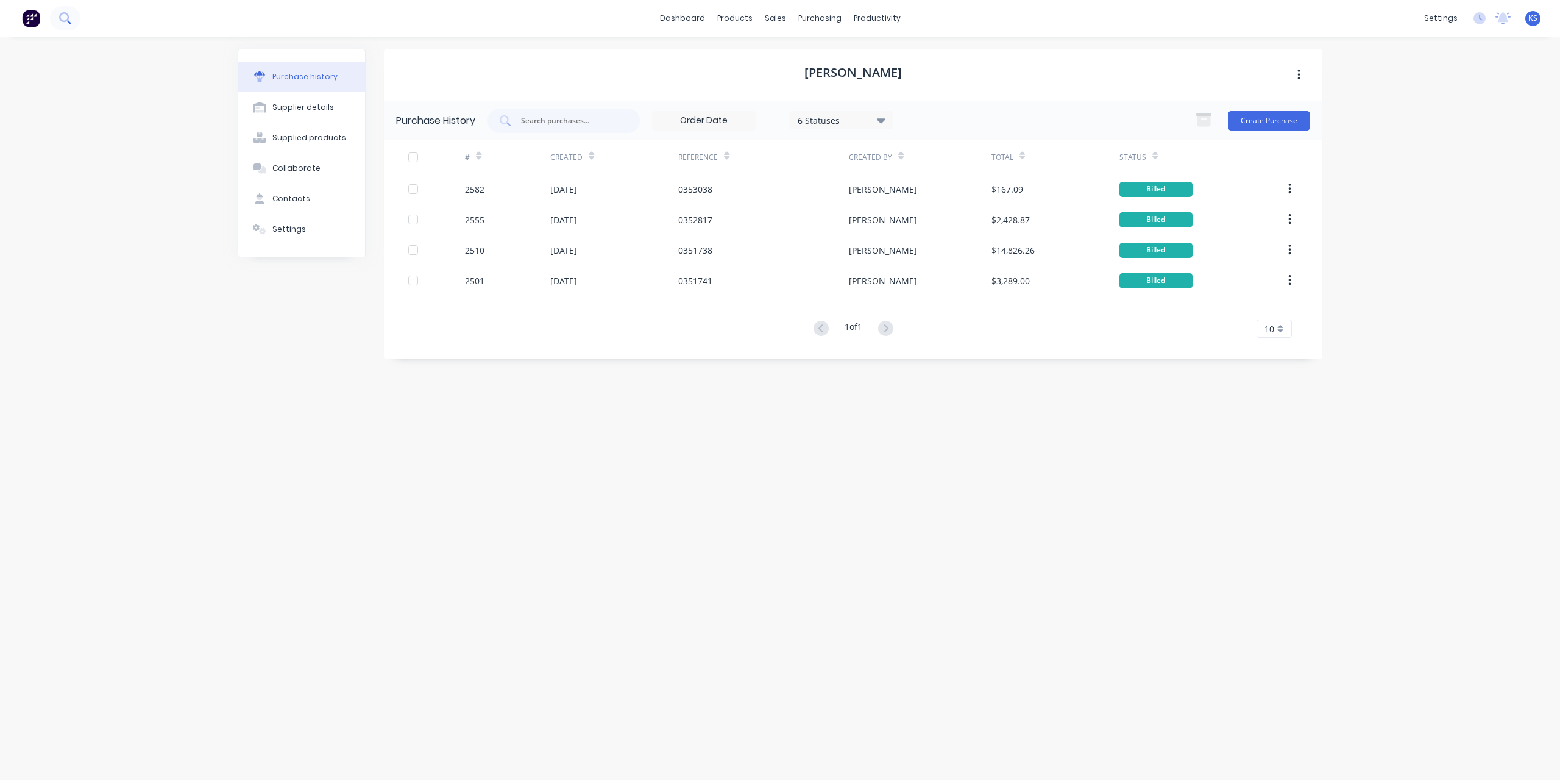
click at [72, 14] on button at bounding box center [65, 18] width 30 height 24
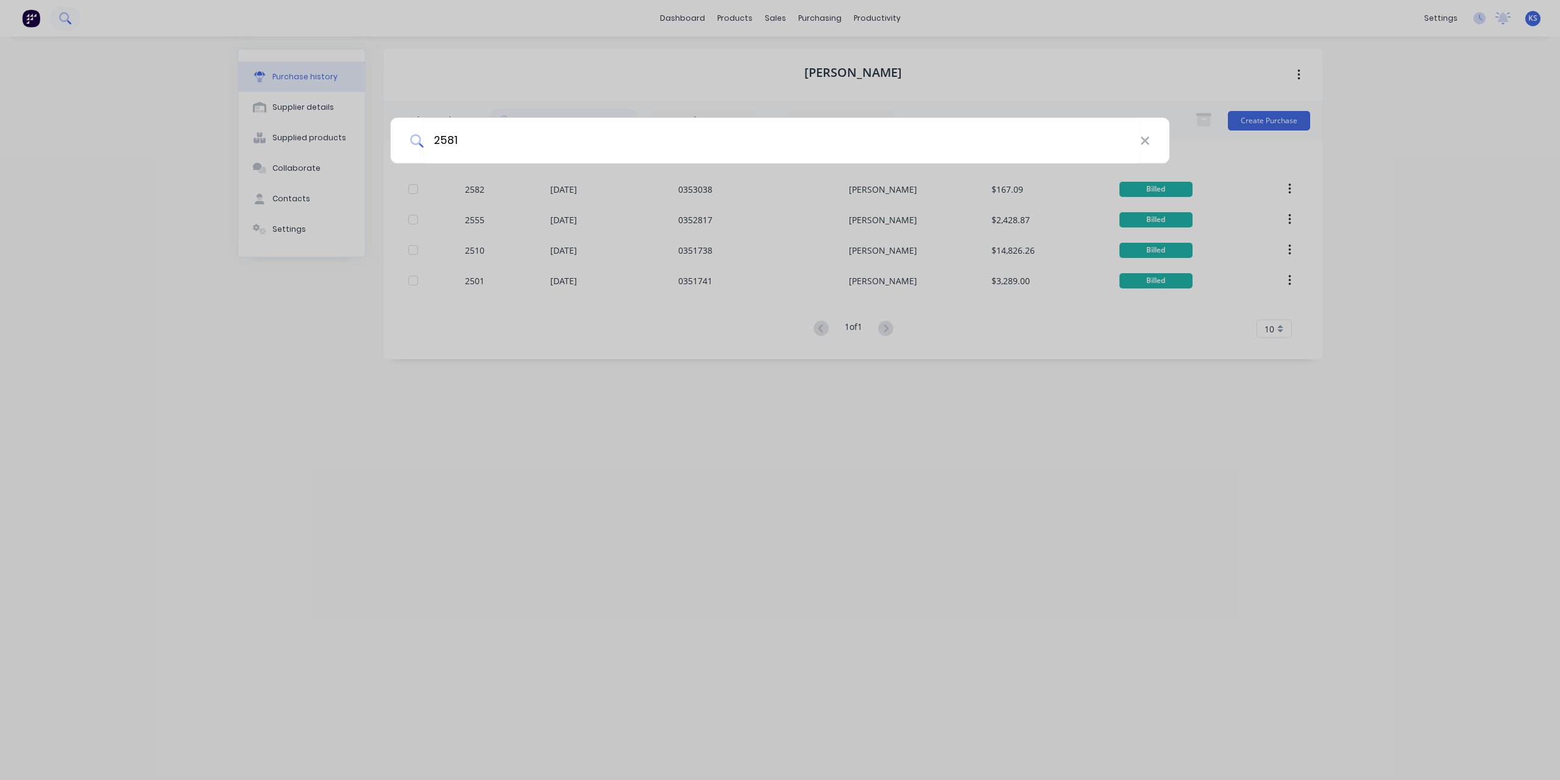
type input "2581"
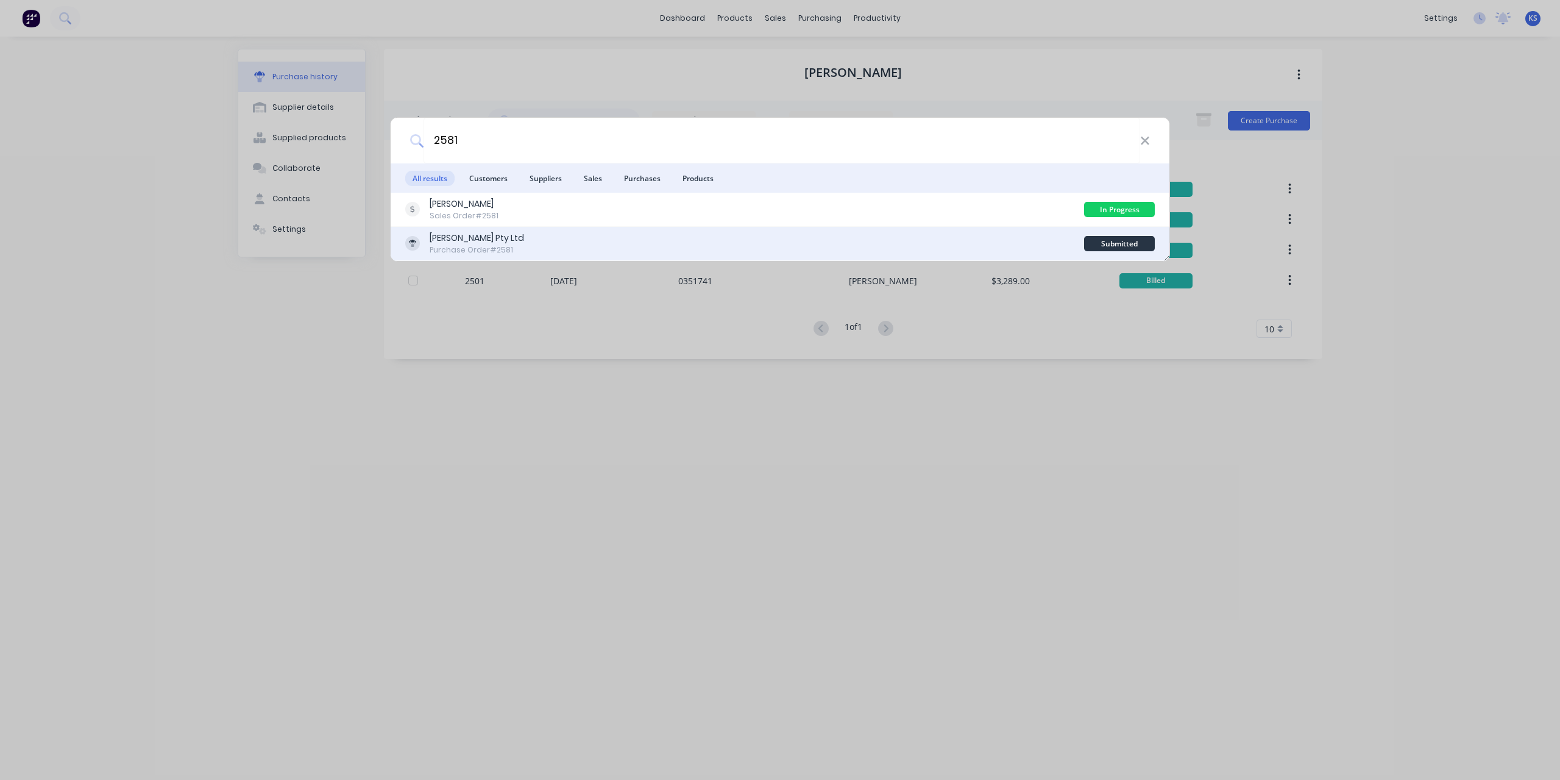
click at [455, 245] on div "Purchase Order #2581" at bounding box center [477, 249] width 94 height 11
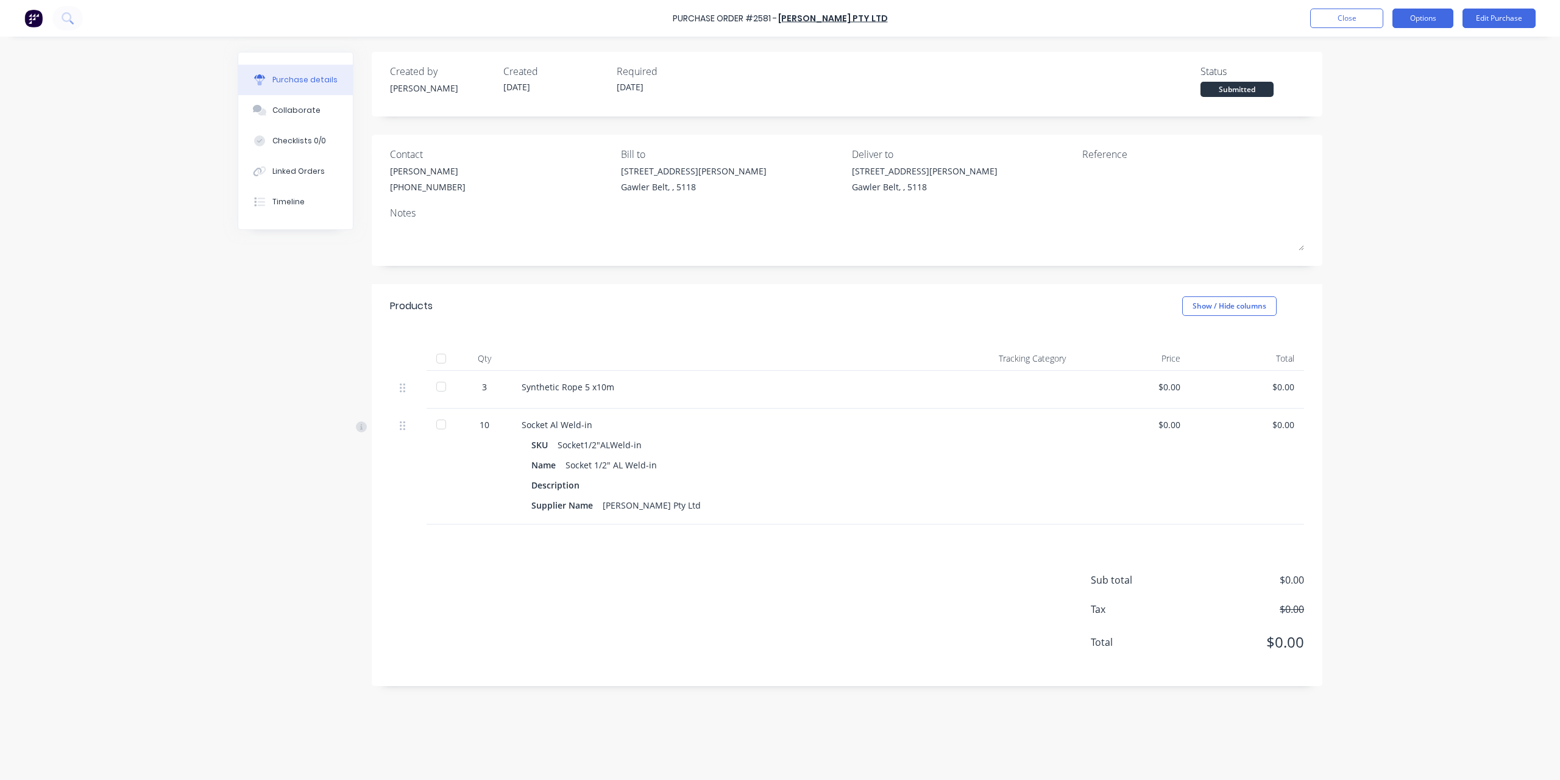
click at [1434, 22] on button "Options" at bounding box center [1423, 19] width 61 height 20
click at [1400, 70] on div "Convert to Bill" at bounding box center [1396, 74] width 94 height 18
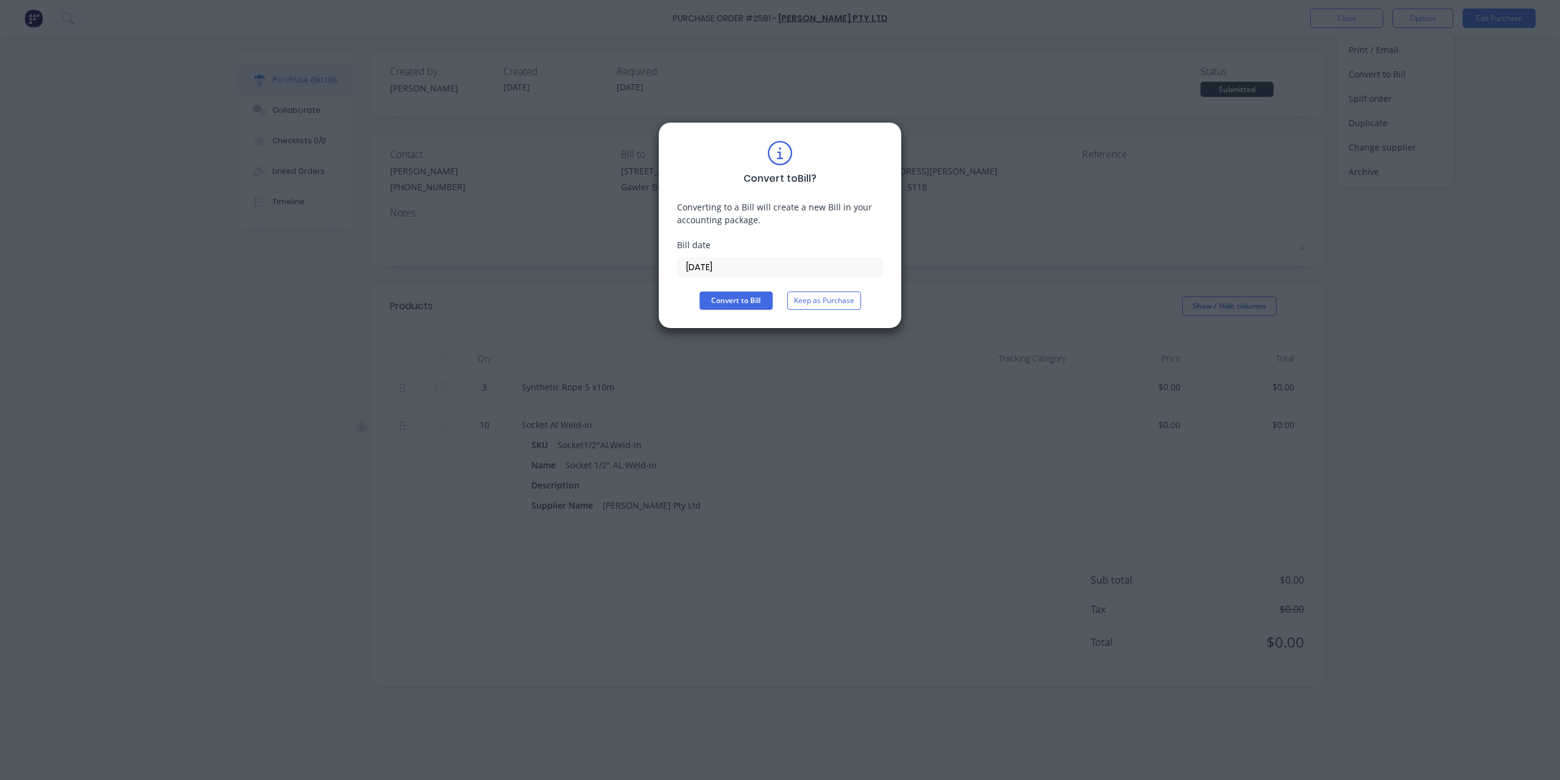
click at [763, 274] on input "[DATE]" at bounding box center [780, 267] width 205 height 18
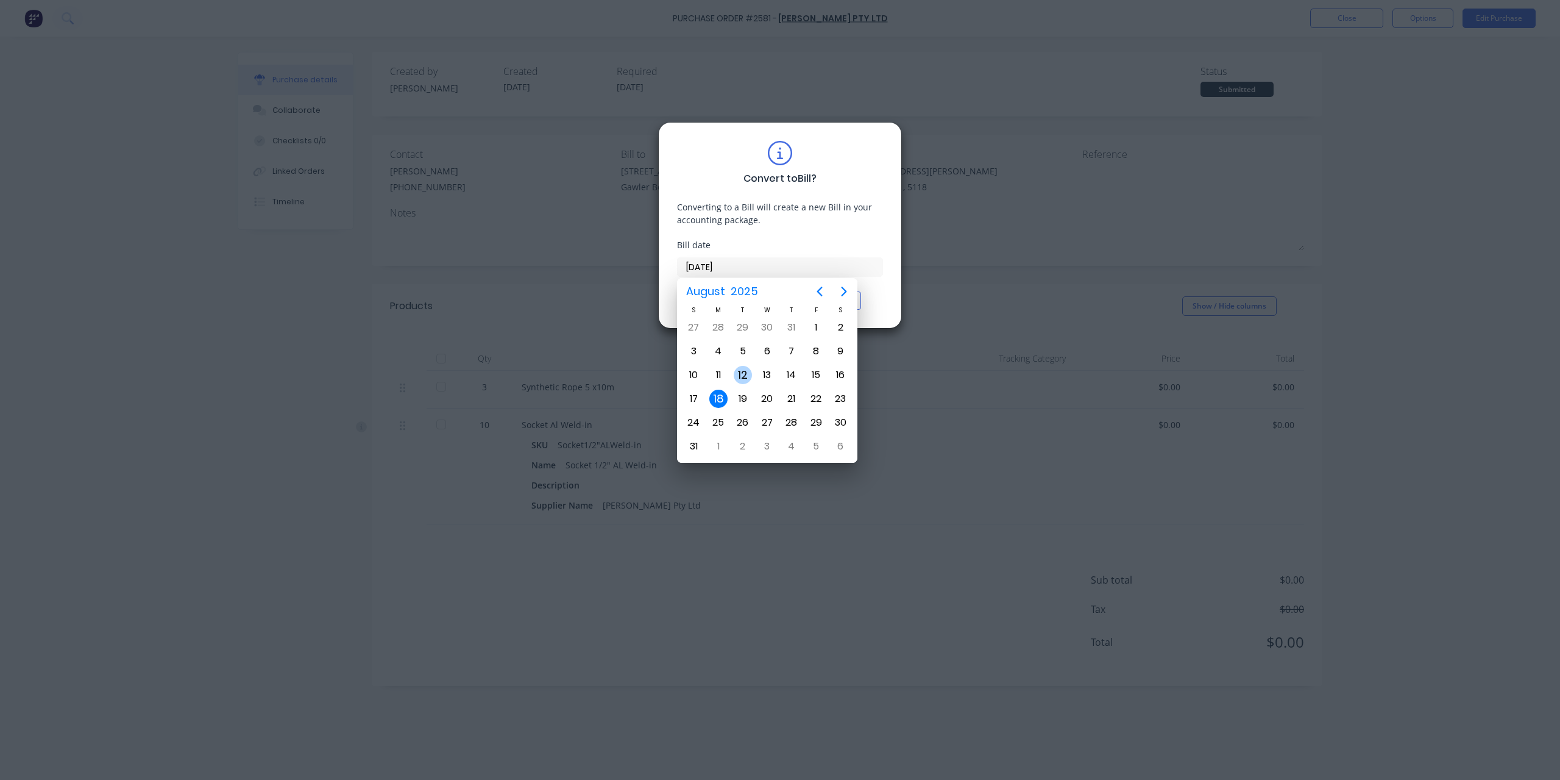
click at [740, 373] on div "12" at bounding box center [743, 375] width 18 height 18
type input "[DATE]"
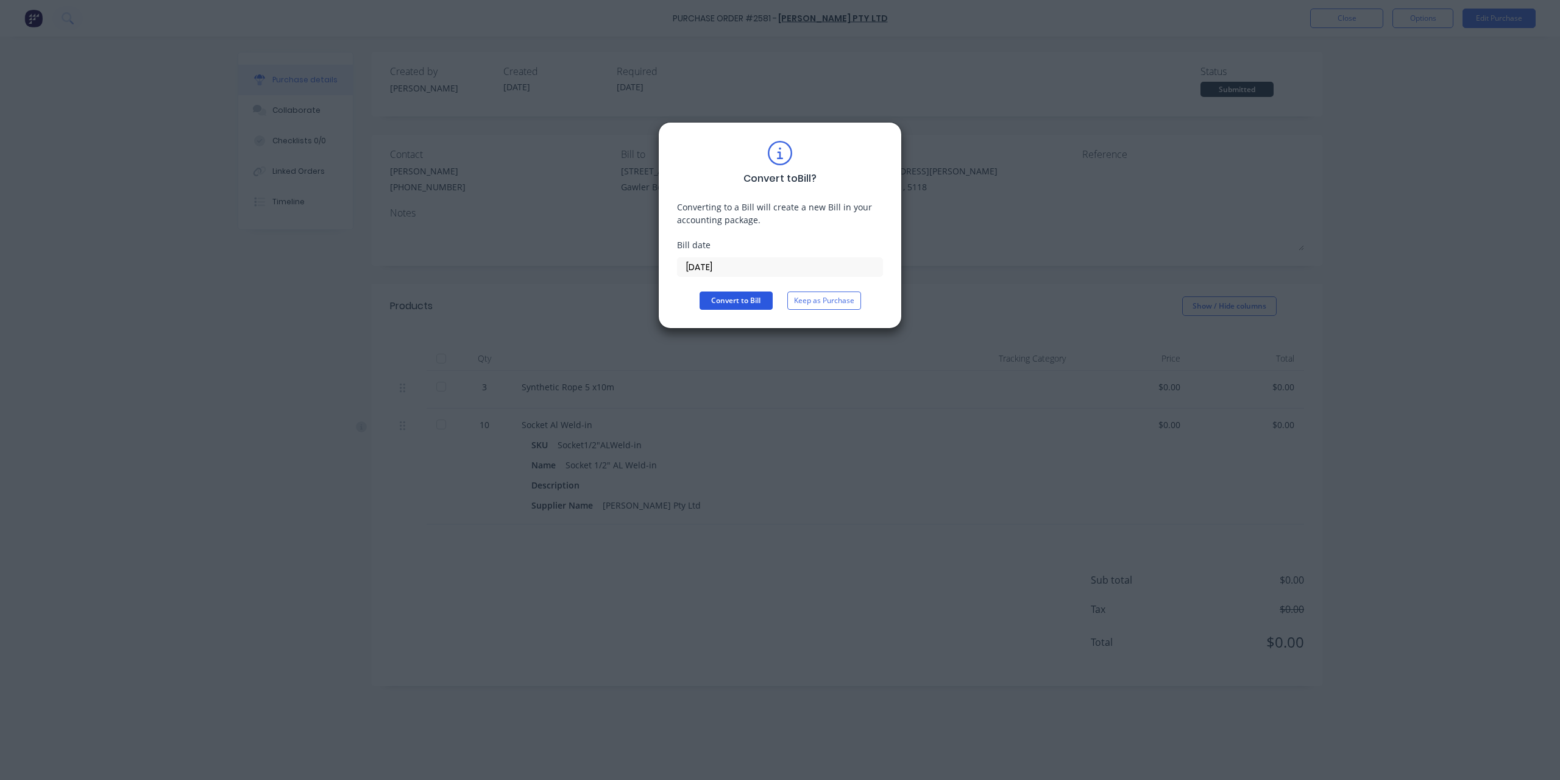
click at [749, 300] on button "Convert to Bill" at bounding box center [736, 300] width 73 height 18
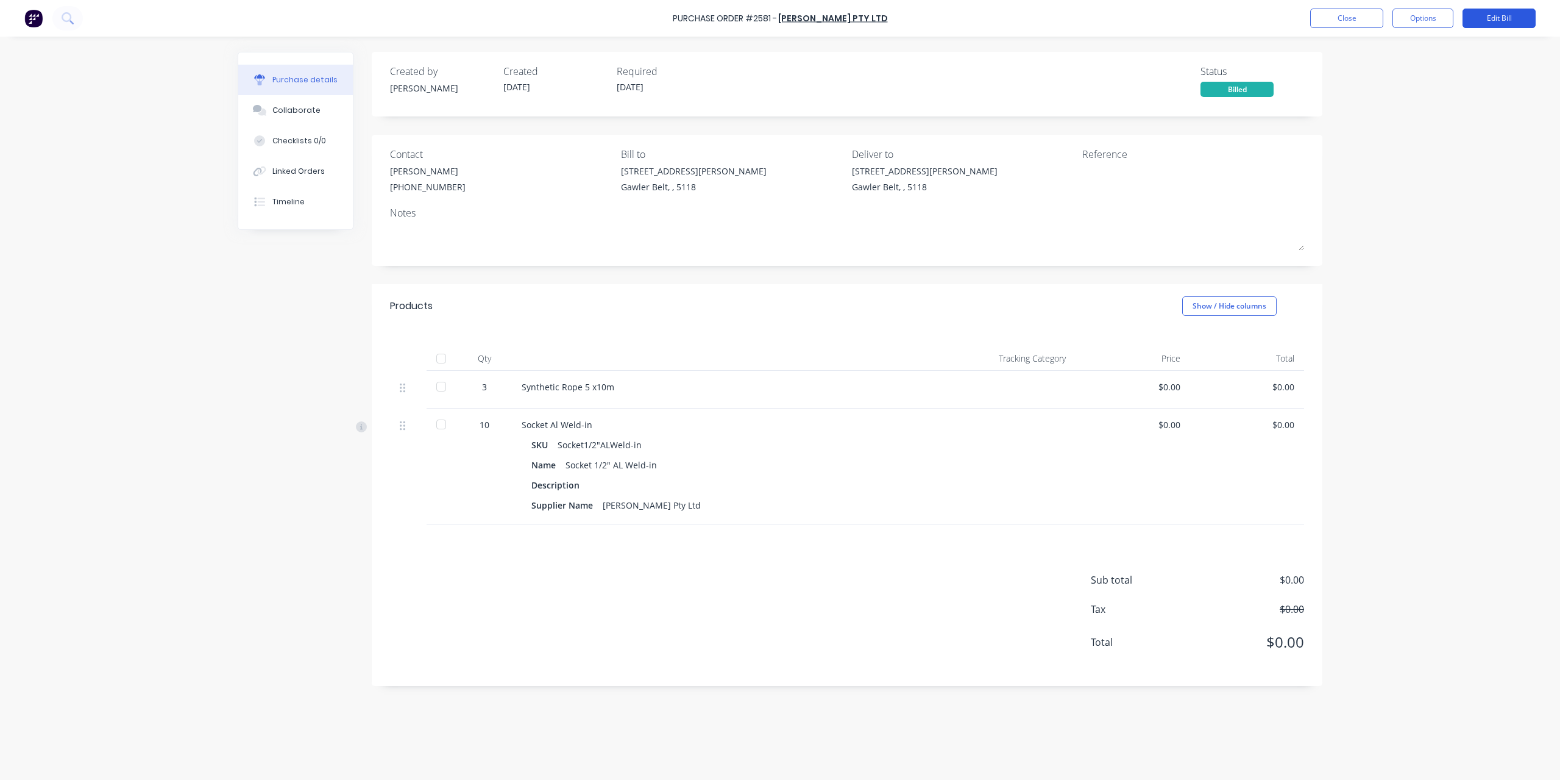
click at [1514, 16] on button "Edit Bill" at bounding box center [1499, 19] width 73 height 20
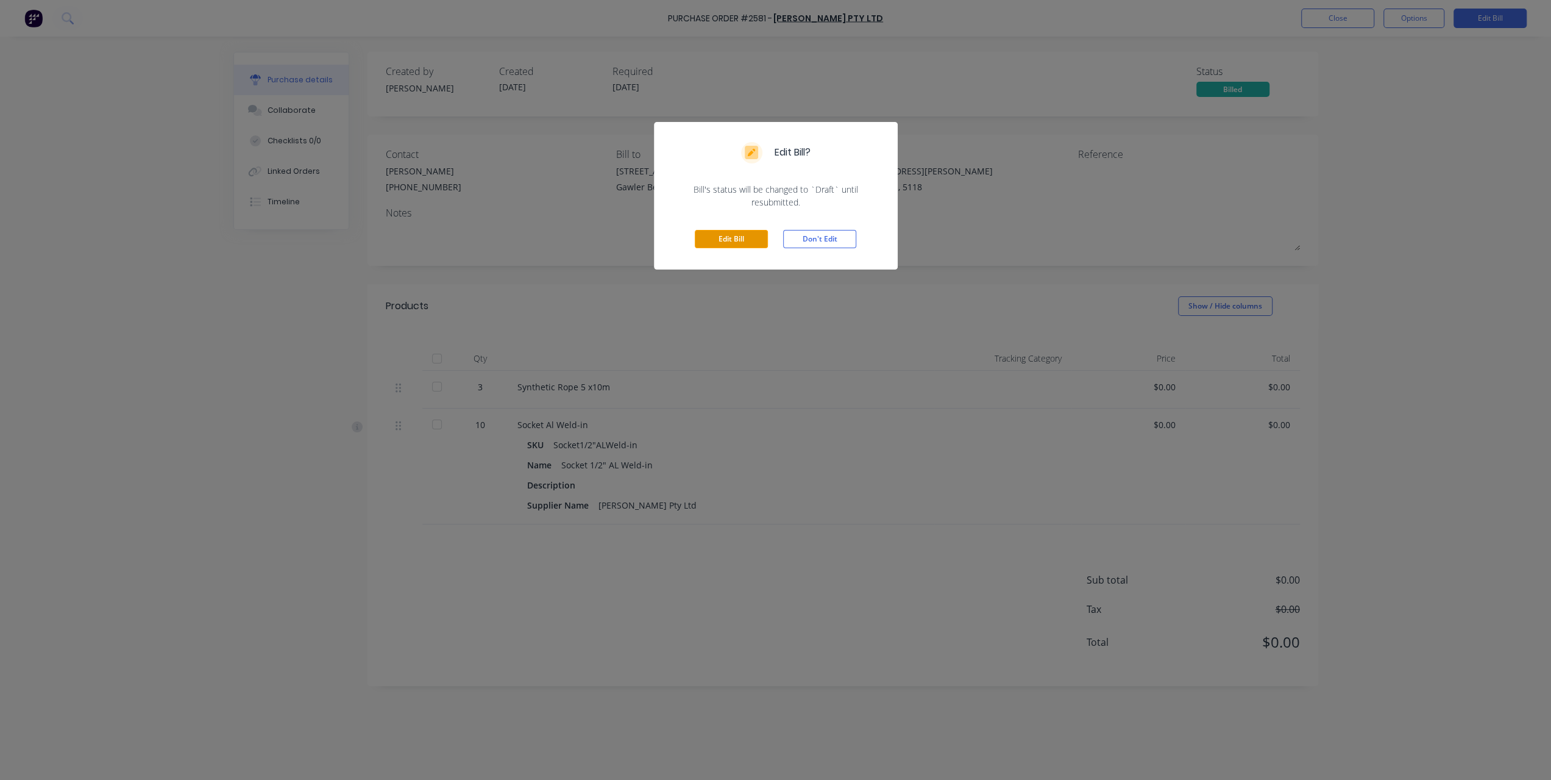
click at [714, 246] on button "Edit Bill" at bounding box center [731, 239] width 73 height 18
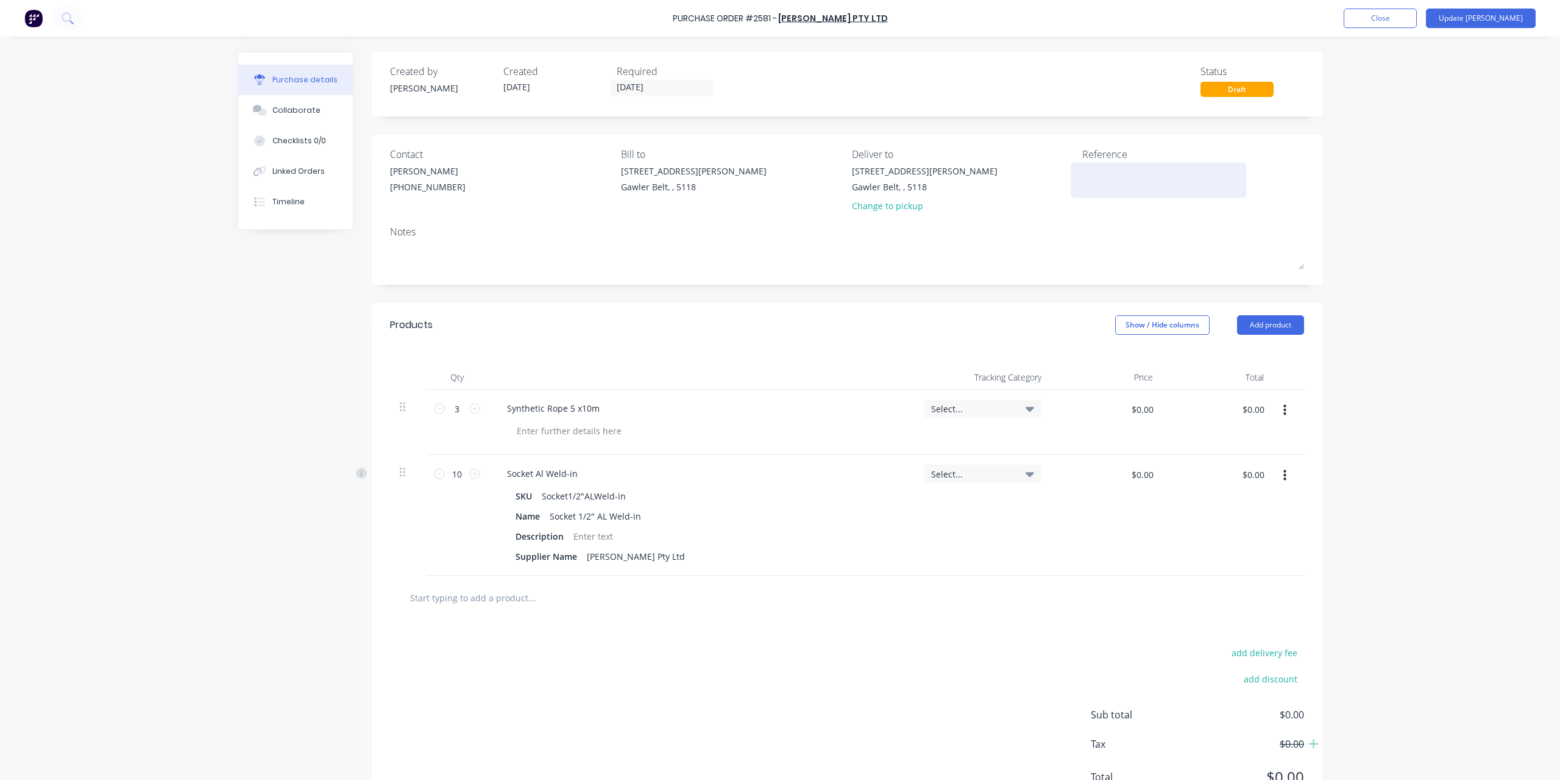
click at [1089, 181] on textarea at bounding box center [1159, 178] width 152 height 27
type textarea "401"
type textarea "x"
type textarea "4018"
type textarea "x"
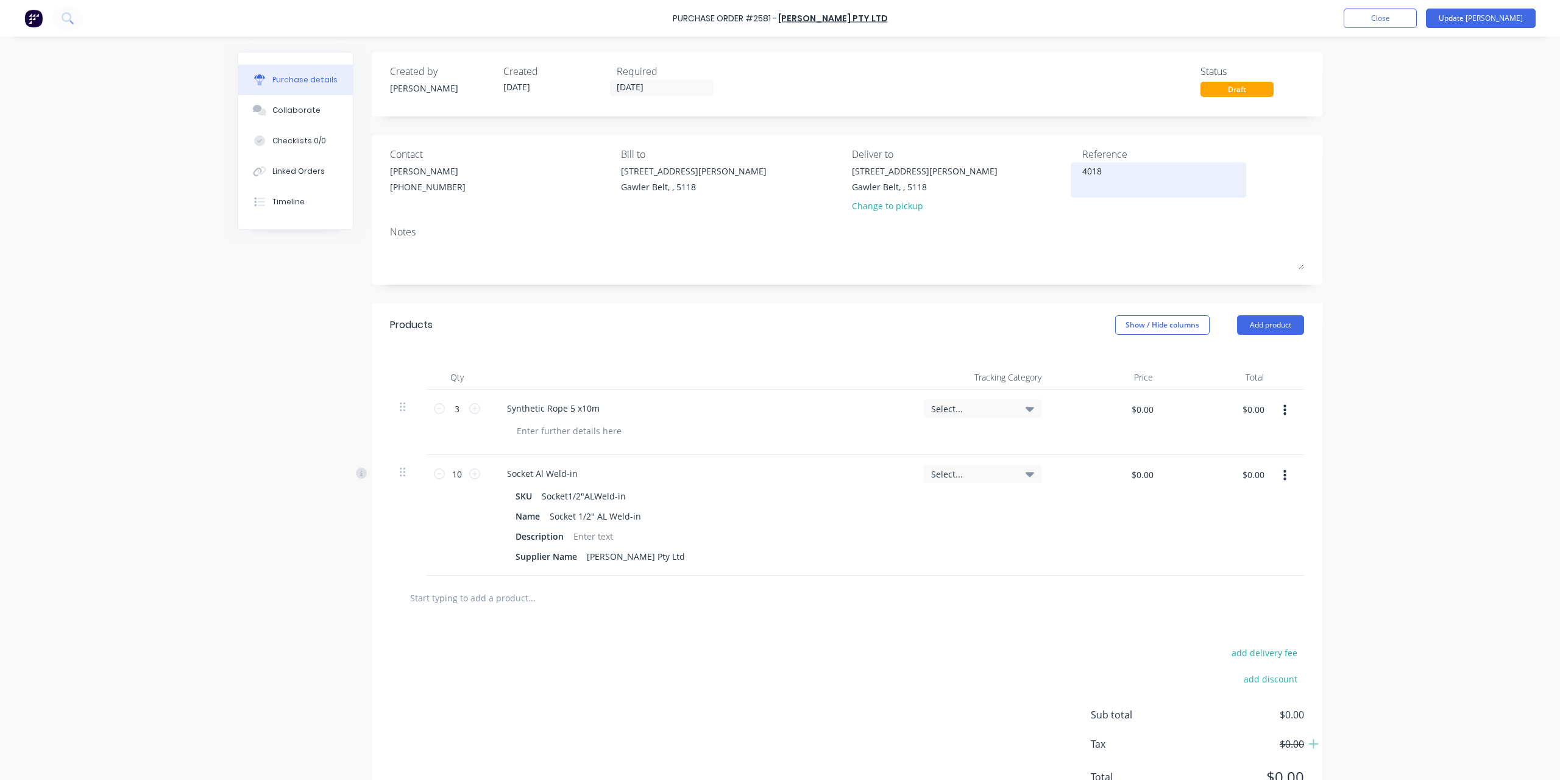
type textarea "40181"
type textarea "x"
type textarea "401813"
type textarea "x"
type textarea "401813"
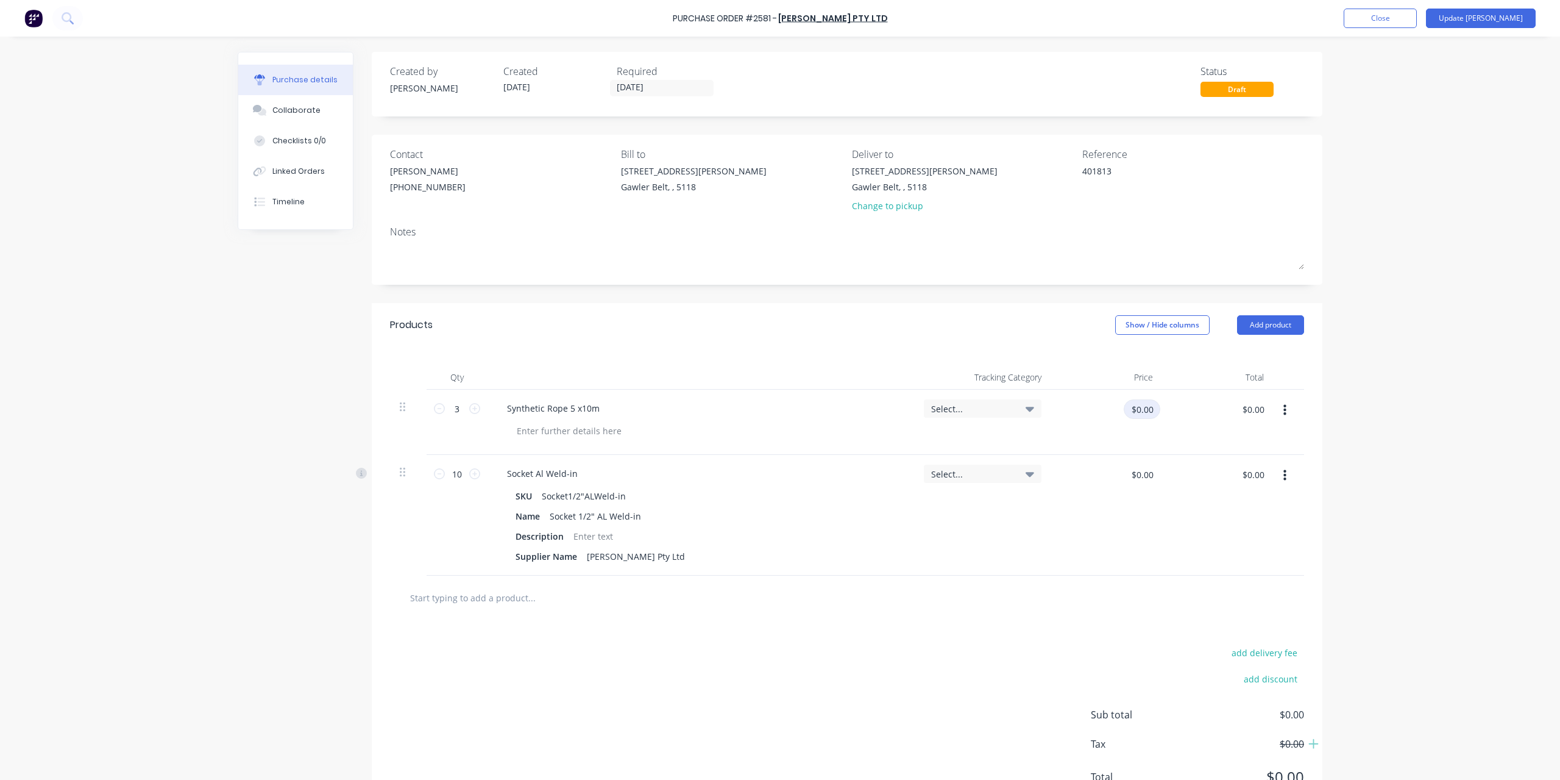
click at [1130, 411] on input "$0.00" at bounding box center [1142, 409] width 37 height 20
type input "1"
type input "64"
type textarea "x"
type input "$64.00"
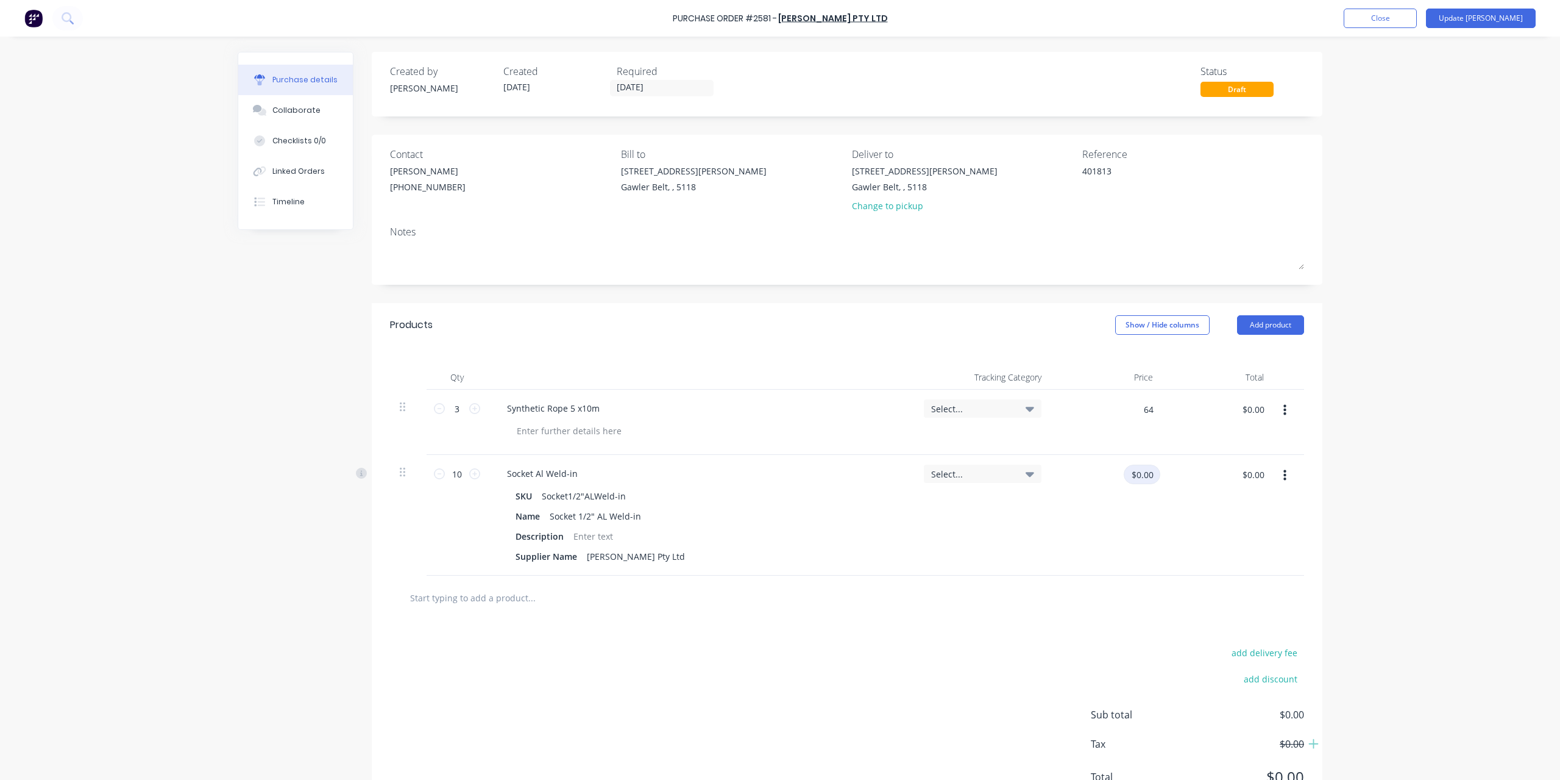
type input "$192.00"
click at [1144, 477] on input "$0.00" at bounding box center [1142, 474] width 37 height 20
type input "1"
type input "4.47"
type textarea "x"
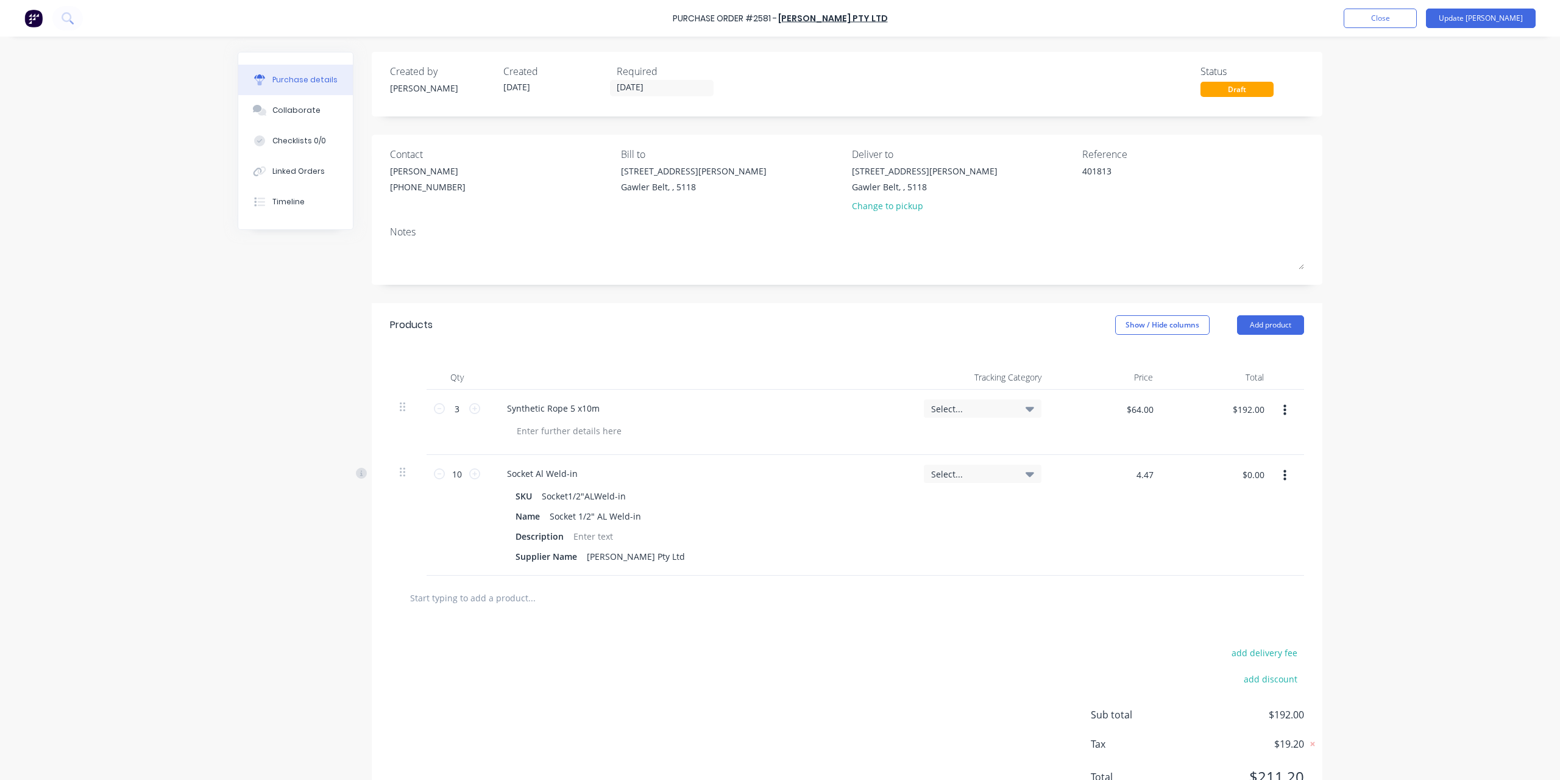
type input "$4.47"
type input "$44.70"
click at [1322, 431] on div "Purchase details Collaborate Checklists 0/0 Linked Orders Timeline Created by […" at bounding box center [780, 371] width 1109 height 719
click at [1503, 23] on button "Update [PERSON_NAME]" at bounding box center [1481, 19] width 110 height 20
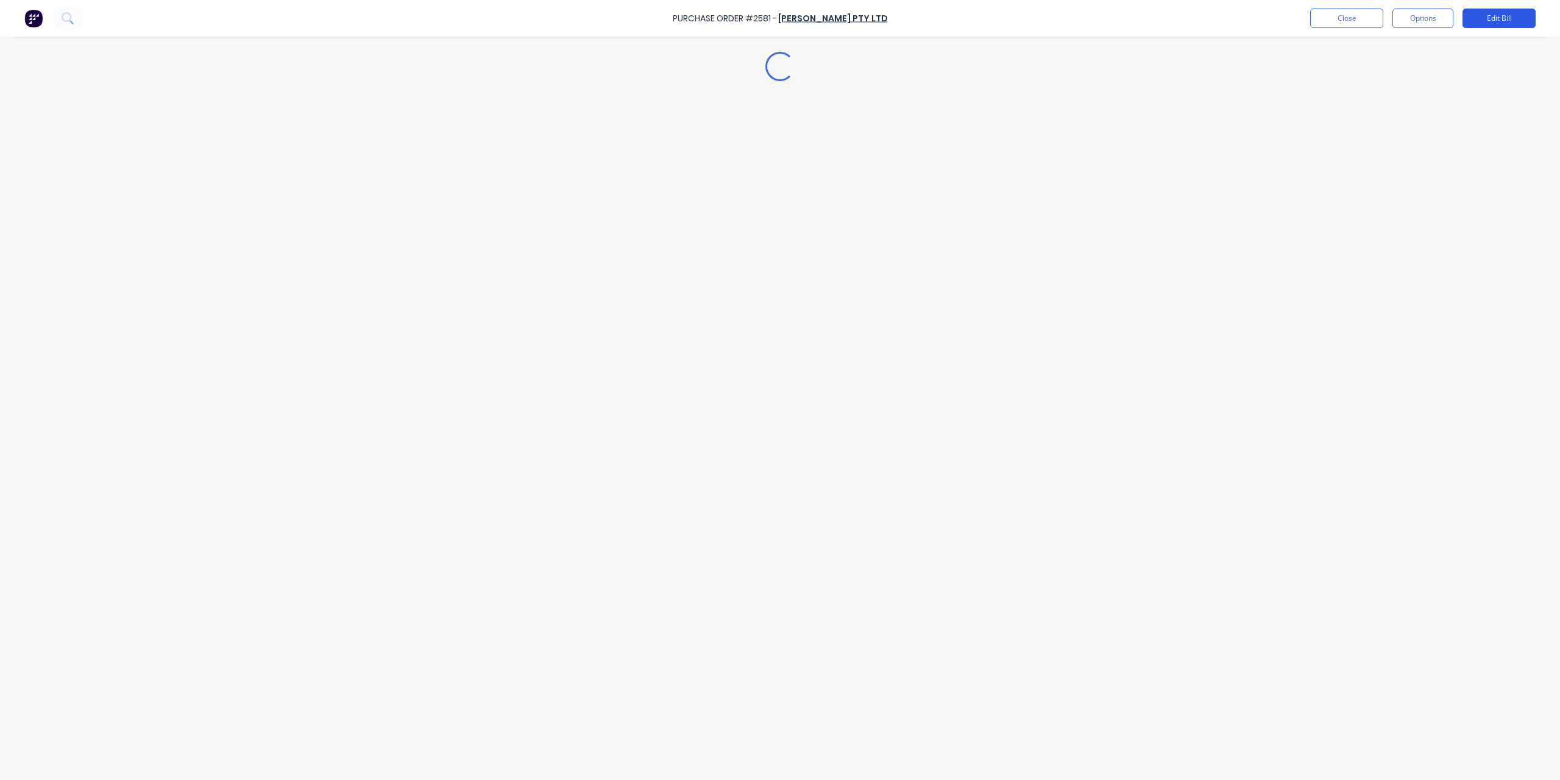
type textarea "x"
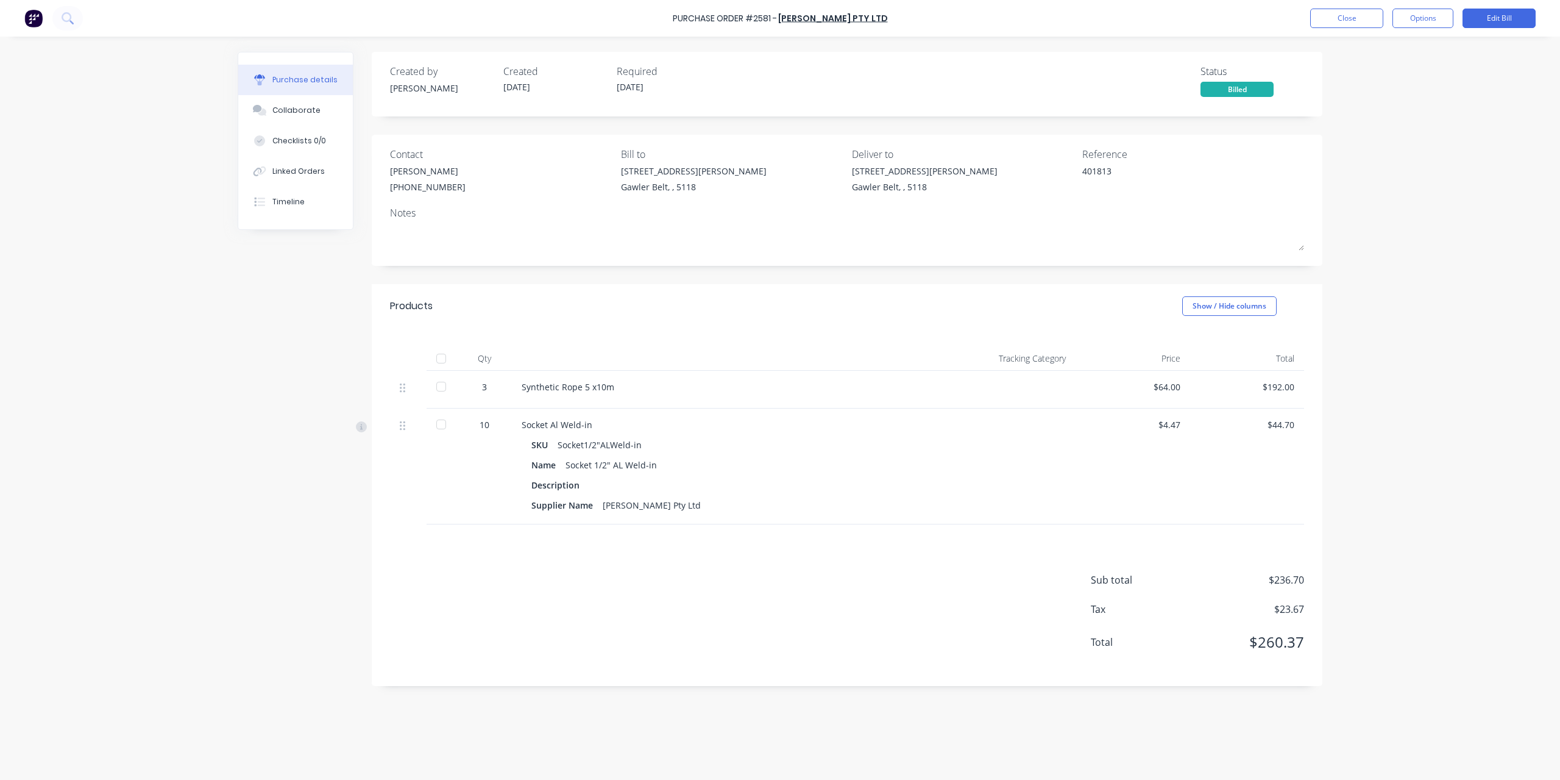
click at [1351, 27] on div "Purchase Order #2581 - [PERSON_NAME] Pty Ltd Close Options Edit Bill" at bounding box center [780, 18] width 1560 height 37
click at [1353, 24] on button "Close" at bounding box center [1347, 19] width 73 height 20
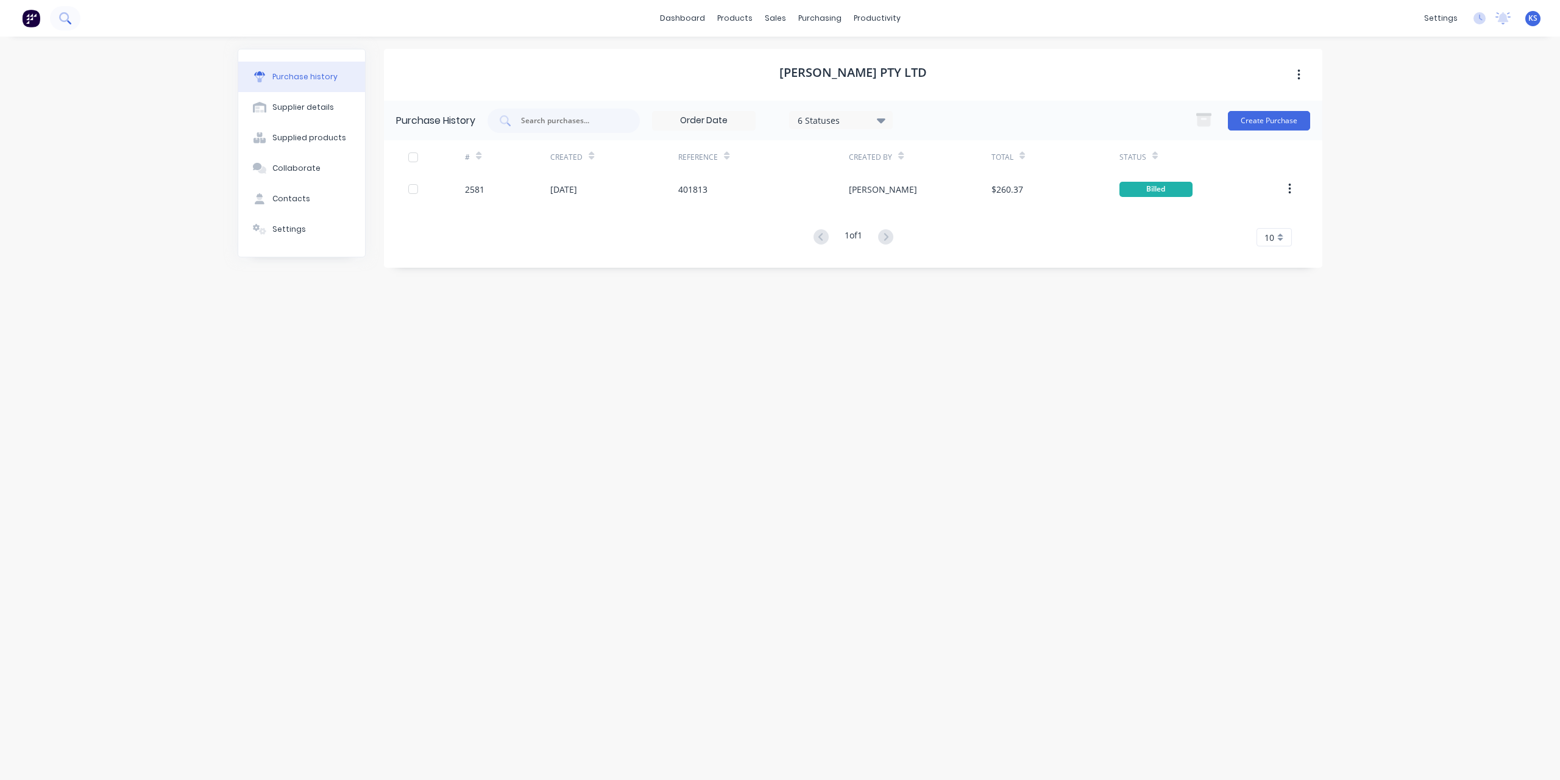
click at [62, 24] on button at bounding box center [65, 18] width 30 height 24
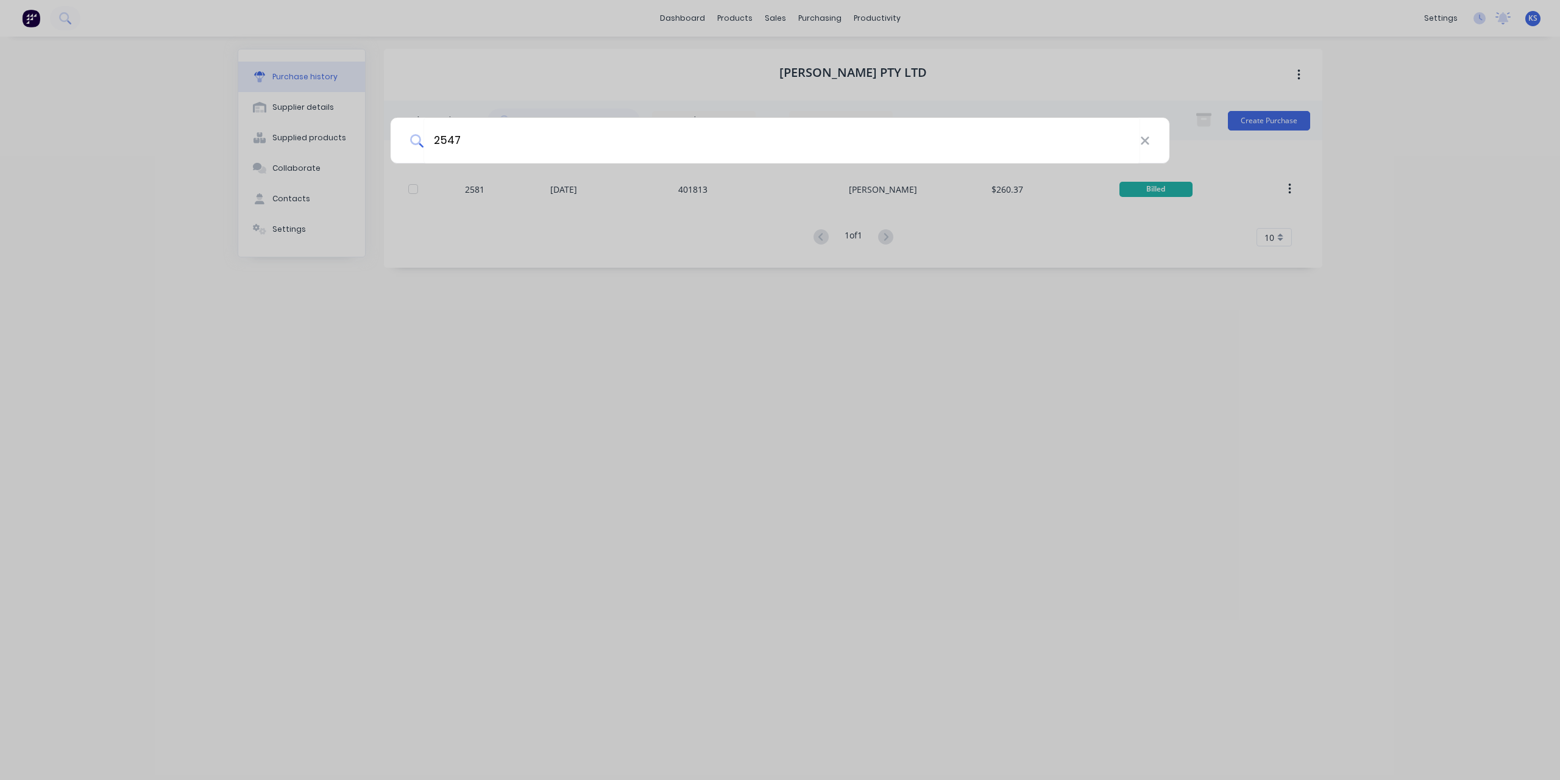
type input "2547"
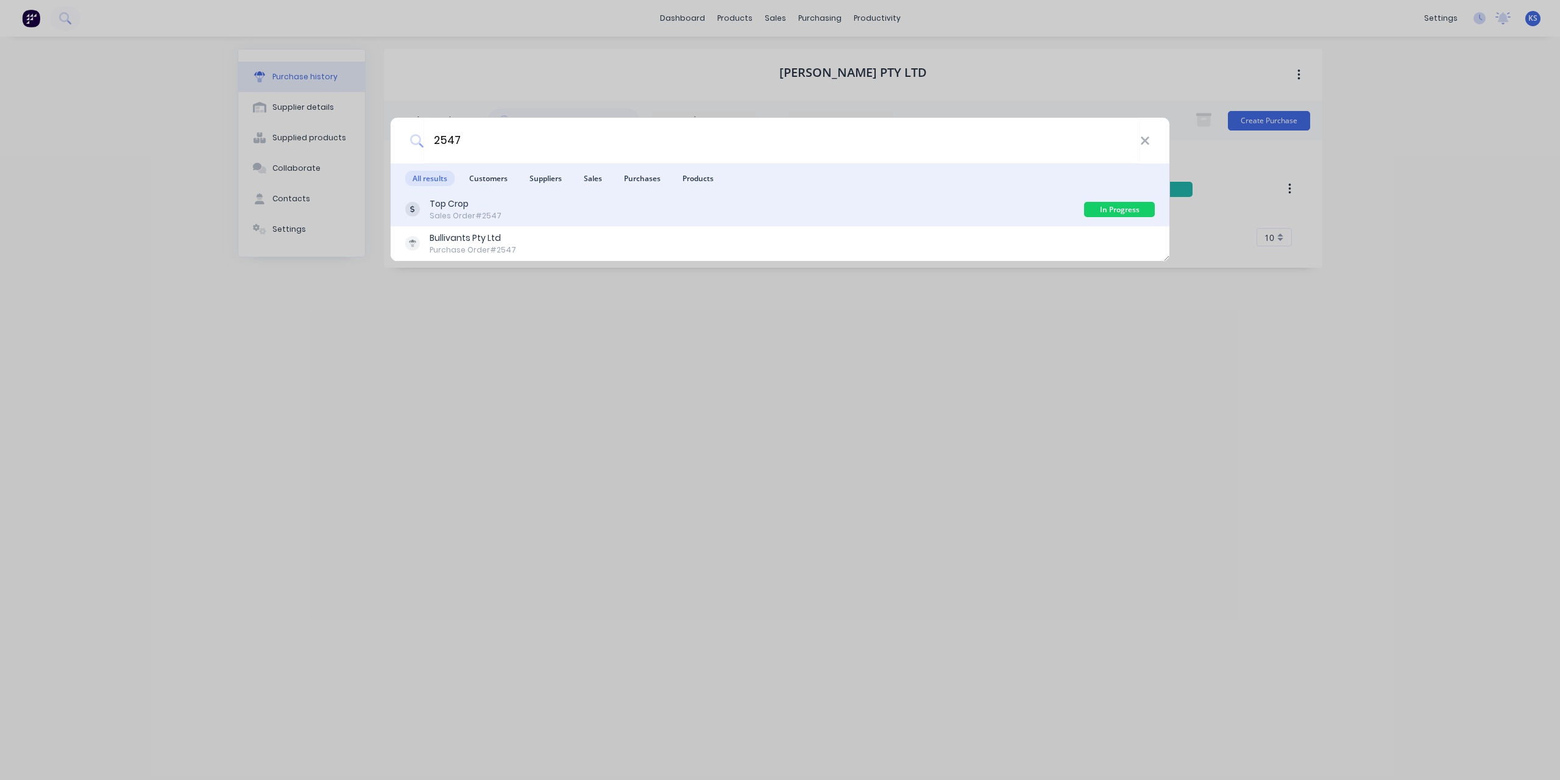
click at [502, 201] on div "Top Crop Sales Order #2547" at bounding box center [744, 209] width 679 height 24
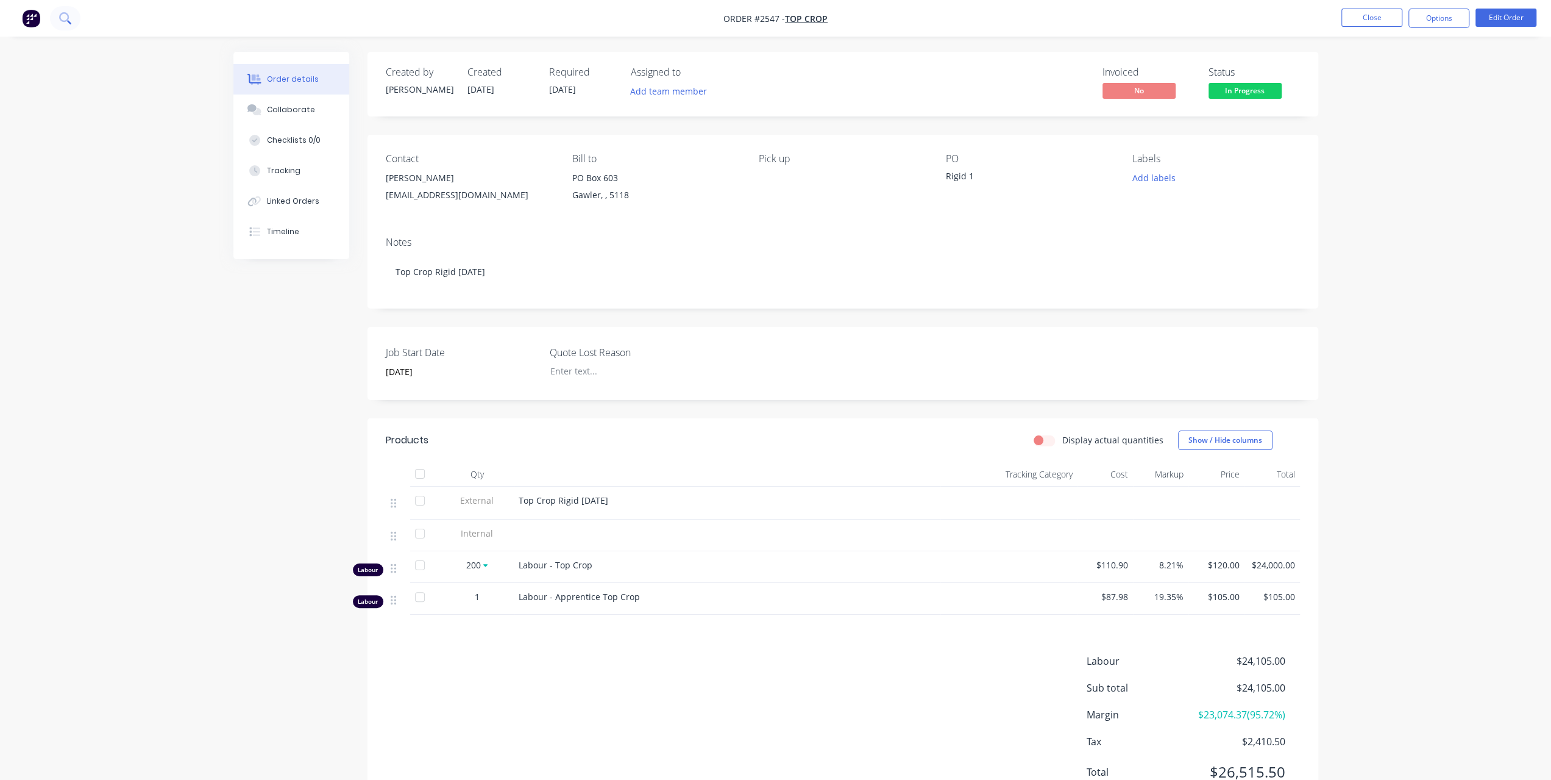
click at [55, 14] on button at bounding box center [65, 18] width 30 height 24
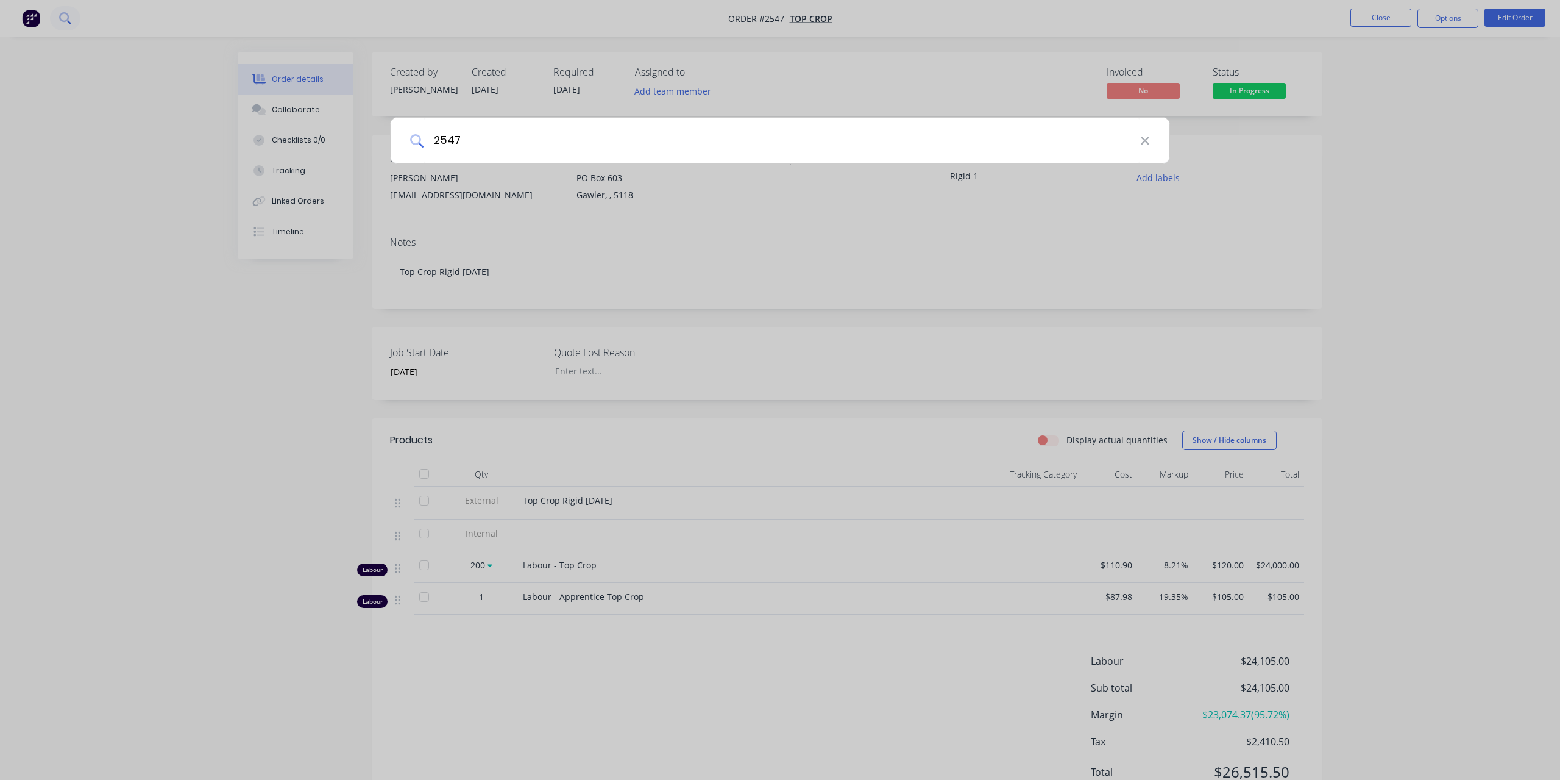
type input "2547"
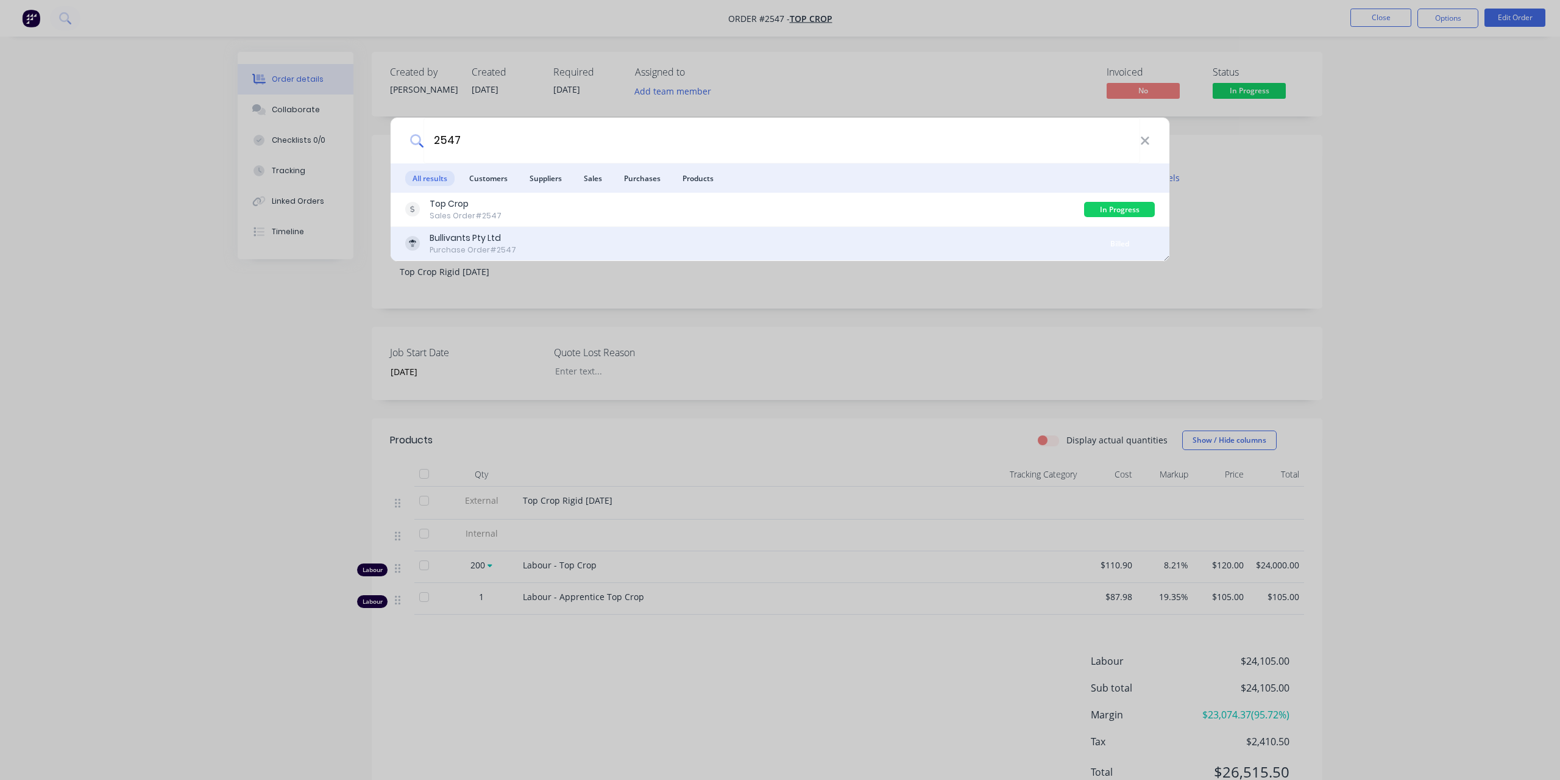
click at [467, 247] on div "Purchase Order #2547" at bounding box center [473, 249] width 87 height 11
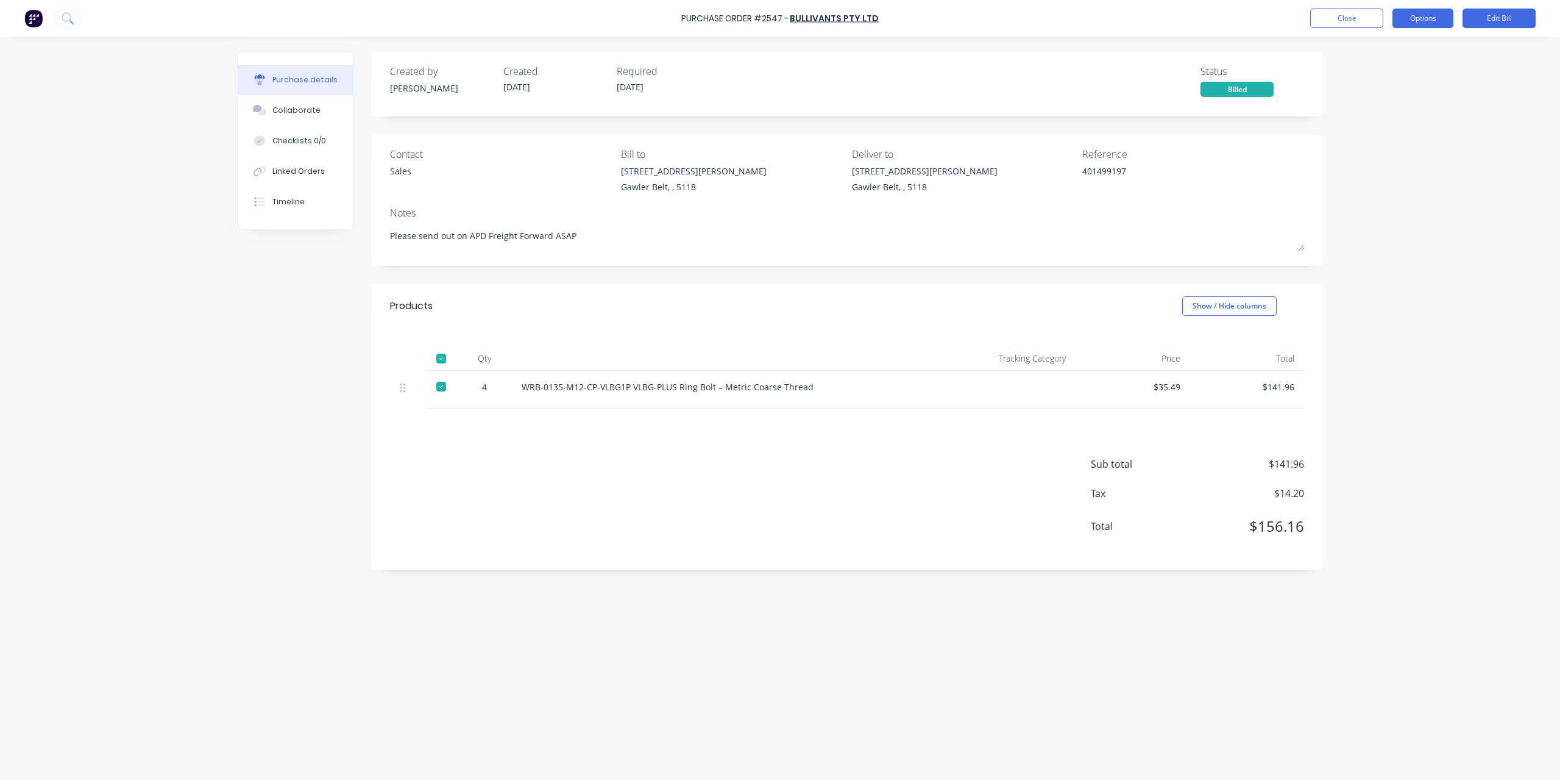
click at [1424, 23] on button "Options" at bounding box center [1423, 19] width 61 height 20
click at [1412, 265] on div "Purchase Order #2547 - Bullivants Pty Ltd Close Options Edit Bill Purchase deta…" at bounding box center [780, 390] width 1560 height 780
click at [1502, 24] on button "Edit Bill" at bounding box center [1499, 19] width 73 height 20
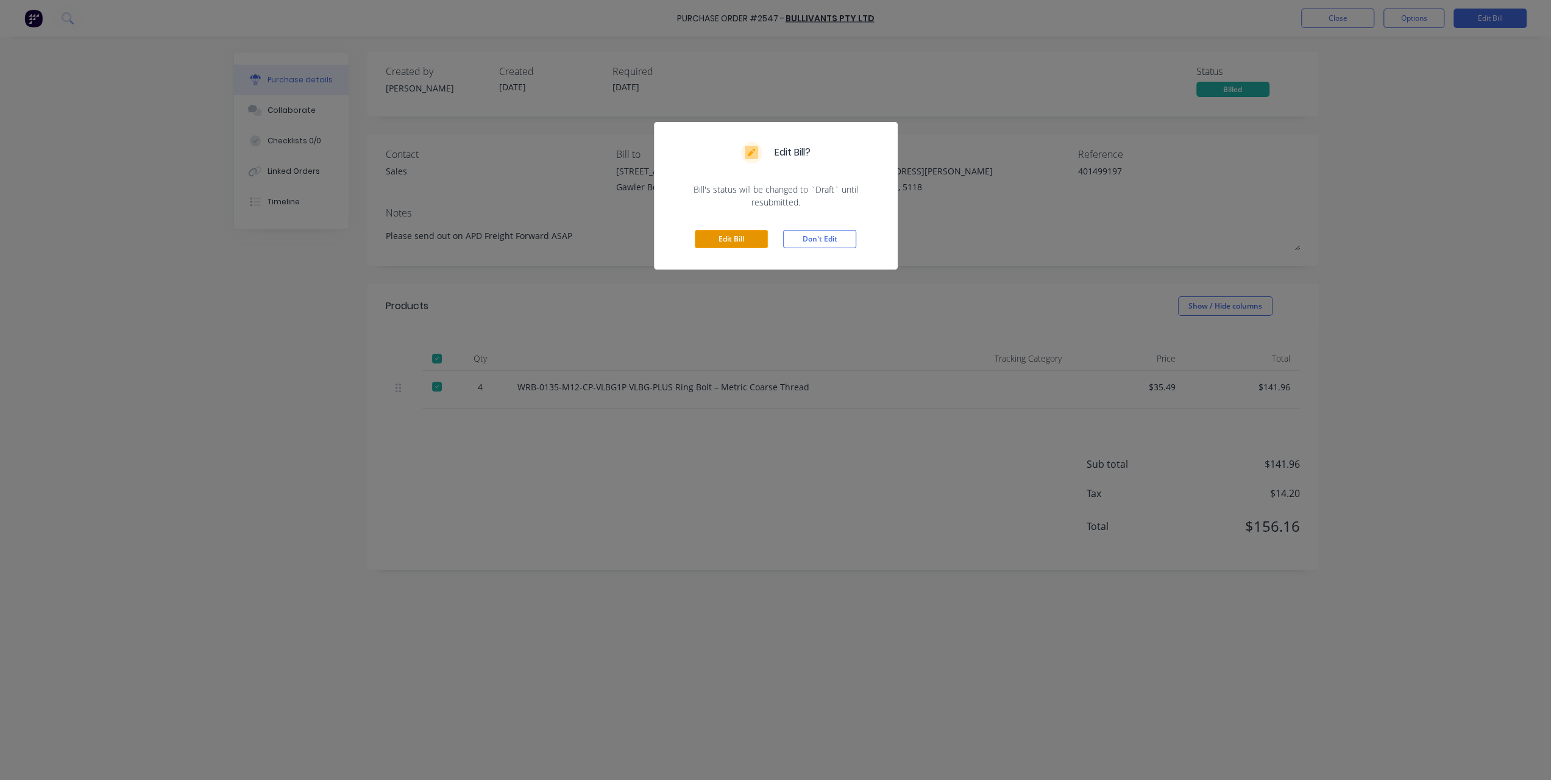
click at [764, 237] on button "Edit Bill" at bounding box center [731, 239] width 73 height 18
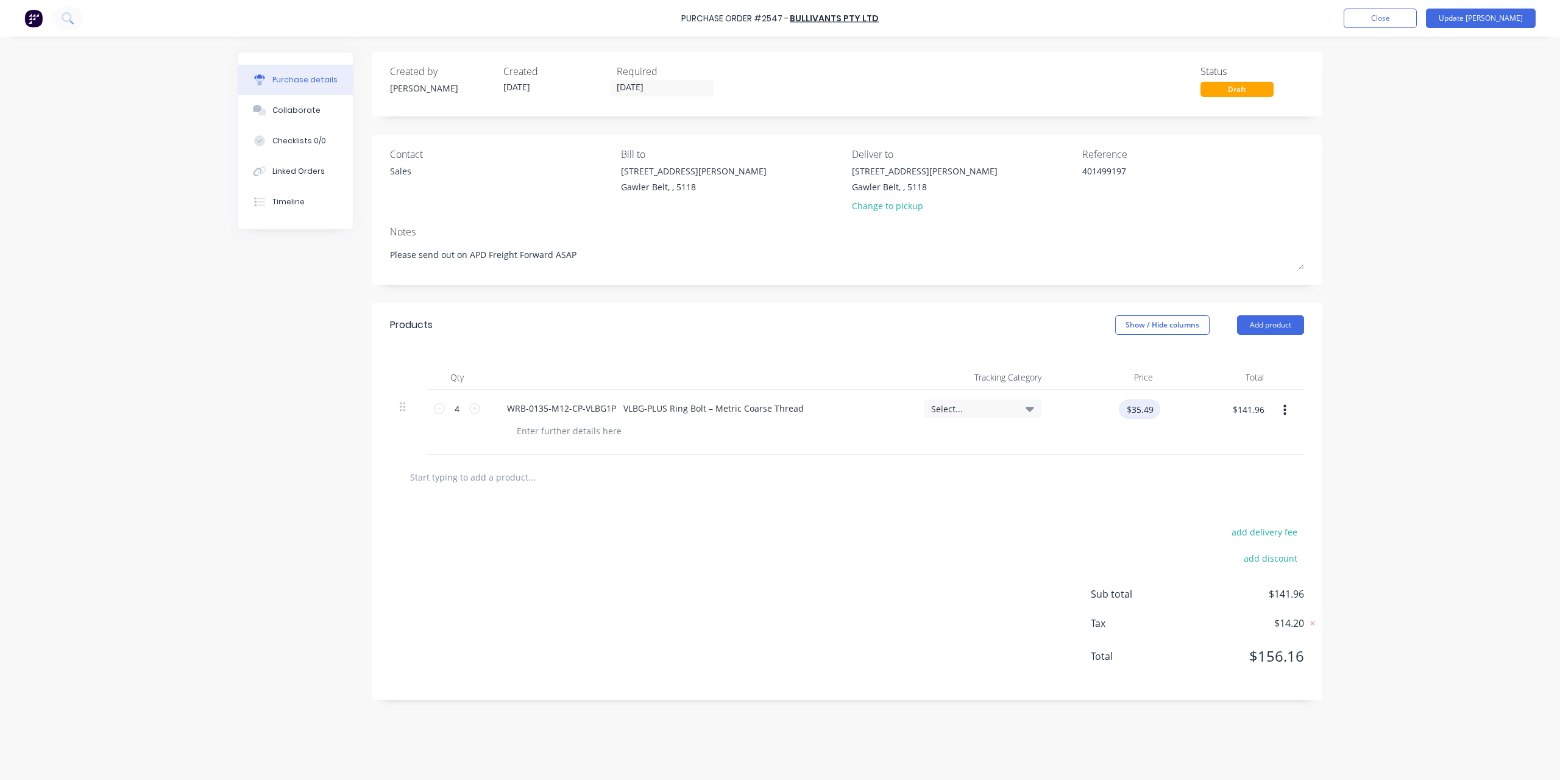
click at [1150, 415] on input "$35.49" at bounding box center [1139, 409] width 41 height 20
click at [129, 98] on div "Purchase Order #2547 - Bullivants Pty Ltd Add product Close Update Bill Purchas…" at bounding box center [780, 390] width 1560 height 780
click at [69, 20] on icon at bounding box center [67, 17] width 10 height 10
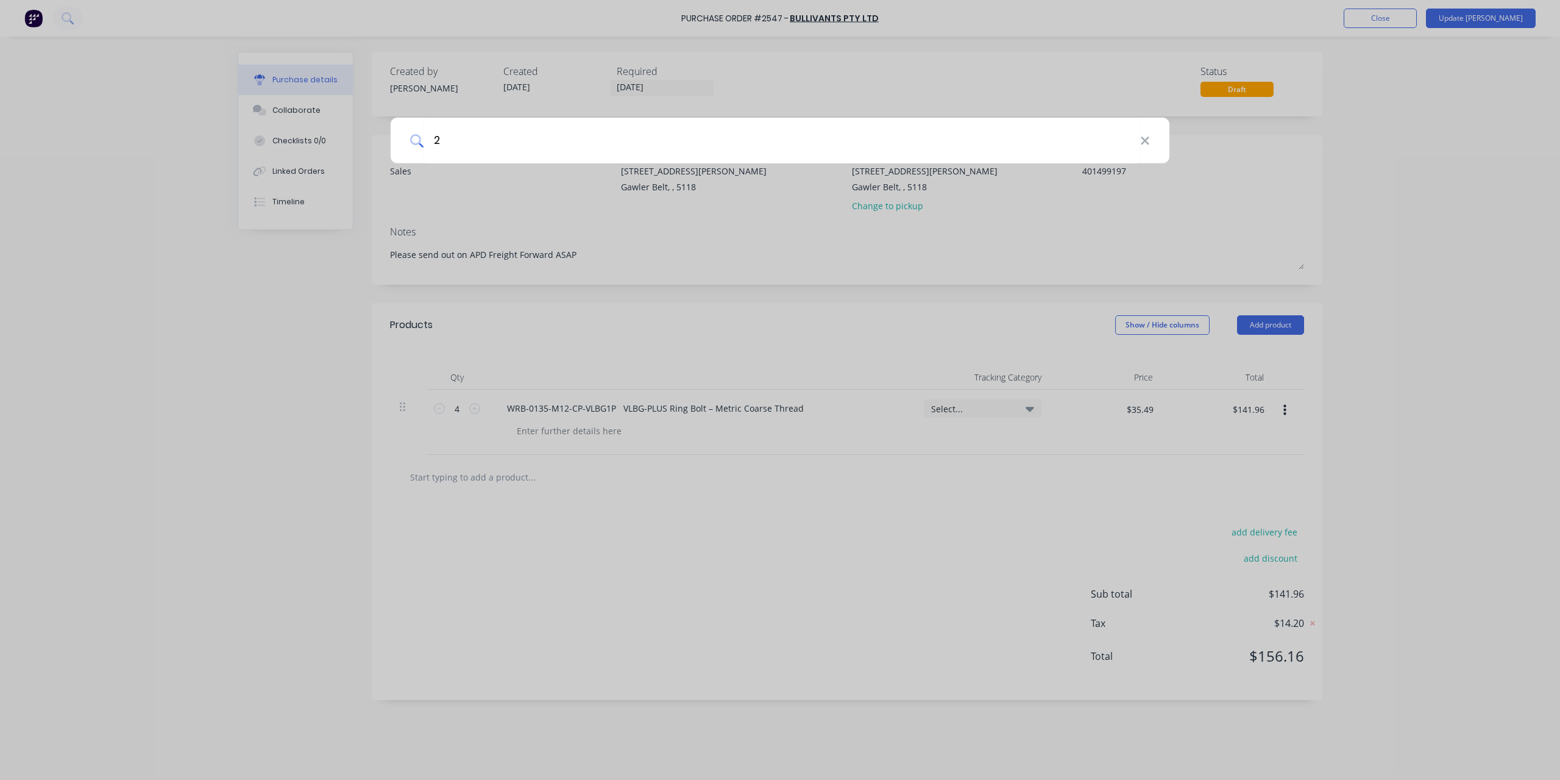
type textarea "x"
type input "2"
type textarea "x"
type input "25"
type textarea "x"
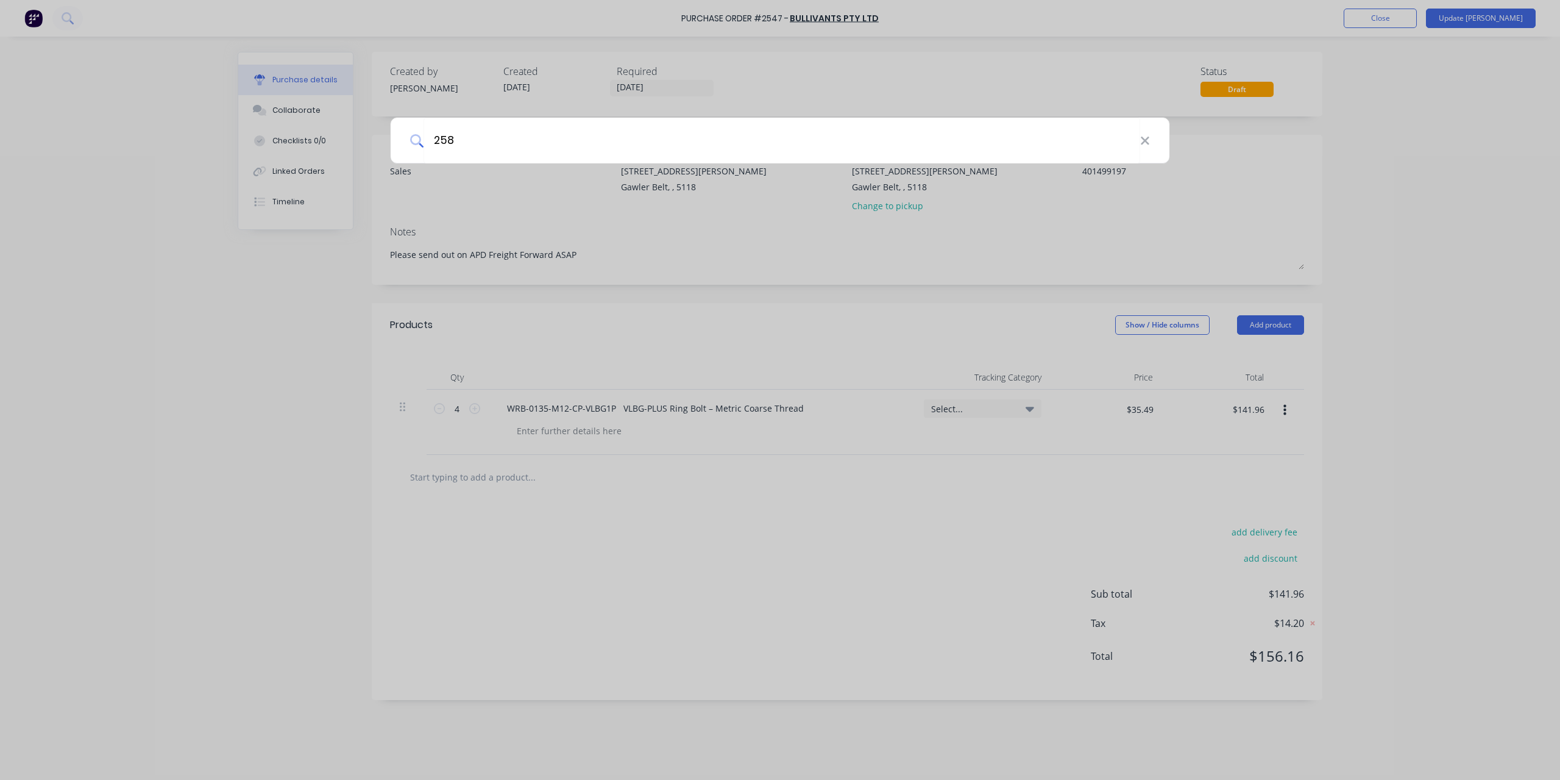
type input "2580"
type textarea "x"
type input "2580"
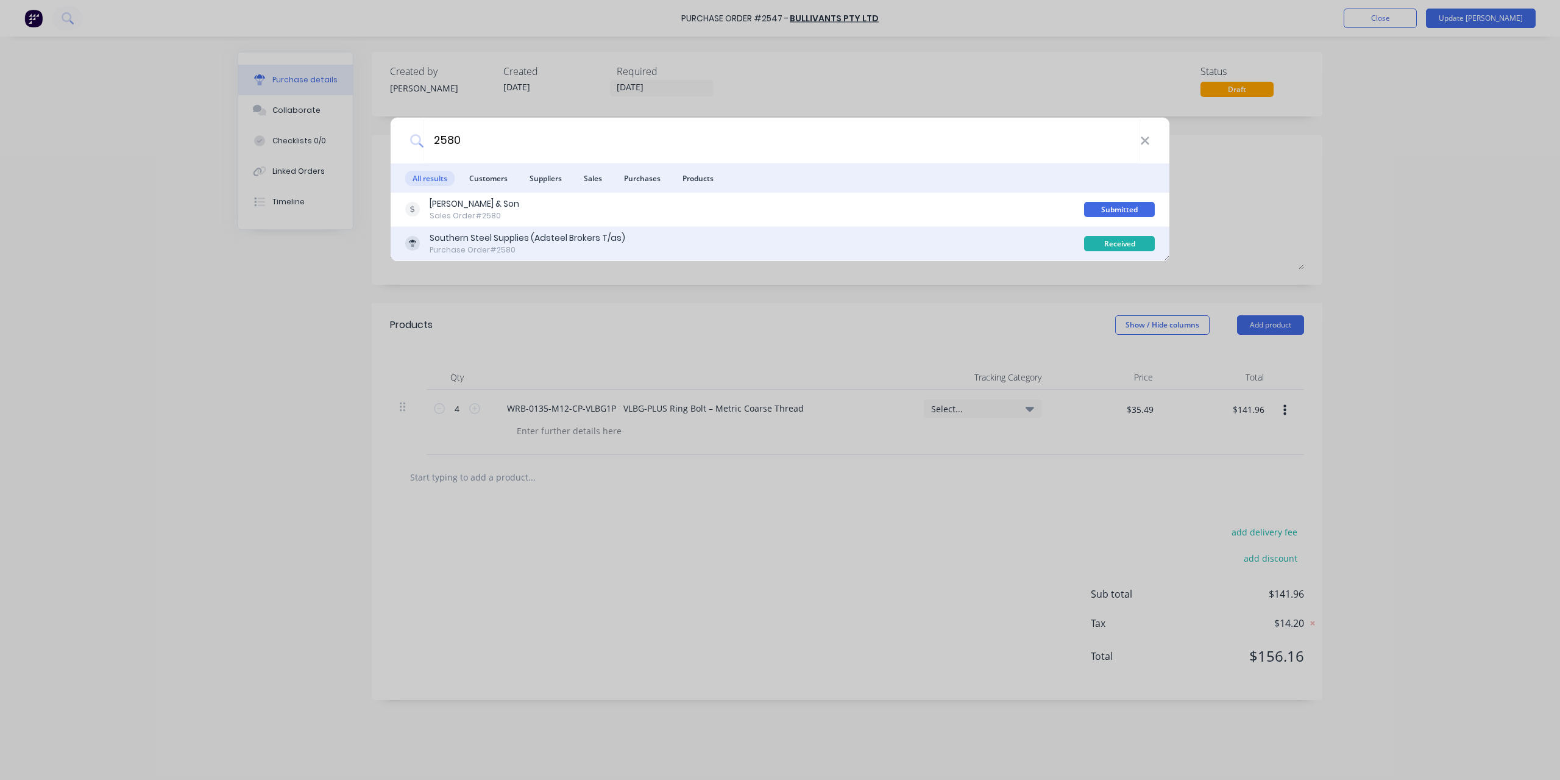
click at [454, 240] on div "Southern Steel Supplies (Adsteel Brokers T/as)" at bounding box center [528, 238] width 196 height 13
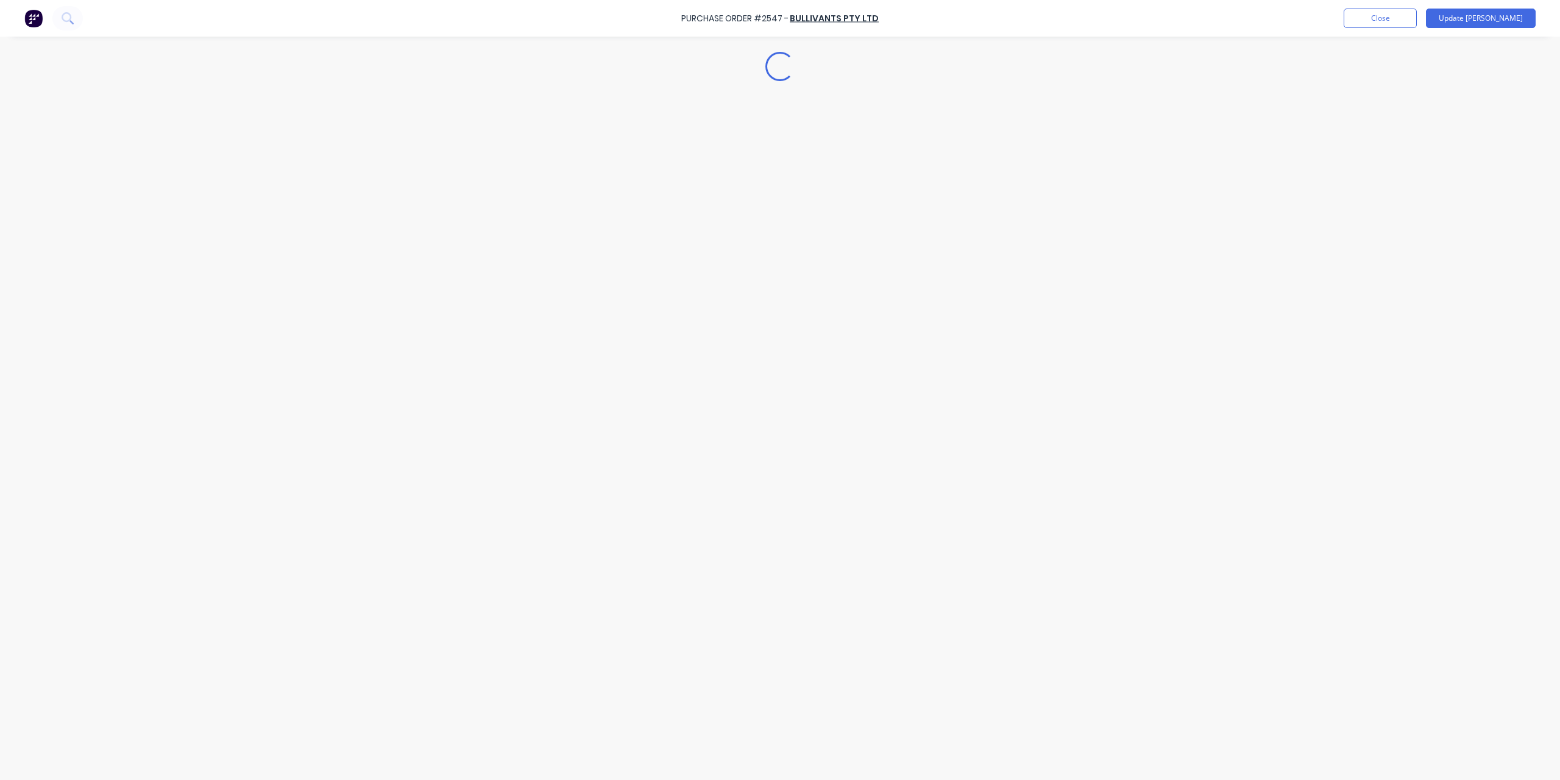
type textarea "x"
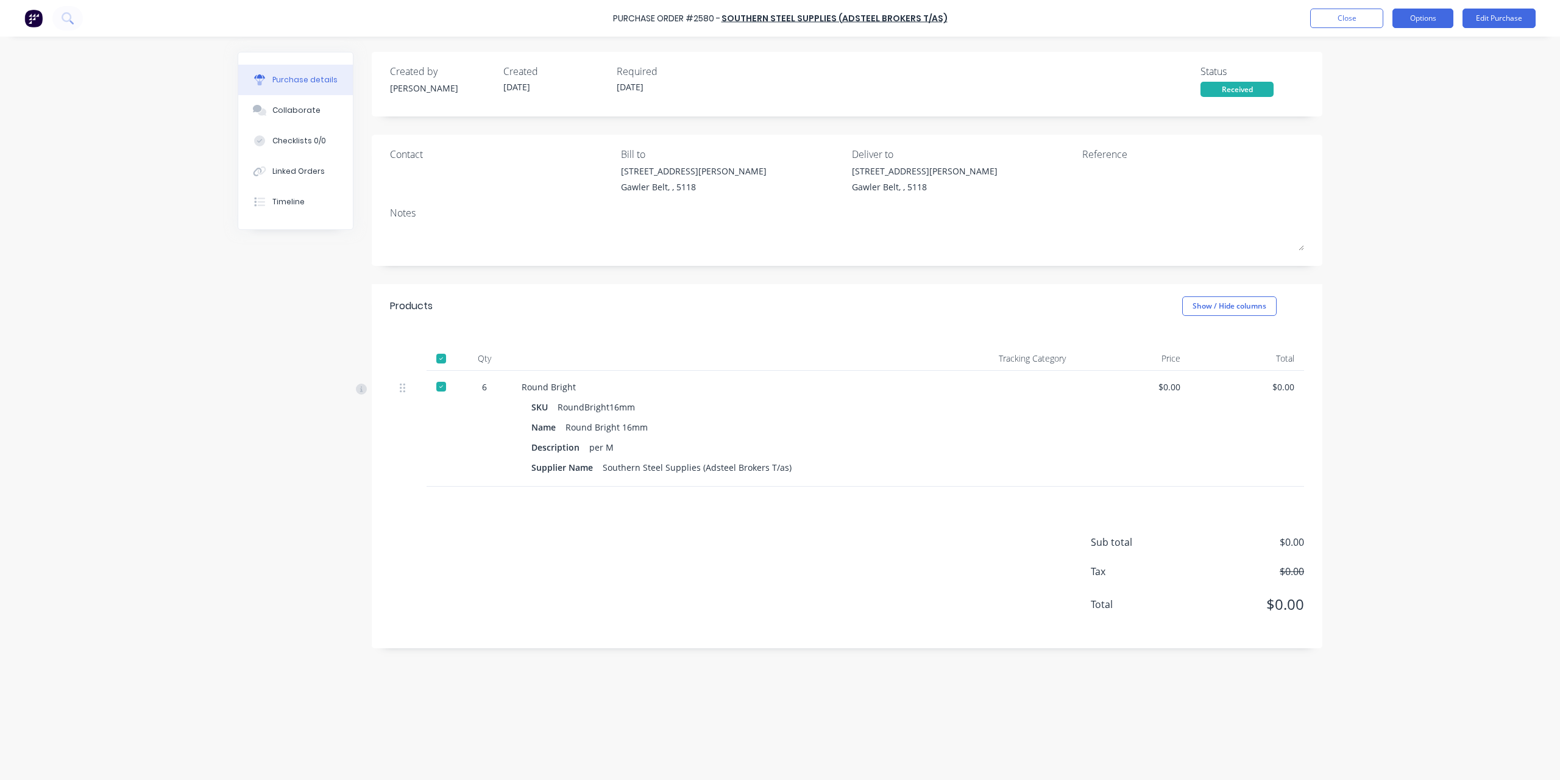
click at [1434, 15] on button "Options" at bounding box center [1423, 19] width 61 height 20
click at [1405, 71] on div "Convert to Bill" at bounding box center [1396, 74] width 94 height 18
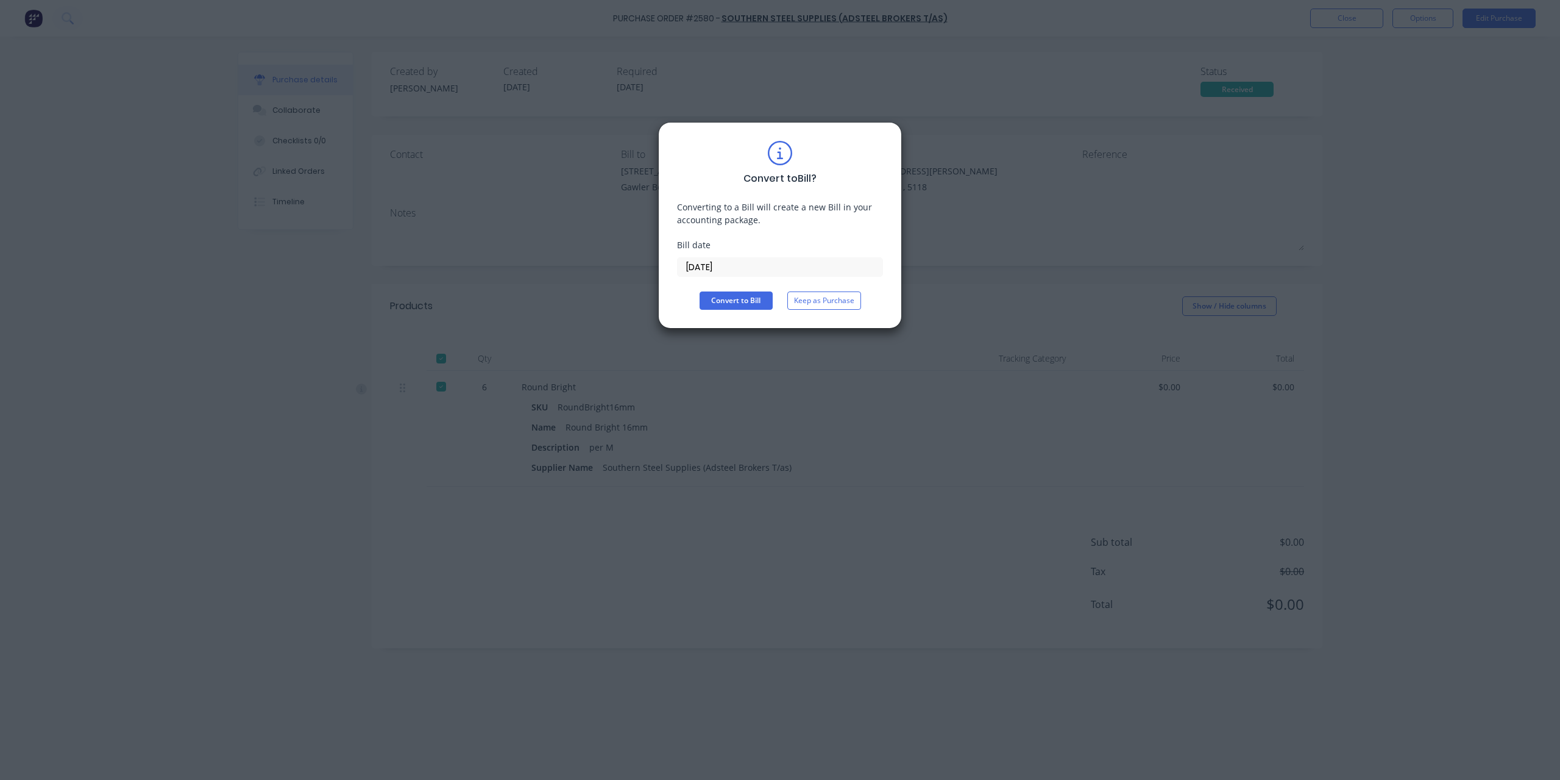
click at [773, 268] on input "[DATE]" at bounding box center [780, 267] width 205 height 18
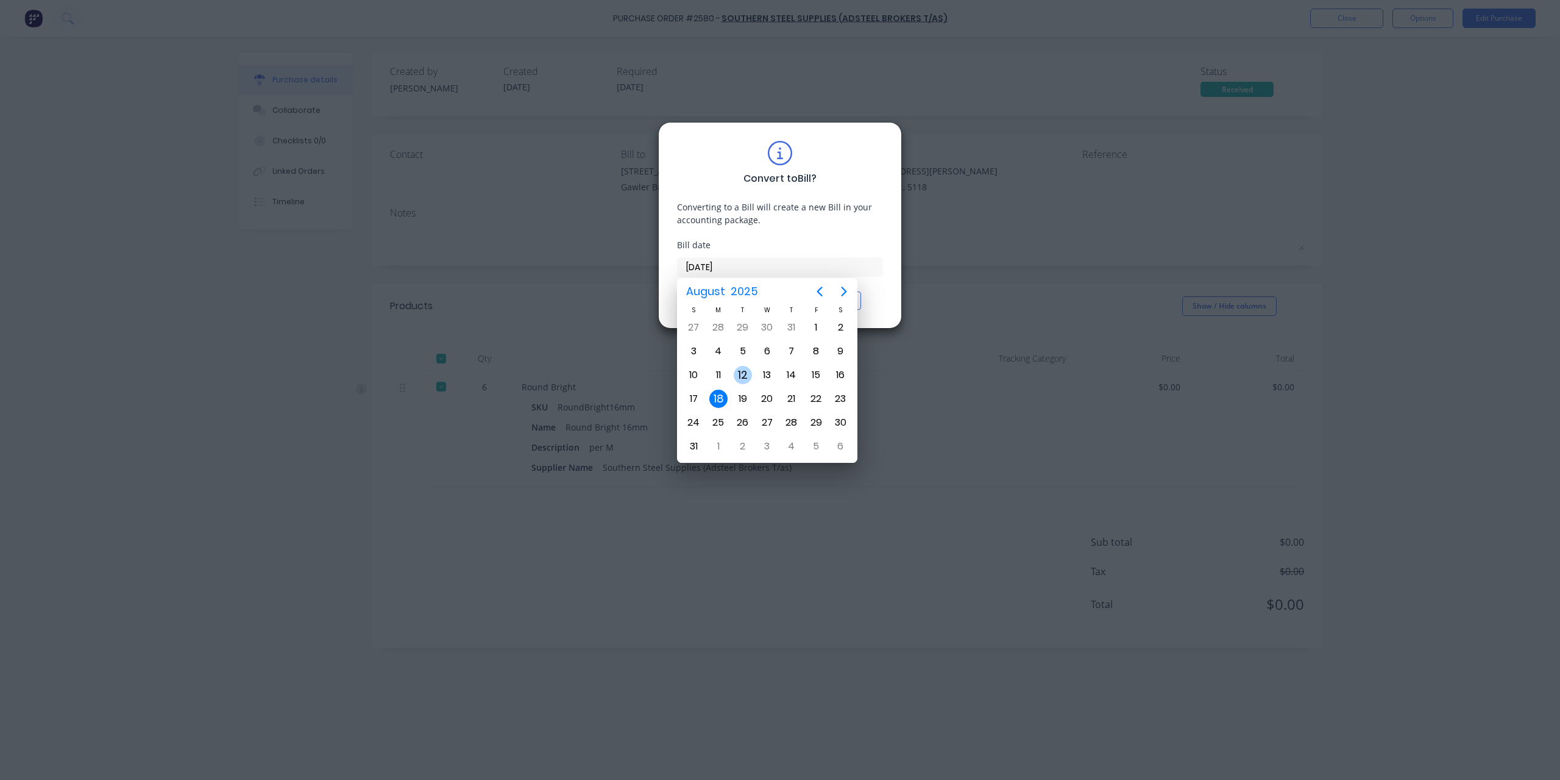
click at [742, 366] on div "12" at bounding box center [743, 375] width 18 height 18
type input "[DATE]"
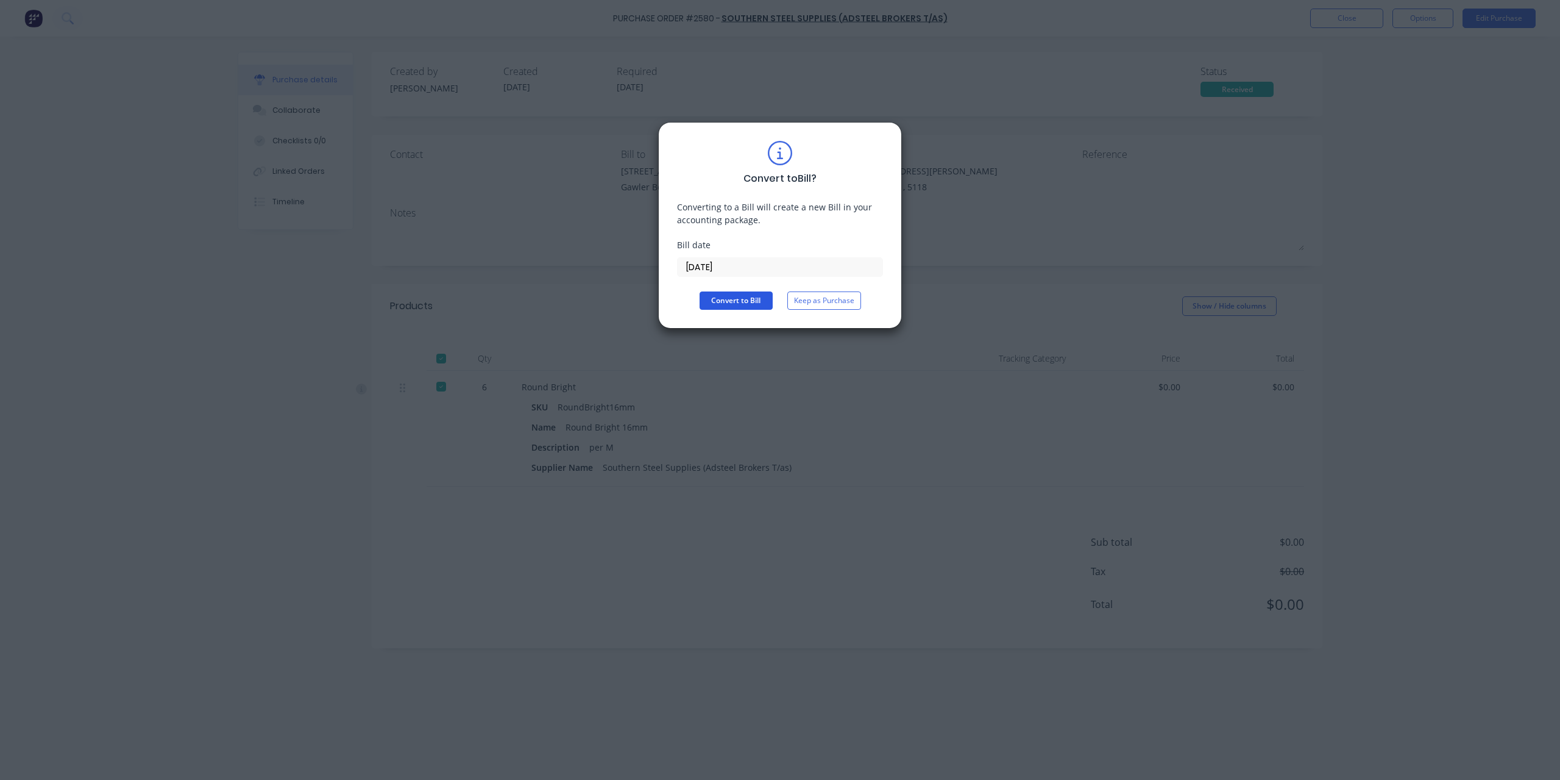
click at [738, 294] on button "Convert to Bill" at bounding box center [736, 300] width 73 height 18
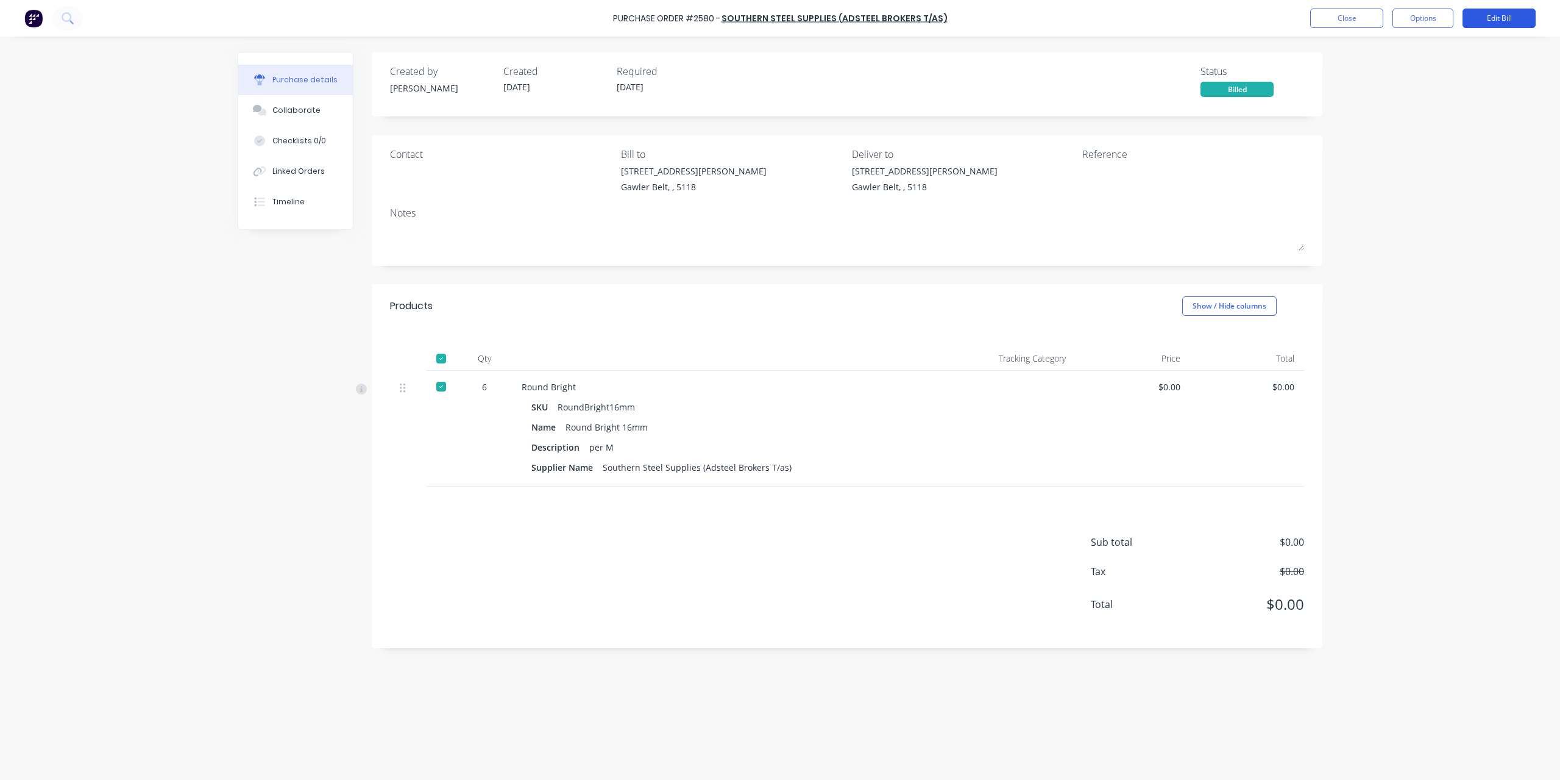
click at [1496, 9] on button "Edit Bill" at bounding box center [1499, 19] width 73 height 20
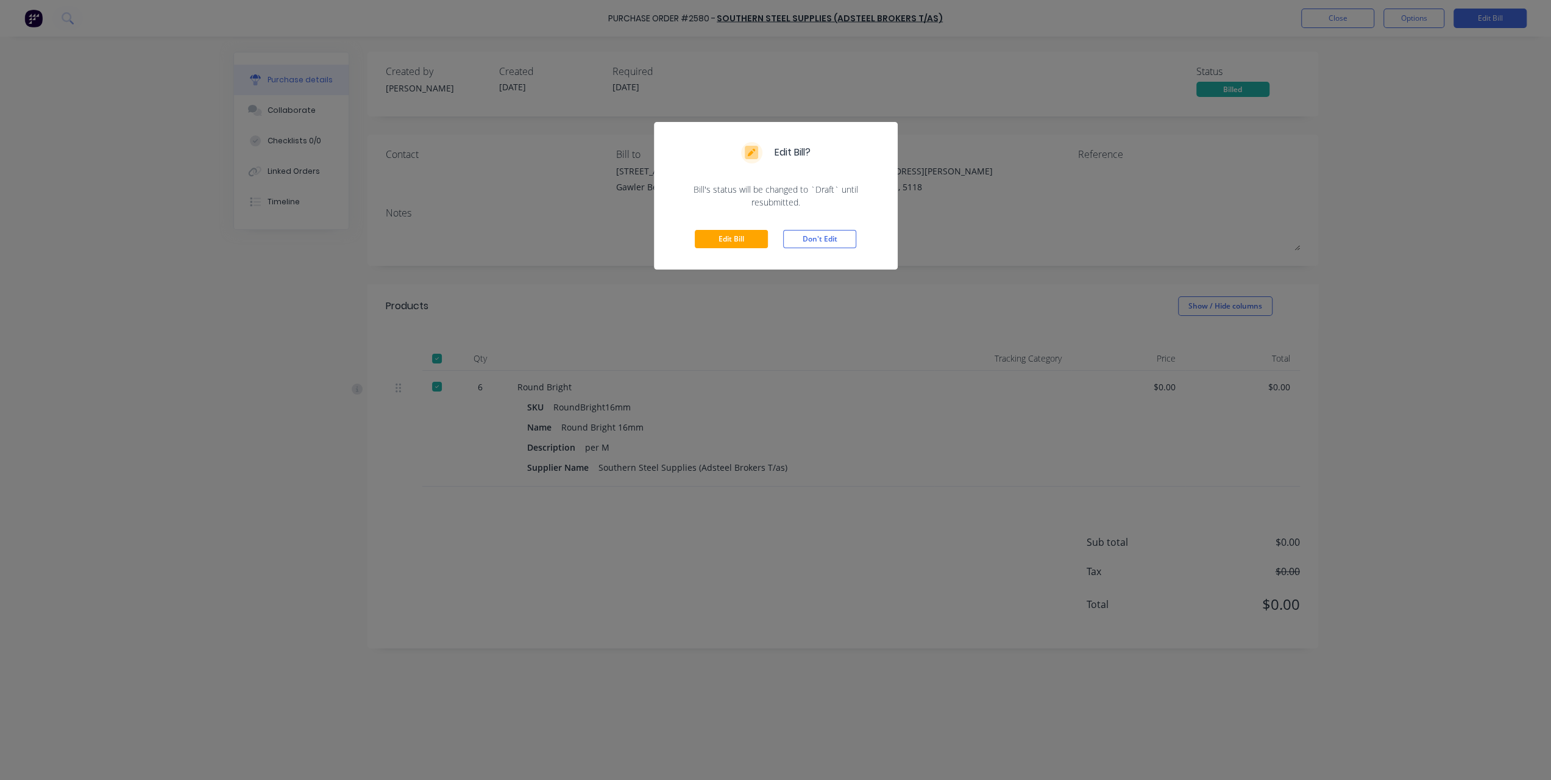
click at [730, 249] on div "Edit Bill Don't Edit" at bounding box center [776, 238] width 244 height 61
click at [736, 235] on button "Edit Bill" at bounding box center [731, 239] width 73 height 18
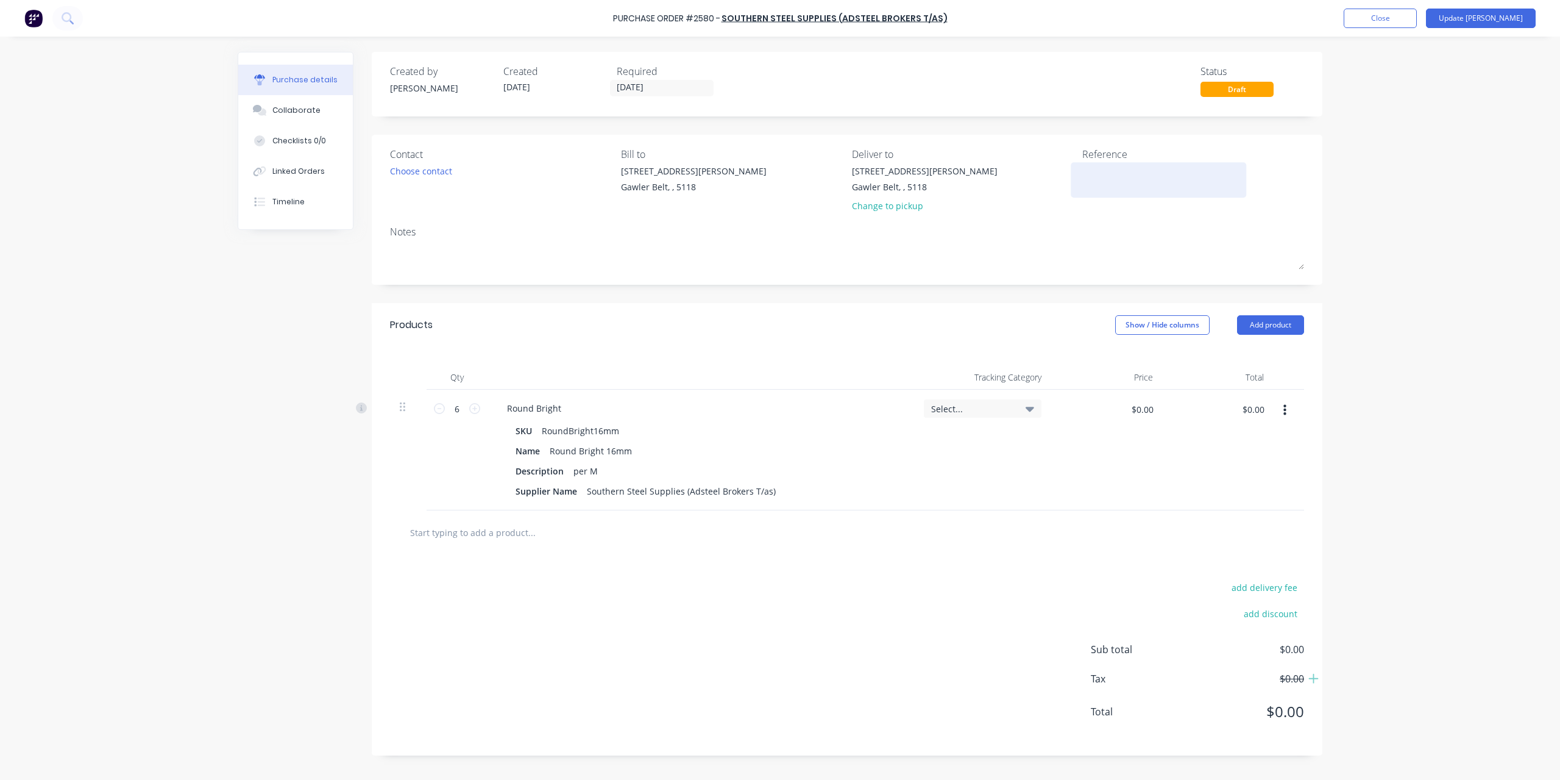
click at [1146, 176] on textarea at bounding box center [1159, 178] width 152 height 27
type textarea "INV-1683082"
type textarea "x"
type textarea "INV-1683082"
click at [1142, 413] on input "$0.00" at bounding box center [1142, 409] width 37 height 20
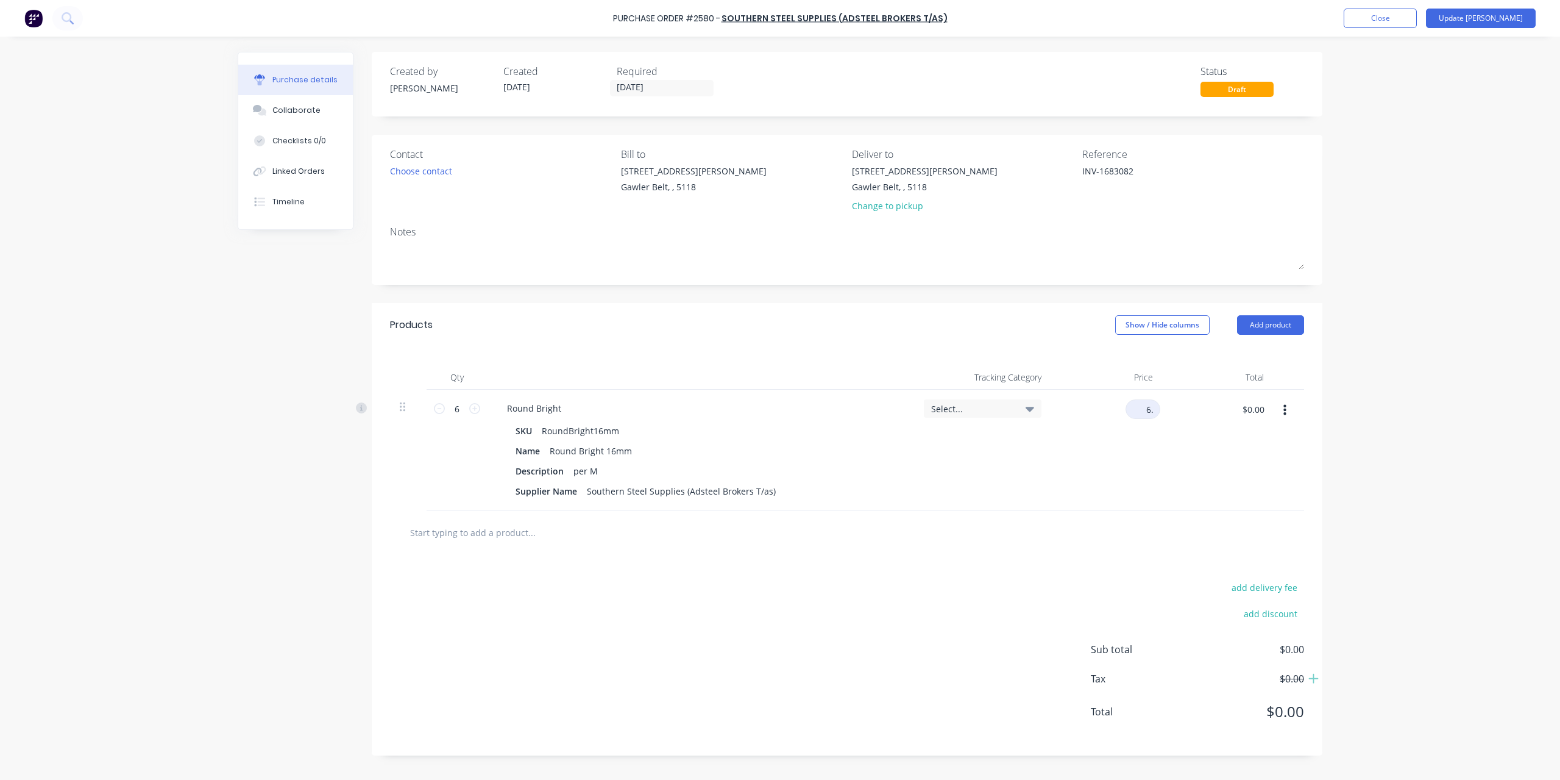
type input "6"
type input "$0.00"
click at [1089, 416] on div "$0.00 $0.00" at bounding box center [1110, 413] width 99 height 29
type textarea "x"
click at [1136, 411] on input "$0.00" at bounding box center [1142, 409] width 37 height 20
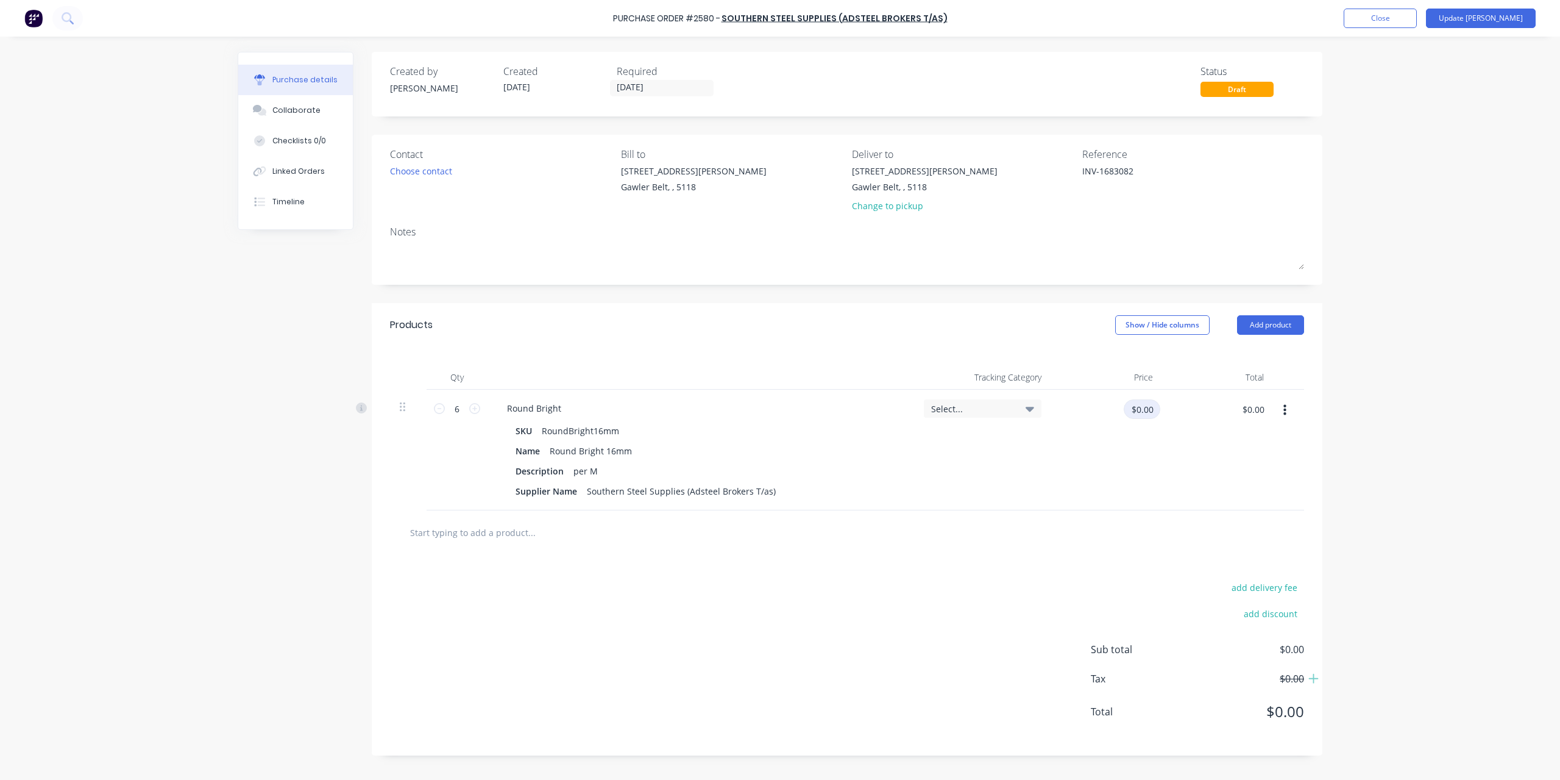
paste input "1.165"
type input "1.165"
type textarea "x"
type input "$1.165"
type input "$6.99"
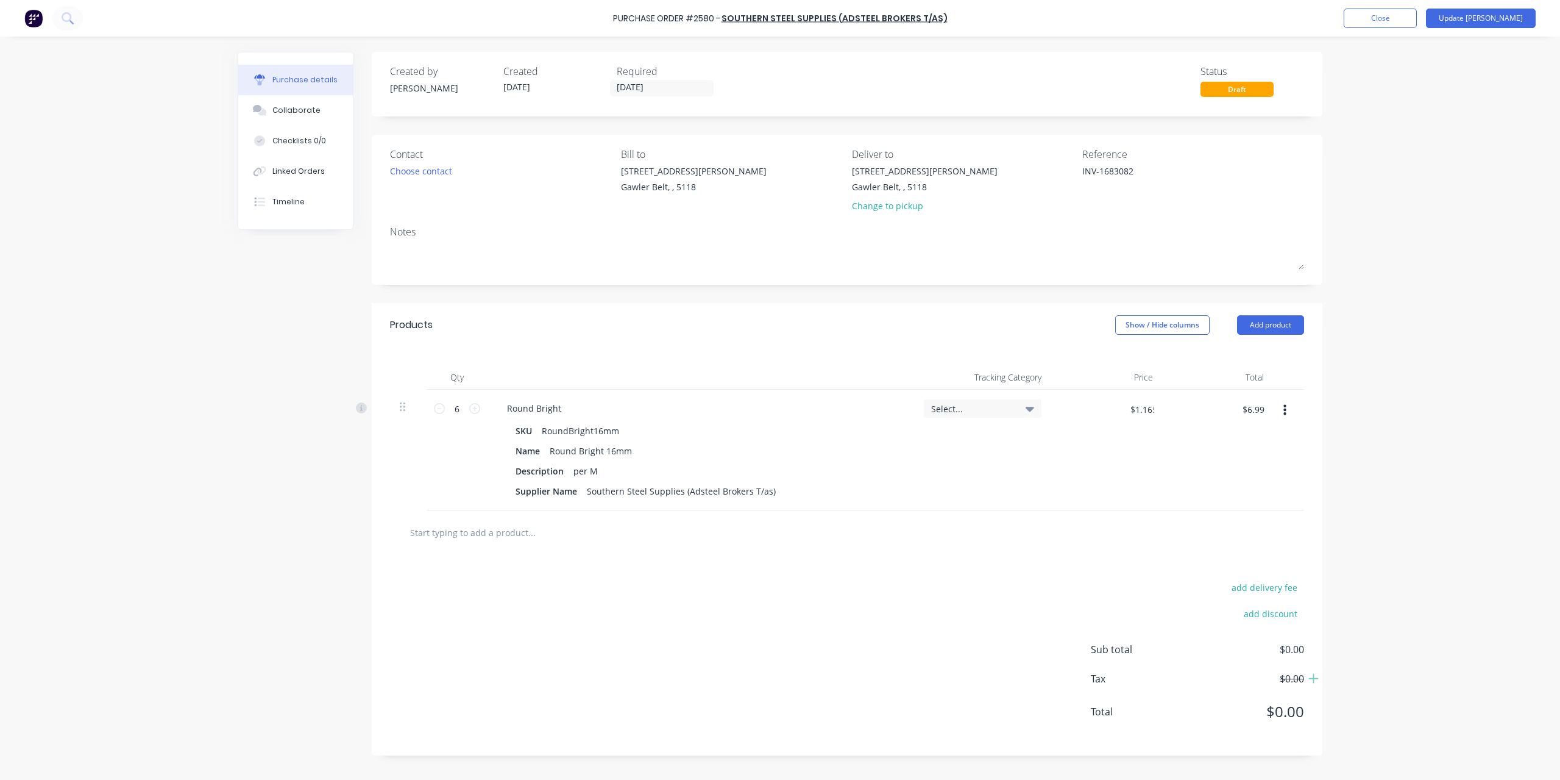
click at [1371, 389] on div "Purchase Order #2580 - Southern Steel Supplies (Adsteel Brokers T/as) Add produ…" at bounding box center [780, 390] width 1560 height 780
drag, startPoint x: 544, startPoint y: 428, endPoint x: 672, endPoint y: 427, distance: 127.4
click at [672, 427] on div "SKU RoundBright16mm" at bounding box center [698, 431] width 375 height 18
copy div "RoundBright16mm"
type textarea "x"
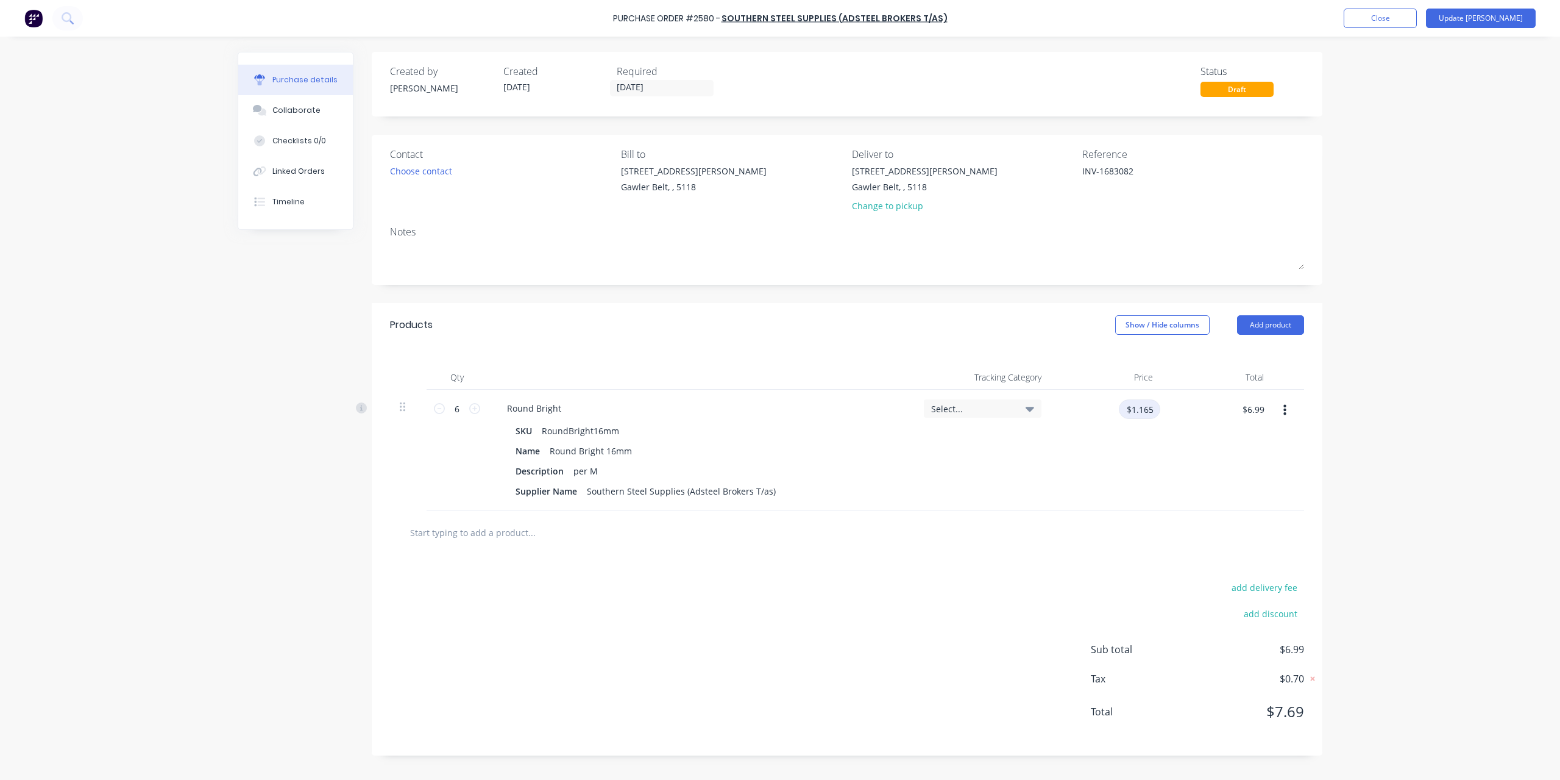
click at [1147, 400] on input "$1.165" at bounding box center [1139, 409] width 41 height 20
type input "6.99"
type textarea "x"
type input "$6.99"
type input "$41.94"
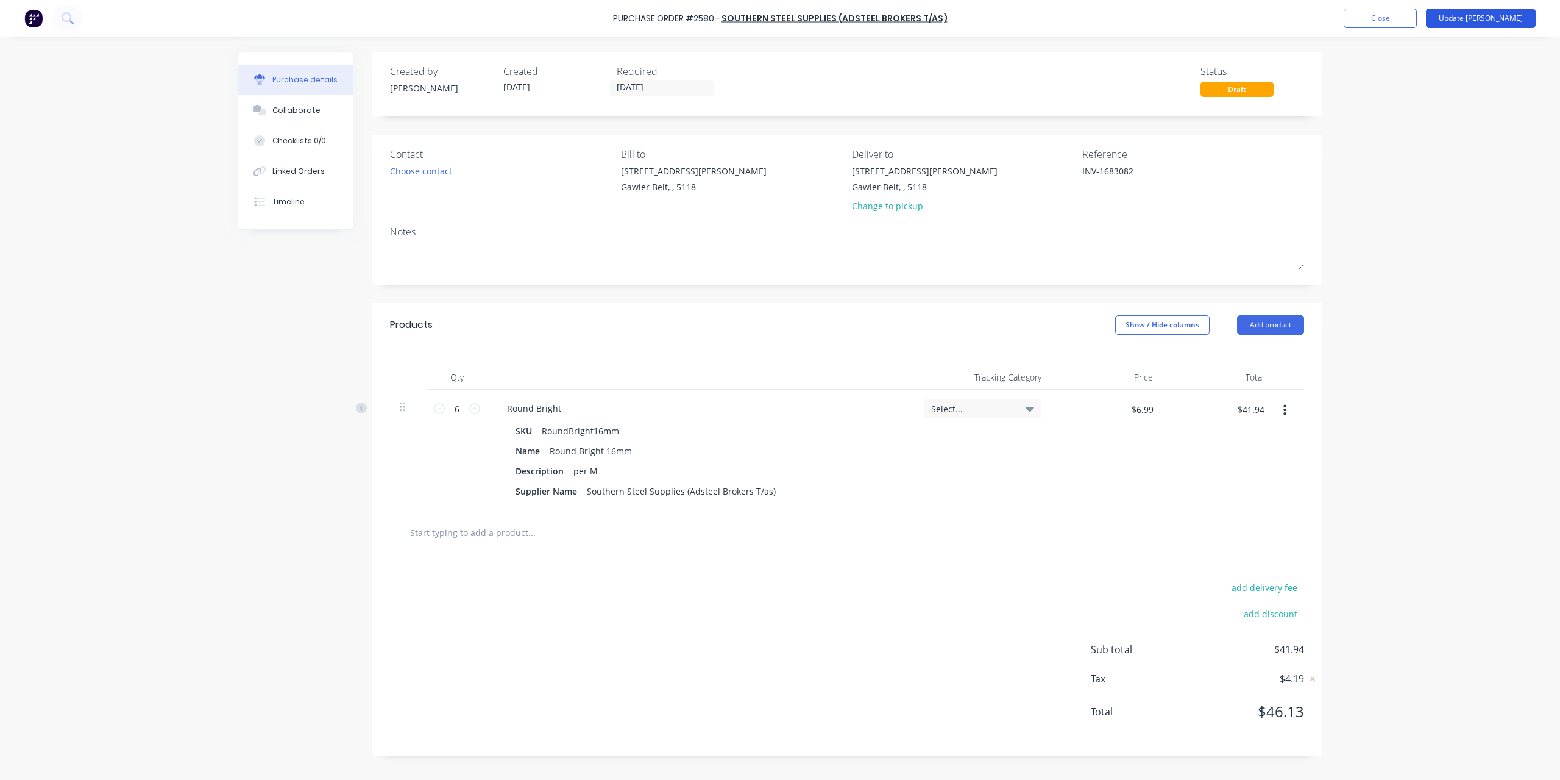
click at [1514, 18] on button "Update [PERSON_NAME]" at bounding box center [1481, 19] width 110 height 20
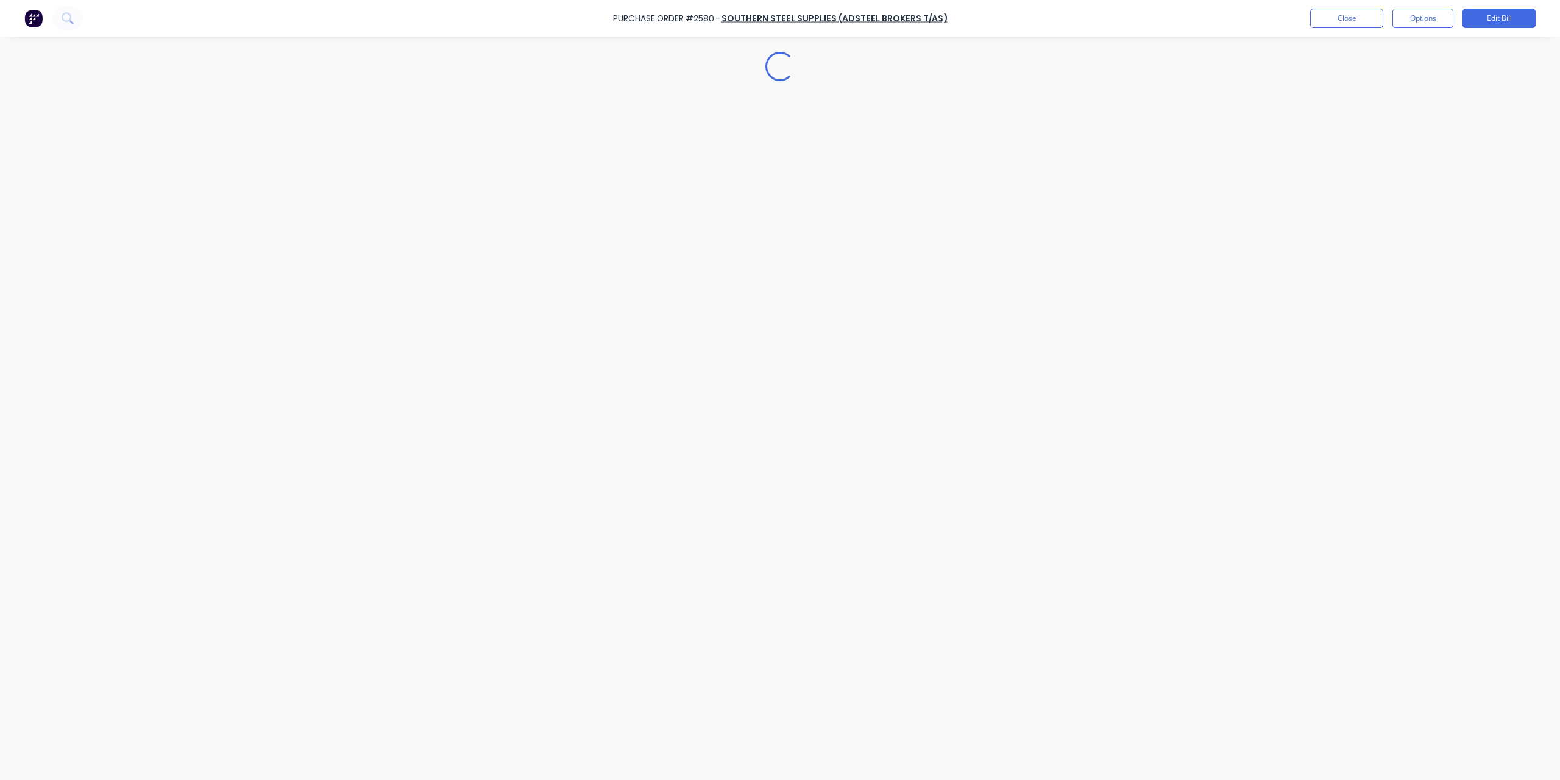
type textarea "x"
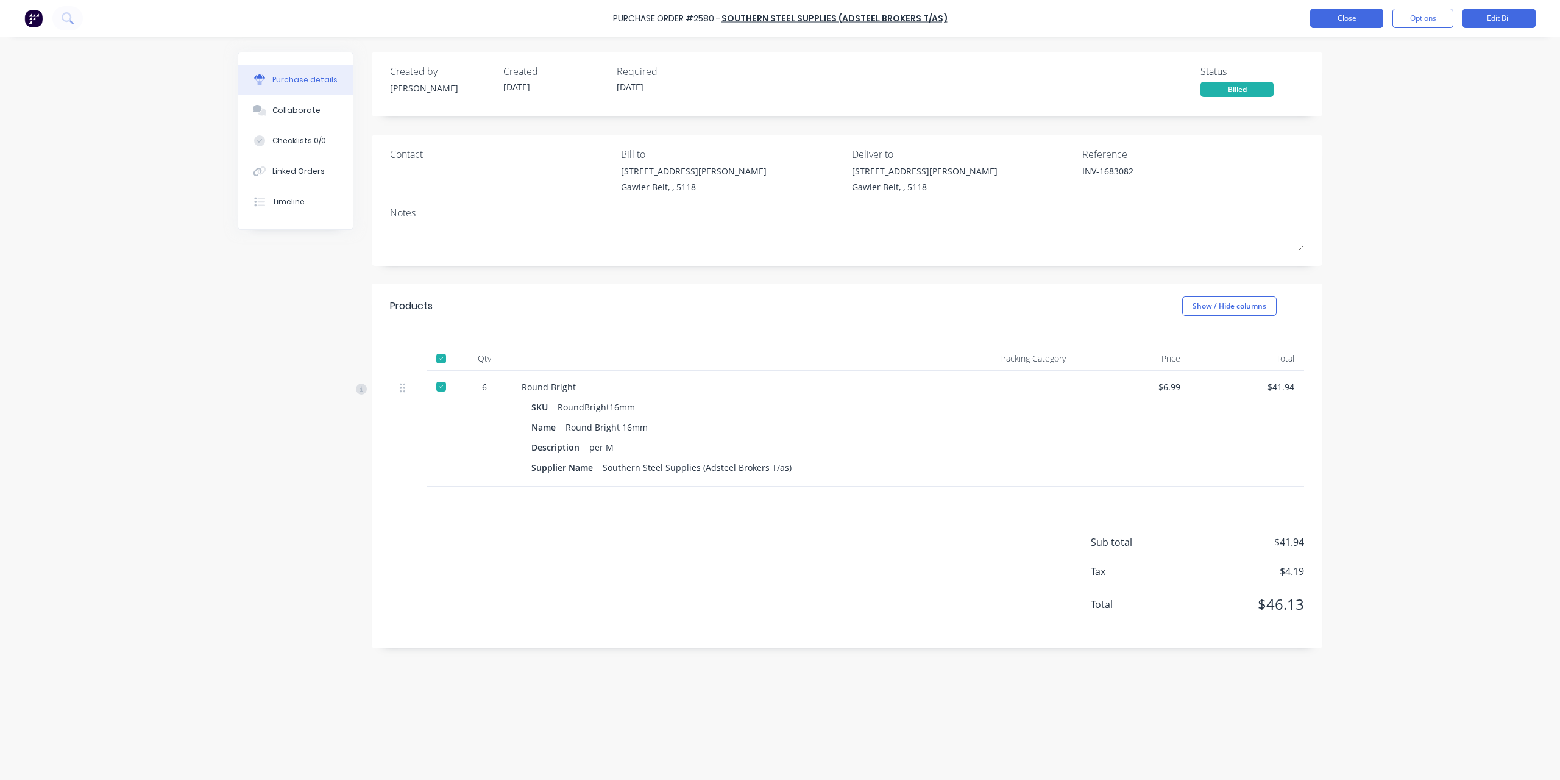
click at [1343, 22] on button "Close" at bounding box center [1347, 19] width 73 height 20
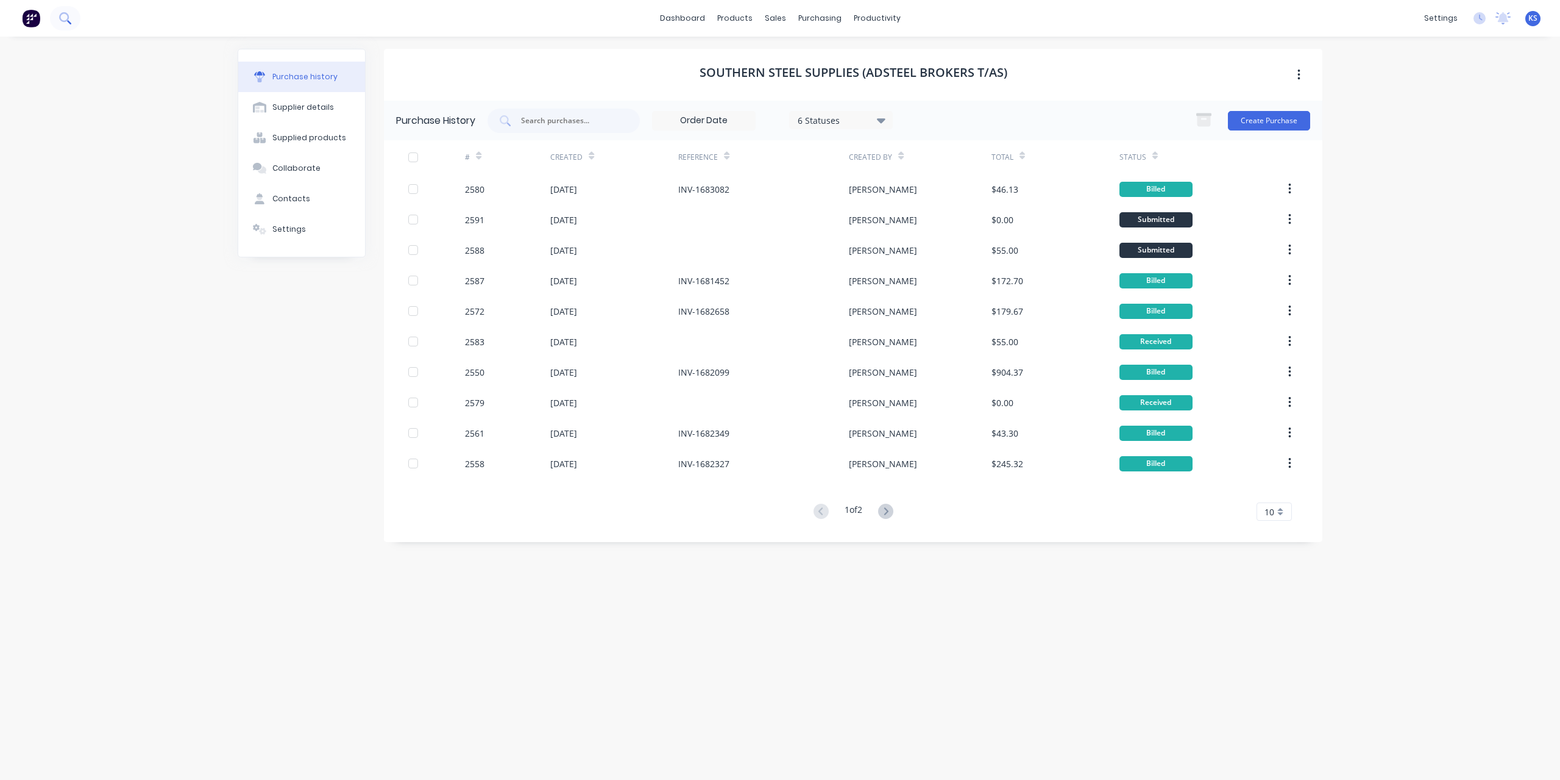
click at [76, 17] on button at bounding box center [65, 18] width 30 height 24
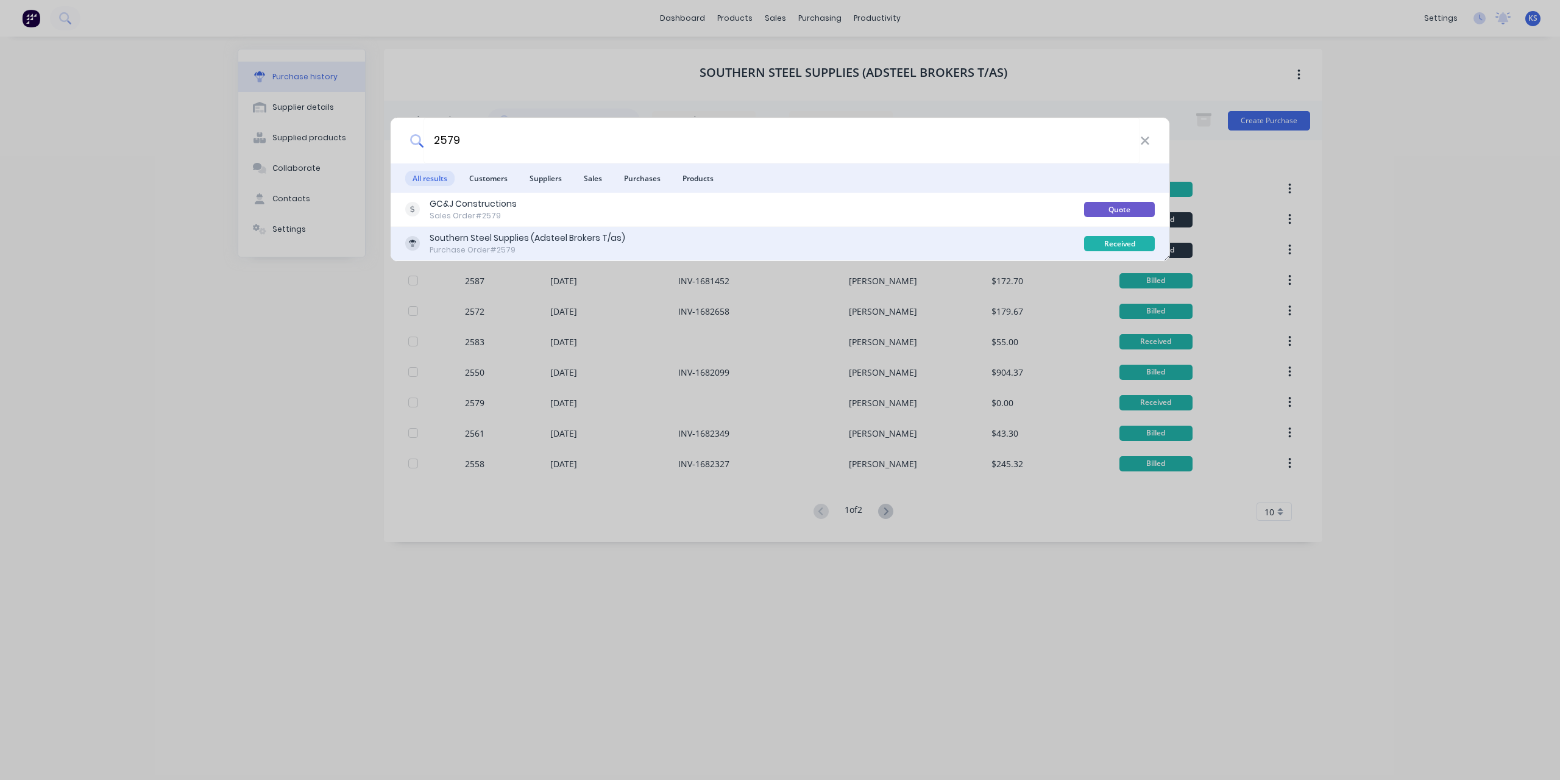
type input "2579"
click at [519, 243] on div "Southern Steel Supplies (Adsteel Brokers T/as)" at bounding box center [528, 238] width 196 height 13
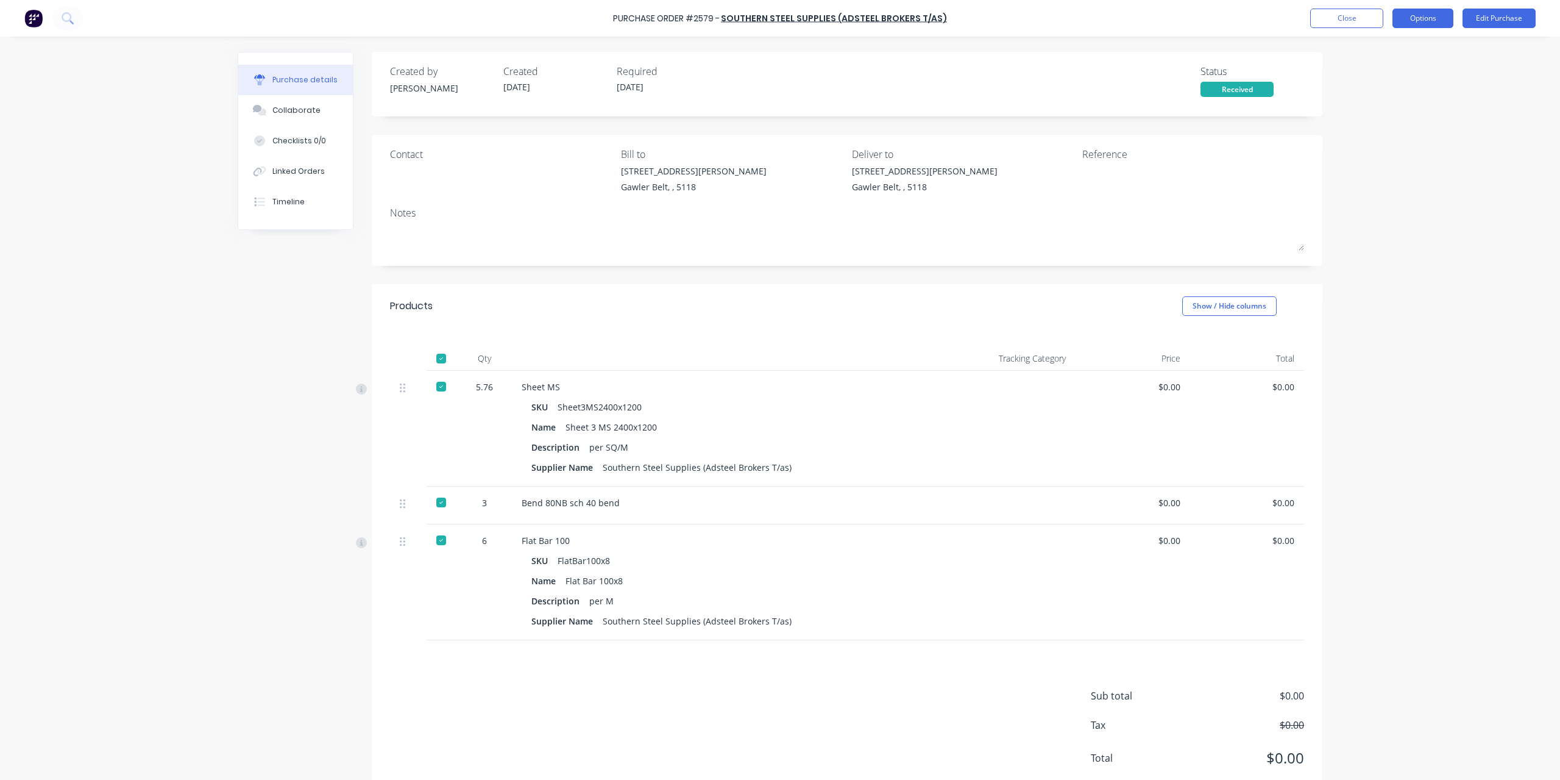
click at [1435, 20] on button "Options" at bounding box center [1423, 19] width 61 height 20
click at [1374, 73] on div "Convert to Bill" at bounding box center [1396, 74] width 94 height 18
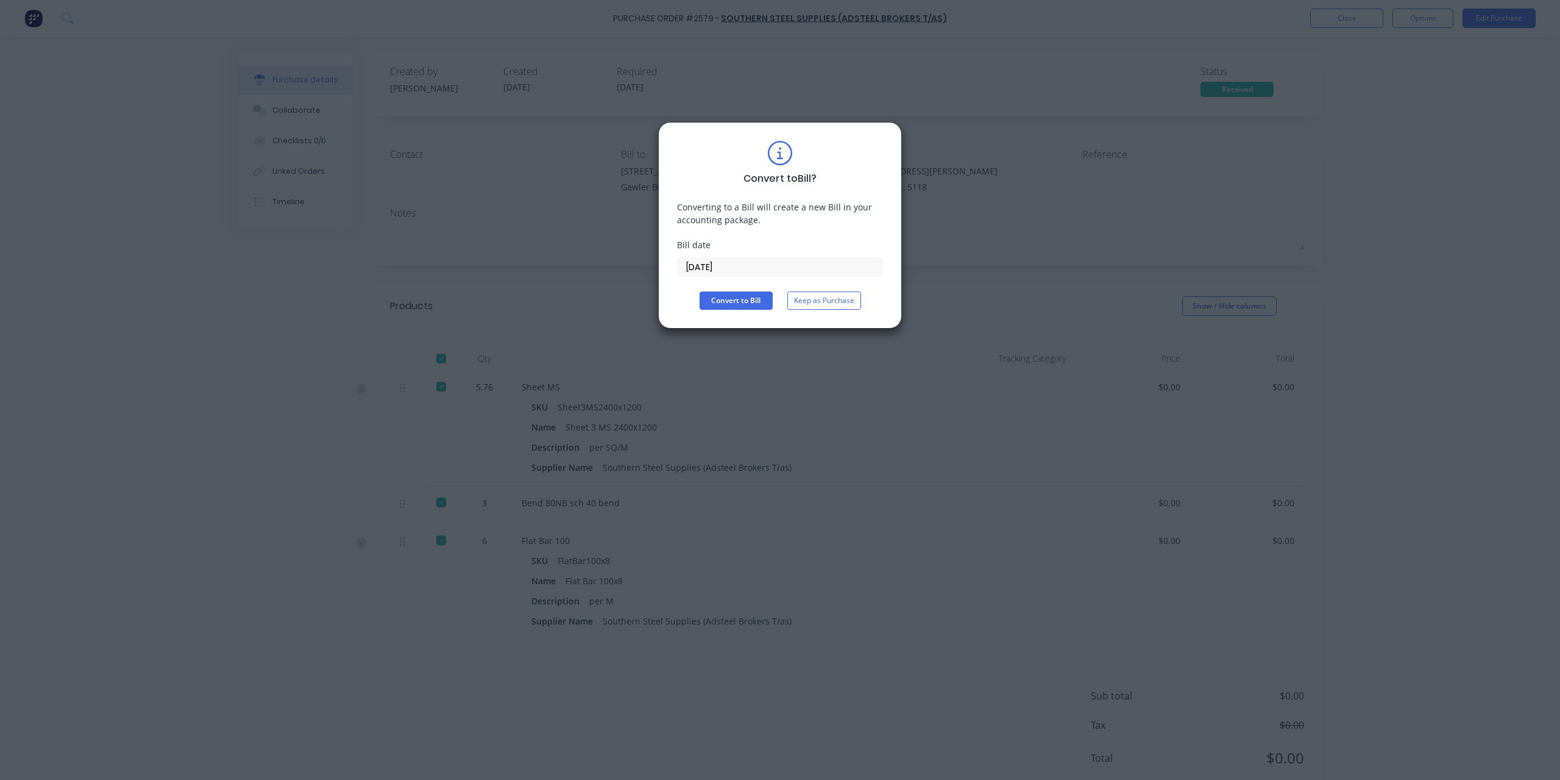
click at [794, 255] on div "Bill date [DATE]" at bounding box center [780, 257] width 206 height 38
click at [783, 269] on input "[DATE]" at bounding box center [780, 267] width 205 height 18
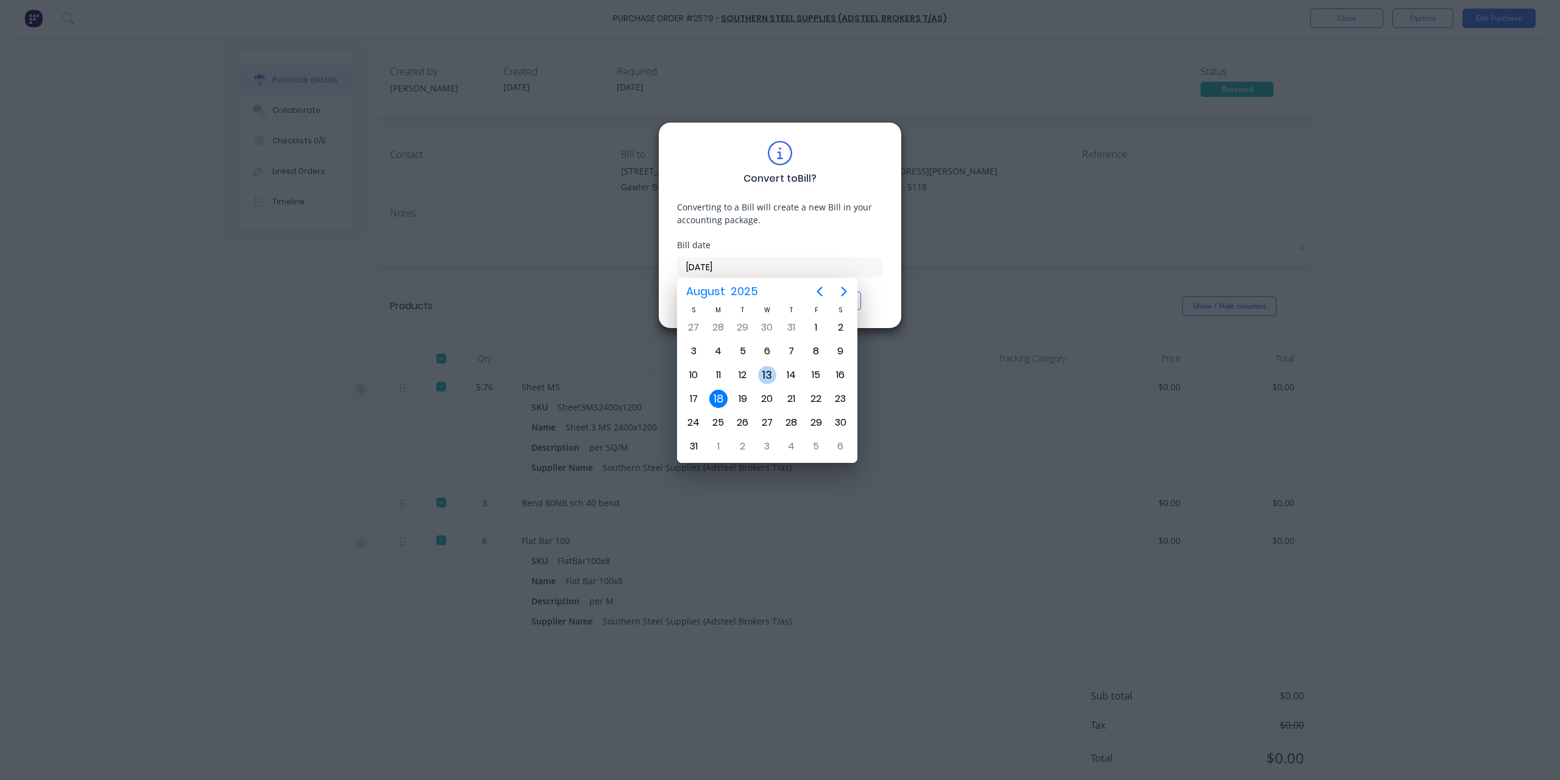
click at [757, 368] on div "13" at bounding box center [767, 374] width 24 height 23
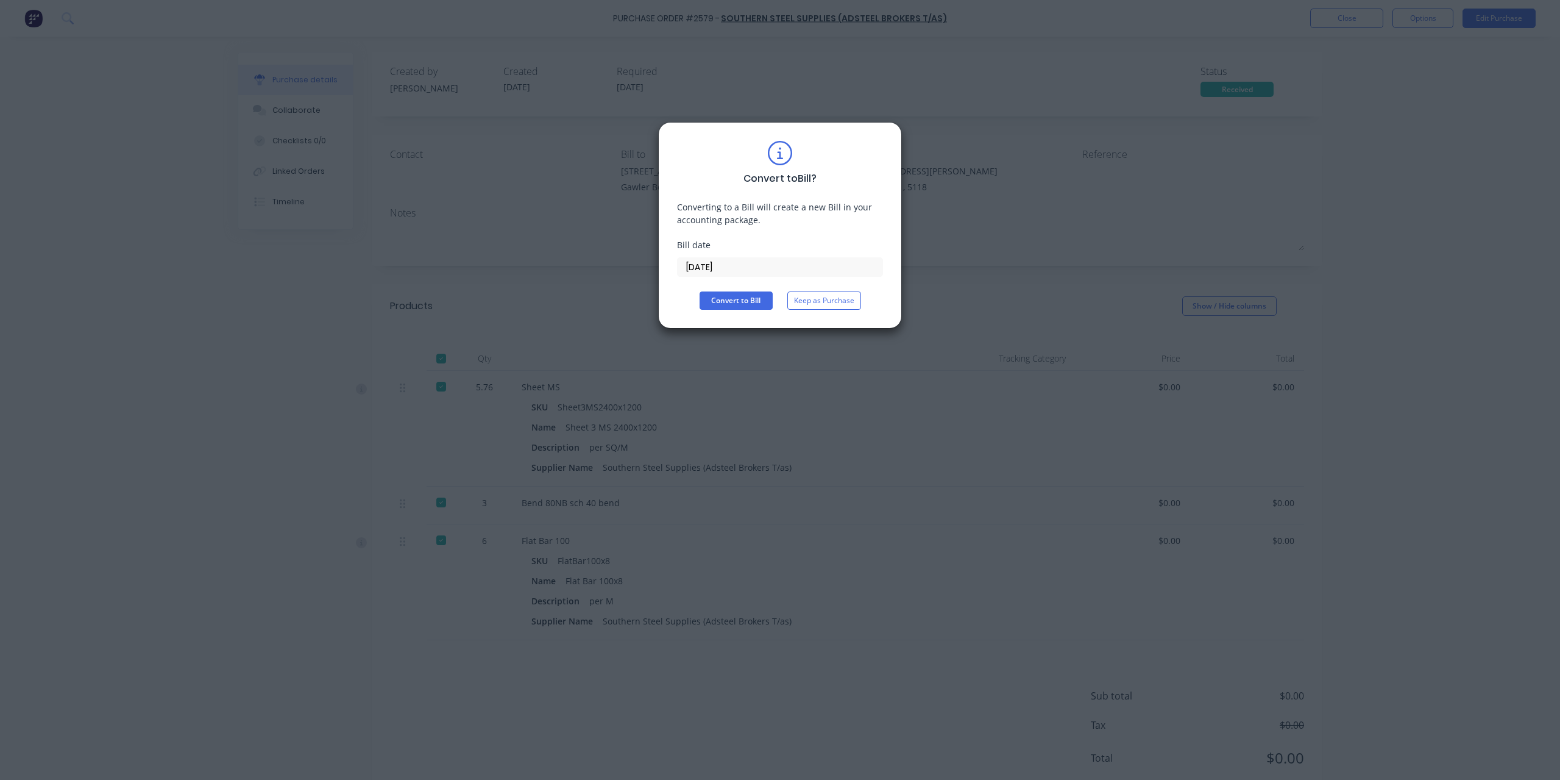
click at [756, 251] on div "Bill date [DATE]" at bounding box center [780, 257] width 206 height 38
click at [750, 274] on input "[DATE]" at bounding box center [780, 267] width 205 height 18
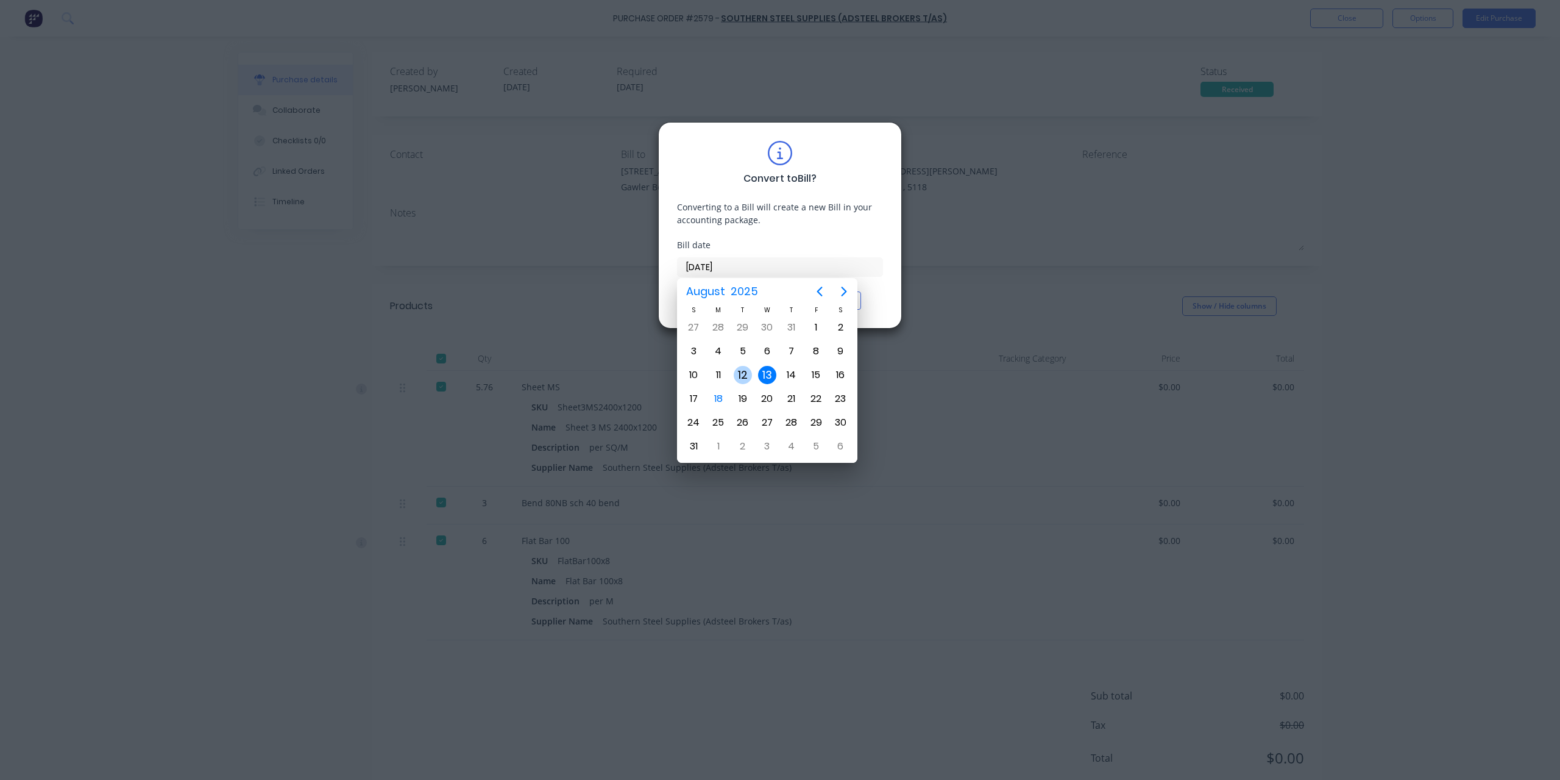
click at [742, 374] on div "12" at bounding box center [743, 375] width 18 height 18
type input "[DATE]"
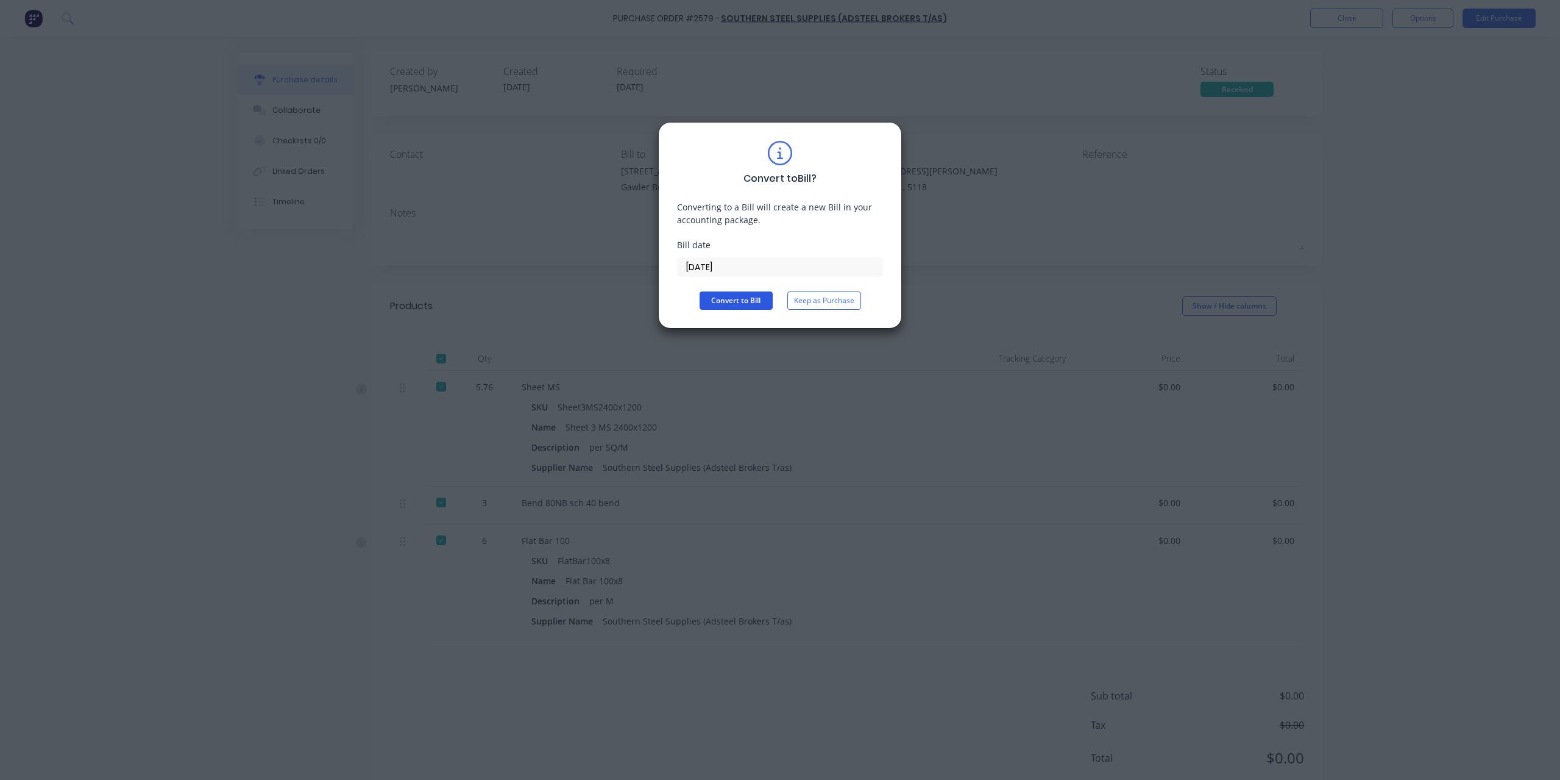
click at [735, 294] on button "Convert to Bill" at bounding box center [736, 300] width 73 height 18
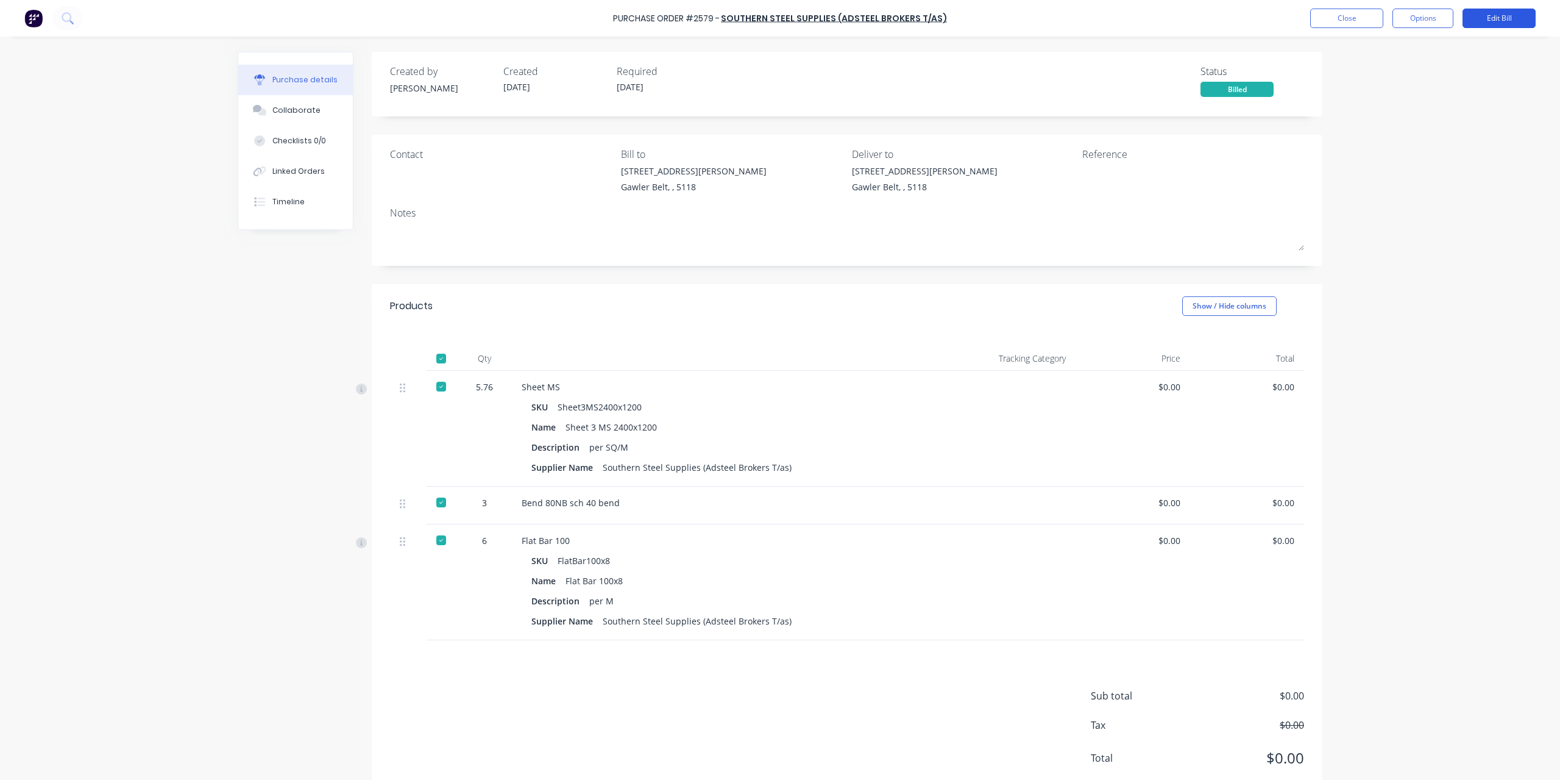
click at [1508, 20] on button "Edit Bill" at bounding box center [1499, 19] width 73 height 20
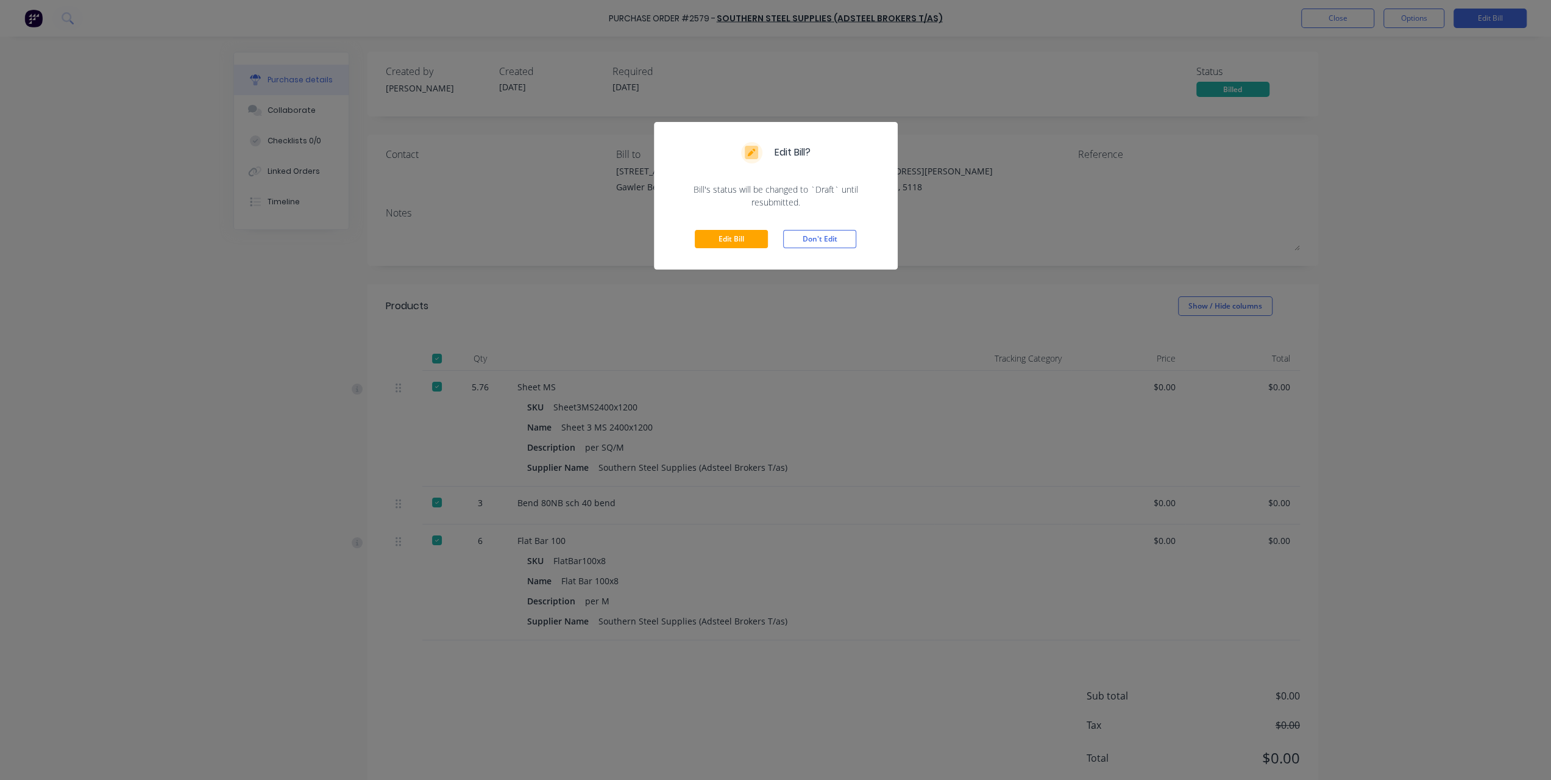
click at [736, 227] on div "Edit Bill Don't Edit" at bounding box center [776, 238] width 244 height 61
click at [734, 240] on button "Edit Bill" at bounding box center [731, 239] width 73 height 18
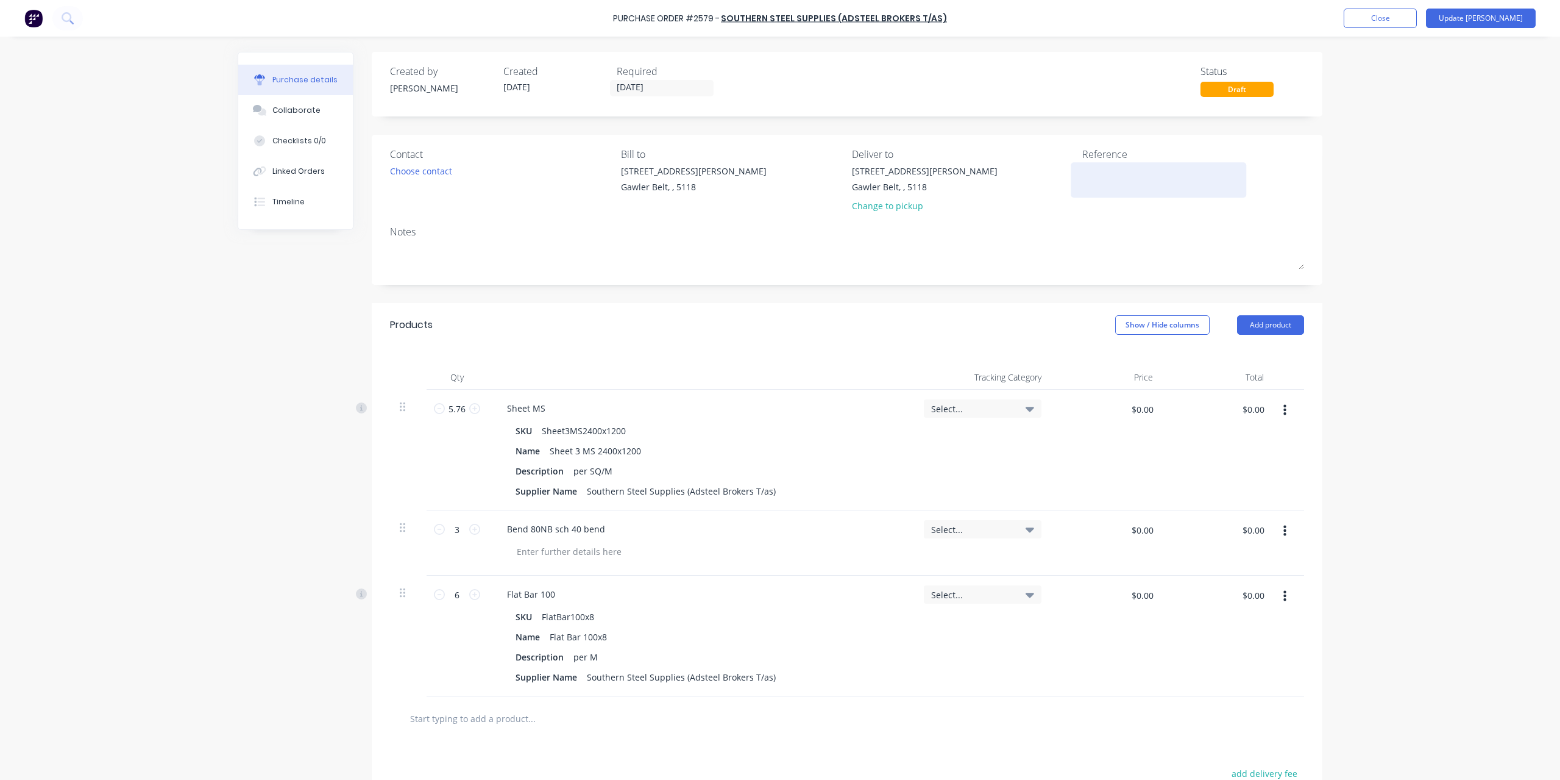
click at [1117, 179] on textarea at bounding box center [1159, 178] width 152 height 27
type textarea "INV"
type textarea "x"
type textarea "INV-"
type textarea "x"
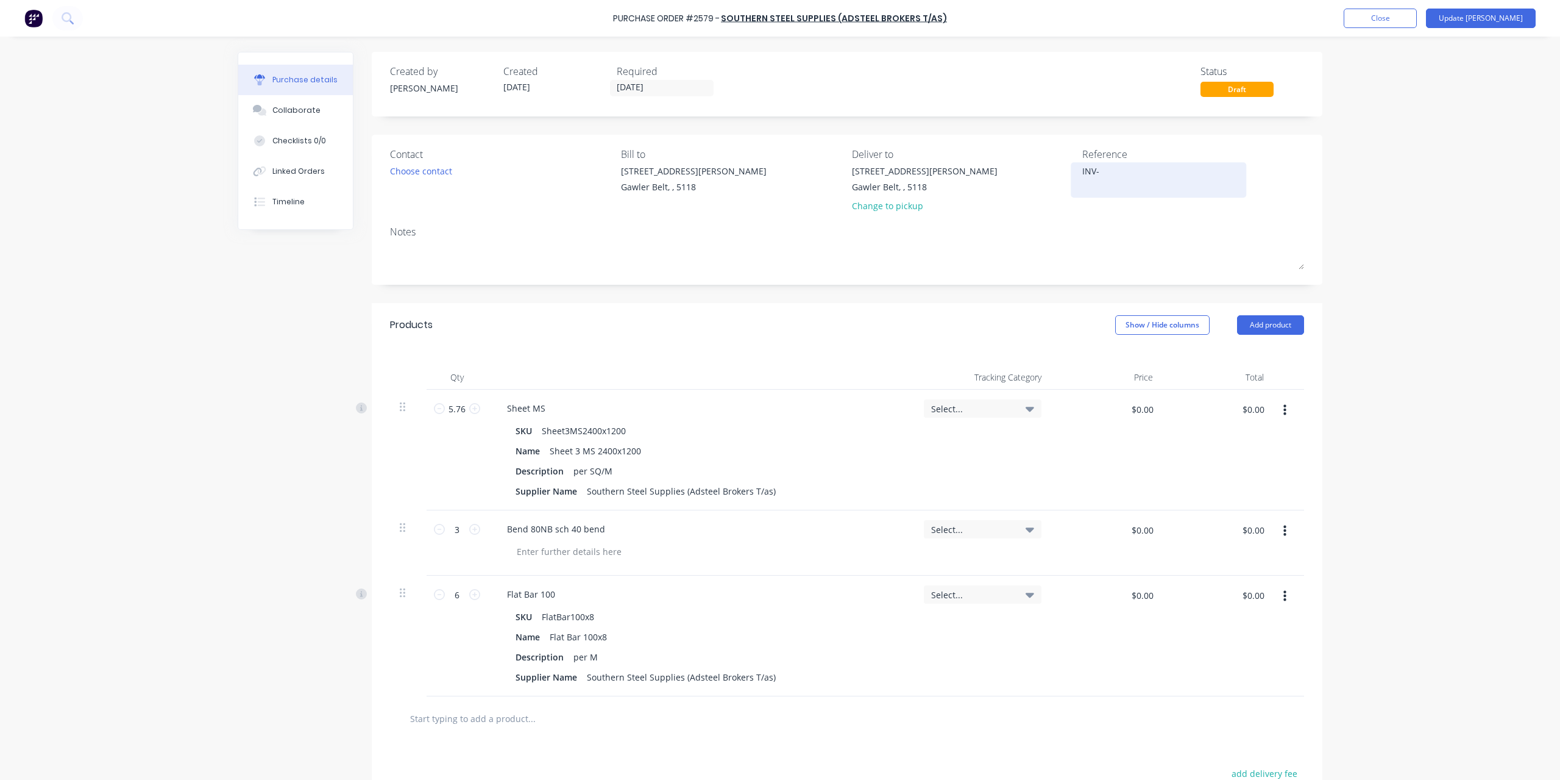
type textarea "INV-1"
type textarea "x"
type textarea "INV-168"
type textarea "x"
type textarea "INV-1683"
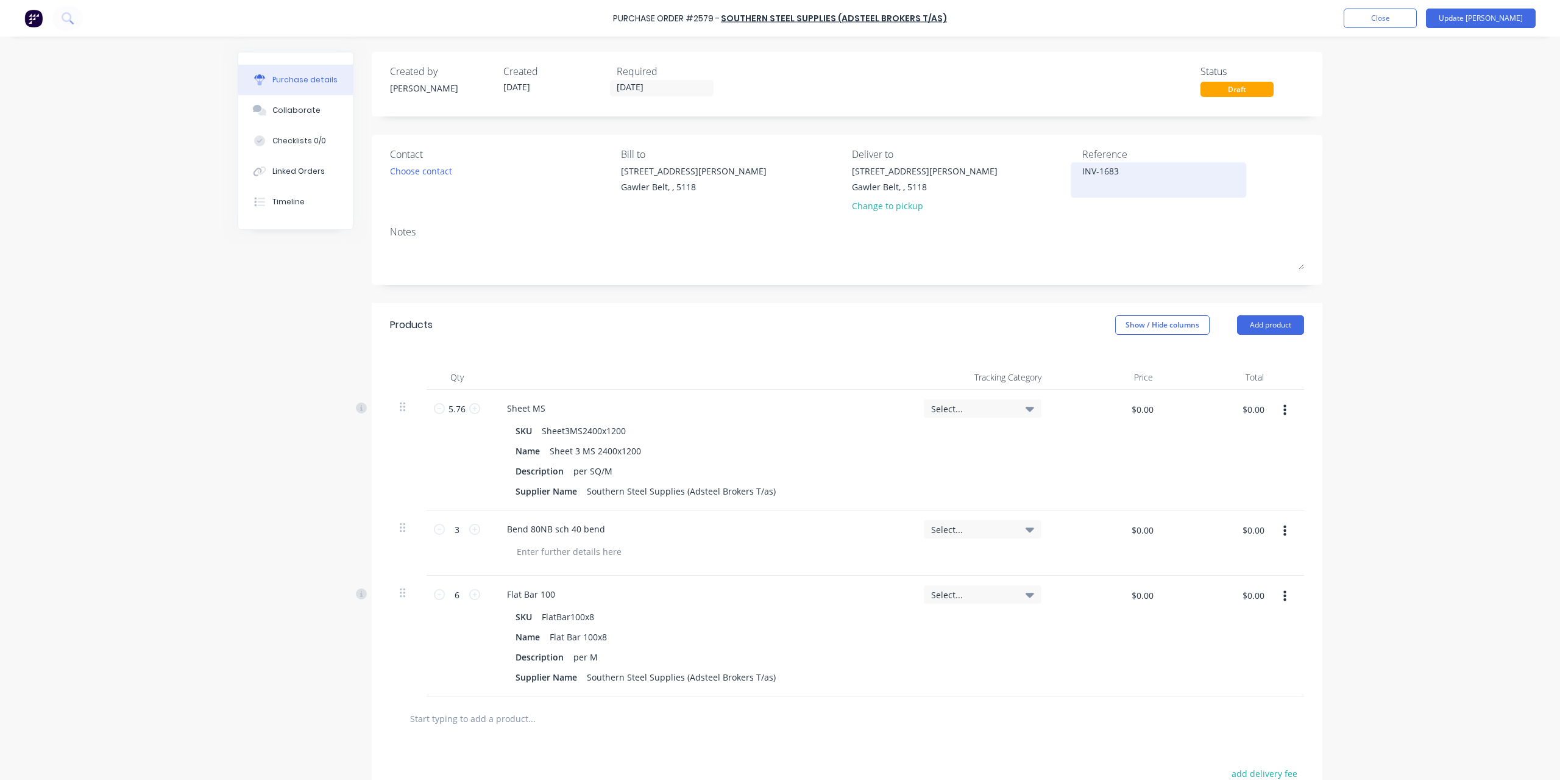
type textarea "x"
type textarea "INV-16830"
type textarea "x"
type textarea "INV-168307"
type textarea "x"
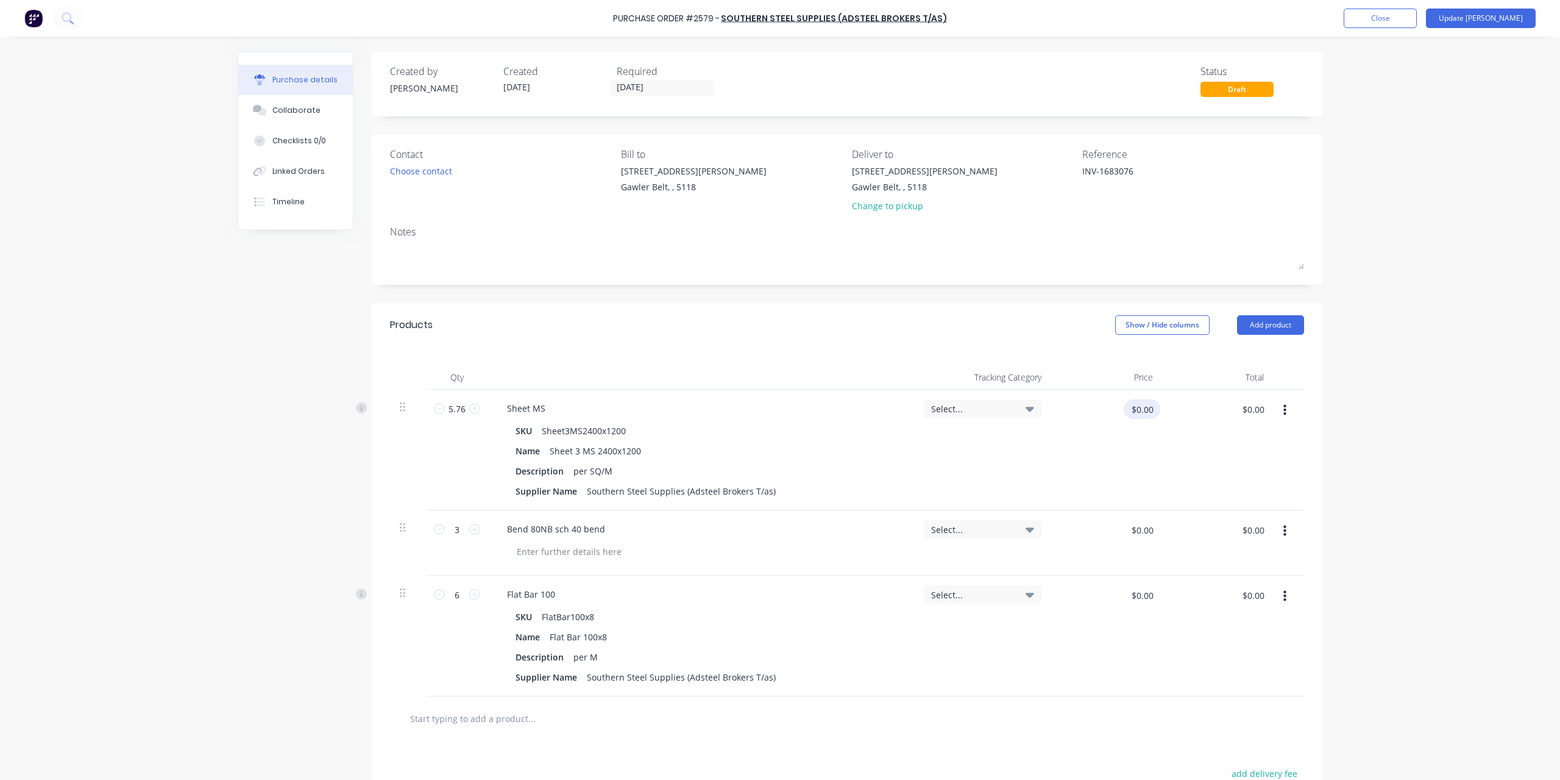
type textarea "INV-1683076"
type textarea "x"
type textarea "INV-1683076"
click at [1142, 413] on input "$0.00" at bounding box center [1142, 409] width 37 height 20
click at [1108, 403] on div "$0.00 $0.00" at bounding box center [1110, 413] width 99 height 29
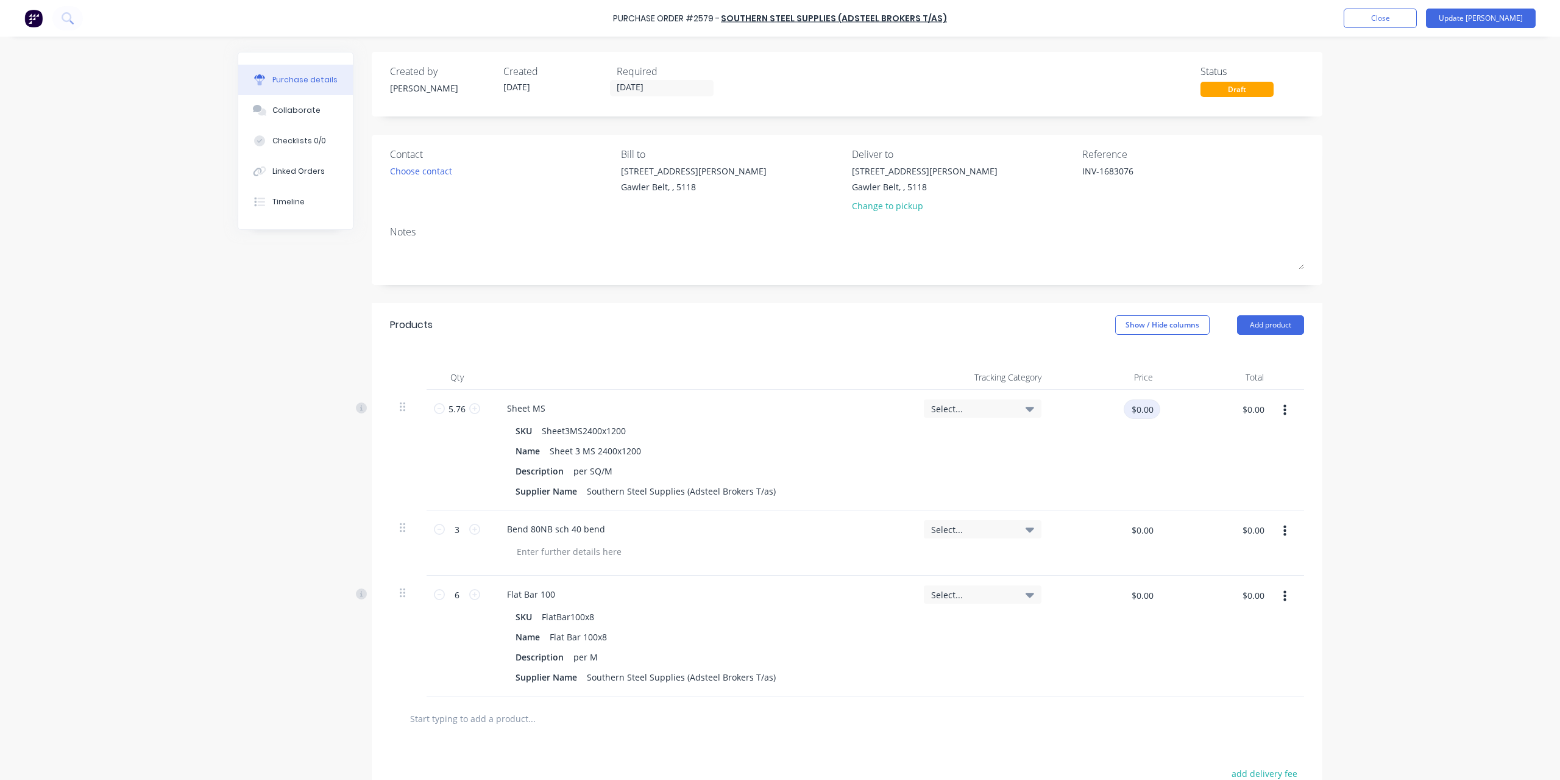
type textarea "x"
click at [1134, 410] on input "$0.00" at bounding box center [1142, 409] width 37 height 20
paste input "49.868"
type input "49.8680"
type textarea "x"
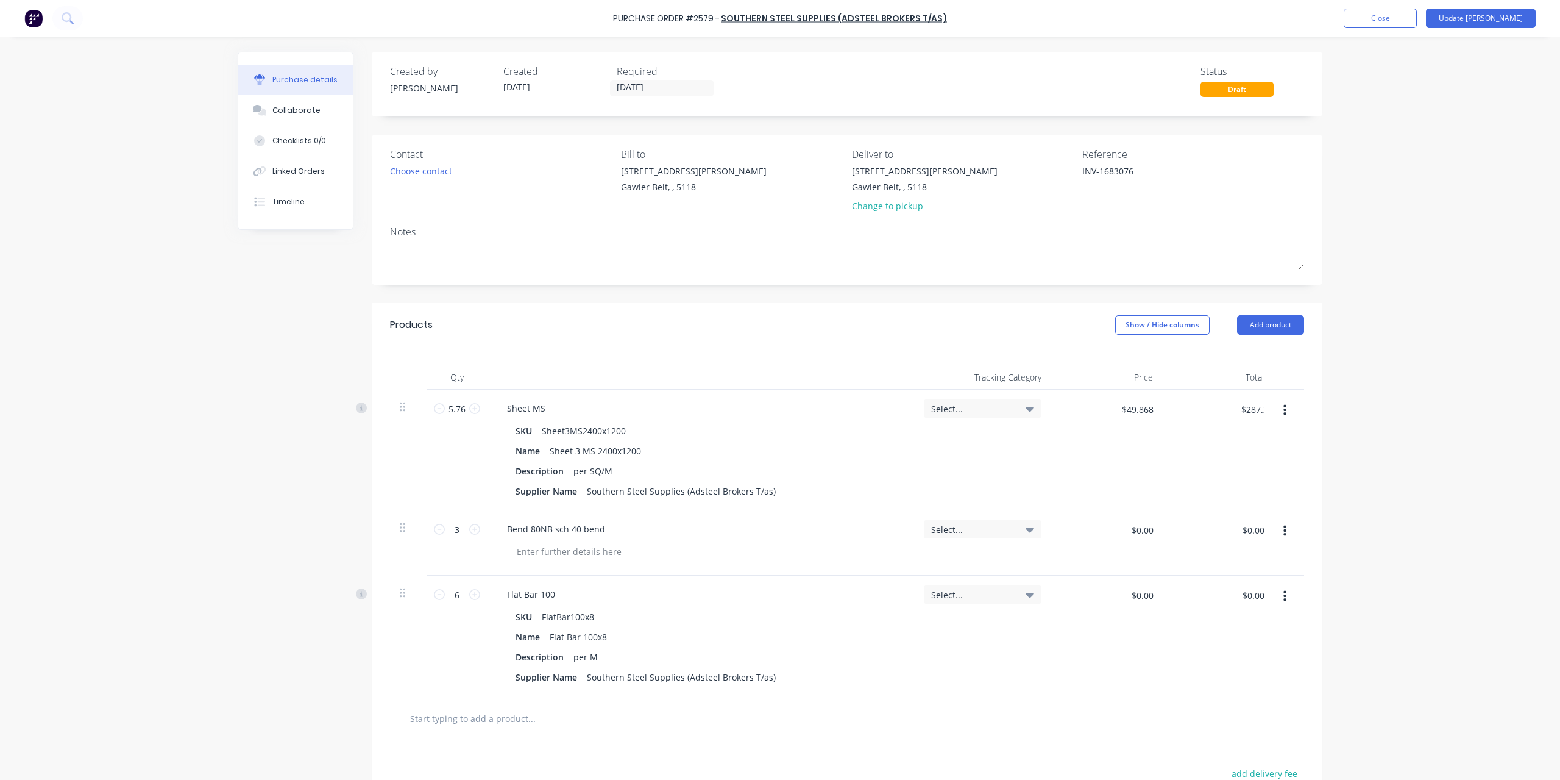
click at [1366, 408] on div "Purchase Order #2579 - Southern Steel Supplies (Adsteel Brokers T/as) Add produ…" at bounding box center [780, 390] width 1560 height 780
drag, startPoint x: 536, startPoint y: 429, endPoint x: 658, endPoint y: 431, distance: 122.5
click at [658, 431] on div "SKU Sheet3MS2400x1200" at bounding box center [698, 431] width 375 height 18
drag, startPoint x: 544, startPoint y: 448, endPoint x: 668, endPoint y: 448, distance: 123.7
click at [668, 448] on div "Name Sheet 3 MS 2400x1200" at bounding box center [698, 451] width 375 height 18
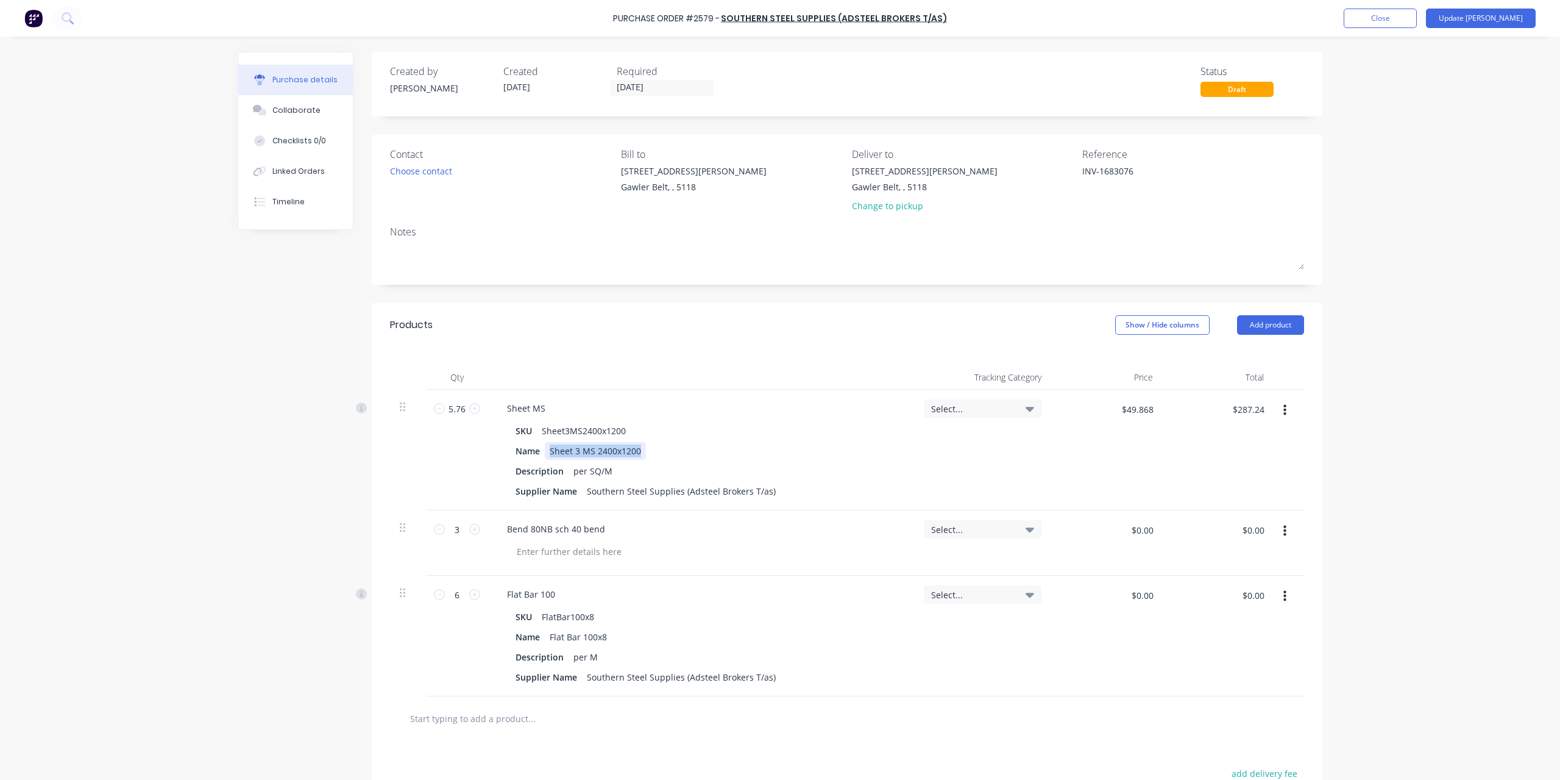
copy div "Sheet 3 MS 2400x1200"
click at [1134, 528] on input "$0.00" at bounding box center [1142, 530] width 37 height 20
click at [1151, 591] on input "$0.00" at bounding box center [1142, 595] width 37 height 20
click at [1111, 599] on div "$0.00 $0.00" at bounding box center [1110, 599] width 99 height 29
drag, startPoint x: 1131, startPoint y: 597, endPoint x: 1224, endPoint y: 592, distance: 93.4
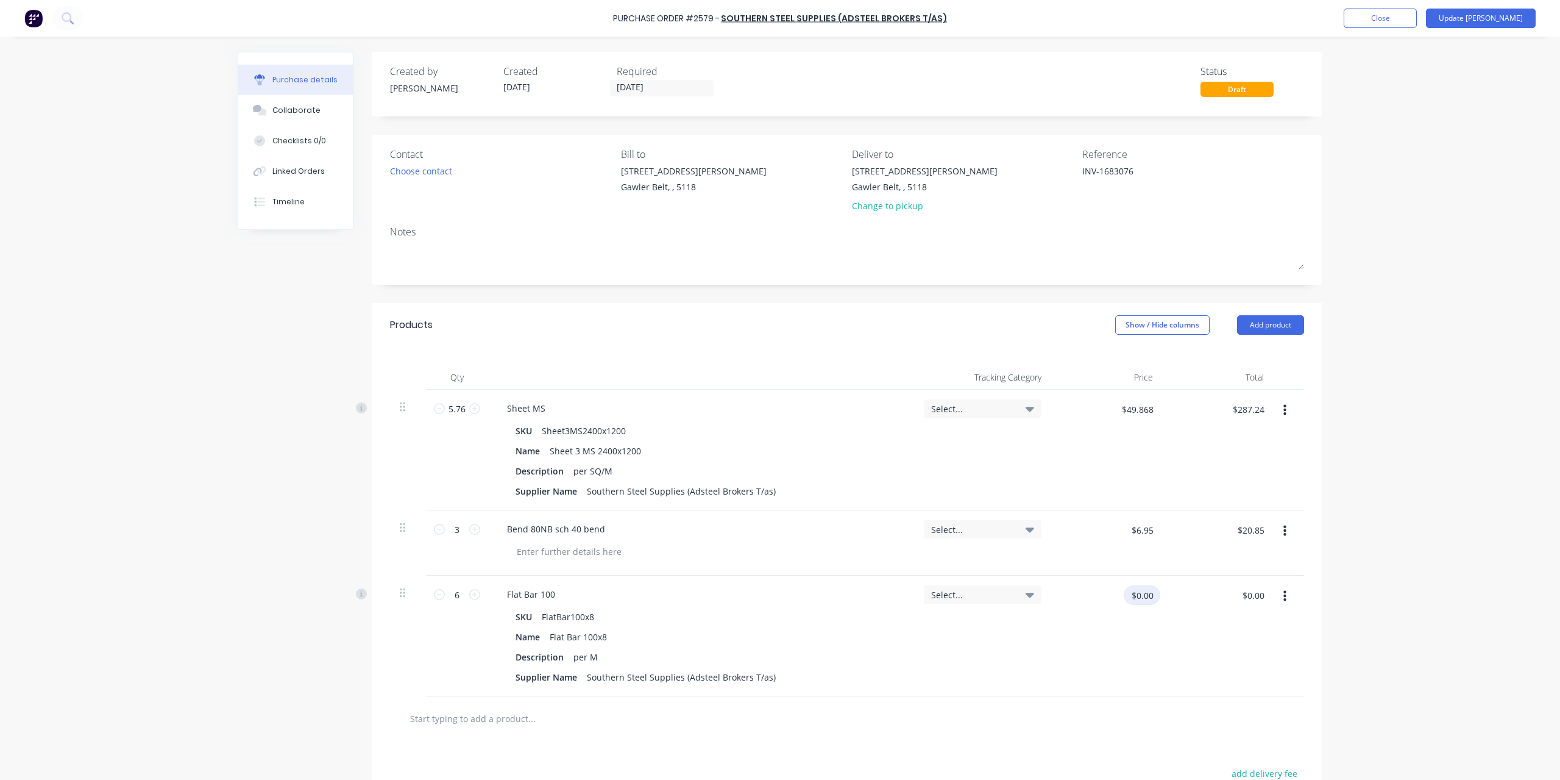
click at [1224, 592] on div "6 6 Flat Bar 100 SKU FlatBar100x8 Name Flat Bar 100x8 Description per M Supplie…" at bounding box center [847, 635] width 914 height 121
click at [1410, 538] on div "Purchase Order #2579 - Southern Steel Supplies (Adsteel Brokers T/as) Add produ…" at bounding box center [780, 390] width 1560 height 780
click at [1501, 7] on div "Purchase Order #2579 - Southern Steel Supplies (Adsteel Brokers T/as) Add produ…" at bounding box center [780, 18] width 1560 height 37
click at [1507, 16] on button "Update [PERSON_NAME]" at bounding box center [1481, 19] width 110 height 20
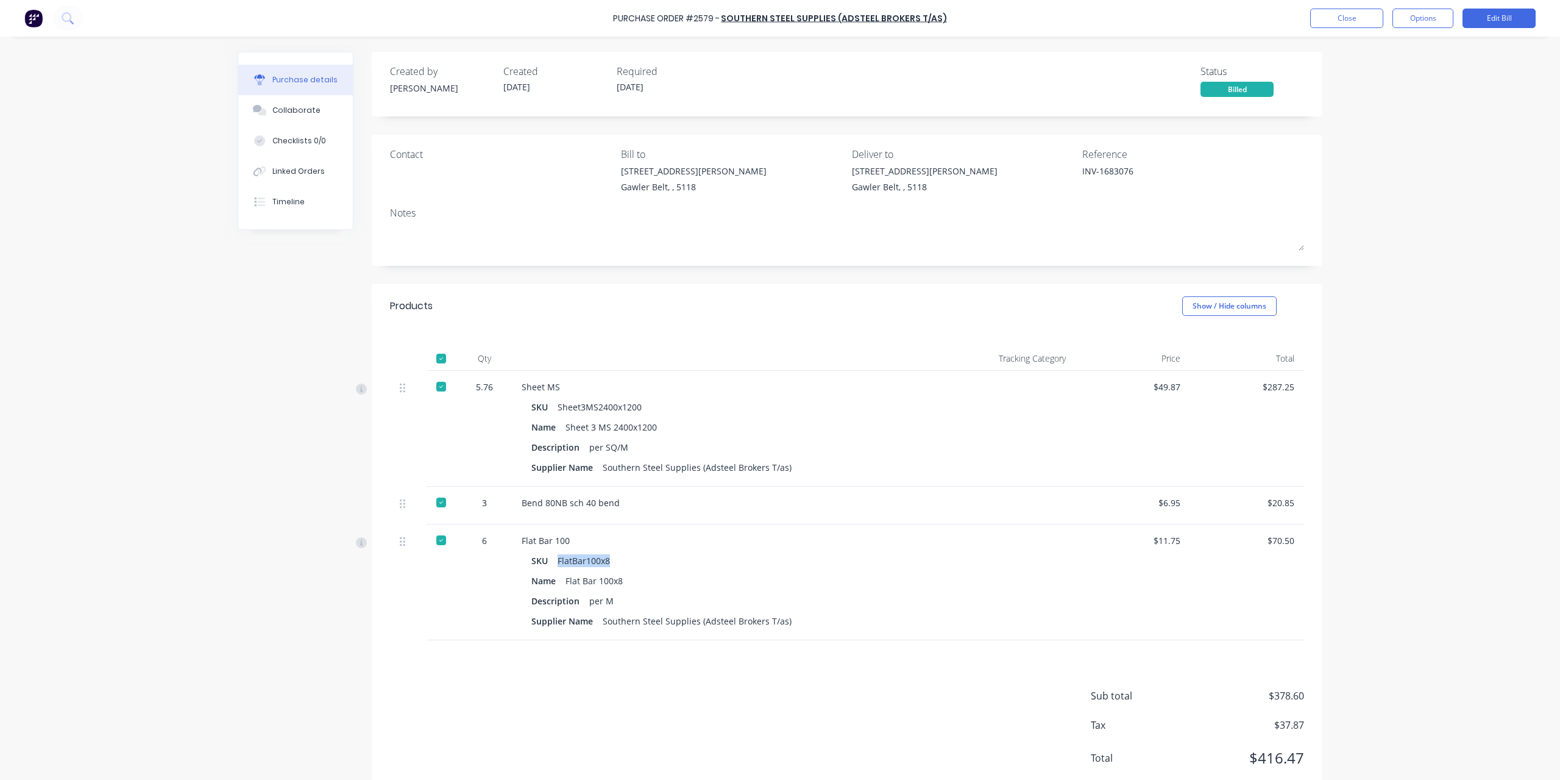
drag, startPoint x: 553, startPoint y: 560, endPoint x: 627, endPoint y: 559, distance: 73.2
click at [627, 559] on div "SKU FlatBar100x8" at bounding box center [726, 561] width 388 height 18
copy div "FlatBar100x8"
drag, startPoint x: 518, startPoint y: 499, endPoint x: 683, endPoint y: 499, distance: 164.6
click at [683, 499] on div "Bend 80NB sch 40 bend" at bounding box center [725, 502] width 407 height 13
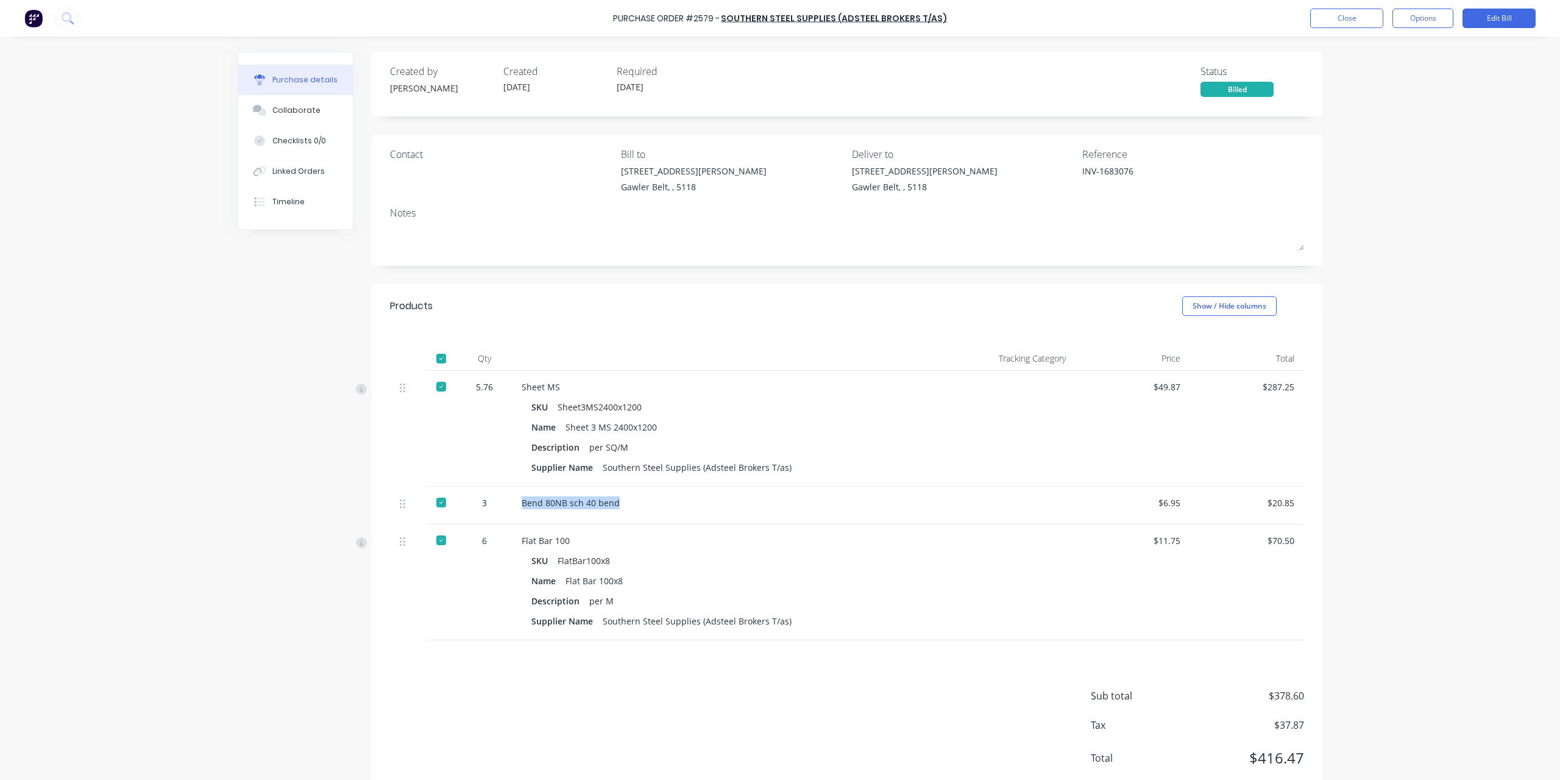
copy div "Bend 80NB sch 40 bend"
drag, startPoint x: 575, startPoint y: 406, endPoint x: 618, endPoint y: 406, distance: 42.7
click at [618, 406] on div "Sheet3MS2400x1200" at bounding box center [600, 407] width 84 height 18
click at [87, 24] on div "Purchase Order #2579 - Southern Steel Supplies (Adsteel Brokers T/as) Close Opt…" at bounding box center [780, 18] width 1560 height 37
click at [74, 19] on button at bounding box center [67, 18] width 30 height 24
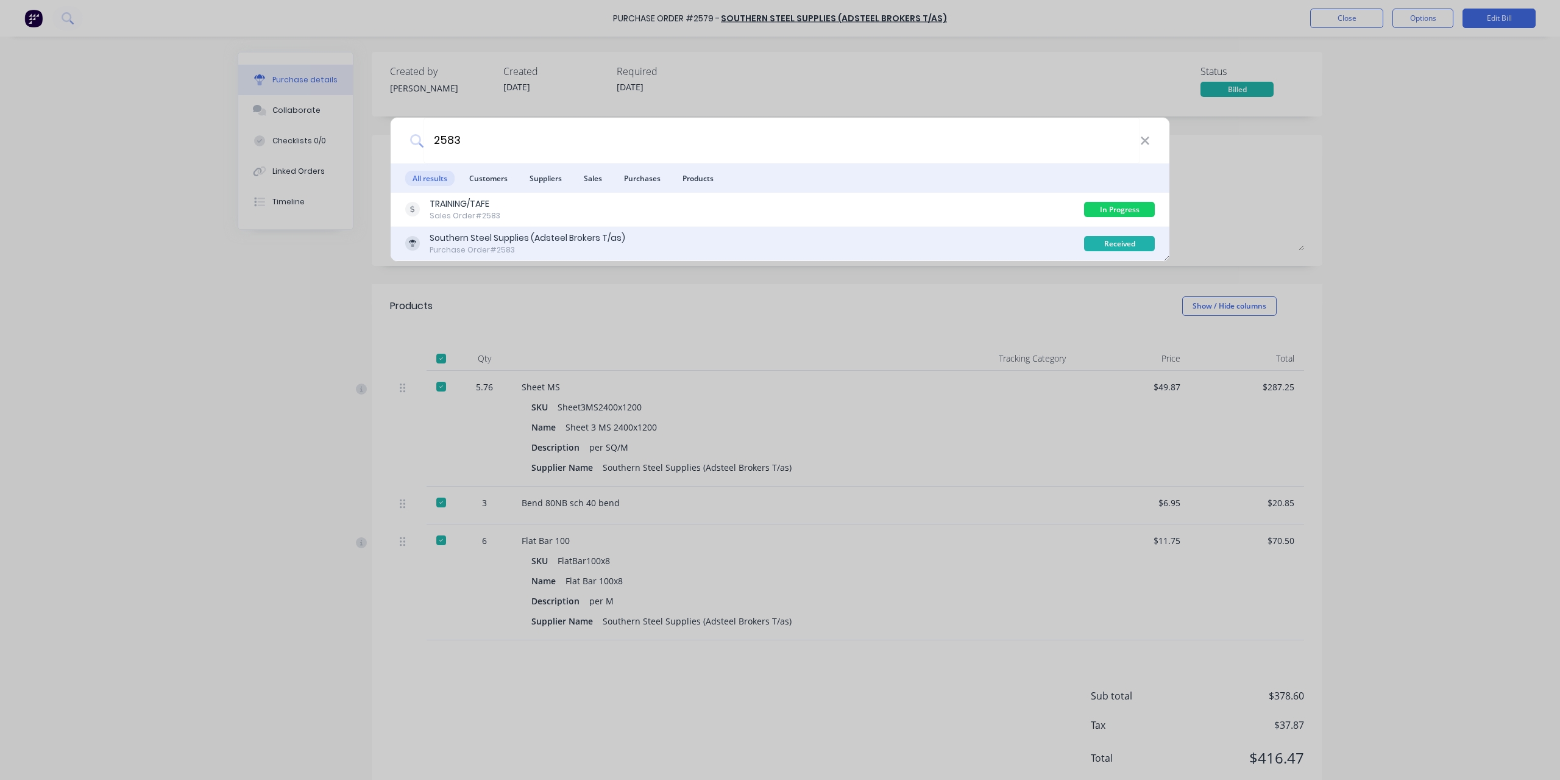
click at [526, 241] on div "Southern Steel Supplies (Adsteel Brokers T/as)" at bounding box center [528, 238] width 196 height 13
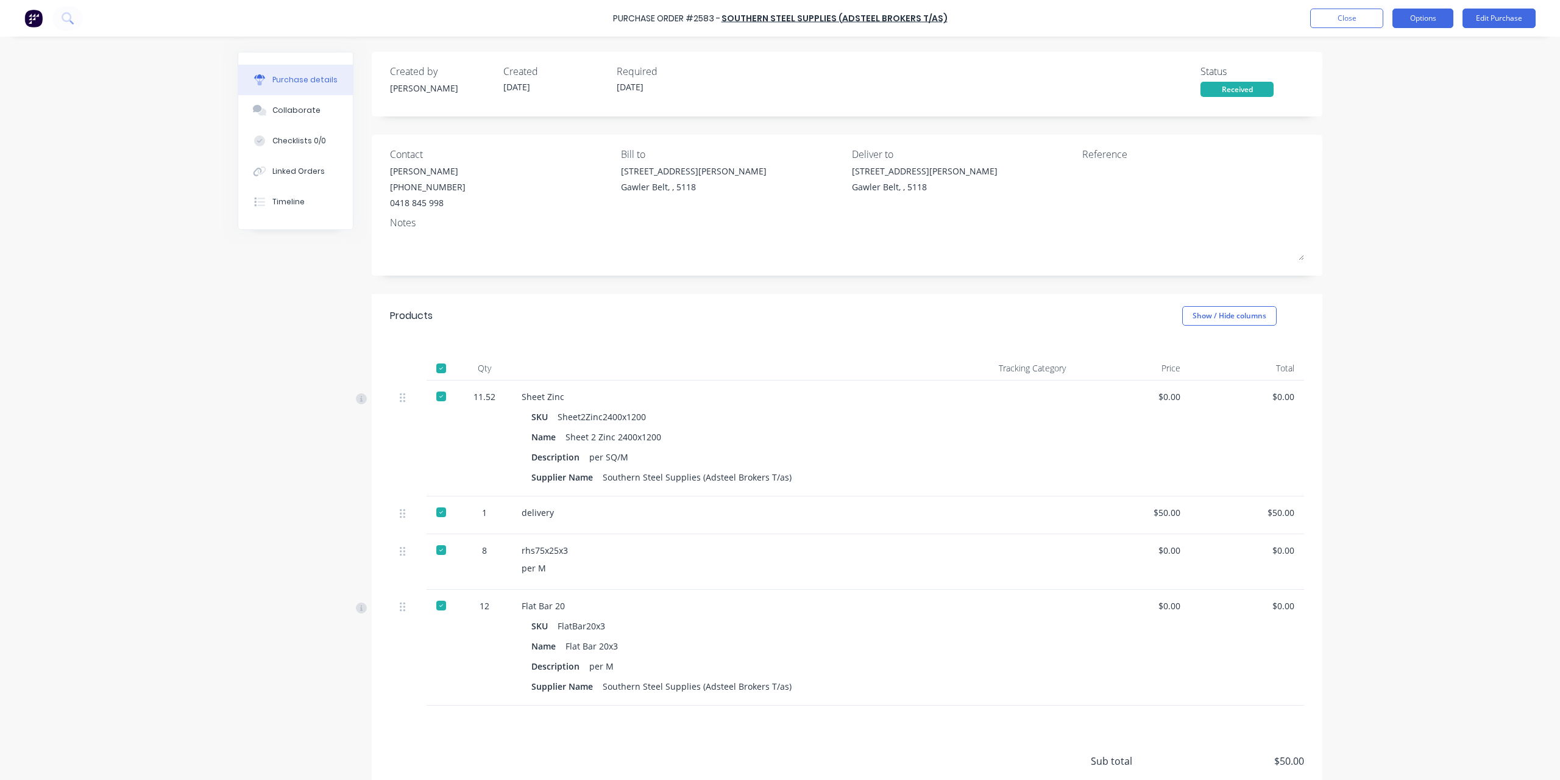
click at [1436, 21] on button "Options" at bounding box center [1423, 19] width 61 height 20
click at [1401, 75] on div "Convert to Bill" at bounding box center [1396, 74] width 94 height 18
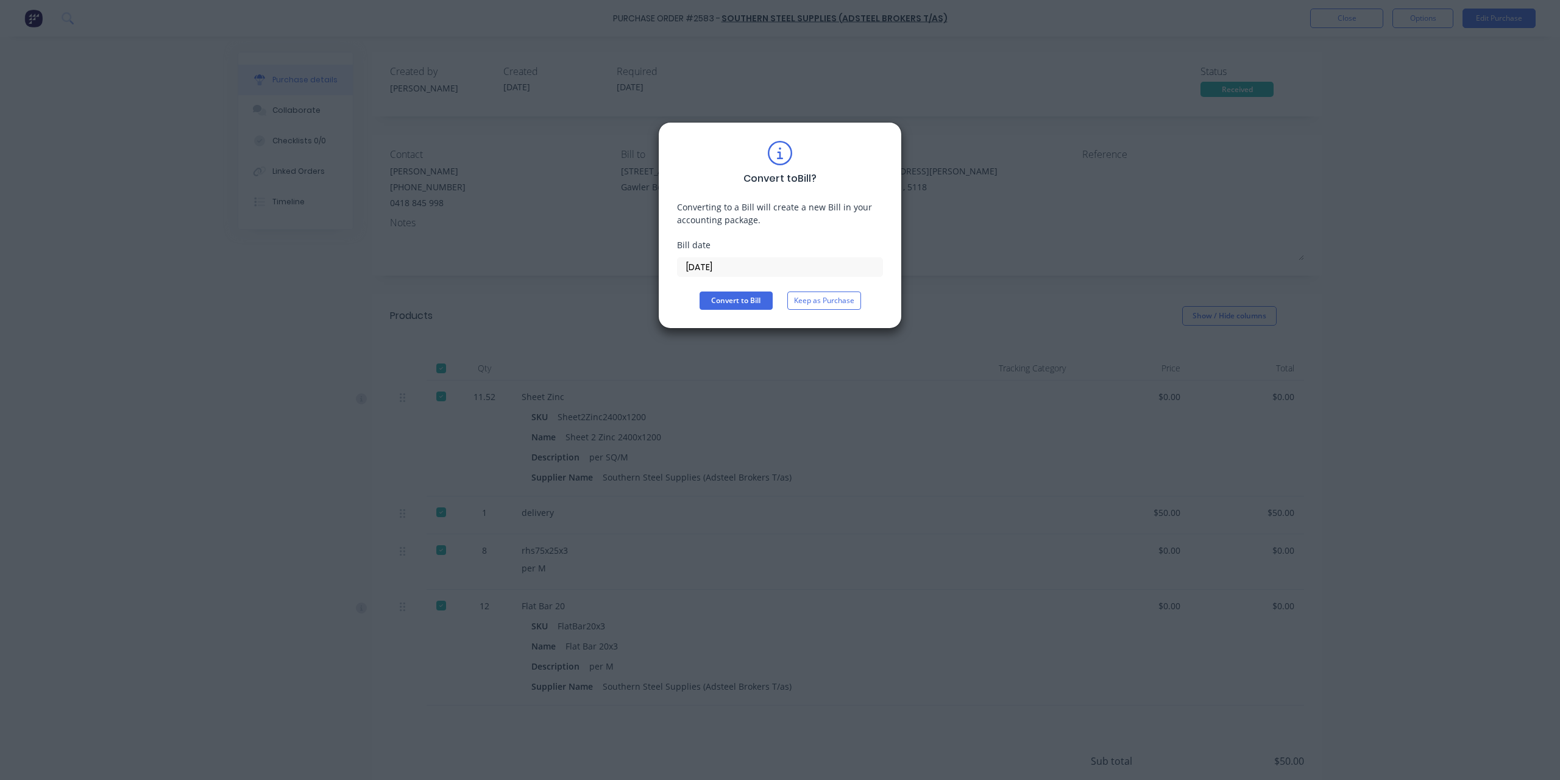
click at [764, 262] on input "[DATE]" at bounding box center [780, 267] width 205 height 18
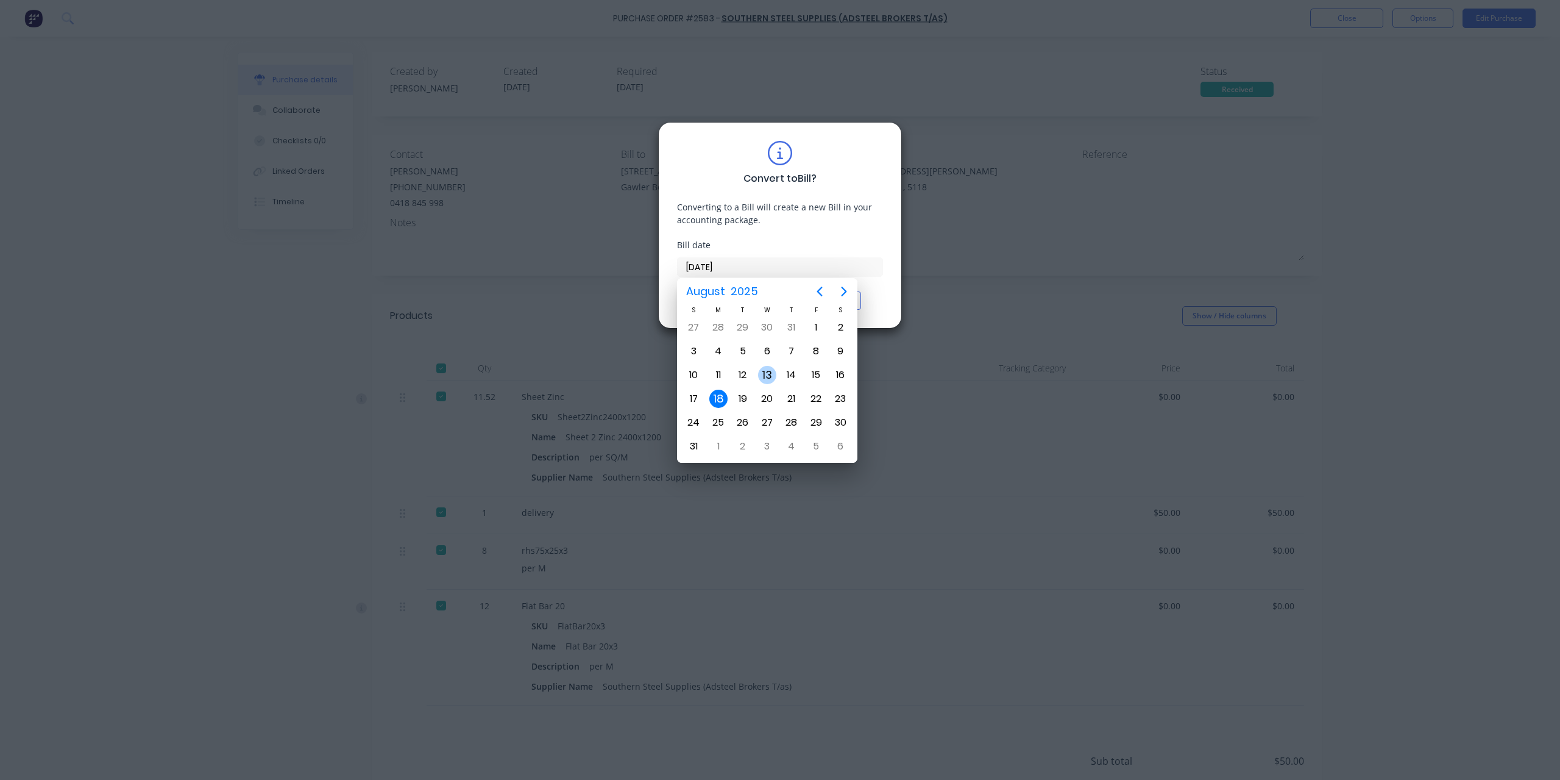
click at [774, 374] on div "13" at bounding box center [767, 375] width 18 height 18
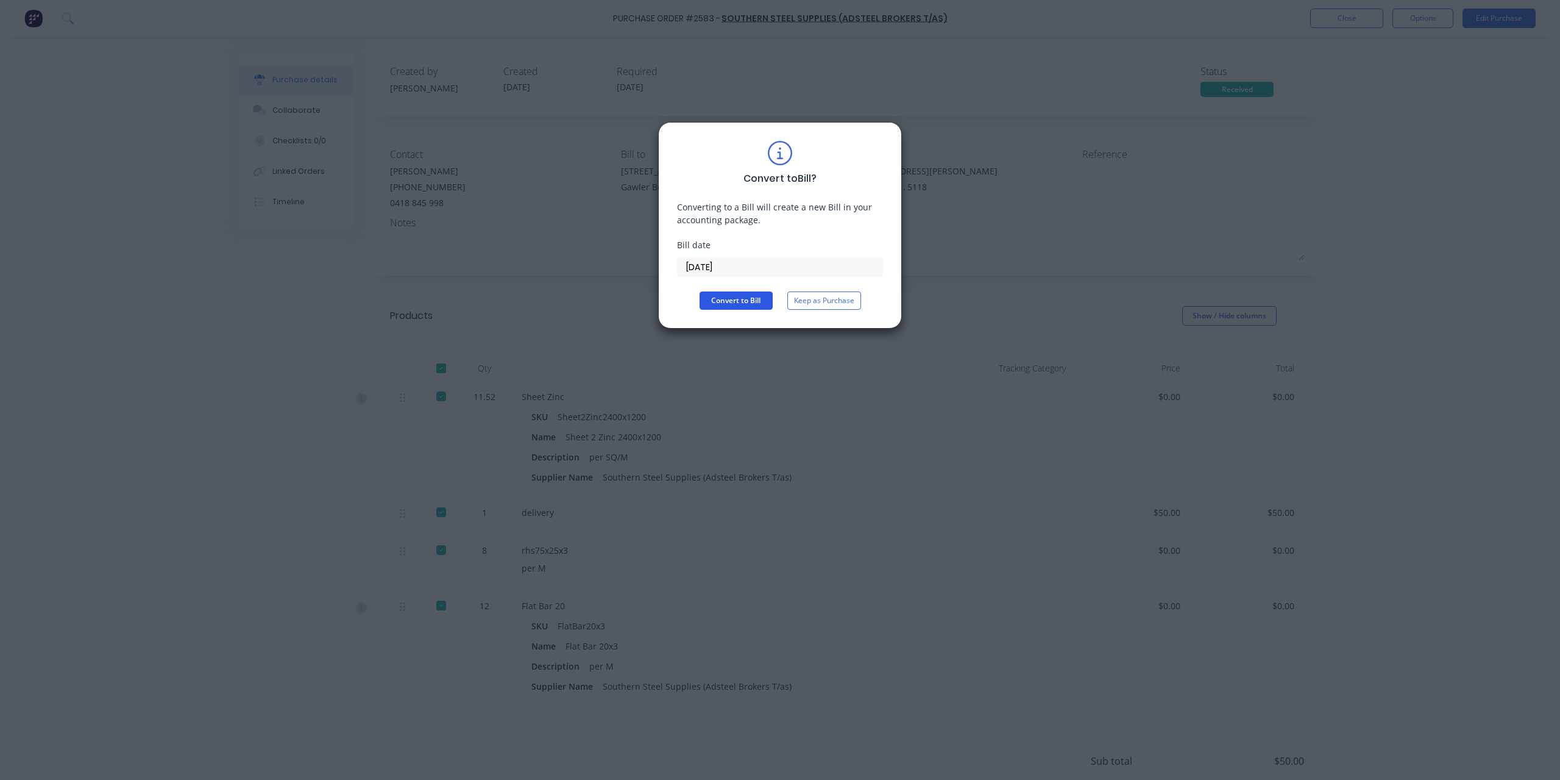
click at [736, 292] on button "Convert to Bill" at bounding box center [736, 300] width 73 height 18
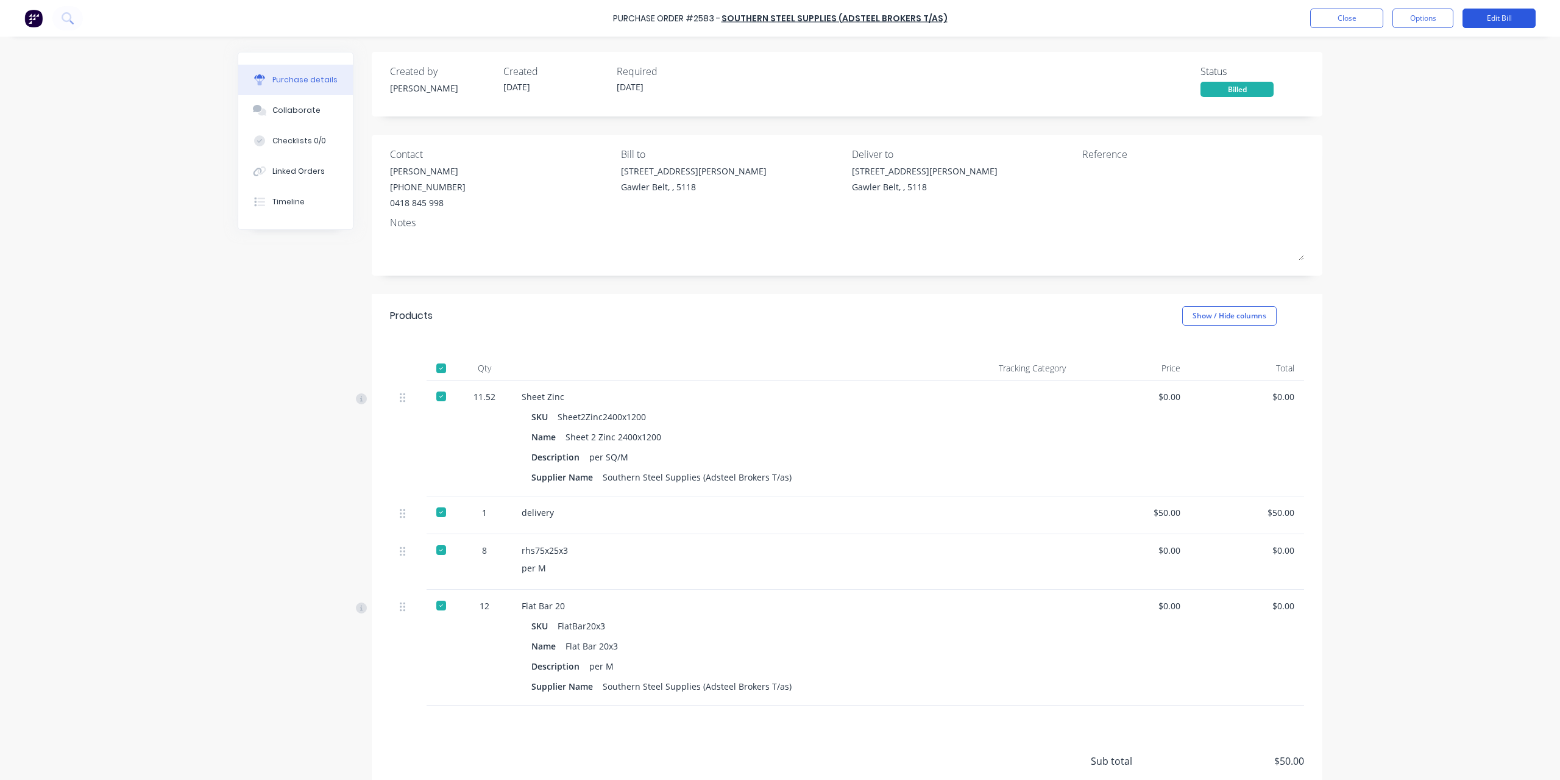
click at [1506, 26] on button "Edit Bill" at bounding box center [1499, 19] width 73 height 20
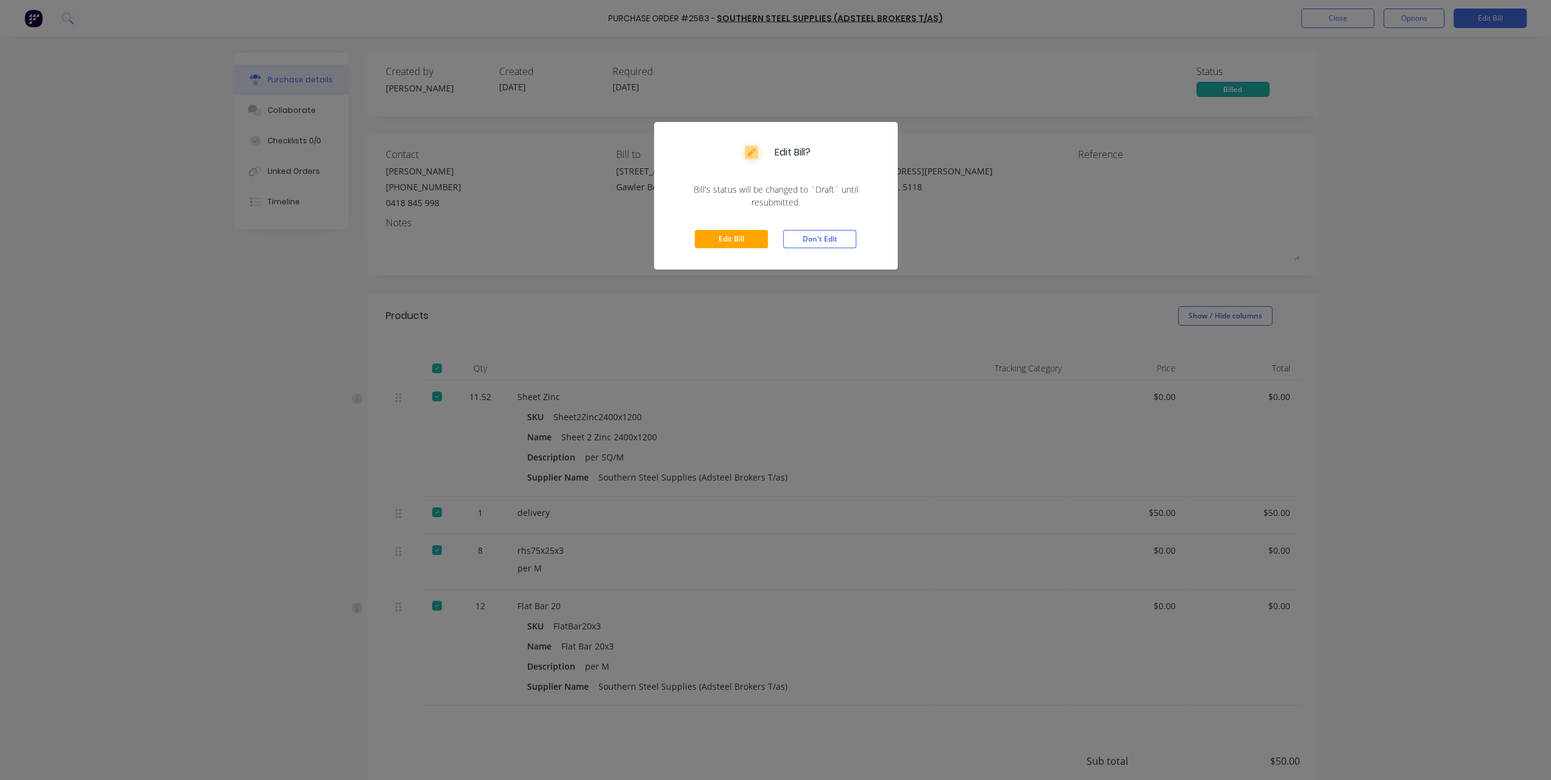
click at [730, 243] on button "Edit Bill" at bounding box center [731, 239] width 73 height 18
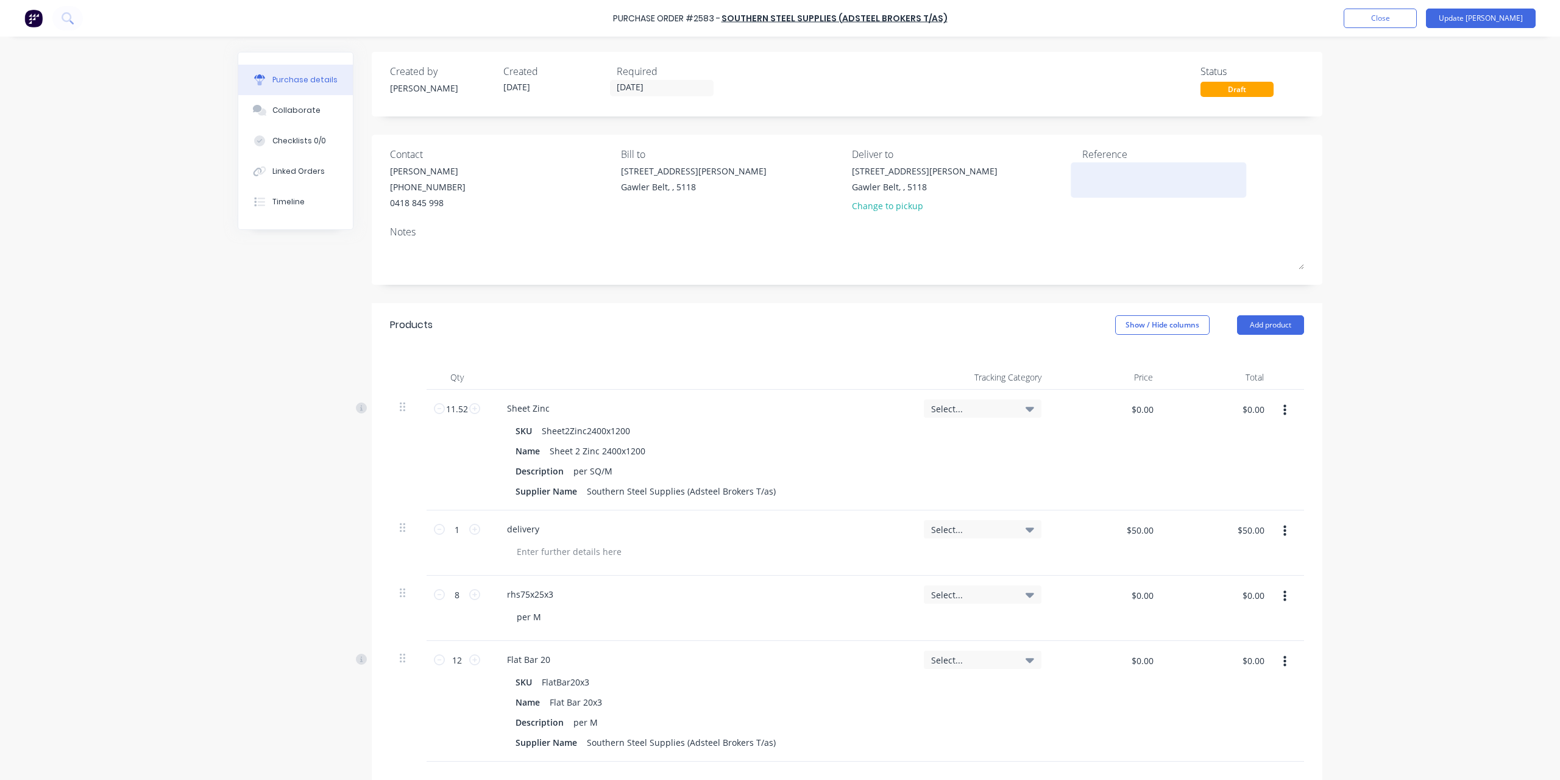
click at [1128, 179] on textarea at bounding box center [1159, 178] width 152 height 27
click at [1144, 526] on input "$50.00" at bounding box center [1139, 530] width 41 height 20
click at [1417, 22] on button "Close" at bounding box center [1380, 19] width 73 height 20
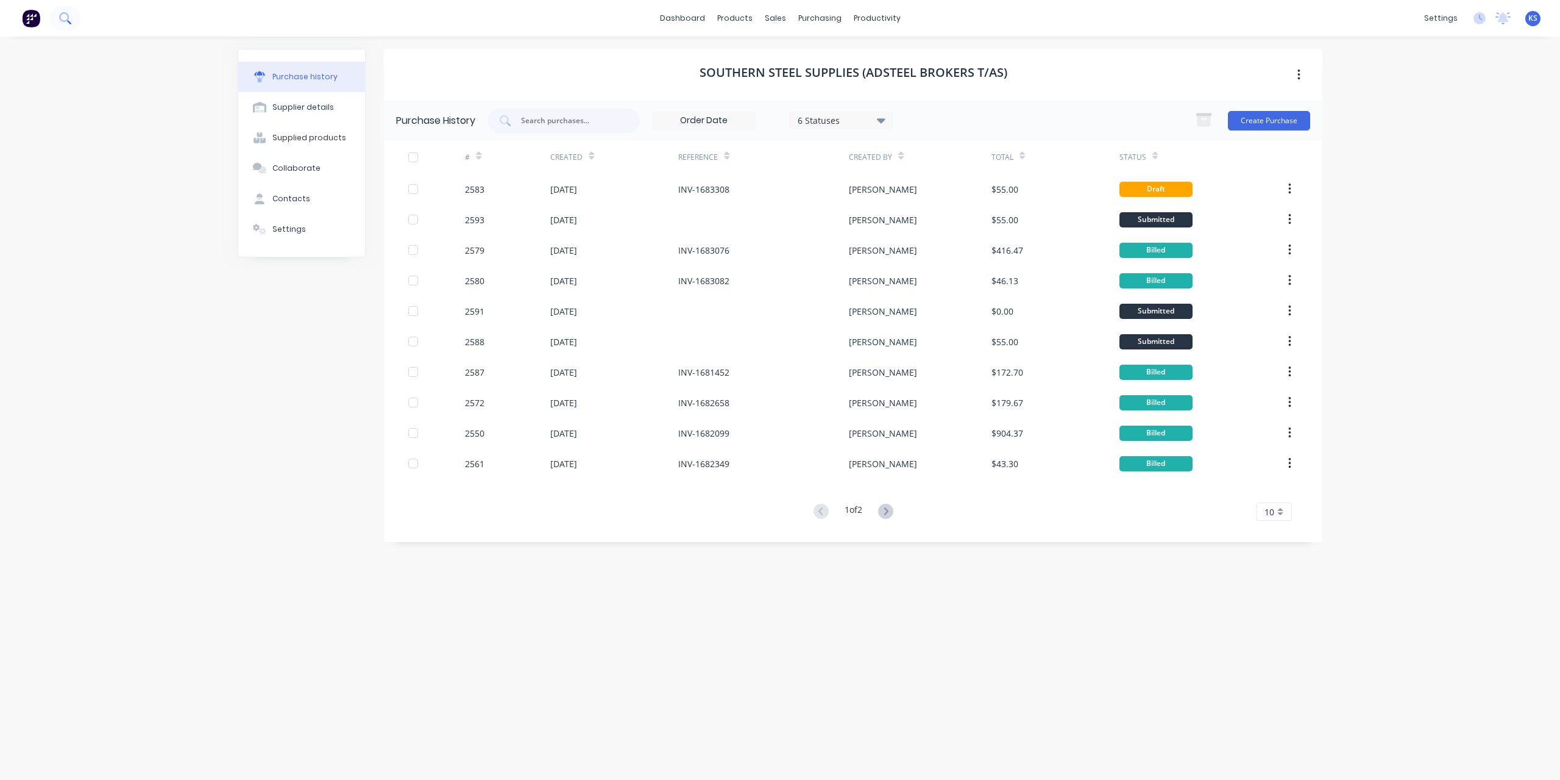
click at [69, 21] on icon at bounding box center [69, 22] width 4 height 4
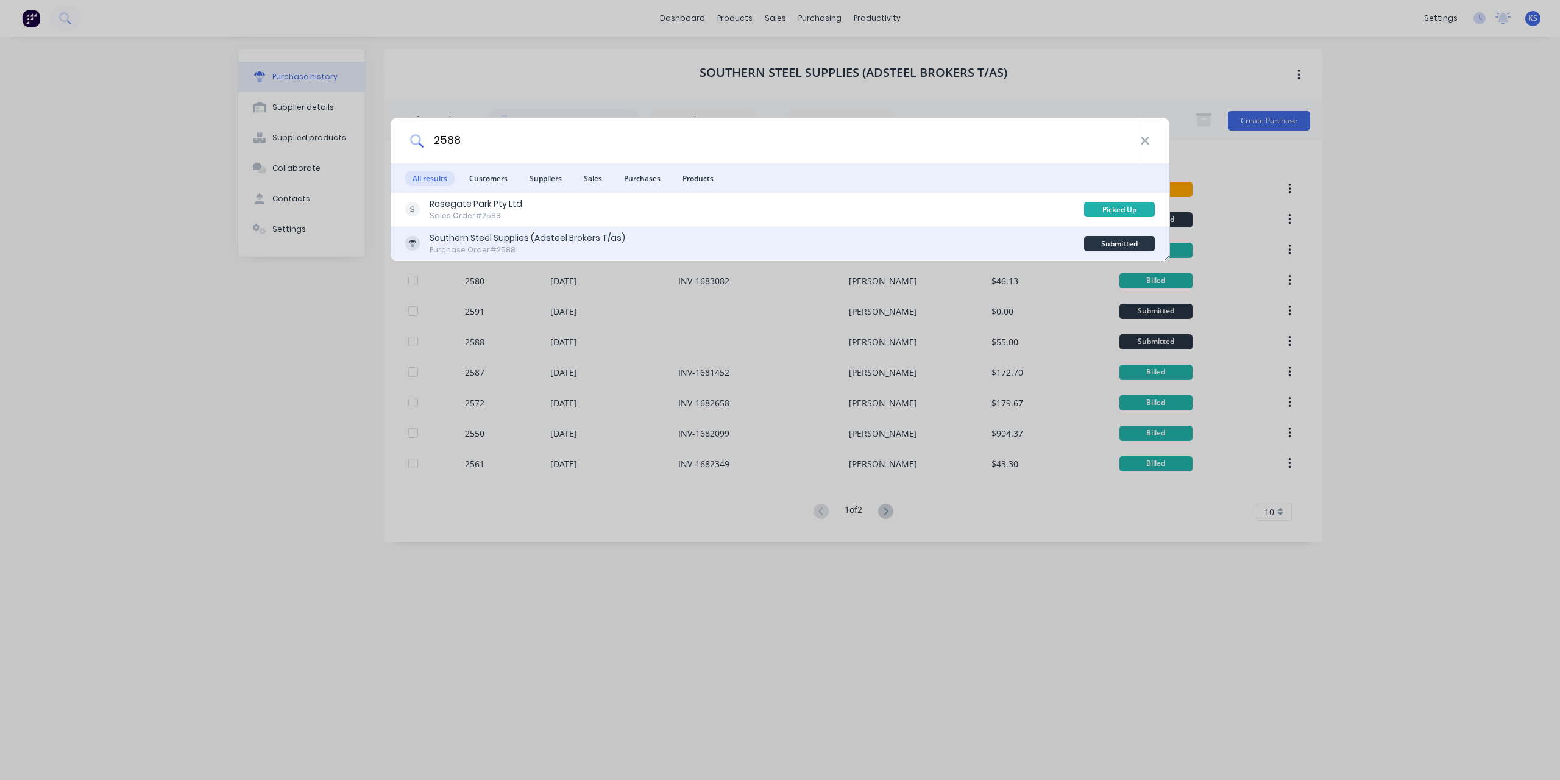
click at [484, 244] on div "Purchase Order #2588" at bounding box center [528, 249] width 196 height 11
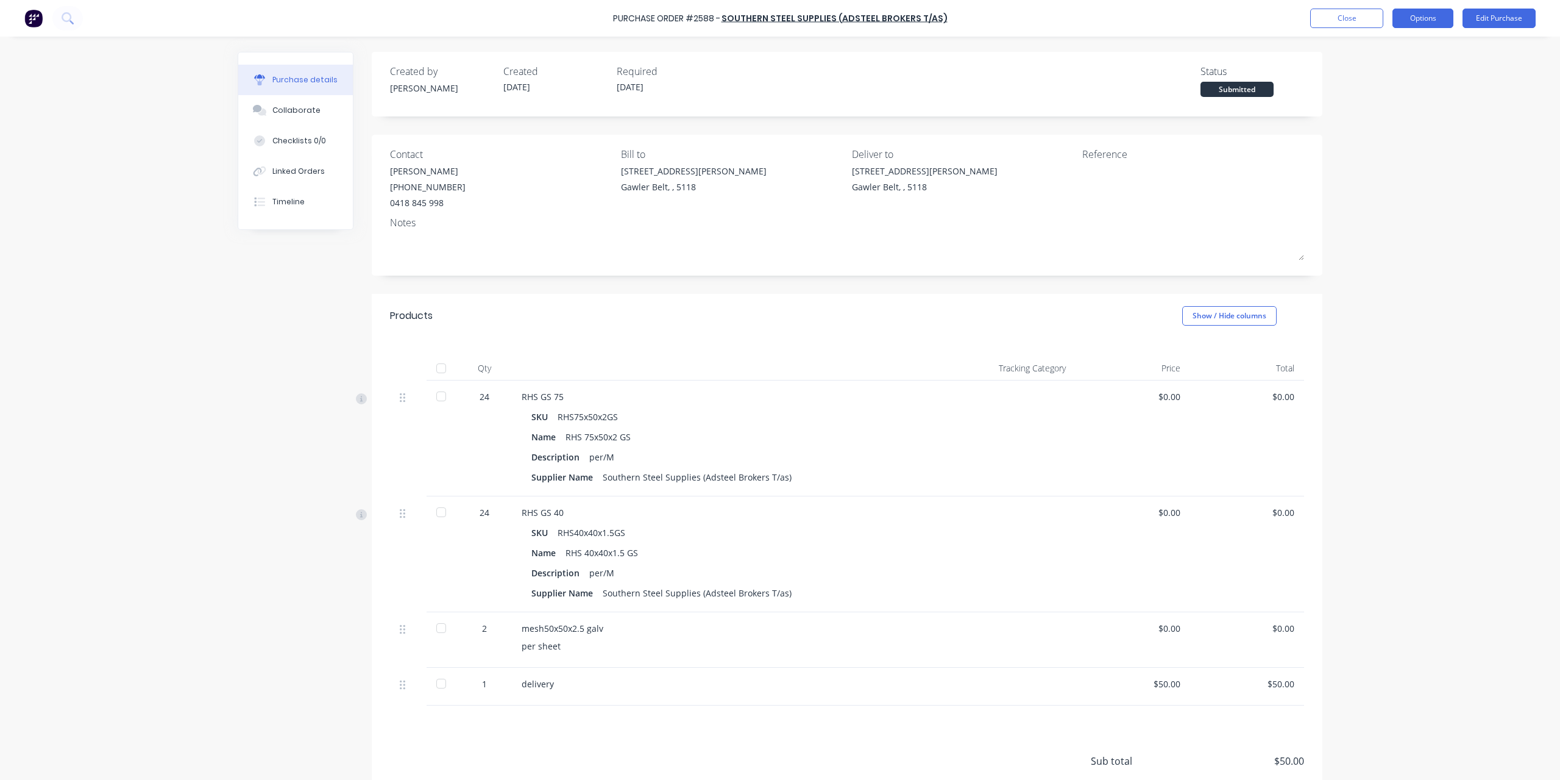
click at [1428, 22] on button "Options" at bounding box center [1423, 19] width 61 height 20
click at [1393, 73] on div "Convert to Bill" at bounding box center [1396, 74] width 94 height 18
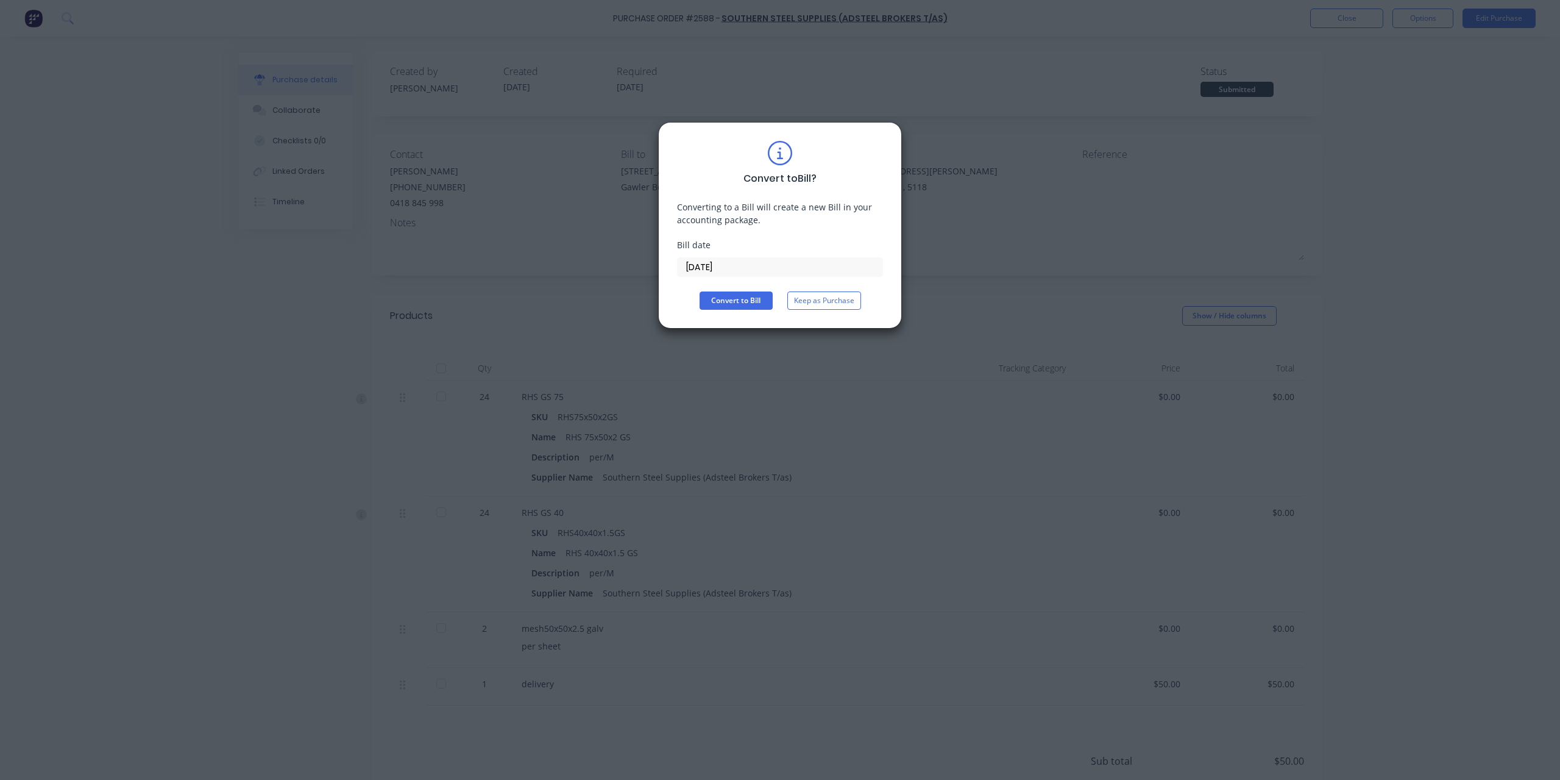
click at [762, 264] on input "[DATE]" at bounding box center [780, 267] width 205 height 18
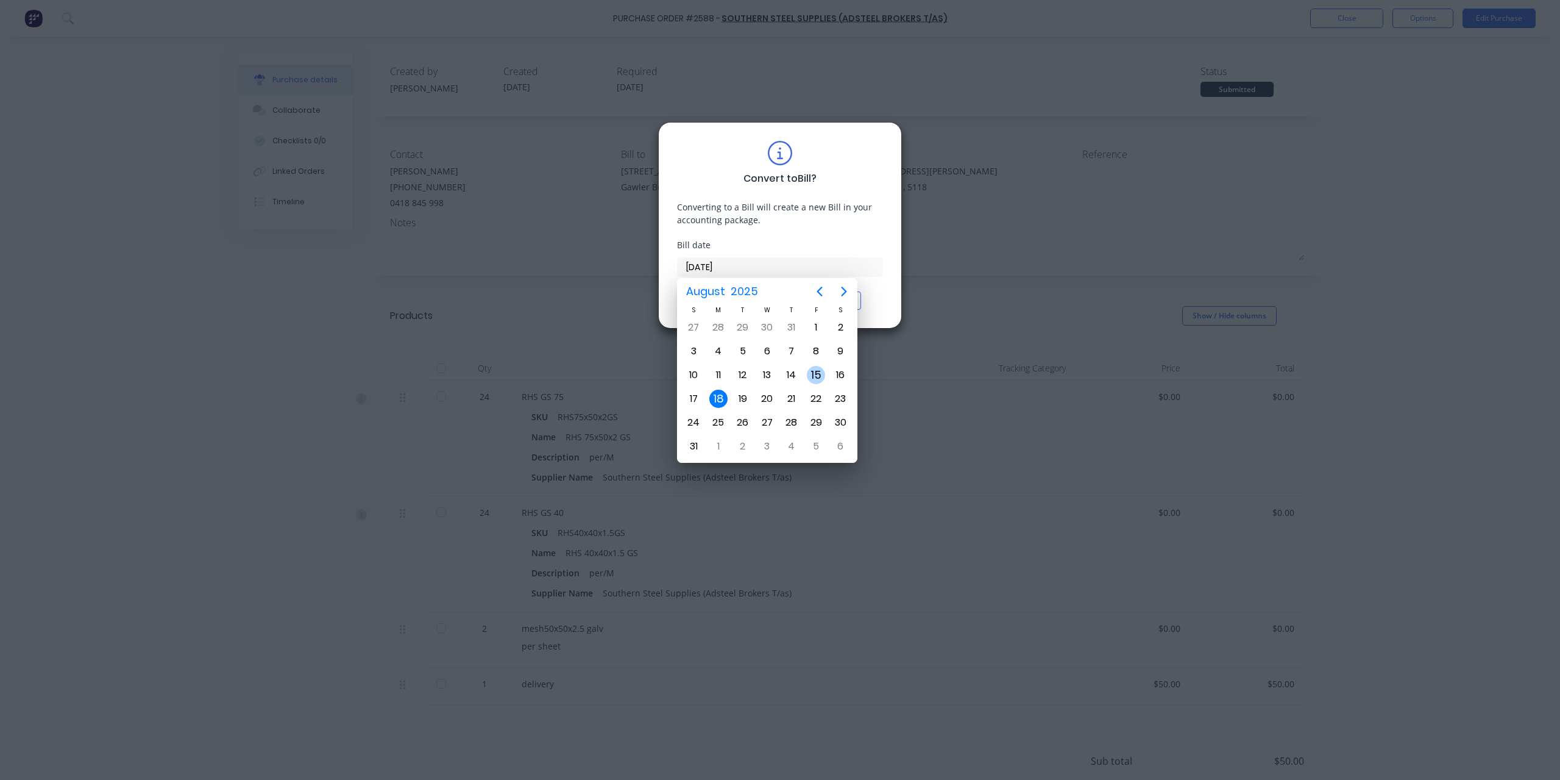
click at [820, 374] on div "15" at bounding box center [816, 375] width 18 height 18
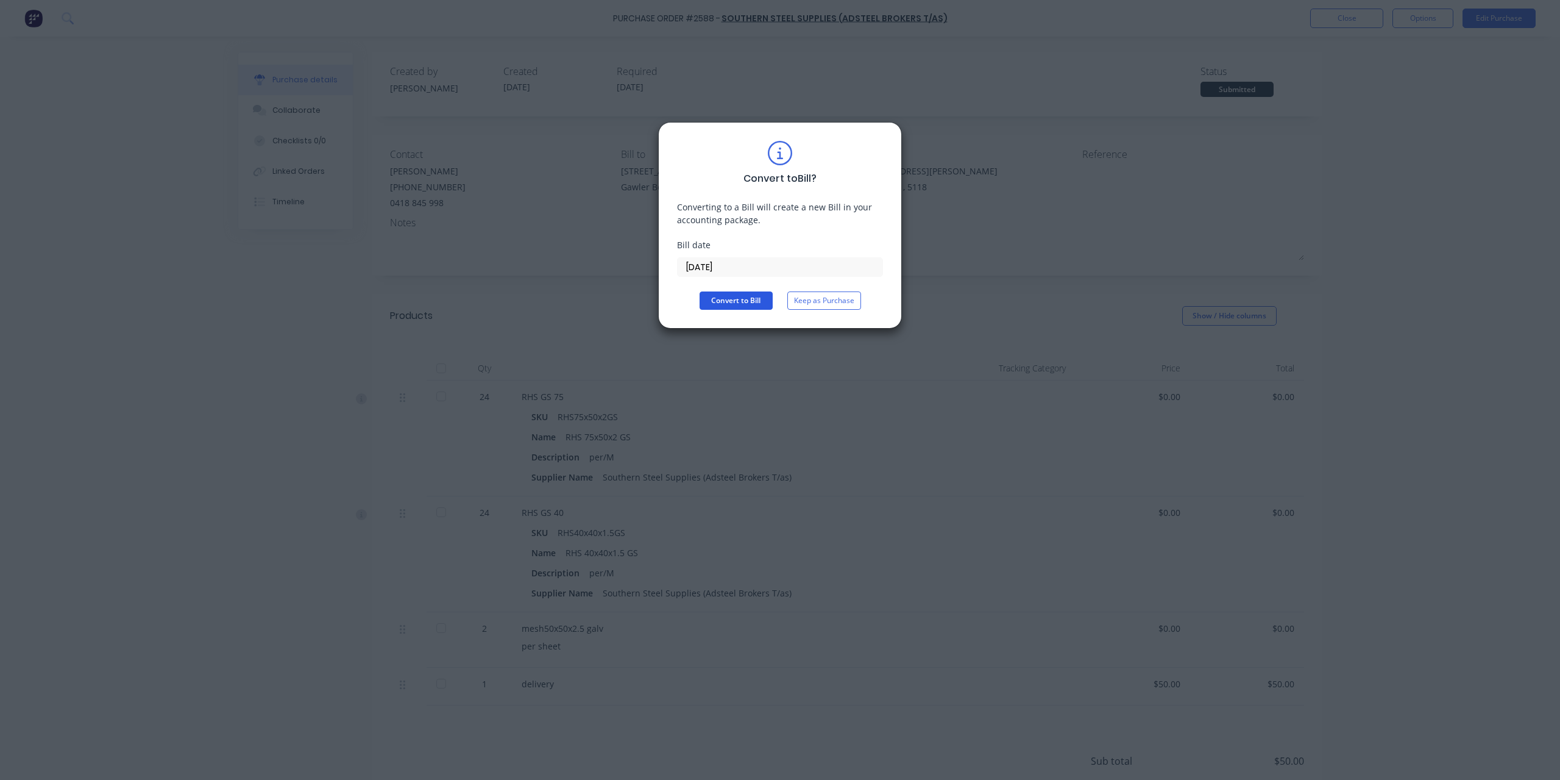
click at [750, 304] on button "Convert to Bill" at bounding box center [736, 300] width 73 height 18
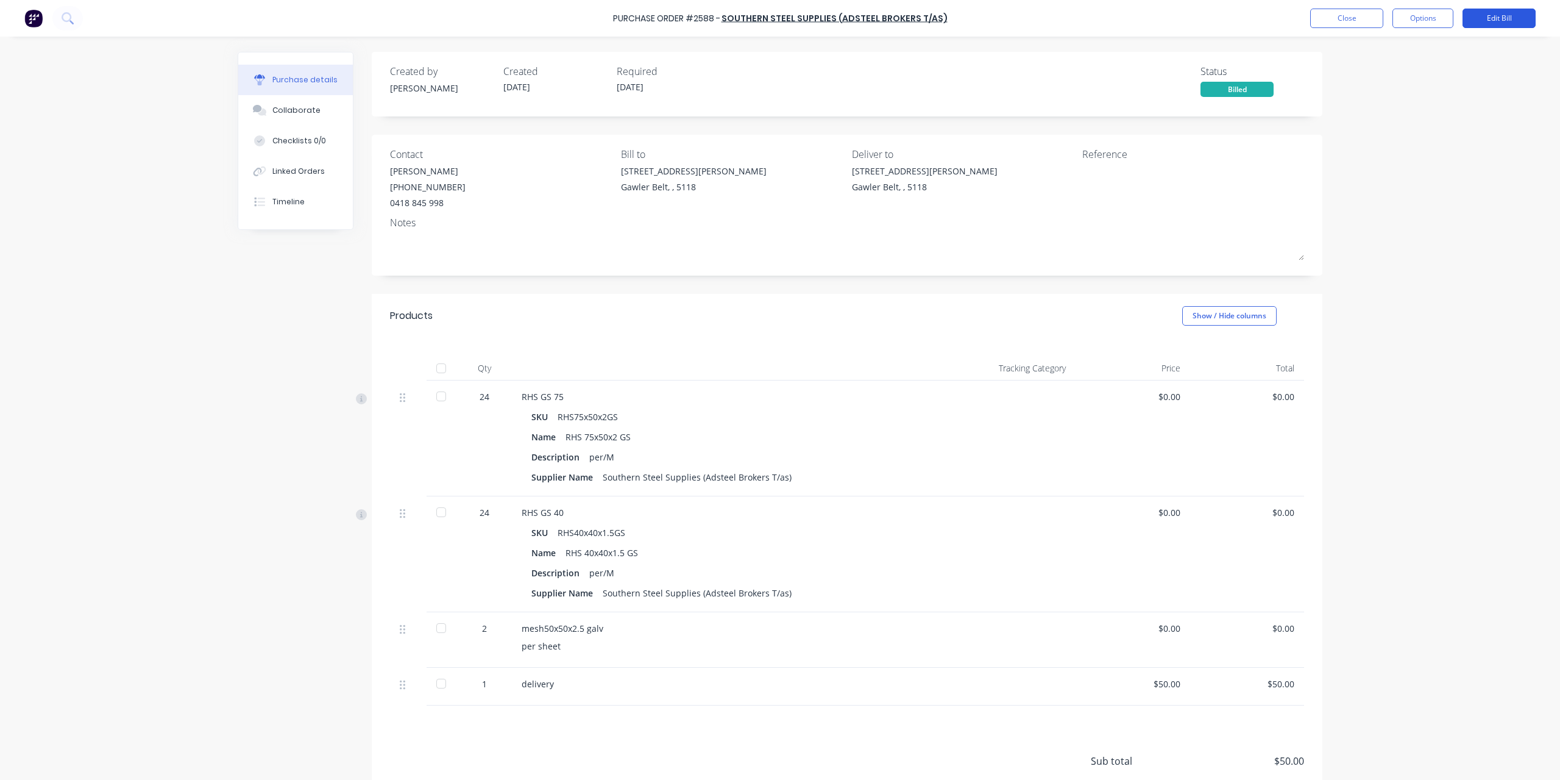
click at [1489, 21] on button "Edit Bill" at bounding box center [1499, 19] width 73 height 20
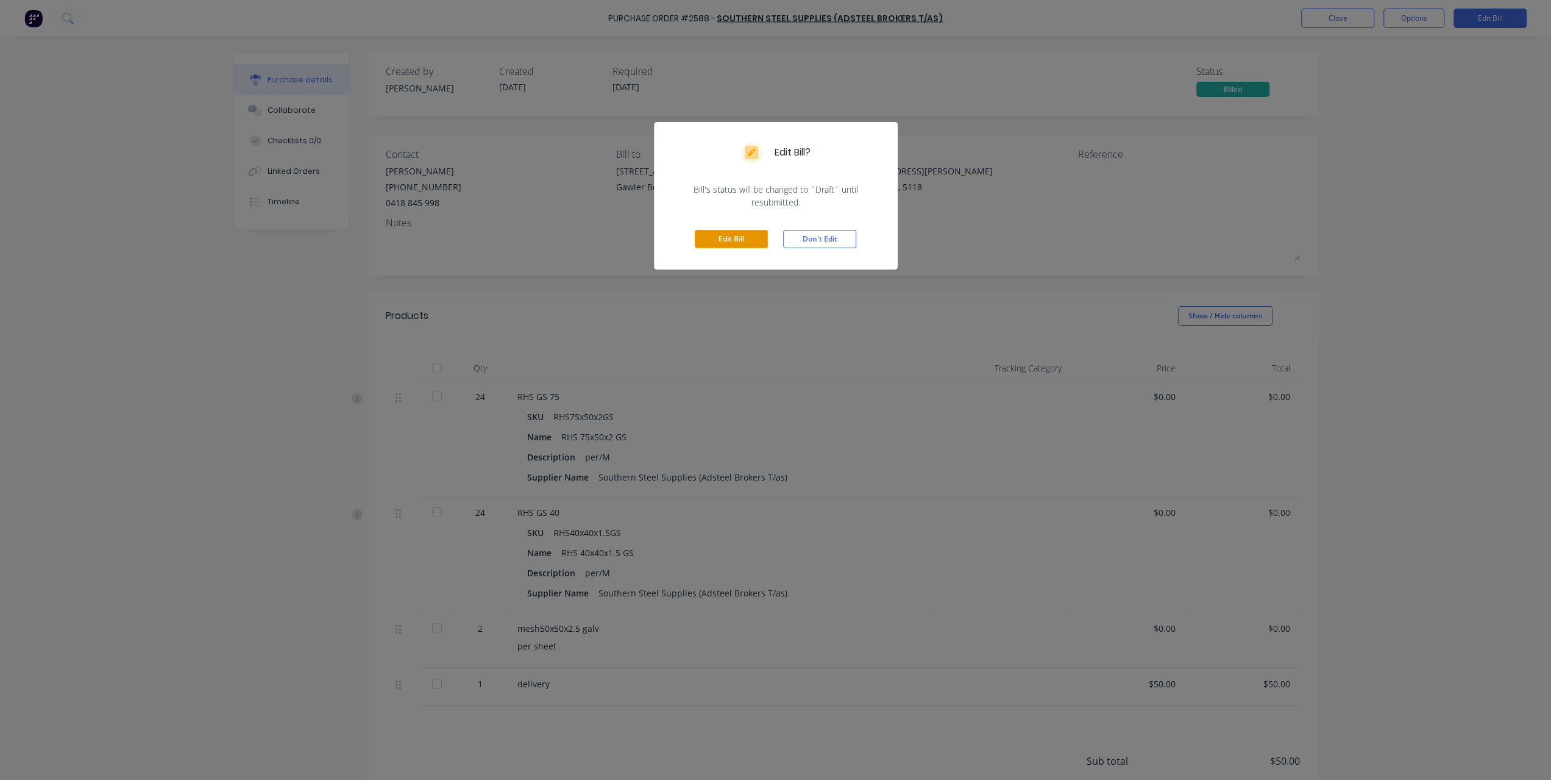
click at [731, 238] on button "Edit Bill" at bounding box center [731, 239] width 73 height 18
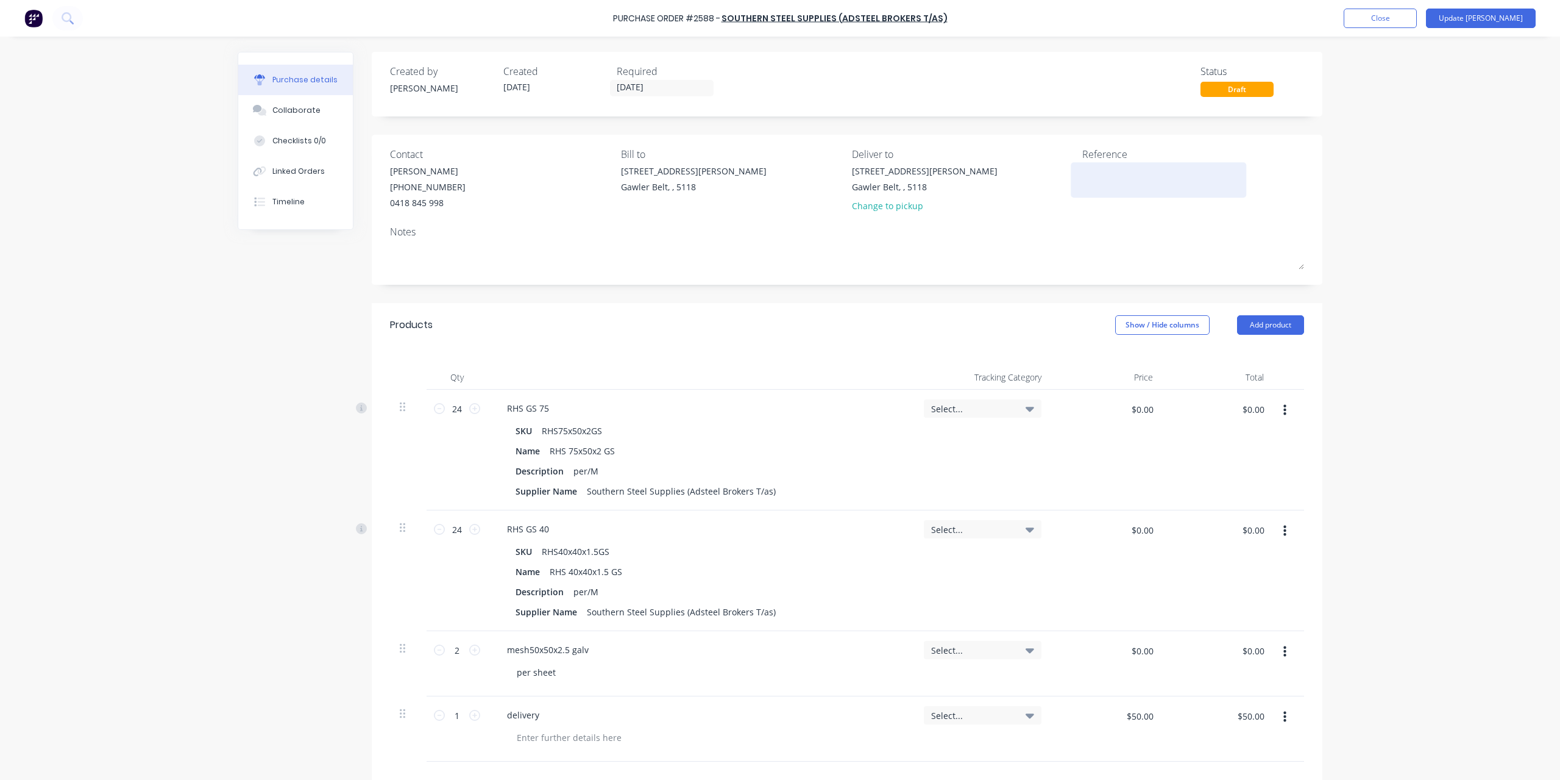
click at [1092, 185] on textarea at bounding box center [1159, 178] width 152 height 27
click at [1136, 411] on input "$0.00" at bounding box center [1142, 409] width 37 height 20
click at [1065, 471] on div "$0.00 $0.00" at bounding box center [1107, 449] width 112 height 121
click at [1135, 413] on input "$0.00" at bounding box center [1142, 409] width 37 height 20
click at [1140, 528] on input "$0.00" at bounding box center [1142, 530] width 37 height 20
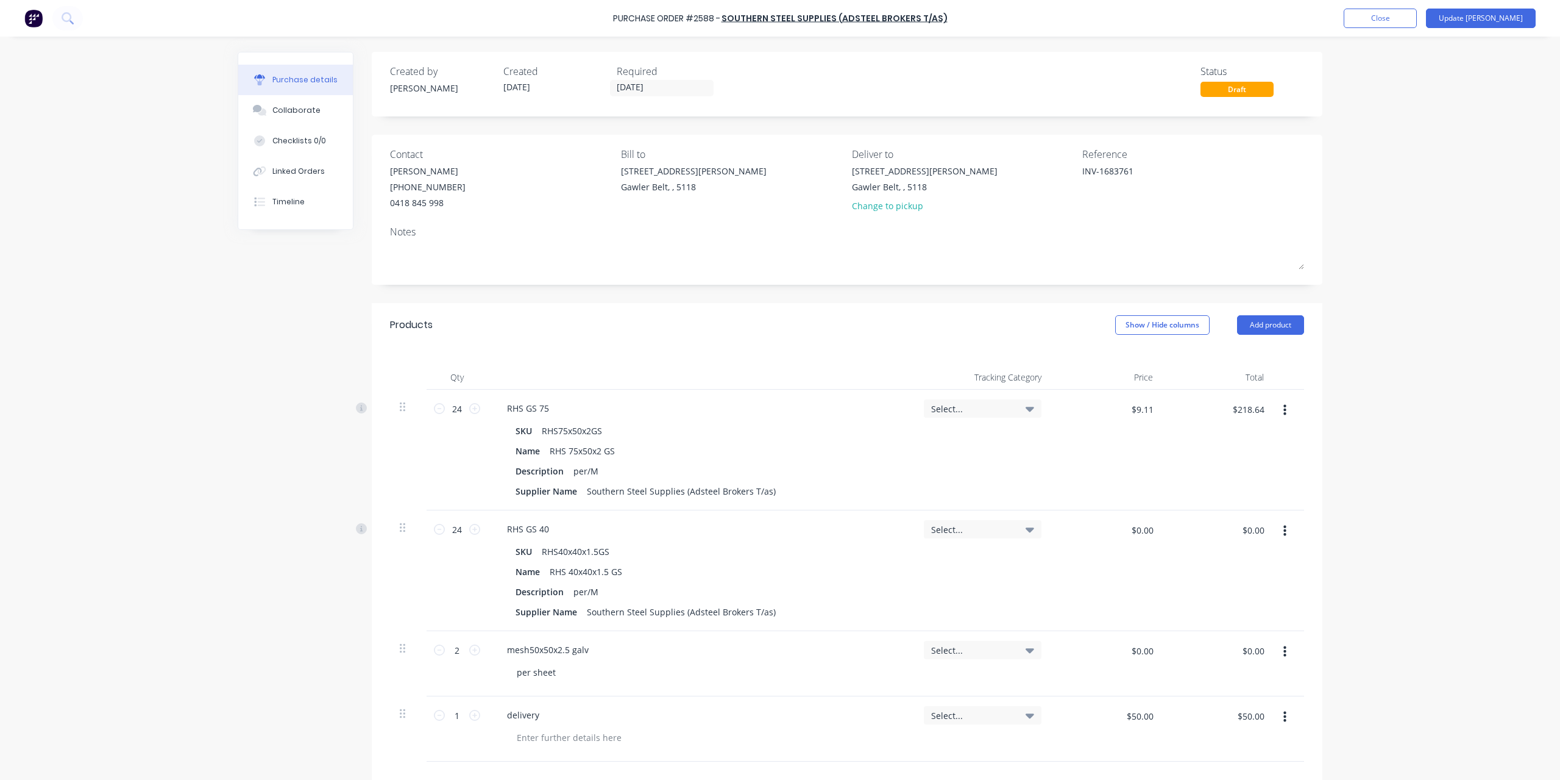
click at [1143, 558] on div "$0.00 $0.00" at bounding box center [1107, 570] width 112 height 121
click at [1142, 535] on input "$0.00" at bounding box center [1142, 530] width 37 height 20
click at [1151, 657] on input "$0.00" at bounding box center [1142, 651] width 37 height 20
click at [1150, 643] on input "$0.00" at bounding box center [1142, 651] width 37 height 20
drag, startPoint x: 1151, startPoint y: 649, endPoint x: 1122, endPoint y: 644, distance: 29.8
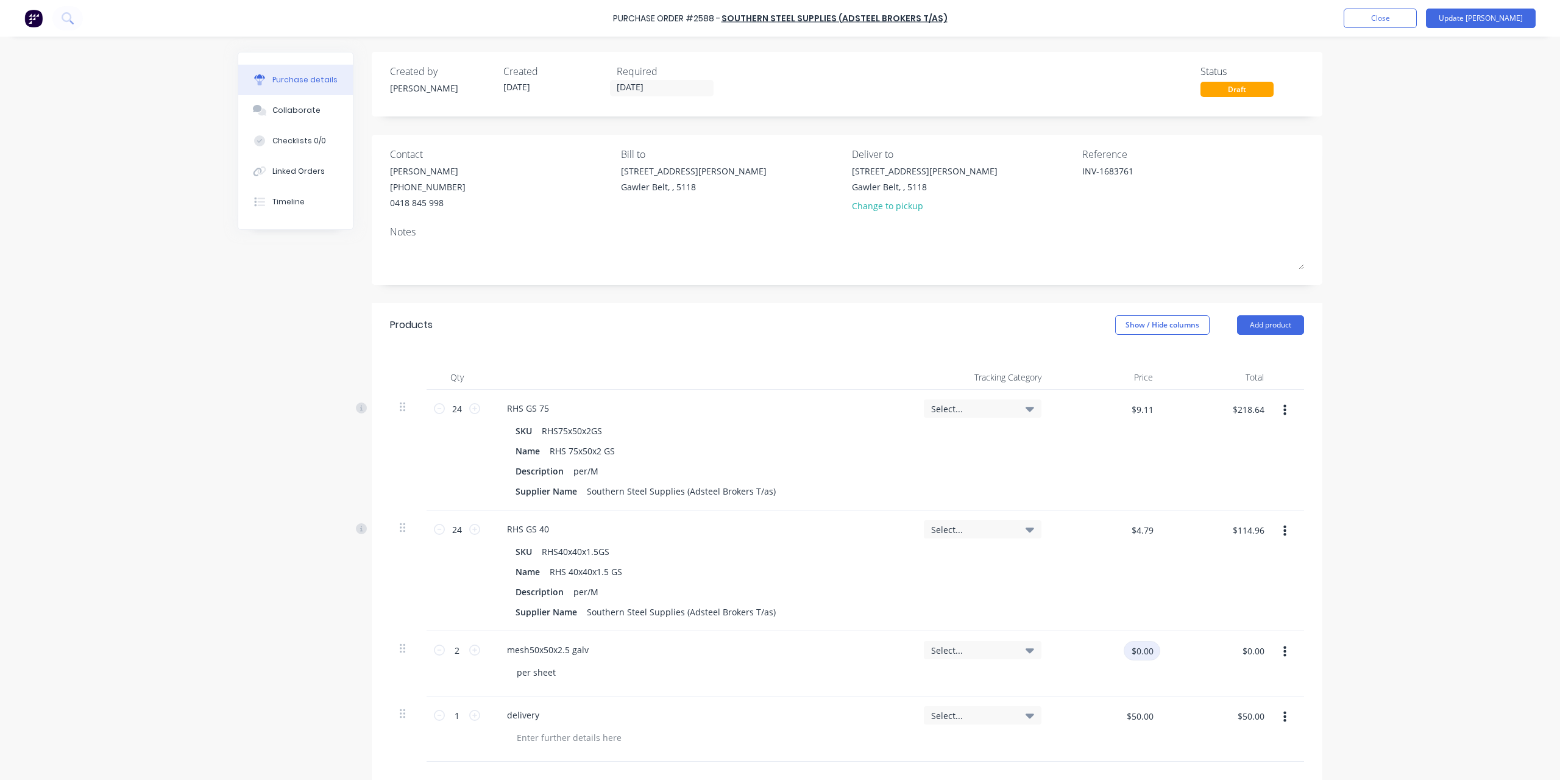
click at [1124, 644] on input "$0.00" at bounding box center [1142, 651] width 37 height 20
click at [1374, 613] on div "Purchase Order #2588 - Southern Steel Supplies (Adsteel Brokers T/as) Add produ…" at bounding box center [780, 390] width 1560 height 780
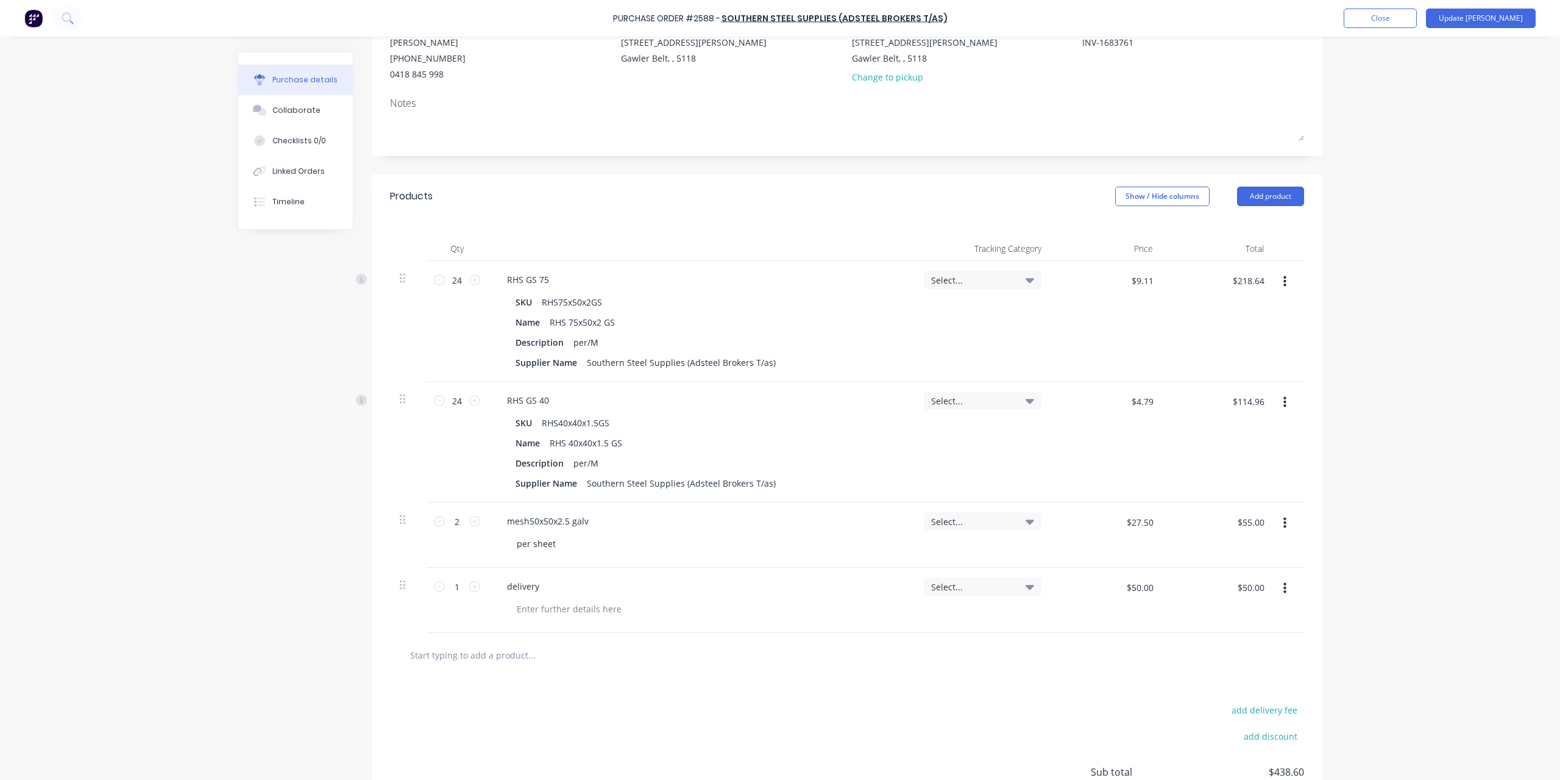
scroll to position [238, 0]
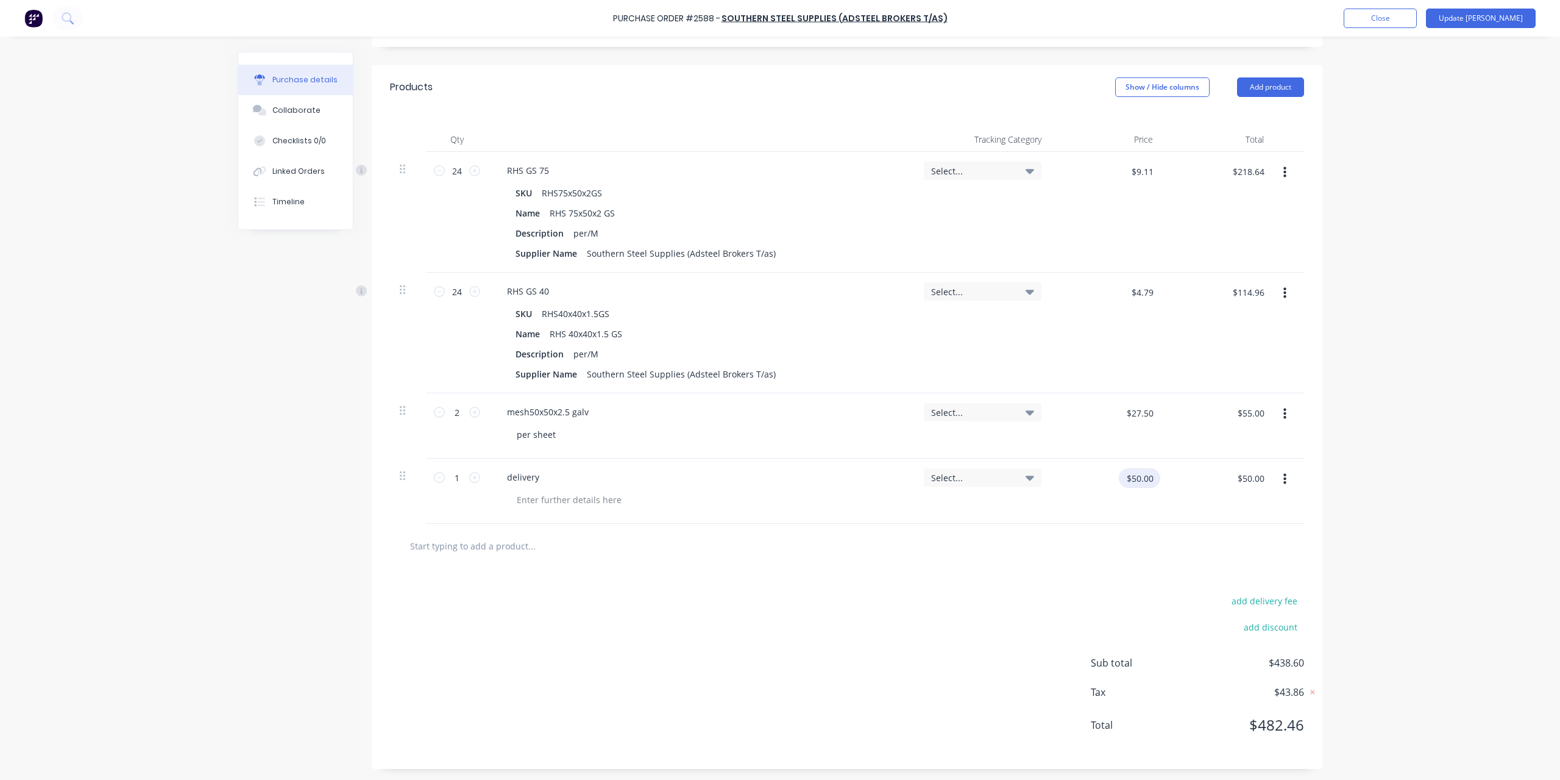
click at [1130, 474] on input "$50.00" at bounding box center [1139, 478] width 41 height 20
click at [1473, 474] on div "Purchase Order #2588 - Southern Steel Supplies (Adsteel Brokers T/as) Add produ…" at bounding box center [780, 390] width 1560 height 780
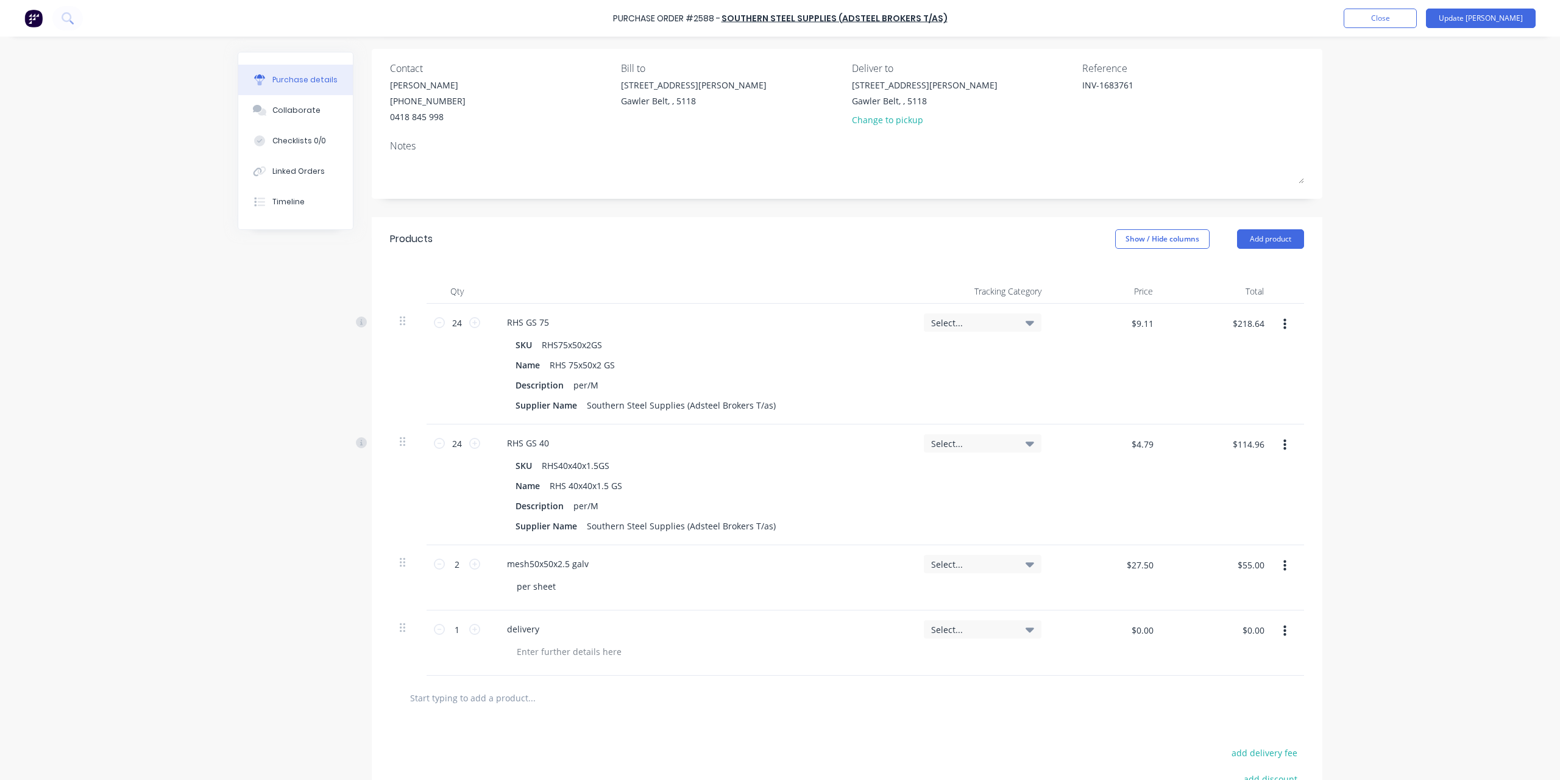
scroll to position [0, 0]
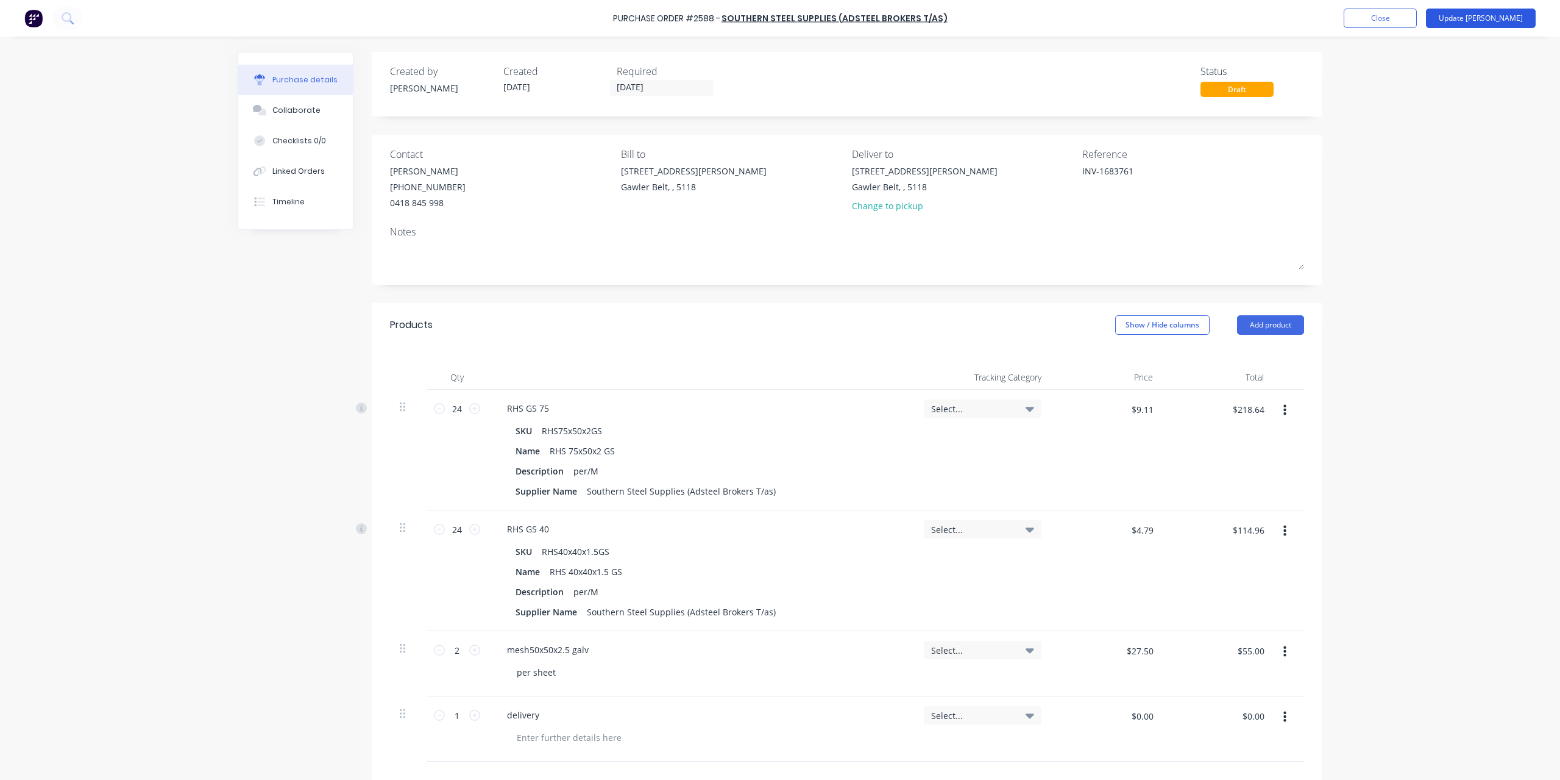
click at [1491, 18] on button "Update [PERSON_NAME]" at bounding box center [1481, 19] width 110 height 20
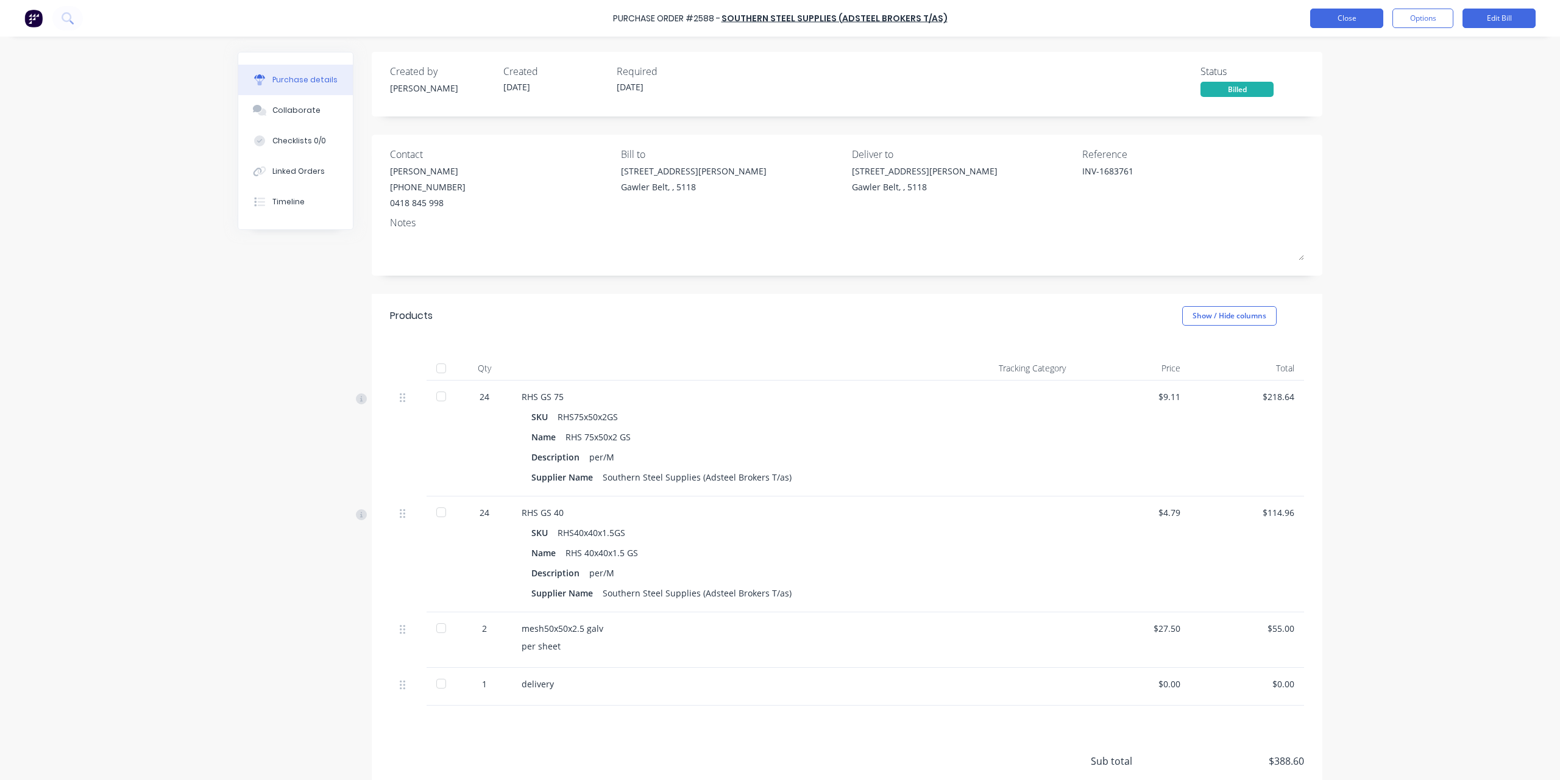
click at [1371, 16] on button "Close" at bounding box center [1347, 19] width 73 height 20
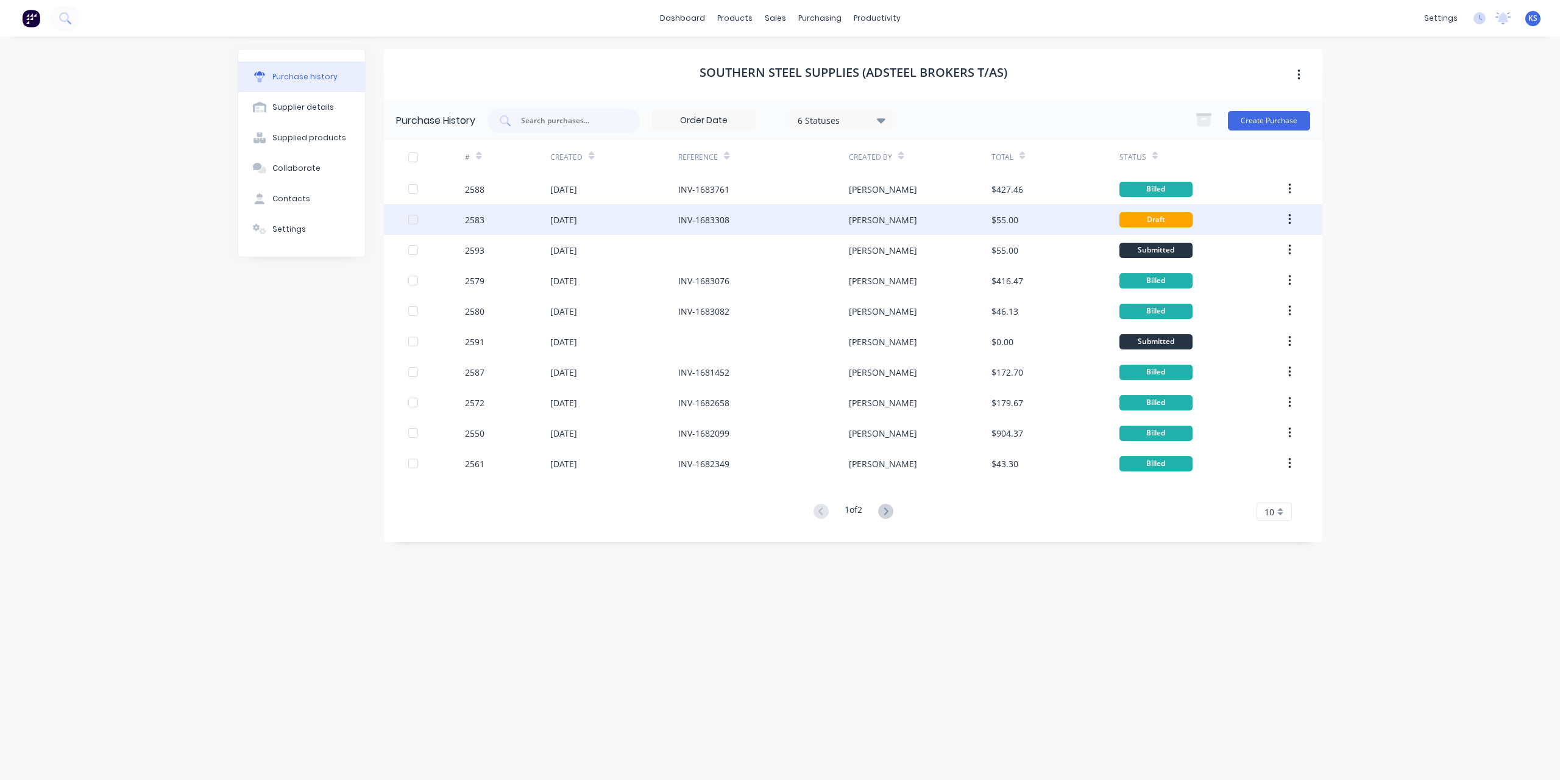
click at [477, 225] on div "2583" at bounding box center [475, 219] width 20 height 13
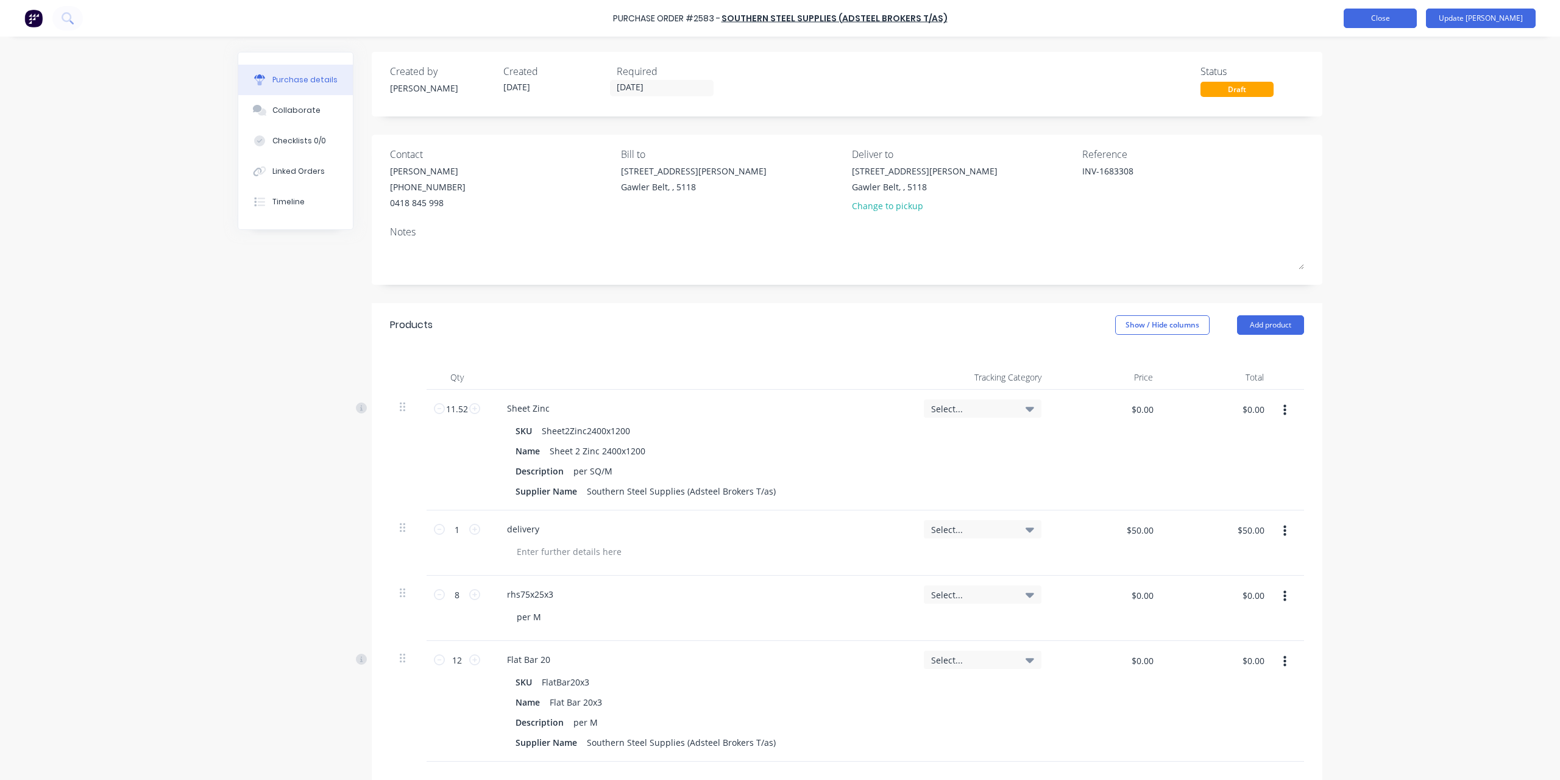
click at [1417, 18] on button "Close" at bounding box center [1380, 19] width 73 height 20
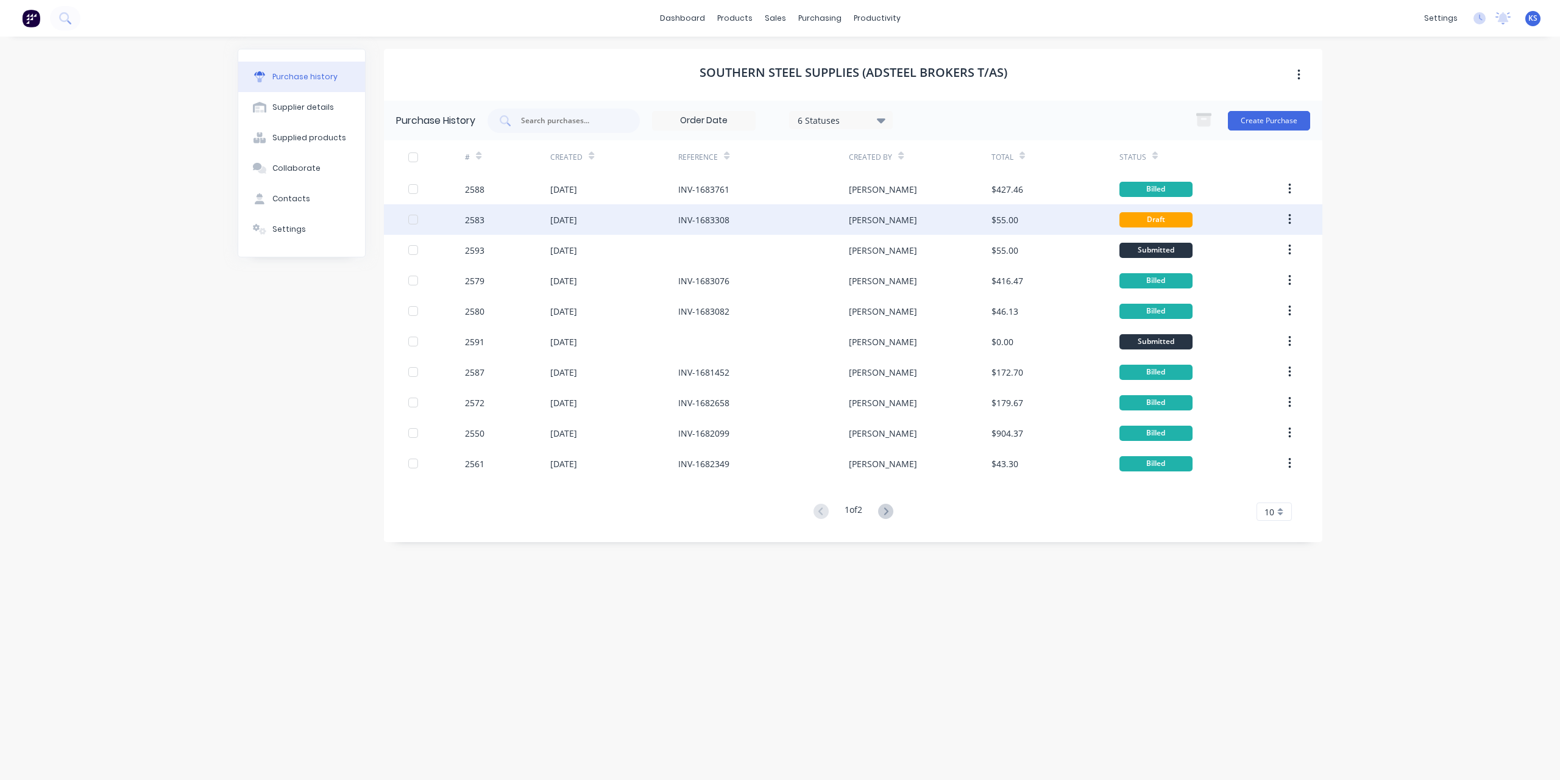
click at [627, 213] on div "[DATE]" at bounding box center [614, 219] width 128 height 30
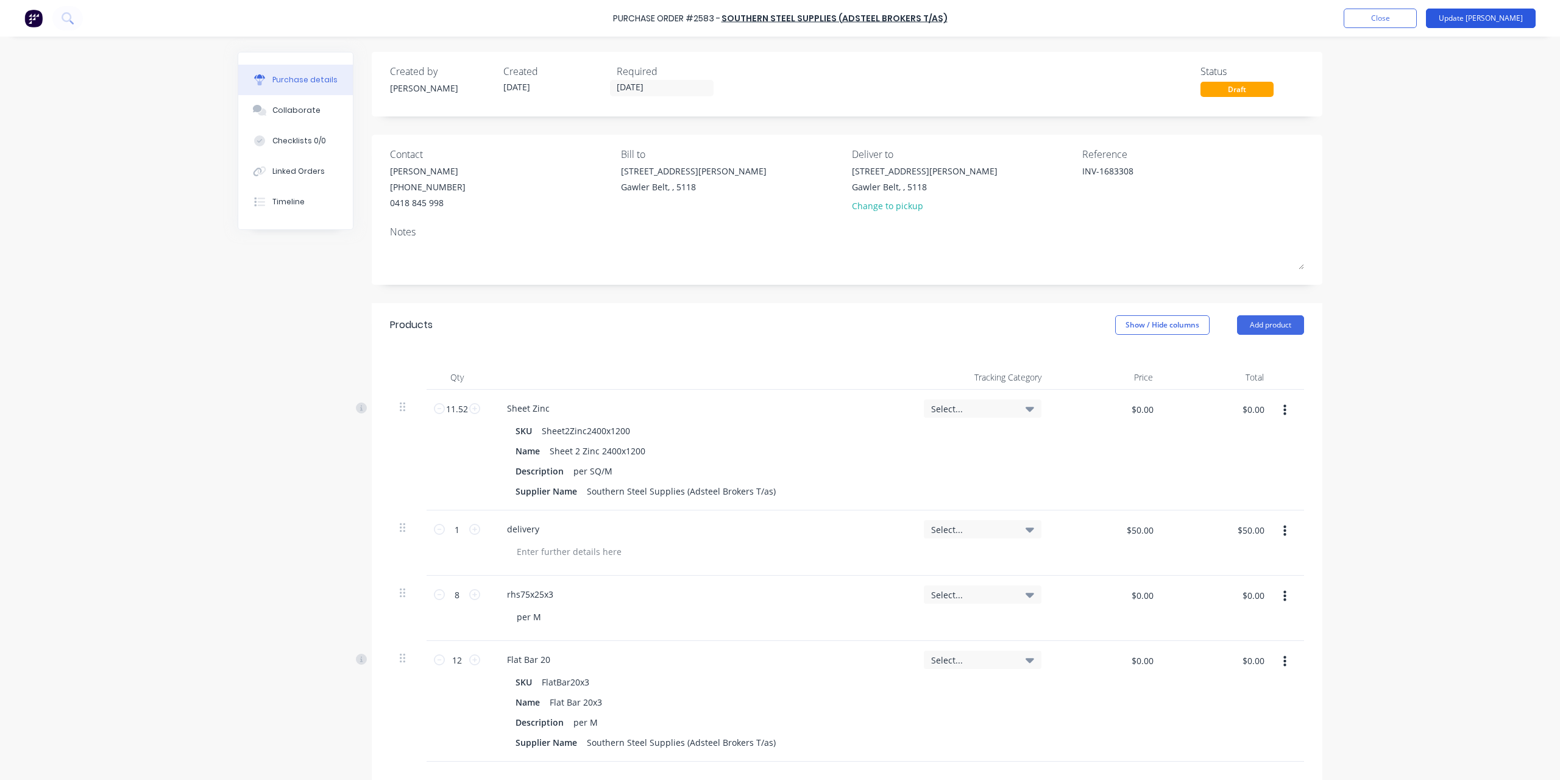
click at [1493, 20] on button "Update [PERSON_NAME]" at bounding box center [1481, 19] width 110 height 20
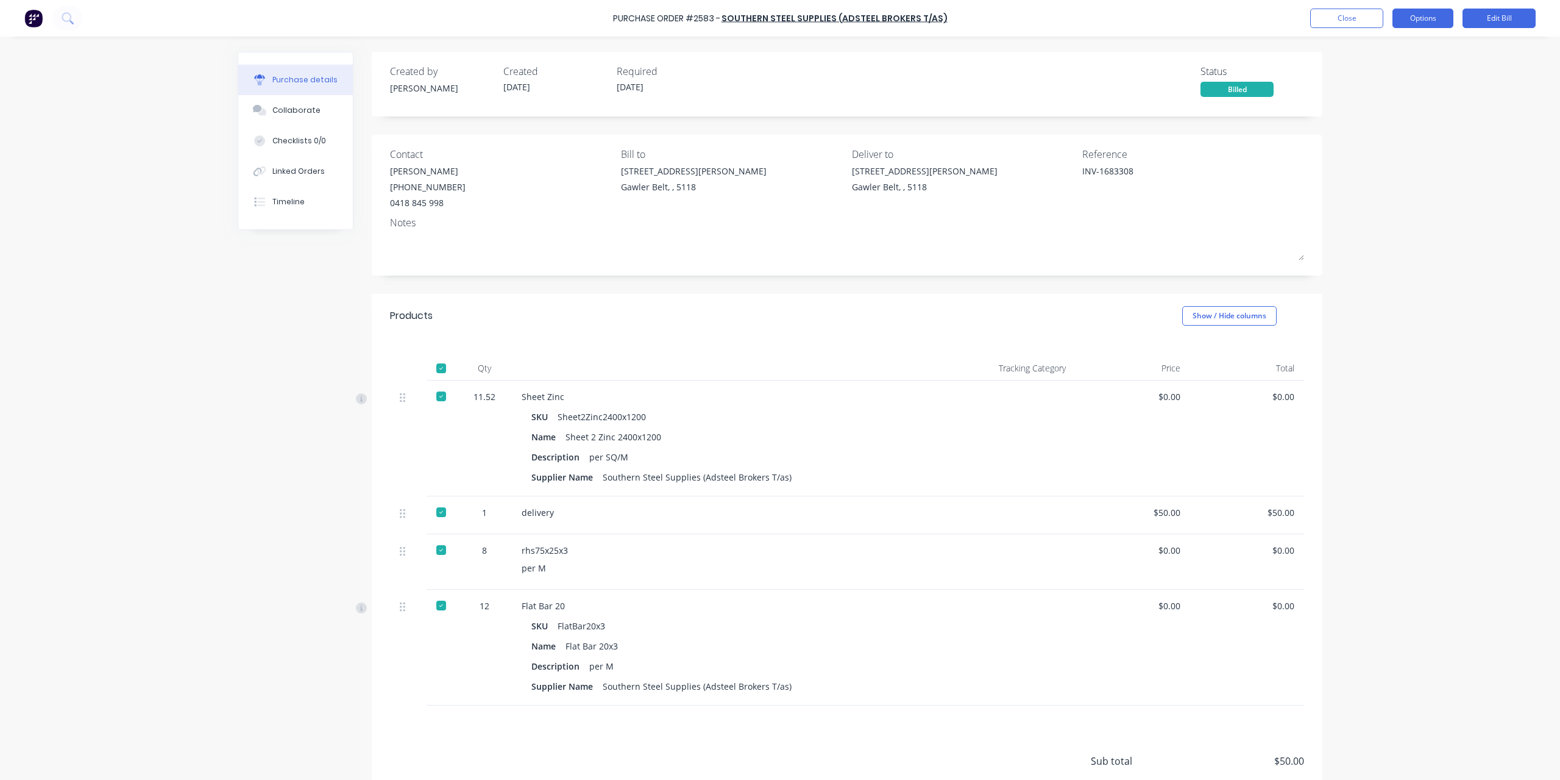
click at [1422, 18] on button "Options" at bounding box center [1423, 19] width 61 height 20
drag, startPoint x: 1400, startPoint y: 100, endPoint x: 1518, endPoint y: 101, distance: 118.3
click at [1518, 101] on div "Purchase Order #2583 - Southern Steel Supplies (Adsteel Brokers T/as) Close Opt…" at bounding box center [780, 390] width 1560 height 780
click at [133, 387] on div "Purchase Order #2583 - Southern Steel Supplies (Adsteel Brokers T/as) Close Opt…" at bounding box center [780, 390] width 1560 height 780
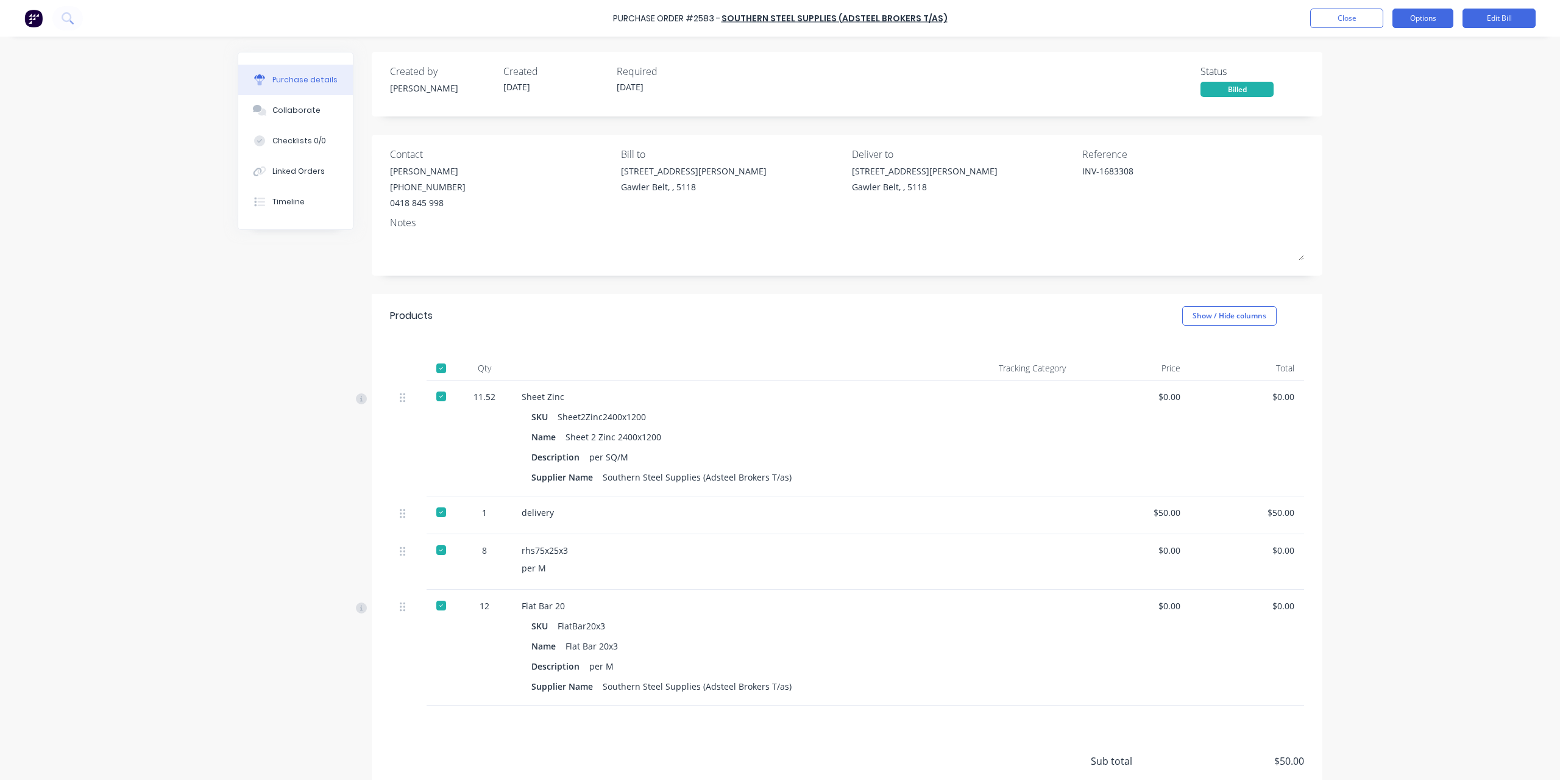
click at [1434, 17] on button "Options" at bounding box center [1423, 19] width 61 height 20
click at [143, 176] on div "Purchase Order #2583 - Southern Steel Supplies (Adsteel Brokers T/as) Close Opt…" at bounding box center [780, 390] width 1560 height 780
click at [1445, 18] on button "Options" at bounding box center [1423, 19] width 61 height 20
click at [1396, 105] on div "Split order" at bounding box center [1396, 105] width 94 height 18
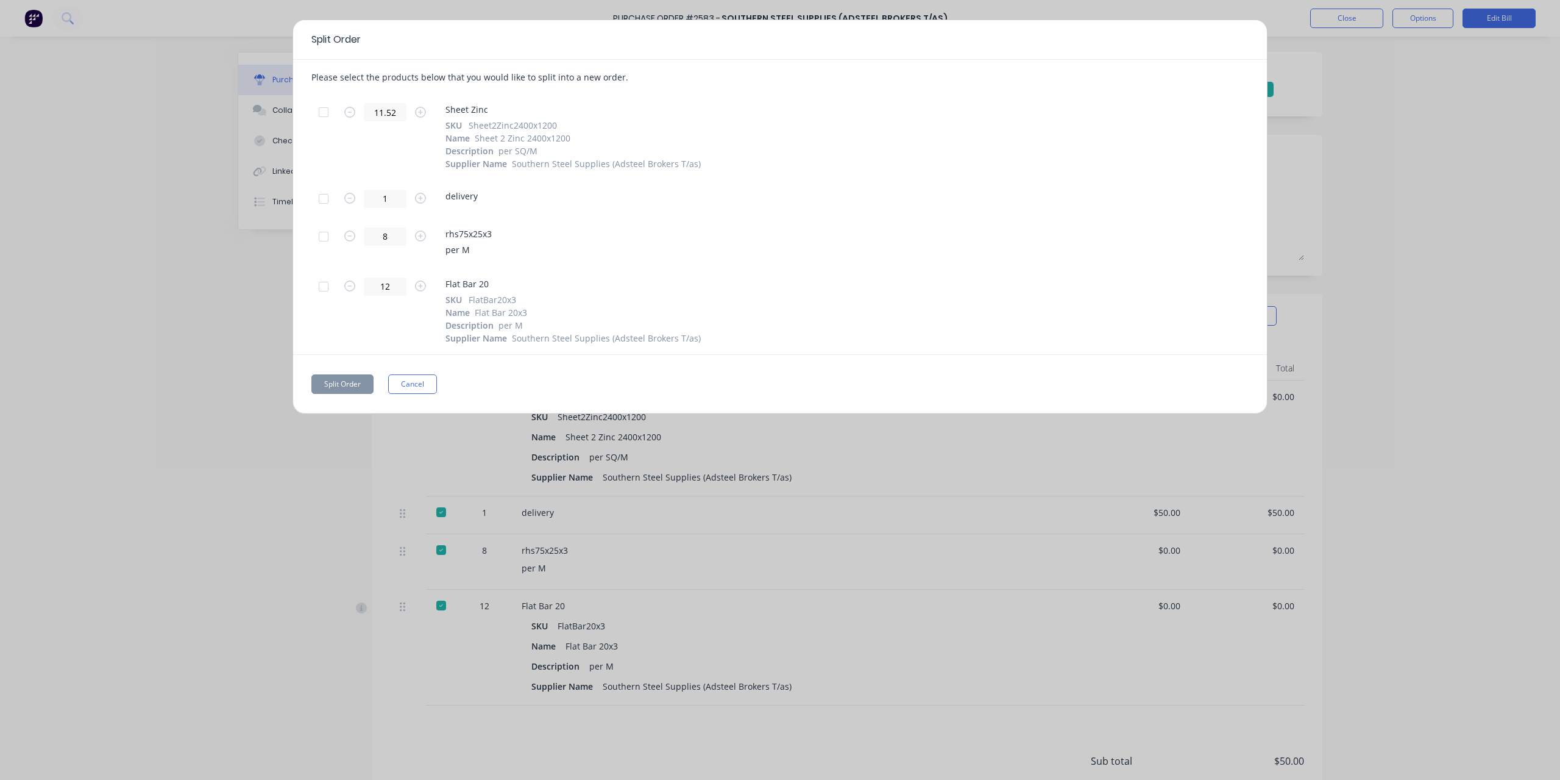
click at [324, 105] on div at bounding box center [323, 112] width 24 height 24
click at [321, 198] on div at bounding box center [323, 199] width 24 height 24
click at [360, 388] on button "Split Order" at bounding box center [342, 384] width 62 height 20
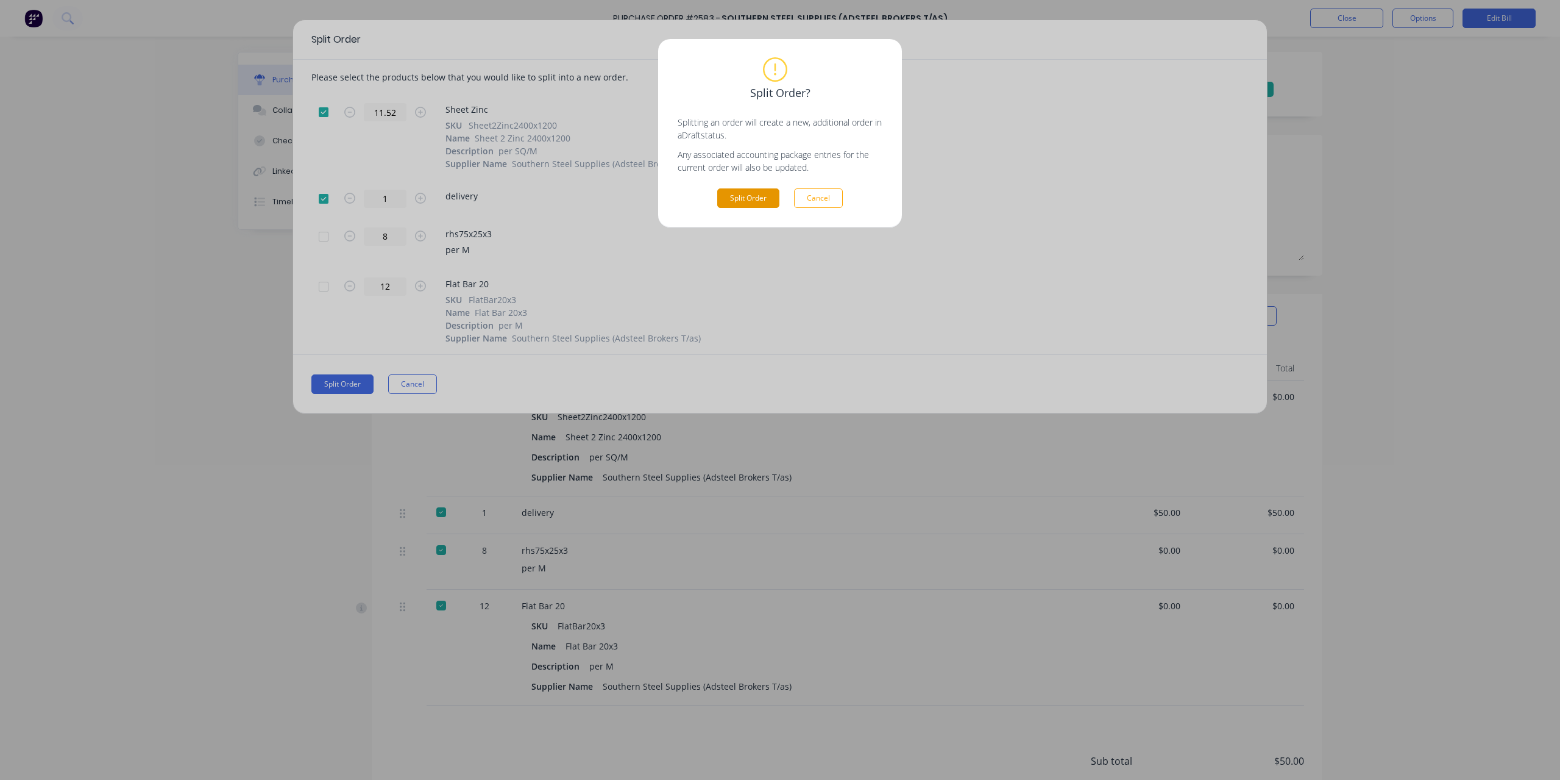
click at [752, 196] on button "Split Order" at bounding box center [748, 198] width 62 height 20
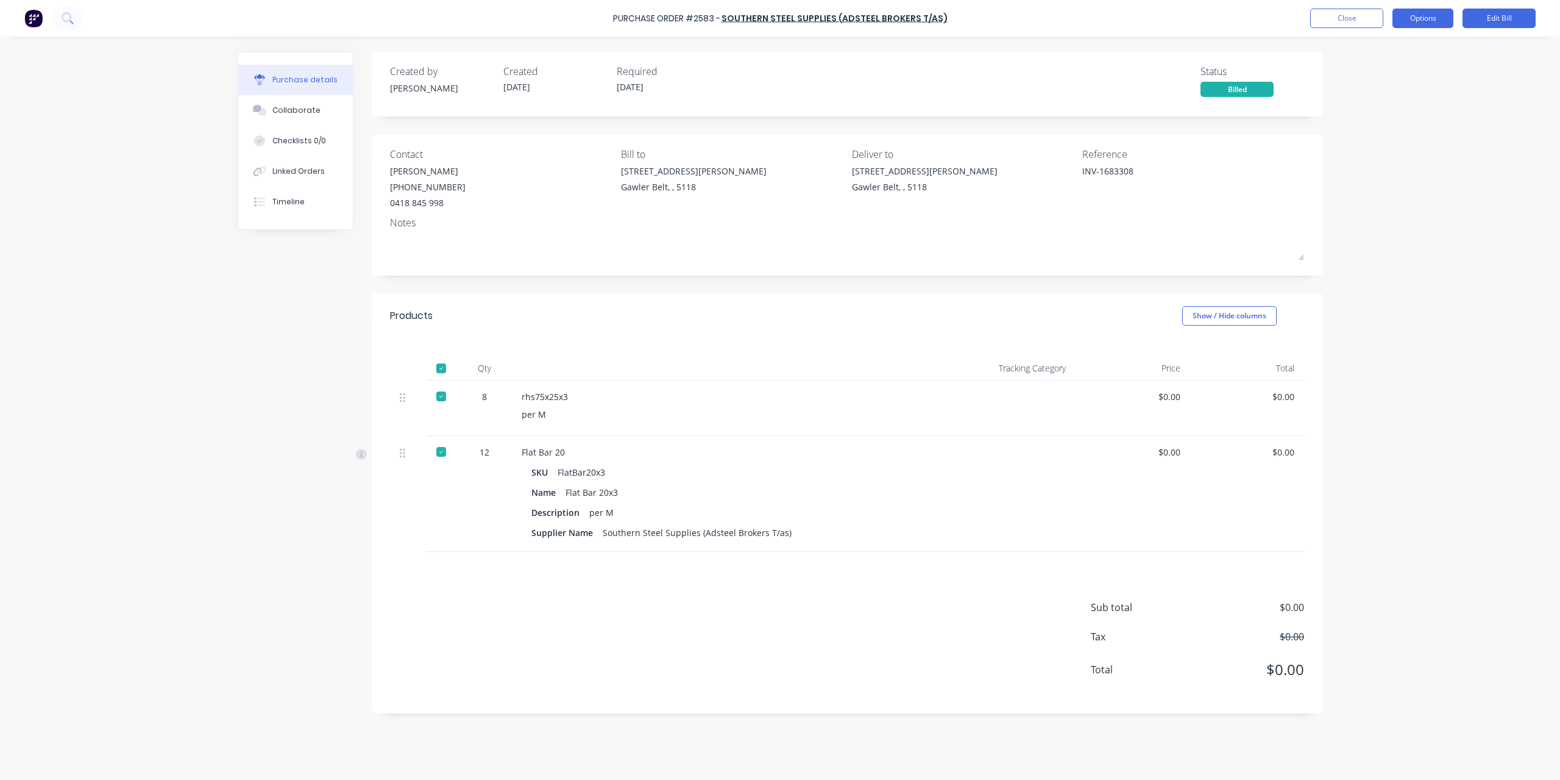
click at [1424, 10] on button "Options" at bounding box center [1423, 19] width 61 height 20
click at [1504, 74] on div "Purchase Order #2583 - Southern Steel Supplies (Adsteel Brokers T/as) Close Opt…" at bounding box center [780, 390] width 1560 height 780
click at [1484, 18] on button "Edit Bill" at bounding box center [1499, 19] width 73 height 20
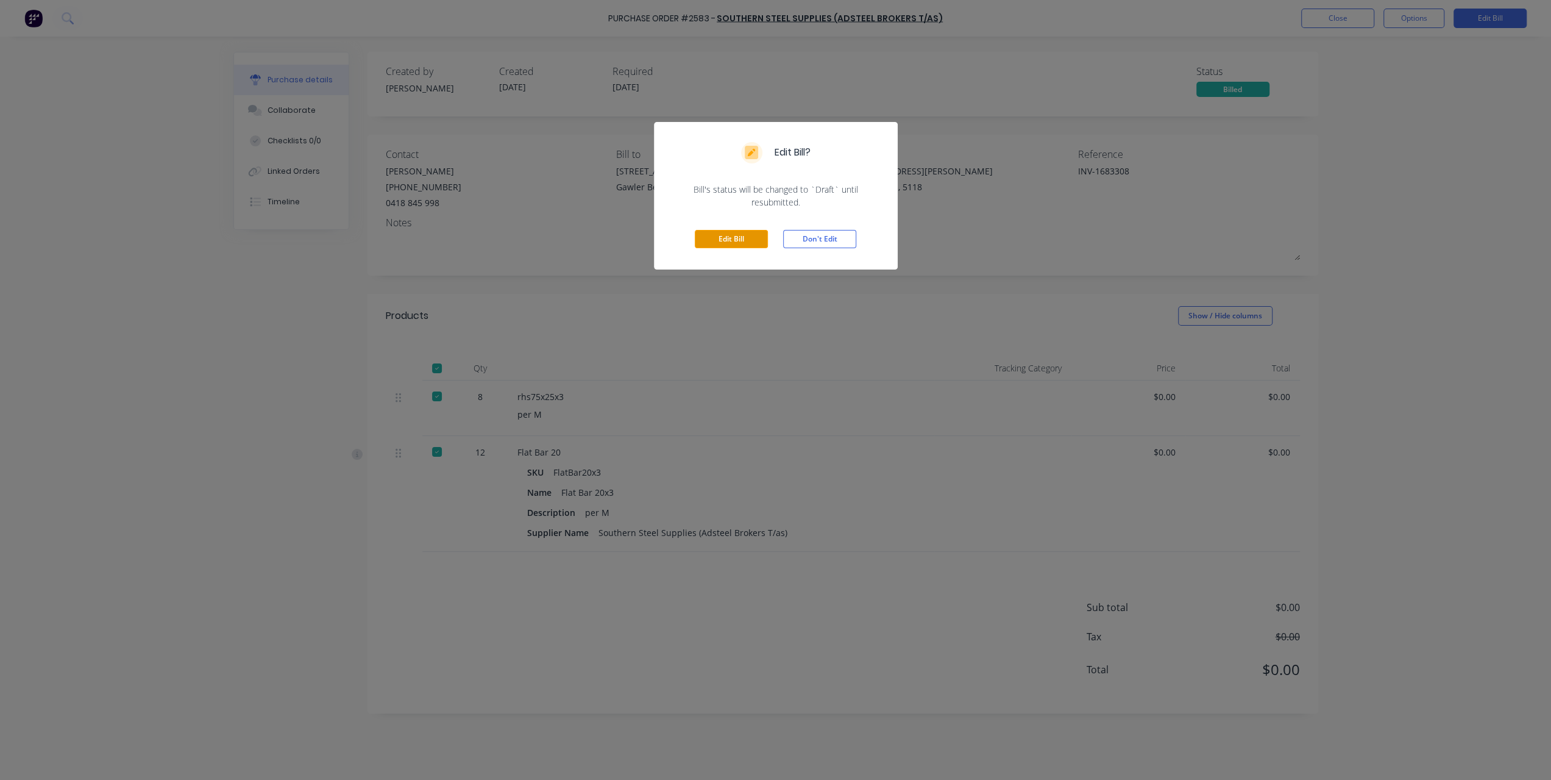
click at [749, 240] on button "Edit Bill" at bounding box center [731, 239] width 73 height 18
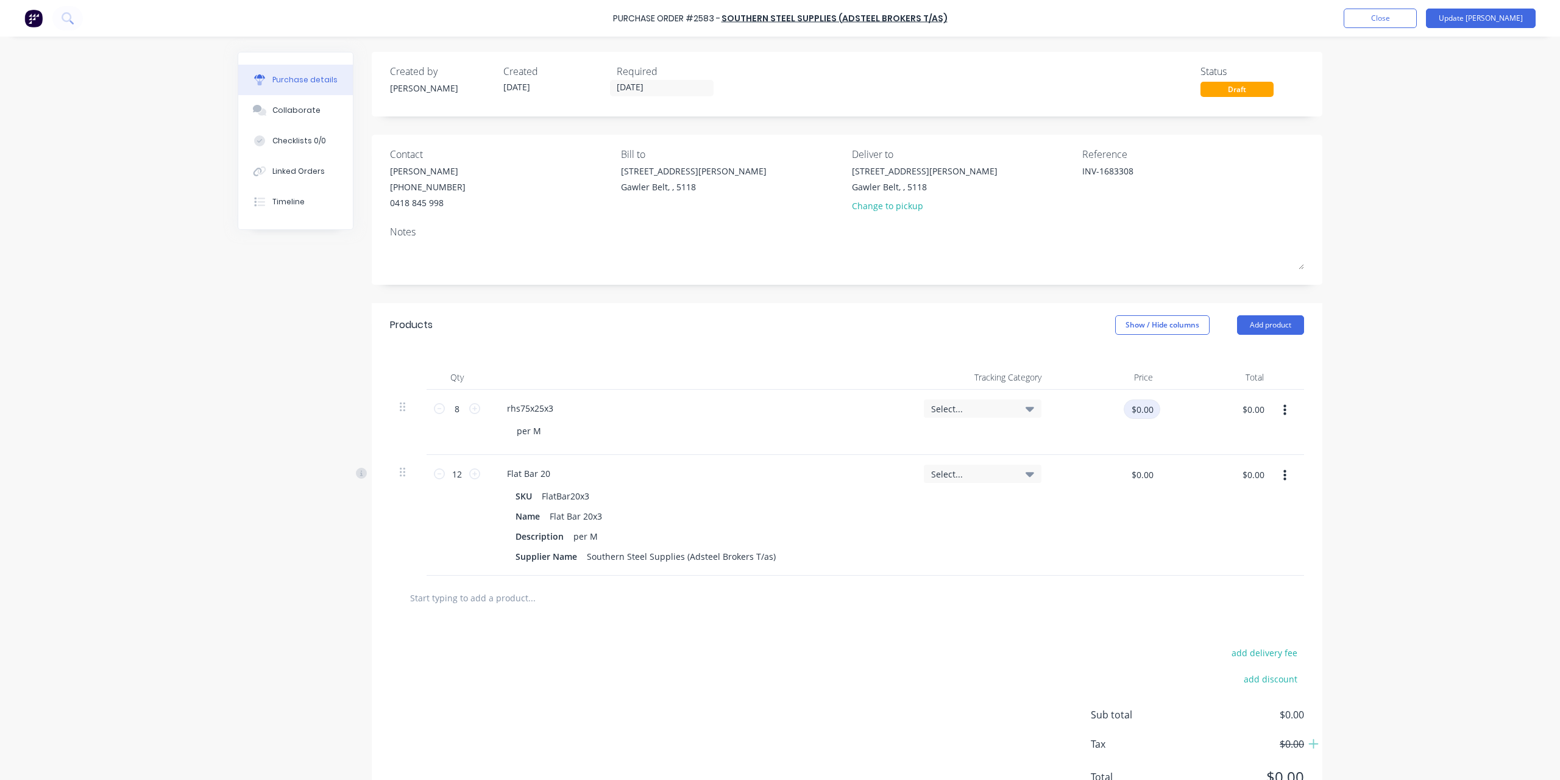
click at [1124, 406] on input "$0.00" at bounding box center [1142, 409] width 37 height 20
click at [1114, 414] on div "$0.00 $0.00" at bounding box center [1110, 413] width 99 height 29
click at [1125, 408] on input "$0.00" at bounding box center [1142, 409] width 37 height 20
click at [1142, 478] on input "$0.00" at bounding box center [1142, 474] width 37 height 20
click at [1089, 551] on div "$0.00 $0.00" at bounding box center [1107, 515] width 112 height 121
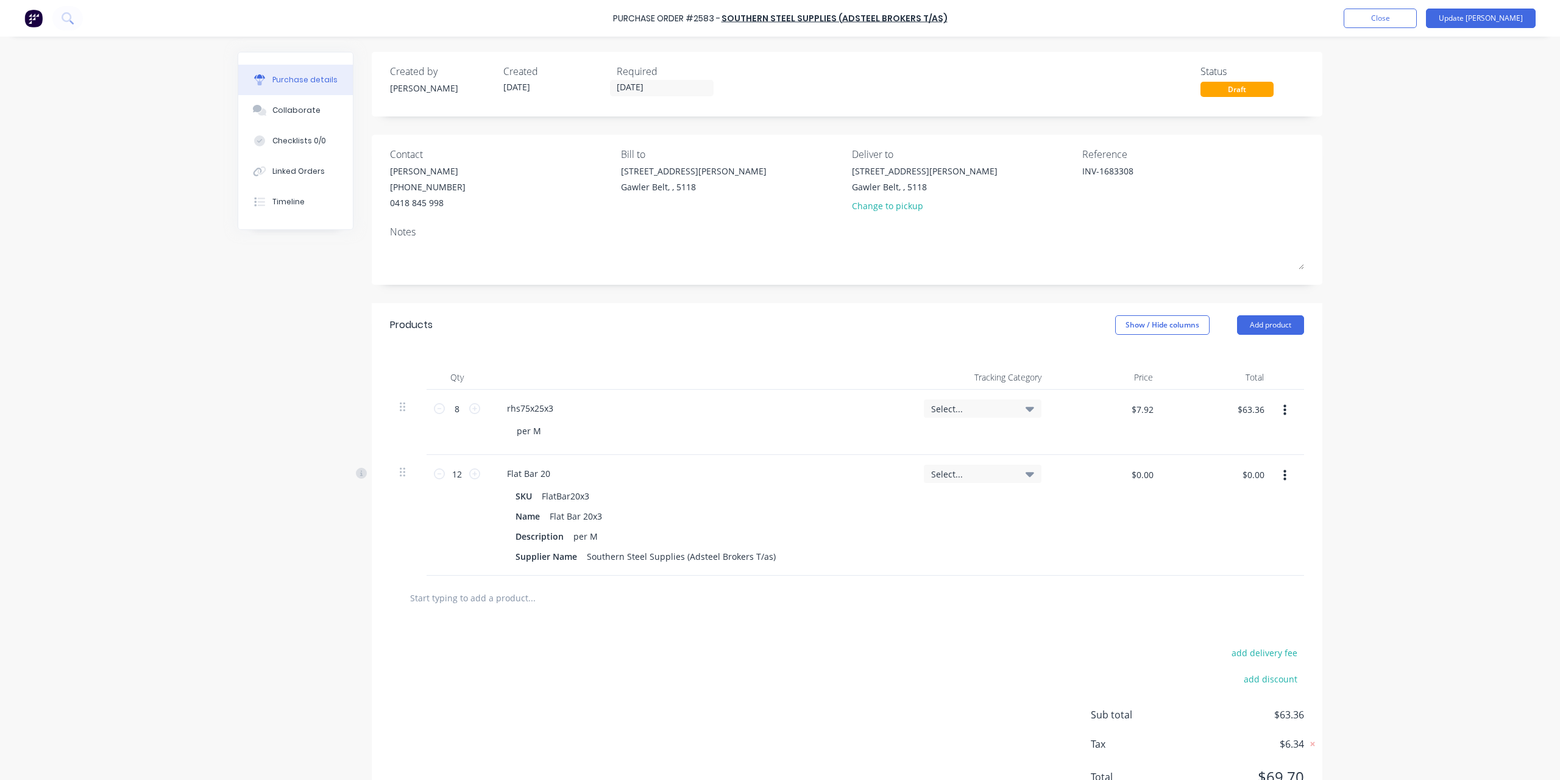
click at [1092, 483] on div "$0.00 $0.00" at bounding box center [1110, 478] width 99 height 29
click at [1107, 474] on div "$0.00 $0.00" at bounding box center [1110, 478] width 99 height 29
click at [1133, 468] on input "$0.00" at bounding box center [1142, 474] width 37 height 20
click at [1498, 16] on button "Update [PERSON_NAME]" at bounding box center [1481, 19] width 110 height 20
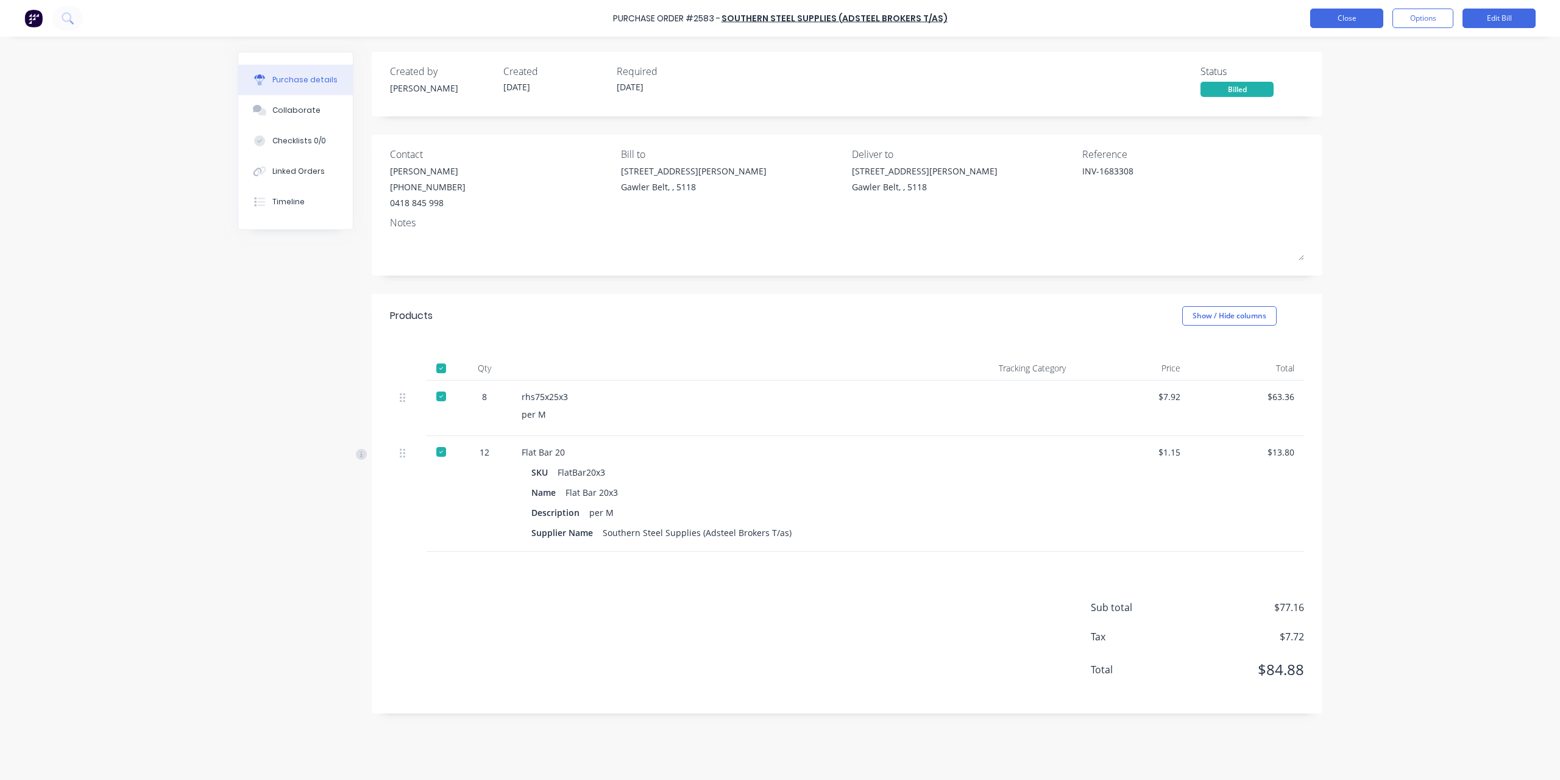
click at [1351, 19] on button "Close" at bounding box center [1347, 19] width 73 height 20
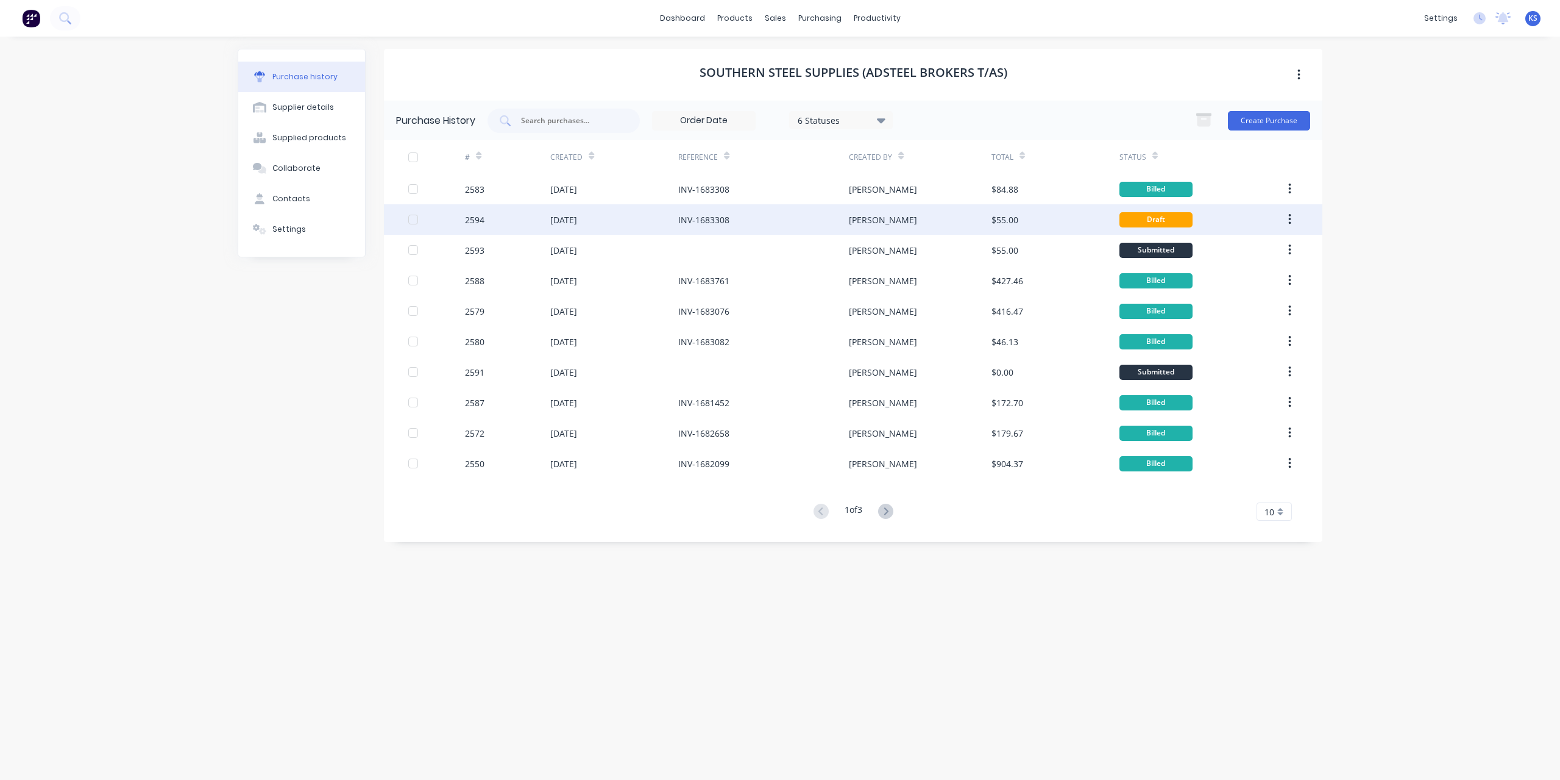
click at [552, 224] on div "[DATE]" at bounding box center [563, 219] width 27 height 13
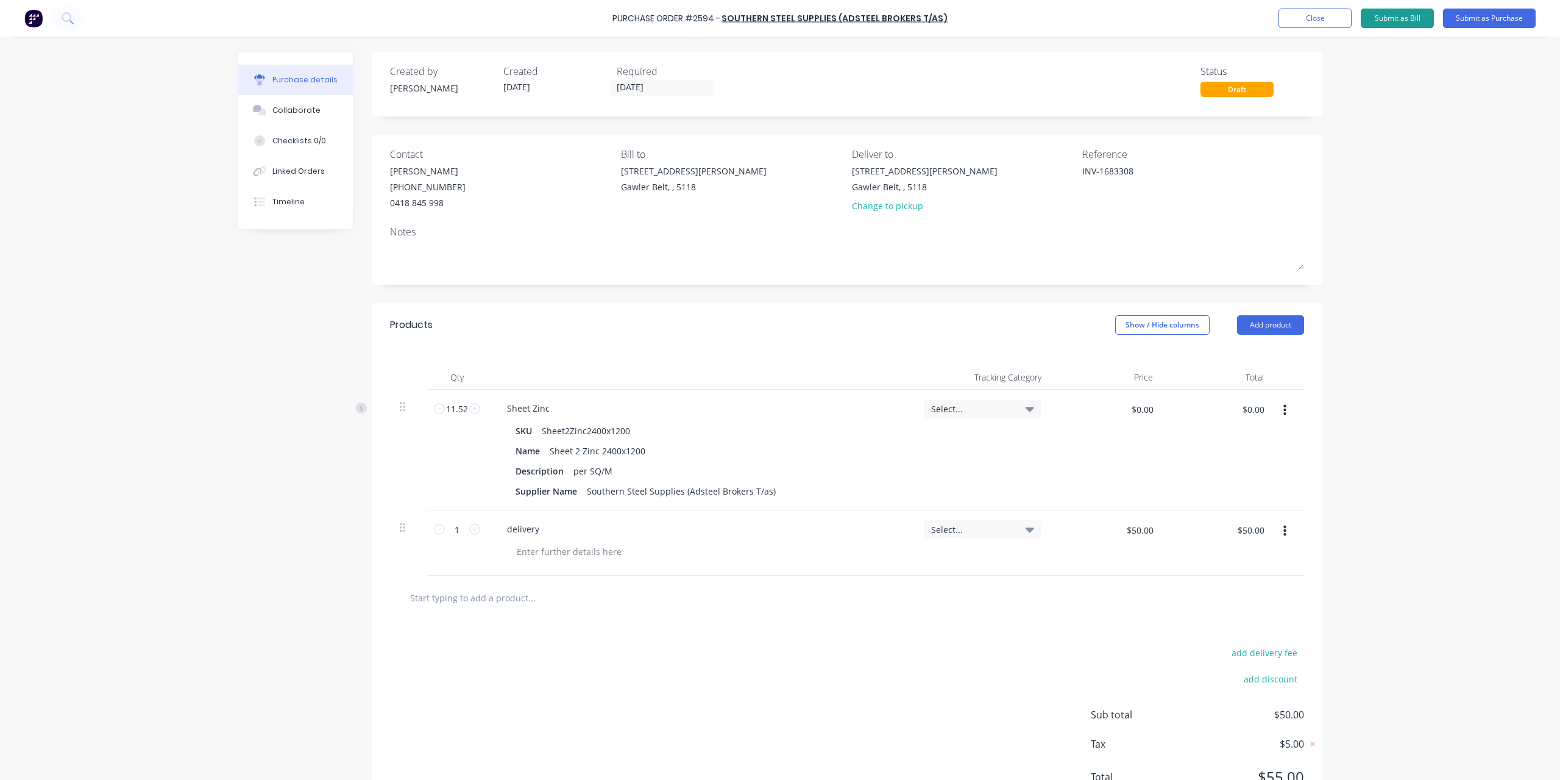
click at [1380, 15] on button "Submit as Bill" at bounding box center [1397, 19] width 73 height 20
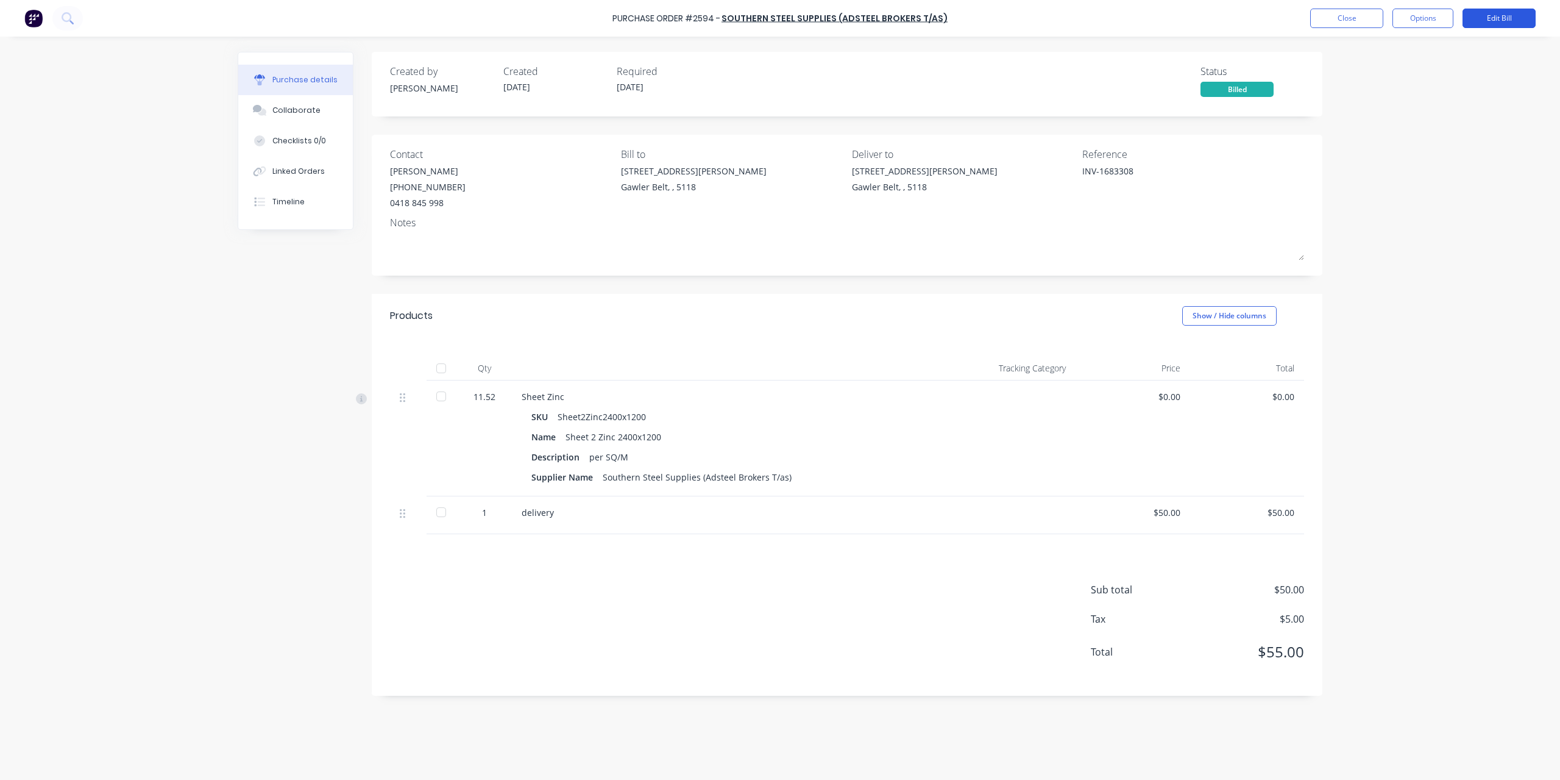
click at [1524, 19] on button "Edit Bill" at bounding box center [1499, 19] width 73 height 20
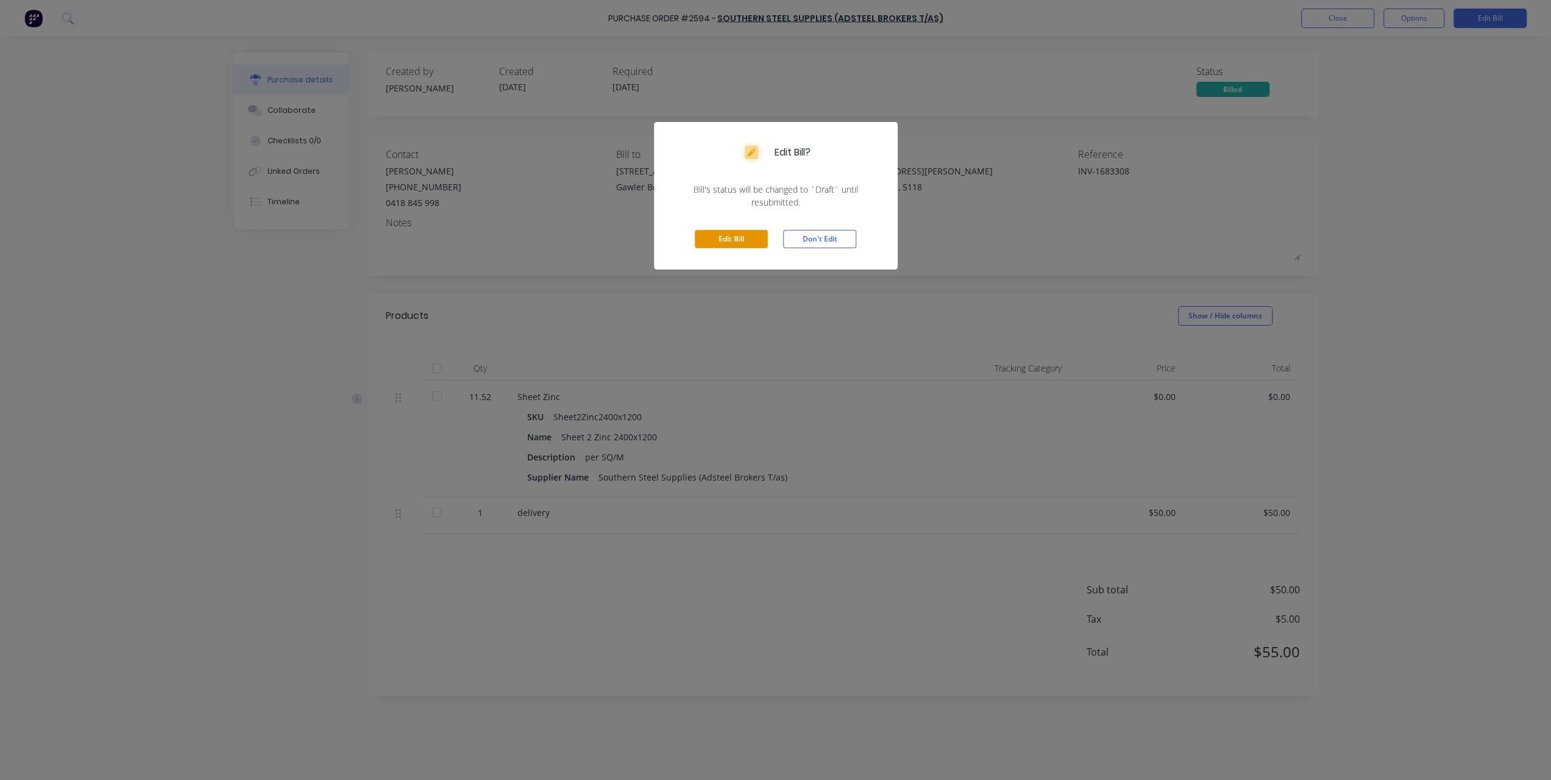
click at [723, 235] on button "Edit Bill" at bounding box center [731, 239] width 73 height 18
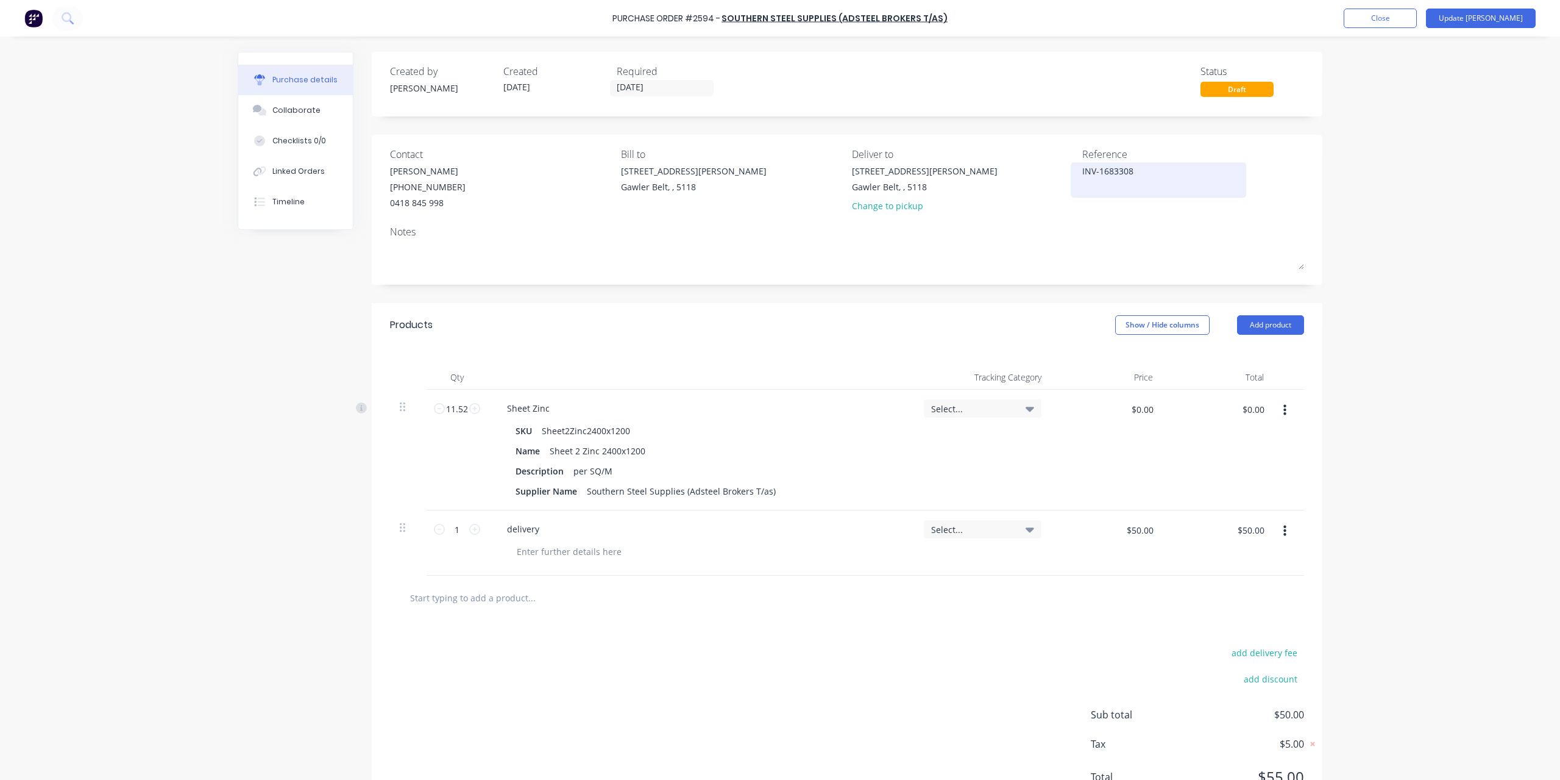
drag, startPoint x: 1115, startPoint y: 166, endPoint x: 1164, endPoint y: 166, distance: 49.4
click at [1164, 166] on textarea "INV-1683308" at bounding box center [1159, 178] width 152 height 27
click at [1134, 413] on input "$0.00" at bounding box center [1142, 409] width 37 height 20
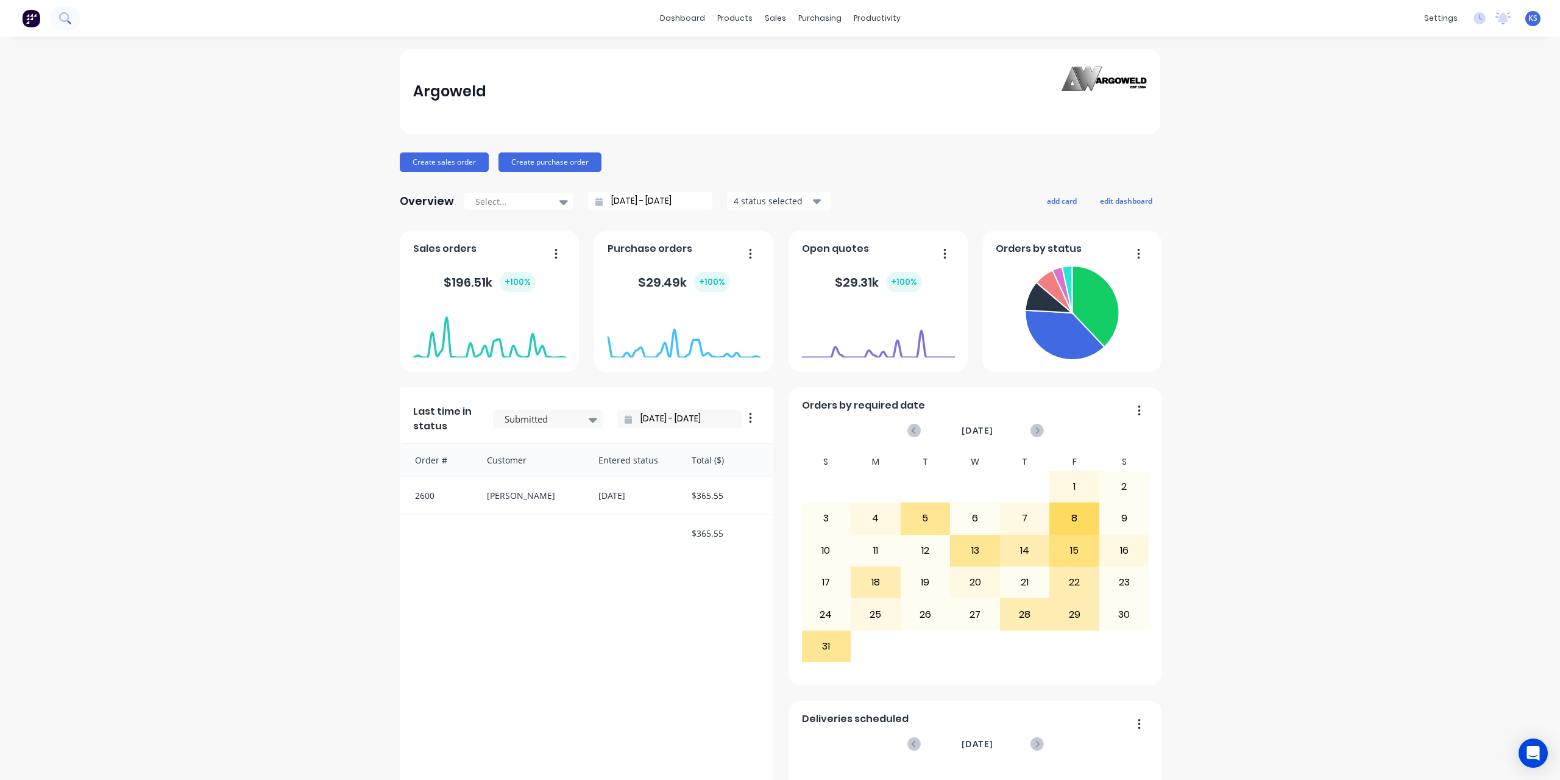
click at [73, 23] on button at bounding box center [65, 18] width 30 height 24
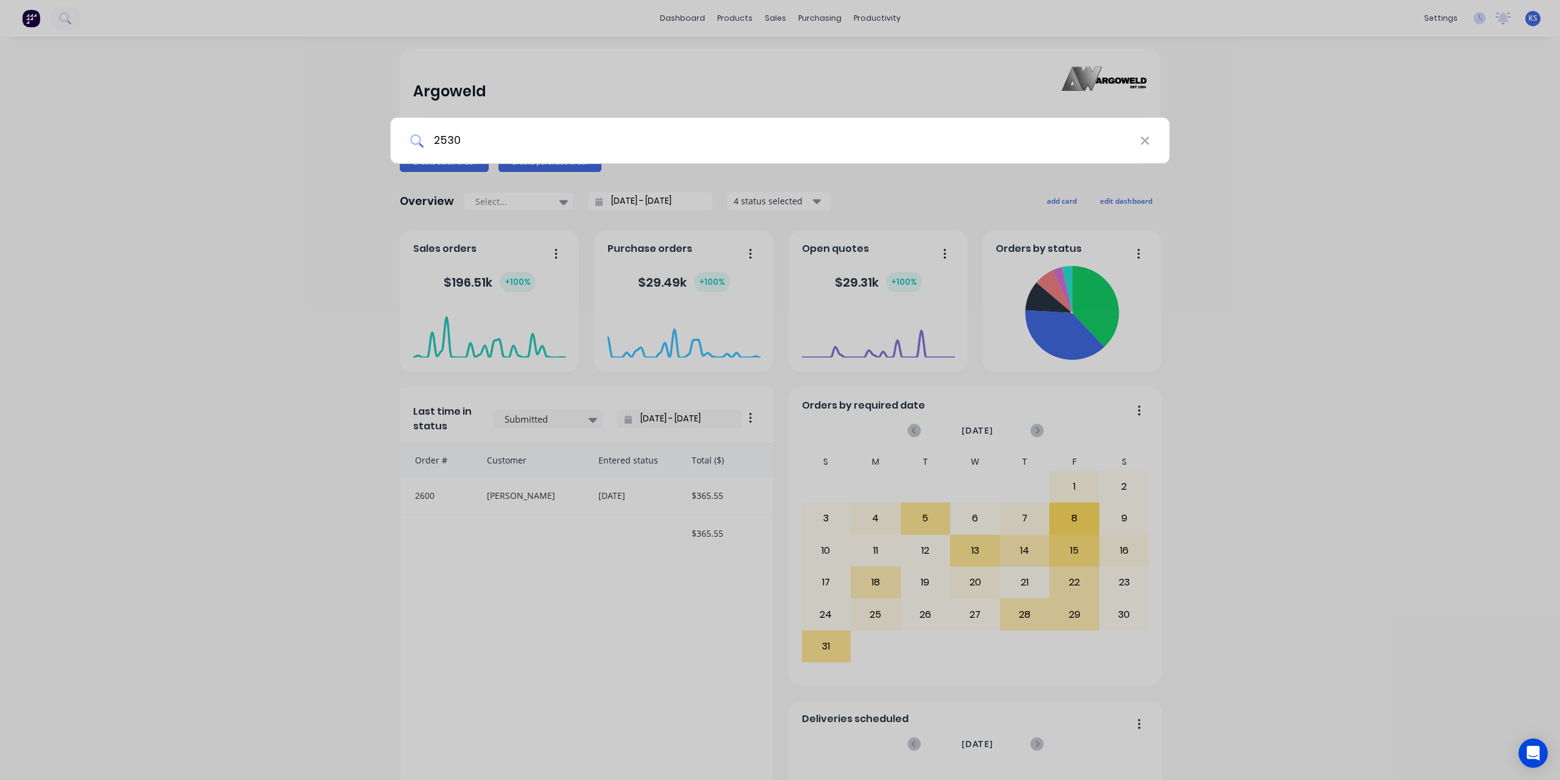
type input "2530"
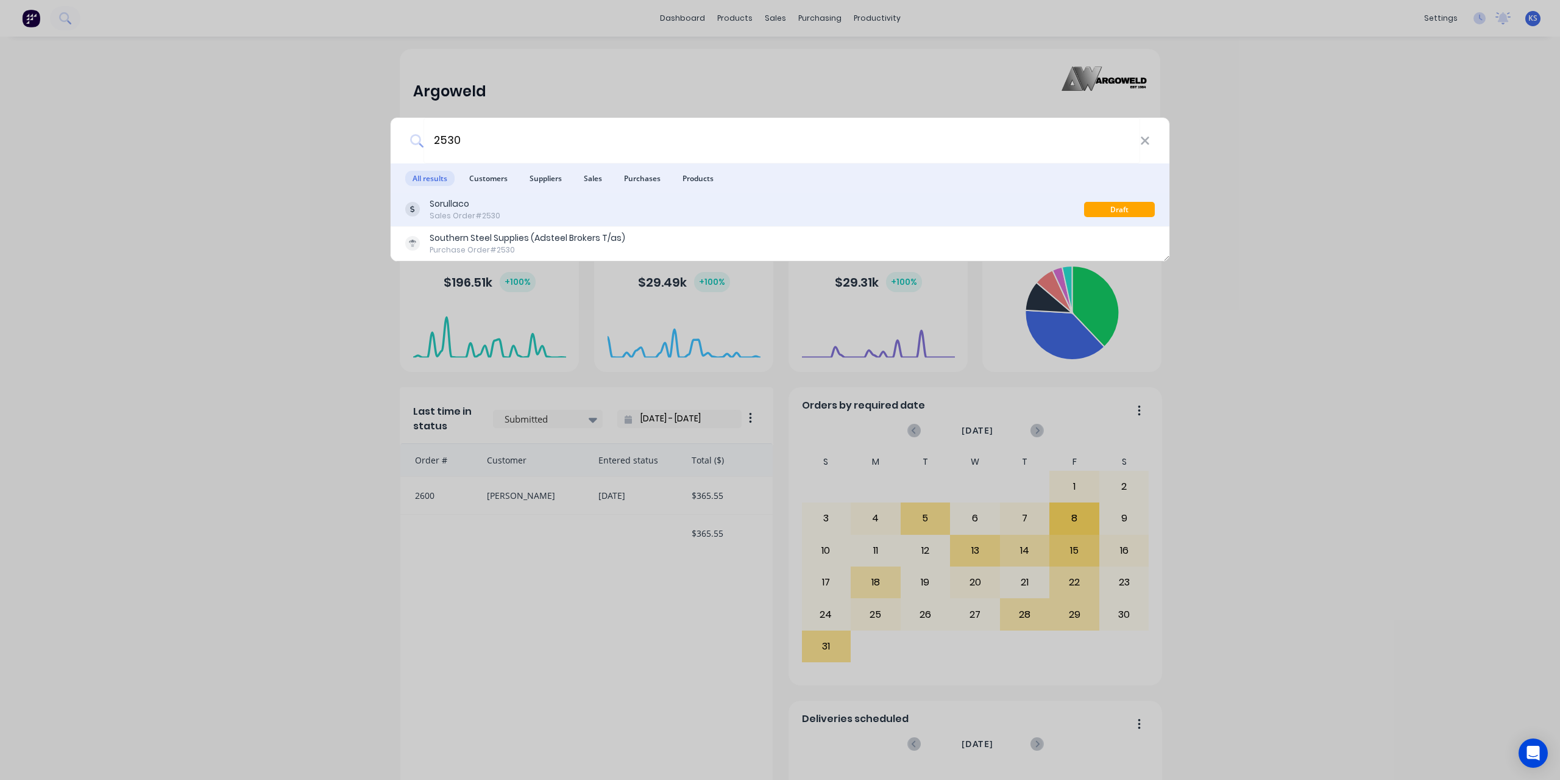
click at [461, 206] on div "Sorullaco" at bounding box center [465, 203] width 71 height 13
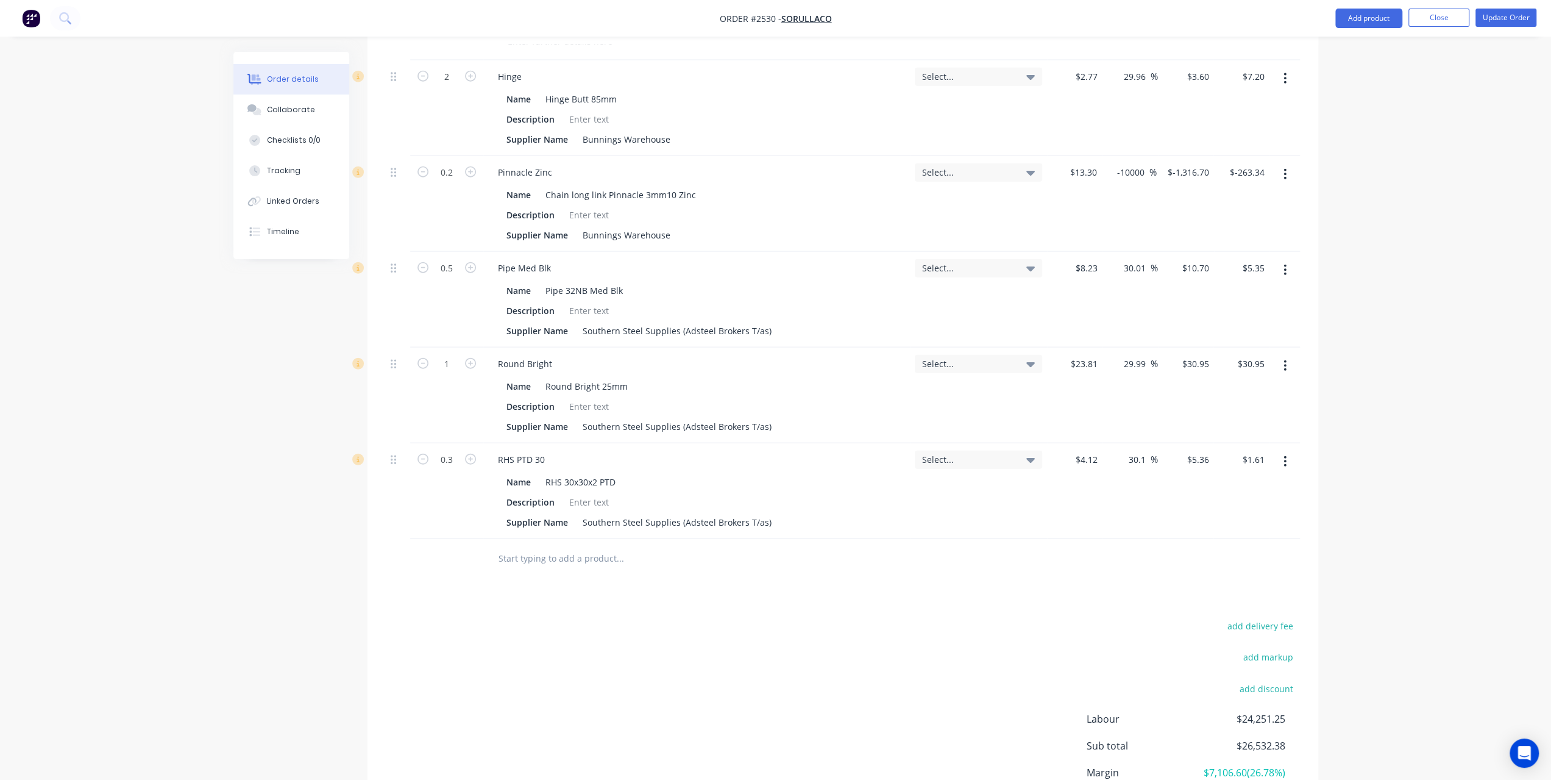
scroll to position [2955, 0]
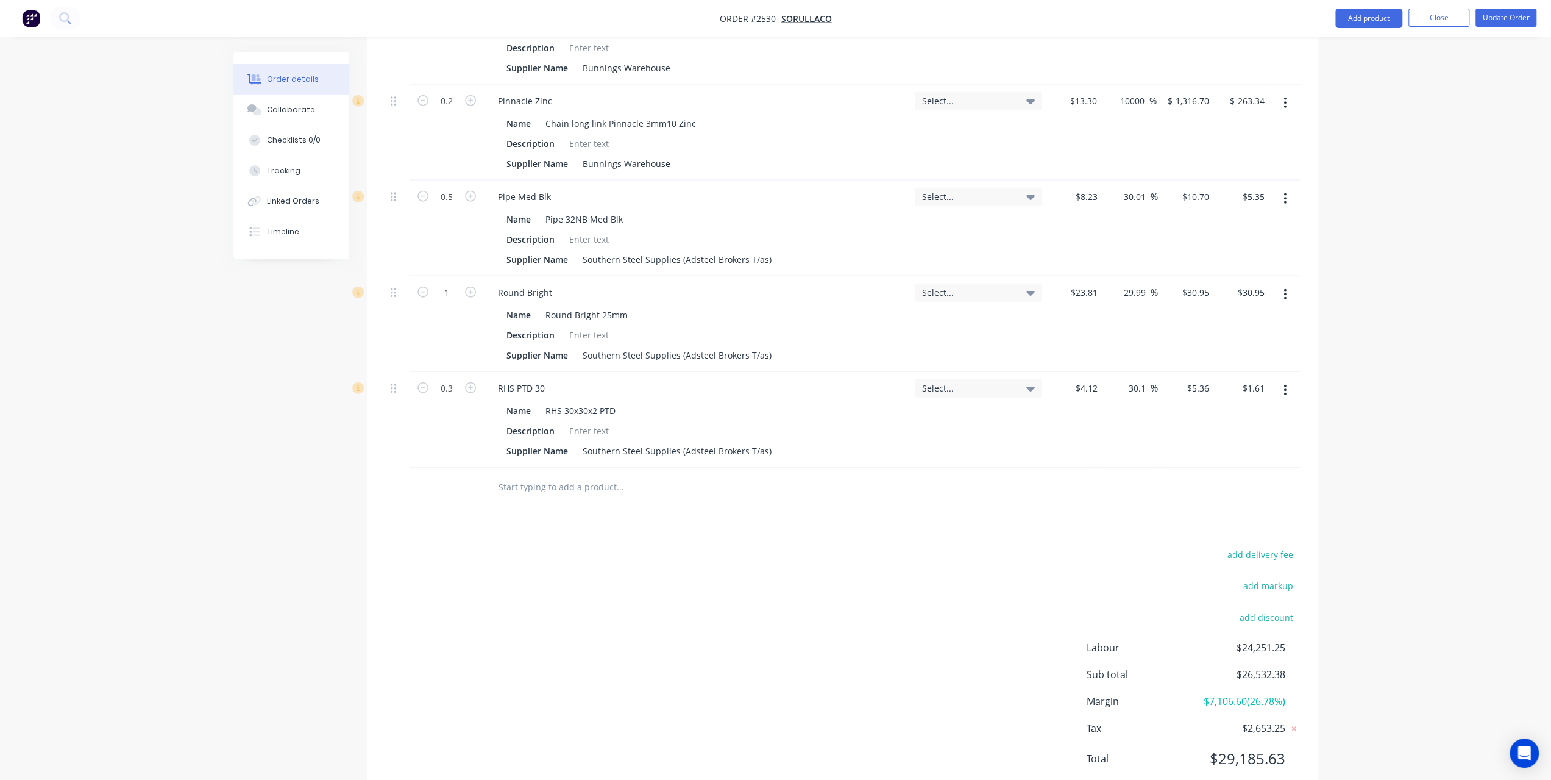
click at [540, 475] on input "text" at bounding box center [620, 487] width 244 height 24
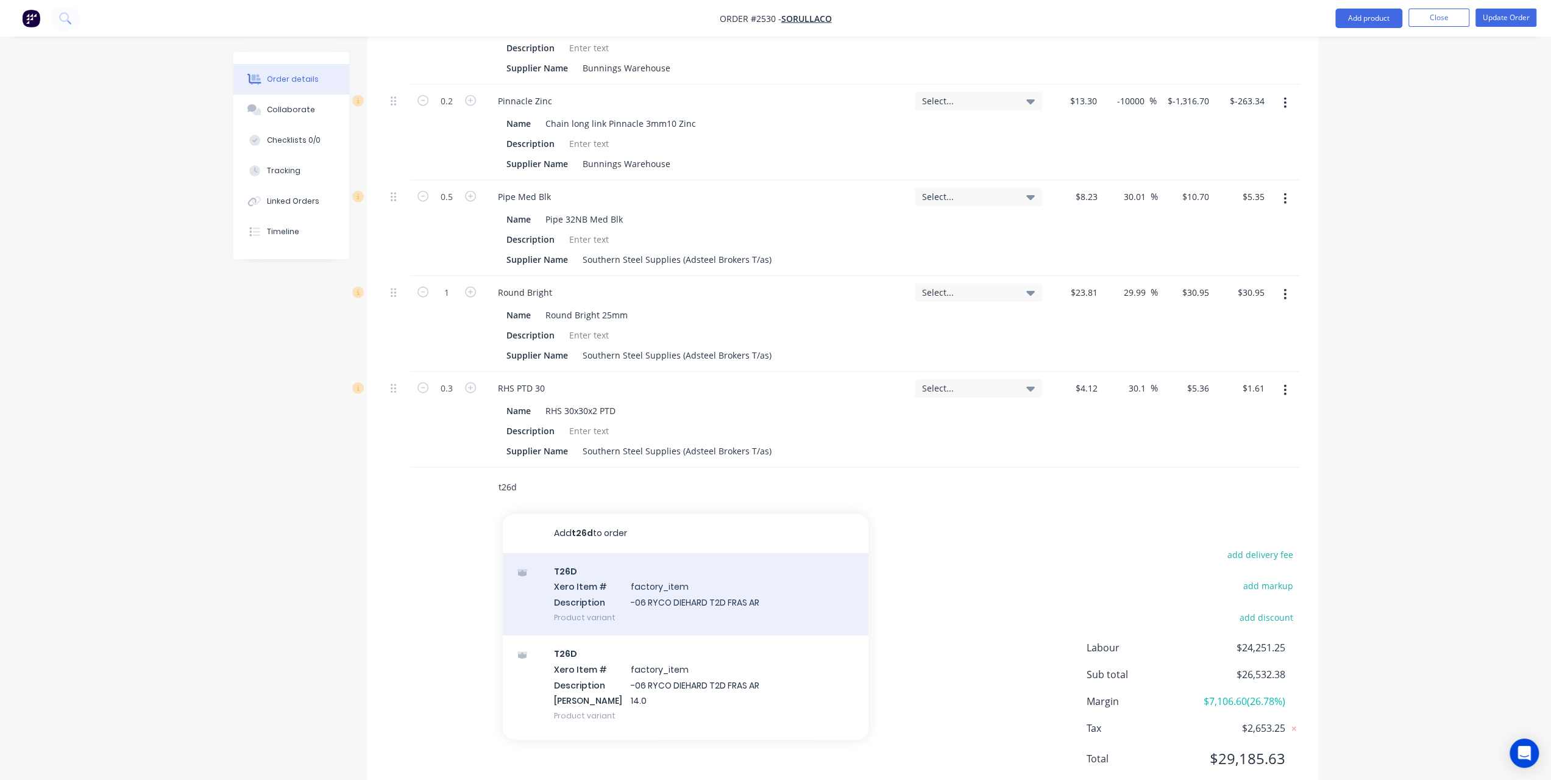
type input "t26d"
click at [688, 560] on div "T26D Xero Item # factory_item Description -06 RYCO DIEHARD T2D FRAS AR Product …" at bounding box center [686, 594] width 366 height 82
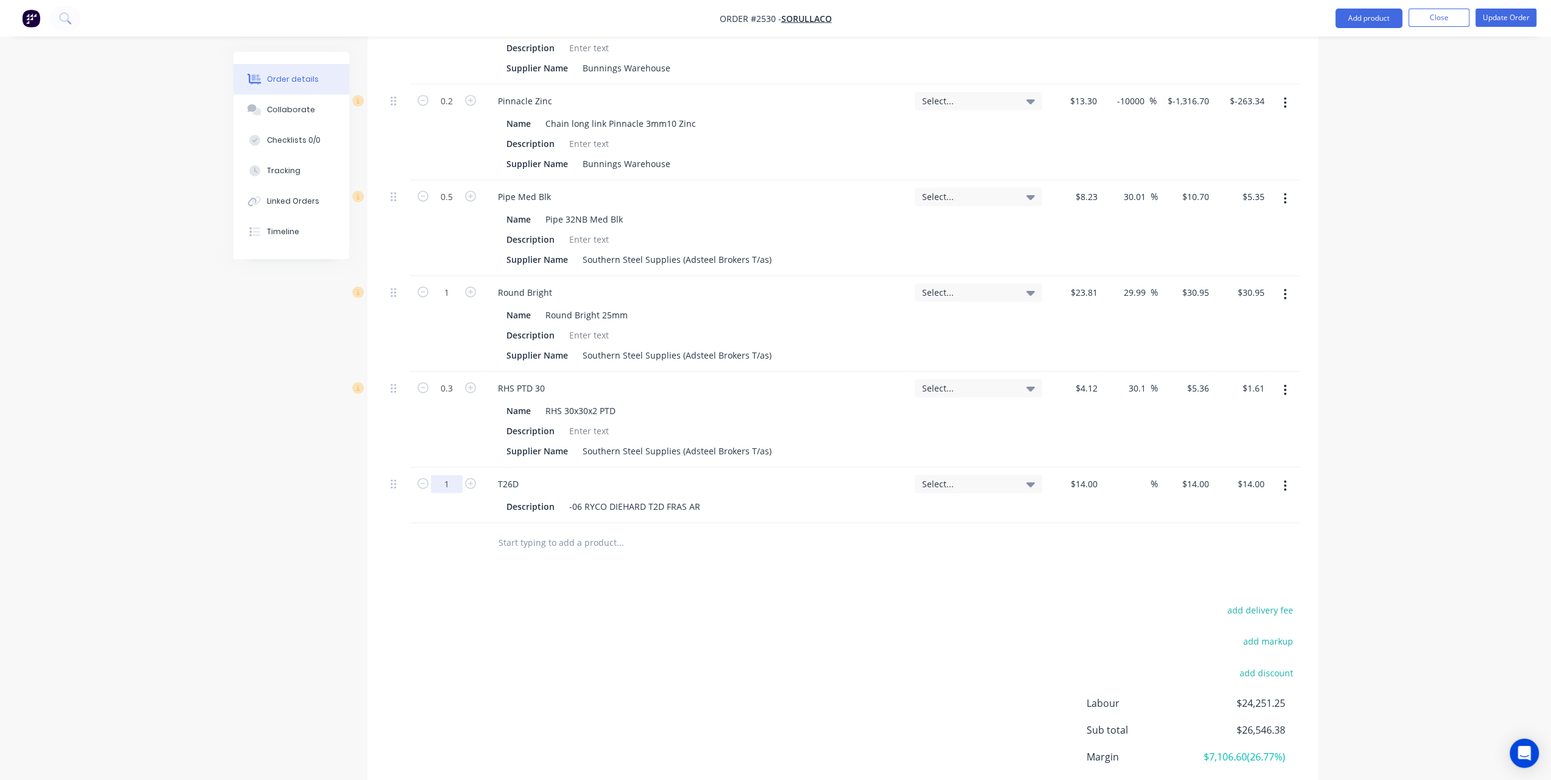
click at [1503, 20] on button "Update Order" at bounding box center [1506, 18] width 61 height 18
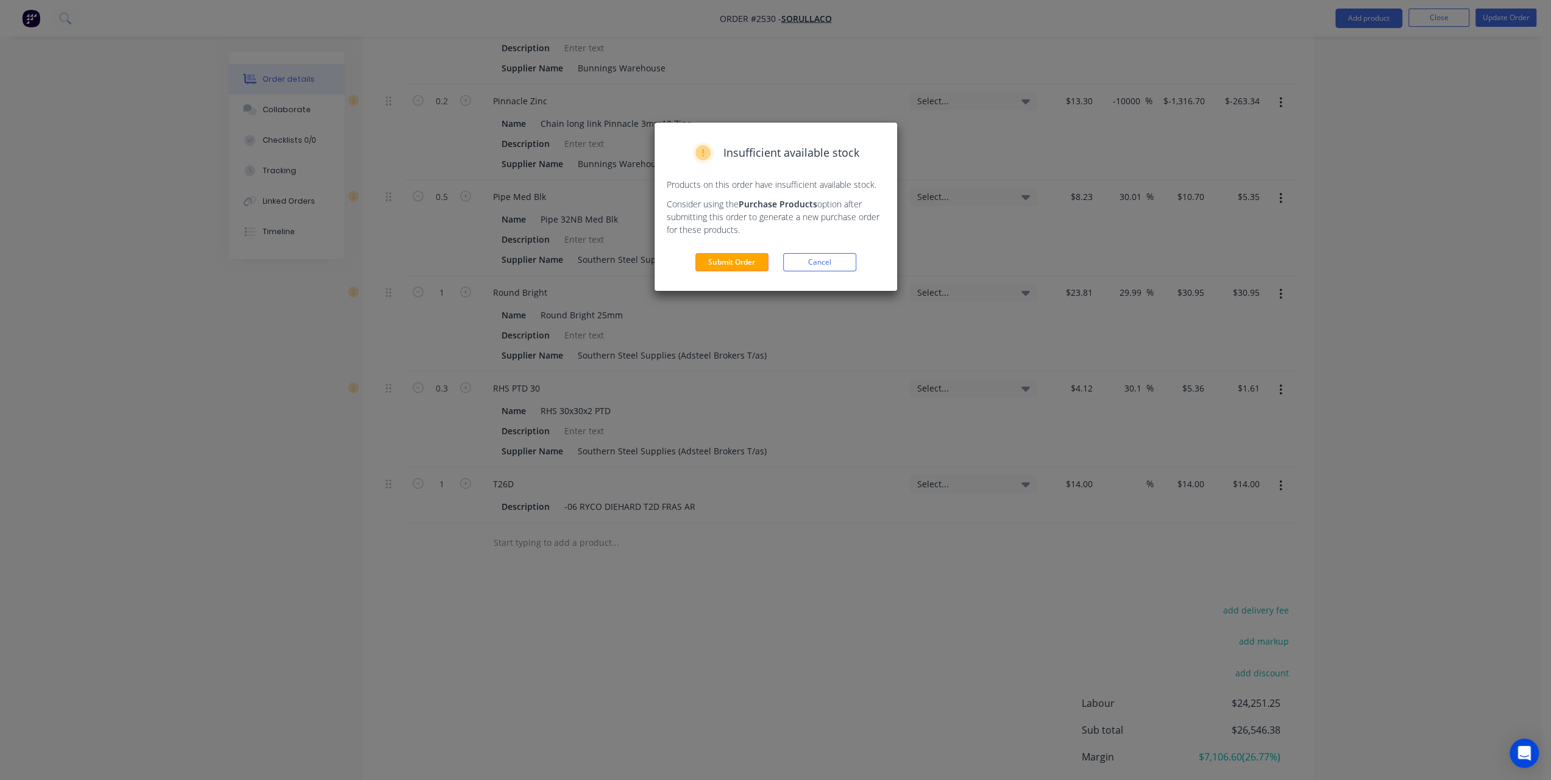
click at [733, 245] on div "Insufficient available stock Products on this order have insufficient available…" at bounding box center [776, 207] width 243 height 168
click at [732, 252] on div "Insufficient available stock Products on this order have insufficient available…" at bounding box center [776, 207] width 243 height 168
click at [729, 264] on button "Submit Order" at bounding box center [731, 262] width 73 height 18
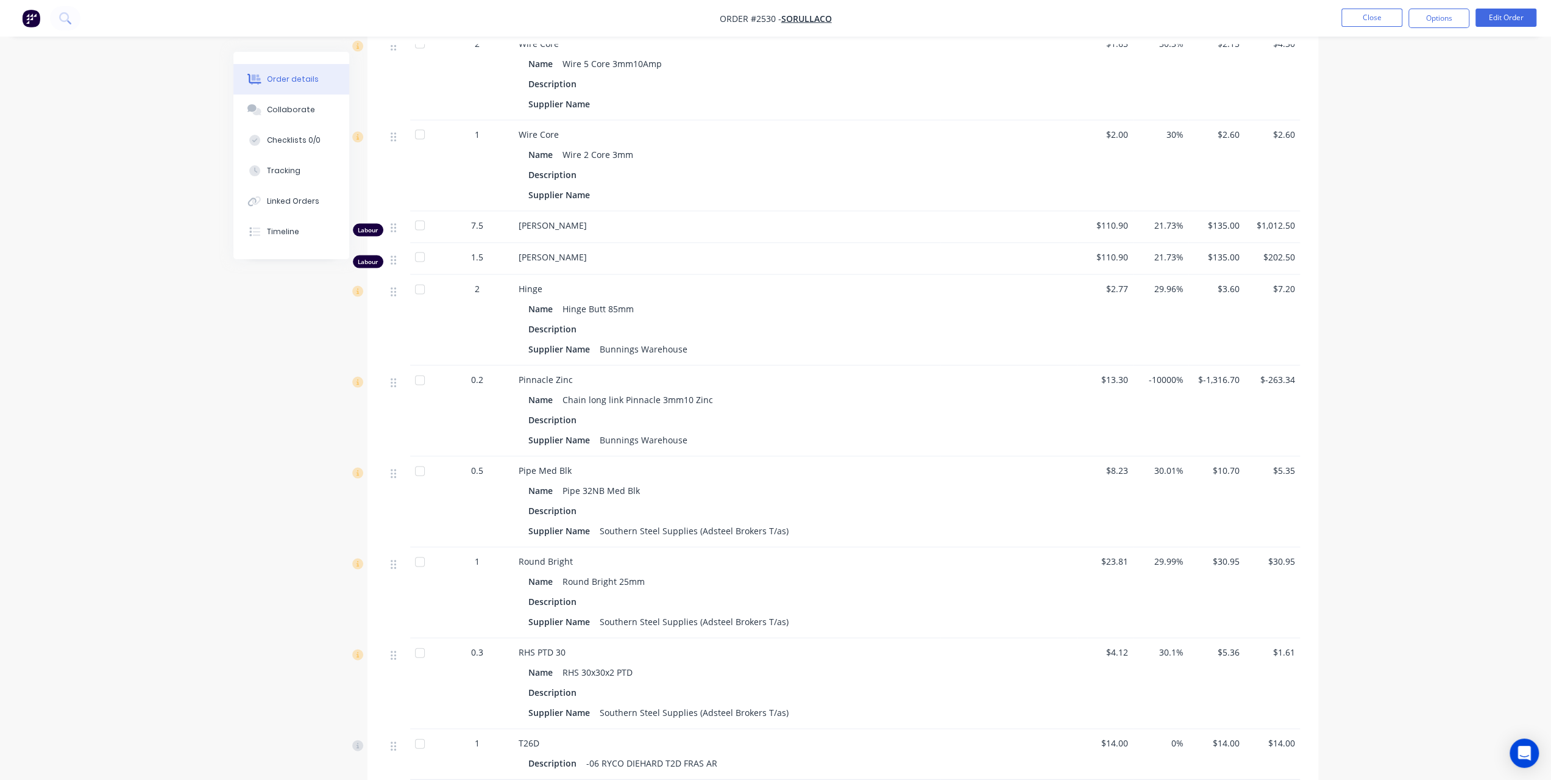
scroll to position [2552, 0]
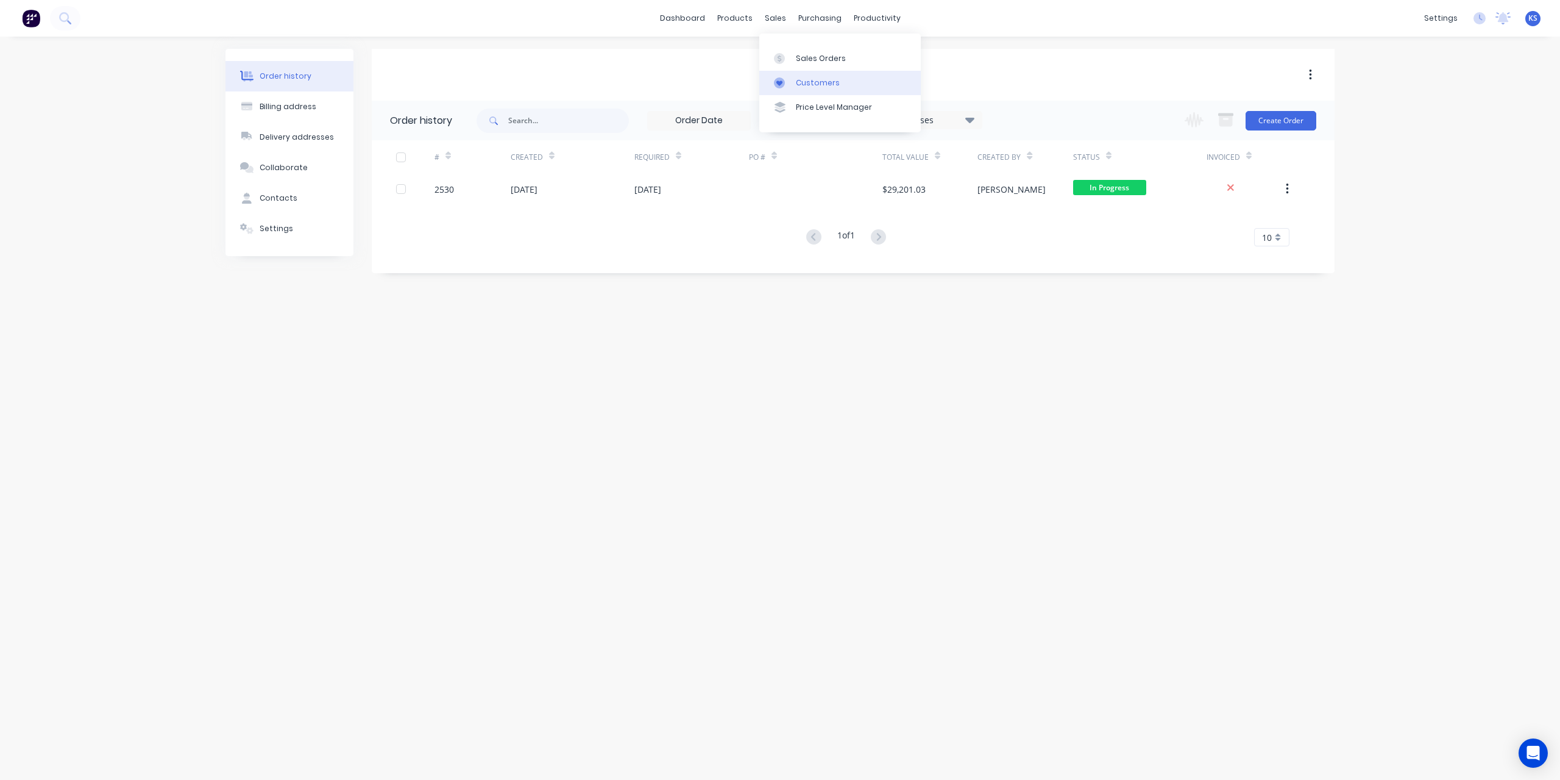
click at [806, 83] on div "Customers" at bounding box center [818, 82] width 44 height 11
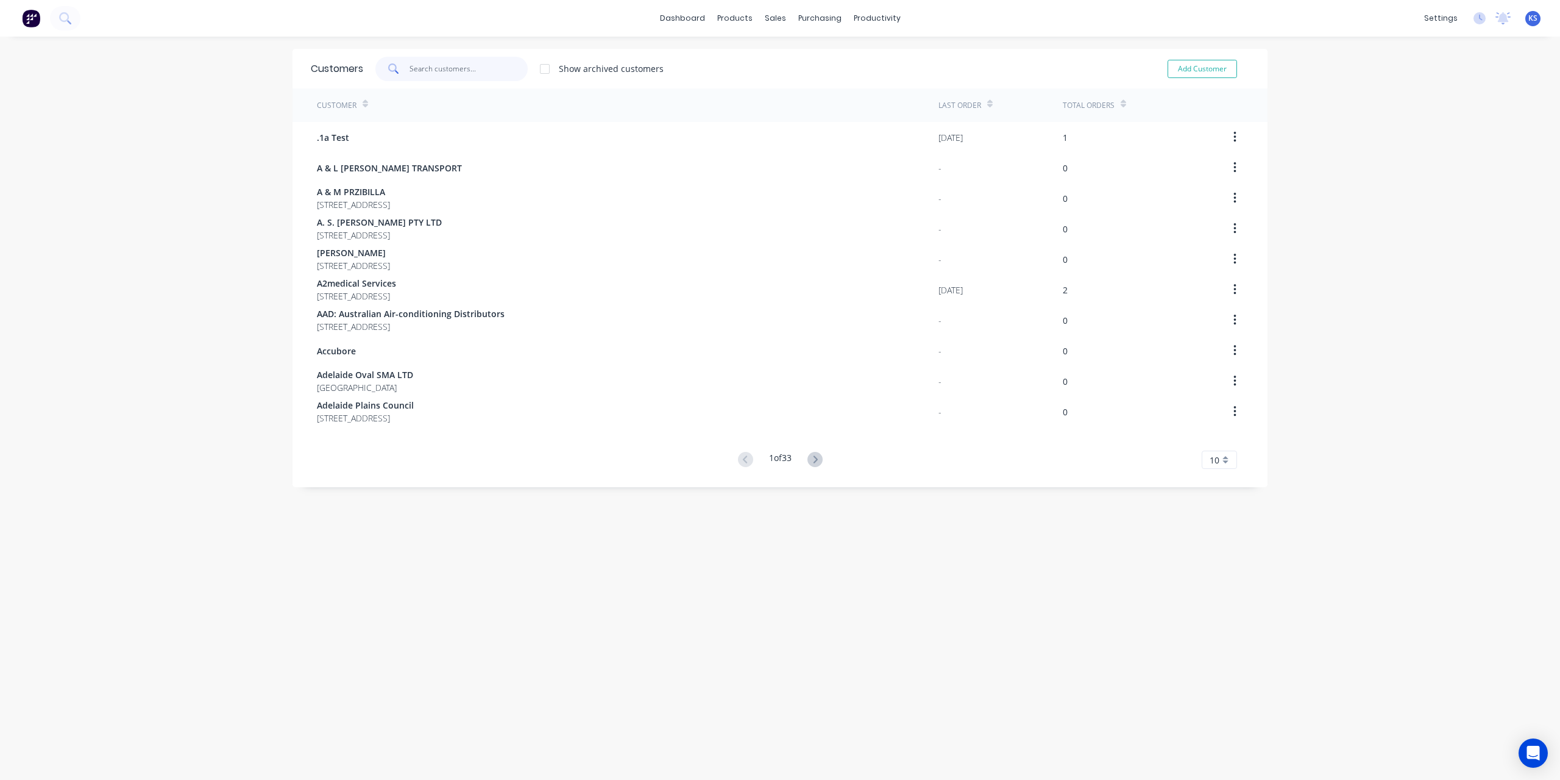
click at [430, 63] on input "text" at bounding box center [469, 69] width 119 height 24
paste input "DMB Trucks"
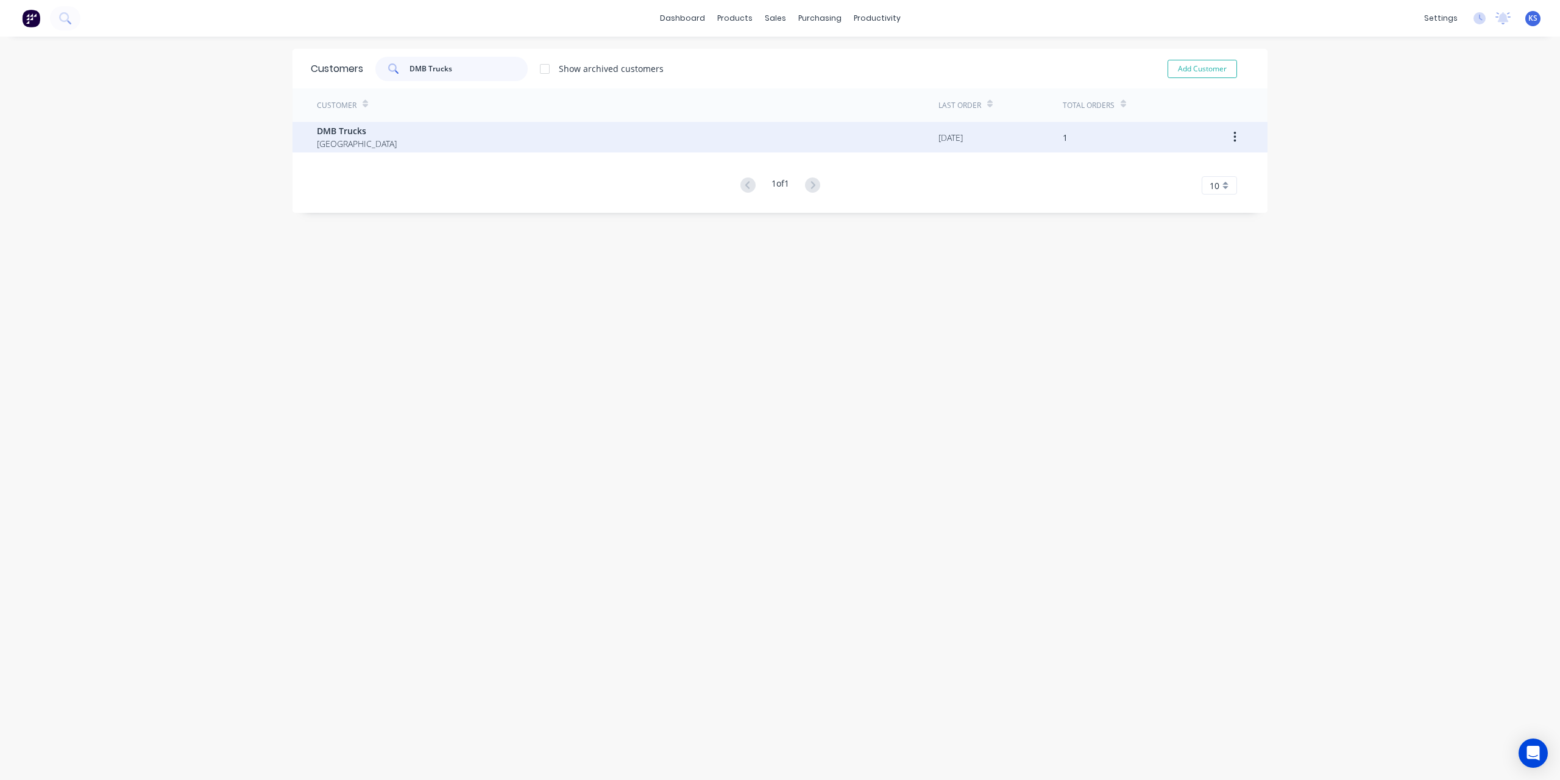
type input "DMB Trucks"
click at [333, 138] on span "South Australia" at bounding box center [357, 143] width 80 height 13
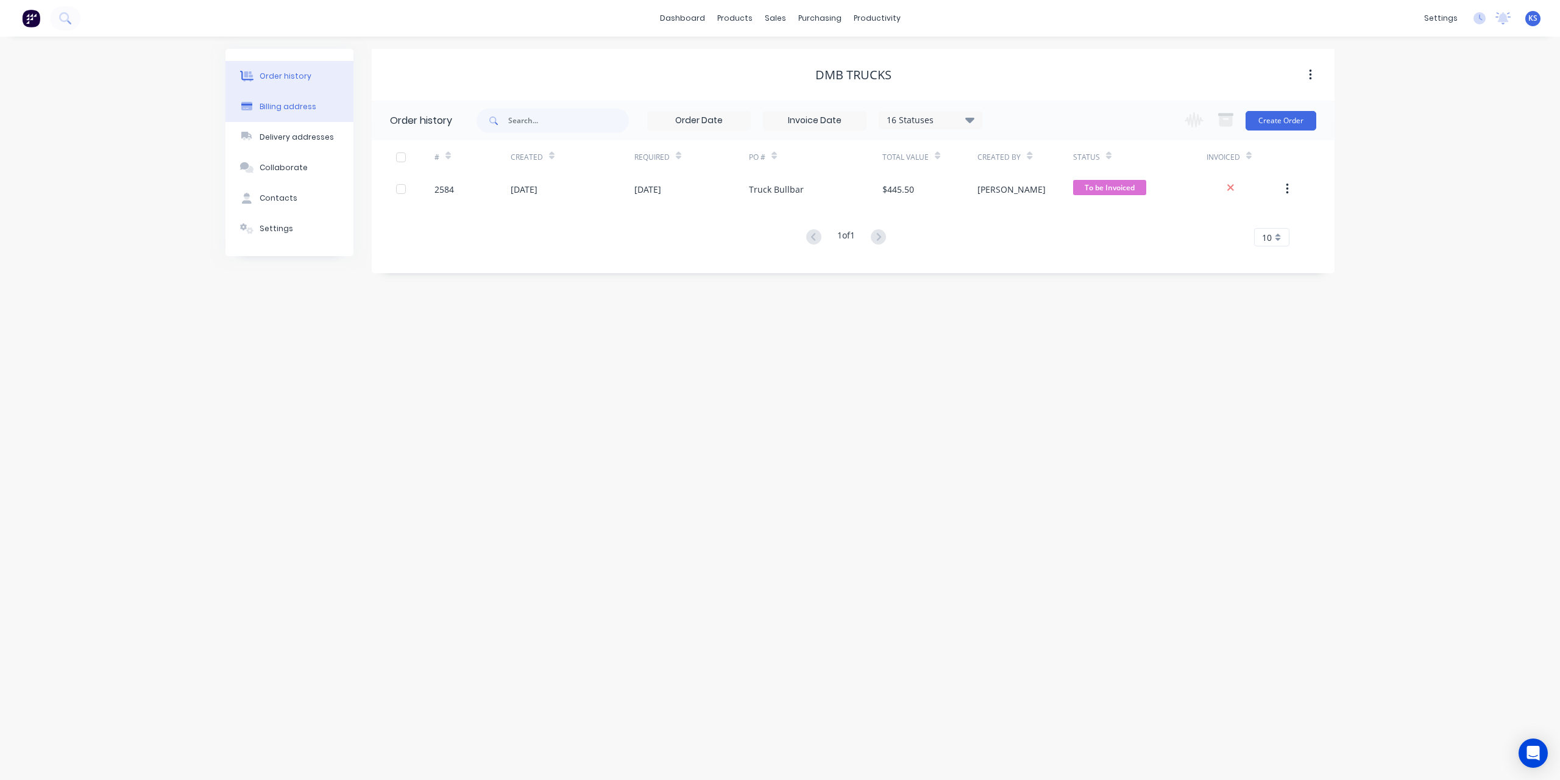
click at [282, 105] on div "Billing address" at bounding box center [288, 106] width 57 height 11
select select "AU"
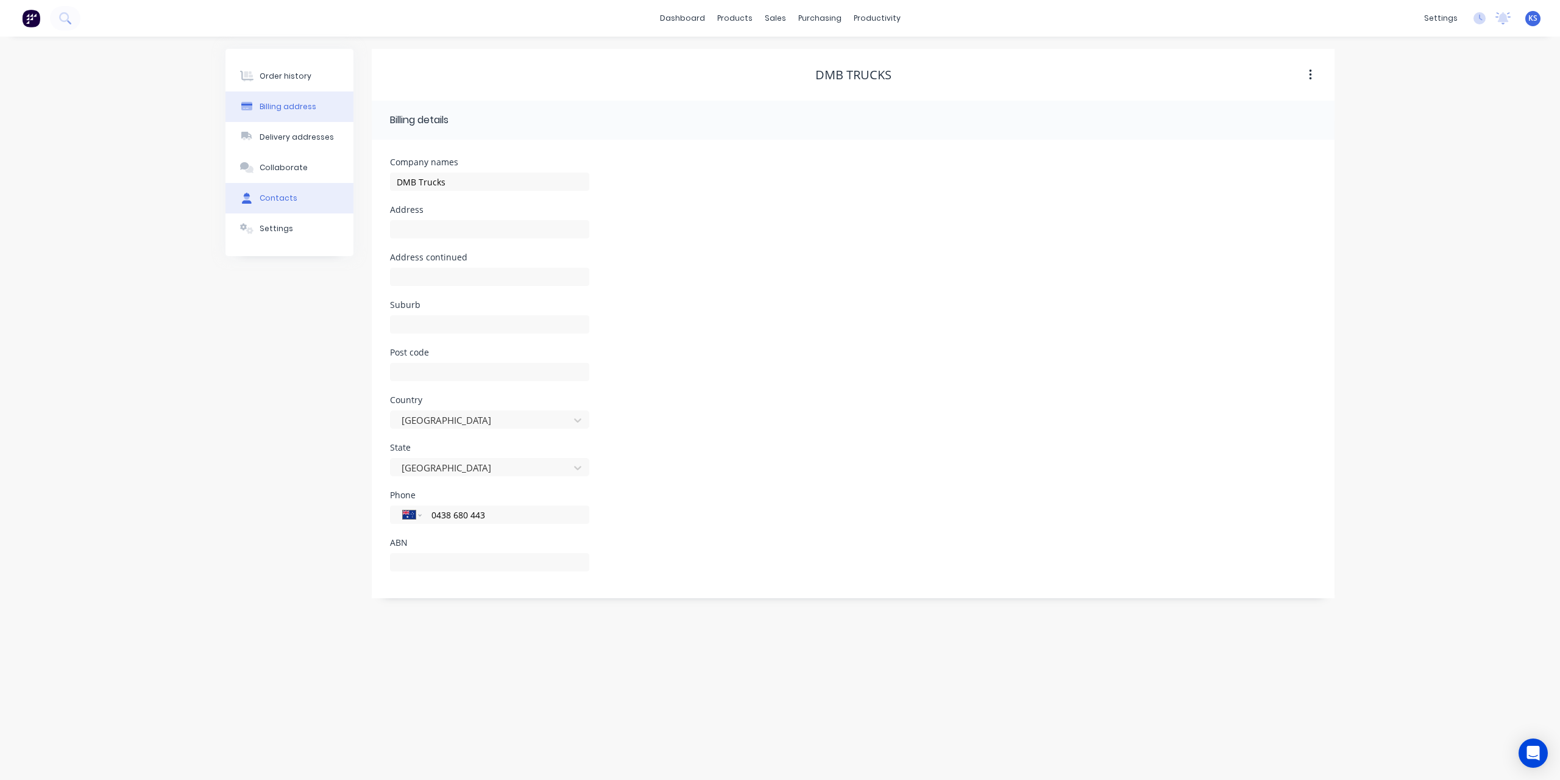
click at [285, 203] on div "Contacts" at bounding box center [279, 198] width 38 height 11
select select "AU"
click at [384, 166] on button "button" at bounding box center [385, 162] width 15 height 15
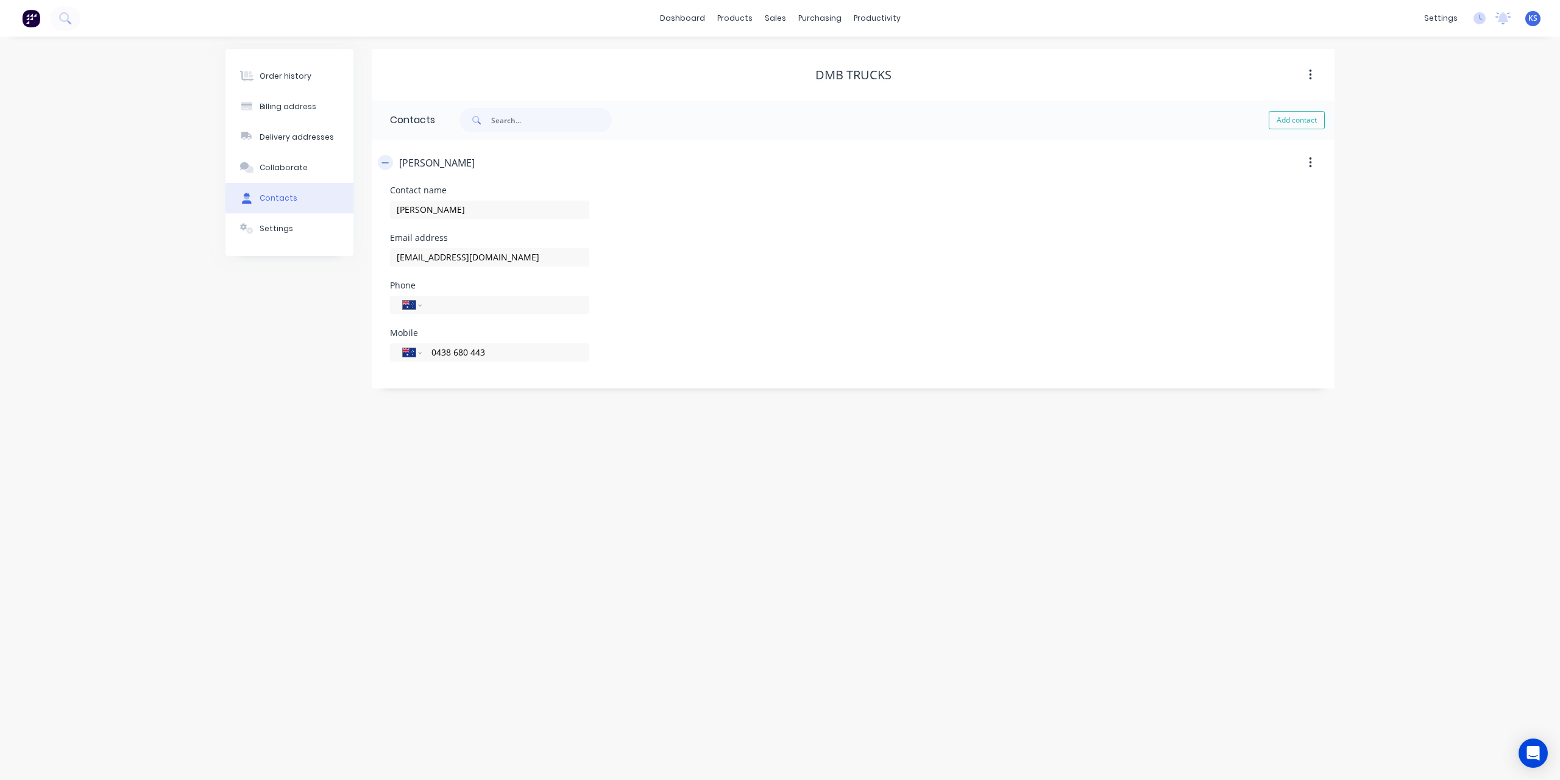
click at [384, 166] on button "button" at bounding box center [385, 162] width 15 height 15
click at [294, 235] on button "Settings" at bounding box center [290, 228] width 128 height 30
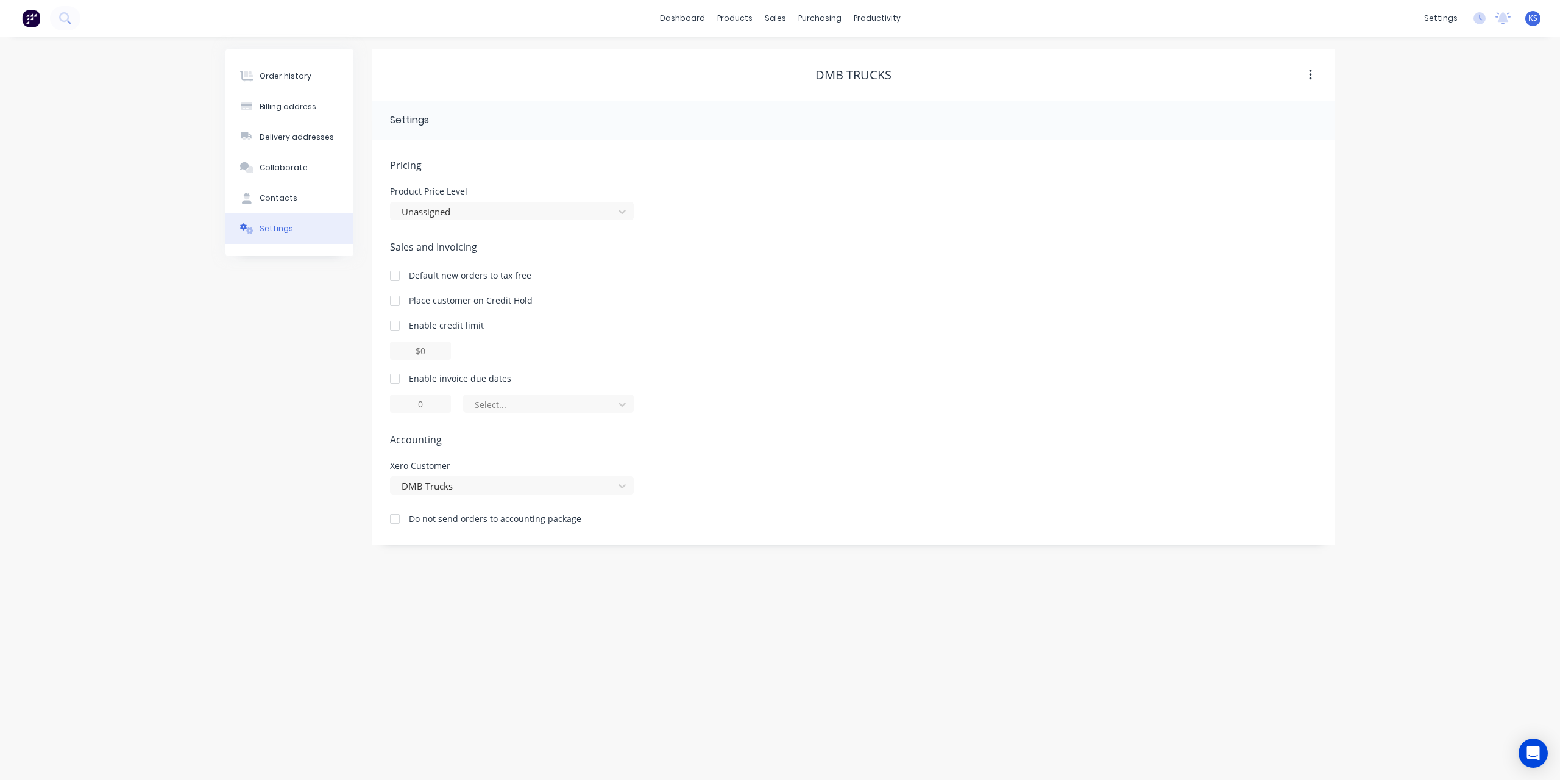
click at [94, 104] on div "Order history Billing address Delivery addresses Collaborate Contacts Settings …" at bounding box center [780, 408] width 1560 height 743
click at [752, 53] on div "Product Catalogue" at bounding box center [789, 58] width 76 height 11
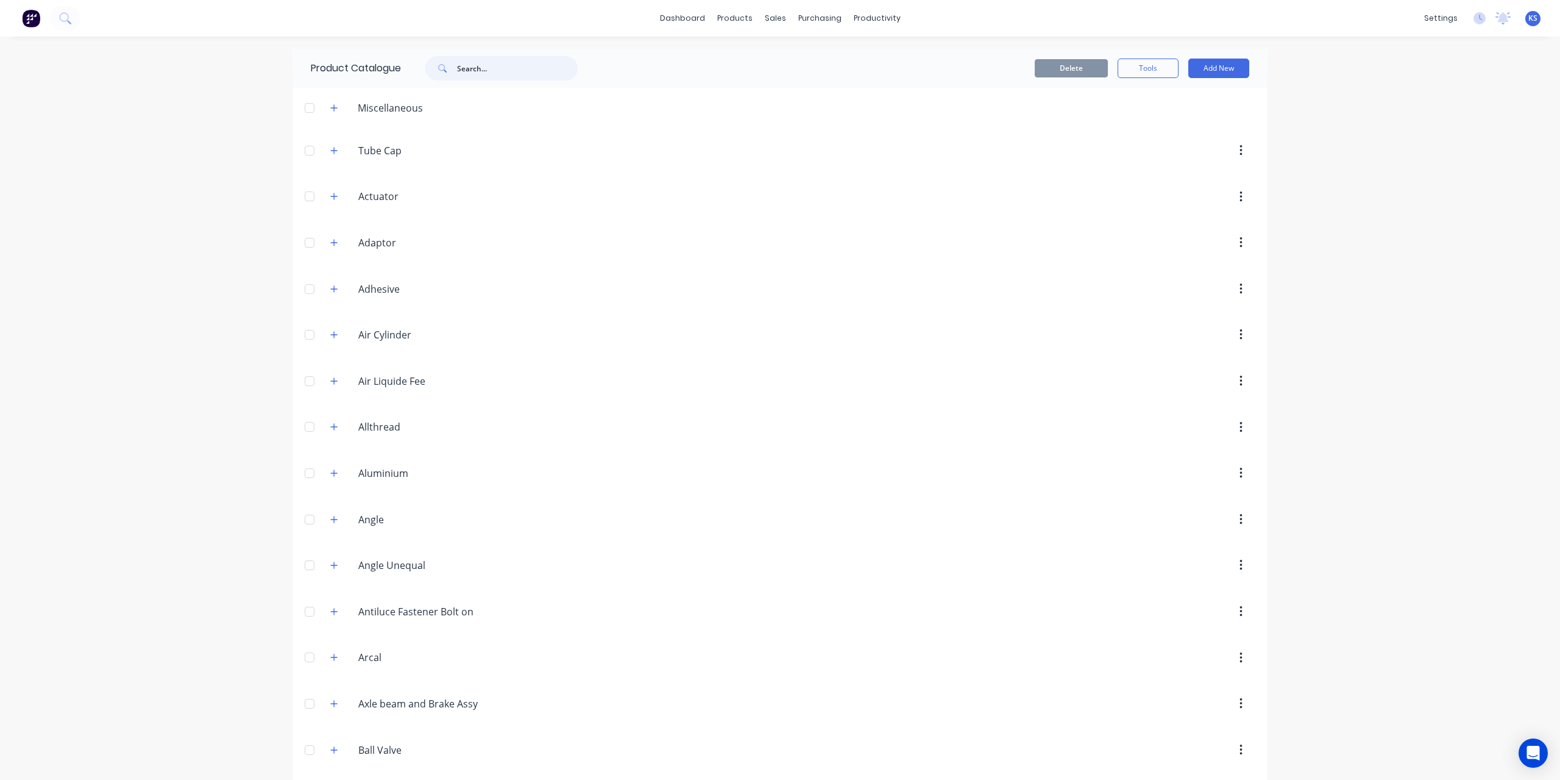
click at [543, 67] on input "text" at bounding box center [517, 68] width 121 height 24
paste input "RoundBright16mm"
click at [482, 66] on input "RoundBright16mm" at bounding box center [517, 68] width 121 height 24
click at [505, 64] on input "Round Bright16mm" at bounding box center [517, 68] width 121 height 24
type input "Round Bright 16mm"
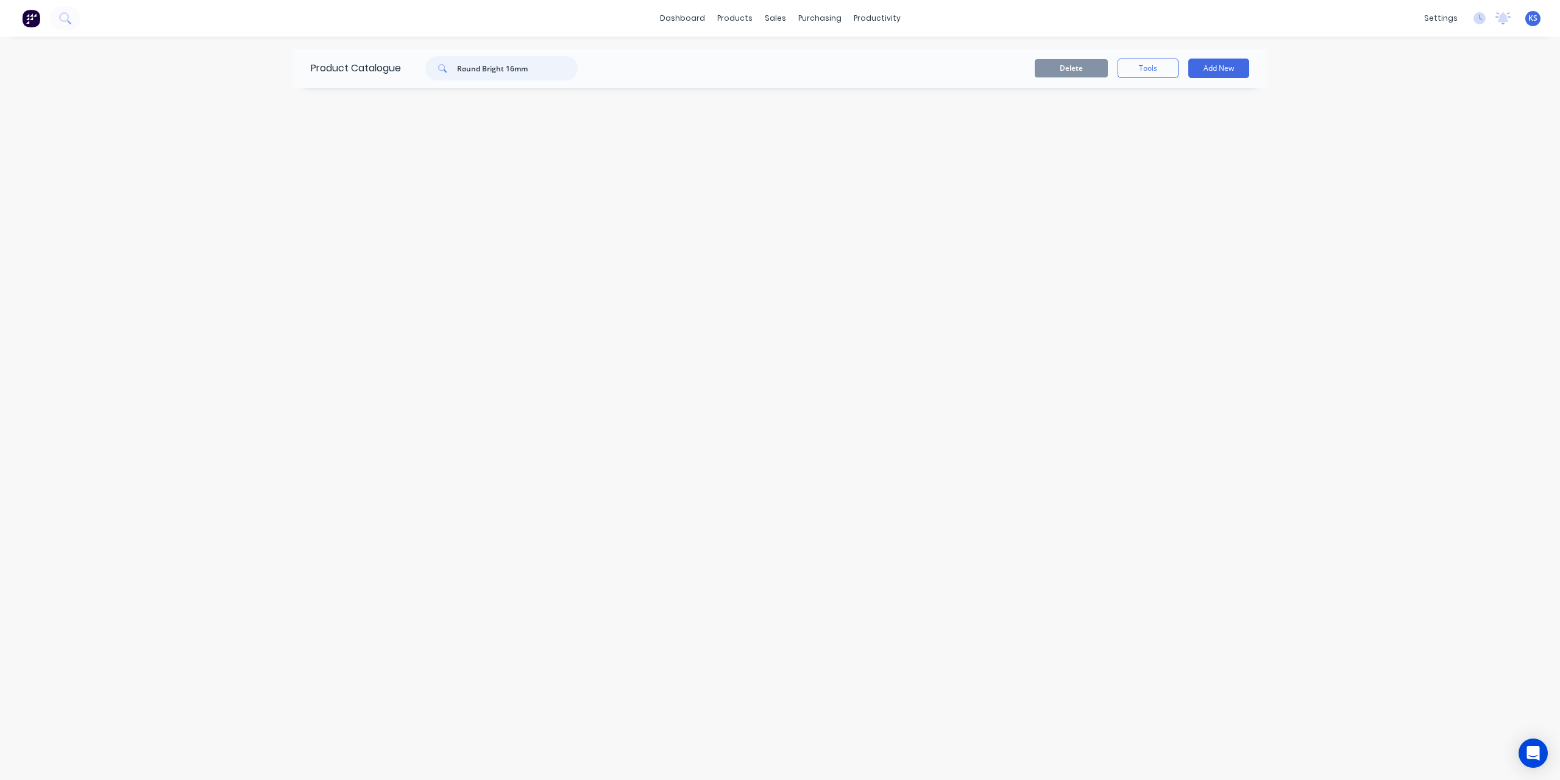
drag, startPoint x: 549, startPoint y: 71, endPoint x: 90, endPoint y: 65, distance: 459.0
click at [90, 65] on div "dashboard products sales purchasing productivity dashboard products Product Cat…" at bounding box center [780, 390] width 1560 height 780
click at [67, 18] on icon at bounding box center [65, 18] width 12 height 12
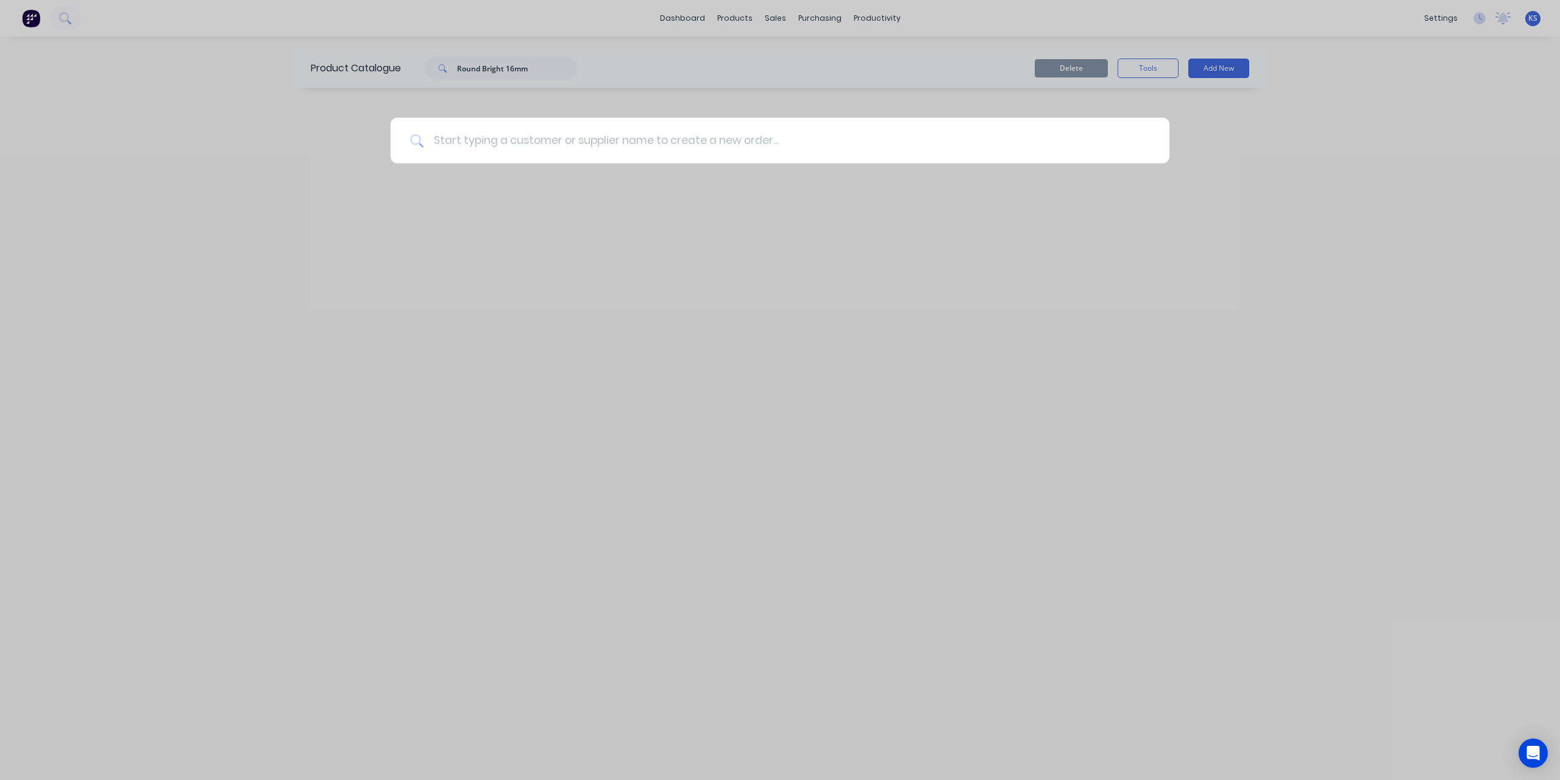
click at [456, 125] on input at bounding box center [787, 141] width 727 height 46
type input "Round Bright 16mm"
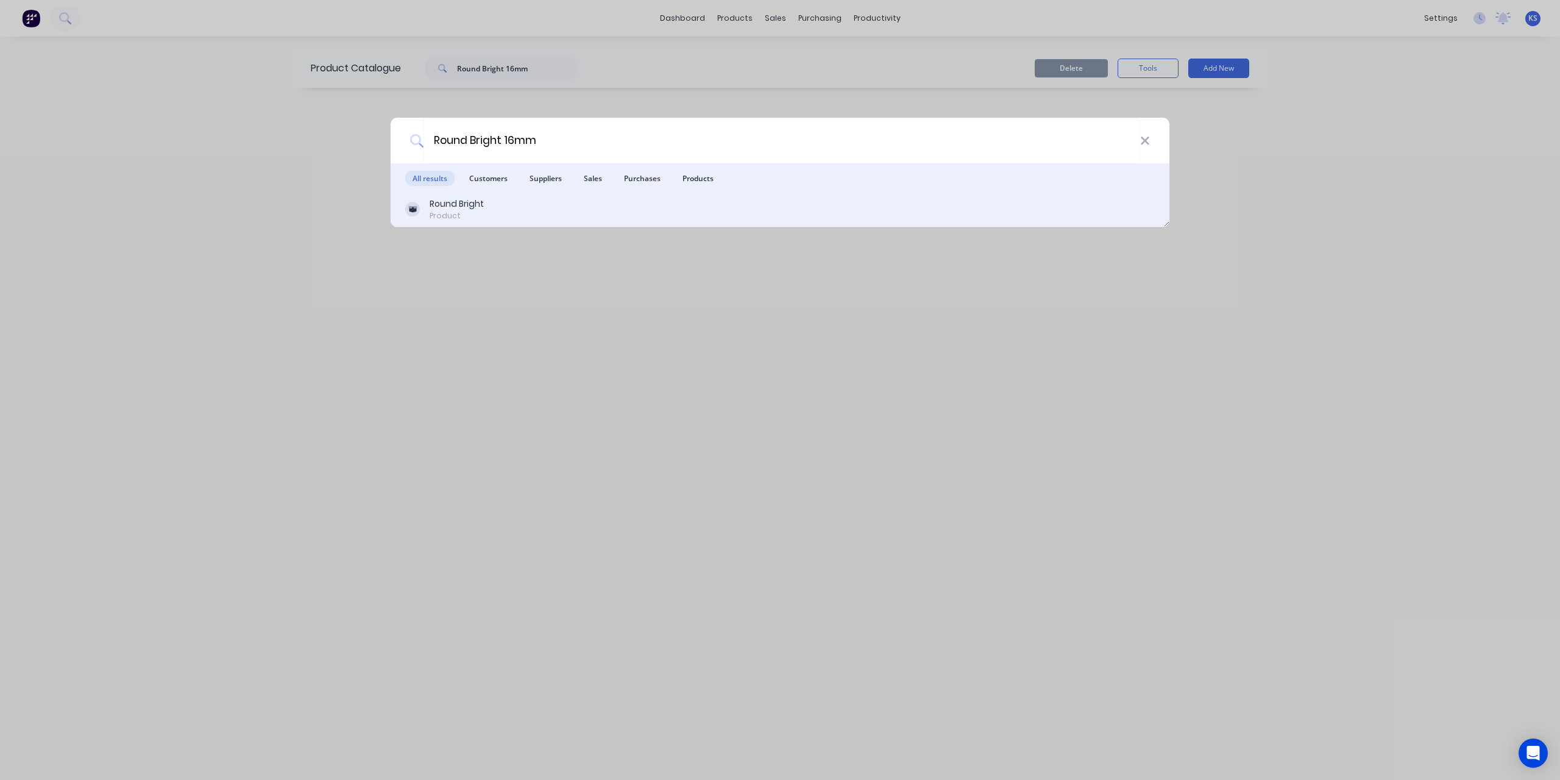
click at [492, 212] on div "Round Bright Product" at bounding box center [780, 209] width 750 height 24
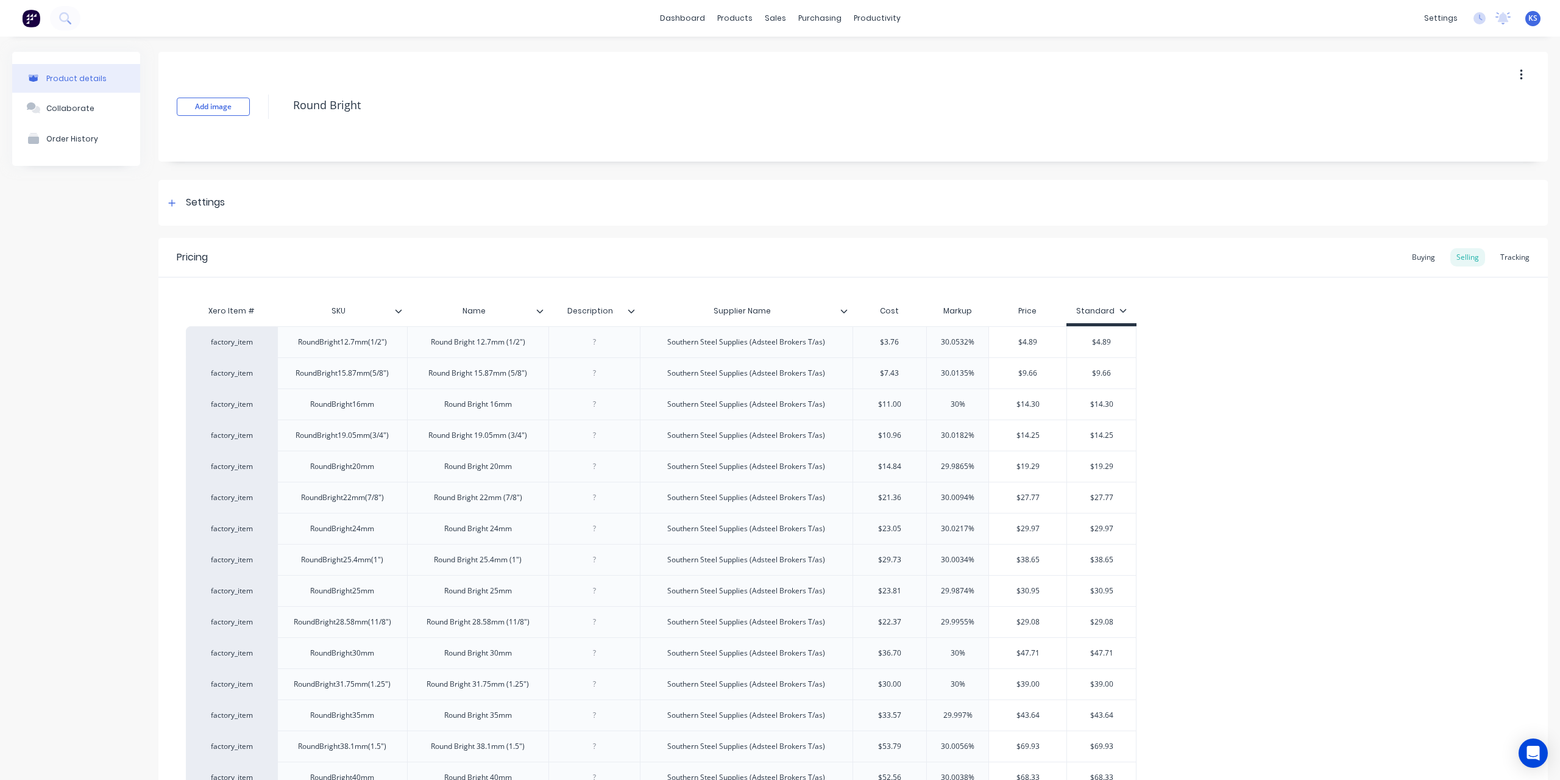
type textarea "x"
click at [1421, 258] on div "Buying" at bounding box center [1423, 257] width 35 height 18
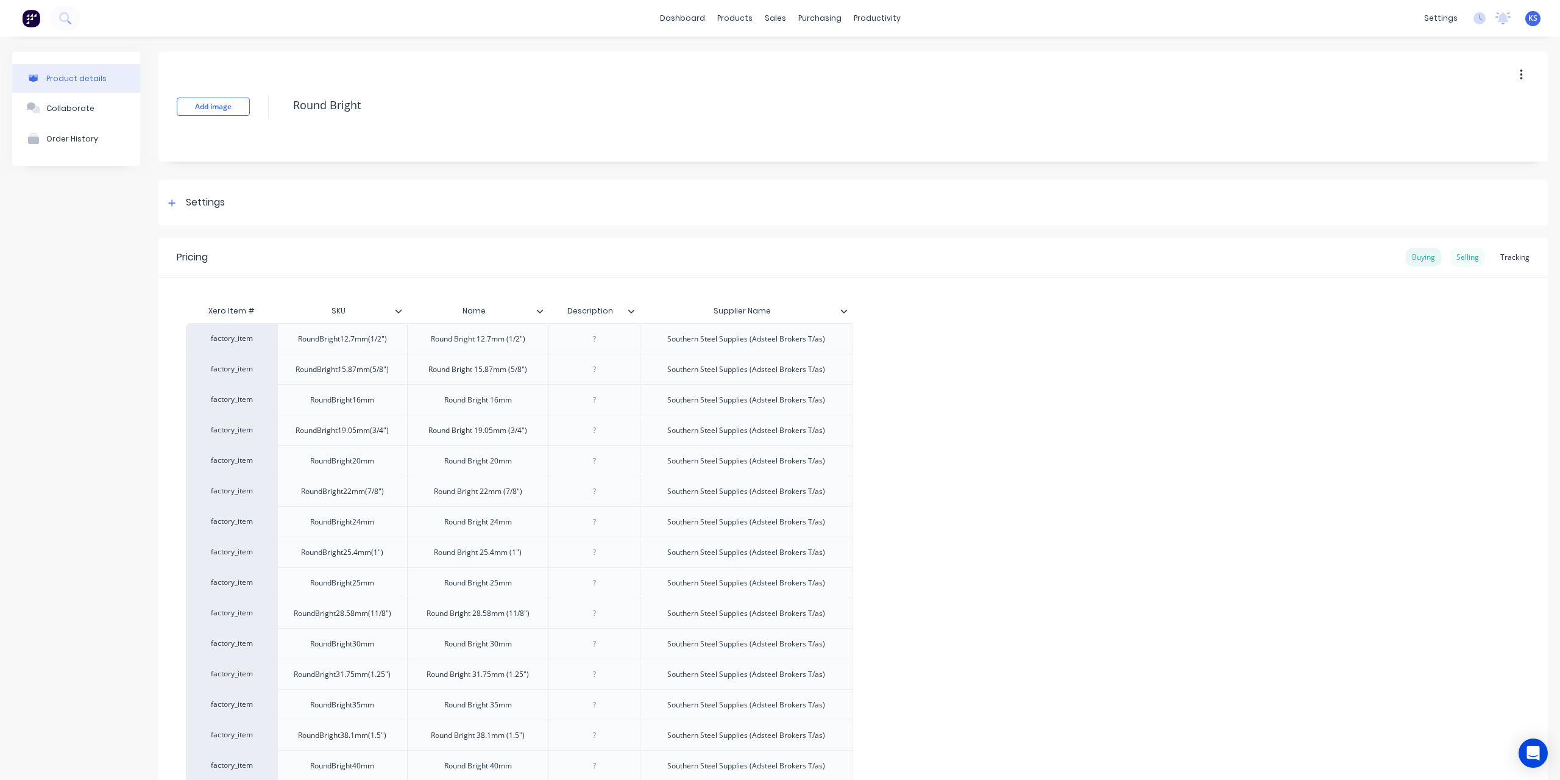
click at [1462, 257] on div "Selling" at bounding box center [1468, 257] width 35 height 18
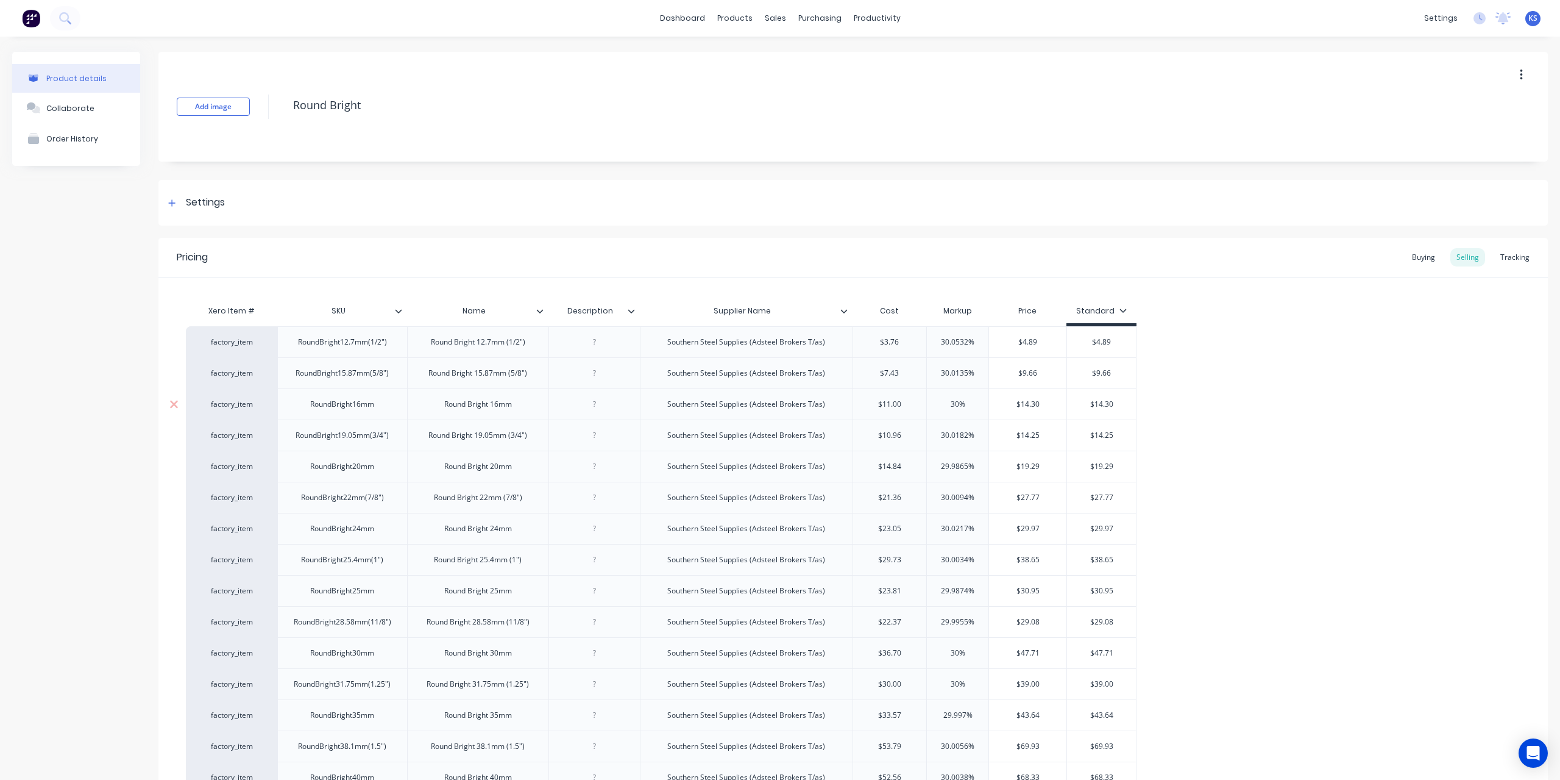
type input "$11.00"
click at [884, 405] on input "$11.00" at bounding box center [890, 404] width 74 height 11
click at [76, 23] on button at bounding box center [65, 18] width 30 height 24
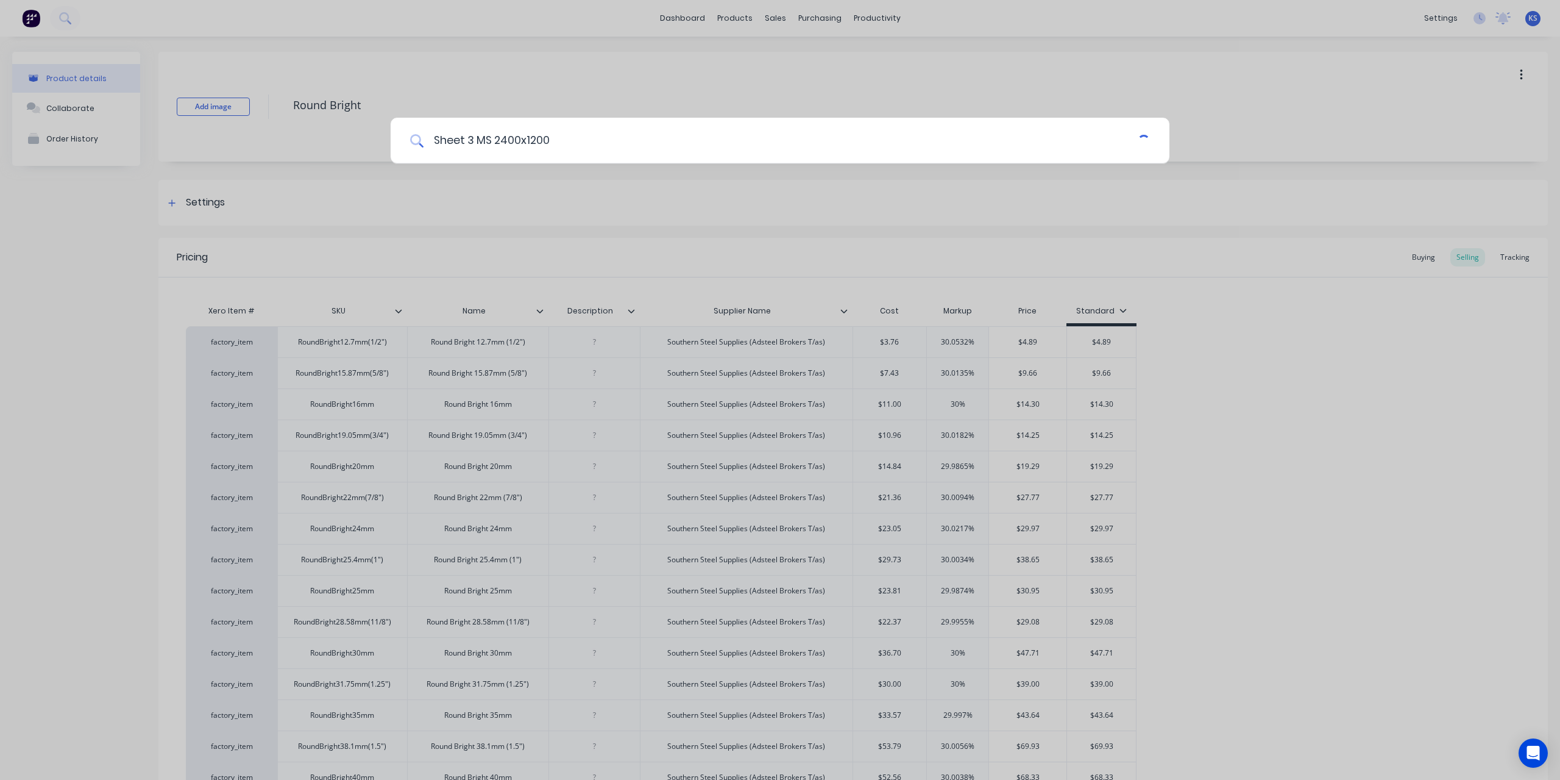
type input "Sheet 3 MS 2400x1200"
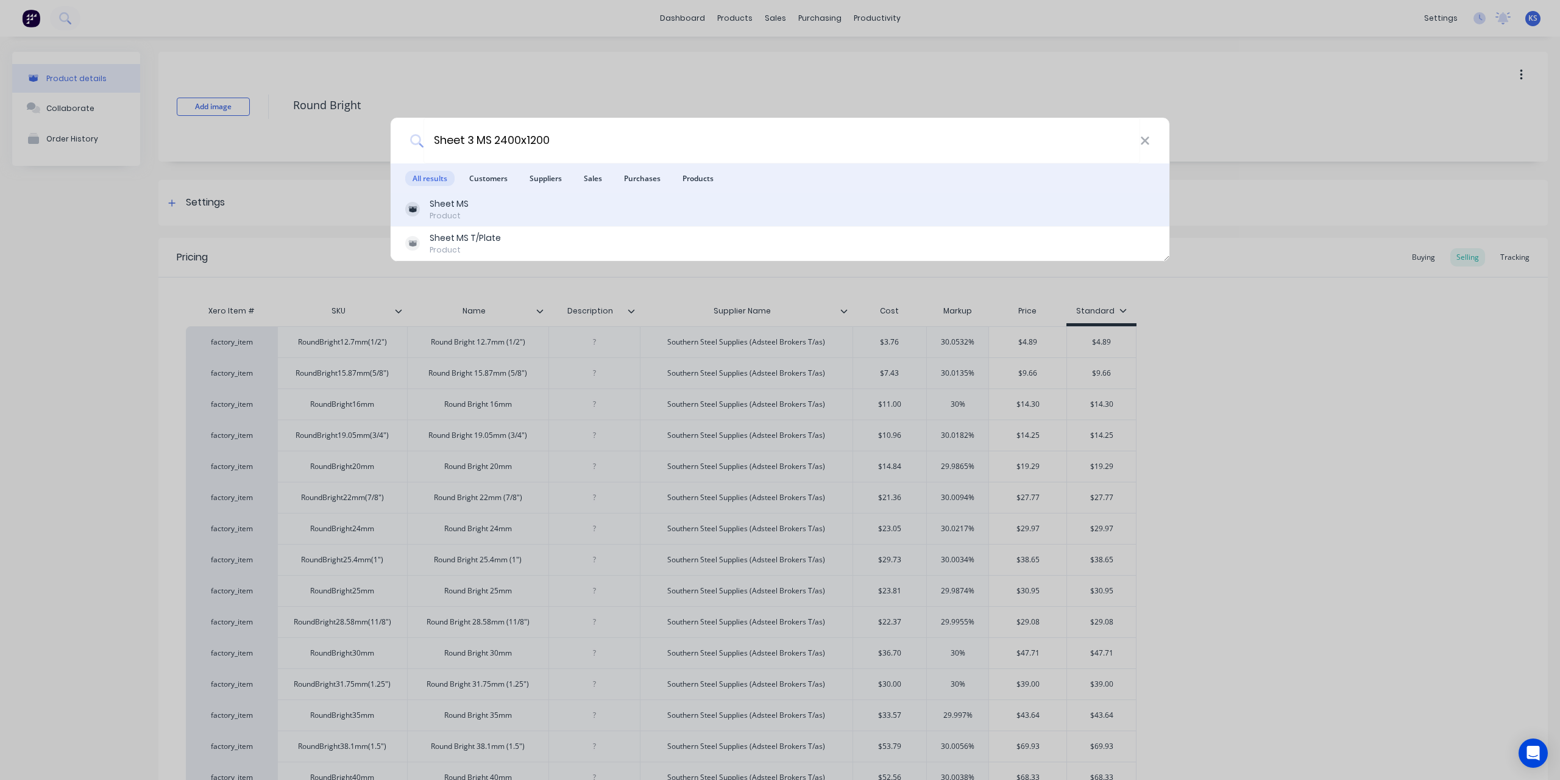
click at [488, 203] on div "Sheet MS Product" at bounding box center [780, 209] width 750 height 24
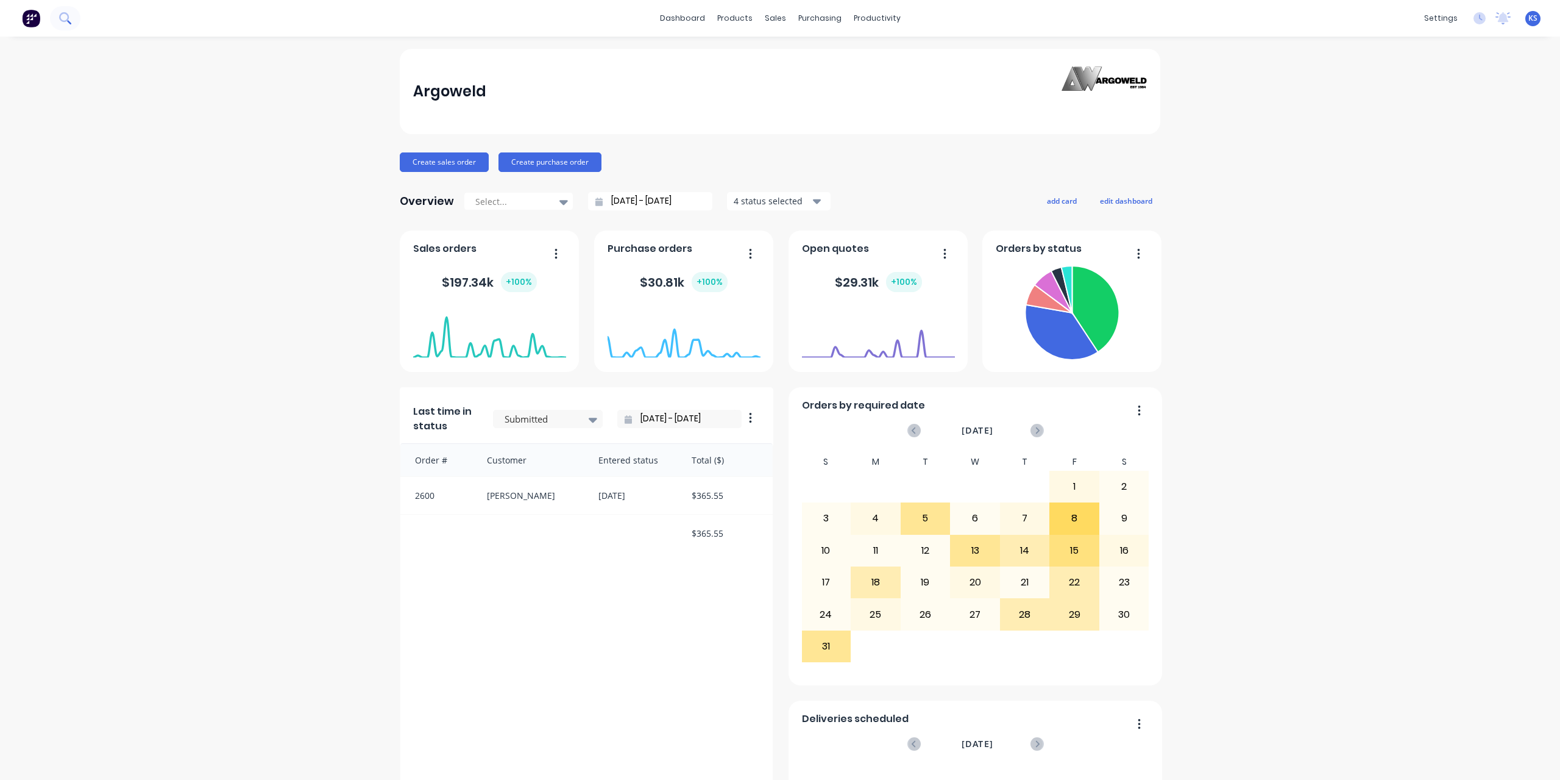
drag, startPoint x: 0, startPoint y: 0, endPoint x: 62, endPoint y: 13, distance: 62.9
click at [62, 13] on button at bounding box center [65, 18] width 30 height 24
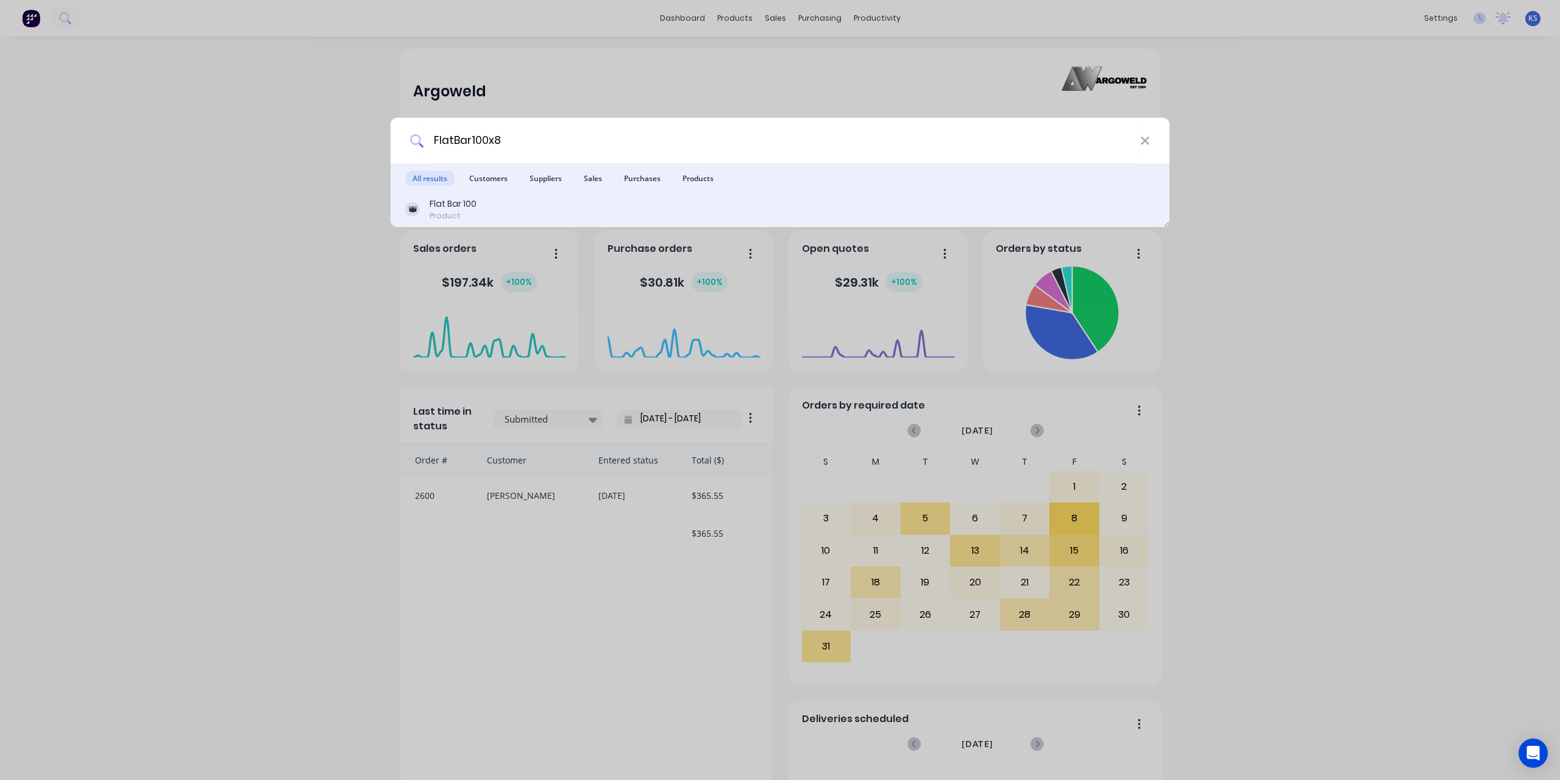
type input "FlatBar100x8"
click at [477, 219] on div "Flat Bar 100 Product" at bounding box center [780, 209] width 750 height 24
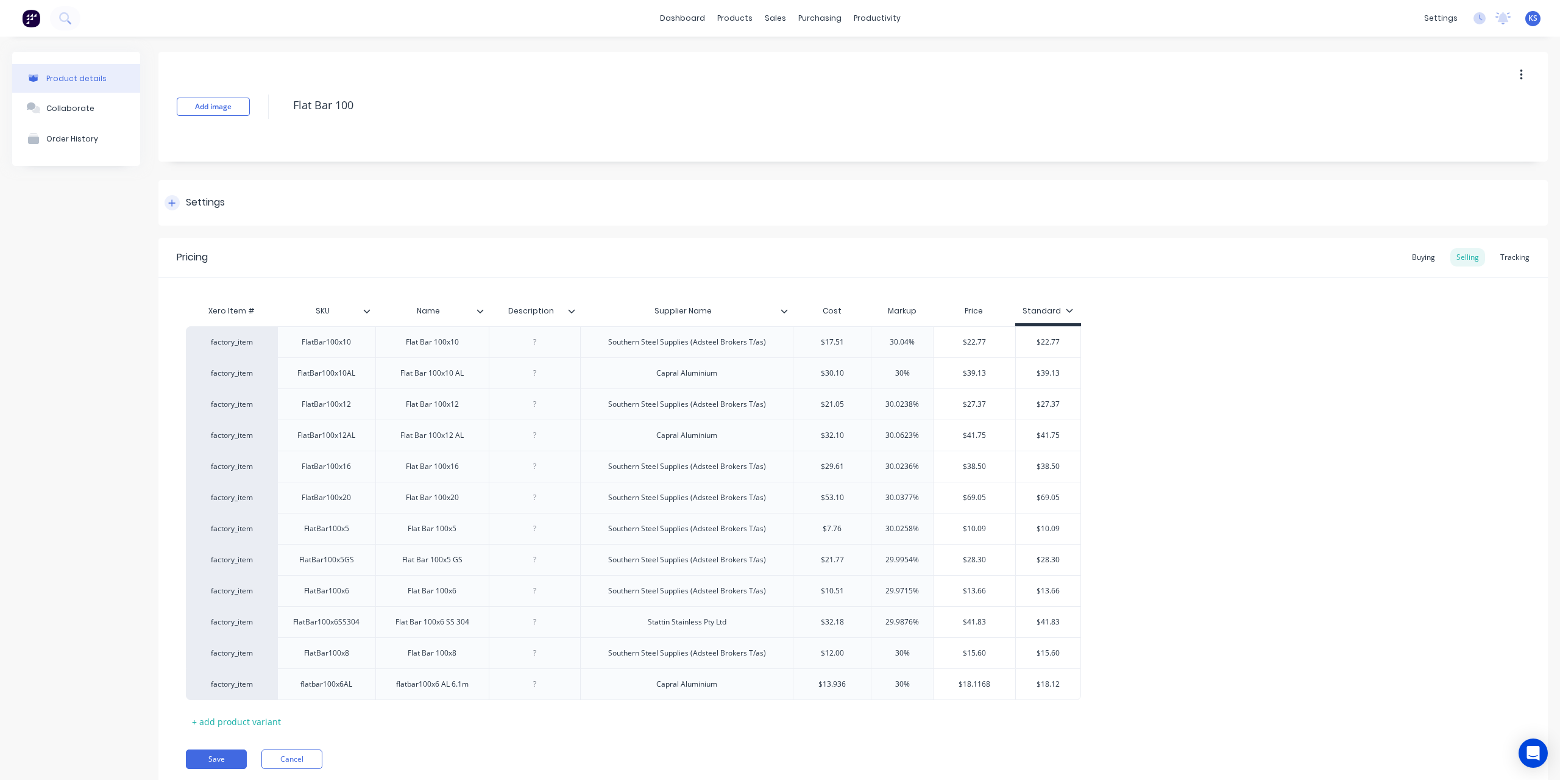
type textarea "x"
type input "$12.00"
click at [826, 651] on input "$12.00" at bounding box center [832, 652] width 77 height 11
drag, startPoint x: 827, startPoint y: 650, endPoint x: 860, endPoint y: 650, distance: 33.5
click at [860, 650] on input "$12.00" at bounding box center [832, 652] width 77 height 11
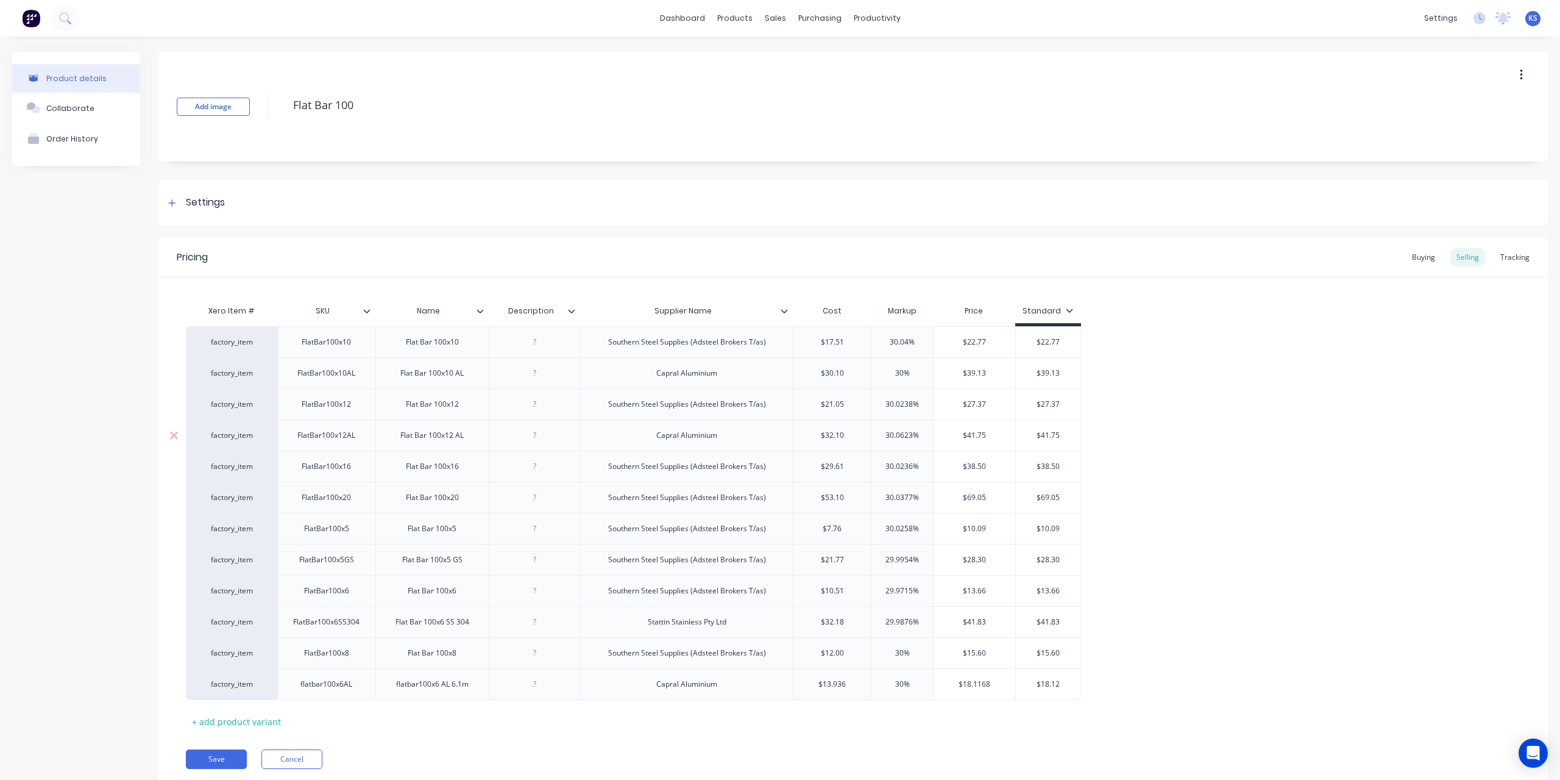
type textarea "x"
type input "$1"
type textarea "x"
type input "$11."
type textarea "x"
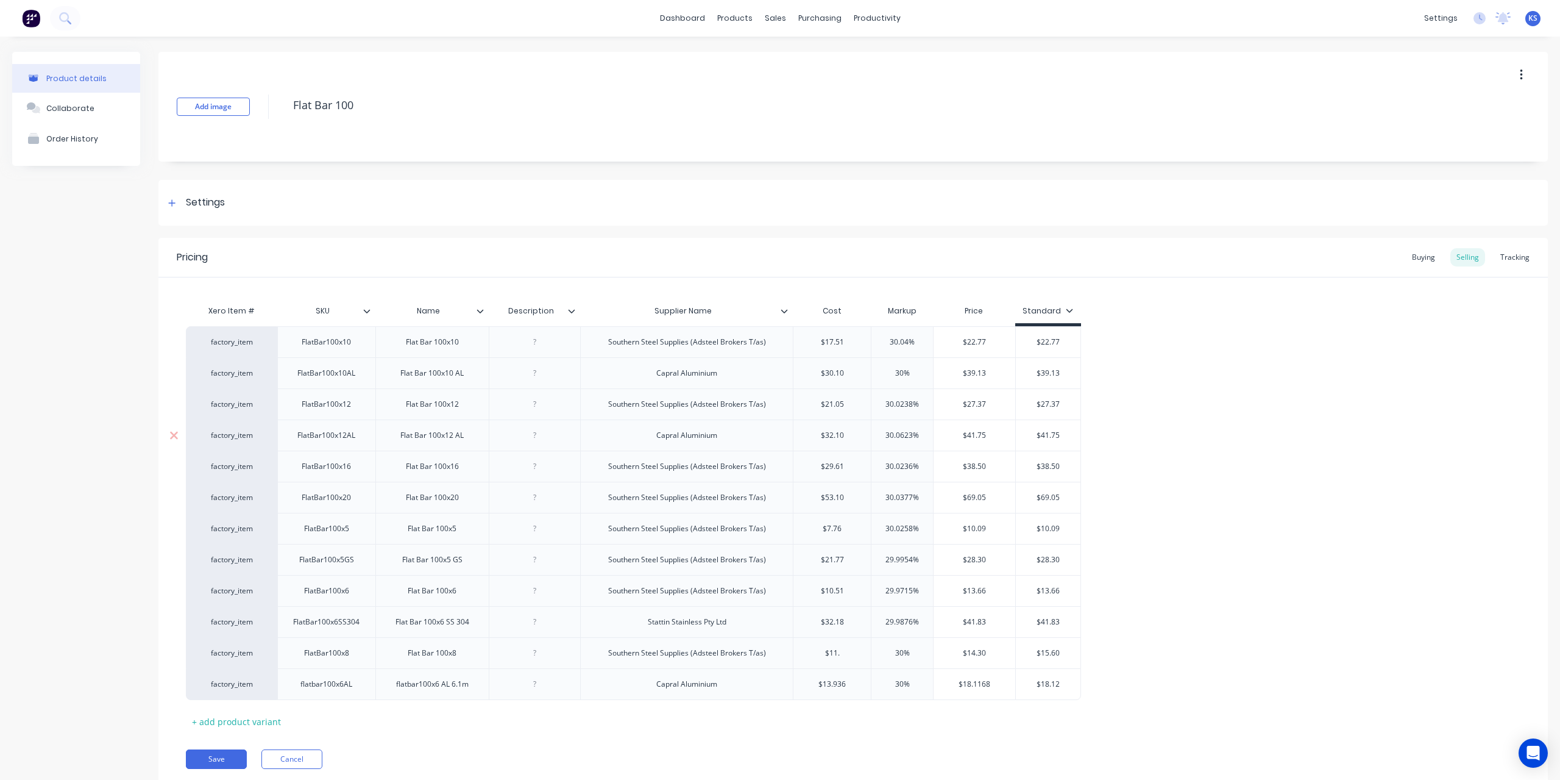
type input "$11.7"
type textarea "x"
type input "$11.75"
type input "30%"
click at [222, 753] on button "Save" at bounding box center [216, 759] width 61 height 20
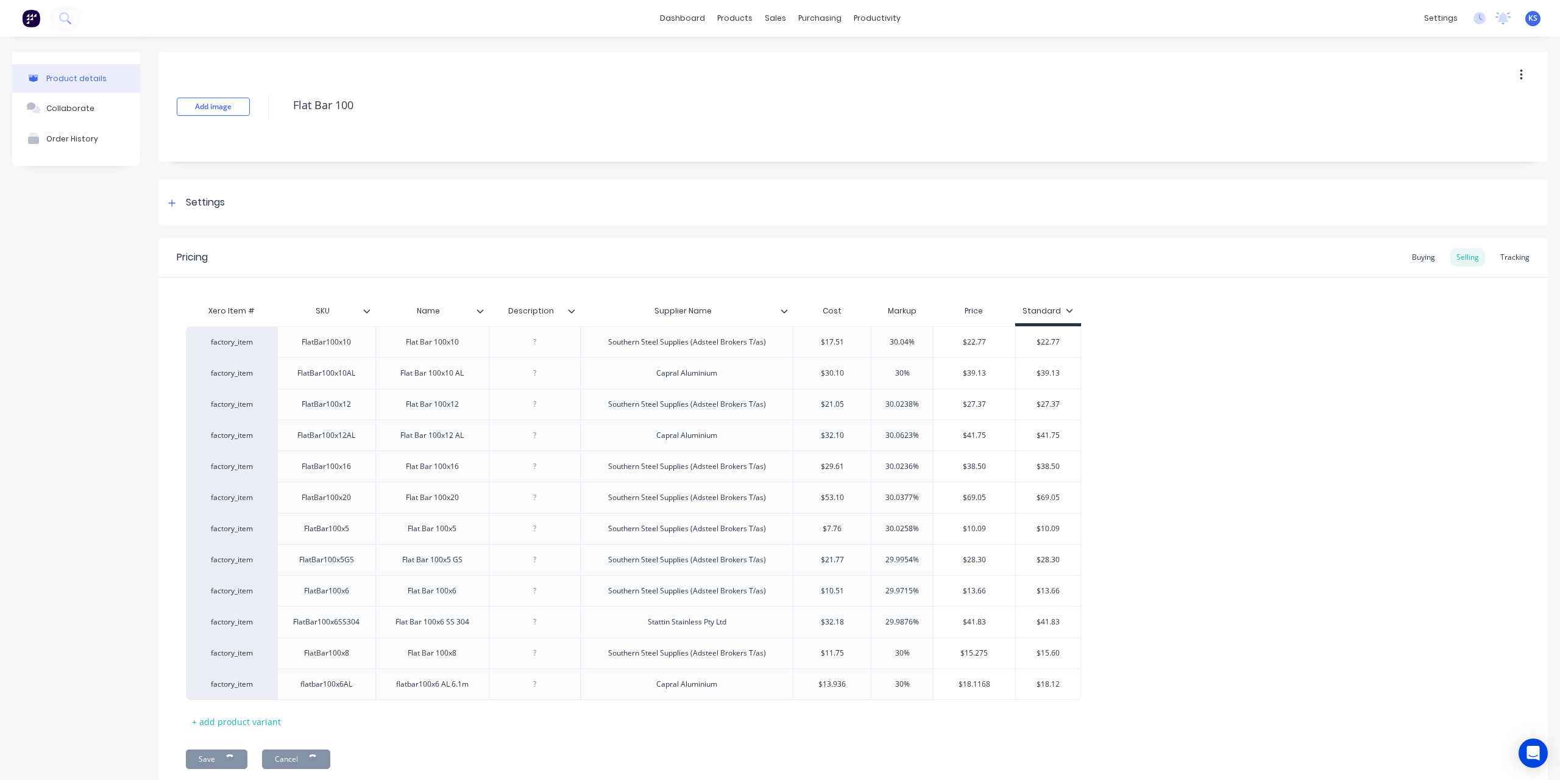
type textarea "x"
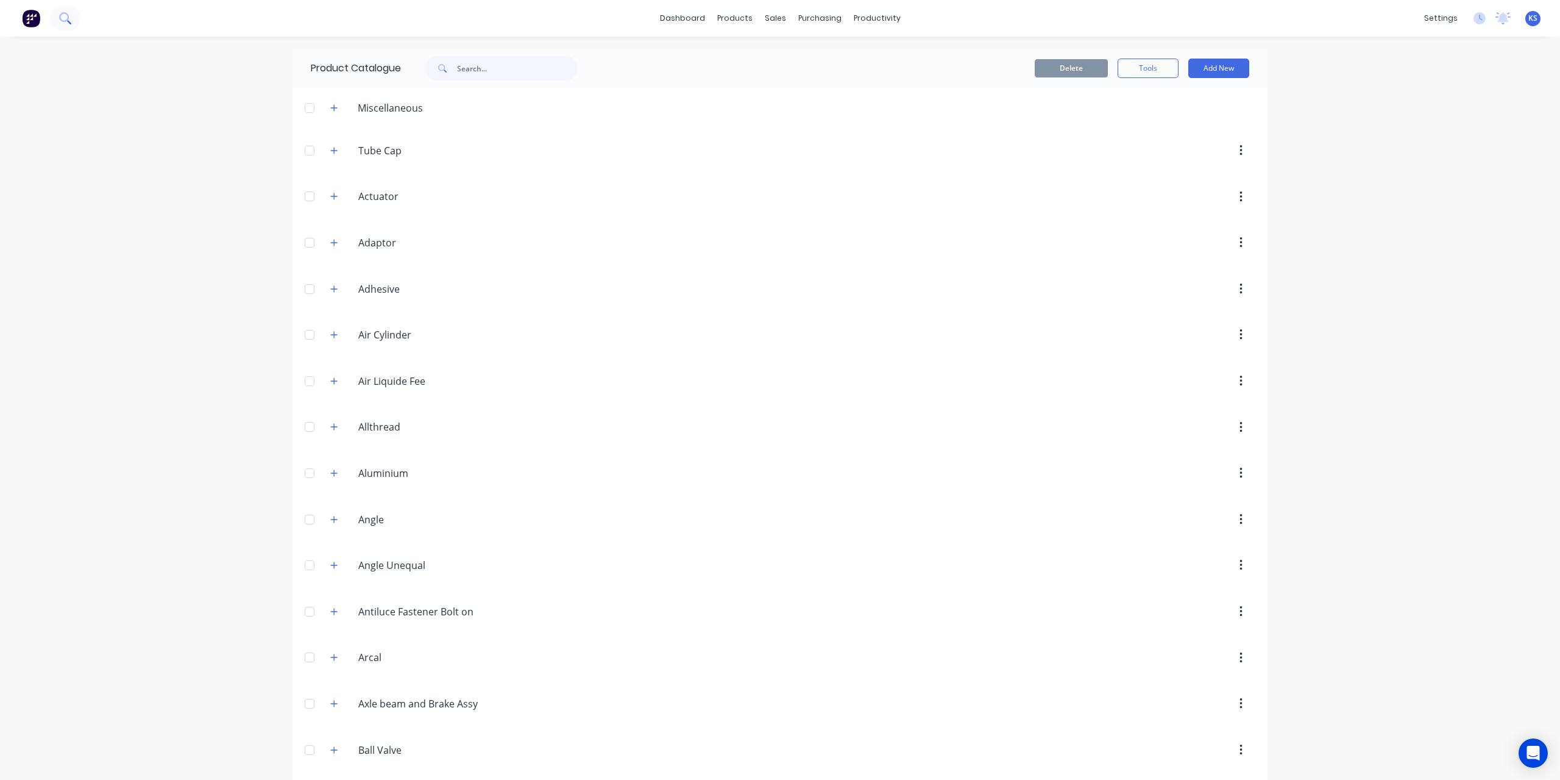
click at [72, 15] on button at bounding box center [65, 18] width 30 height 24
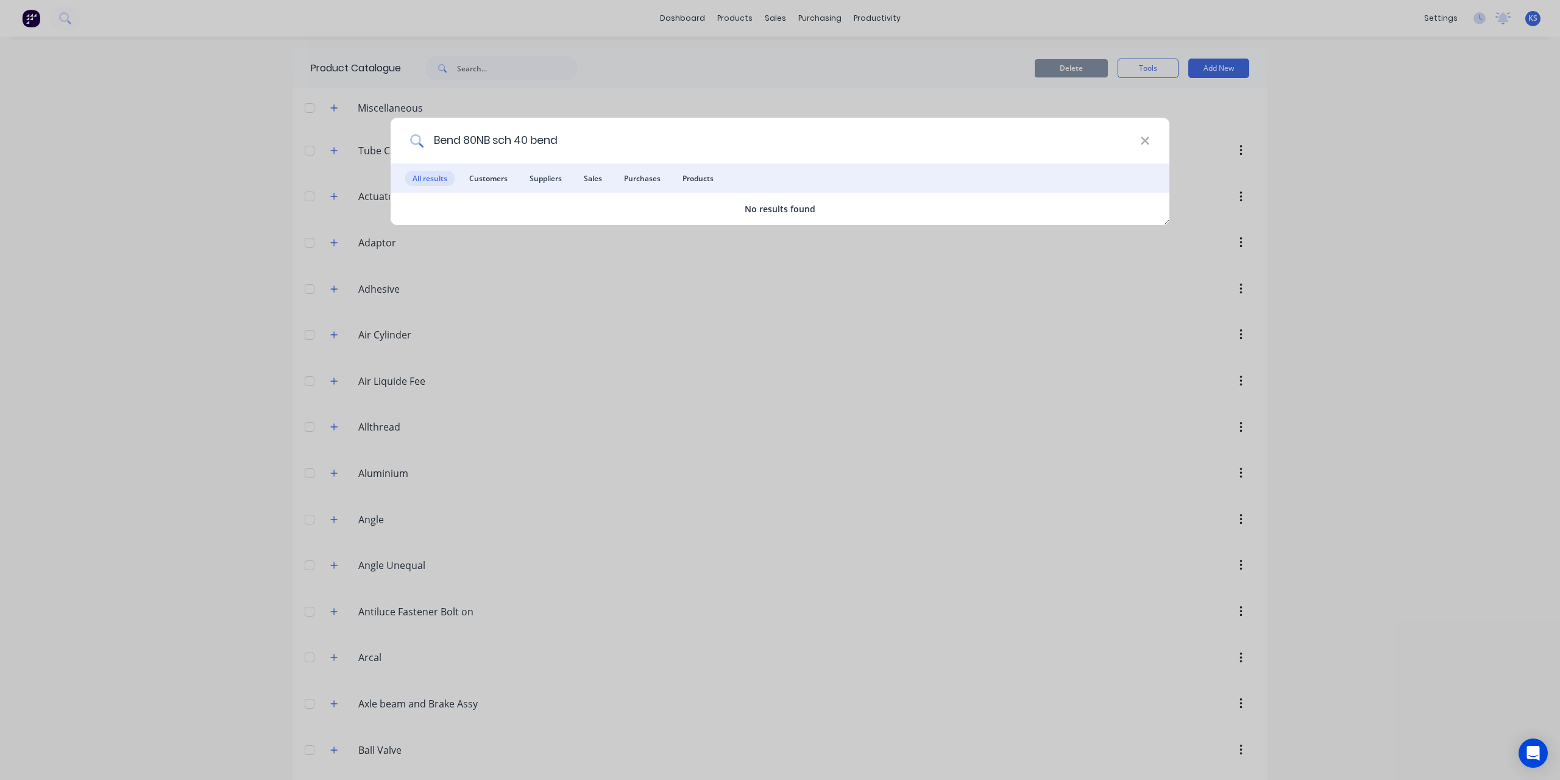
drag, startPoint x: 548, startPoint y: 138, endPoint x: -27, endPoint y: 151, distance: 575.6
click at [0, 151] on html "dashboard products sales purchasing productivity dashboard products Product Cat…" at bounding box center [780, 390] width 1560 height 780
type input "sheet ms"
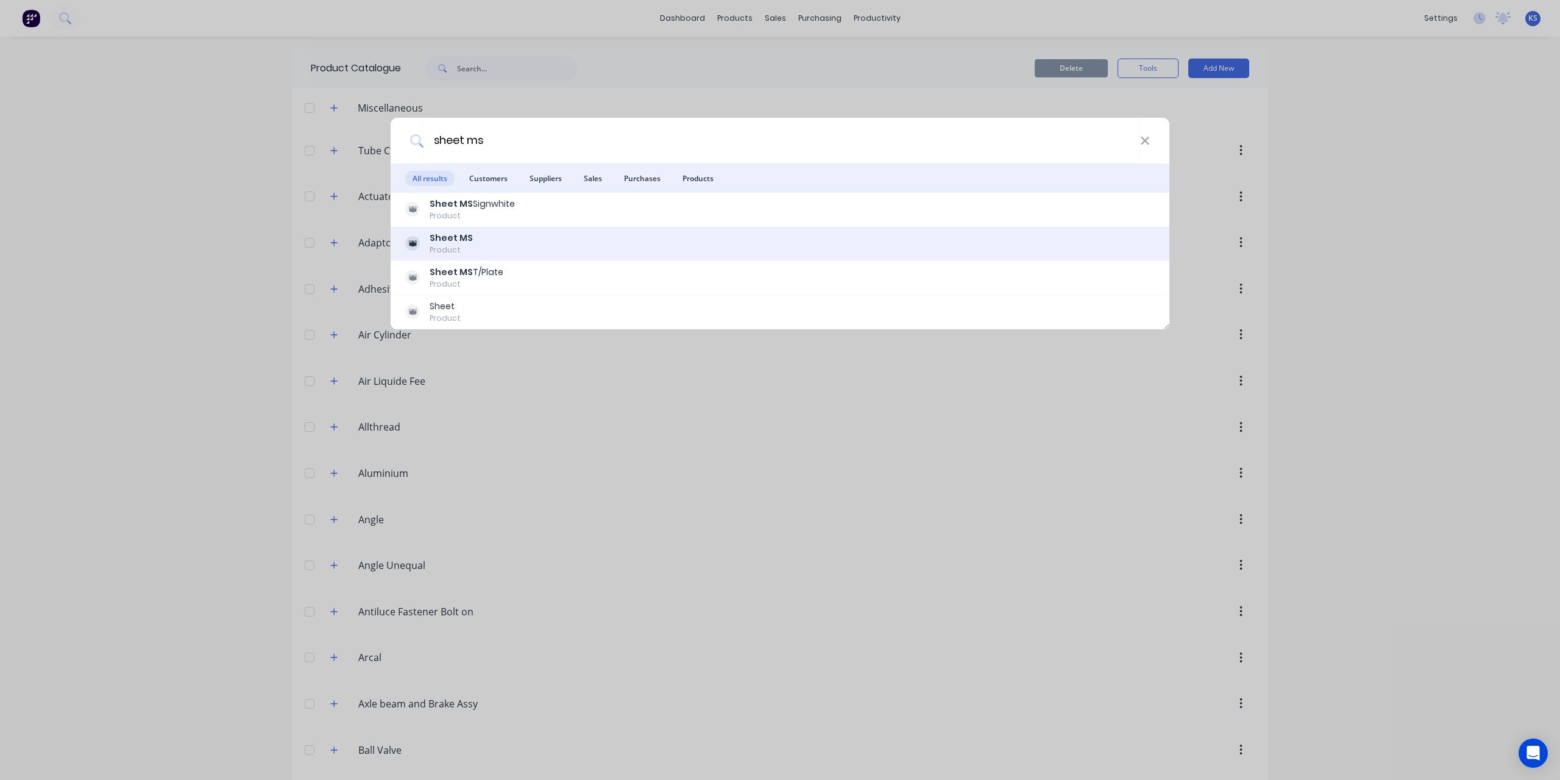
click at [511, 242] on div "Sheet MS Product" at bounding box center [780, 244] width 750 height 24
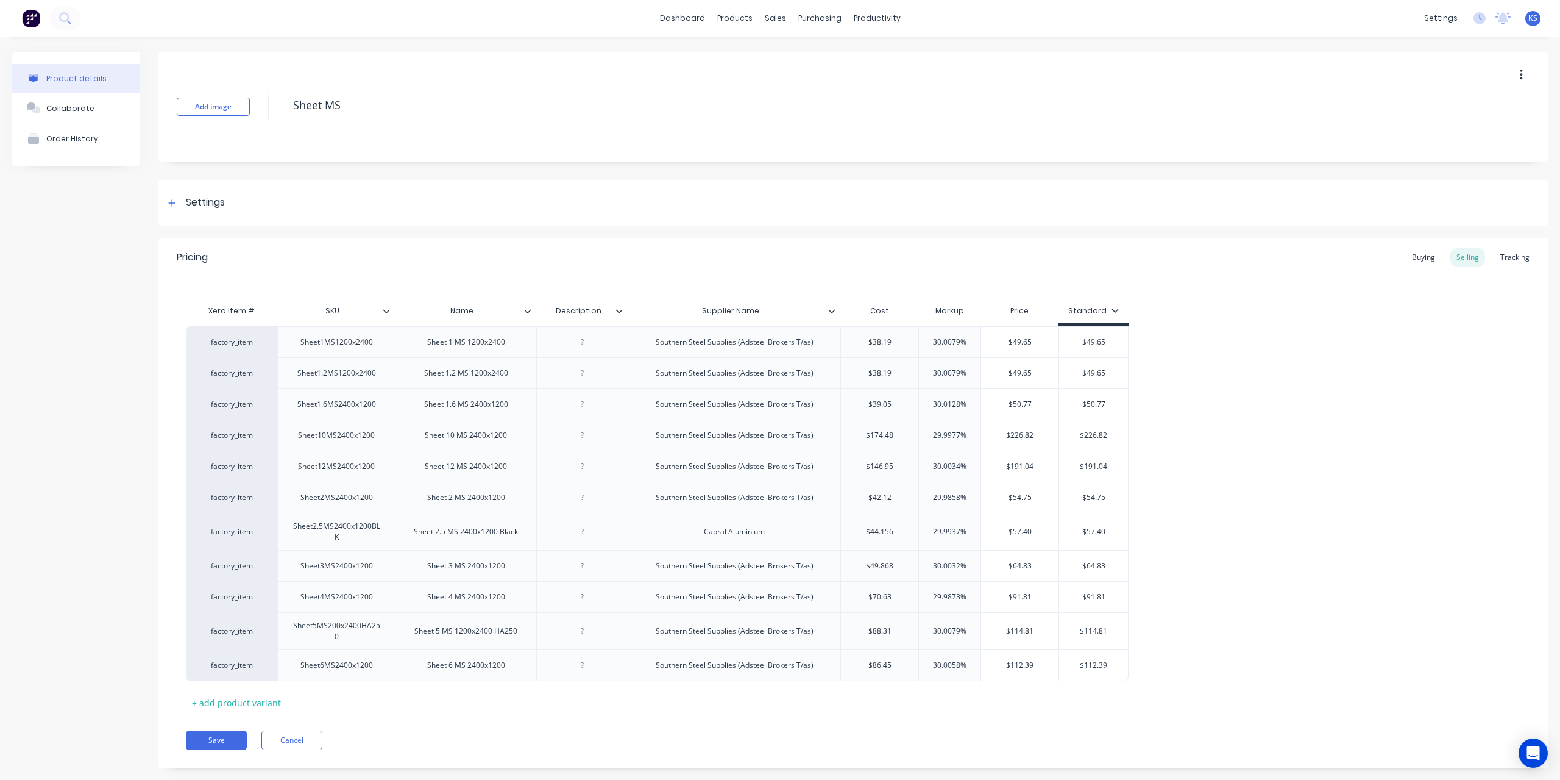
type textarea "x"
type input "$49.868"
click at [873, 563] on input "$49.868" at bounding box center [879, 565] width 77 height 11
drag, startPoint x: 869, startPoint y: 563, endPoint x: 903, endPoint y: 561, distance: 34.2
click at [903, 561] on input "$49.868" at bounding box center [879, 565] width 77 height 11
